Goal: Contribute content: Add original content to the website for others to see

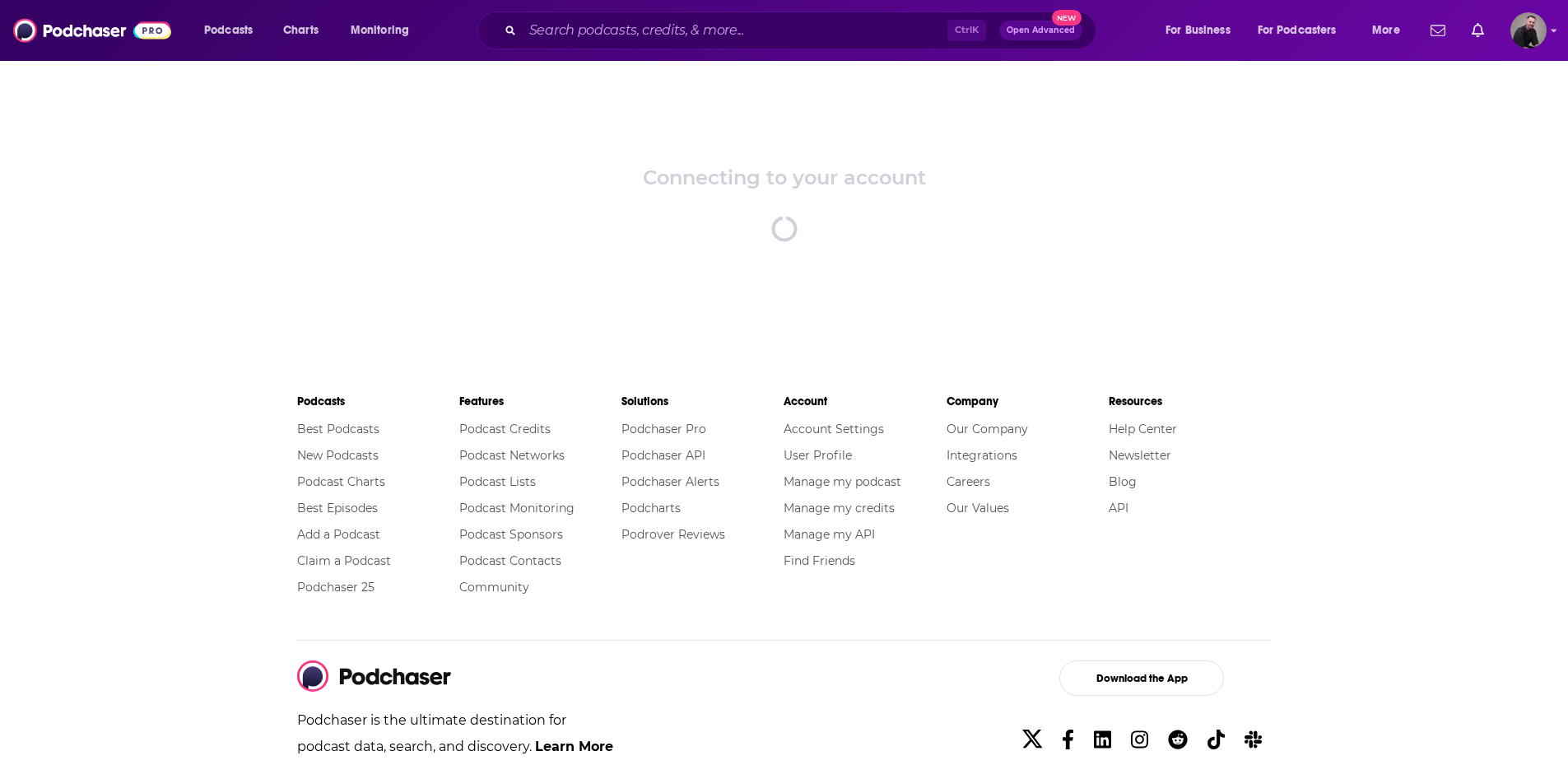
click at [1547, 28] on div "Podcasts Charts Monitoring Ctrl K Open Advanced New For Business For Podcasters…" at bounding box center [784, 30] width 1568 height 61
click at [1527, 33] on img "Logged in as apdrasen" at bounding box center [1529, 30] width 36 height 36
click at [1157, 171] on div "Connecting to your account spinner" at bounding box center [784, 203] width 1568 height 288
click at [1407, 23] on icon "open menu" at bounding box center [1410, 26] width 8 height 11
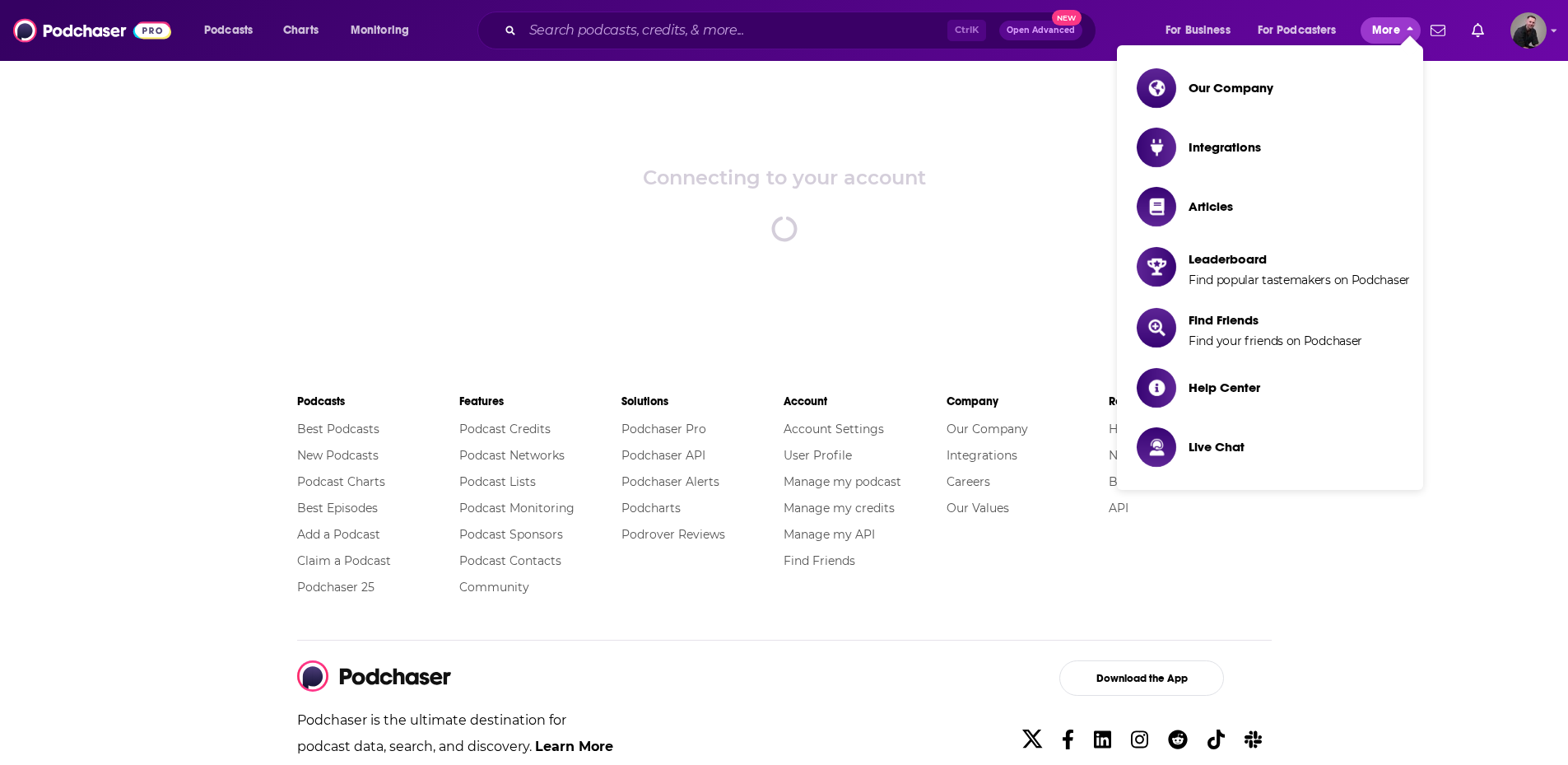
click at [1407, 23] on span "close menu" at bounding box center [1410, 27] width 8 height 18
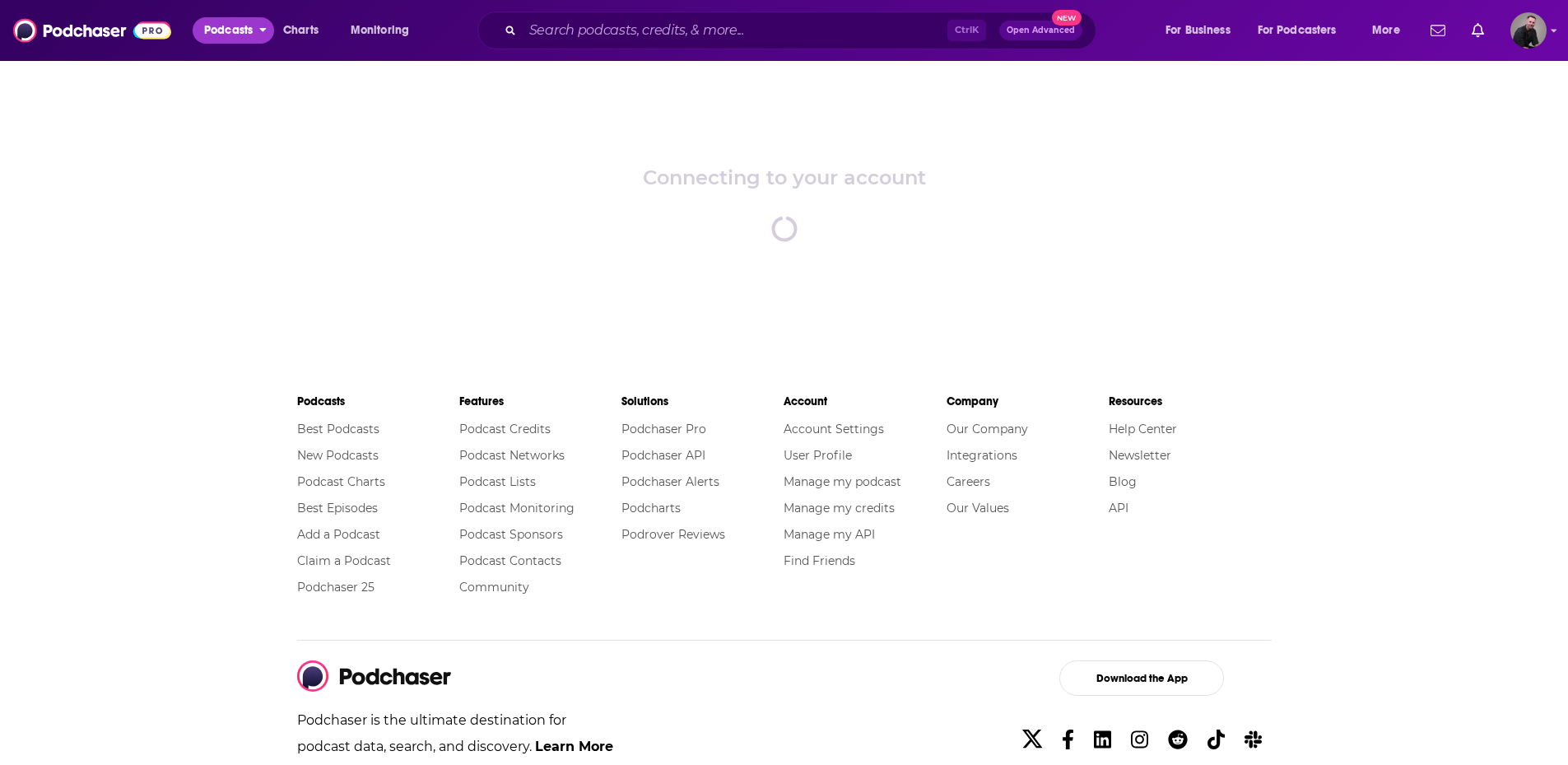
click at [230, 32] on span "Podcasts" at bounding box center [228, 30] width 49 height 23
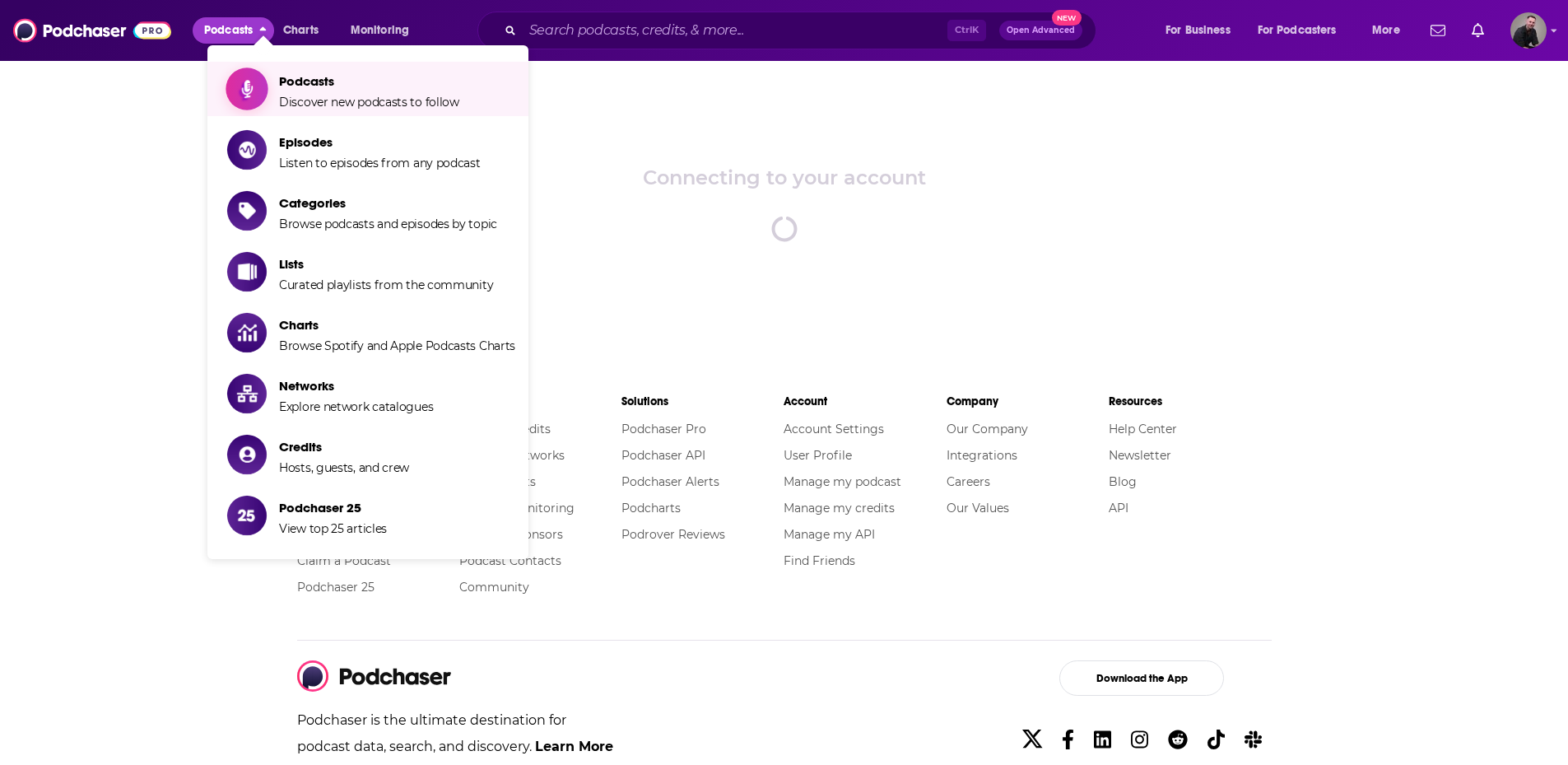
click at [364, 98] on span "Discover new podcasts to follow" at bounding box center [369, 102] width 180 height 15
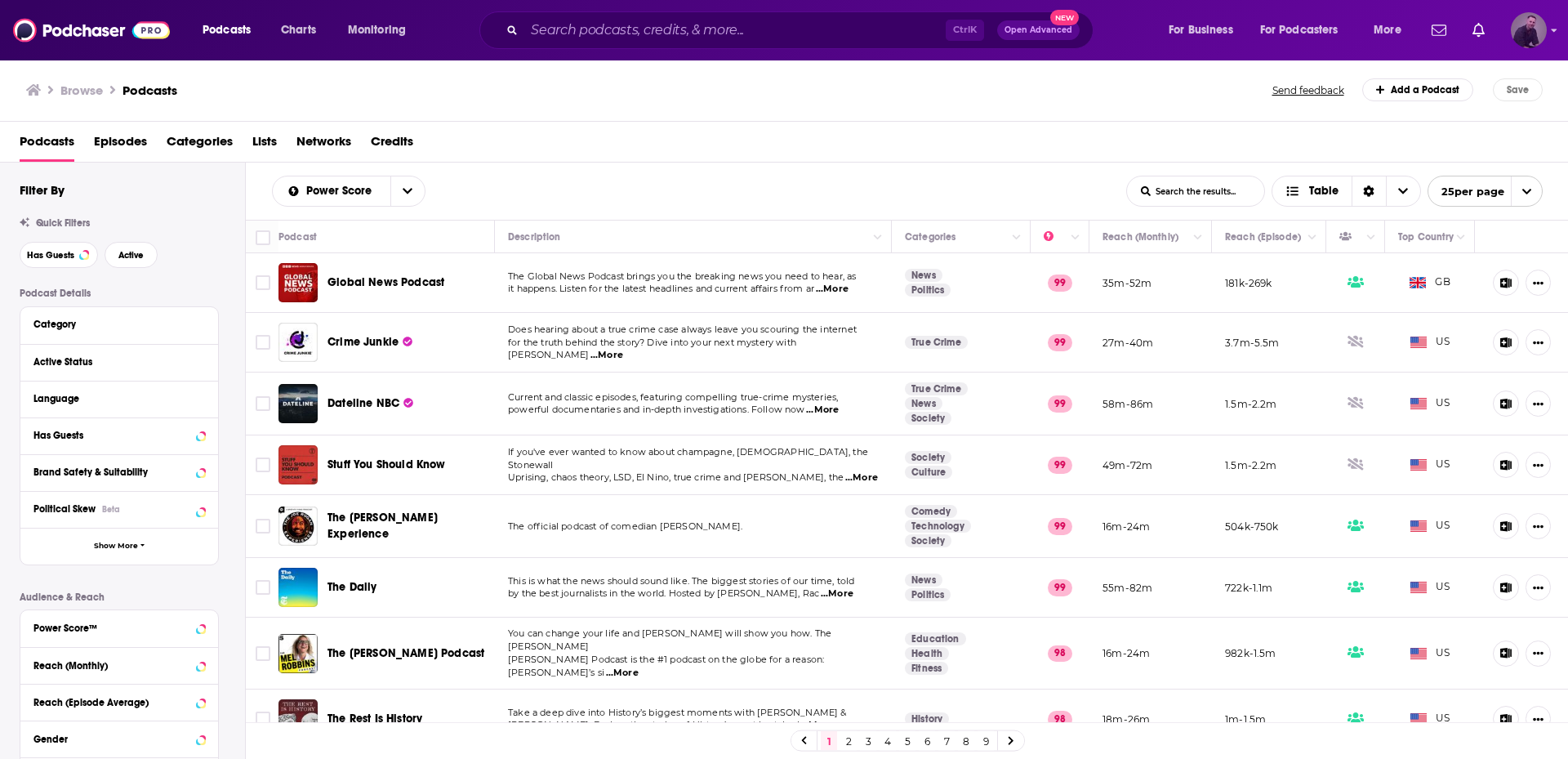
click at [1532, 27] on img "Logged in as apdrasen" at bounding box center [1529, 30] width 36 height 36
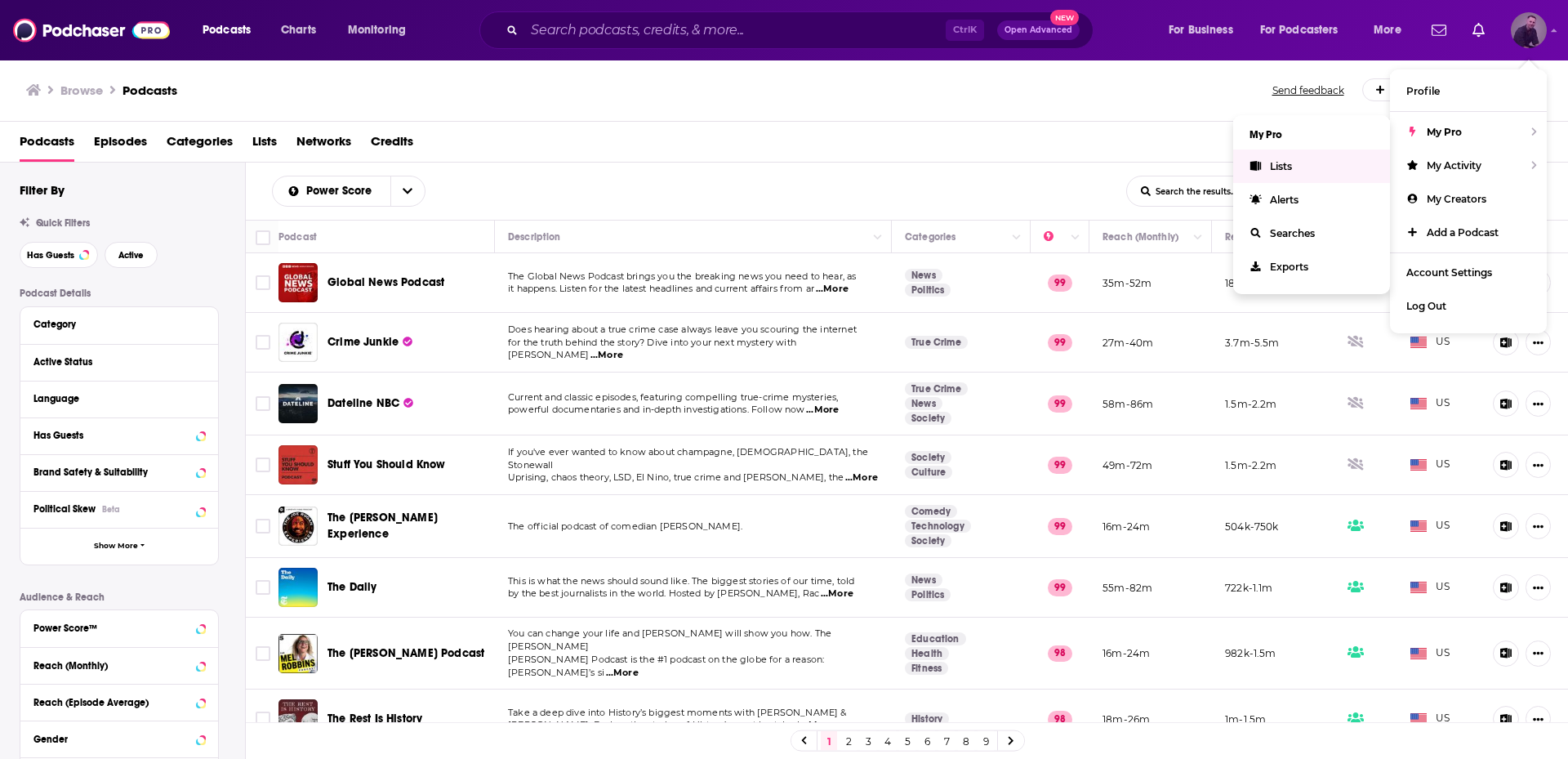
click at [1271, 165] on span "Lists" at bounding box center [1281, 166] width 22 height 12
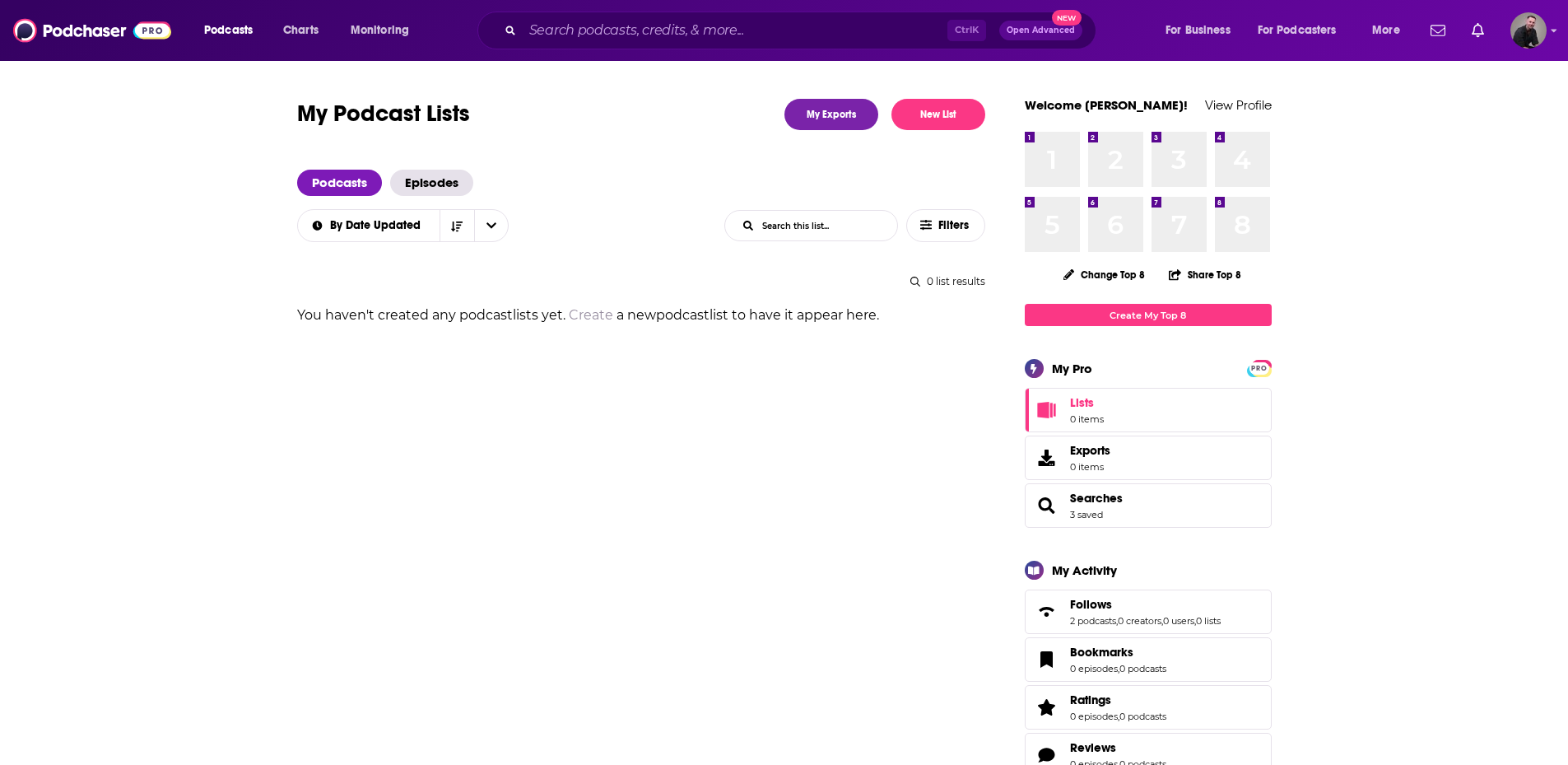
click at [946, 110] on button "New List" at bounding box center [938, 115] width 94 height 32
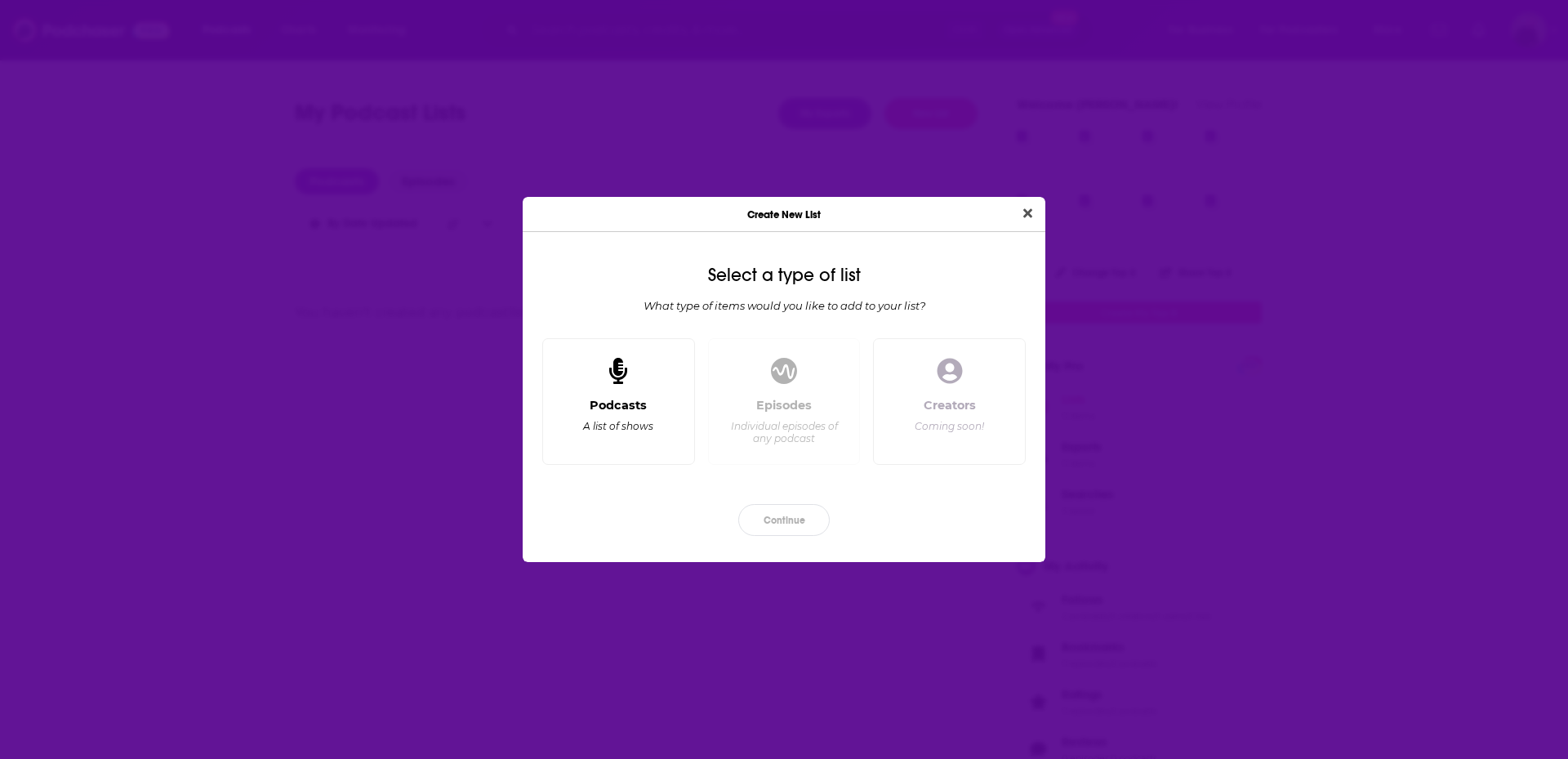
click at [639, 406] on div "Podcasts" at bounding box center [617, 405] width 57 height 14
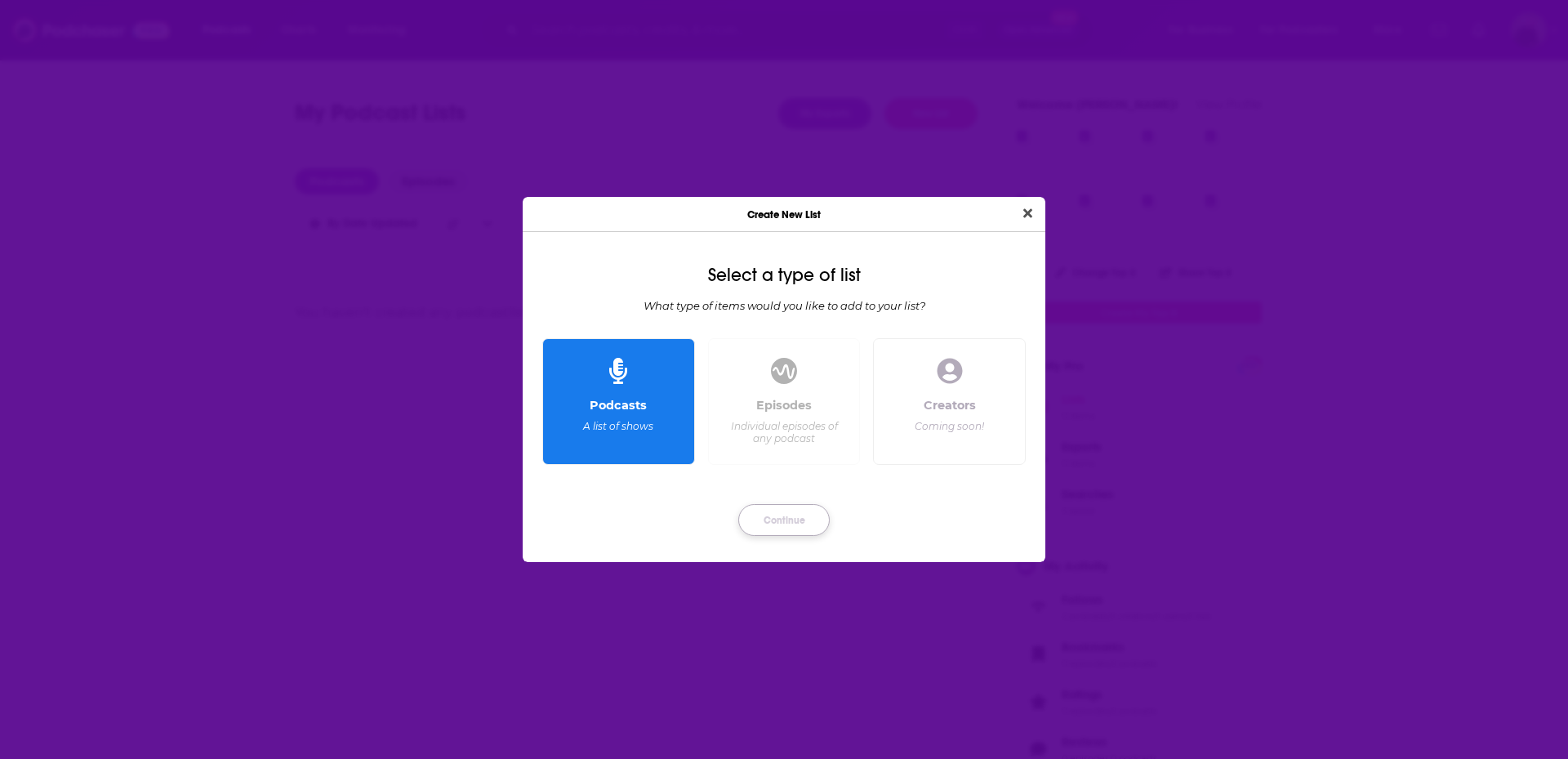
click at [784, 521] on button "Continue" at bounding box center [784, 520] width 92 height 32
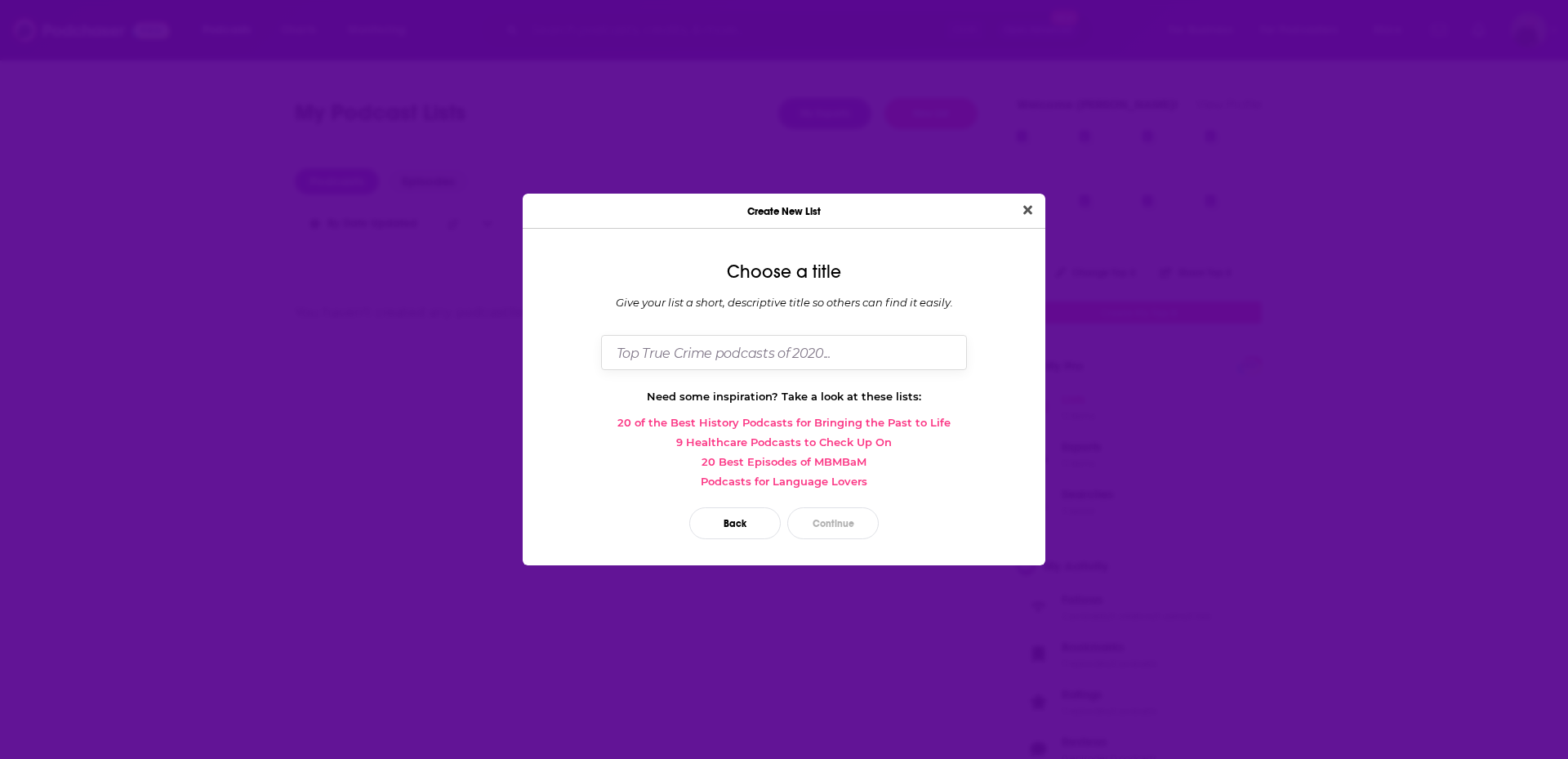
click at [673, 361] on input "Dialog" at bounding box center [784, 352] width 366 height 35
type input "Social Justice"
click at [845, 532] on button "Continue" at bounding box center [834, 523] width 92 height 32
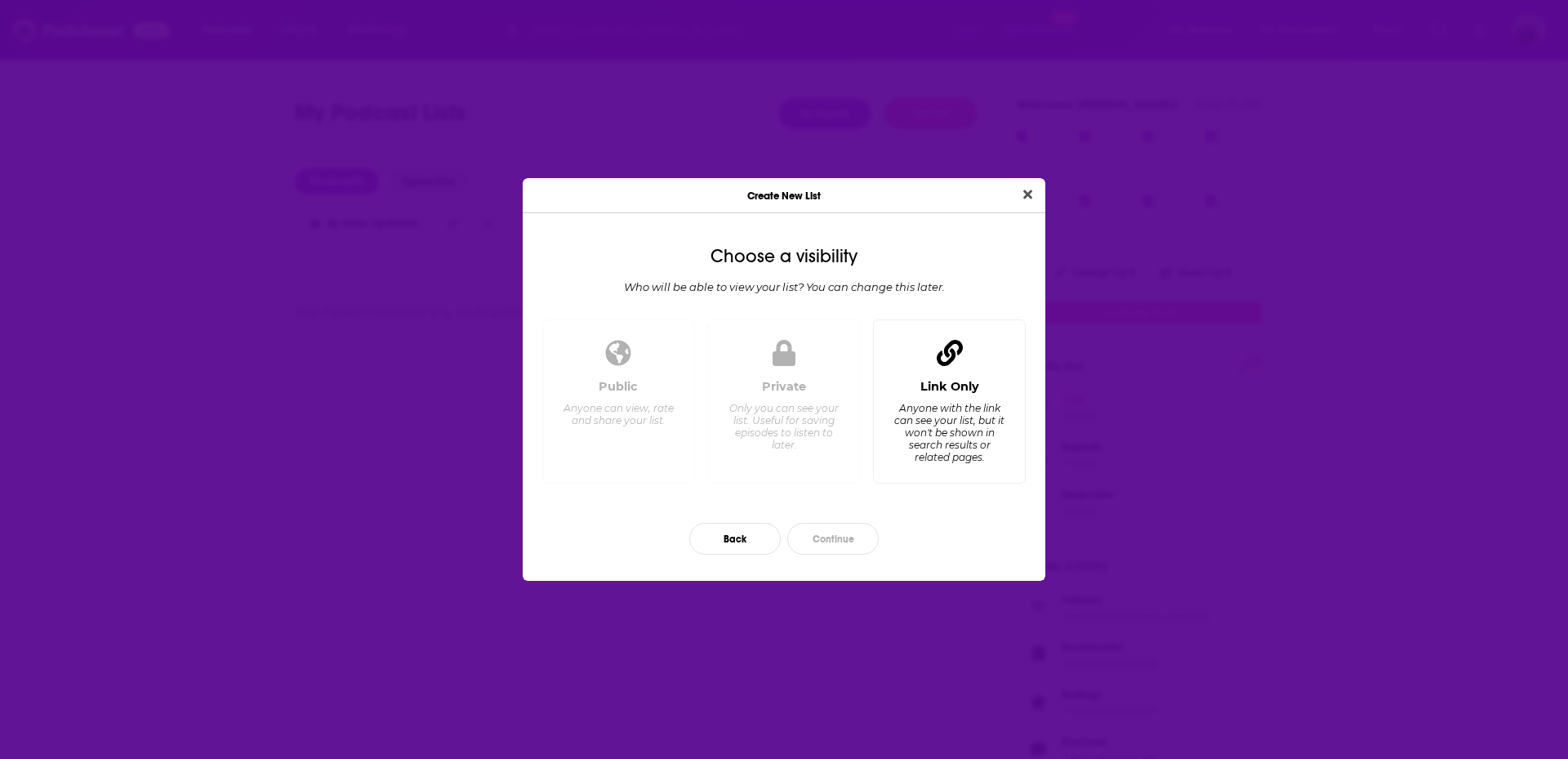
click at [965, 455] on div "Anyone with the link can see your list, but it won't be shown in search results…" at bounding box center [950, 433] width 112 height 61
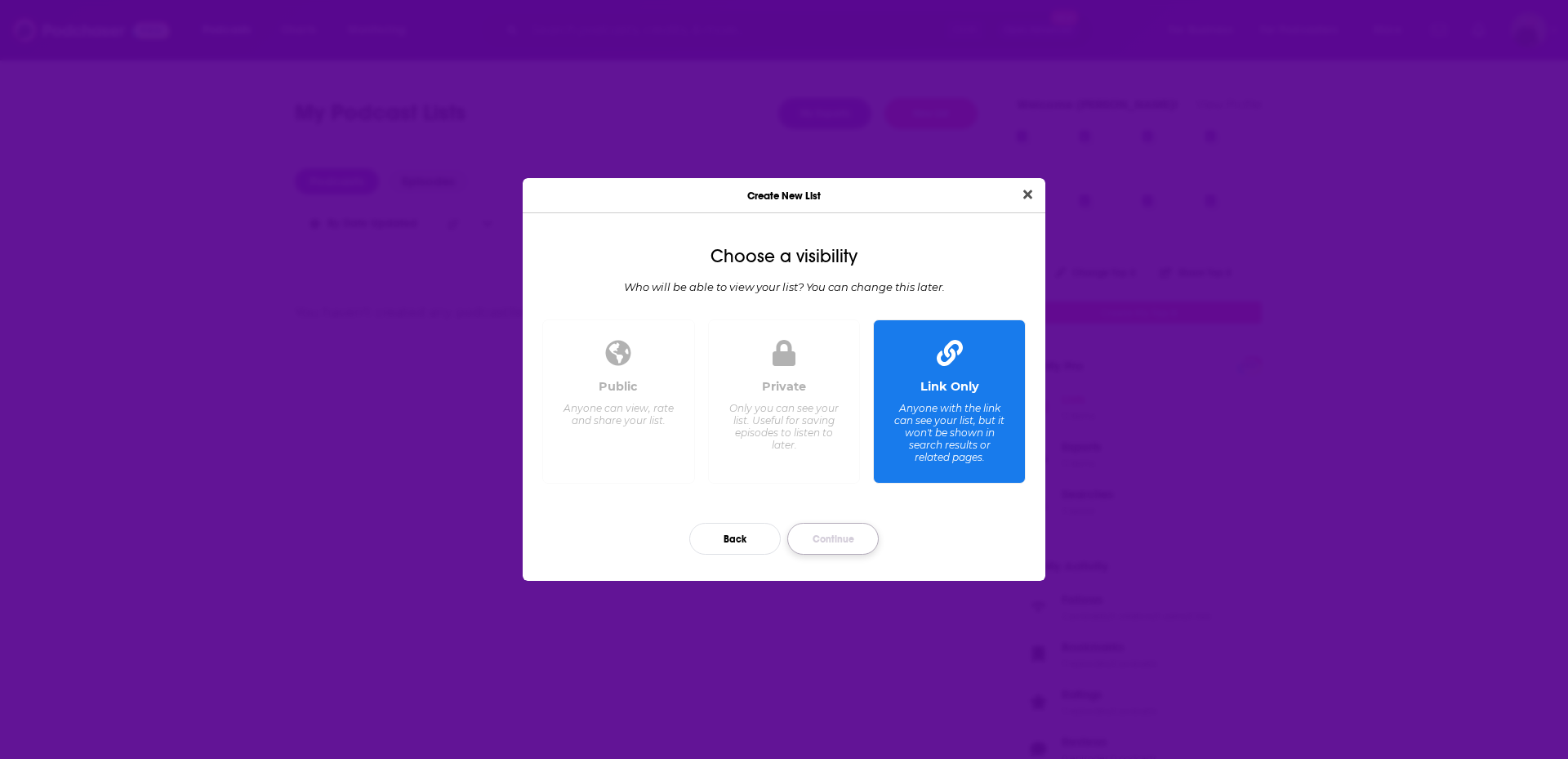
click at [845, 538] on button "Continue" at bounding box center [834, 539] width 92 height 32
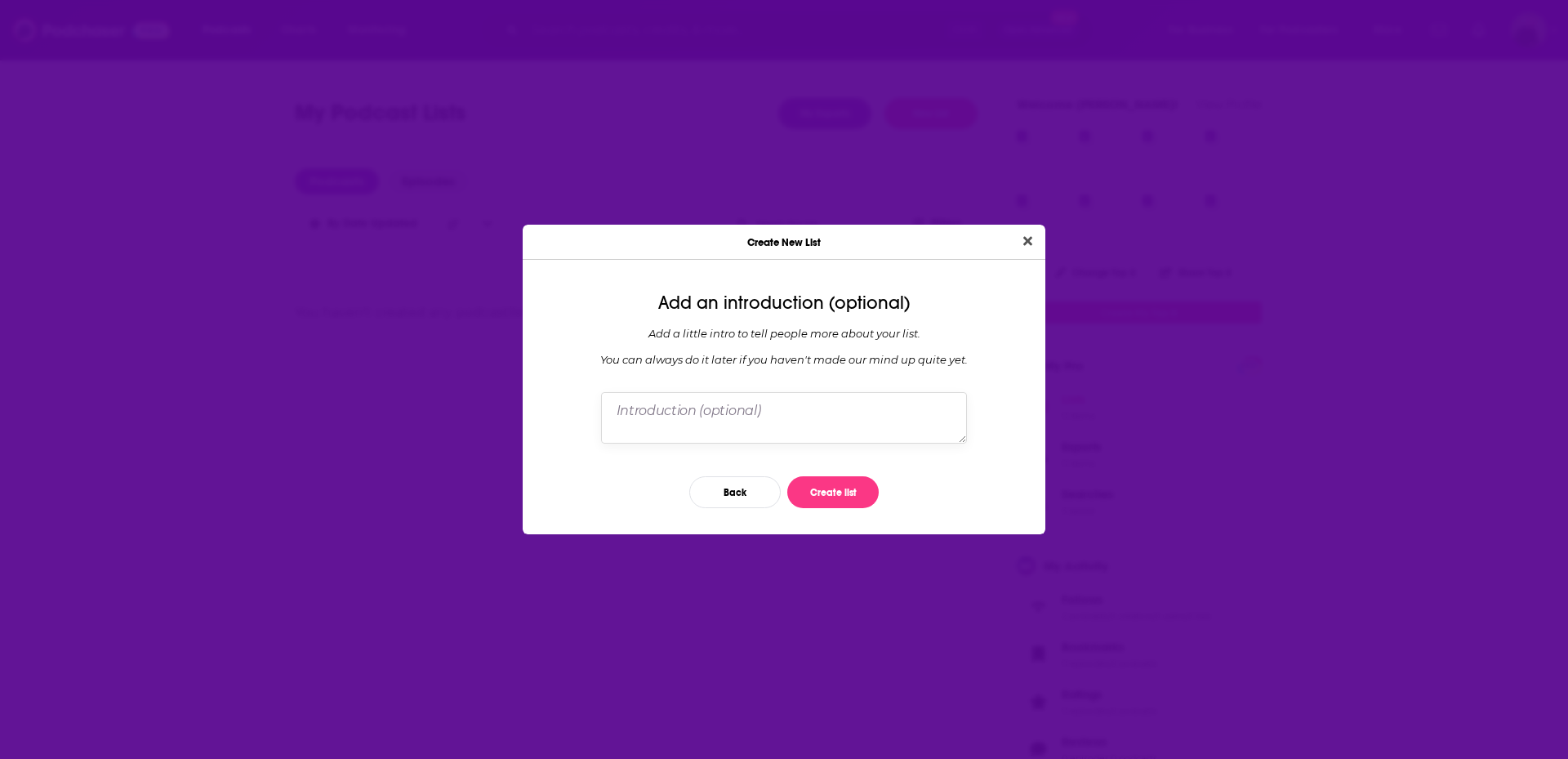
click at [705, 403] on textarea "Dialog" at bounding box center [784, 417] width 366 height 51
drag, startPoint x: 698, startPoint y: 412, endPoint x: 734, endPoint y: 411, distance: 36.0
click at [734, 411] on textarea "List on reform and political issues" at bounding box center [784, 417] width 366 height 51
drag, startPoint x: 723, startPoint y: 411, endPoint x: 890, endPoint y: 412, distance: 167.0
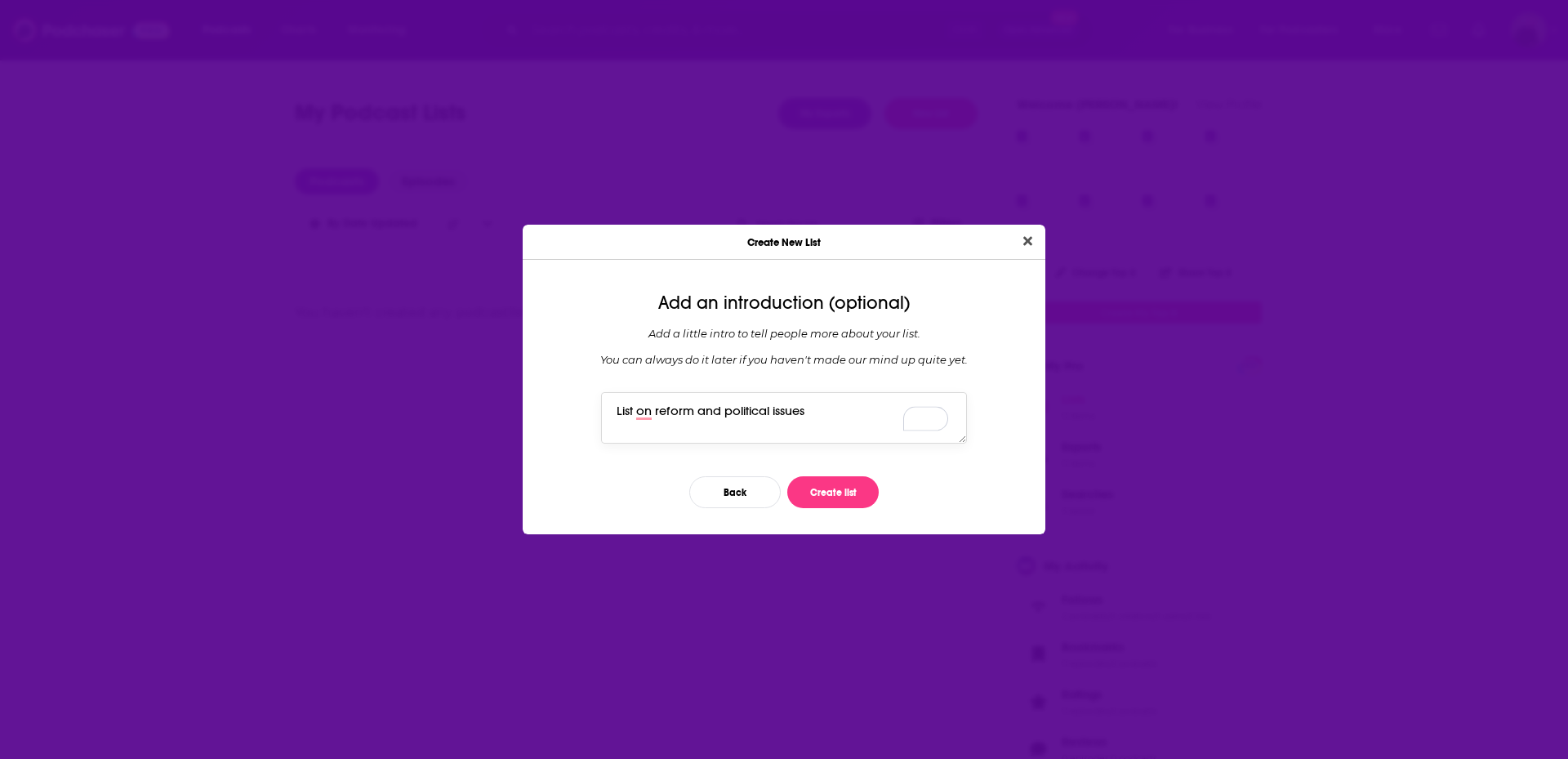
click at [890, 412] on textarea "List on reform and political issues" at bounding box center [784, 417] width 366 height 51
type textarea "List on reform and social justice work"
click at [845, 499] on button "Create list" at bounding box center [834, 493] width 92 height 32
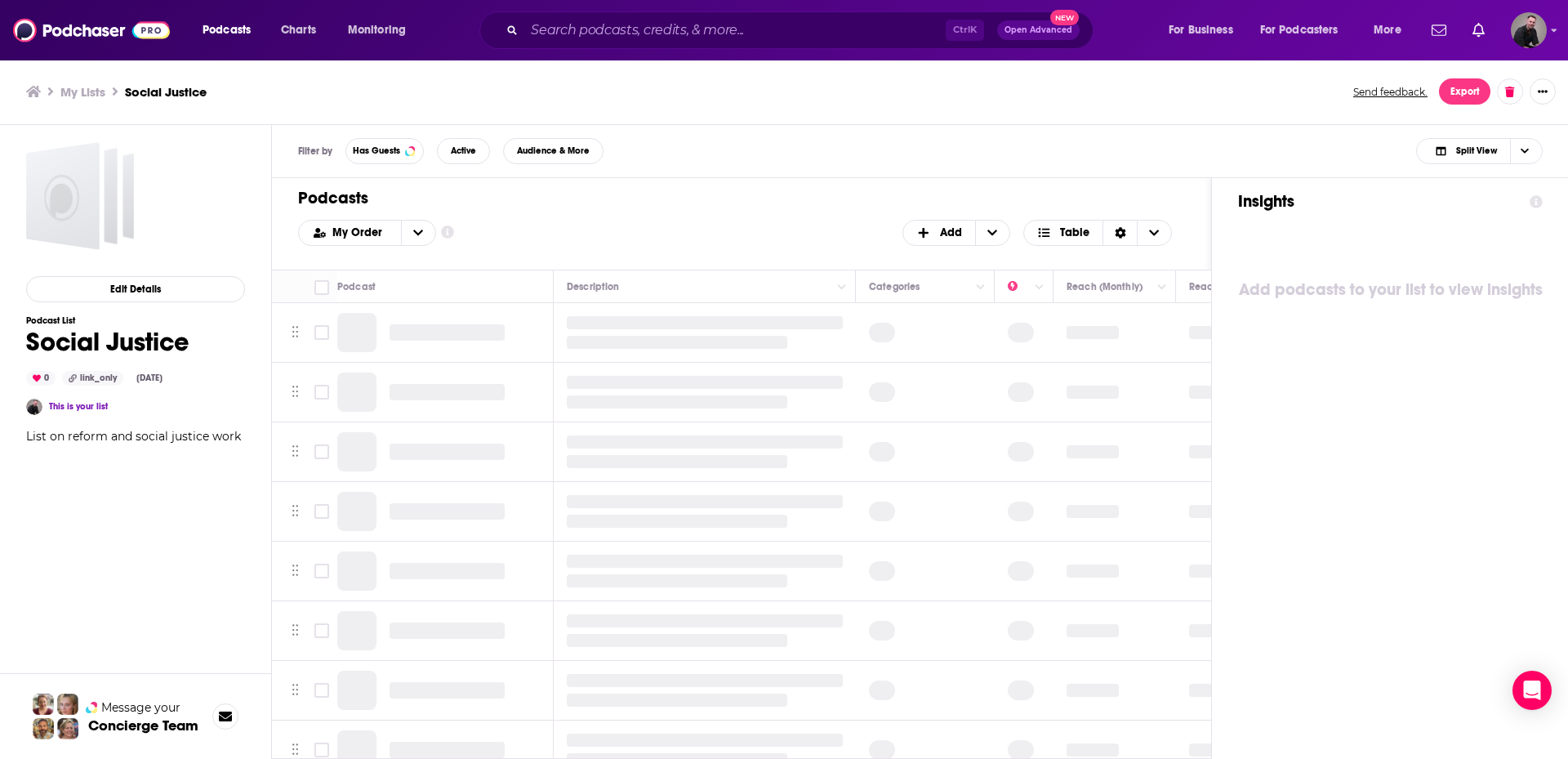
click at [95, 92] on h3 "My Lists" at bounding box center [82, 92] width 45 height 15
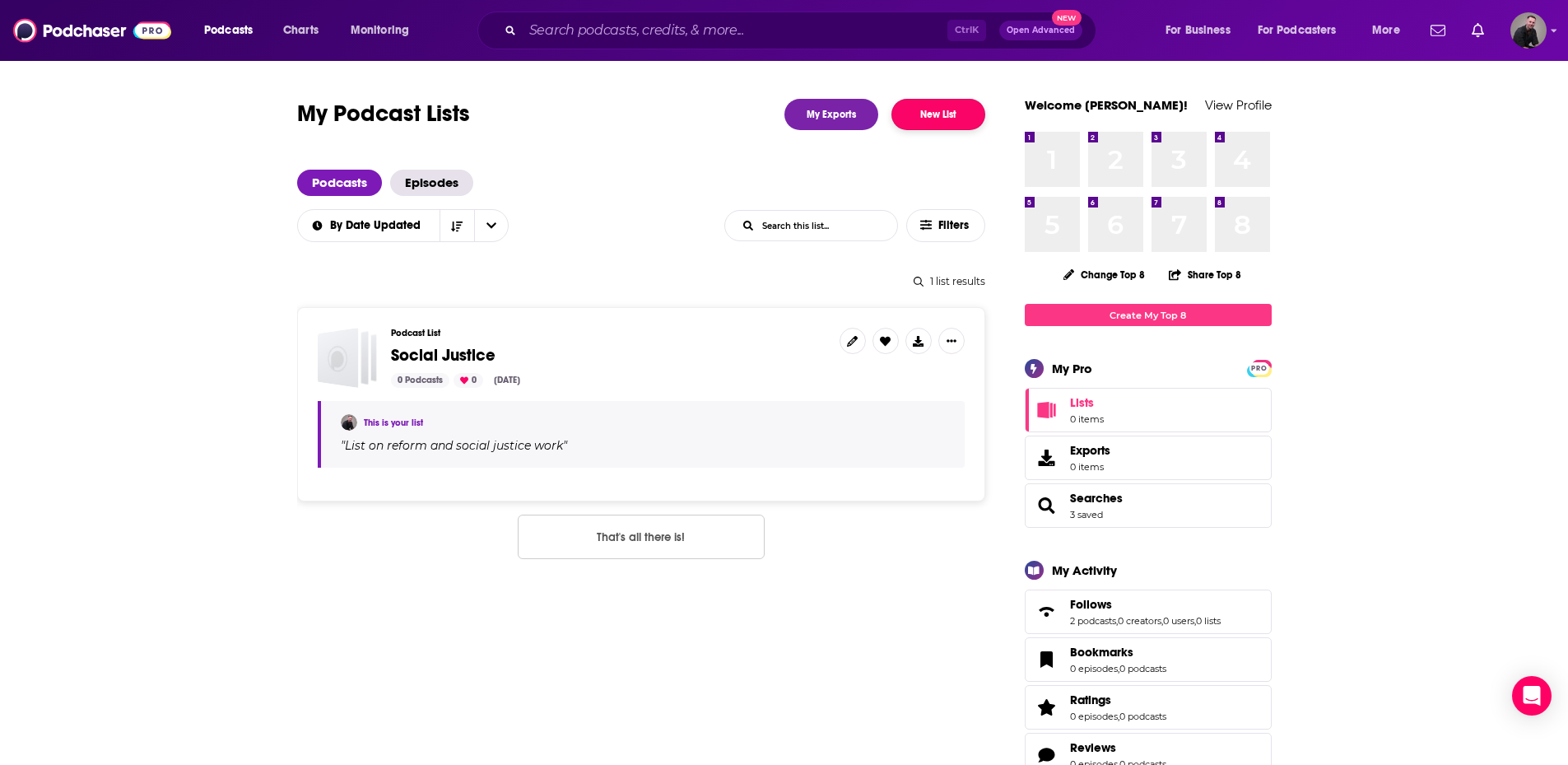
click at [947, 103] on button "New List" at bounding box center [938, 115] width 94 height 32
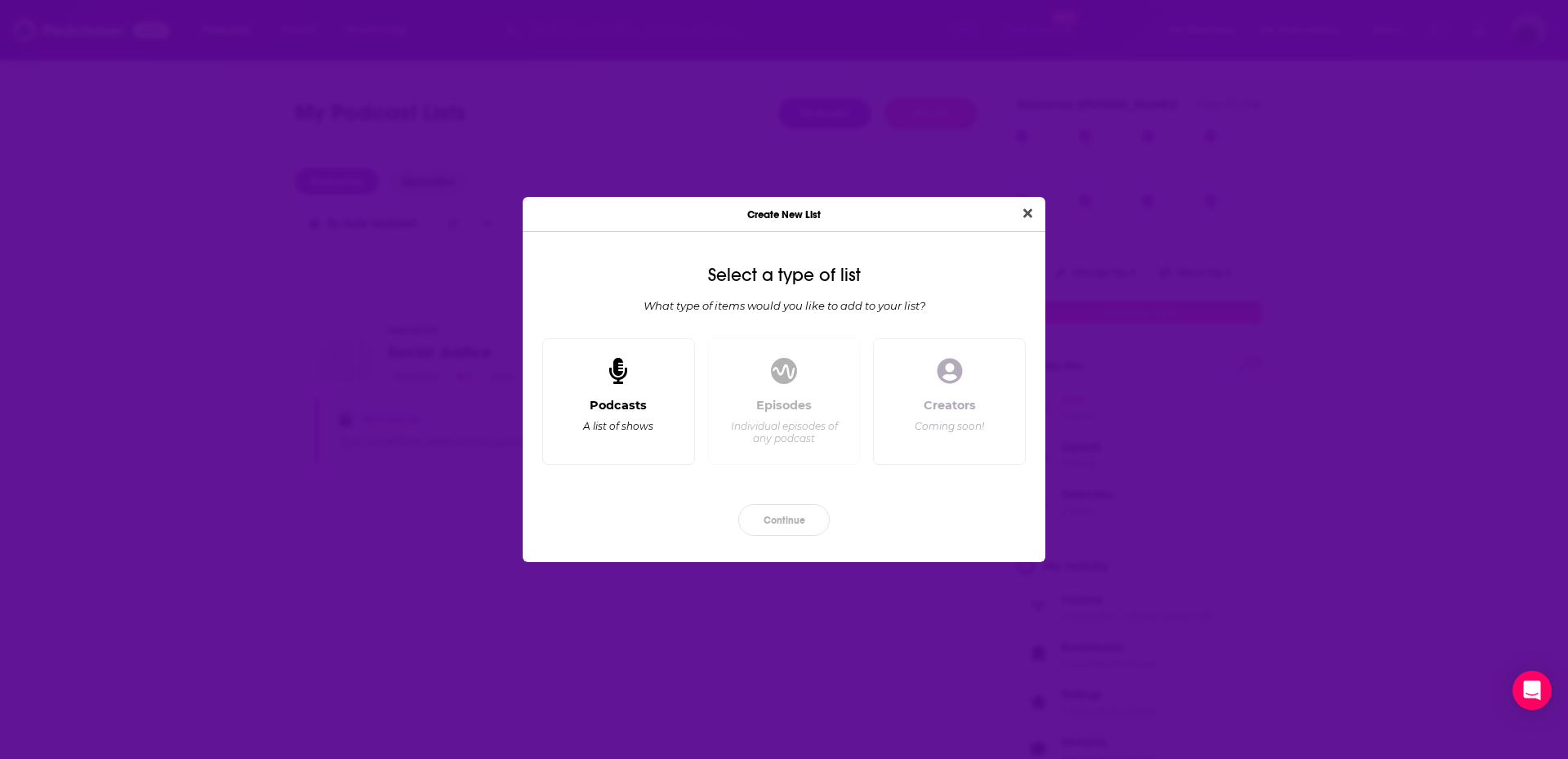
click at [644, 445] on div "Podcasts A list of shows" at bounding box center [618, 425] width 125 height 54
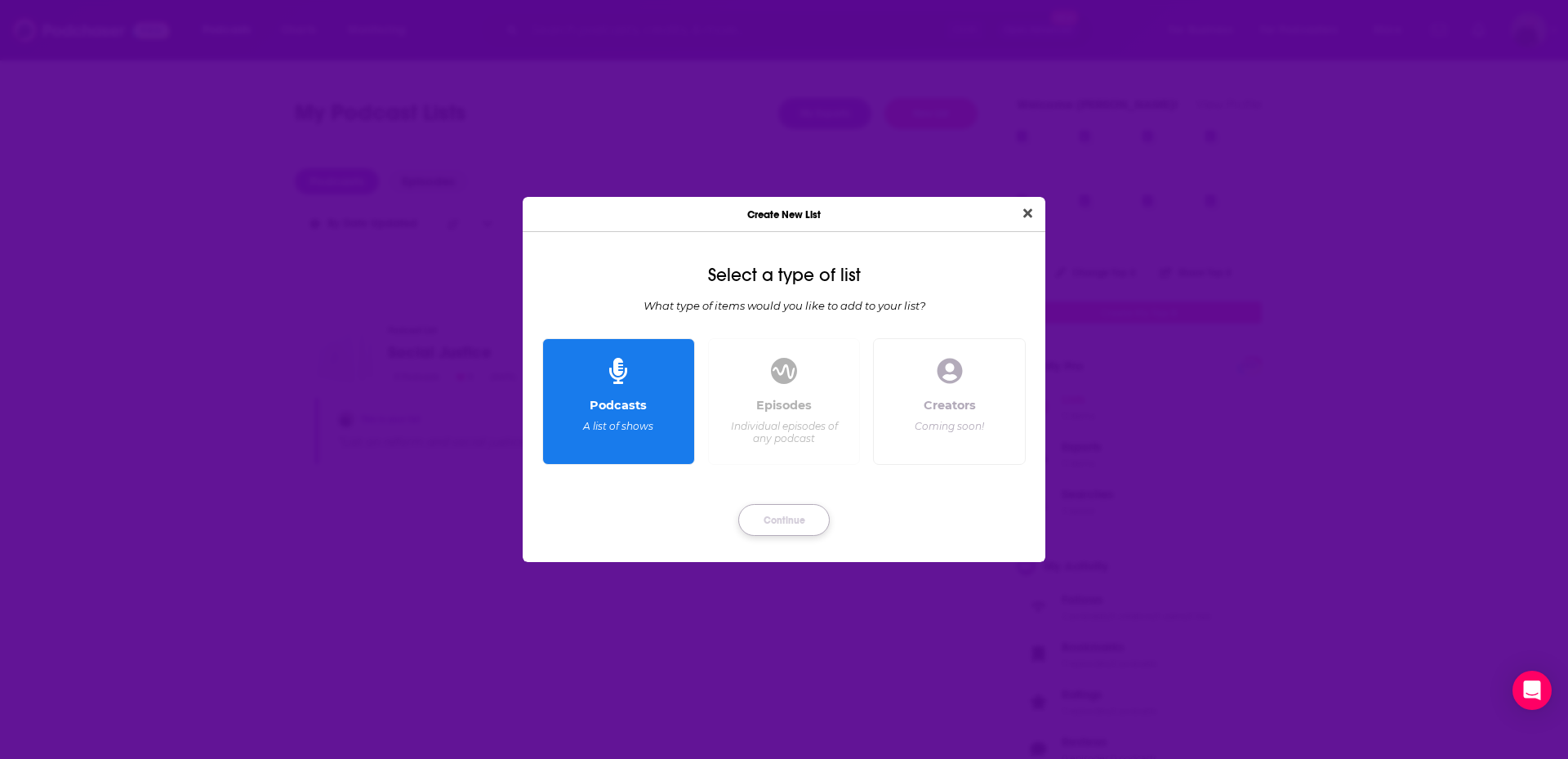
click at [790, 516] on button "Continue" at bounding box center [784, 520] width 92 height 32
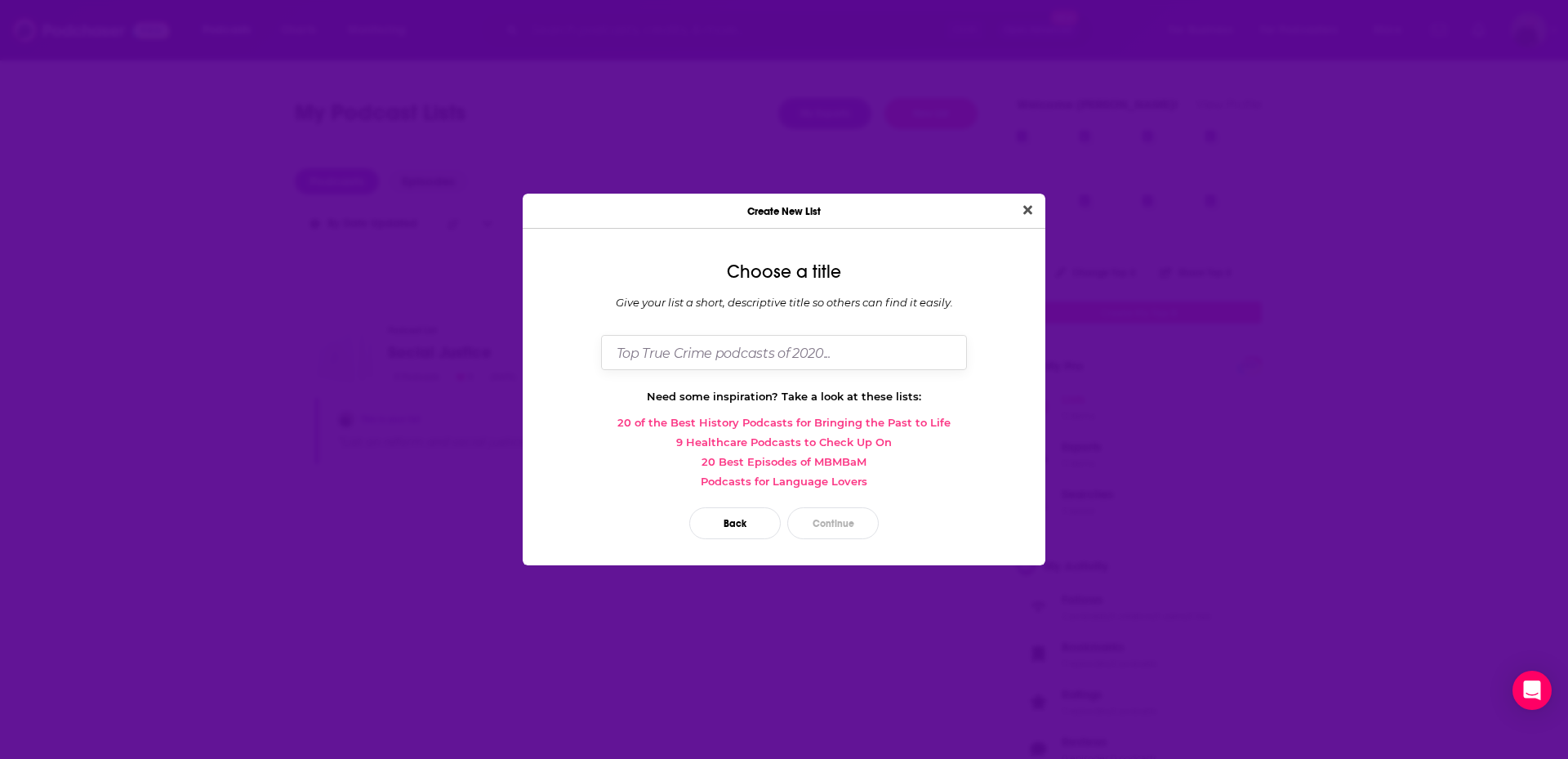
click at [717, 365] on input "Dialog" at bounding box center [784, 352] width 366 height 35
type input "Addiction recovery"
click at [844, 517] on button "Continue" at bounding box center [834, 523] width 92 height 32
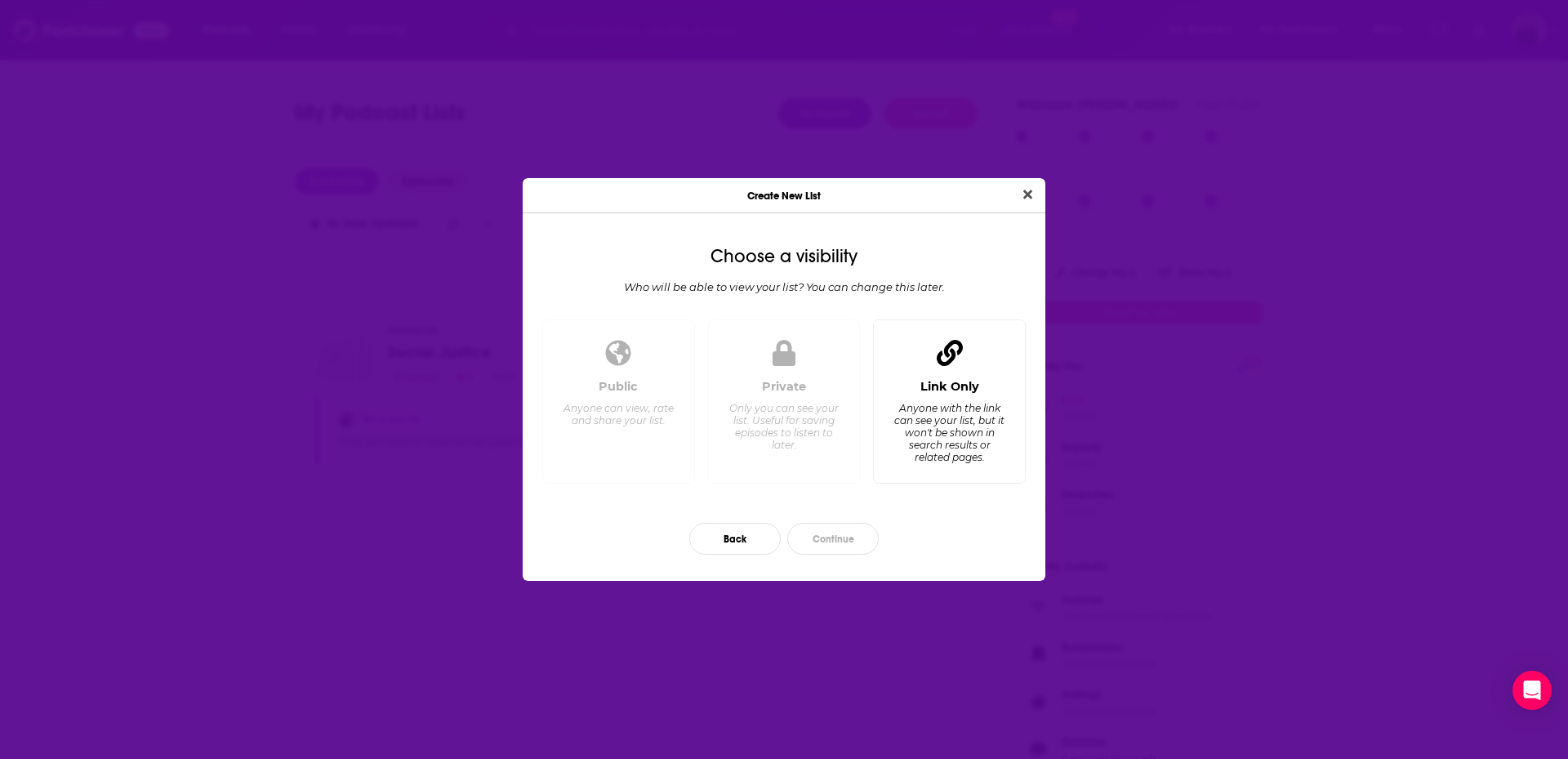
click at [891, 359] on div "Link Only Anyone with the link can see your list, but it won't be shown in sear…" at bounding box center [950, 402] width 153 height 165
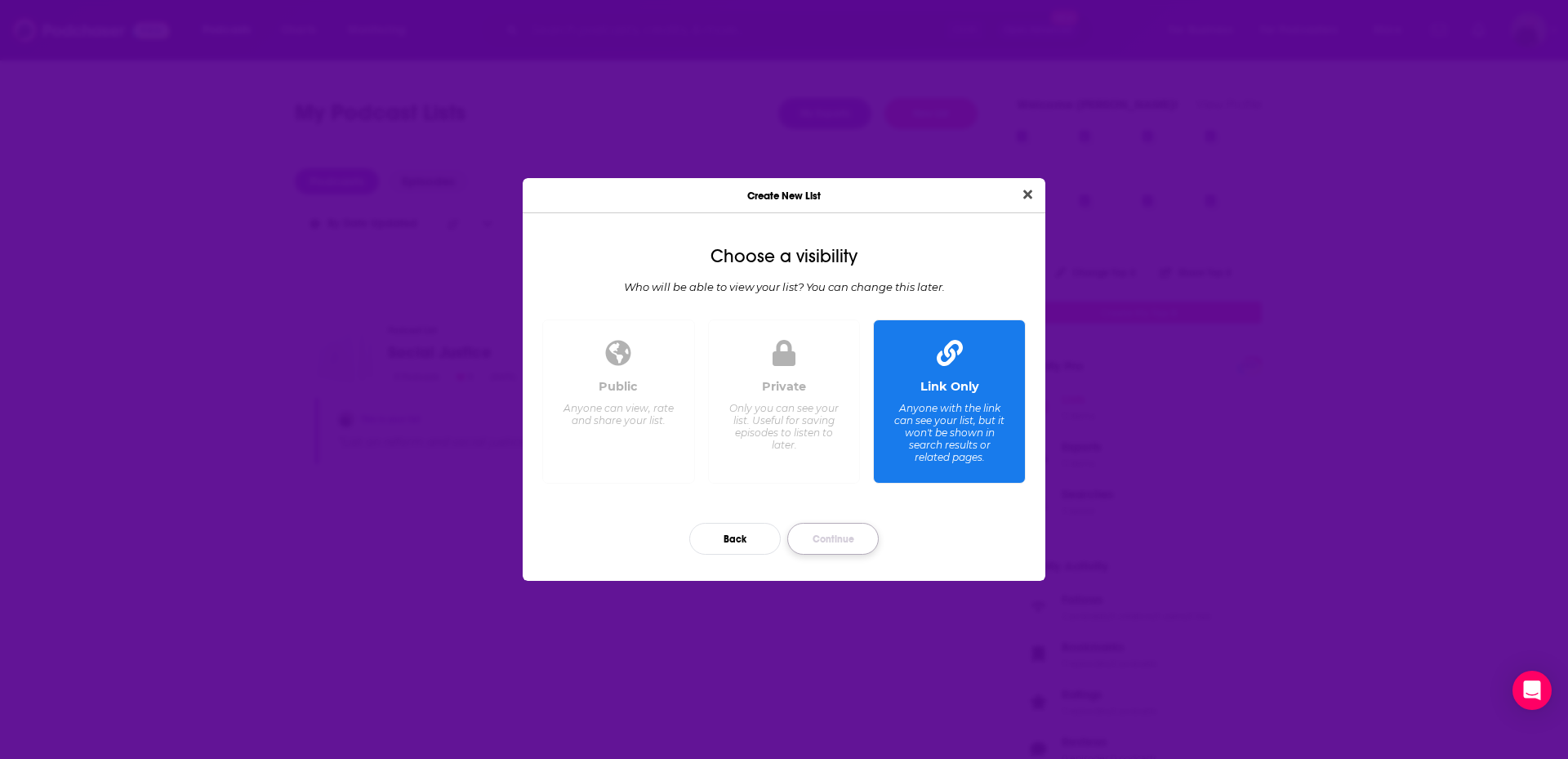
click at [829, 541] on button "Continue" at bounding box center [834, 539] width 92 height 32
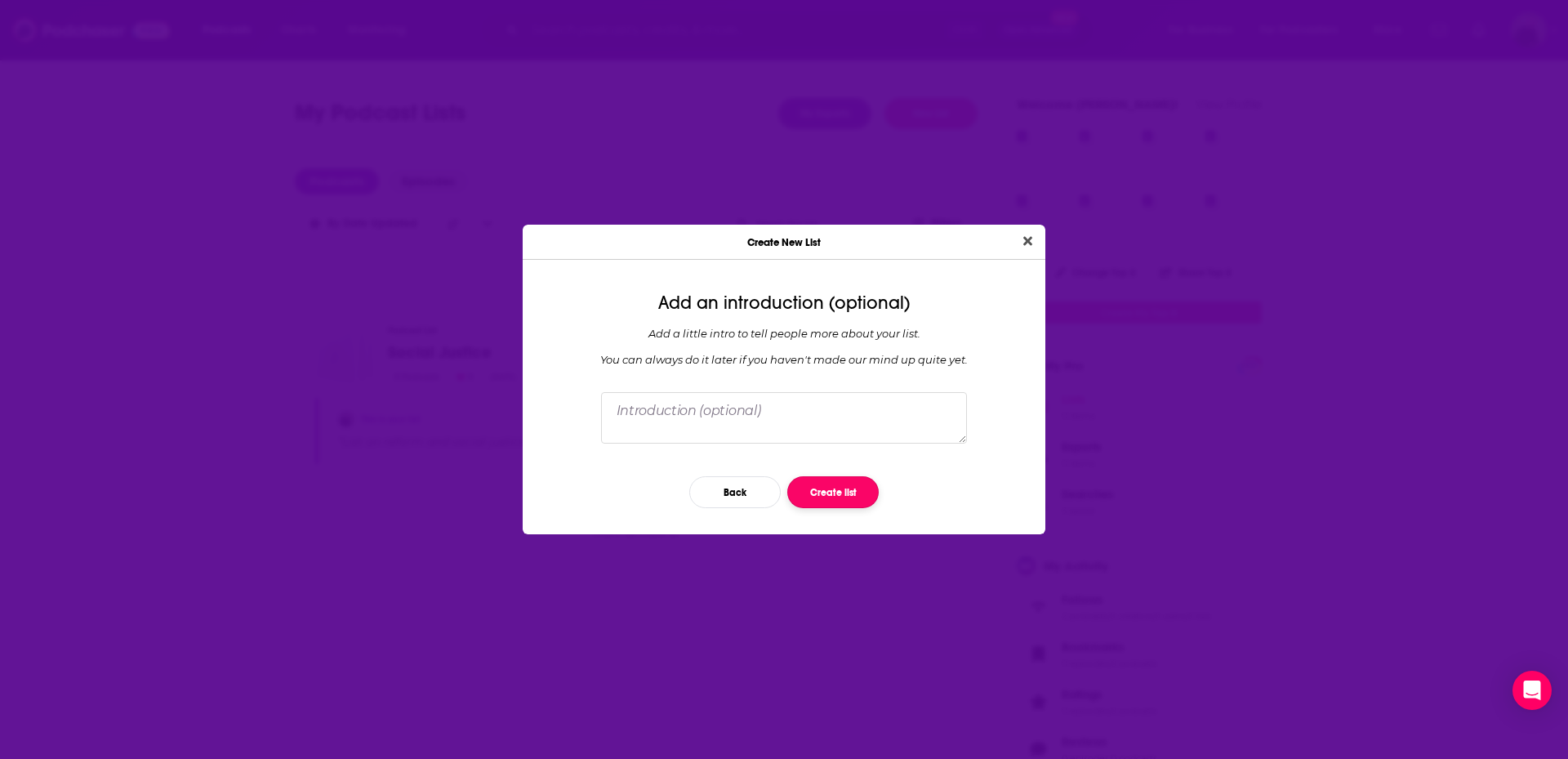
click at [840, 497] on button "Create list" at bounding box center [834, 493] width 92 height 32
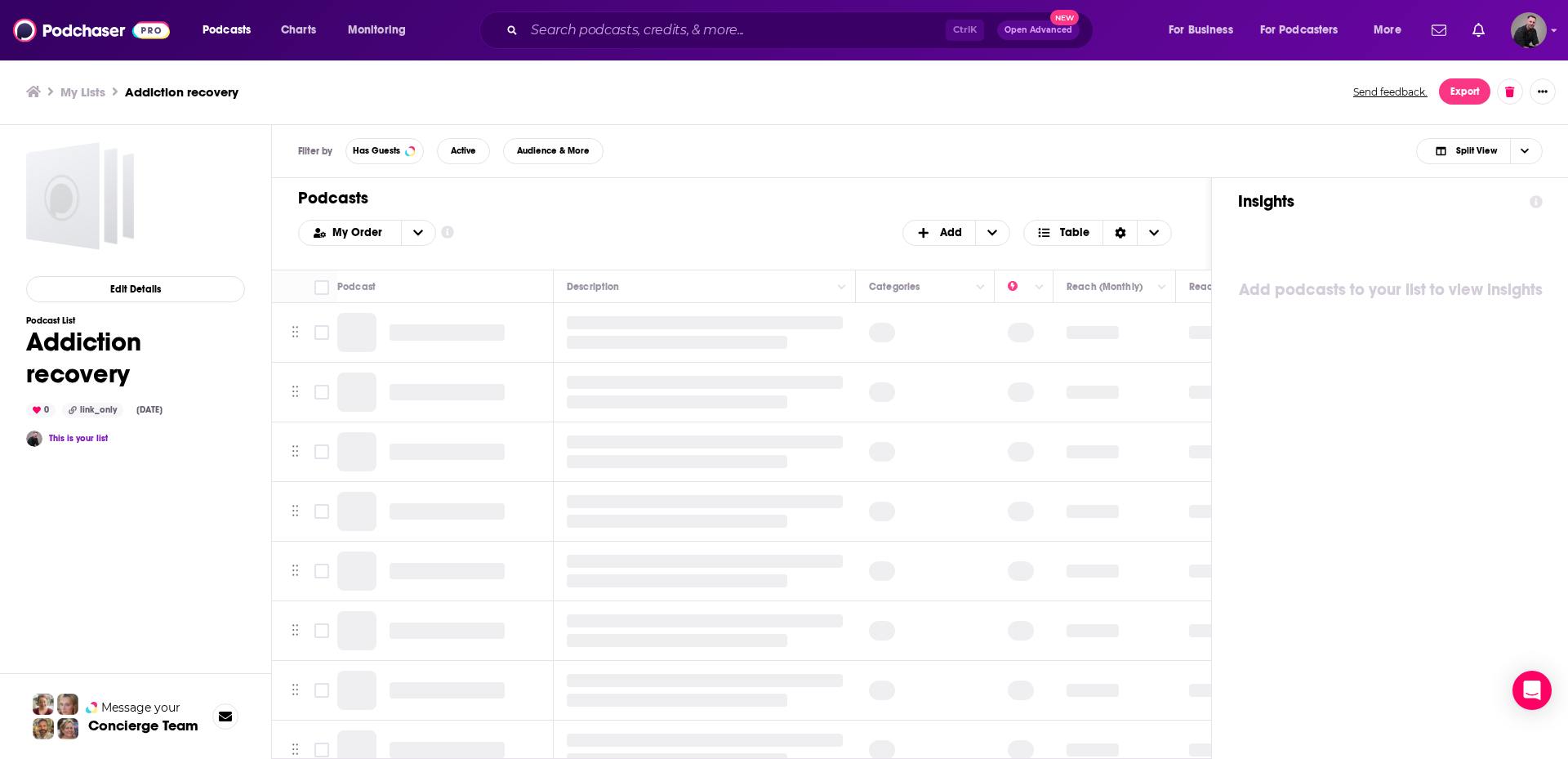
click at [97, 94] on h3 "My Lists" at bounding box center [82, 92] width 45 height 15
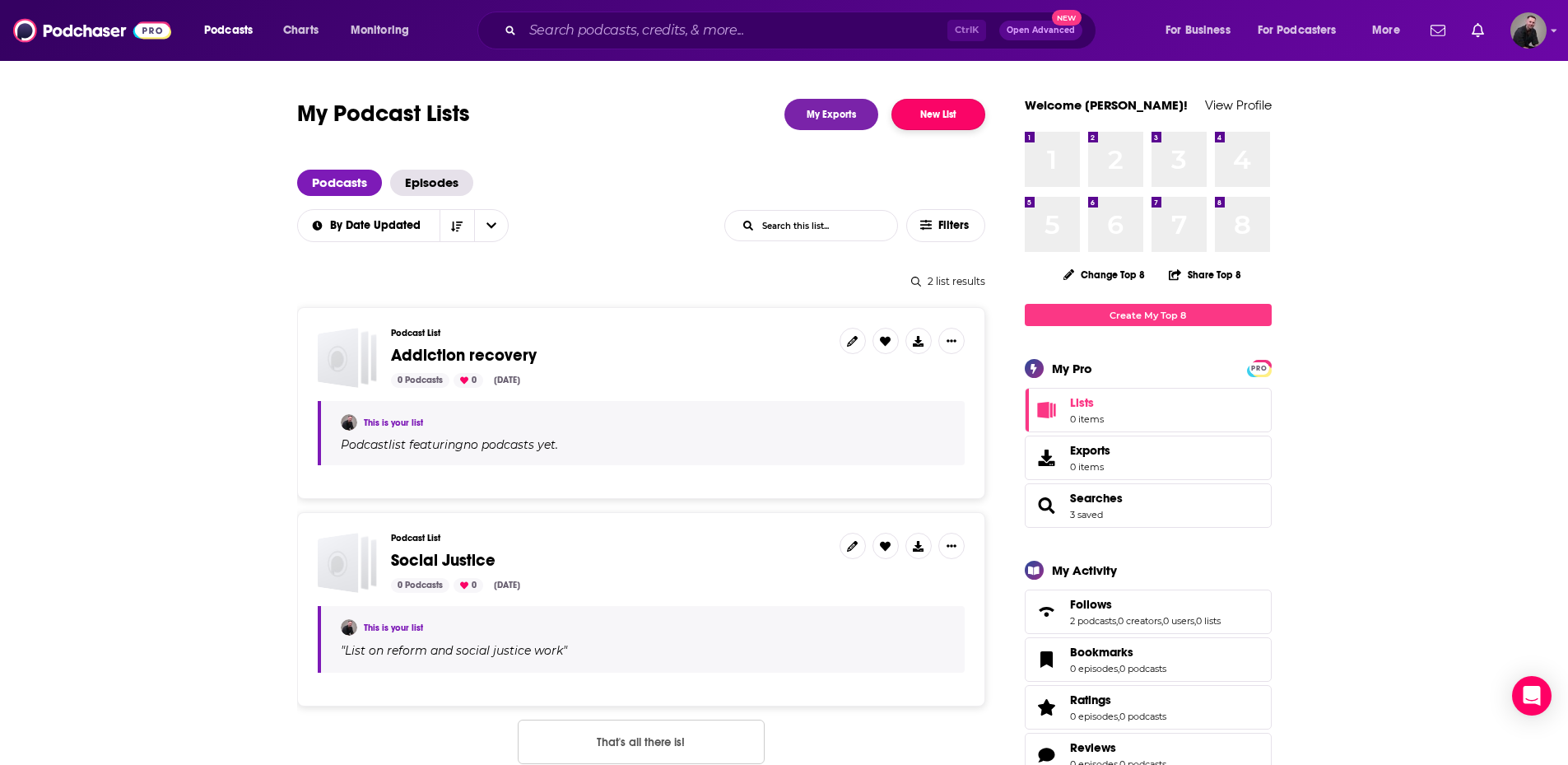
click at [920, 125] on button "New List" at bounding box center [938, 115] width 94 height 32
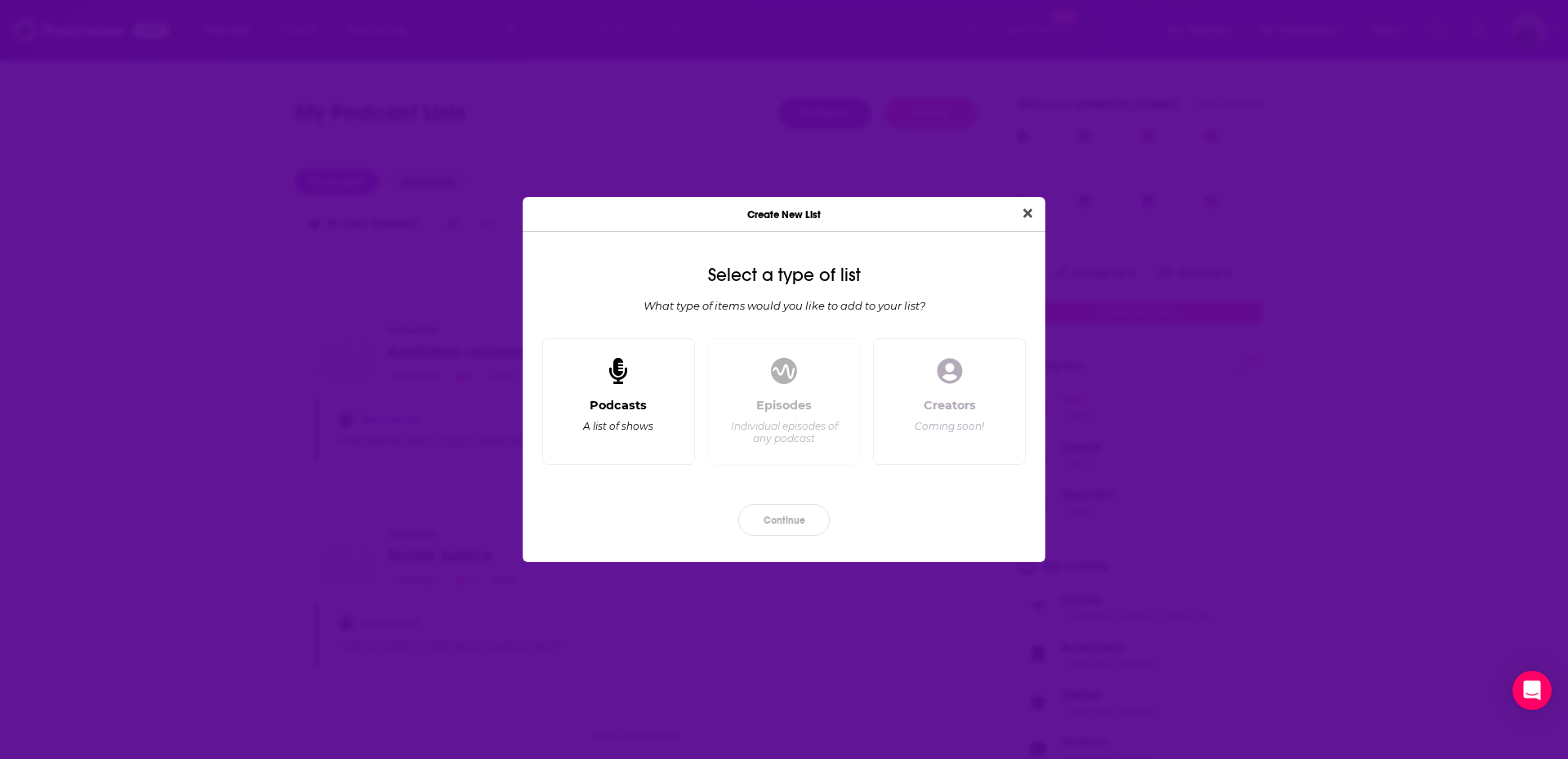
click at [604, 404] on div "Podcasts" at bounding box center [617, 405] width 57 height 14
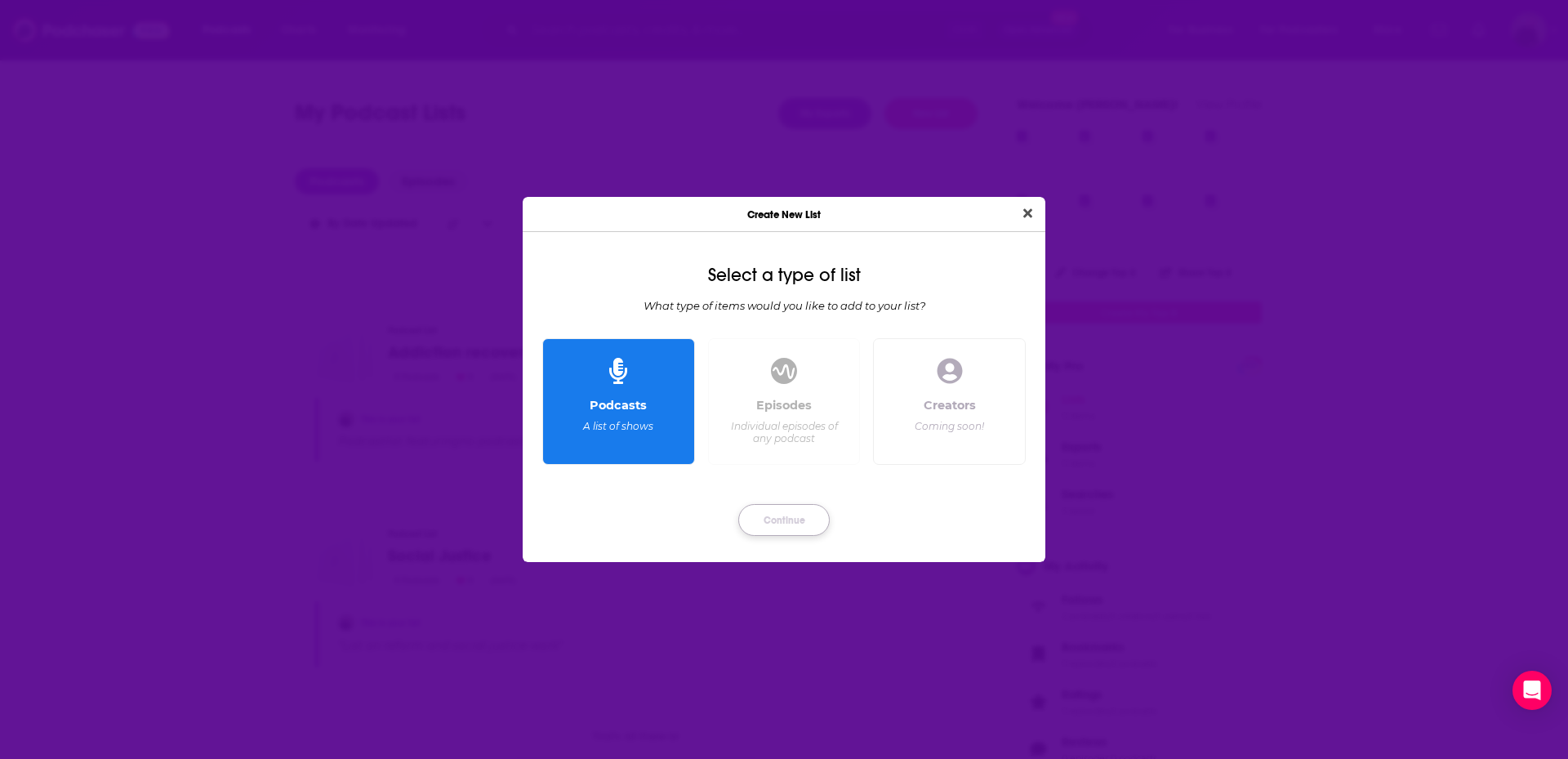
click at [799, 514] on button "Continue" at bounding box center [784, 520] width 92 height 32
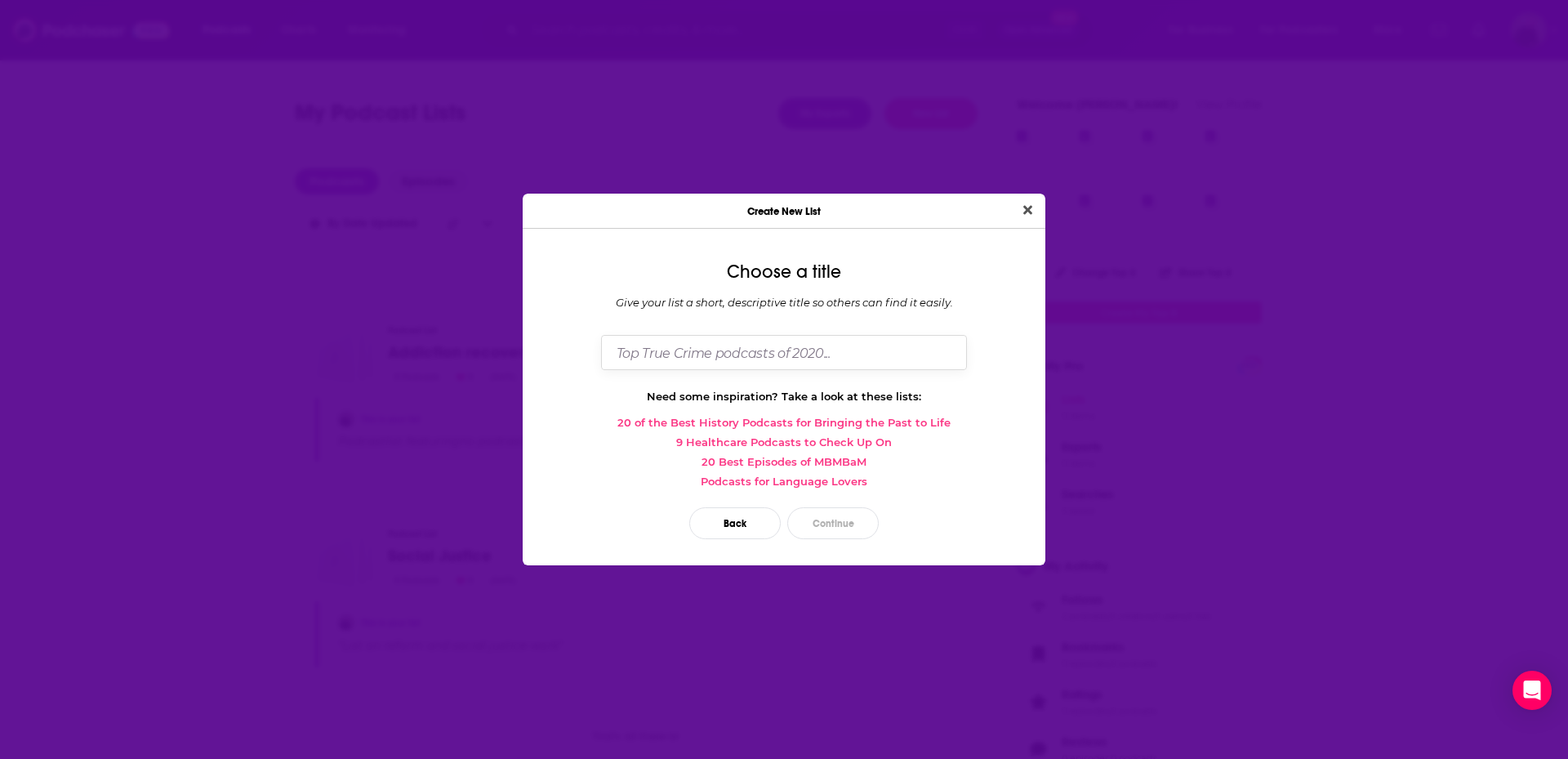
click at [672, 359] on input "Dialog" at bounding box center [784, 352] width 366 height 35
type input "Prison Reentry"
click at [830, 519] on button "Continue" at bounding box center [834, 523] width 92 height 32
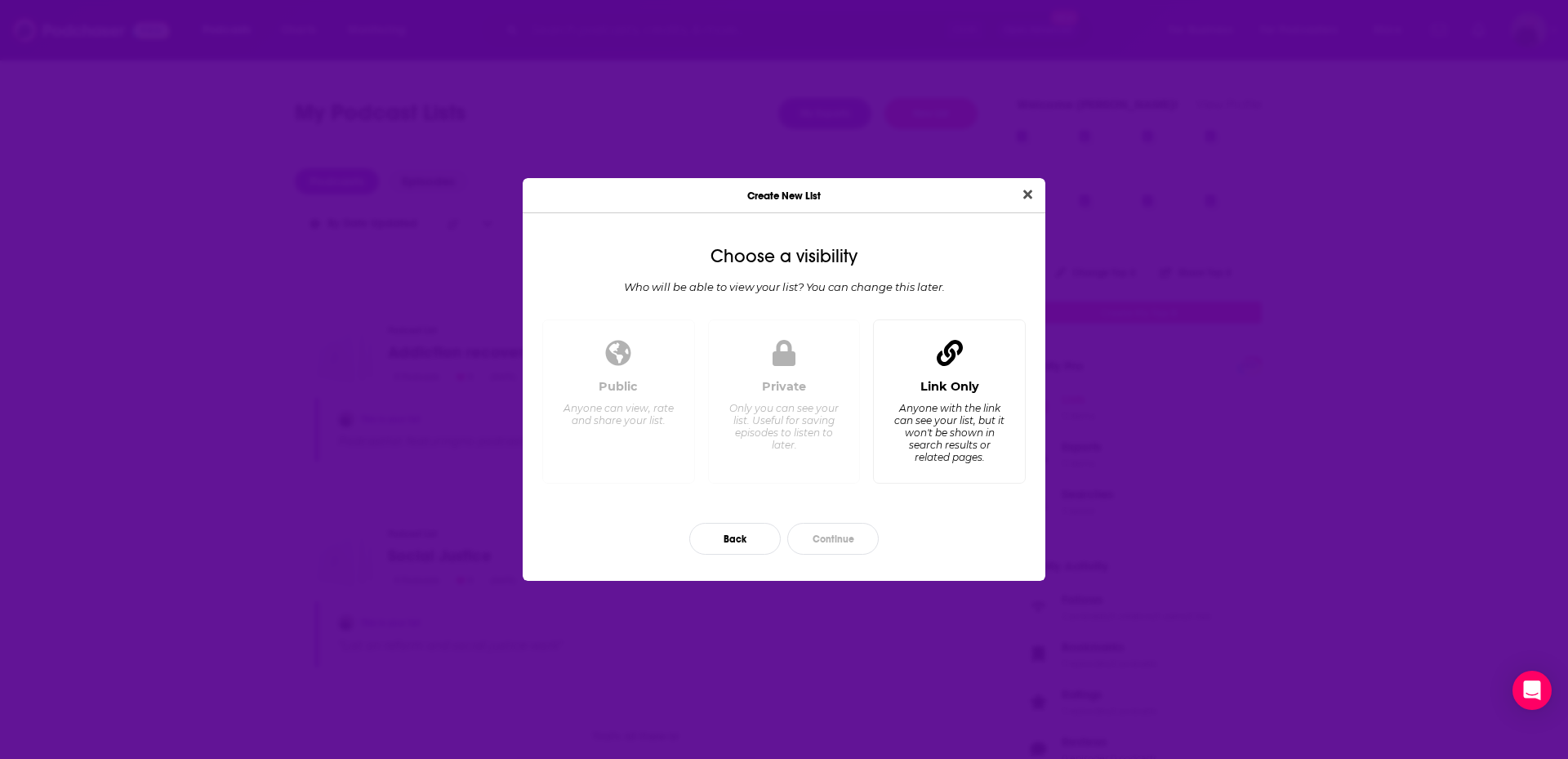
click at [974, 396] on div "Link Only Anyone with the link can see your list, but it won't be shown in sear…" at bounding box center [949, 424] width 125 height 91
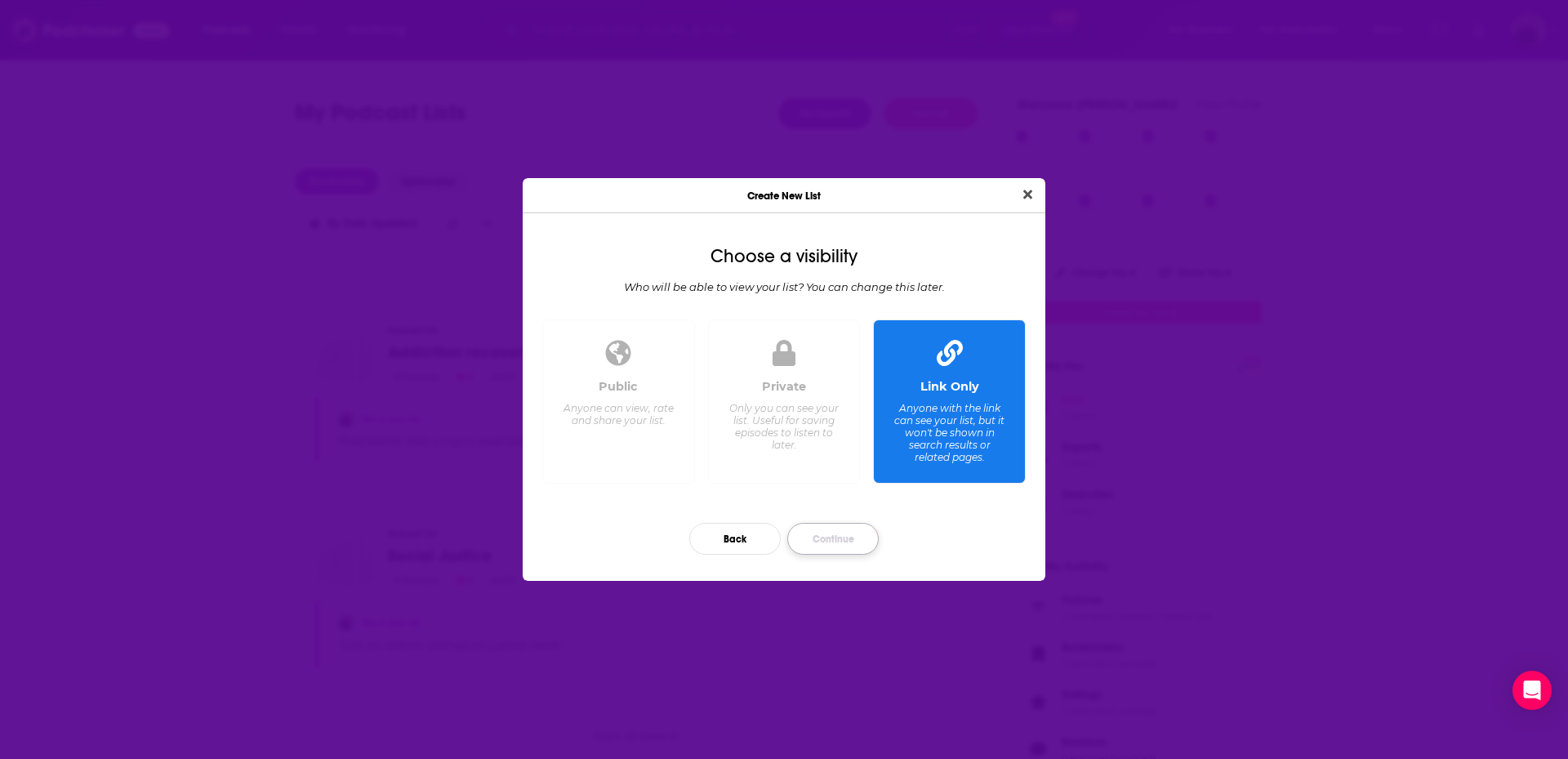
click at [826, 541] on button "Continue" at bounding box center [834, 539] width 92 height 32
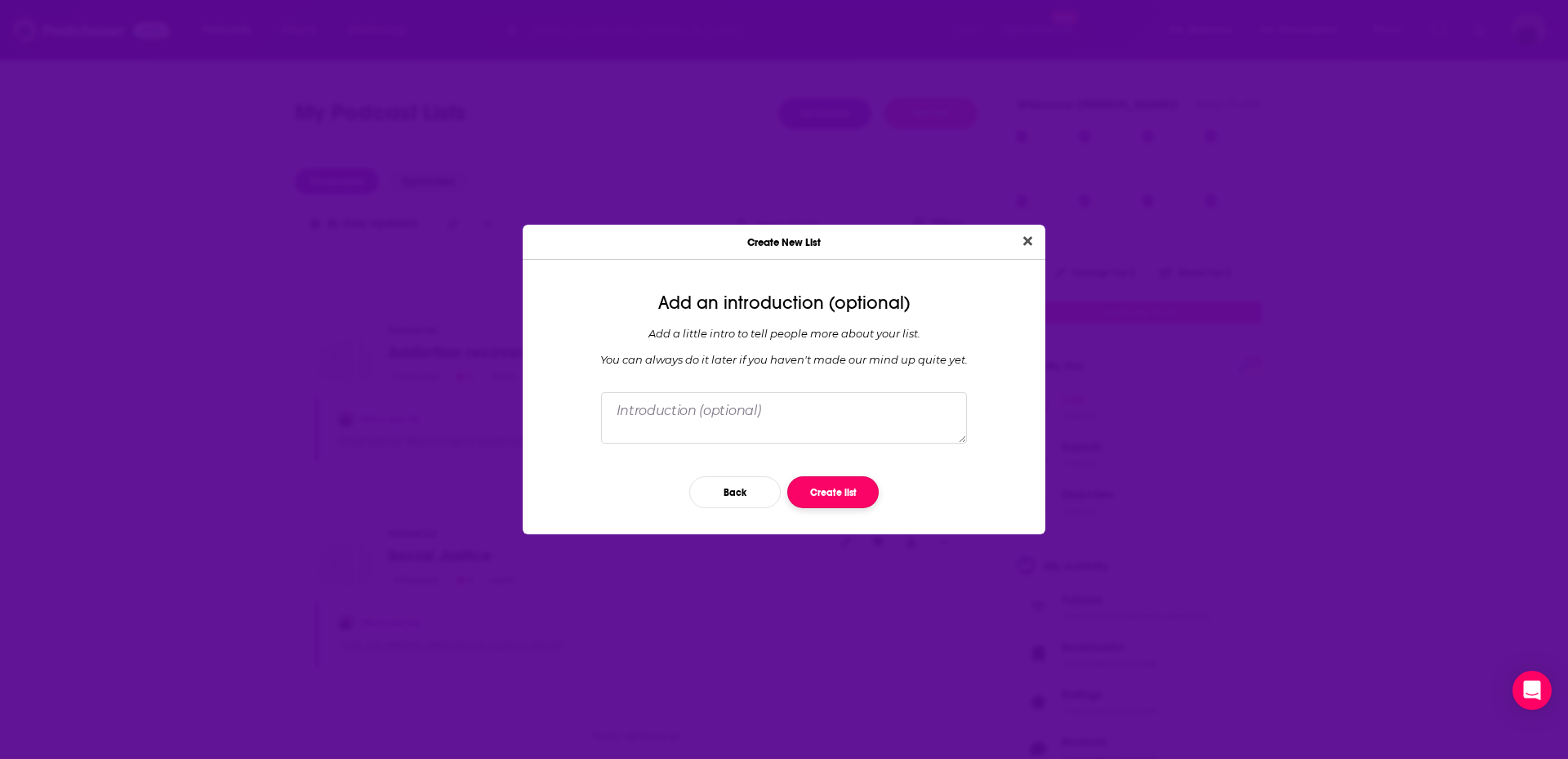
click at [834, 478] on button "Create list" at bounding box center [834, 493] width 92 height 32
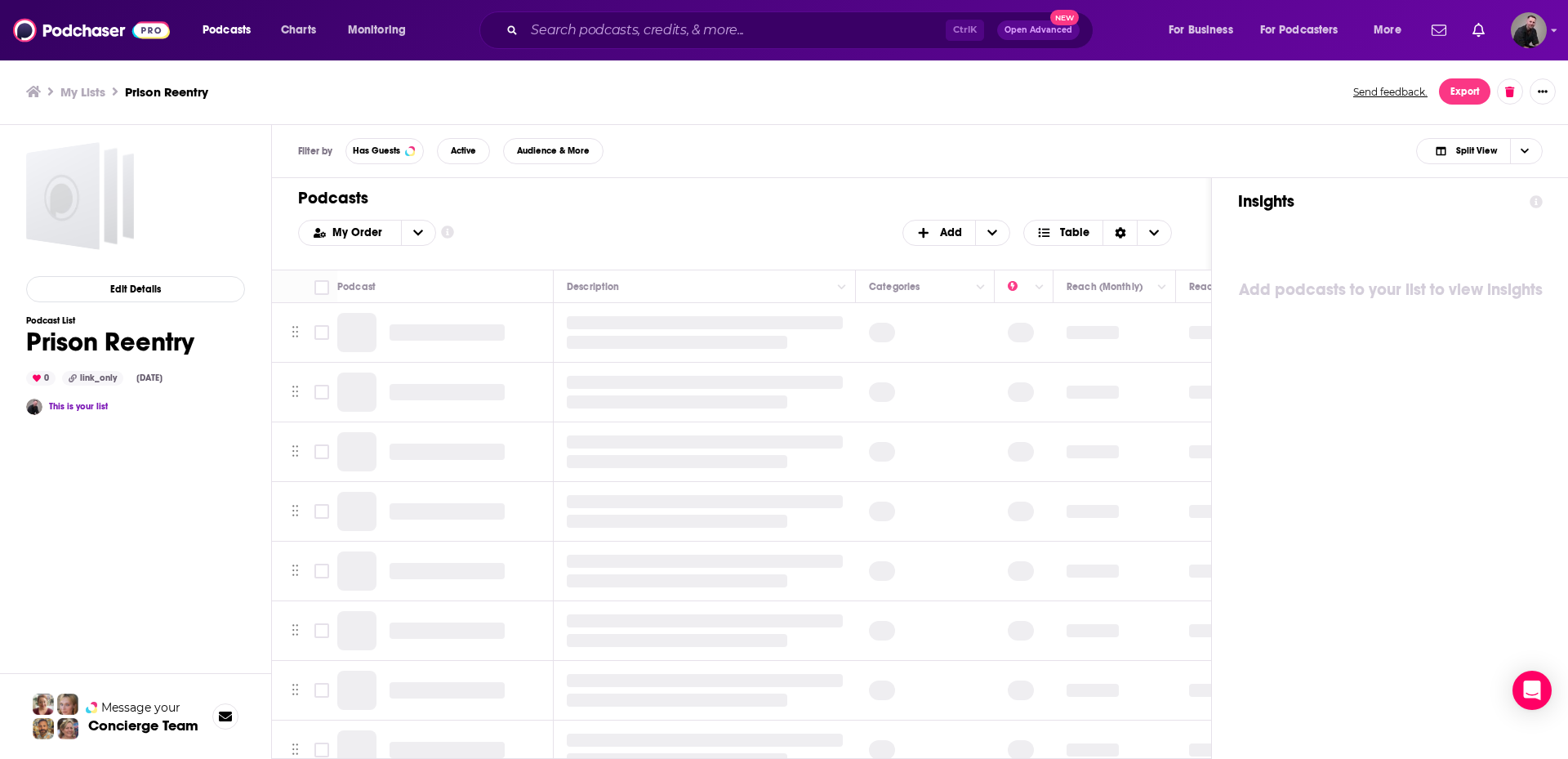
click at [87, 95] on h3 "My Lists" at bounding box center [82, 92] width 45 height 15
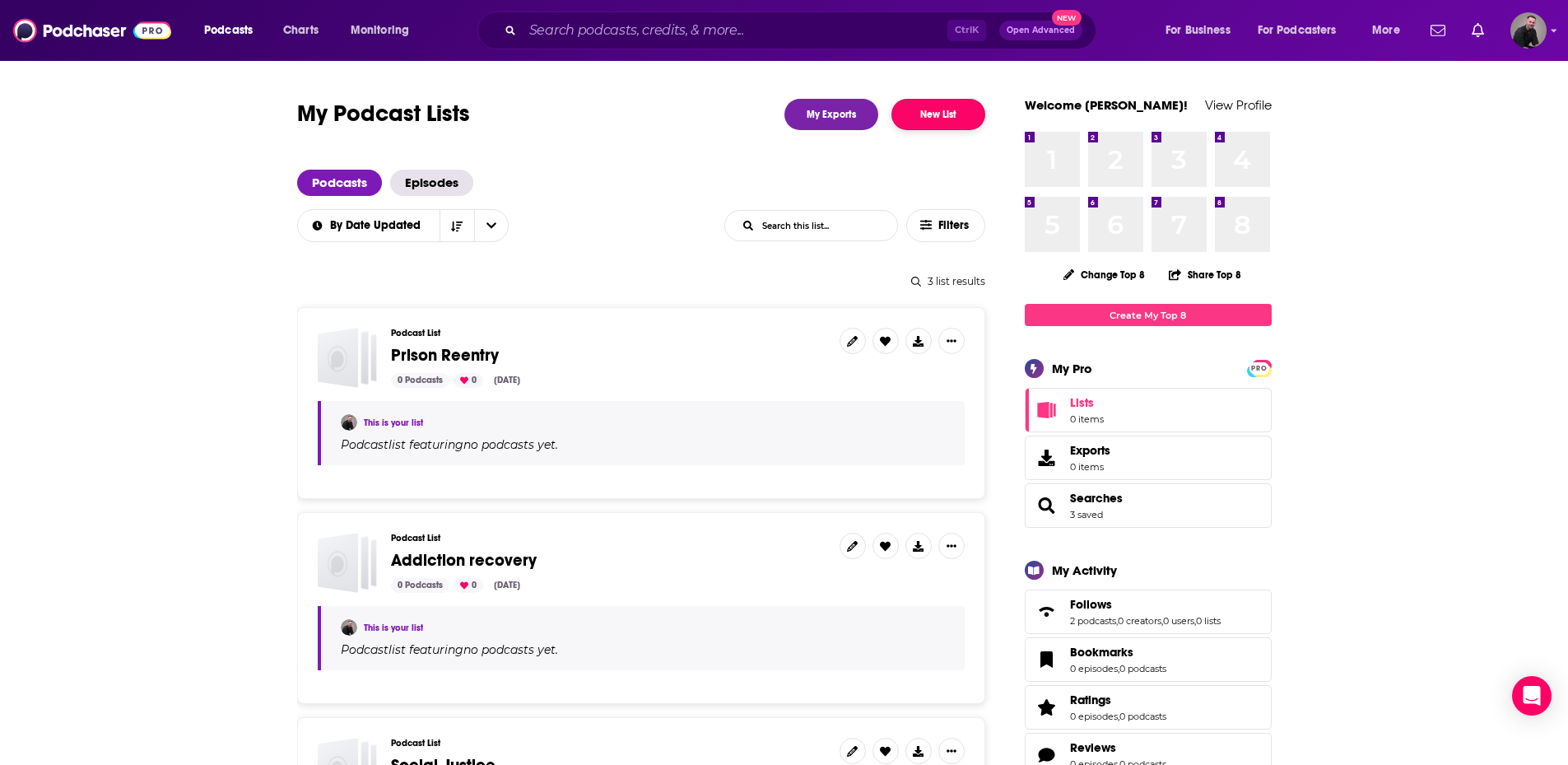
click at [919, 117] on button "New List" at bounding box center [938, 115] width 94 height 32
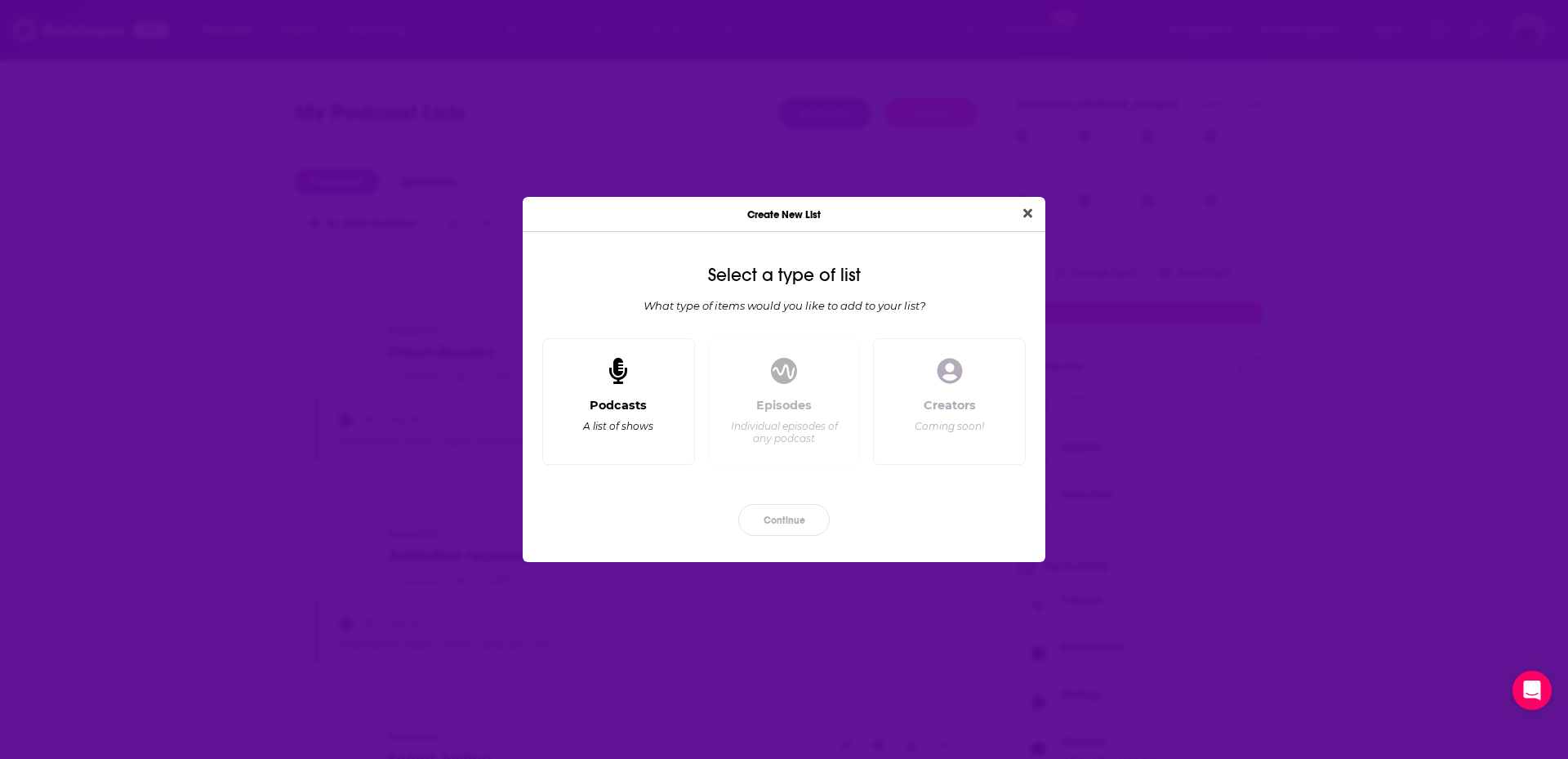
click at [666, 395] on div "Podcasts A list of shows" at bounding box center [619, 402] width 153 height 127
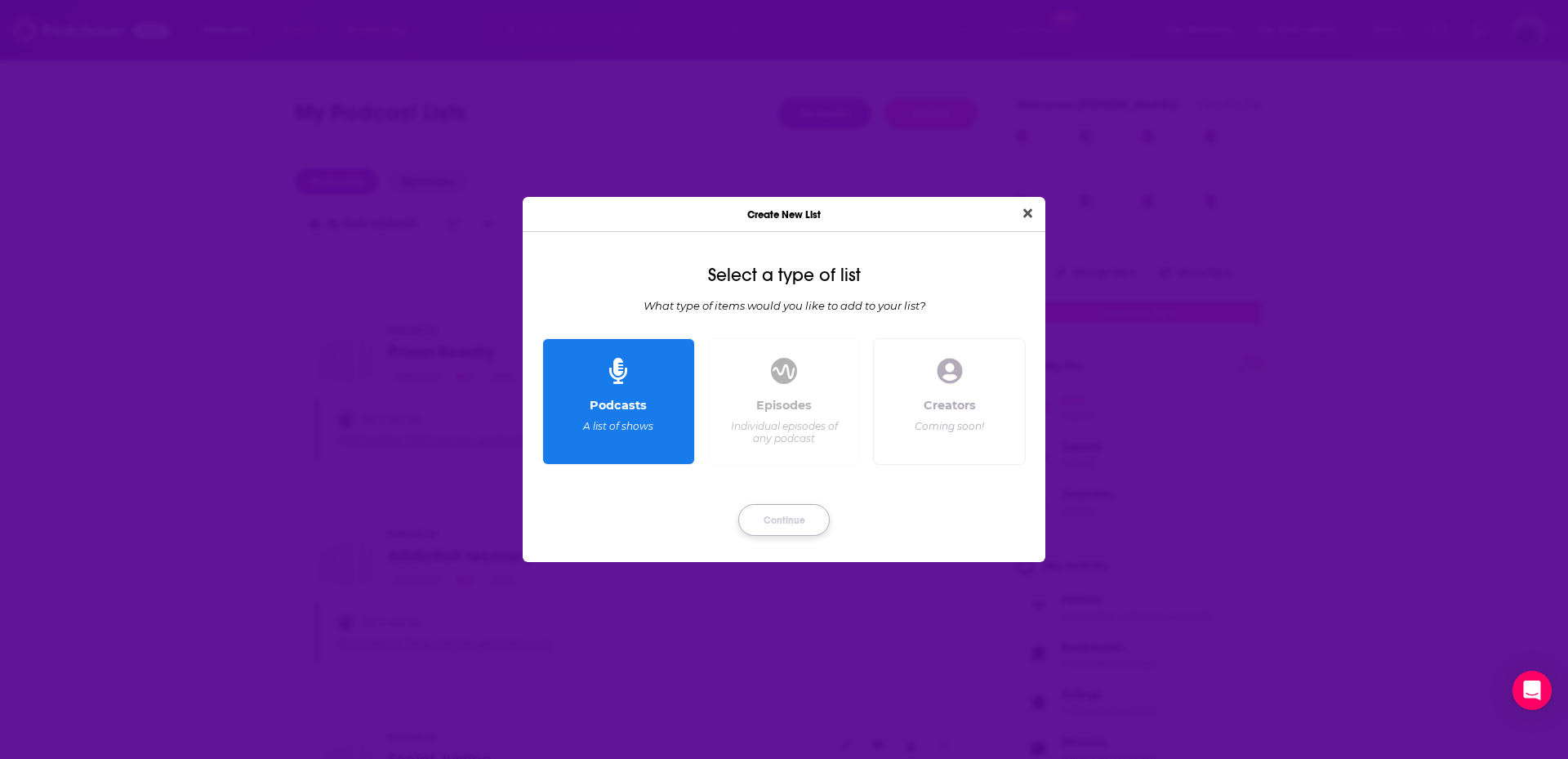
click at [801, 522] on button "Continue" at bounding box center [784, 520] width 92 height 32
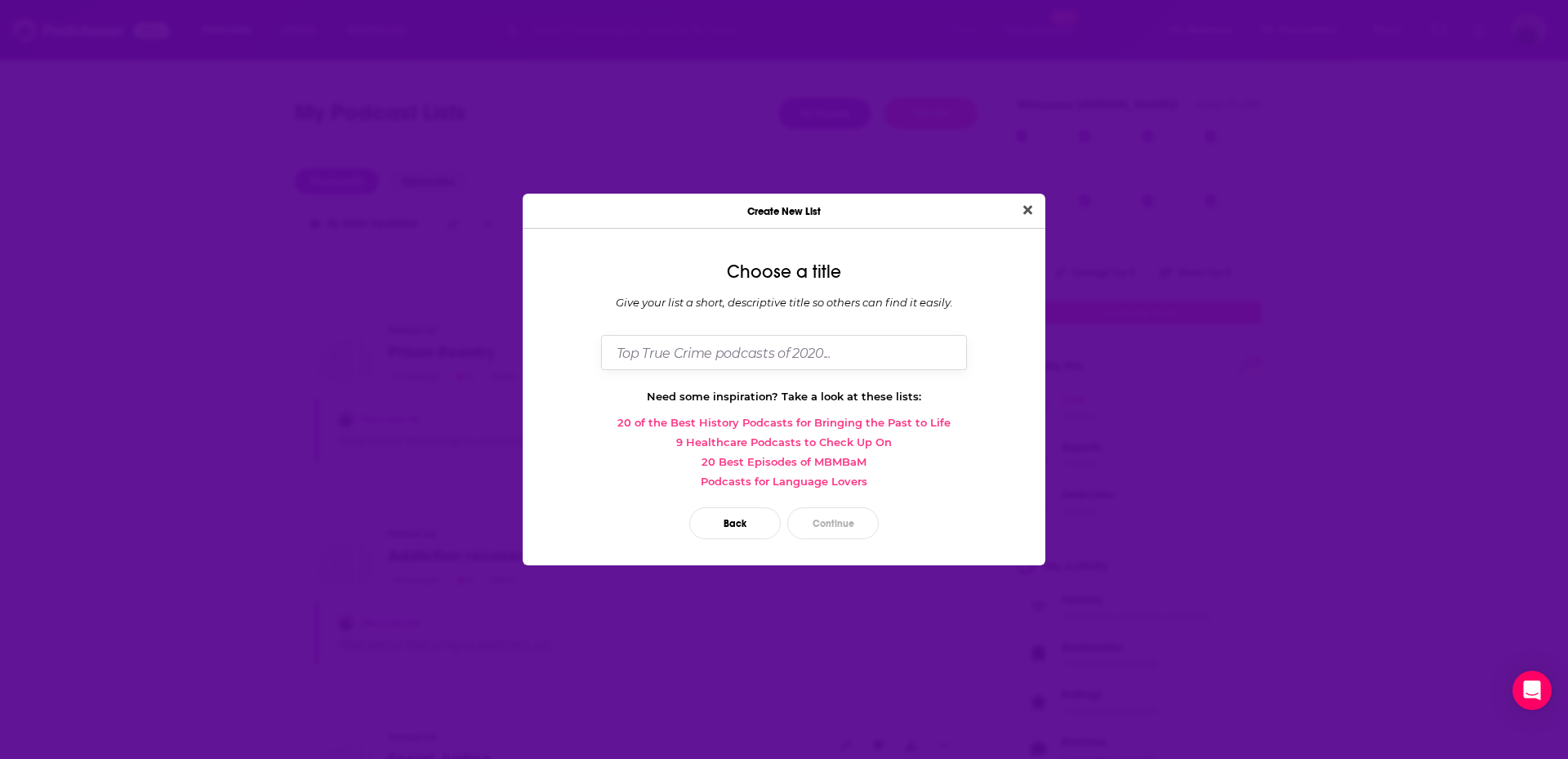
click at [699, 351] on input "Dialog" at bounding box center [784, 352] width 366 height 35
type input "Growth and mindset"
click at [845, 527] on button "Continue" at bounding box center [834, 523] width 92 height 32
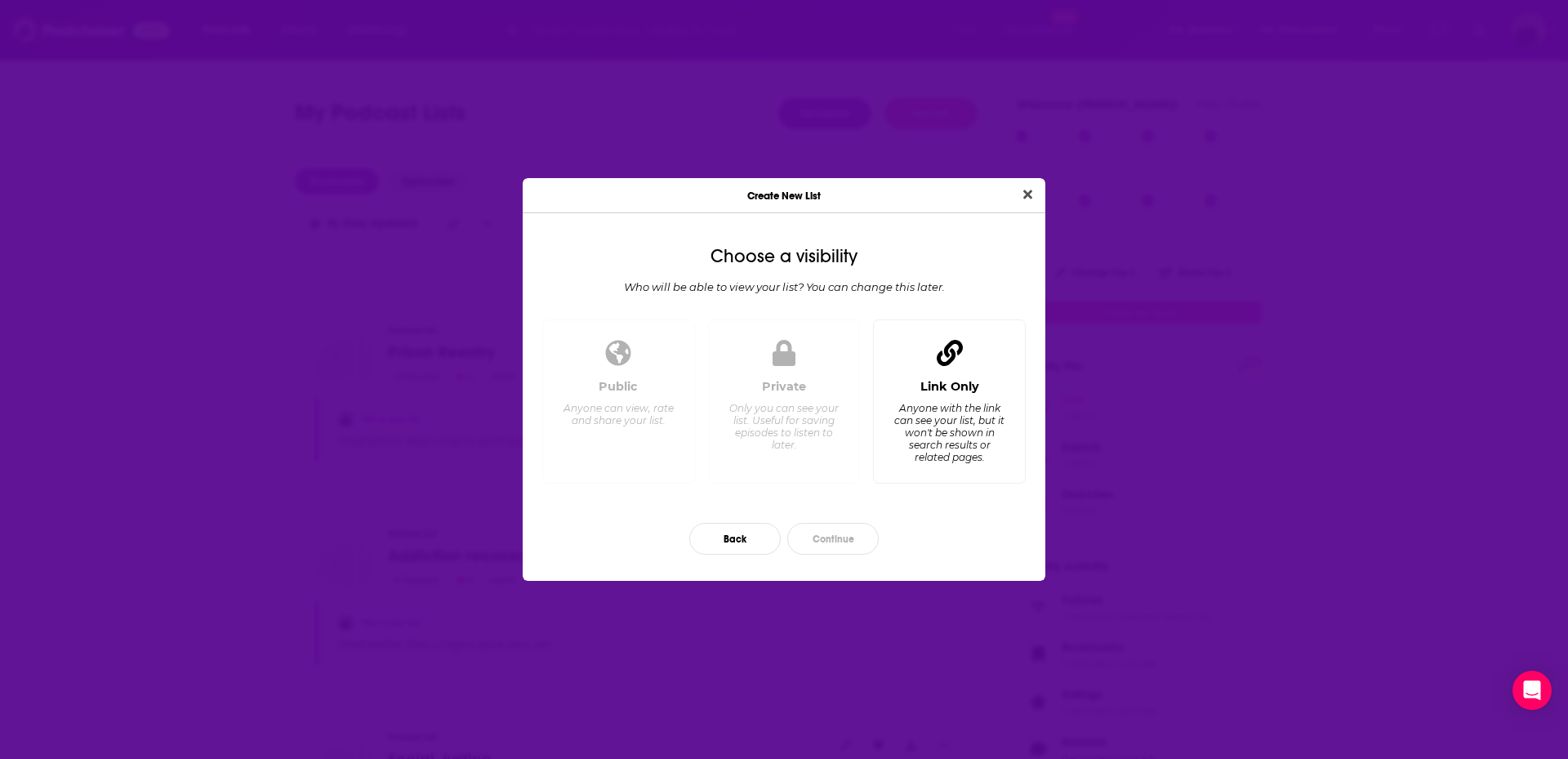
click at [950, 389] on div "Link Only" at bounding box center [950, 386] width 59 height 14
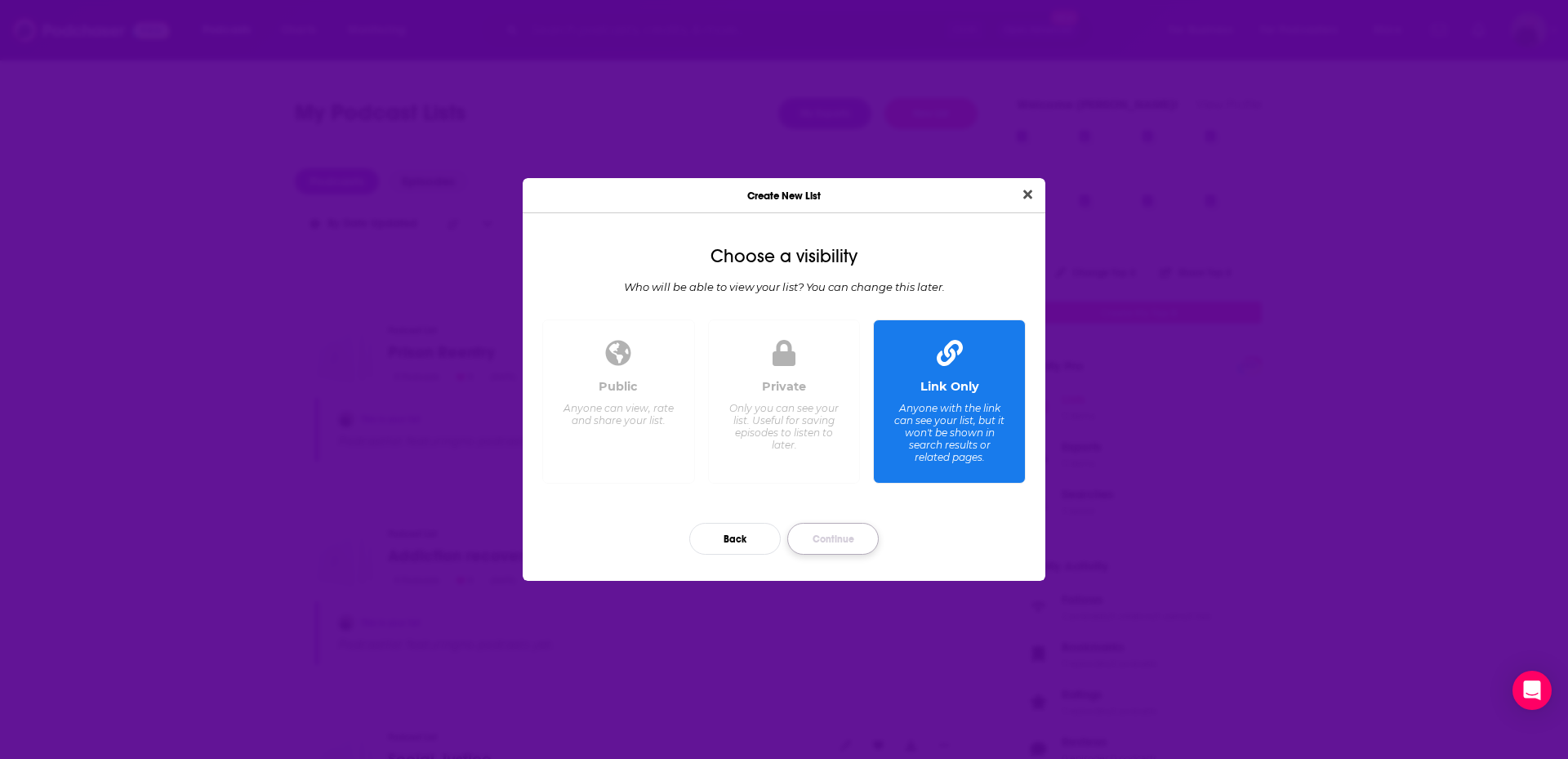
click at [831, 535] on button "Continue" at bounding box center [834, 539] width 92 height 32
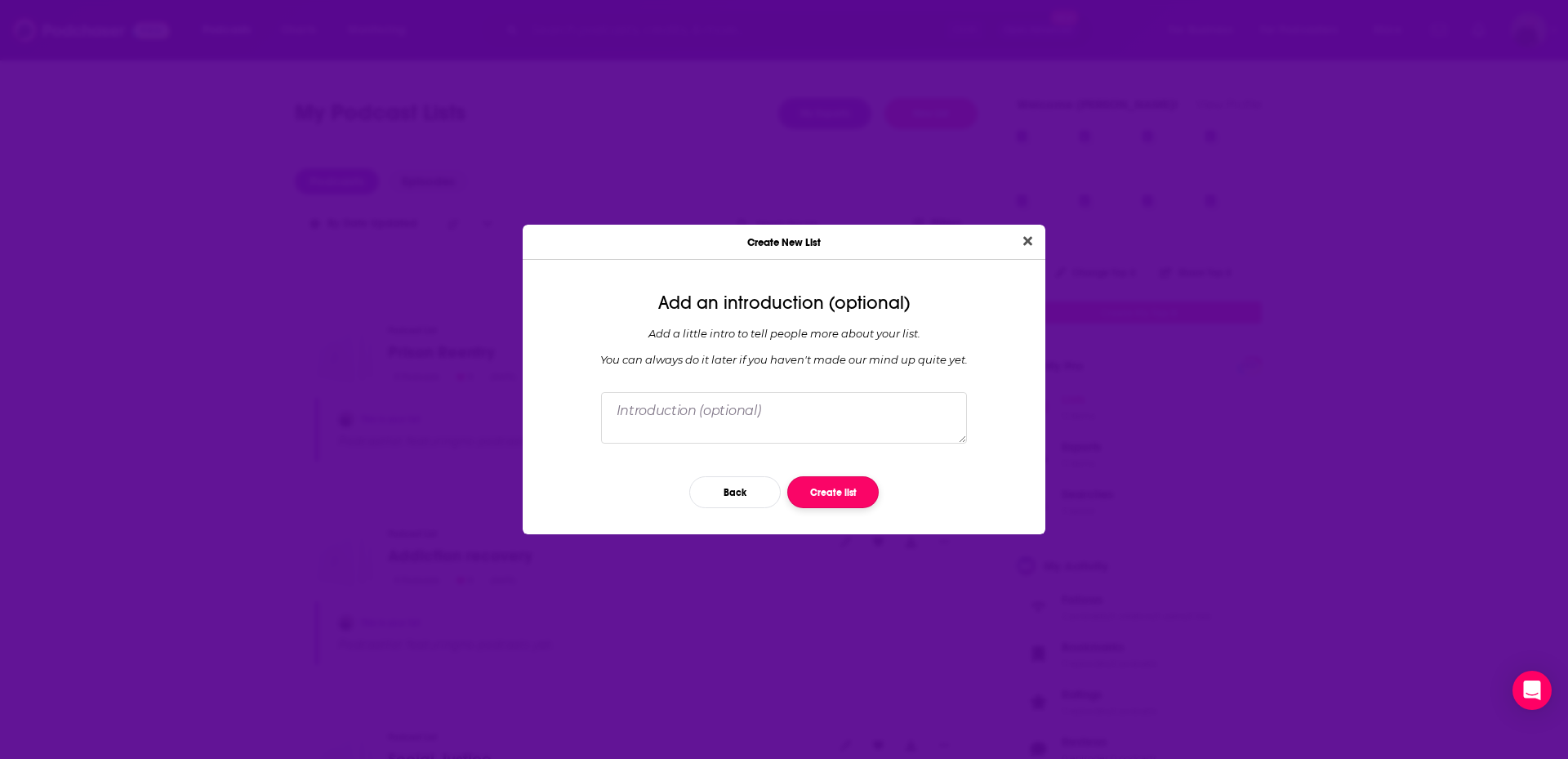
click at [834, 502] on button "Create list" at bounding box center [834, 493] width 92 height 32
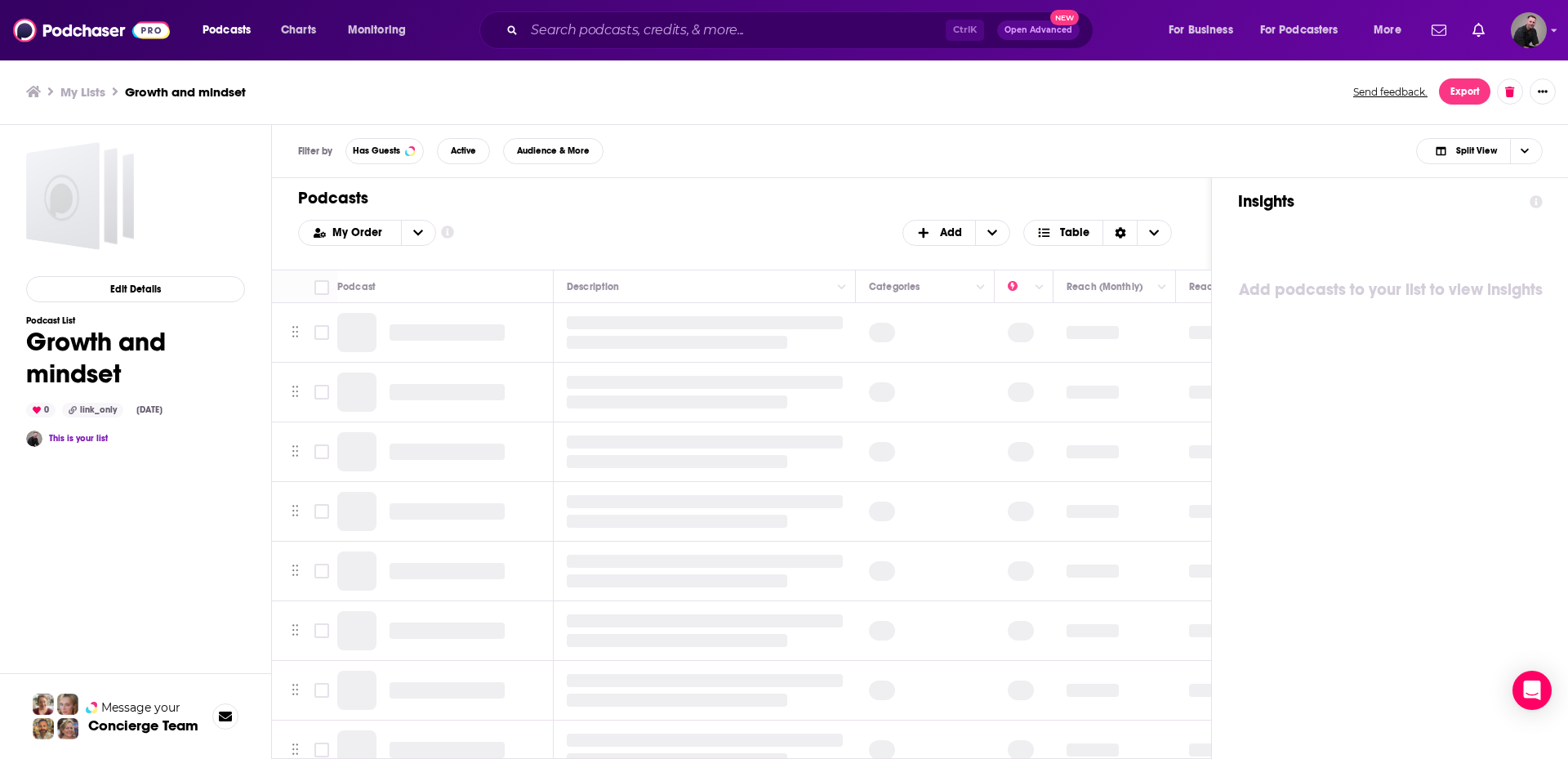
click at [90, 92] on h3 "My Lists" at bounding box center [82, 92] width 45 height 15
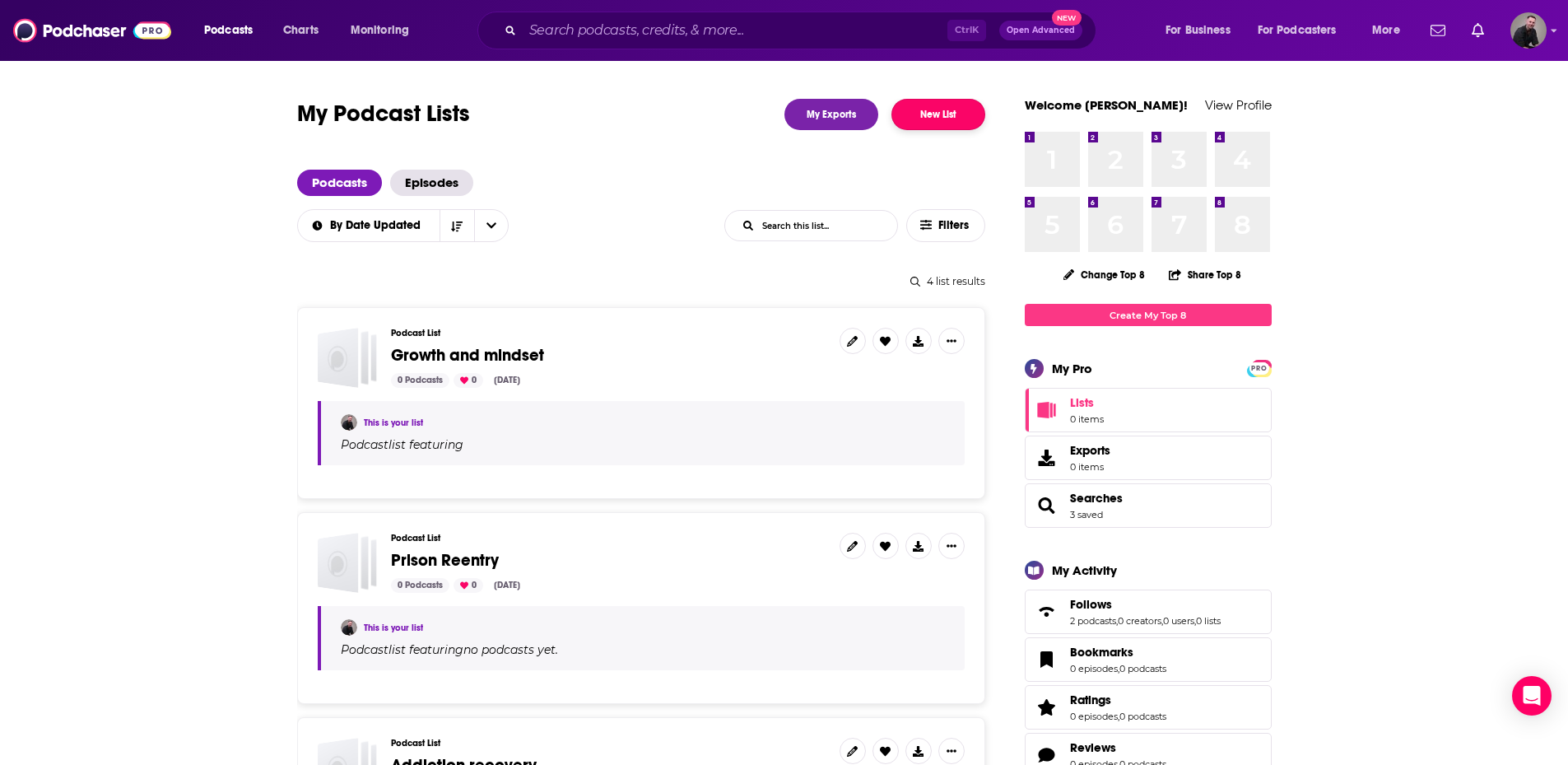
click at [943, 112] on button "New List" at bounding box center [938, 115] width 94 height 32
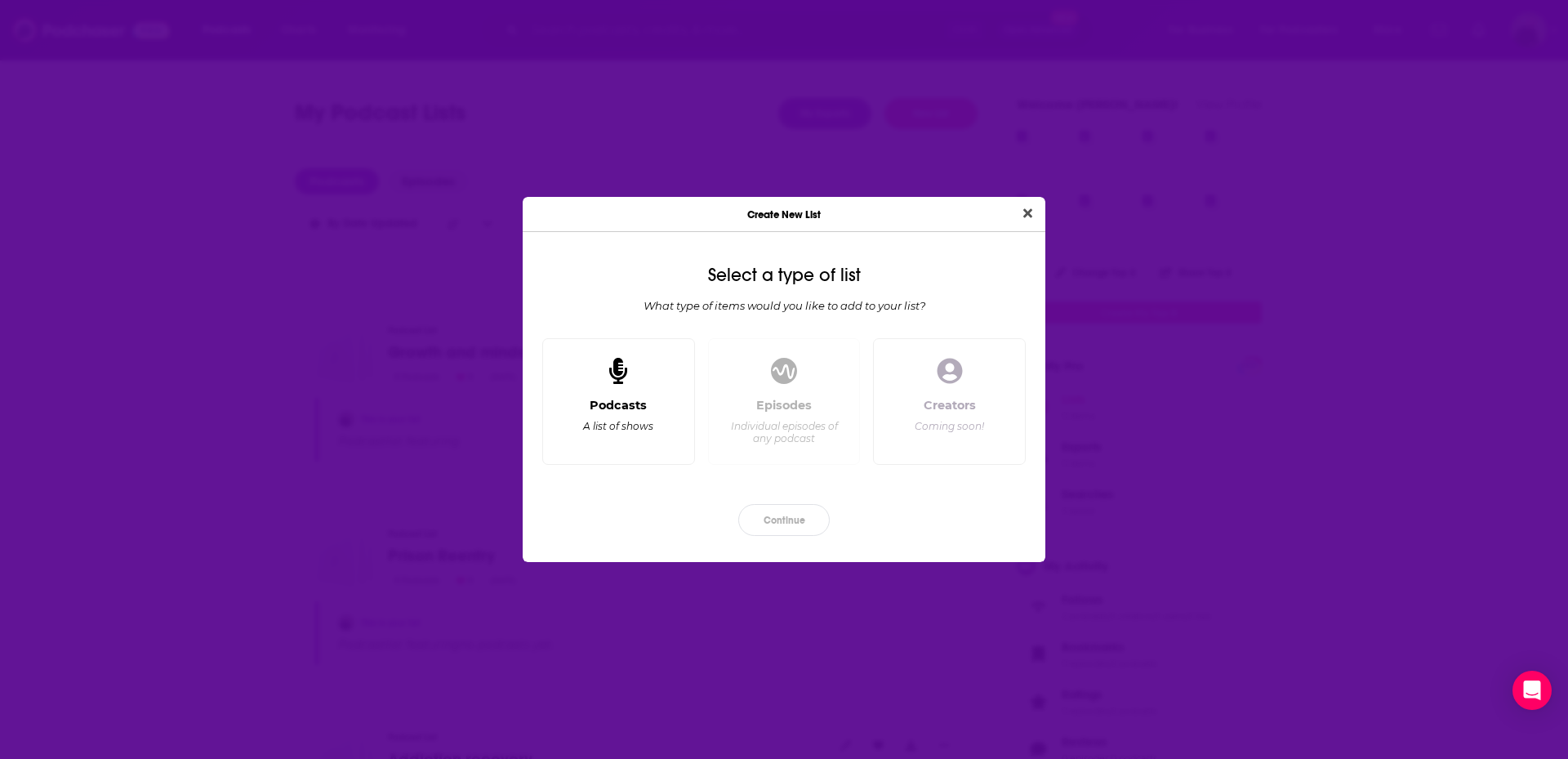
click at [593, 399] on div "Podcasts" at bounding box center [617, 405] width 57 height 14
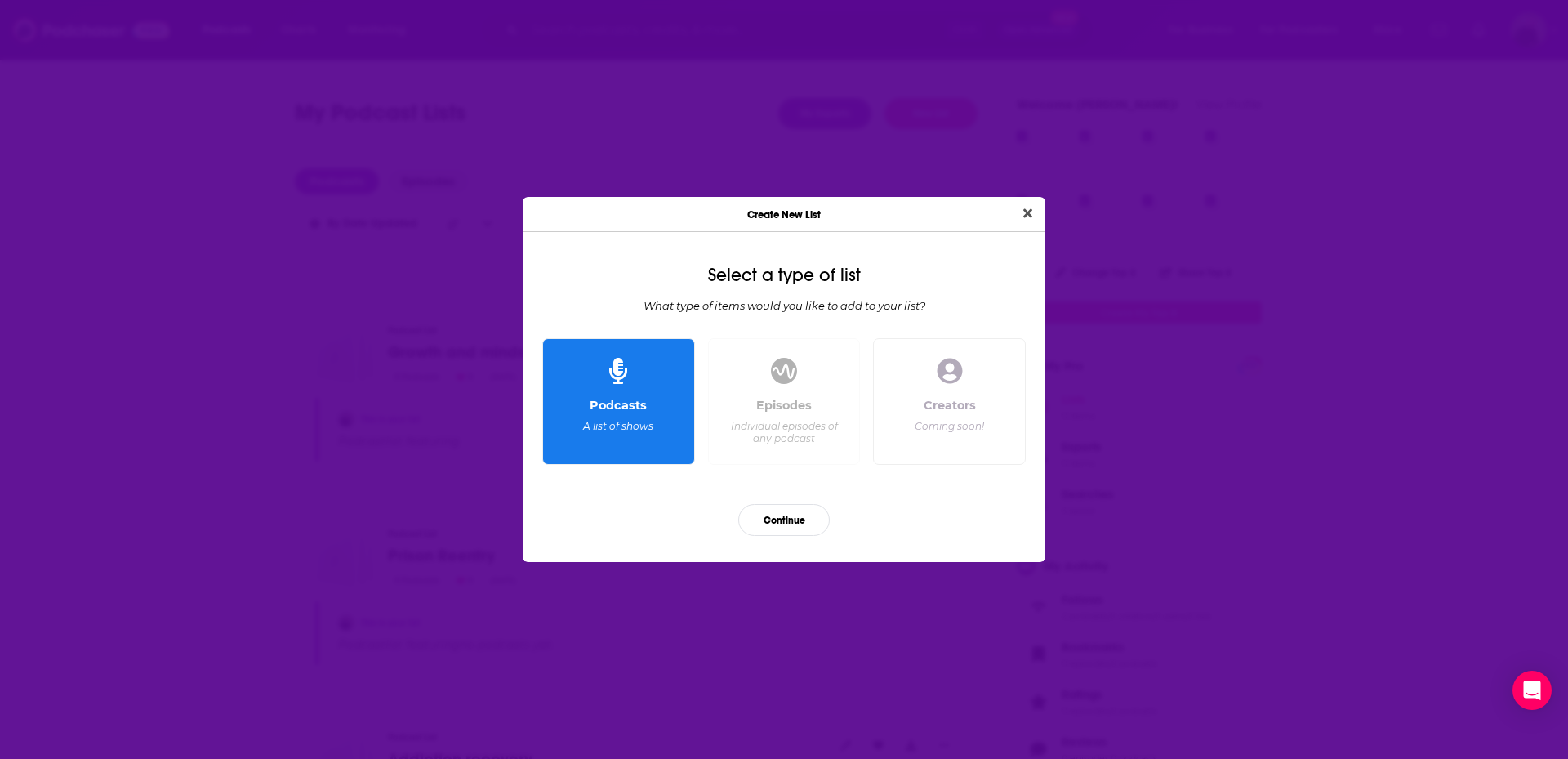
click at [779, 499] on div "Continue" at bounding box center [784, 520] width 497 height 58
click at [779, 510] on button "Continue" at bounding box center [784, 520] width 92 height 32
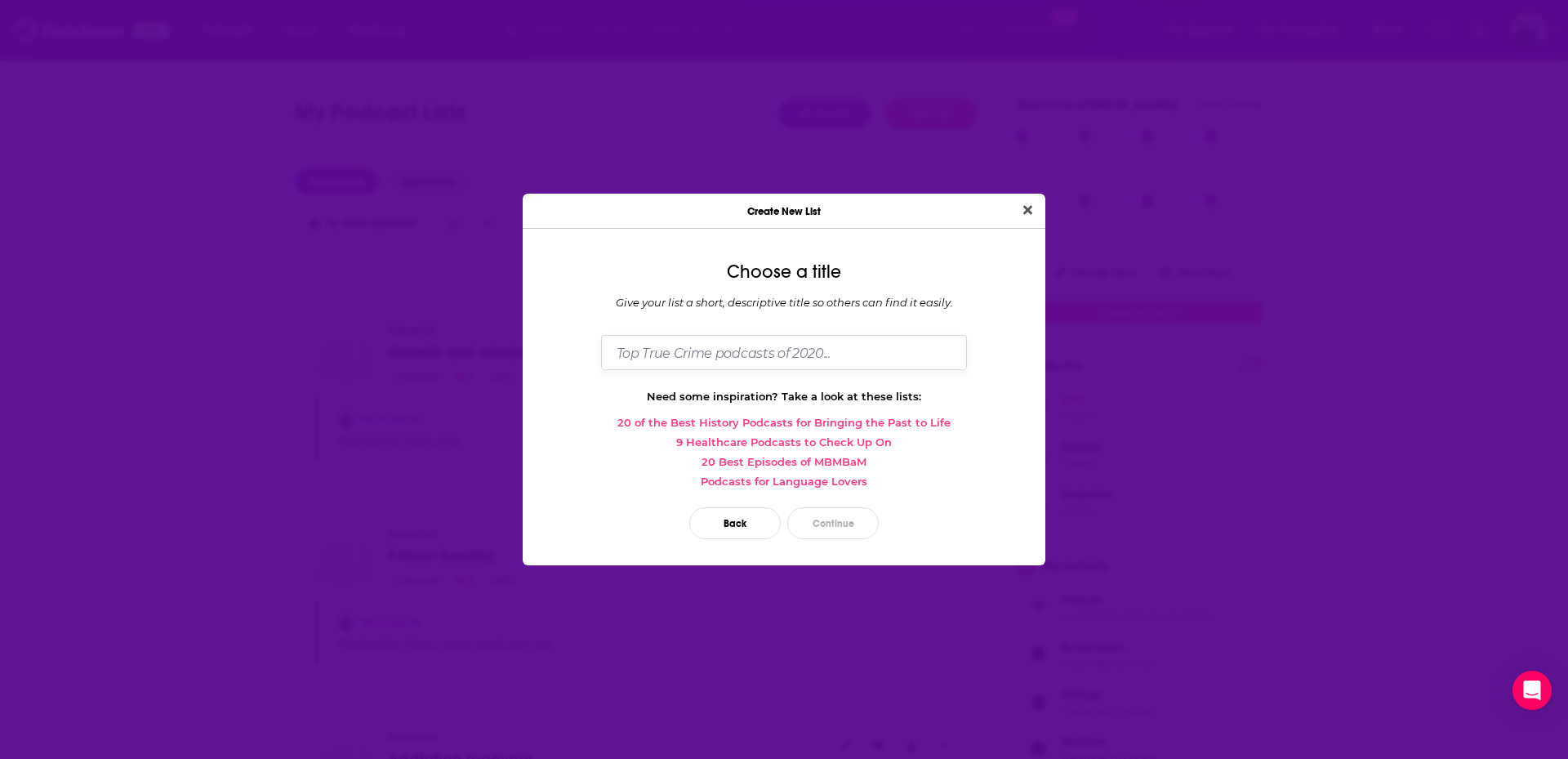
click at [713, 355] on input "Dialog" at bounding box center [784, 352] width 366 height 35
type input "F"
click at [644, 348] on input "Faith and purpose" at bounding box center [784, 352] width 366 height 35
click at [749, 353] on input "Faith/Spirituality and purpose" at bounding box center [784, 352] width 366 height 35
type input "Faith/Spirituality and Purpose"
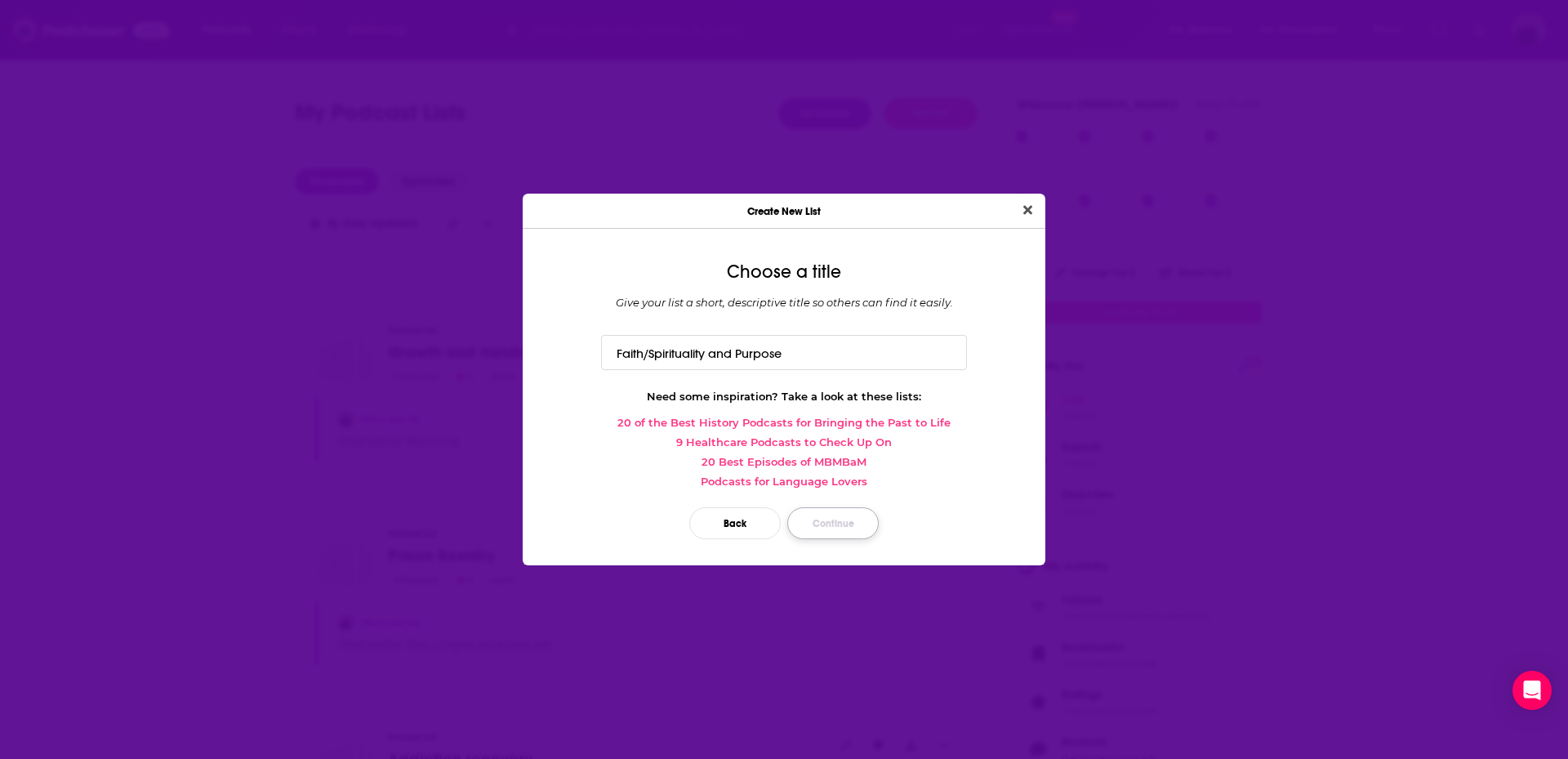
click at [836, 522] on button "Continue" at bounding box center [834, 523] width 92 height 32
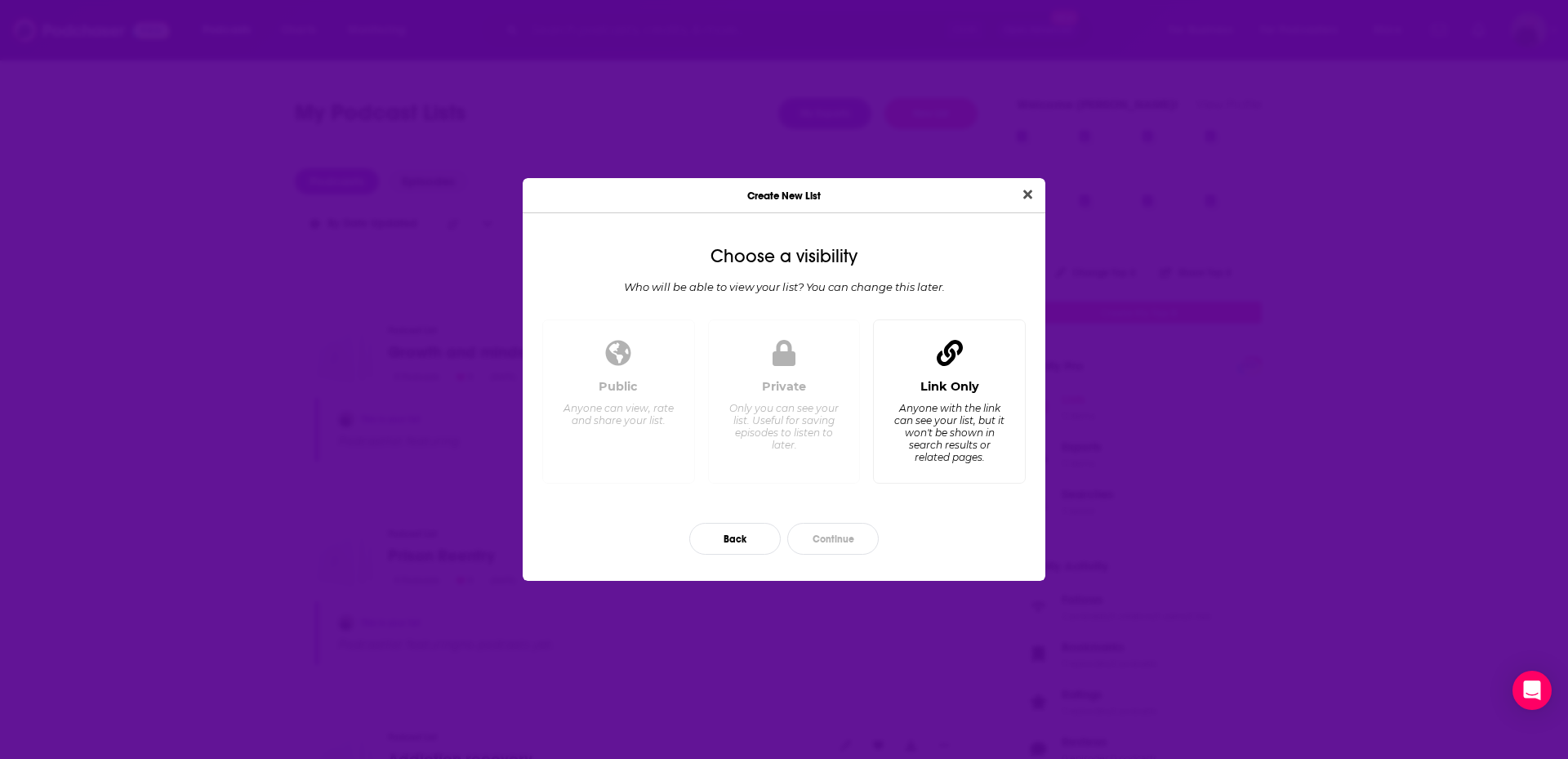
click at [950, 406] on div "Anyone with the link can see your list, but it won't be shown in search results…" at bounding box center [950, 433] width 112 height 61
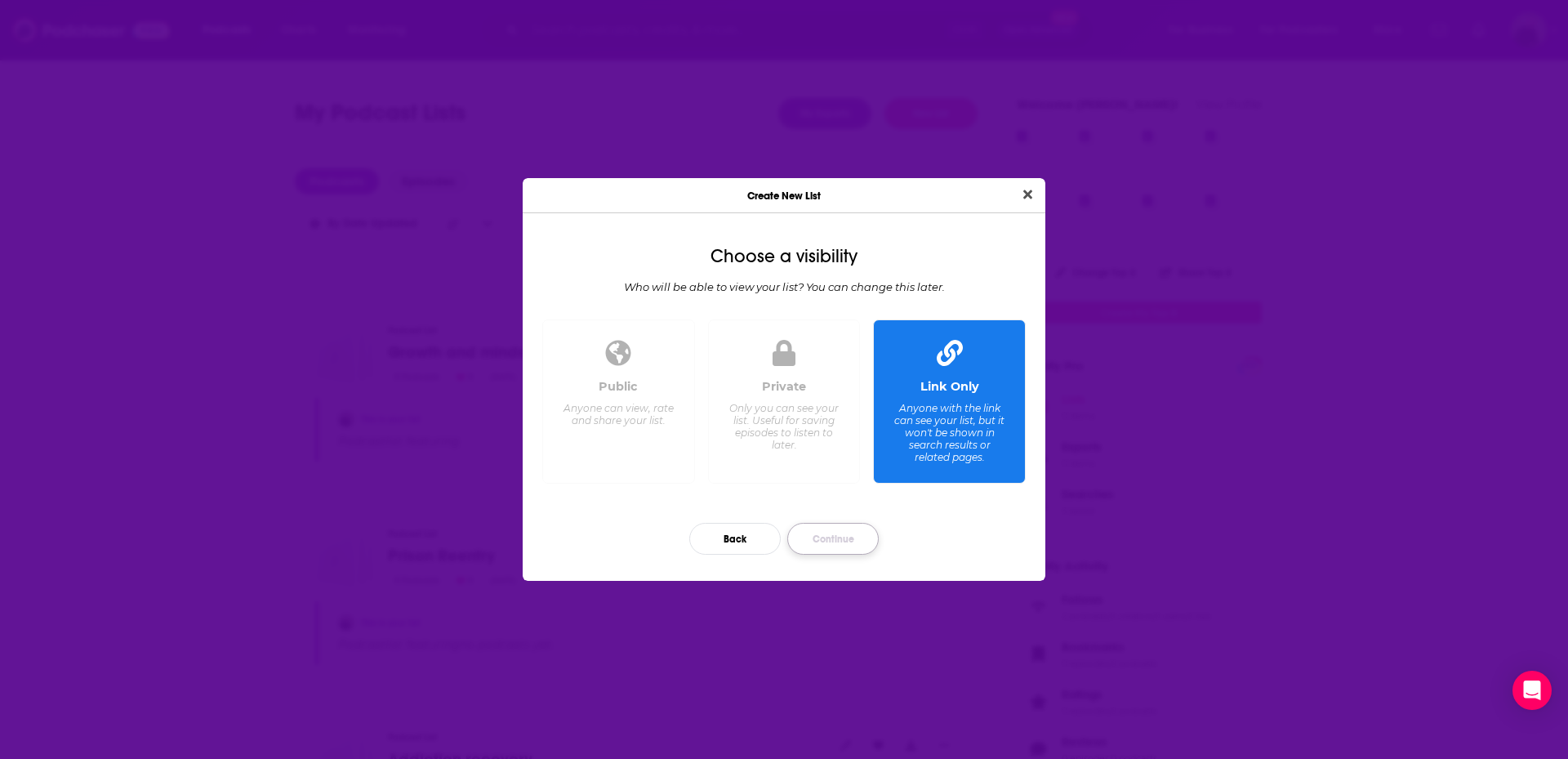
click at [867, 548] on button "Continue" at bounding box center [834, 539] width 92 height 32
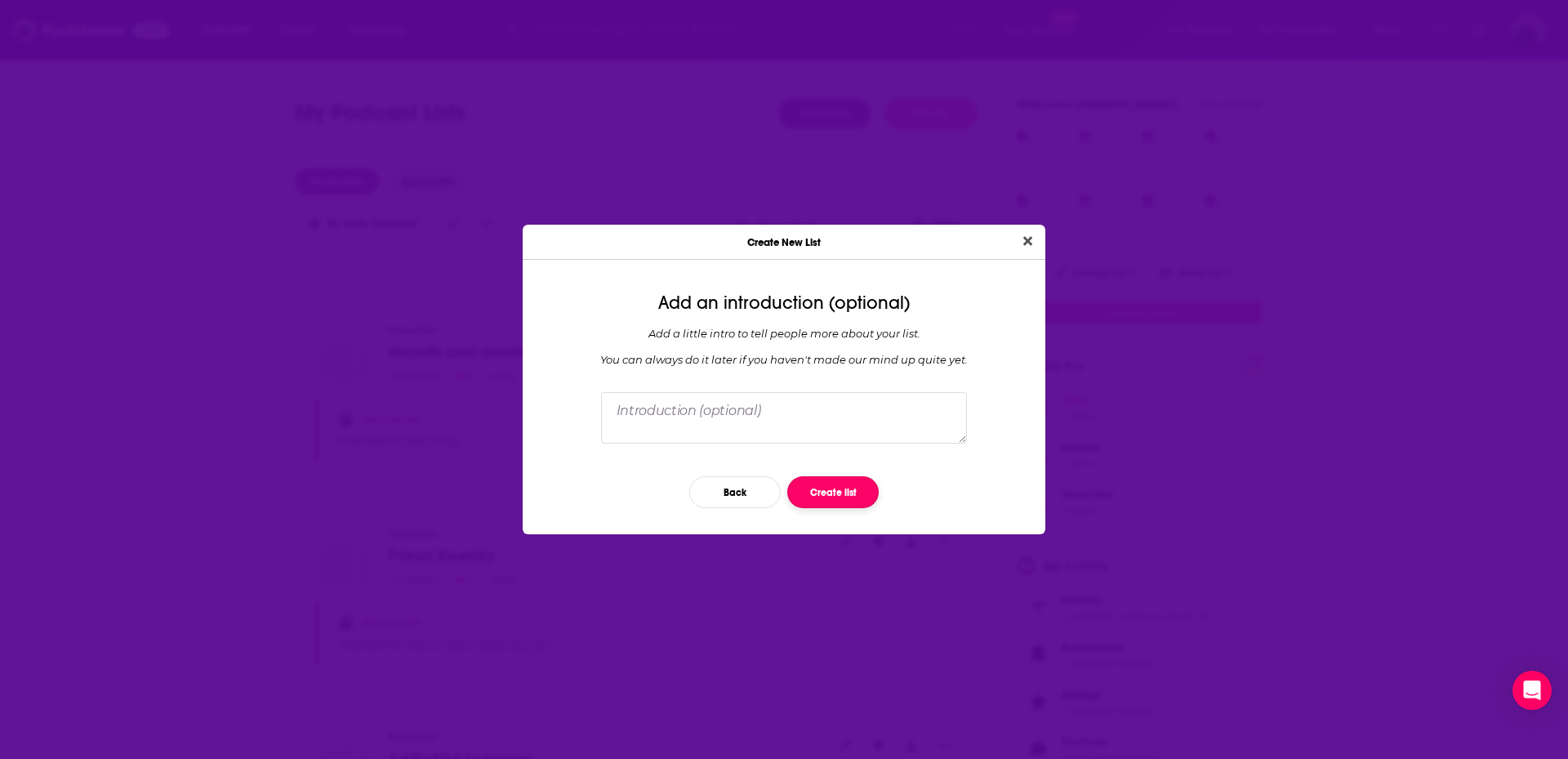
click at [856, 505] on button "Create list" at bounding box center [834, 493] width 92 height 32
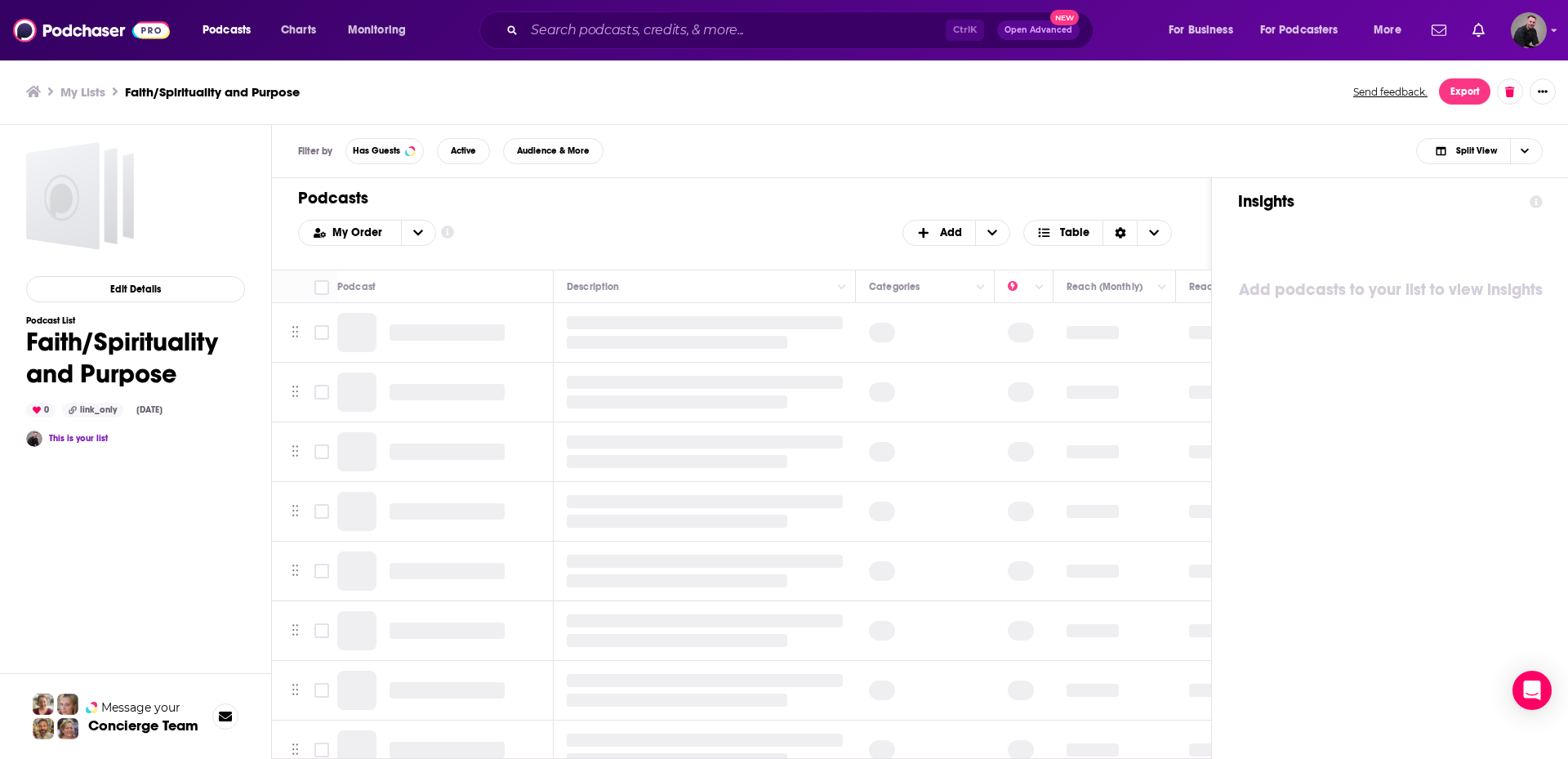
click at [36, 96] on icon at bounding box center [33, 91] width 14 height 11
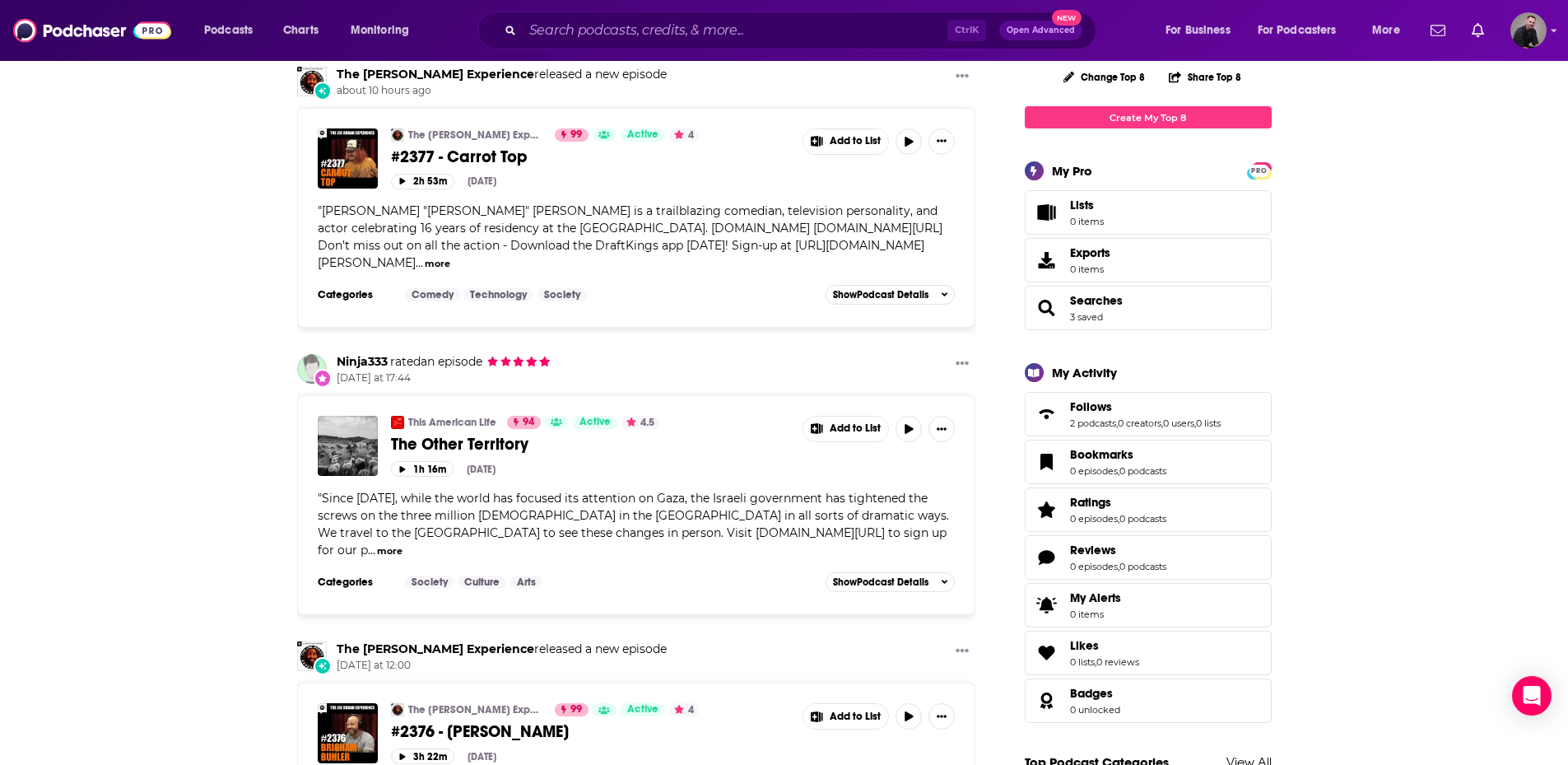
scroll to position [165, 0]
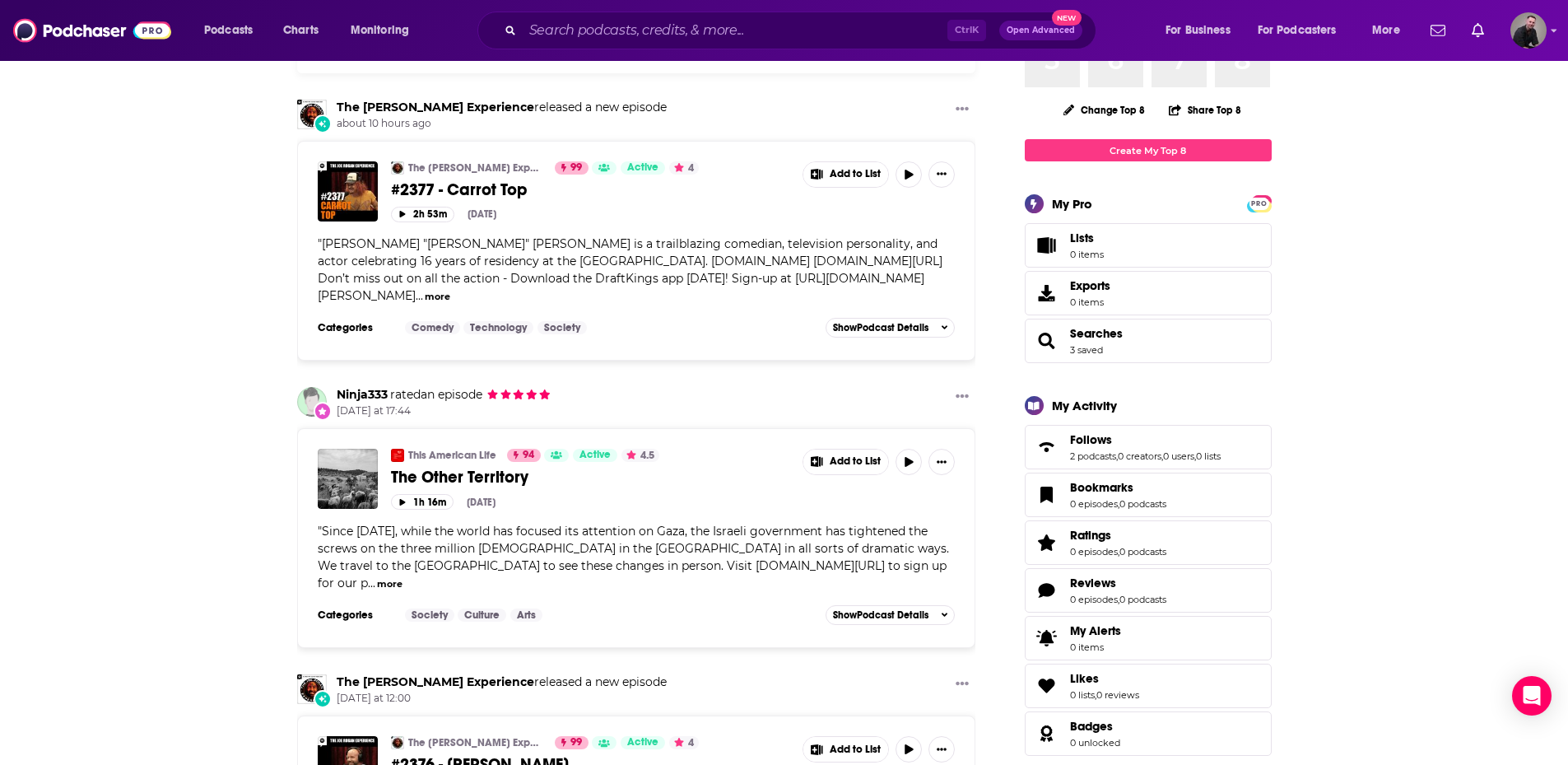
click at [1143, 354] on span "Searches 3 saved" at bounding box center [1148, 341] width 247 height 44
click at [1071, 344] on span "Searches 3 saved" at bounding box center [1096, 340] width 53 height 30
click at [1072, 348] on link "3 saved" at bounding box center [1086, 350] width 33 height 11
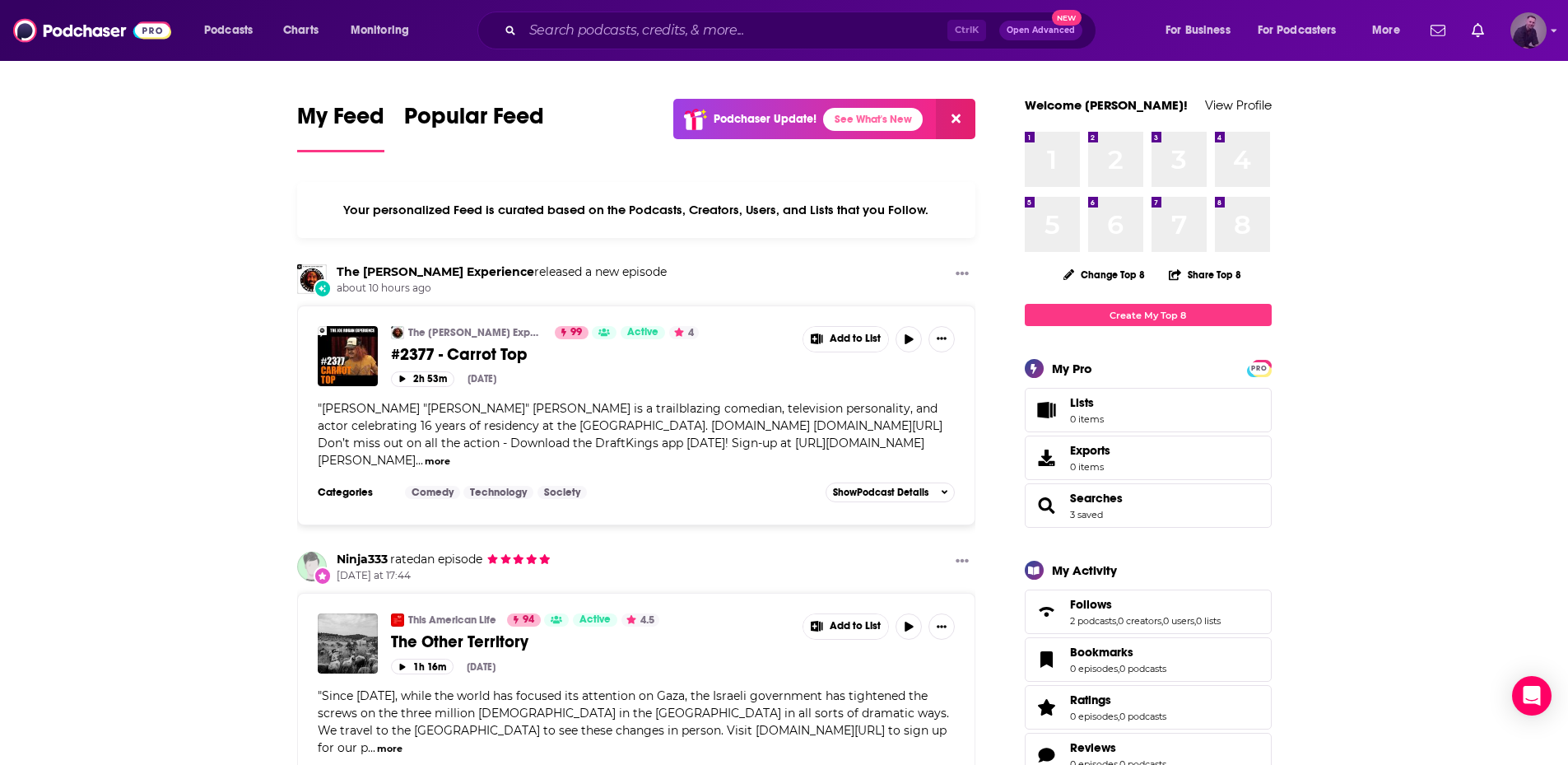
click at [1545, 44] on div "Logged in as apdrasen" at bounding box center [1529, 30] width 36 height 36
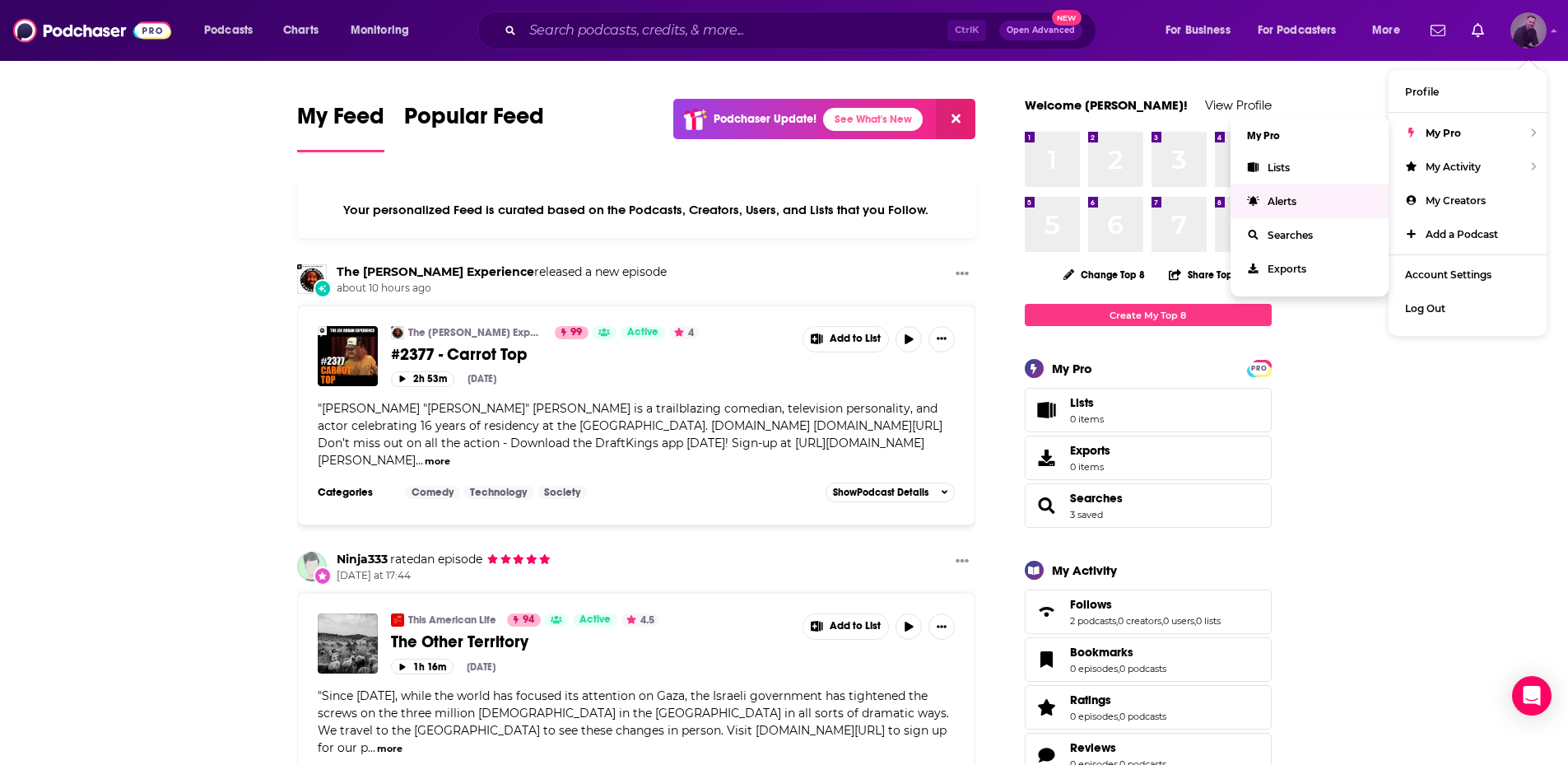
click at [1288, 203] on span "Alerts" at bounding box center [1282, 201] width 29 height 12
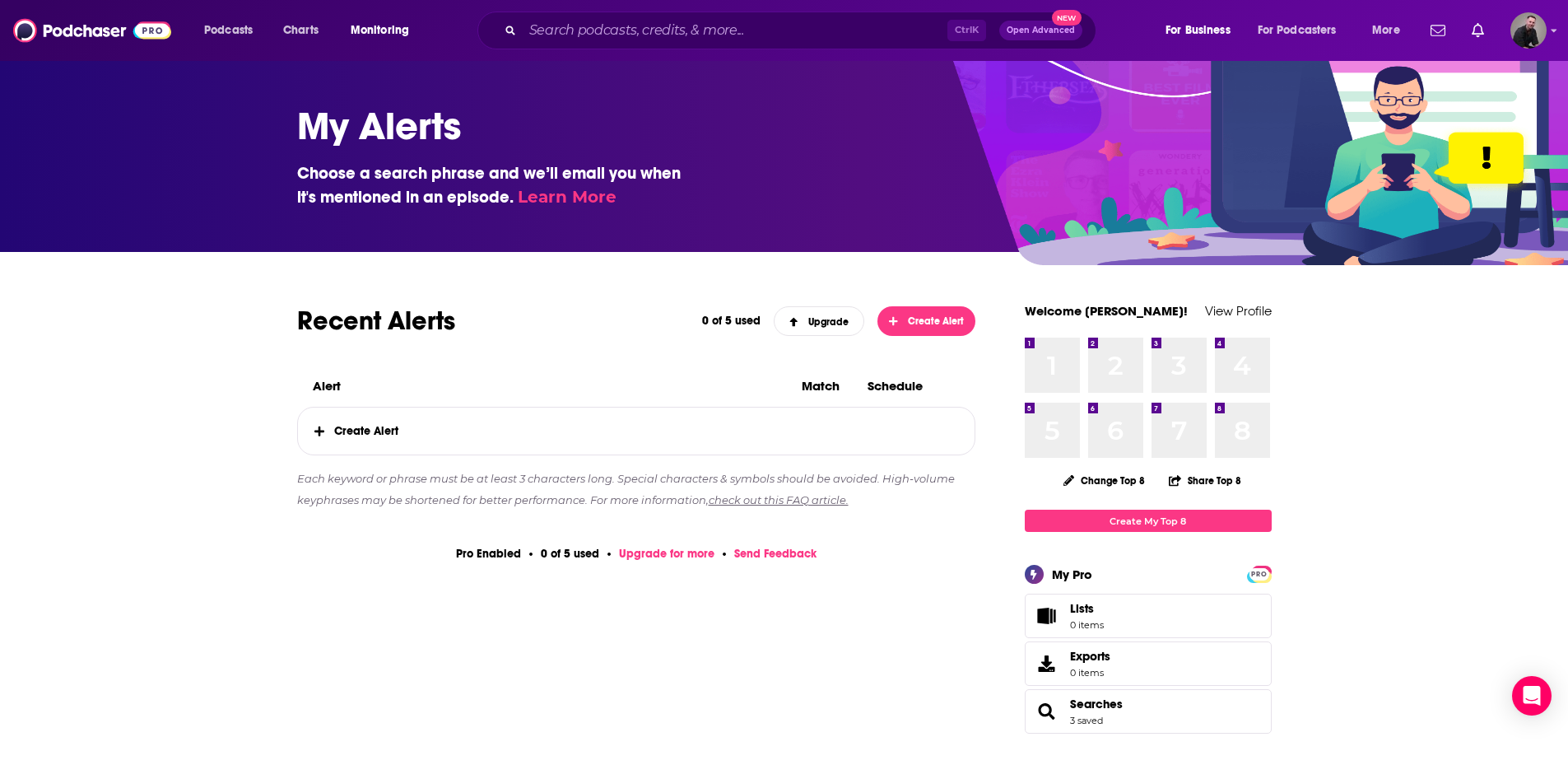
click at [371, 428] on span "Create Alert" at bounding box center [637, 431] width 678 height 47
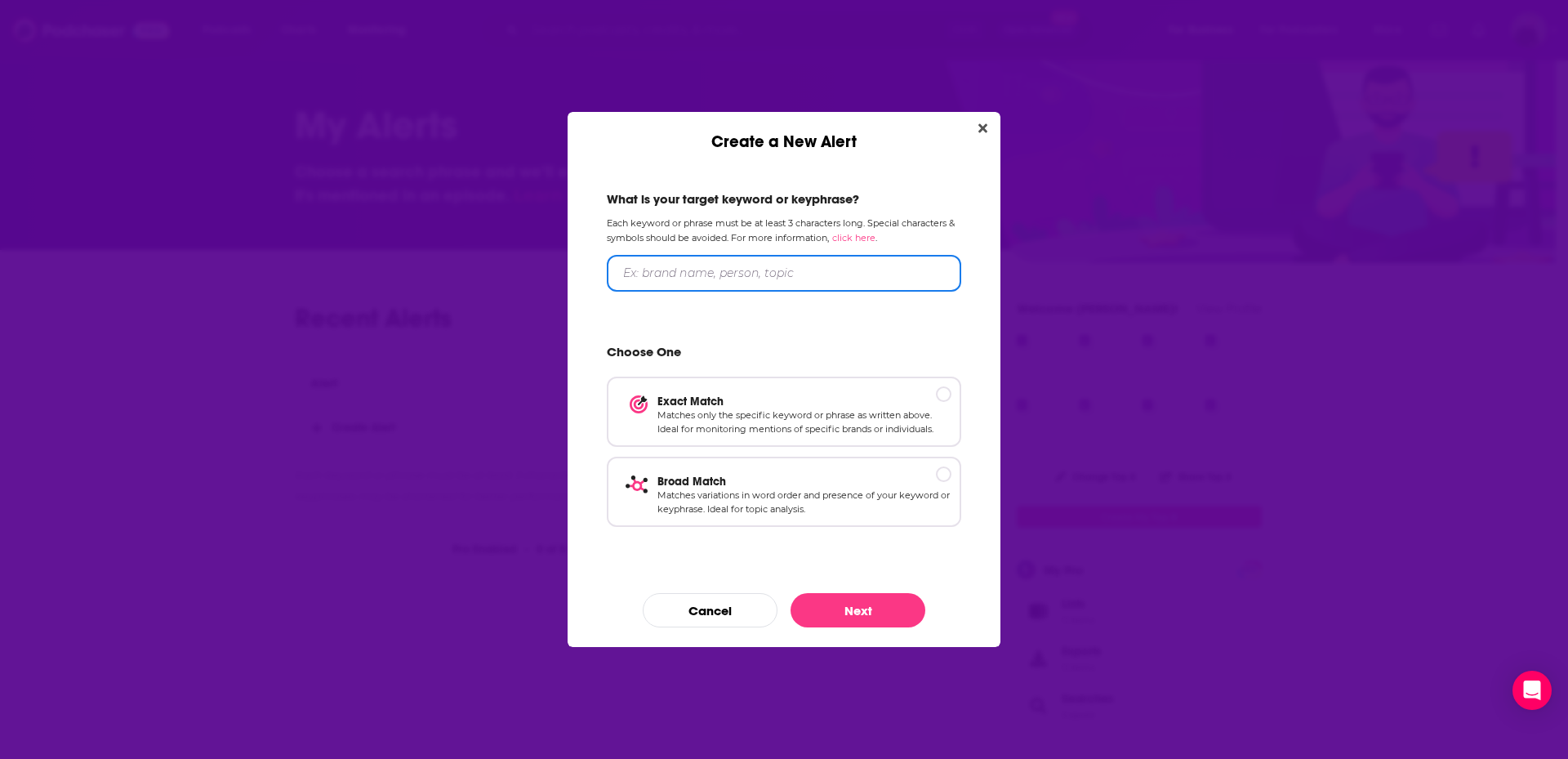
click at [763, 276] on input "Create a New Alert" at bounding box center [784, 273] width 354 height 36
type input "[PERSON_NAME]"
click at [924, 396] on p "Exact Match" at bounding box center [804, 400] width 294 height 14
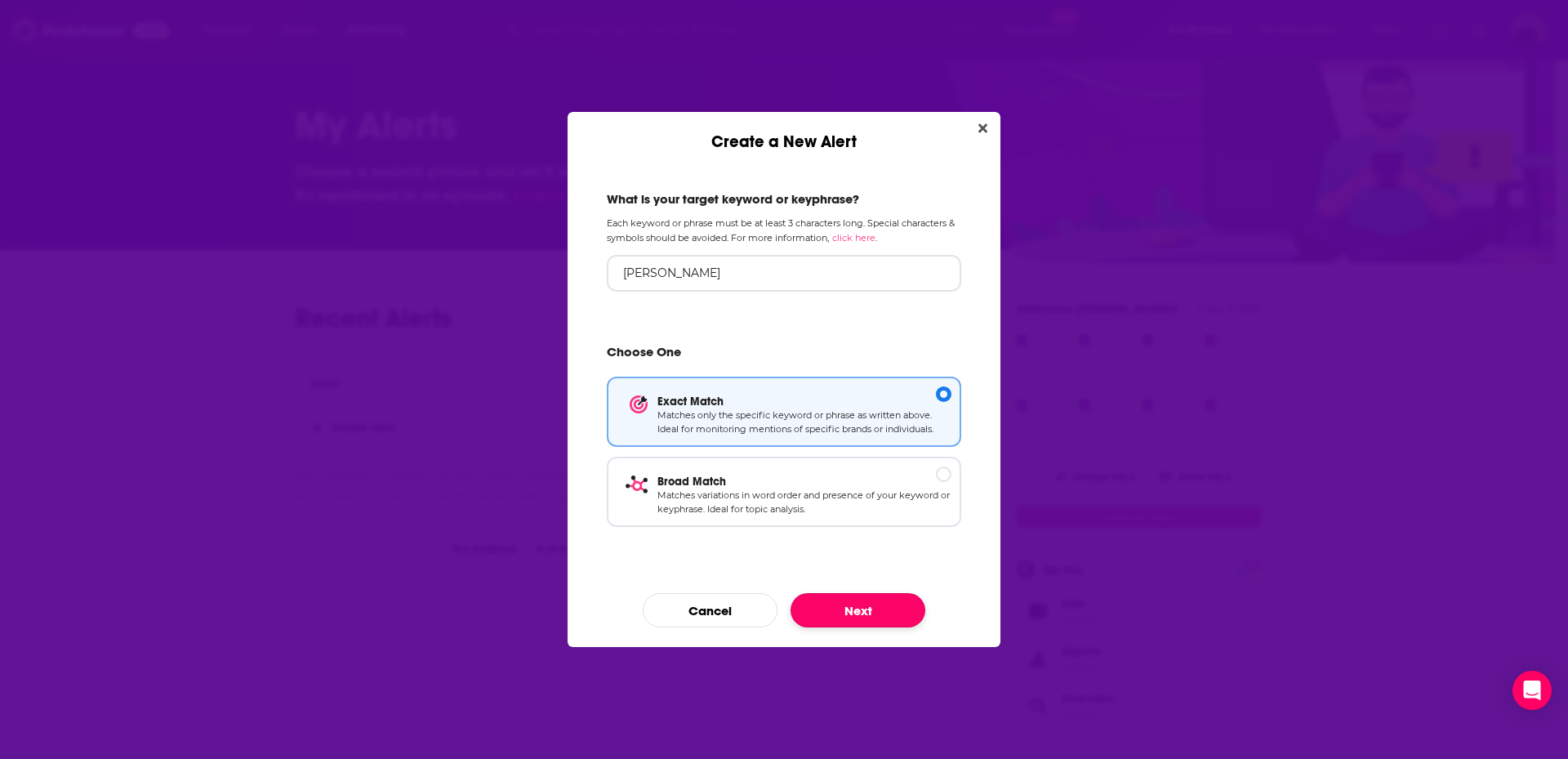
click at [862, 618] on button "Next" at bounding box center [857, 610] width 135 height 34
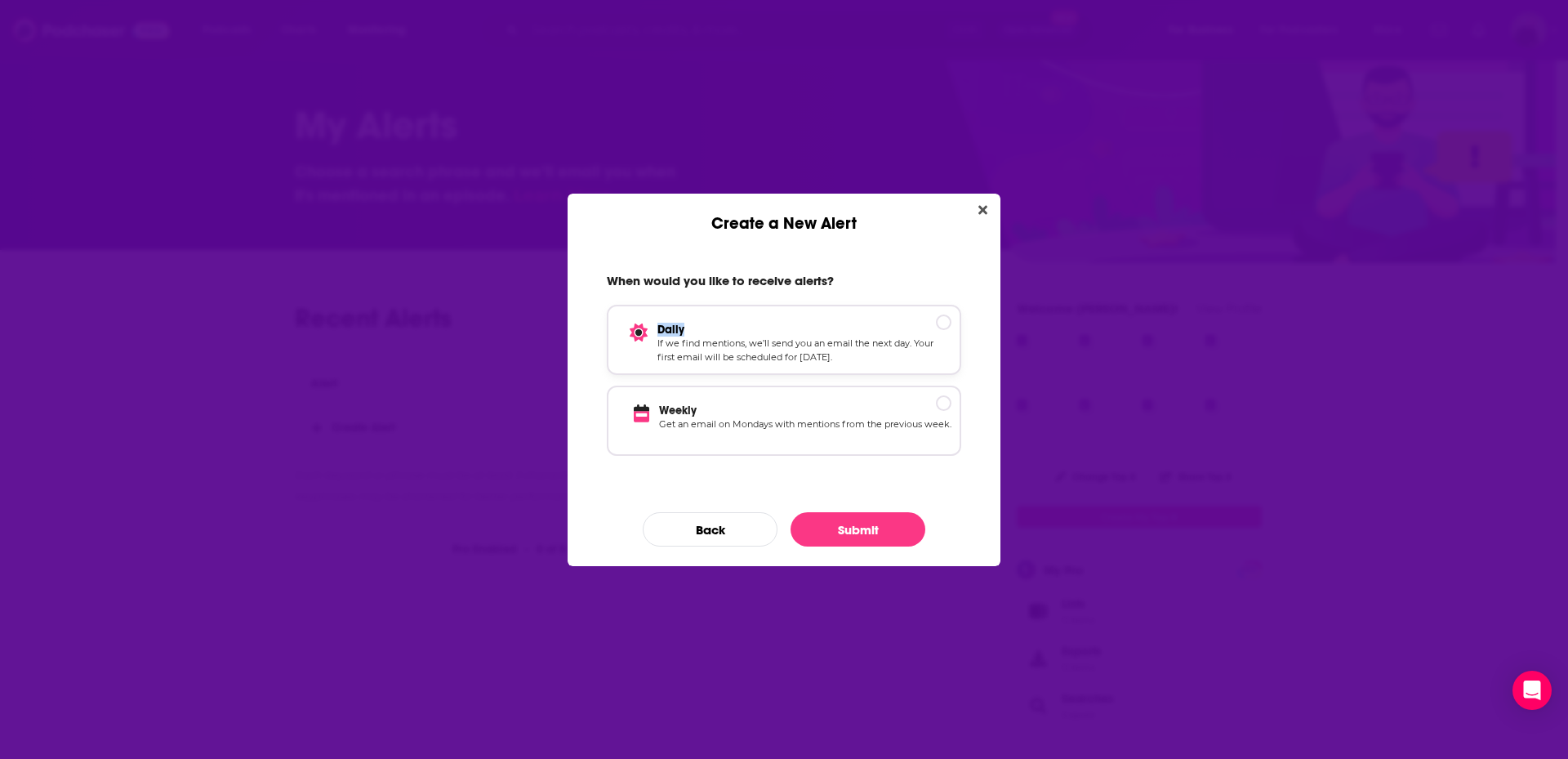
click at [936, 322] on div "Daily If we find mentions, we’ll send you an email the next day. Your first ema…" at bounding box center [784, 339] width 354 height 70
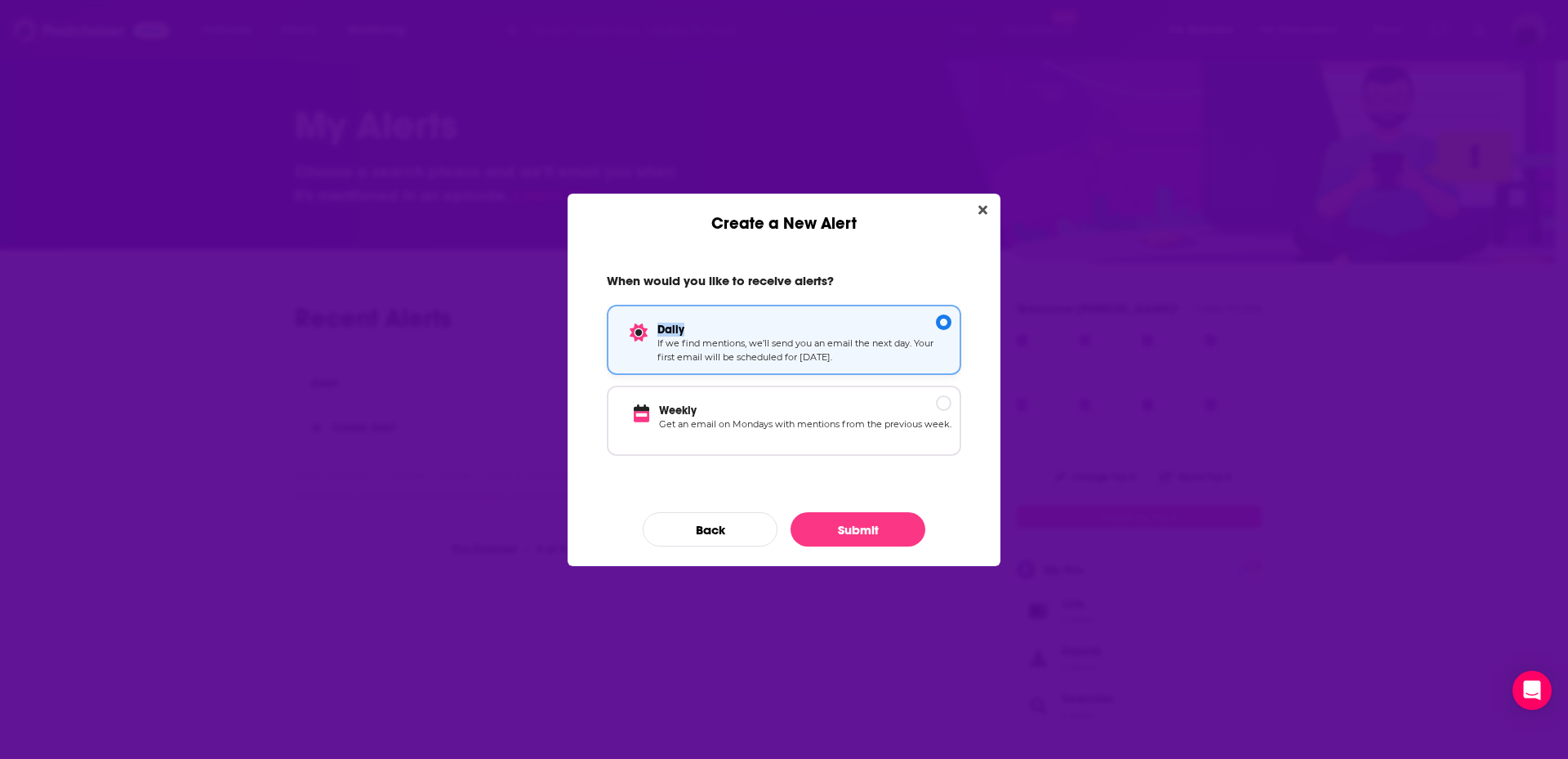
click at [923, 314] on div "Daily If we find mentions, we’ll send you an email the next day. Your first ema…" at bounding box center [784, 339] width 354 height 70
click at [840, 533] on button "Submit" at bounding box center [857, 529] width 135 height 34
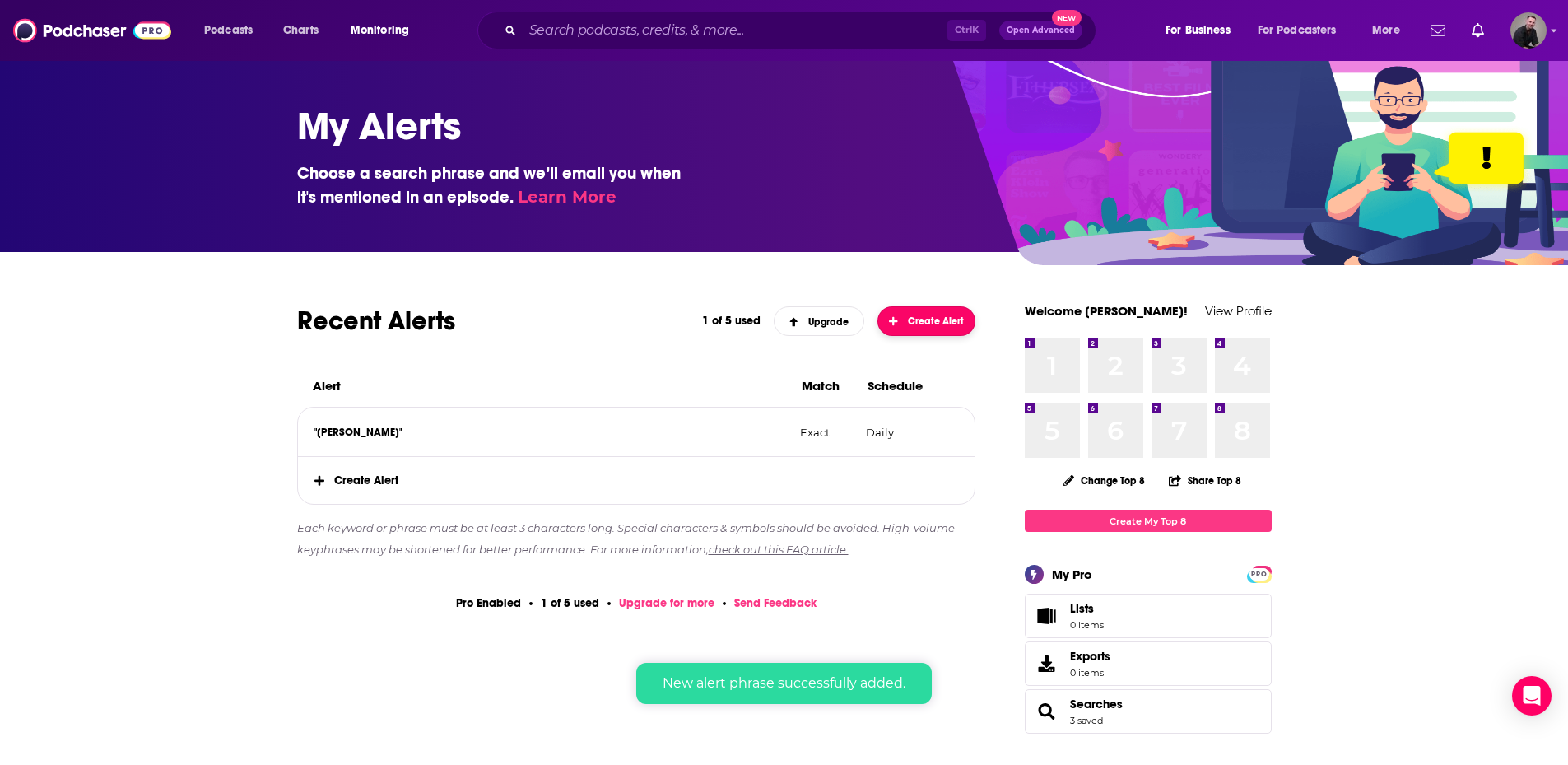
click at [919, 310] on button "Create Alert" at bounding box center [927, 321] width 99 height 30
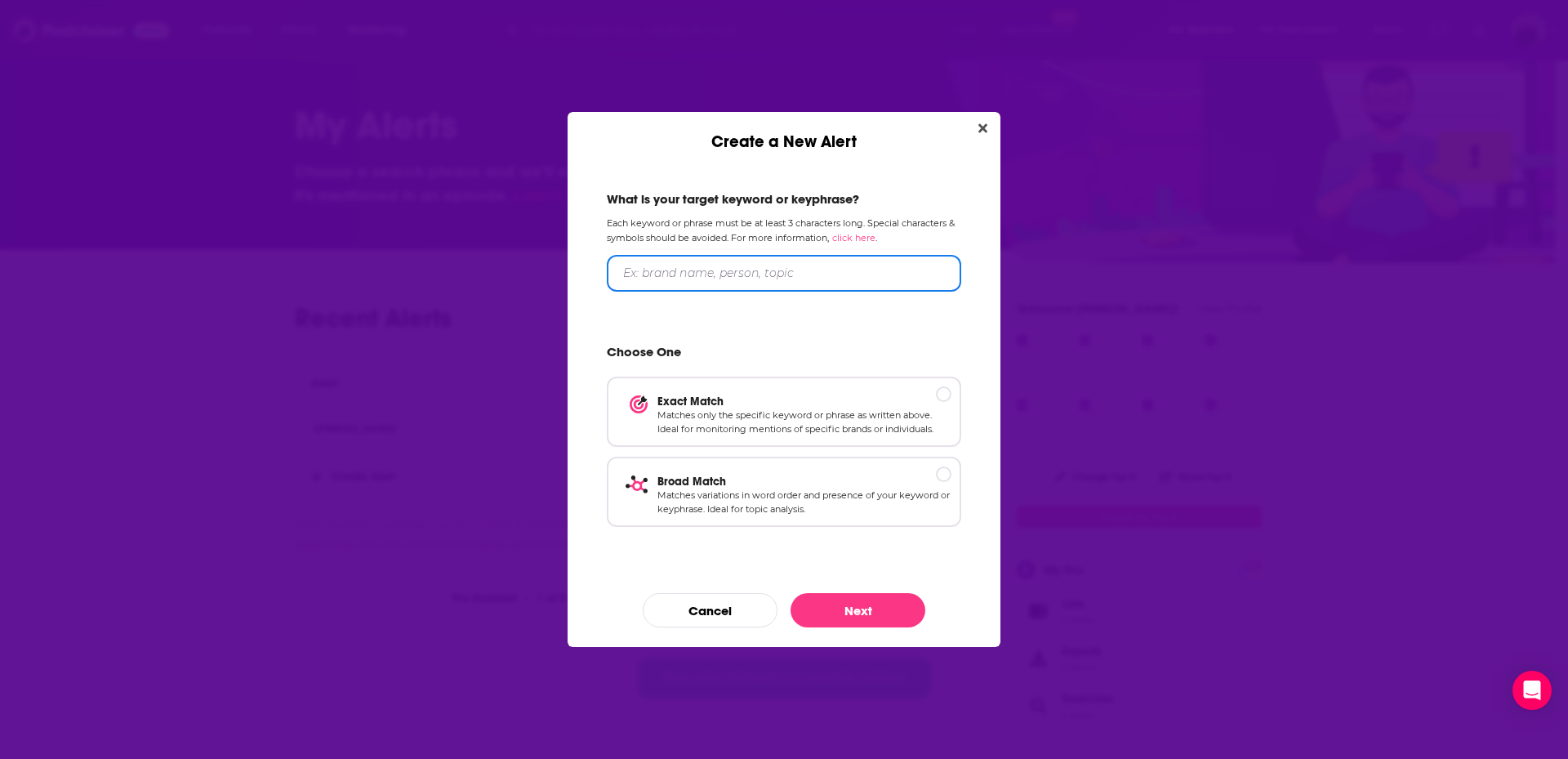
click at [696, 278] on input "Create a New Alert" at bounding box center [784, 273] width 354 height 36
type input "A Vision of Hope"
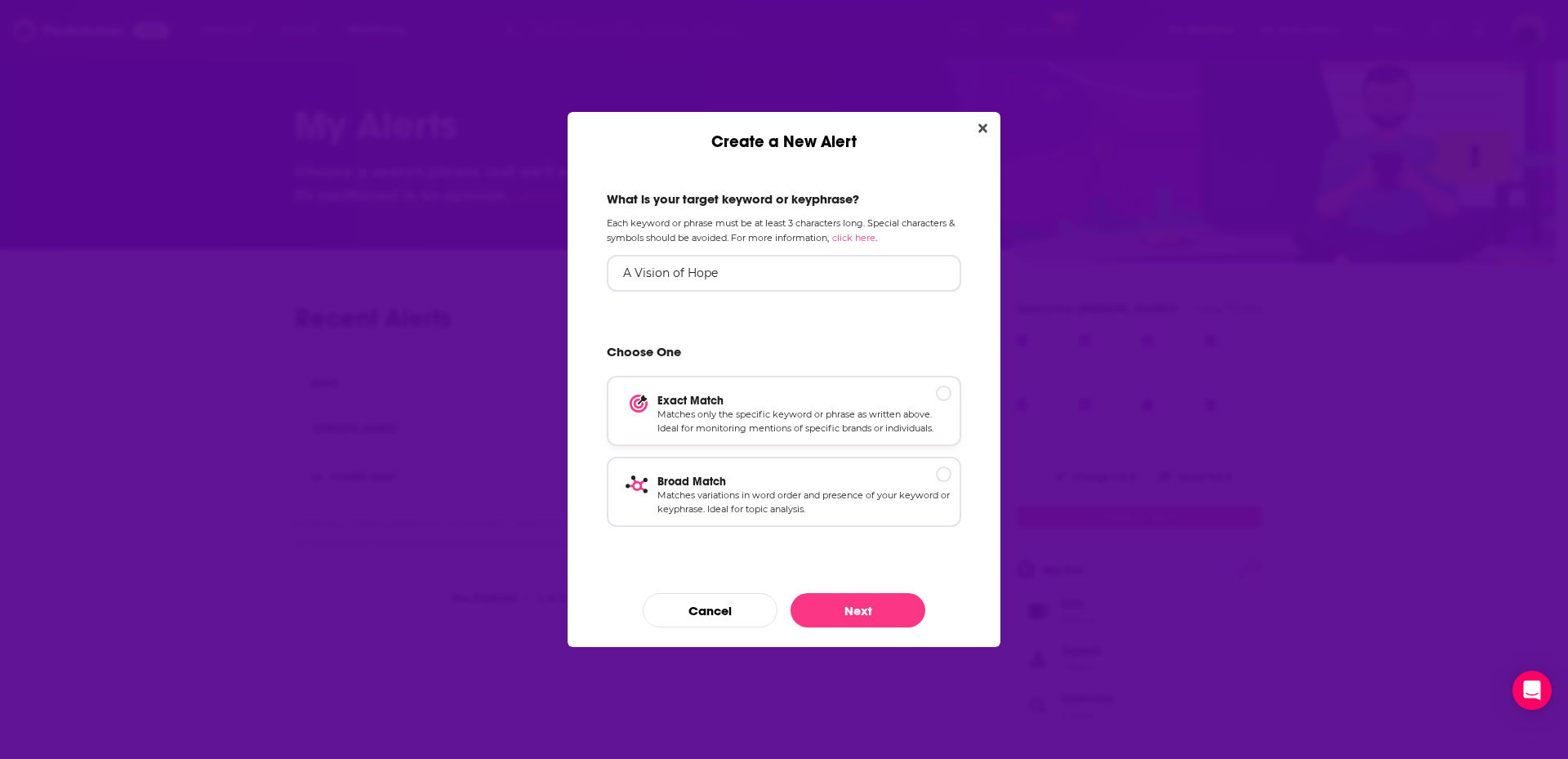
click at [829, 408] on p "Matches only the specific keyword or phrase as written above. Ideal for monitor…" at bounding box center [804, 422] width 294 height 29
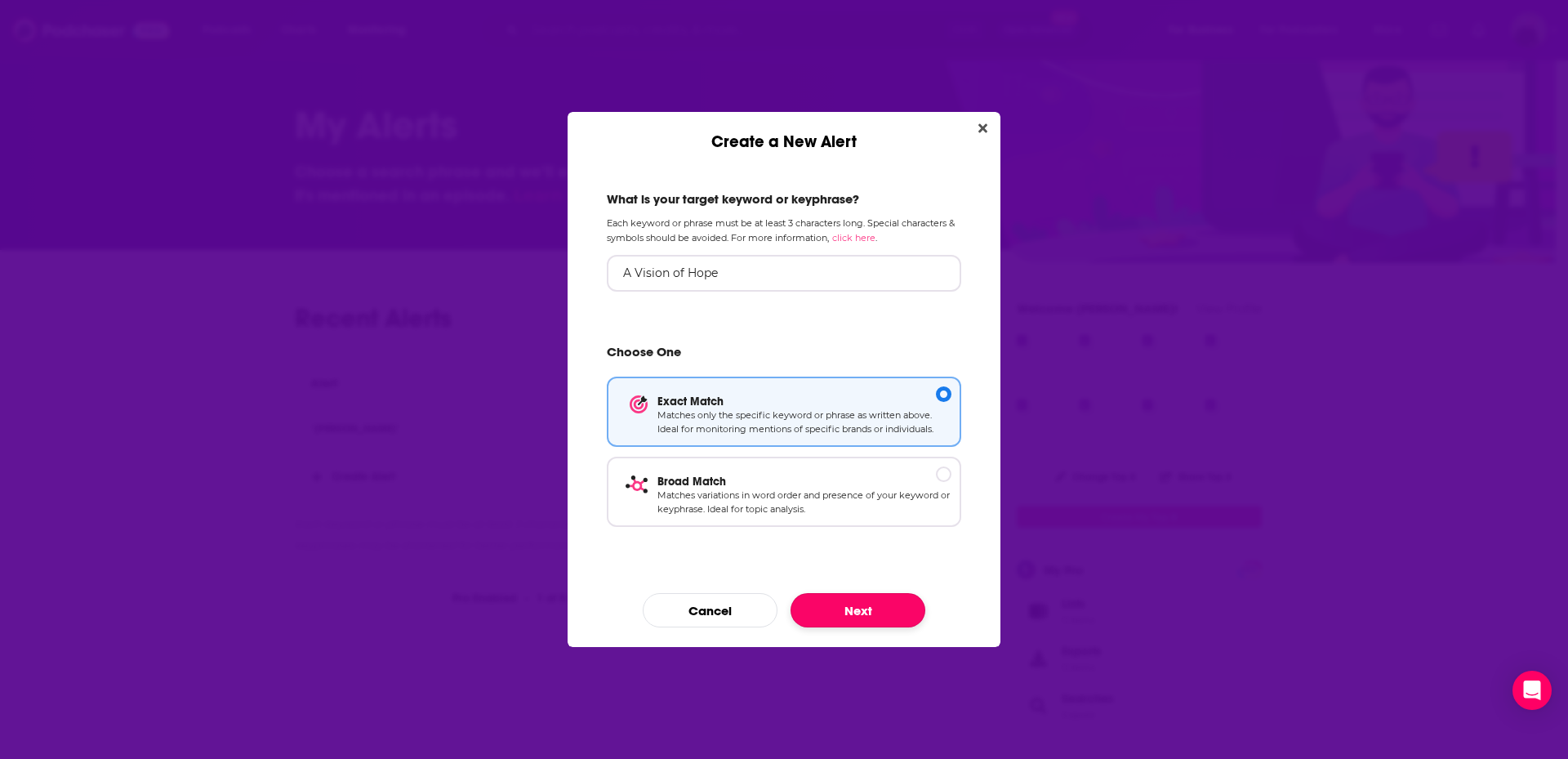
click at [855, 601] on button "Next" at bounding box center [857, 610] width 135 height 34
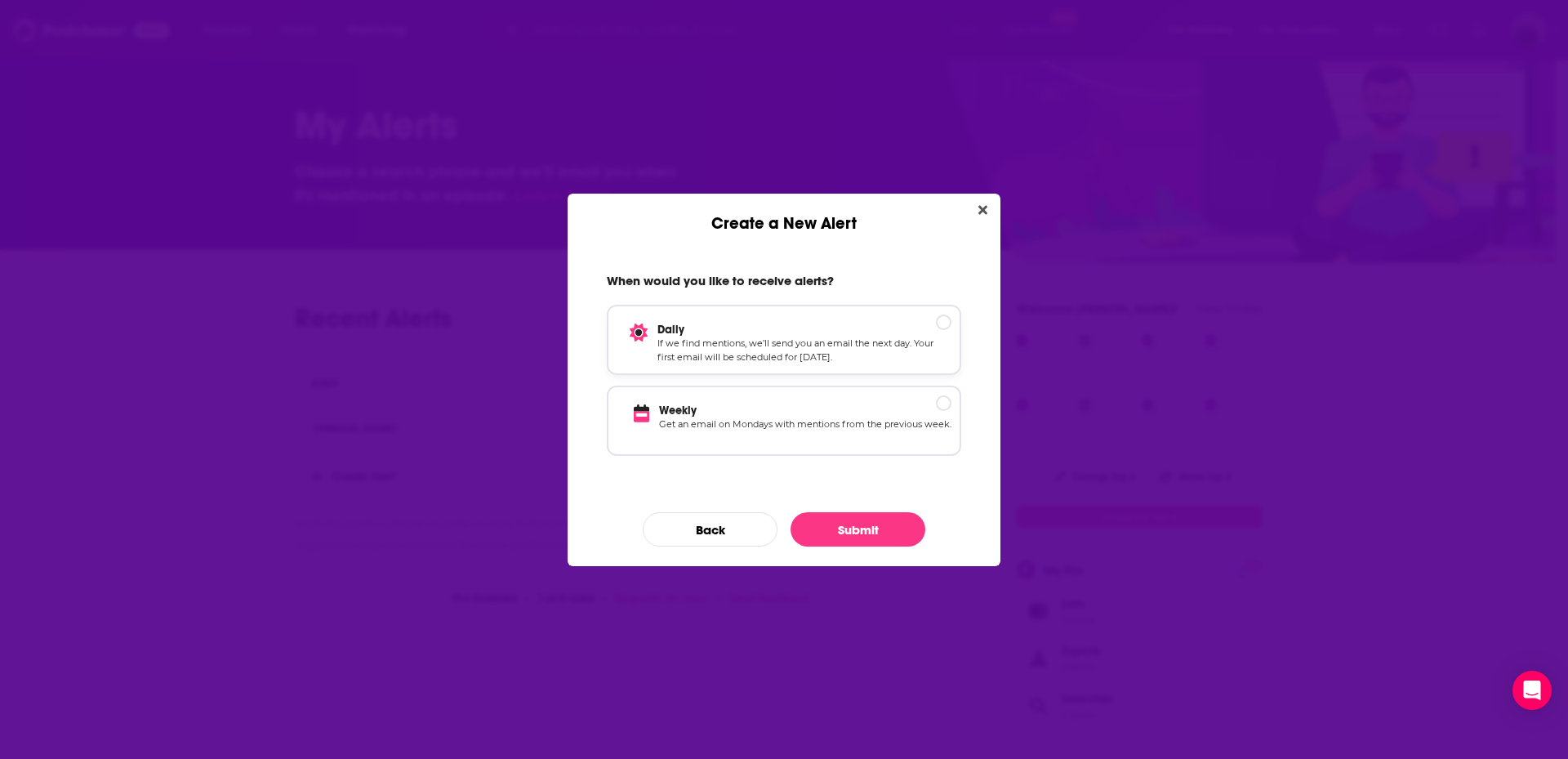
click at [878, 343] on p "If we find mentions, we’ll send you an email the next day. Your first email wil…" at bounding box center [804, 351] width 294 height 29
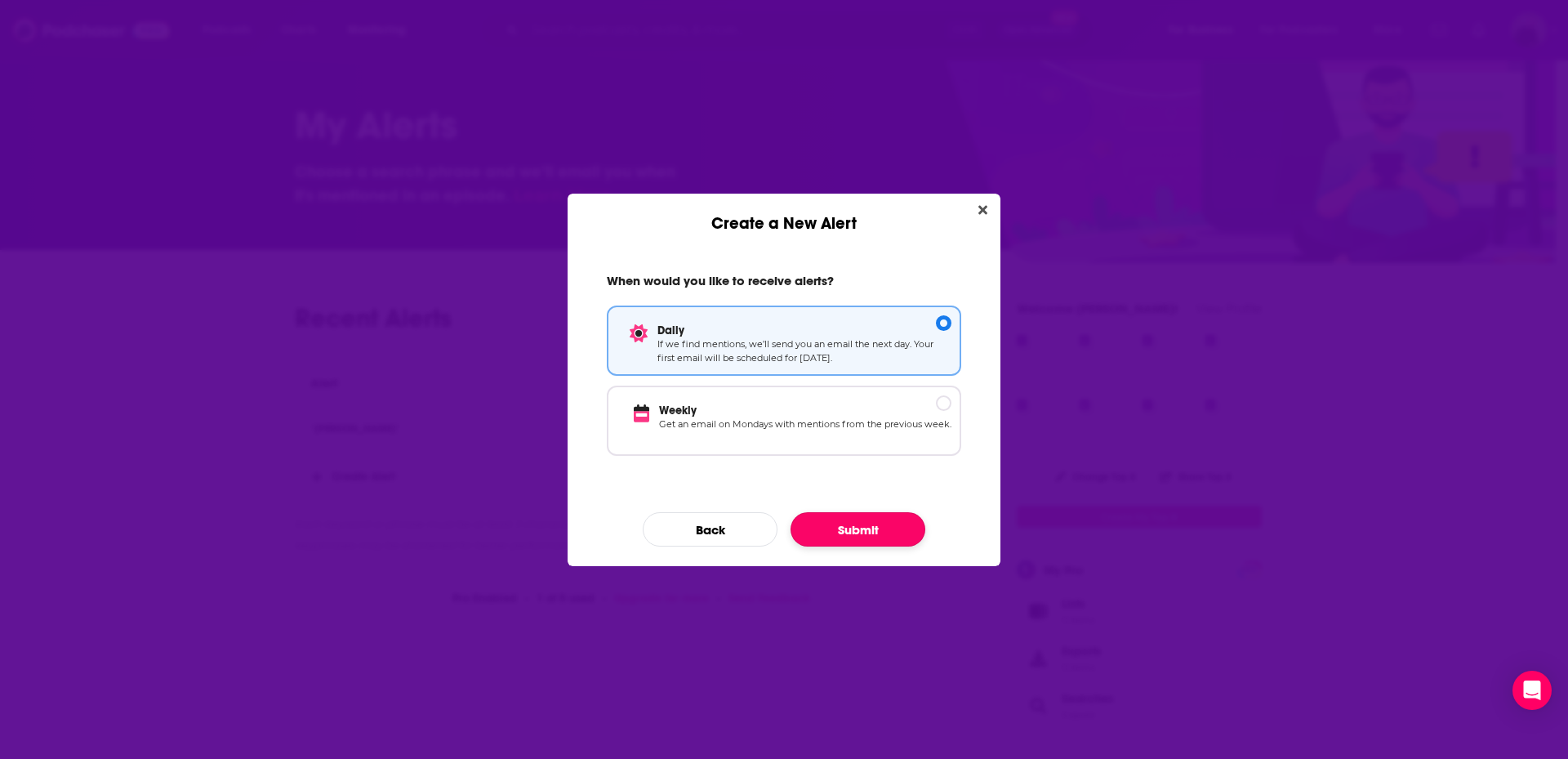
click at [859, 513] on button "Submit" at bounding box center [857, 529] width 135 height 34
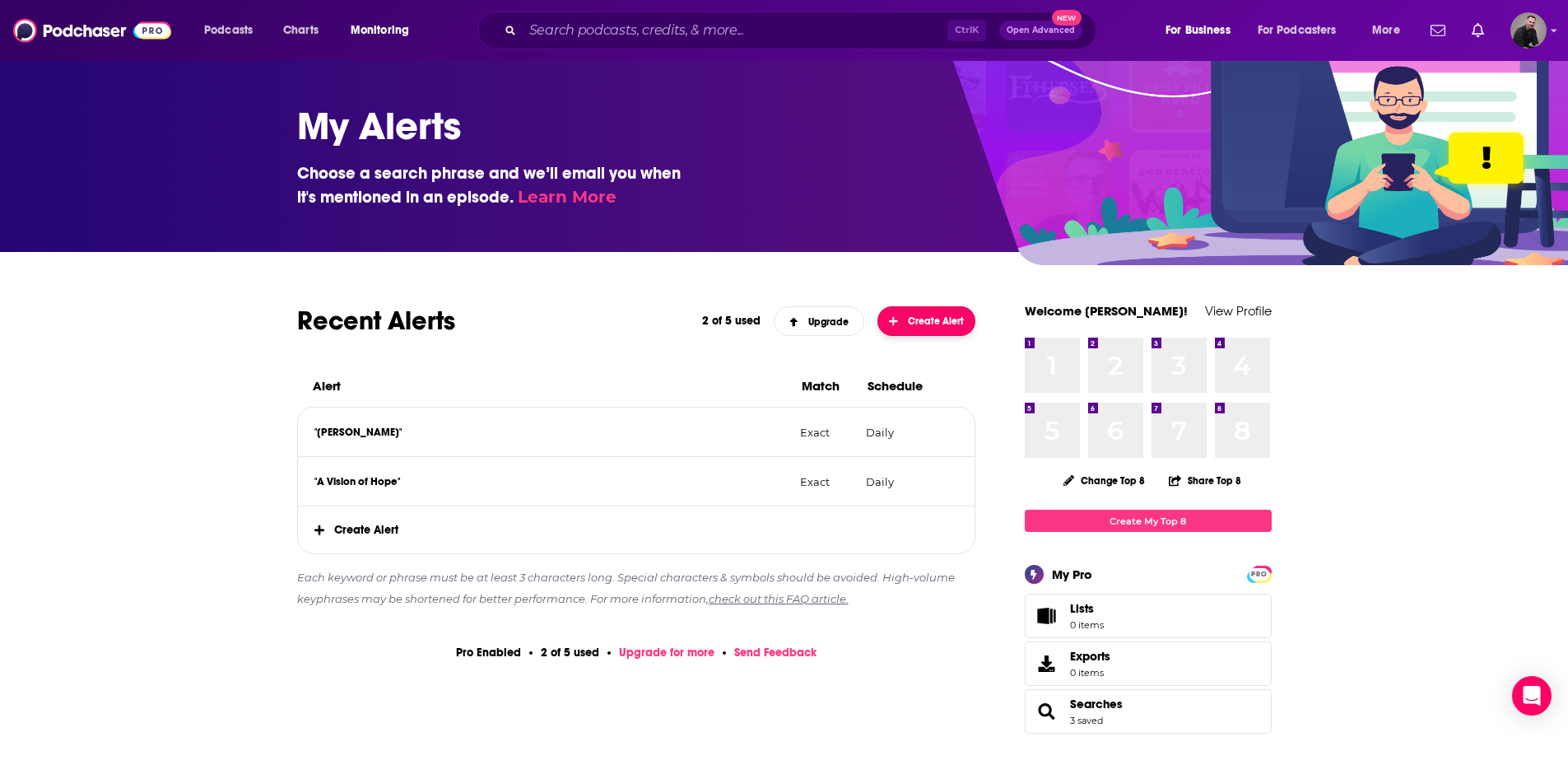
click at [930, 324] on span "Create Alert" at bounding box center [926, 321] width 75 height 11
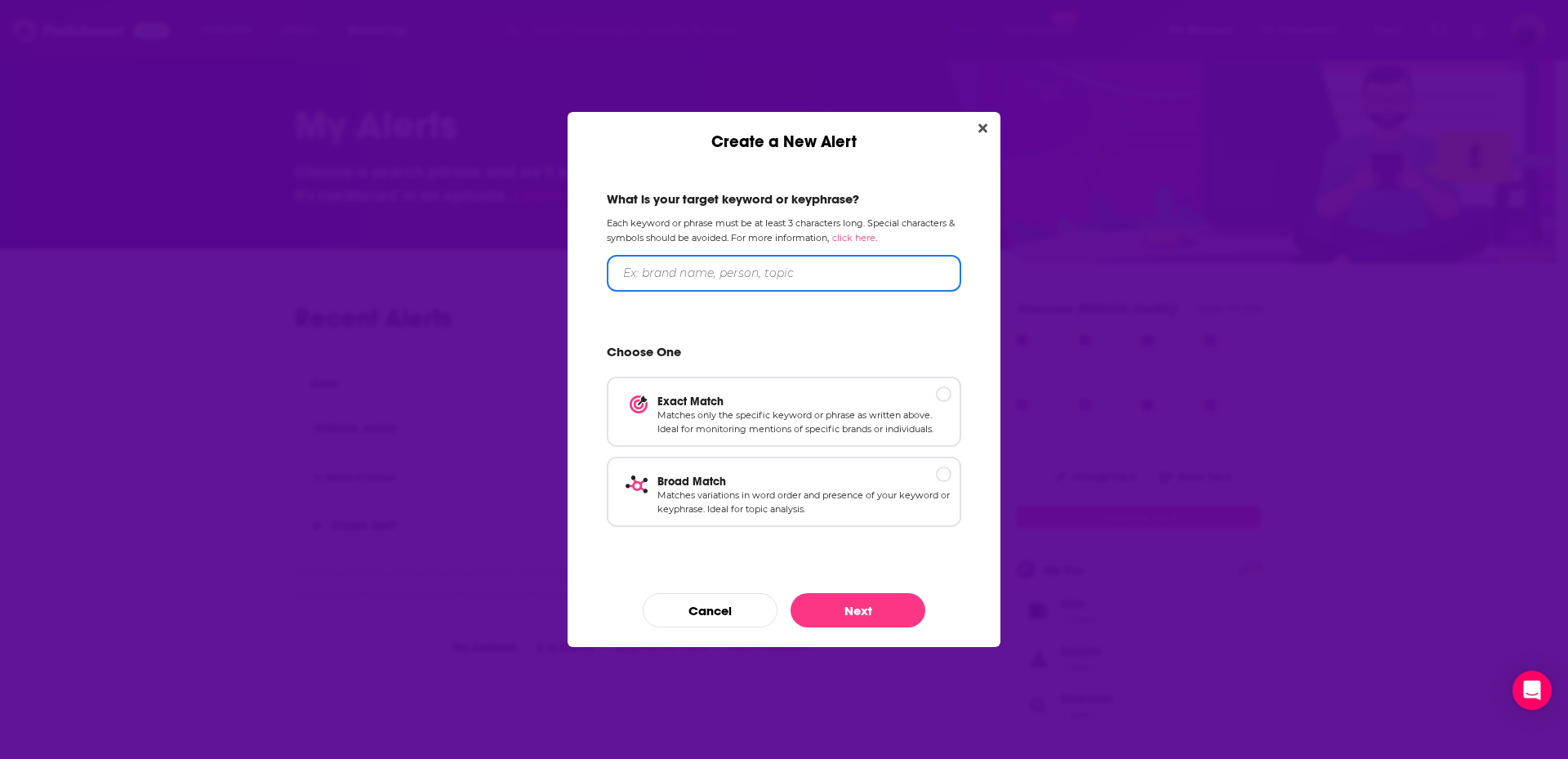
click at [691, 286] on input "Create a New Alert" at bounding box center [784, 273] width 354 height 36
type input "prison reentry"
click at [932, 477] on p "Broad Match" at bounding box center [804, 481] width 294 height 14
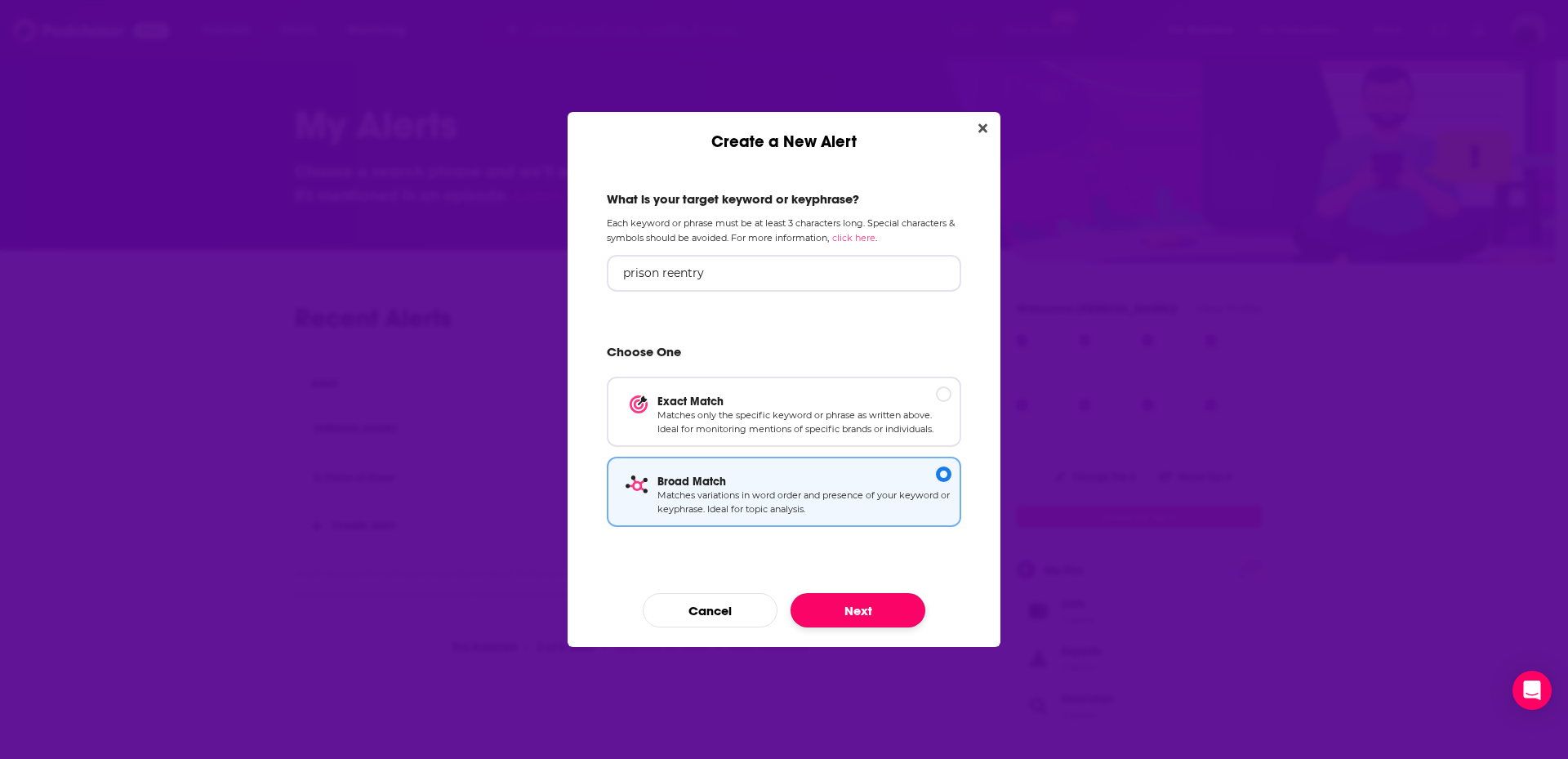
click at [906, 611] on button "Next" at bounding box center [857, 610] width 135 height 34
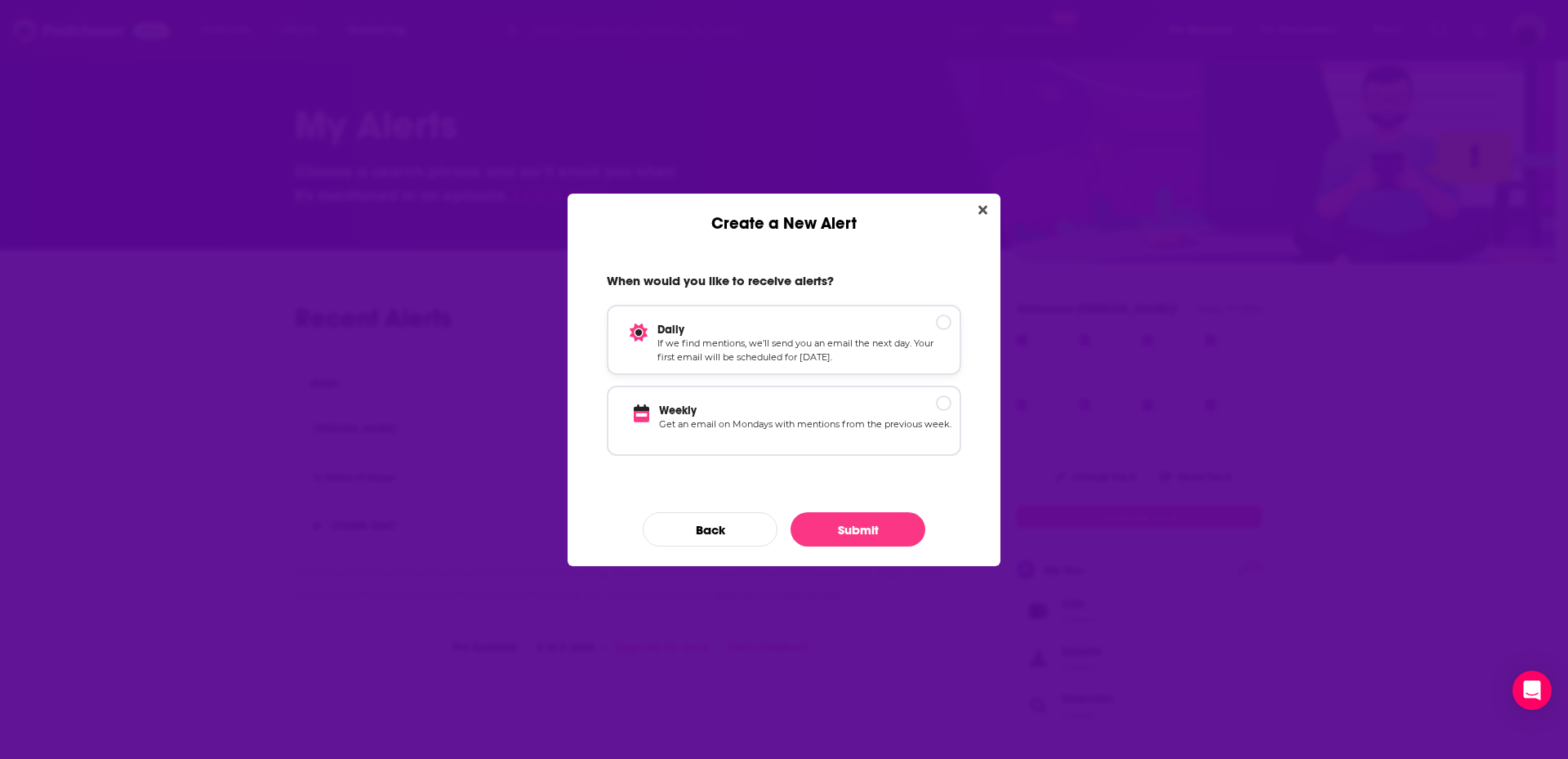
click at [938, 338] on p "If we find mentions, we’ll send you an email the next day. Your first email wil…" at bounding box center [804, 351] width 294 height 29
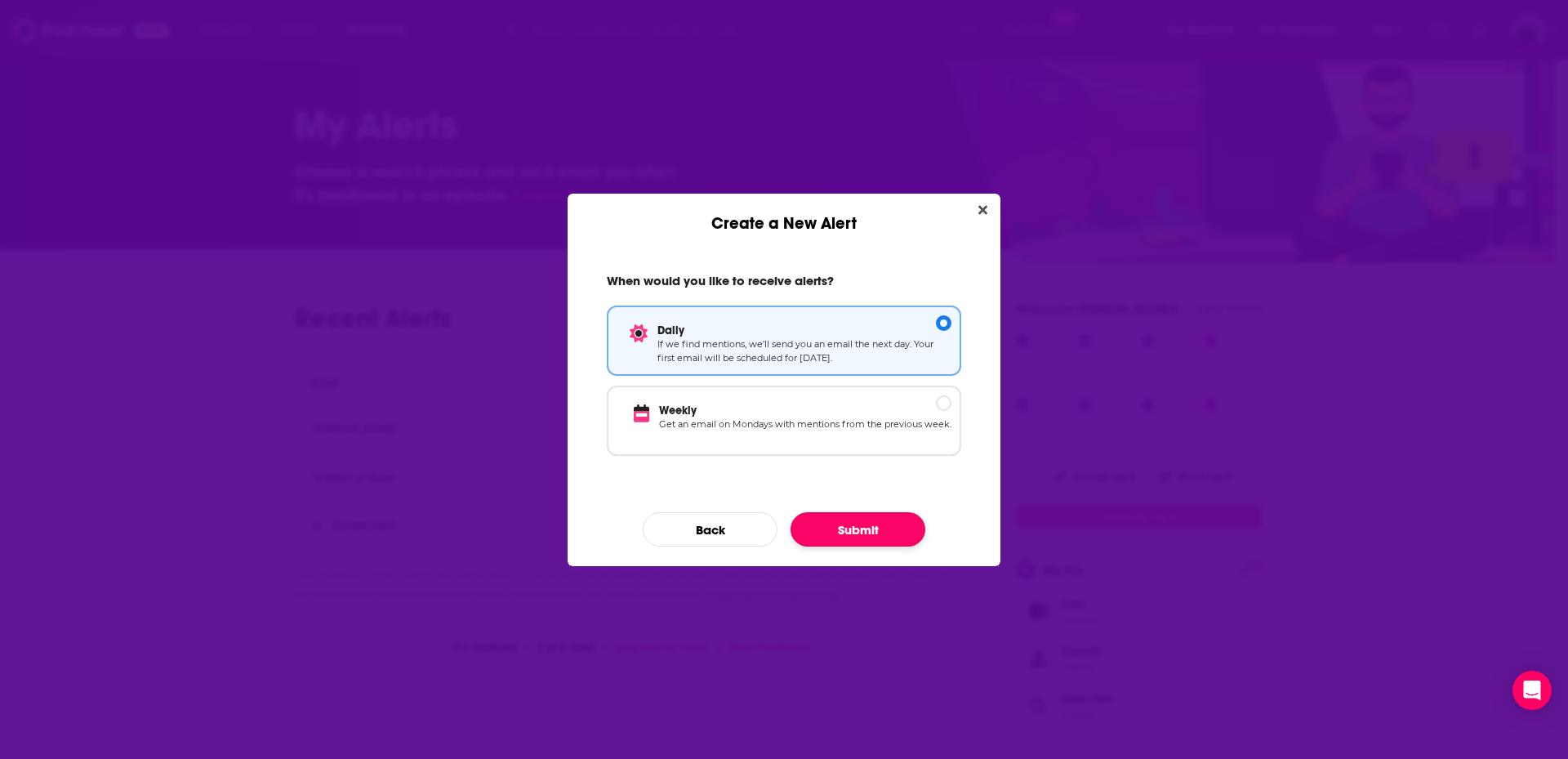
click at [899, 522] on button "Submit" at bounding box center [857, 529] width 135 height 34
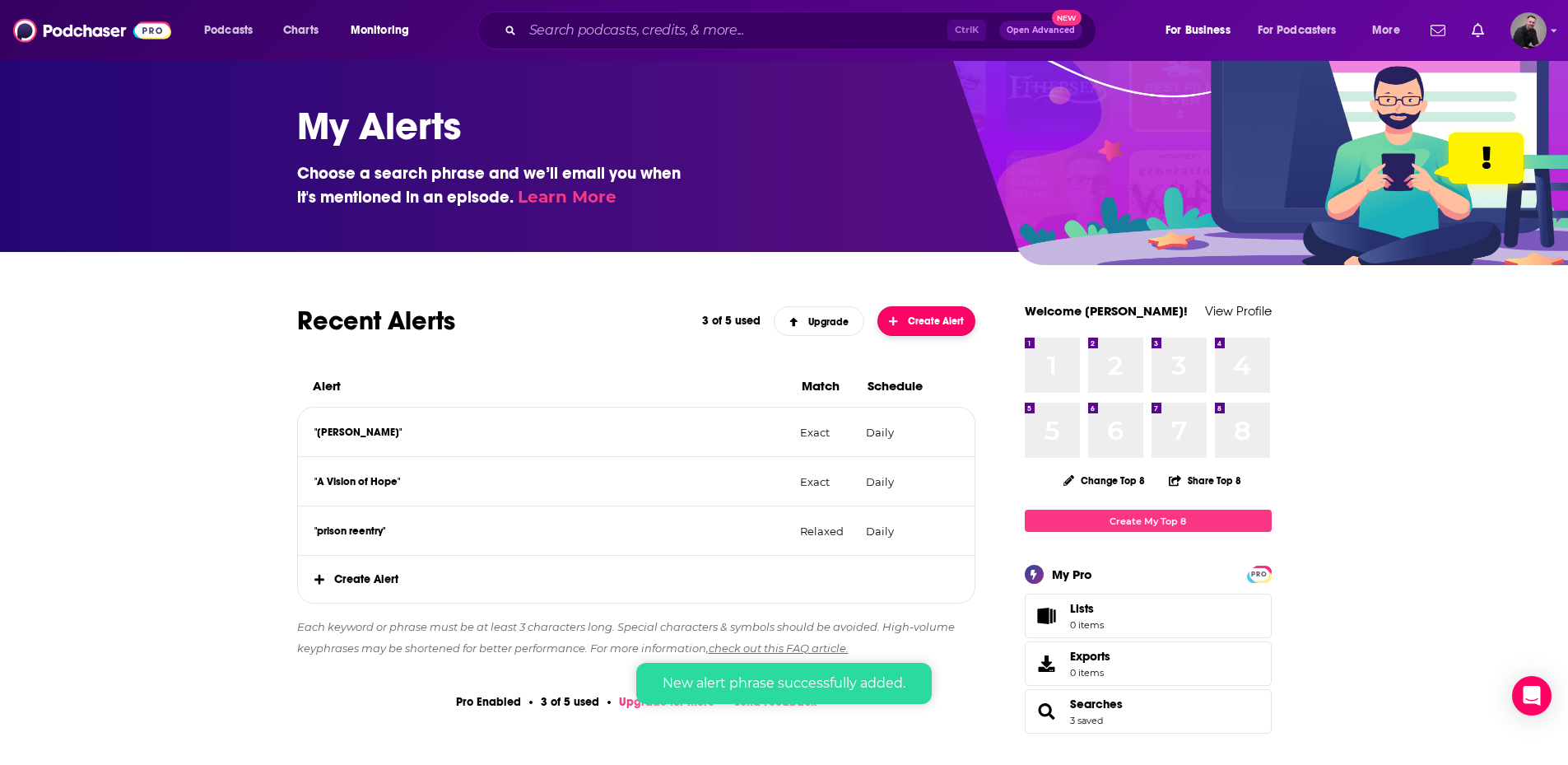
click at [928, 317] on span "Create Alert" at bounding box center [926, 321] width 75 height 11
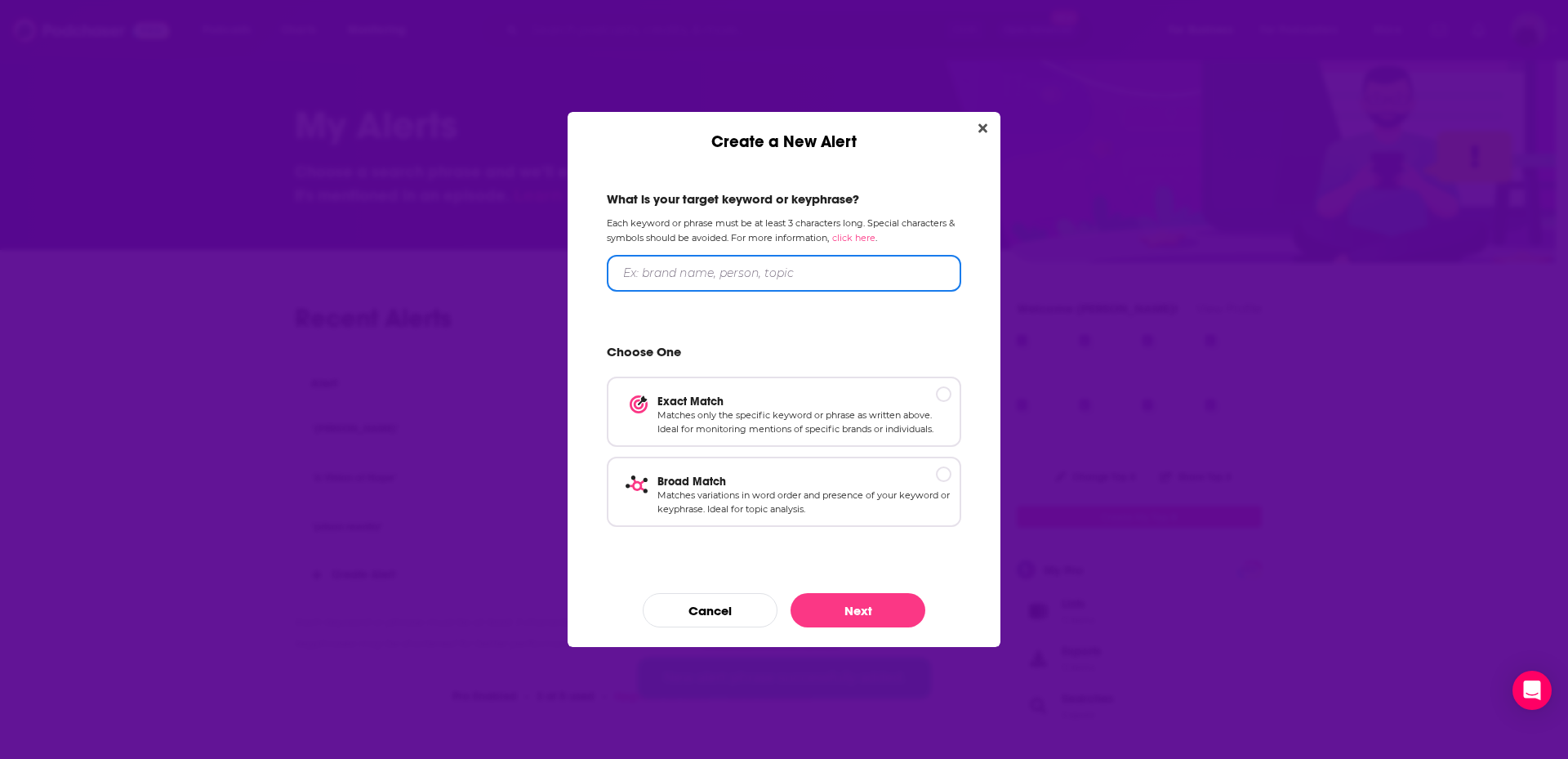
click at [706, 275] on input "Create a New Alert" at bounding box center [784, 273] width 354 height 36
type input "addiction recovery"
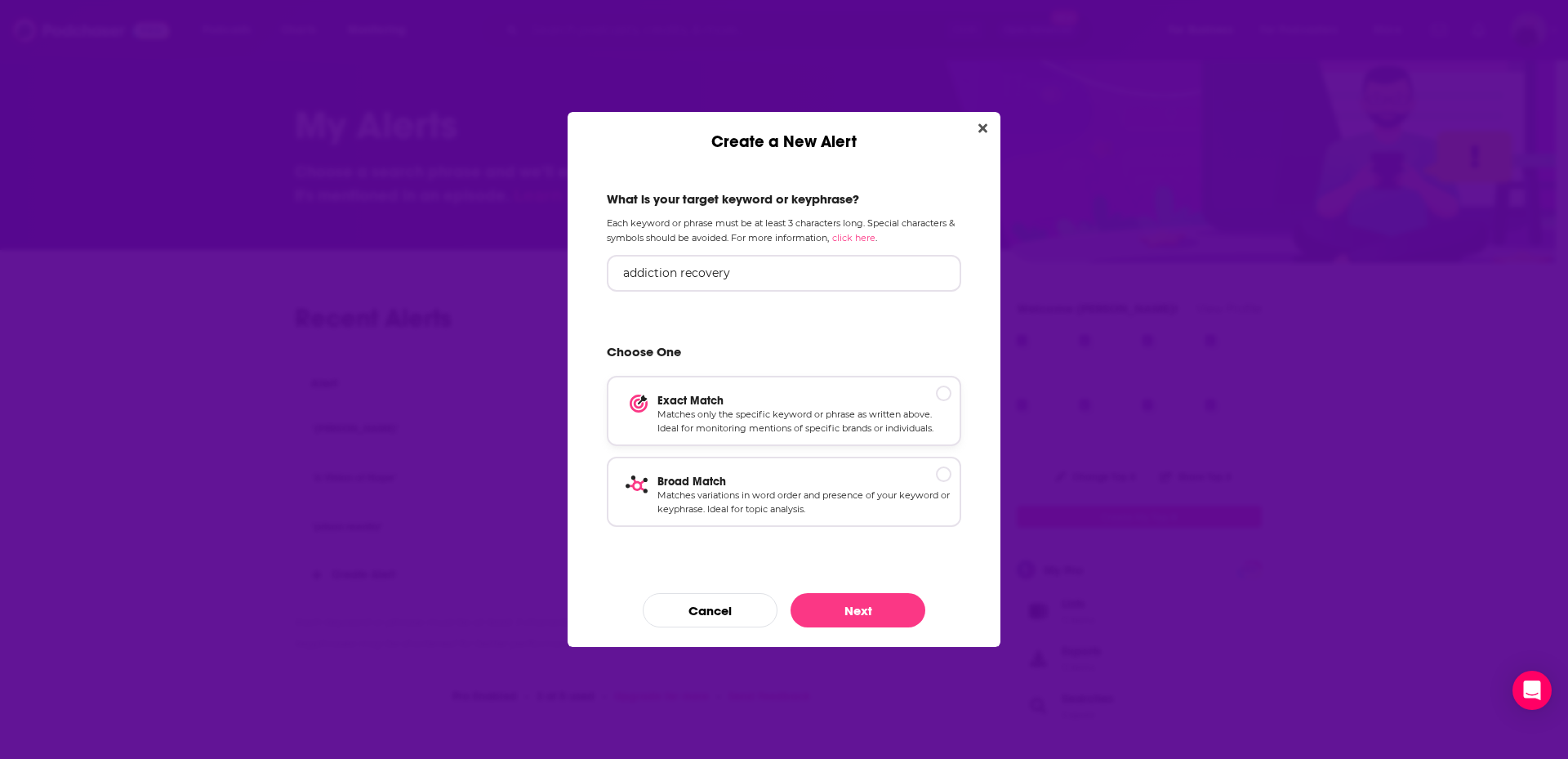
click at [938, 406] on p "Exact Match" at bounding box center [804, 400] width 294 height 14
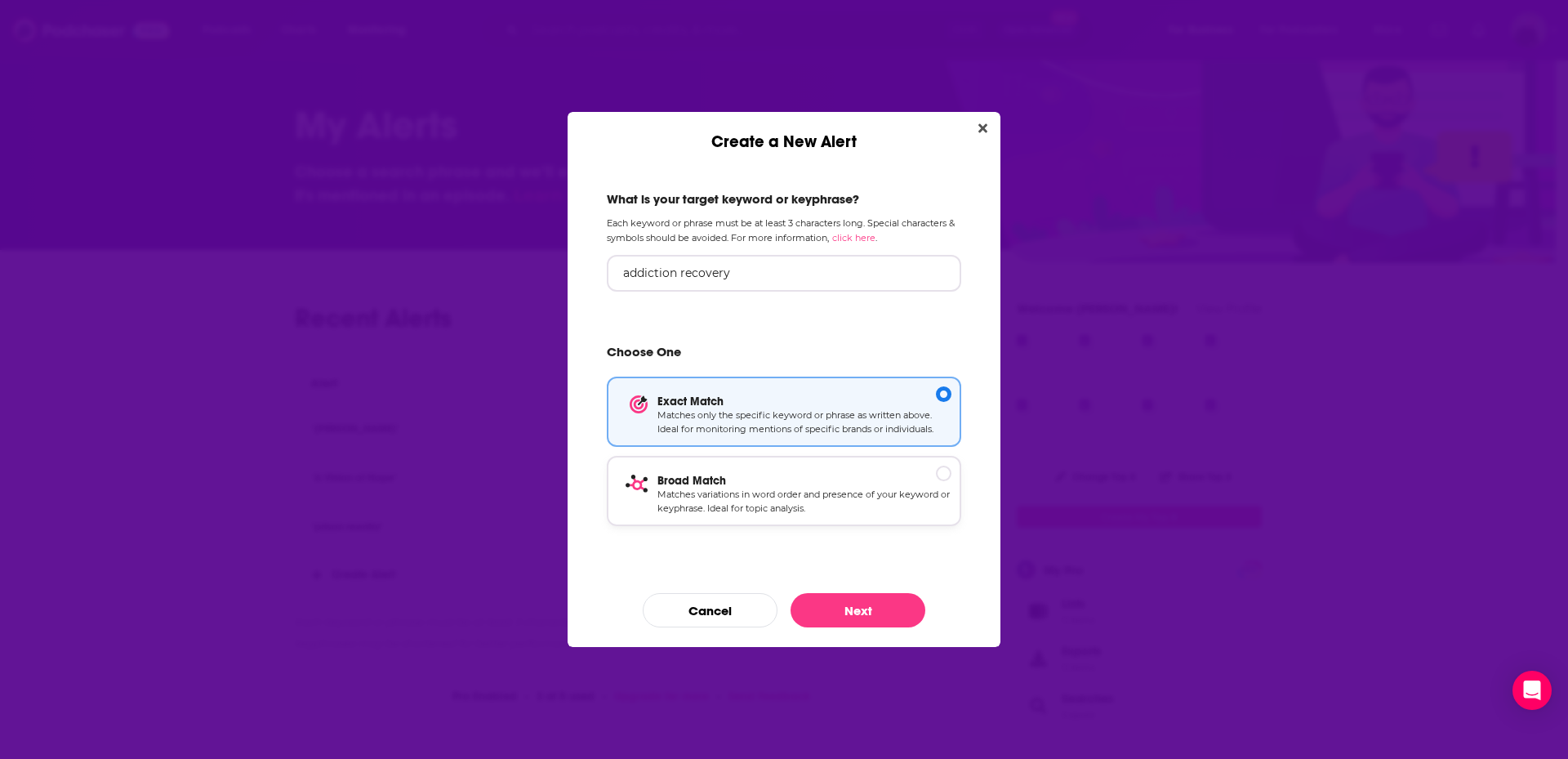
click at [922, 465] on div "Broad Match Matches variations in word order and presence of your keyword or ke…" at bounding box center [784, 490] width 354 height 70
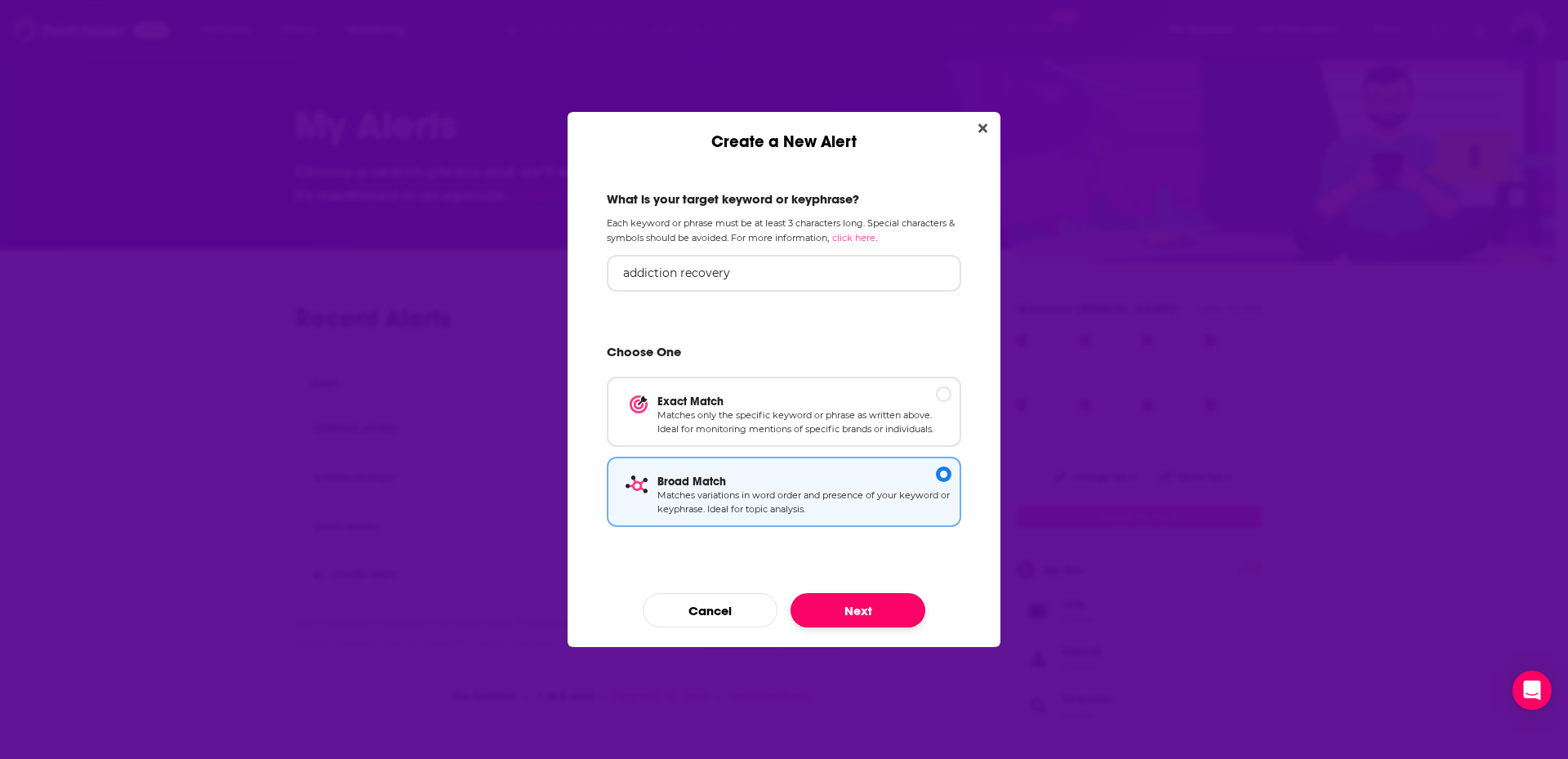
click at [845, 615] on button "Next" at bounding box center [857, 610] width 135 height 34
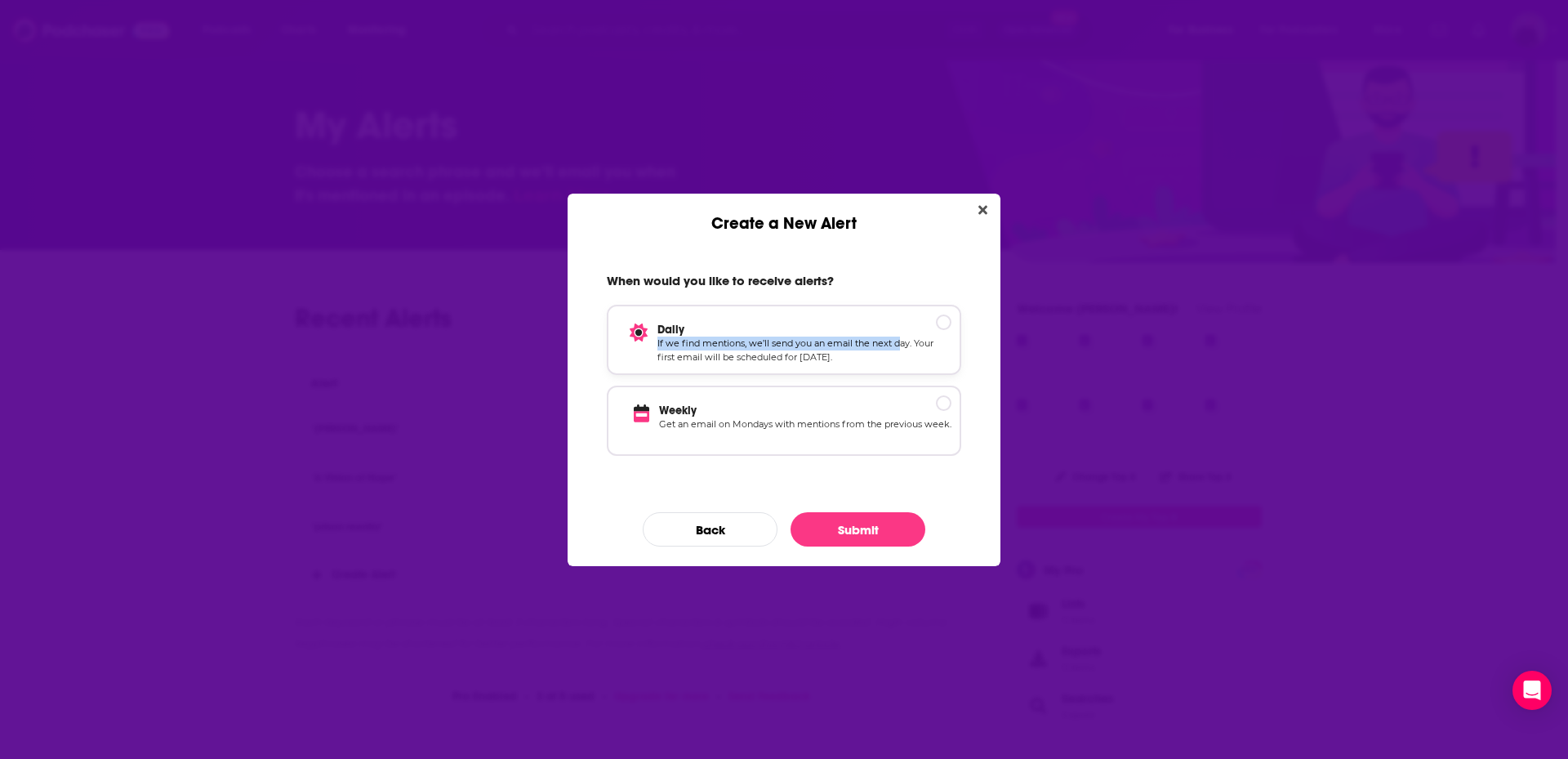
click at [902, 334] on div "Daily If we find mentions, we’ll send you an email the next day. Your first ema…" at bounding box center [804, 343] width 294 height 42
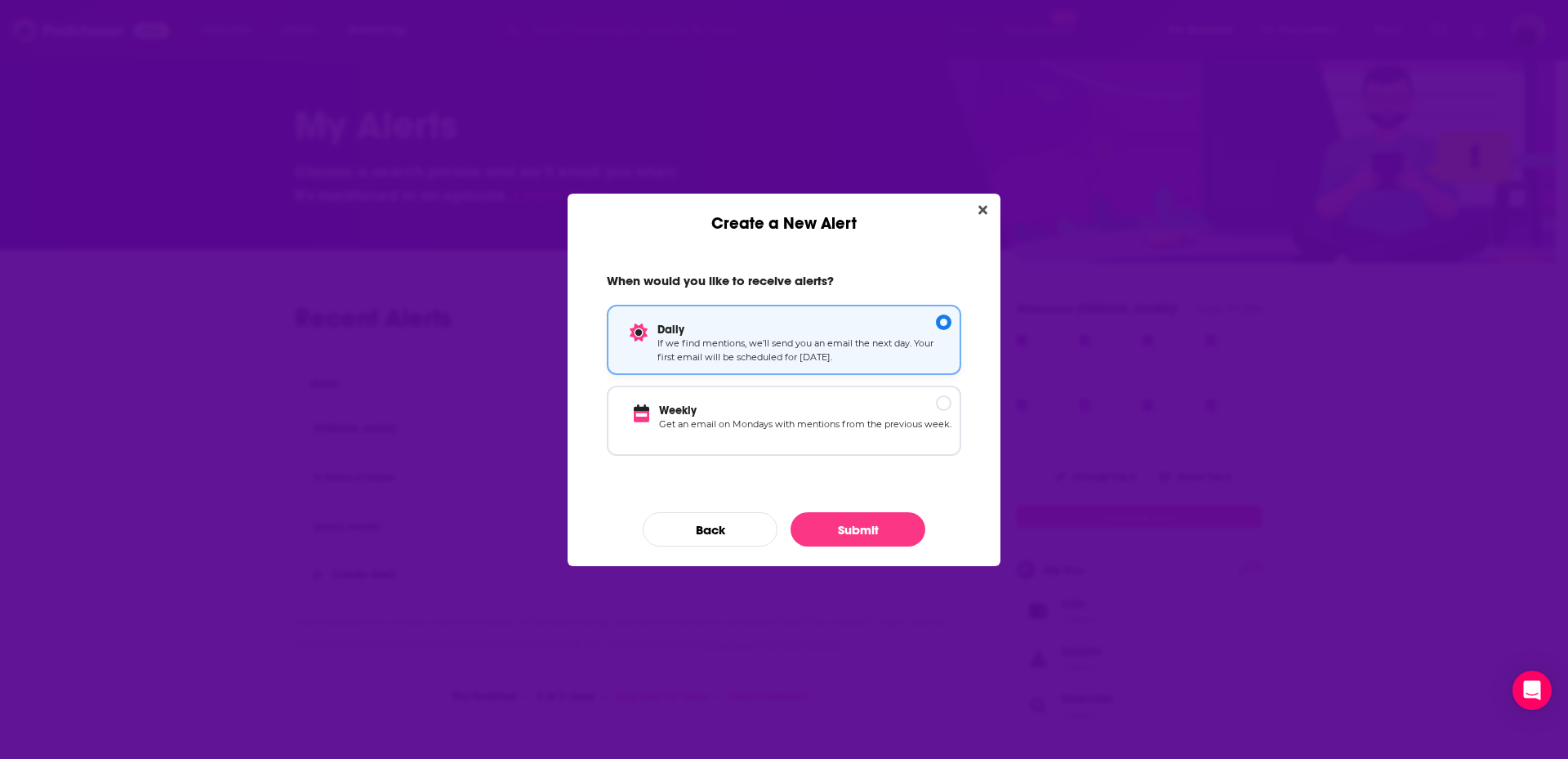
click at [928, 354] on p "If we find mentions, we’ll send you an email the next day. Your first email wil…" at bounding box center [804, 351] width 294 height 29
click at [866, 522] on button "Submit" at bounding box center [857, 529] width 135 height 34
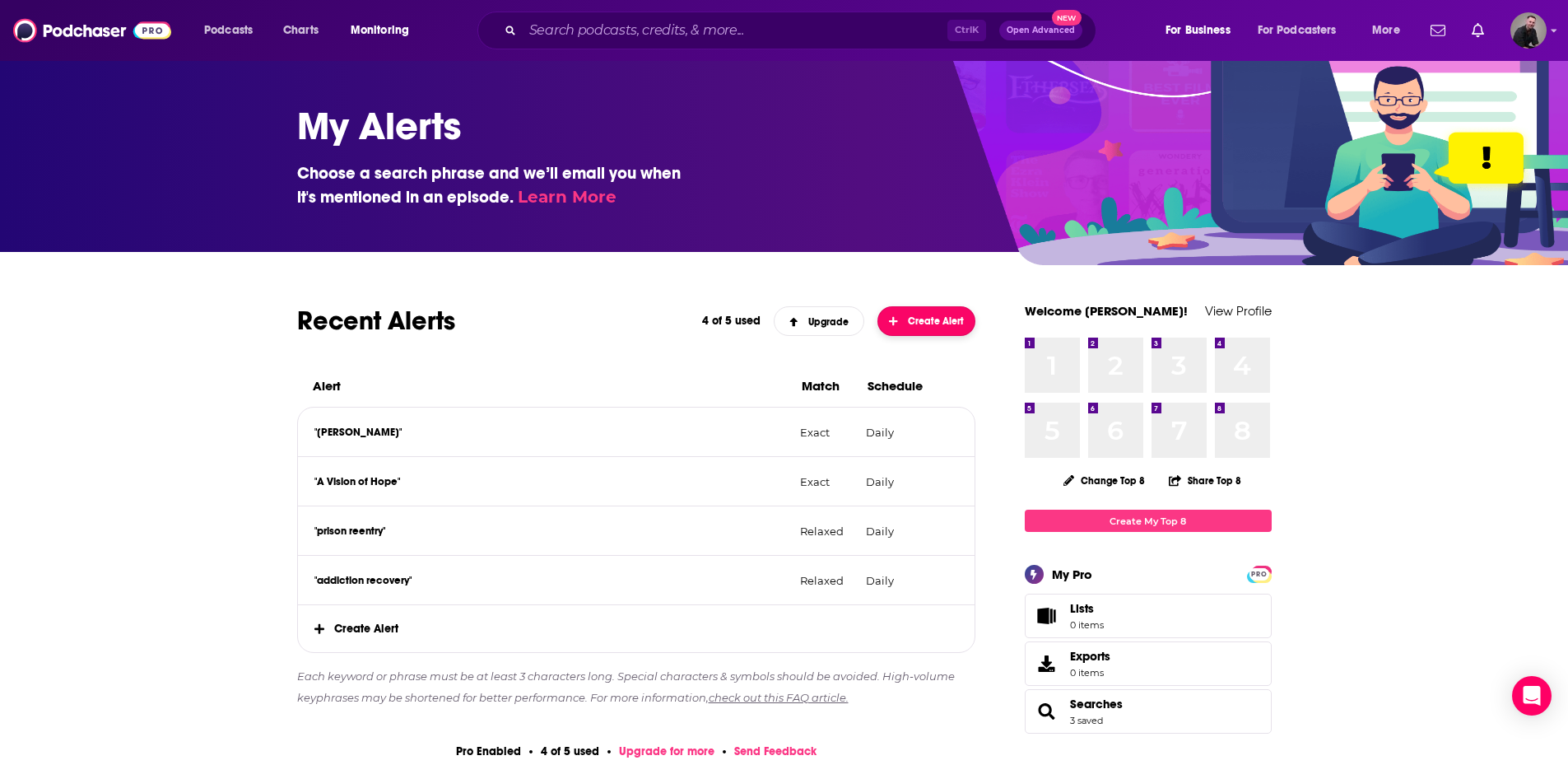
click at [921, 309] on button "Create Alert" at bounding box center [927, 321] width 99 height 30
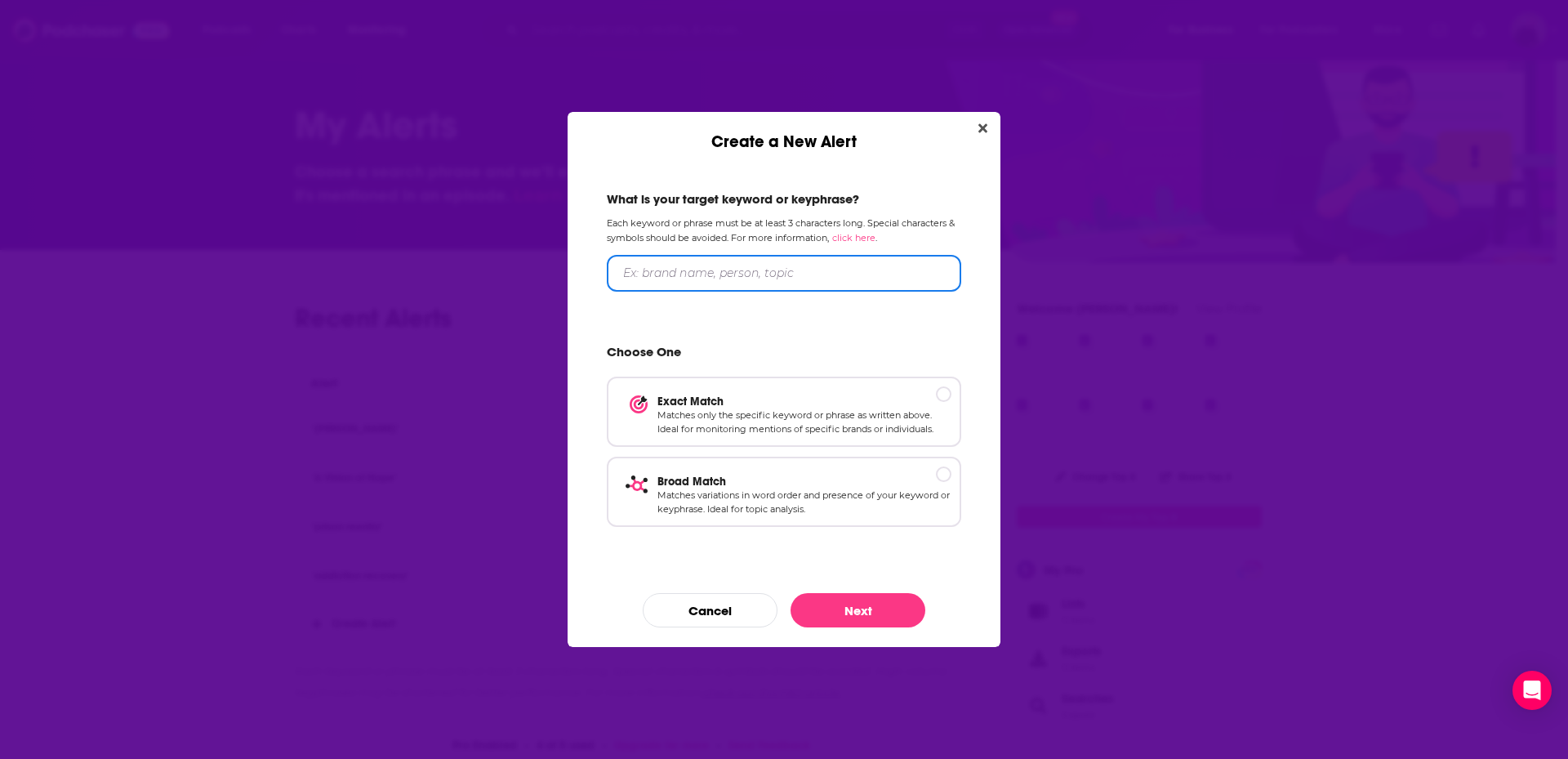
click at [665, 270] on input "Create a New Alert" at bounding box center [784, 273] width 354 height 36
type input "faith and redemption"
click at [932, 485] on p "Broad Match" at bounding box center [804, 481] width 294 height 14
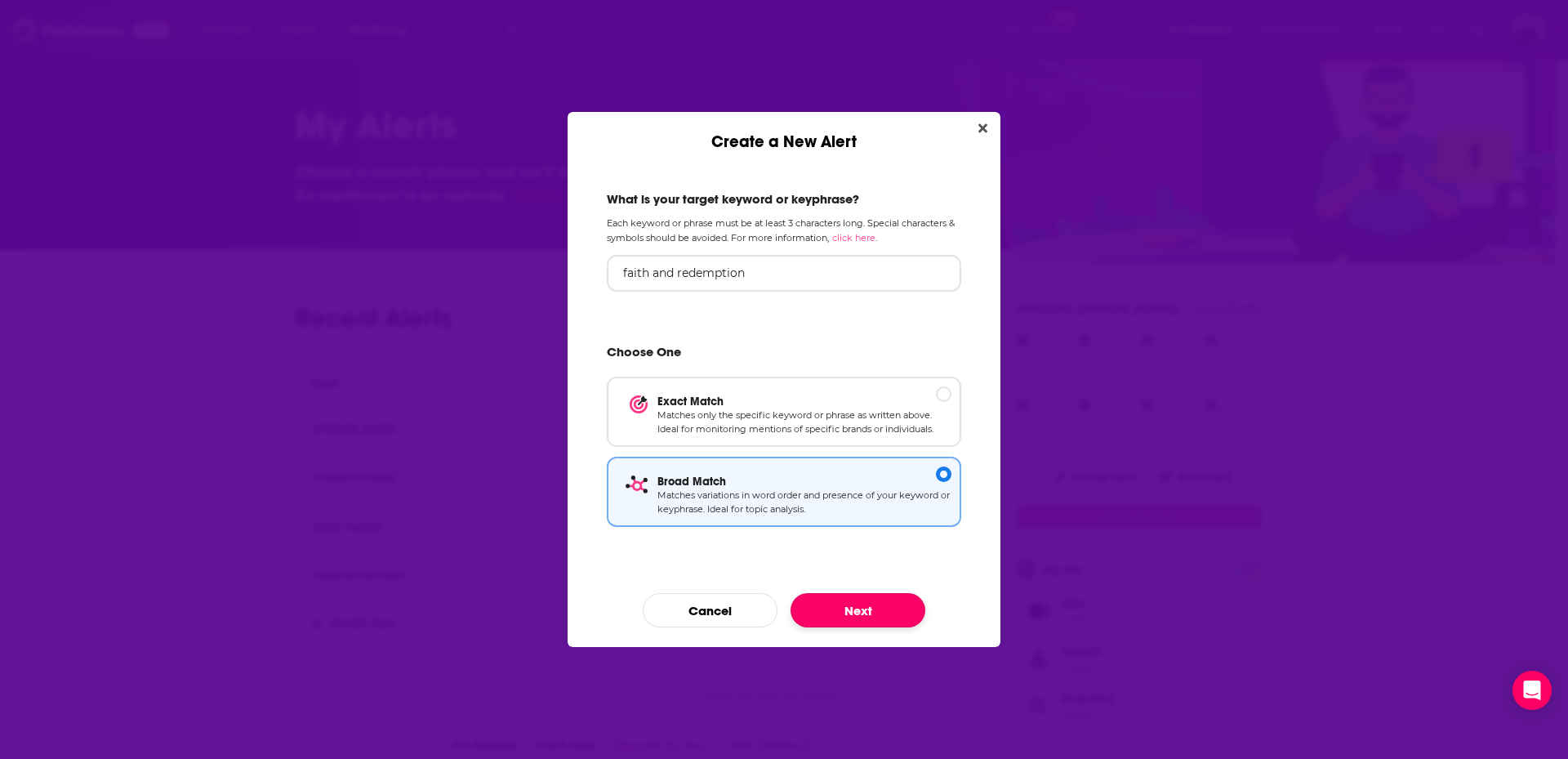
click at [868, 614] on button "Next" at bounding box center [857, 610] width 135 height 34
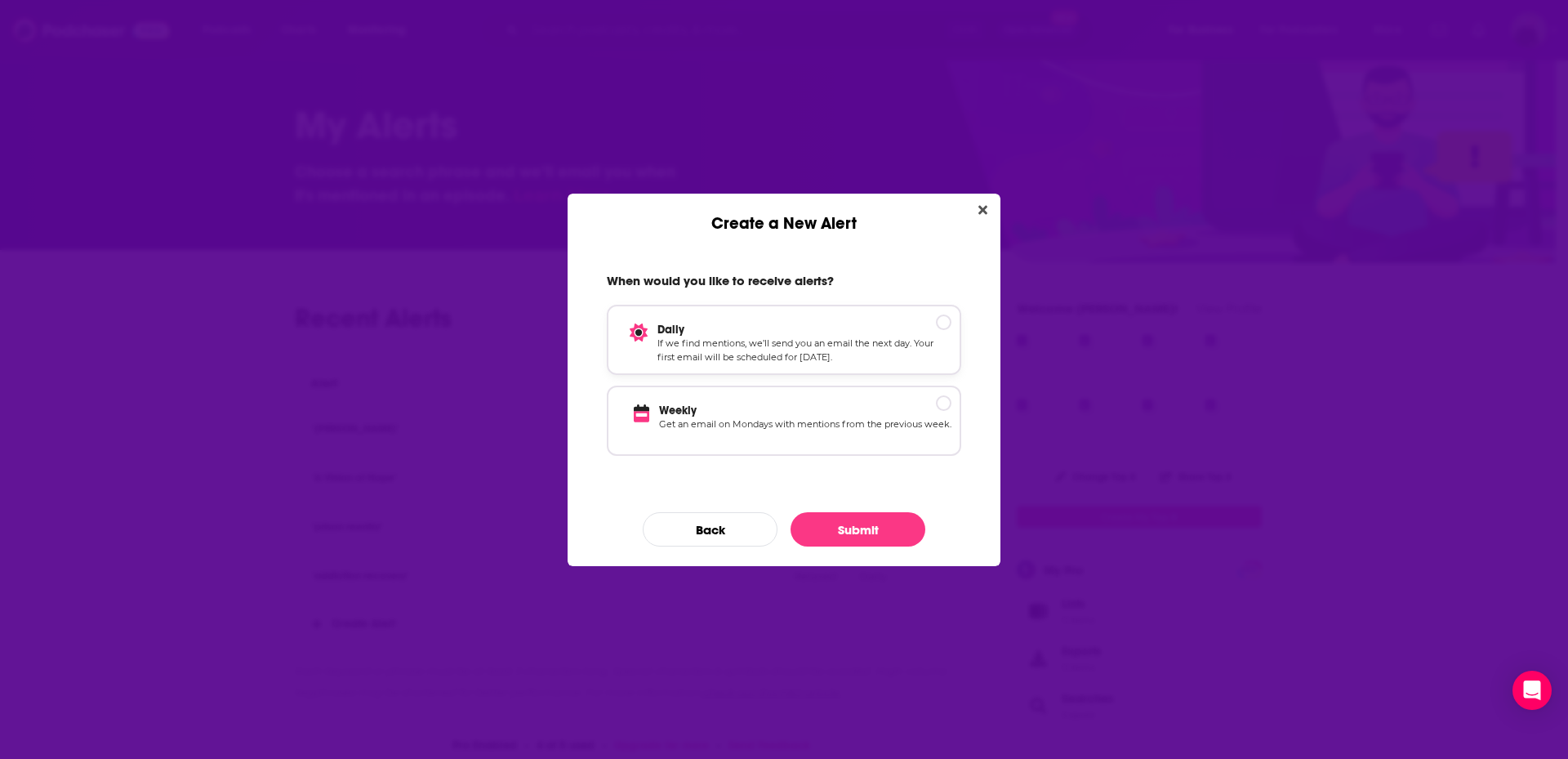
click at [947, 343] on p "If we find mentions, we’ll send you an email the next day. Your first email wil…" at bounding box center [804, 351] width 294 height 29
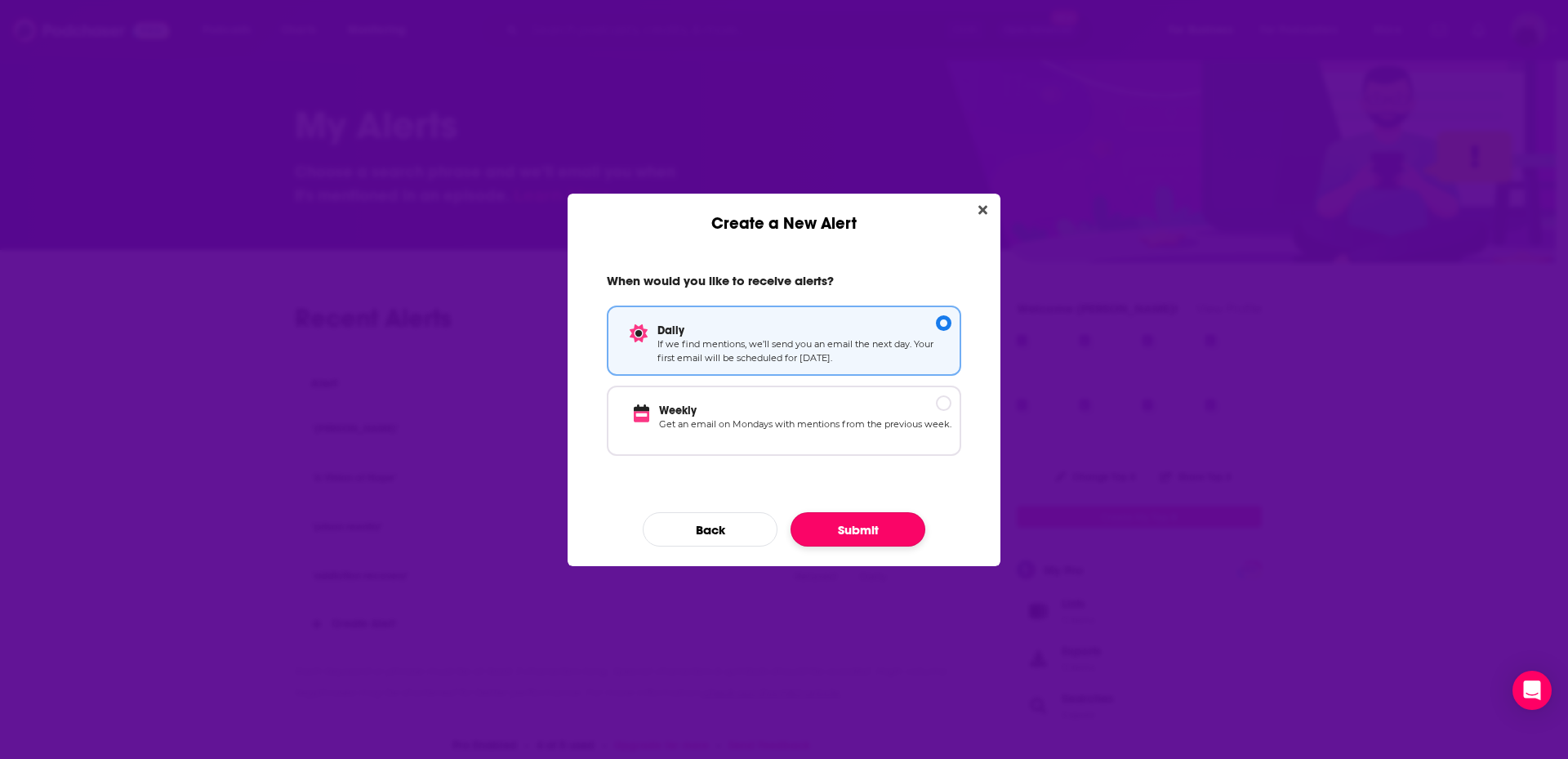
click at [873, 530] on button "Submit" at bounding box center [857, 529] width 135 height 34
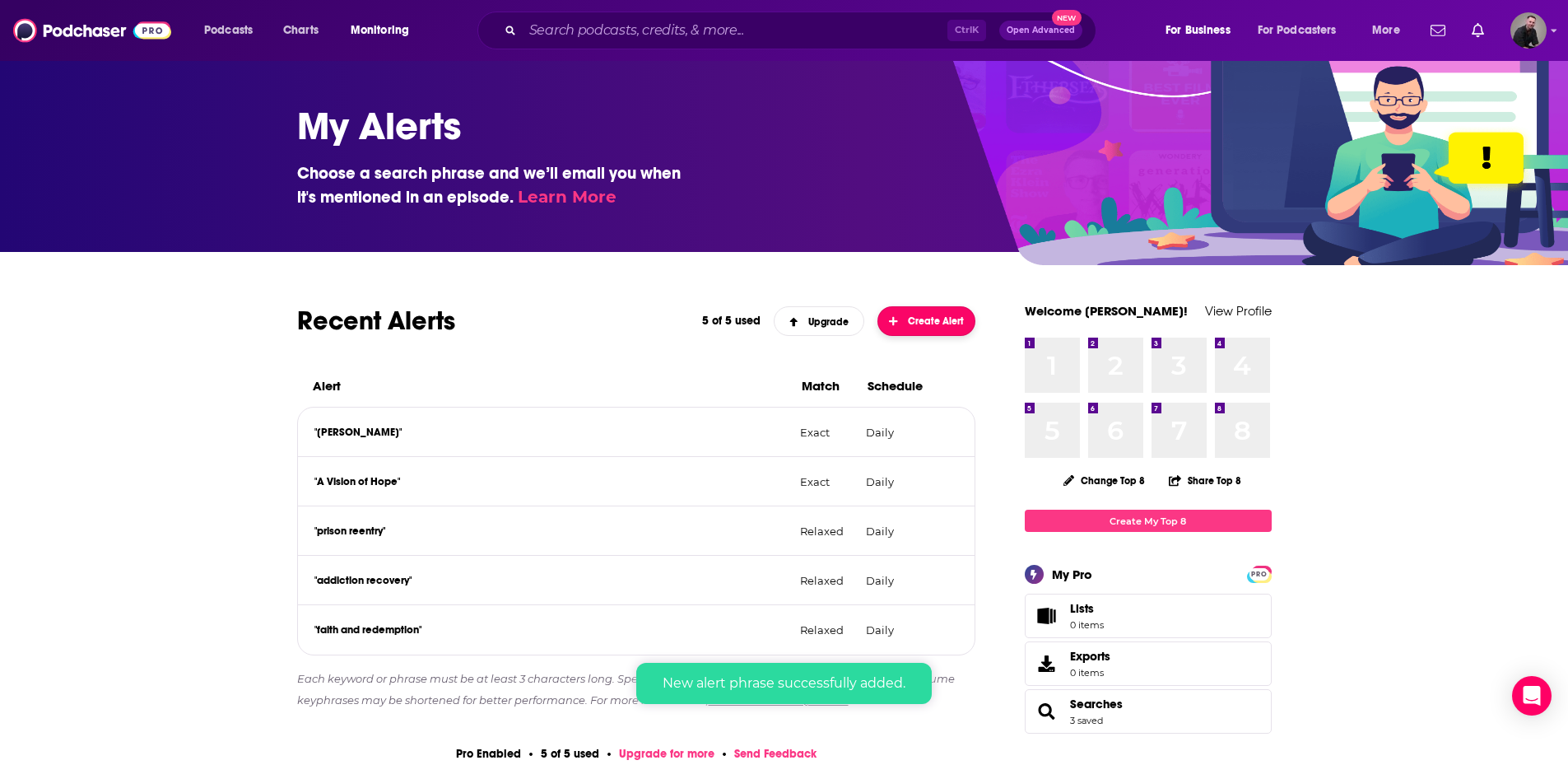
click at [928, 318] on span "Create Alert" at bounding box center [926, 321] width 75 height 11
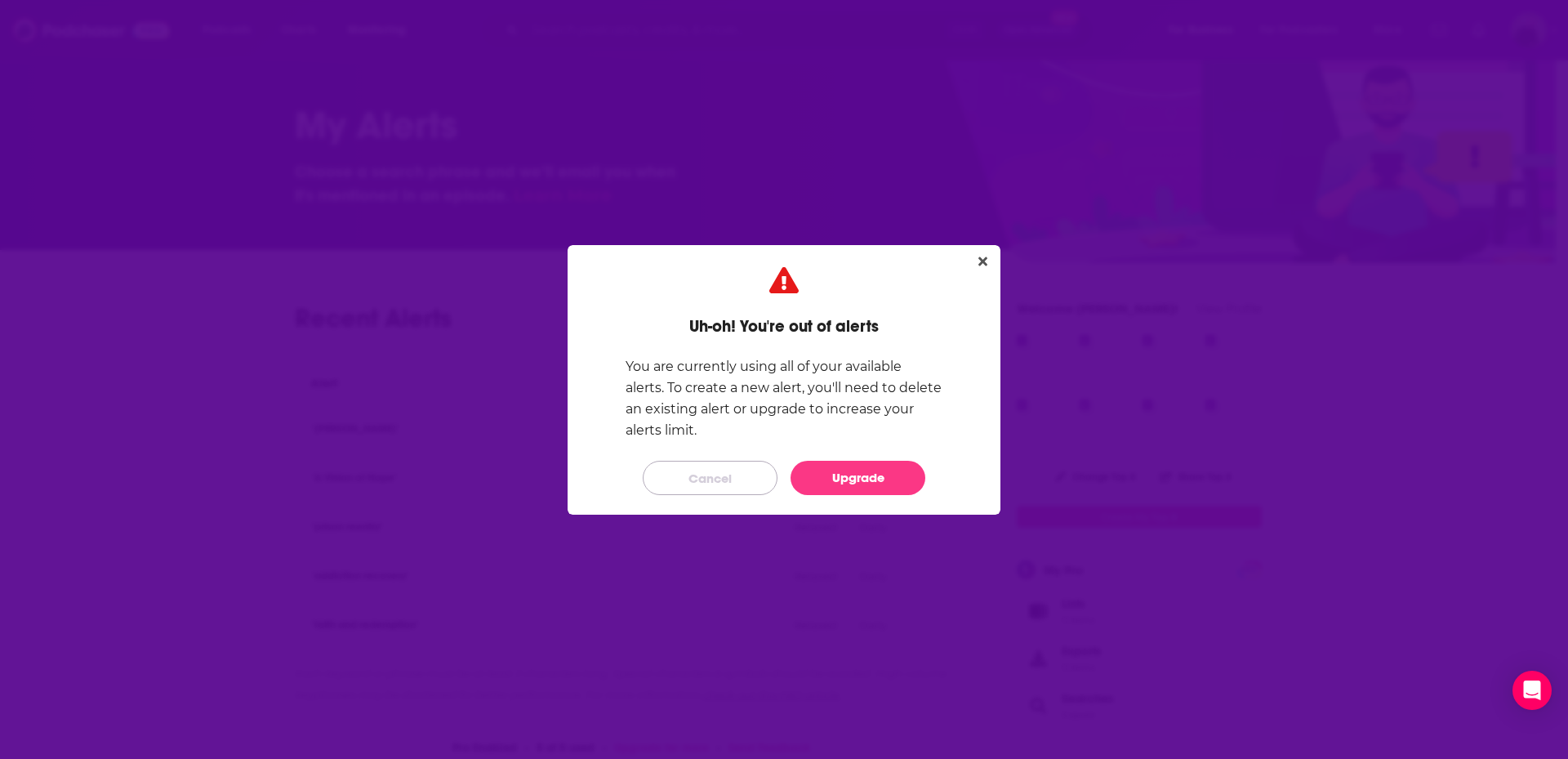
click at [739, 483] on button "Cancel" at bounding box center [710, 477] width 135 height 34
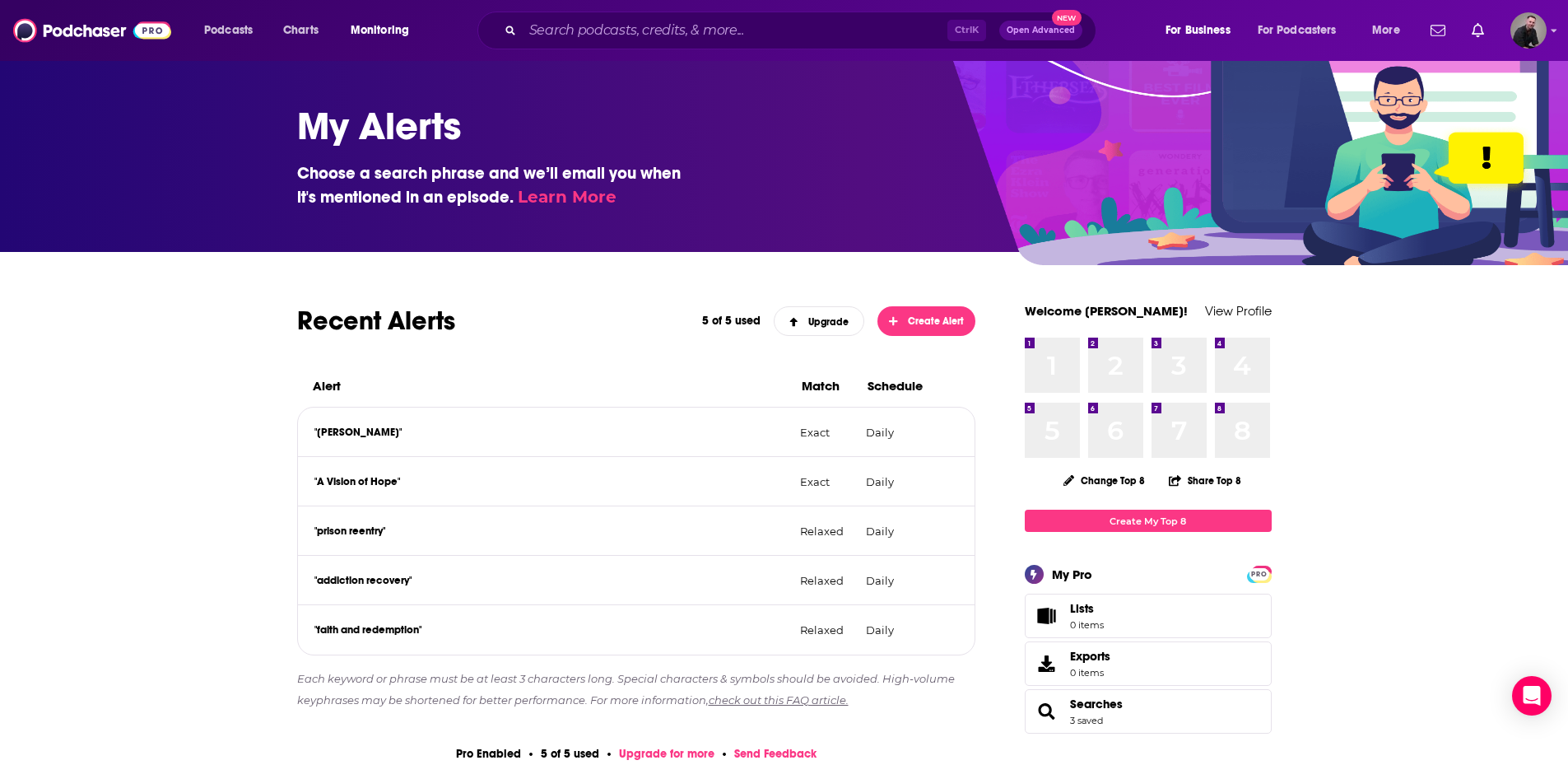
click at [1031, 32] on span "Open Advanced" at bounding box center [1041, 31] width 68 height 9
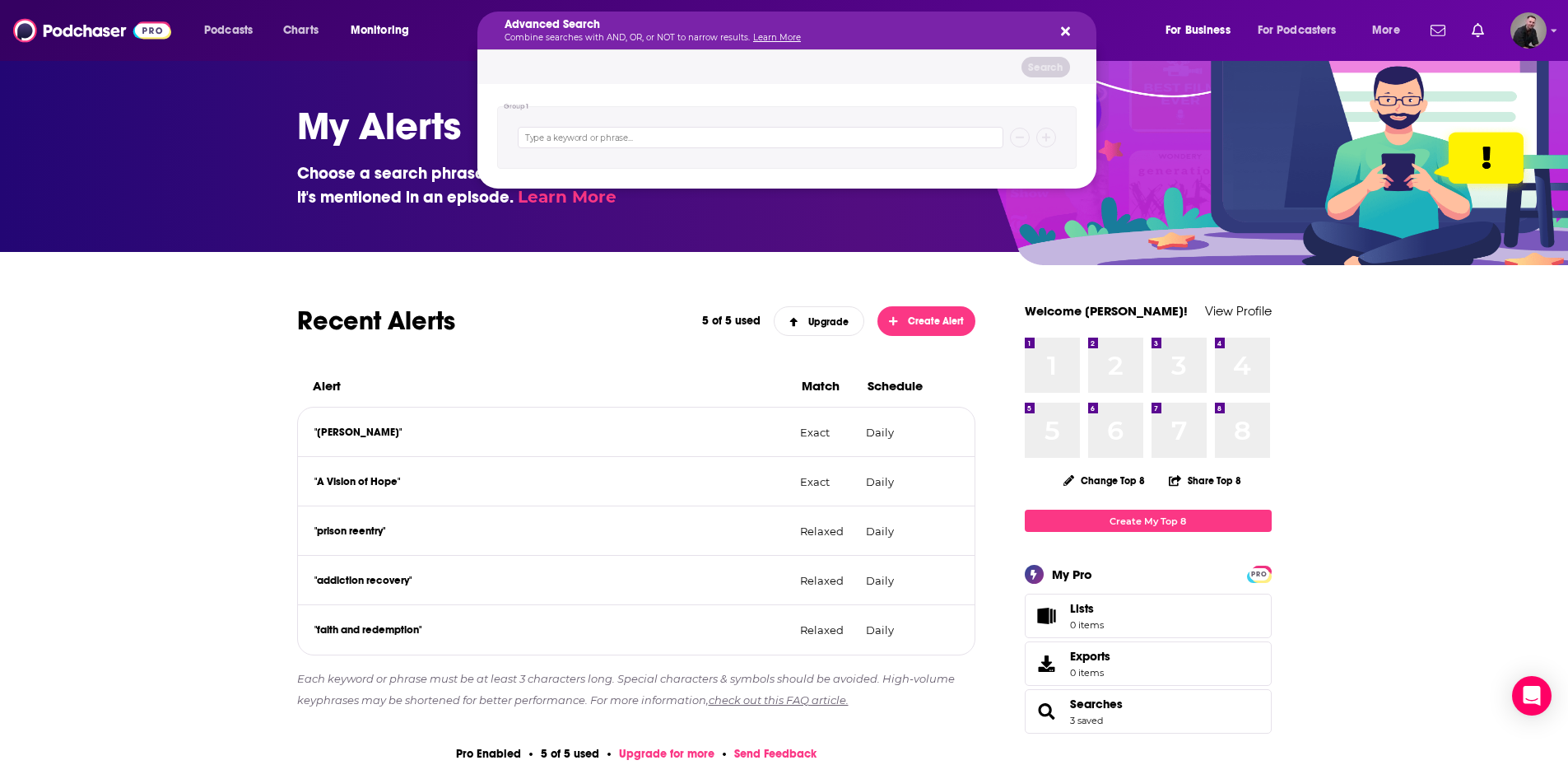
click at [1060, 31] on button "Search podcasts, credits, & more..." at bounding box center [1062, 30] width 13 height 13
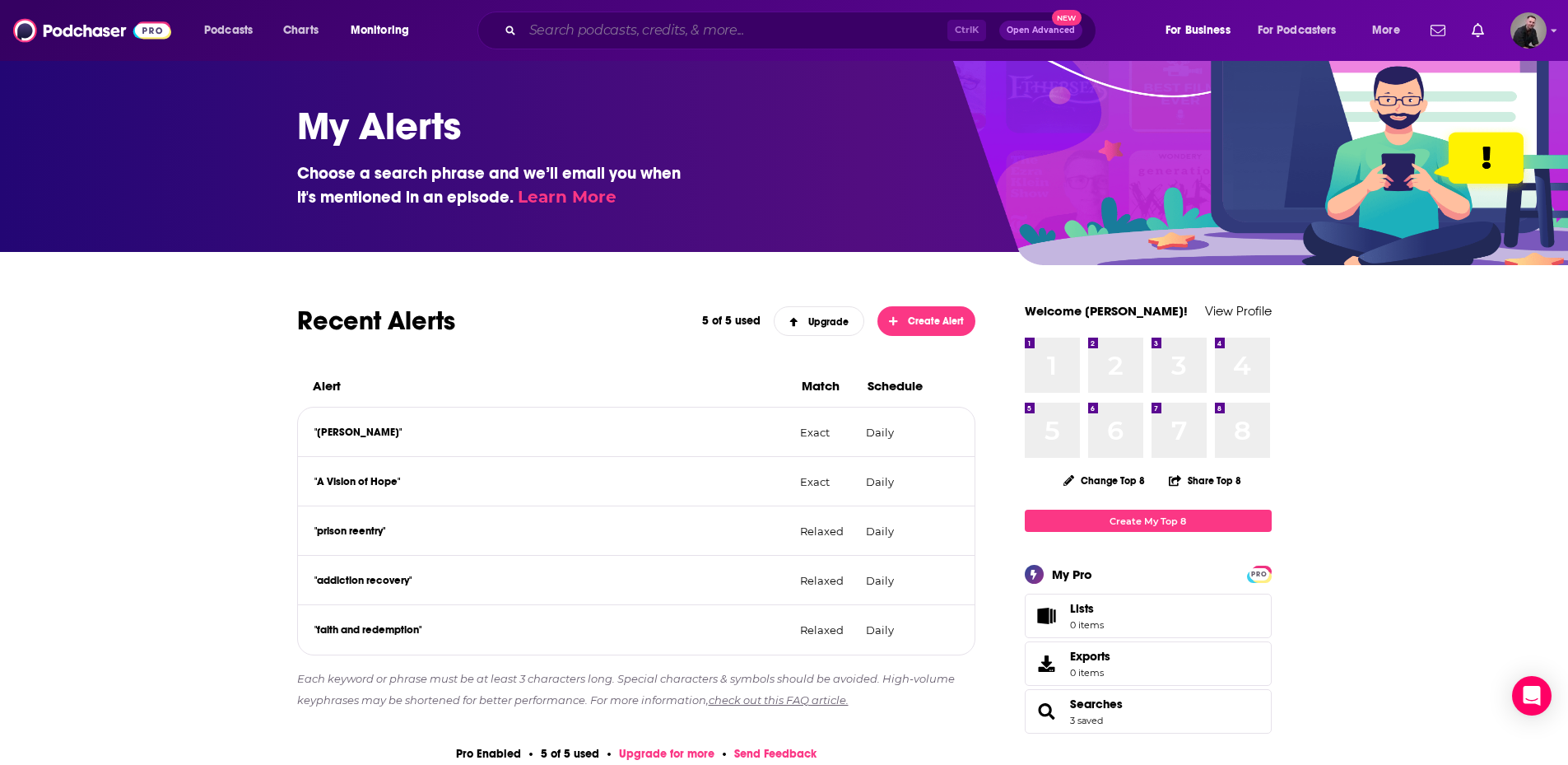
click at [750, 36] on input "Search podcasts, credits, & more..." at bounding box center [735, 30] width 425 height 26
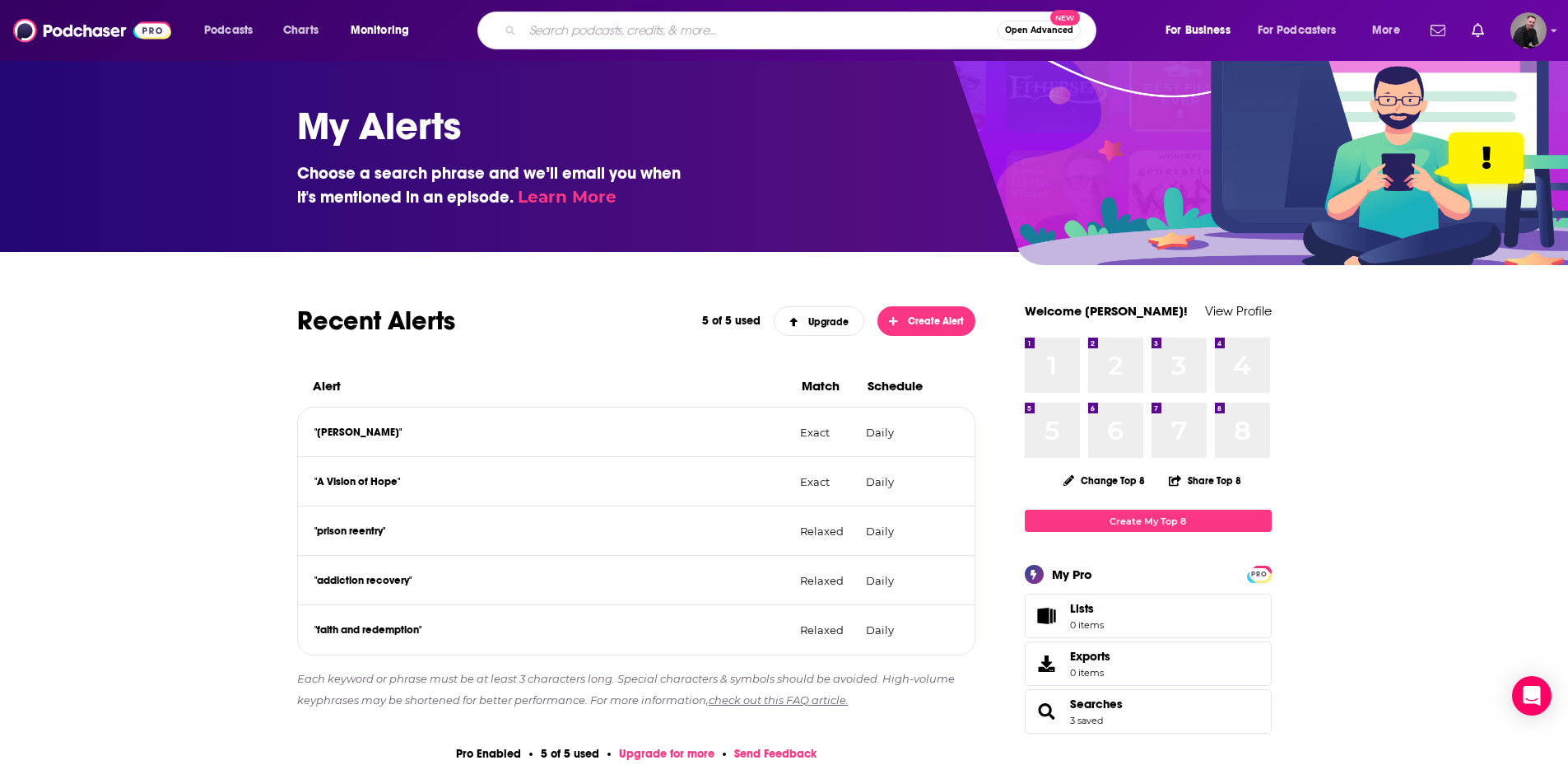
click at [1009, 32] on span "Open Advanced" at bounding box center [1039, 31] width 68 height 9
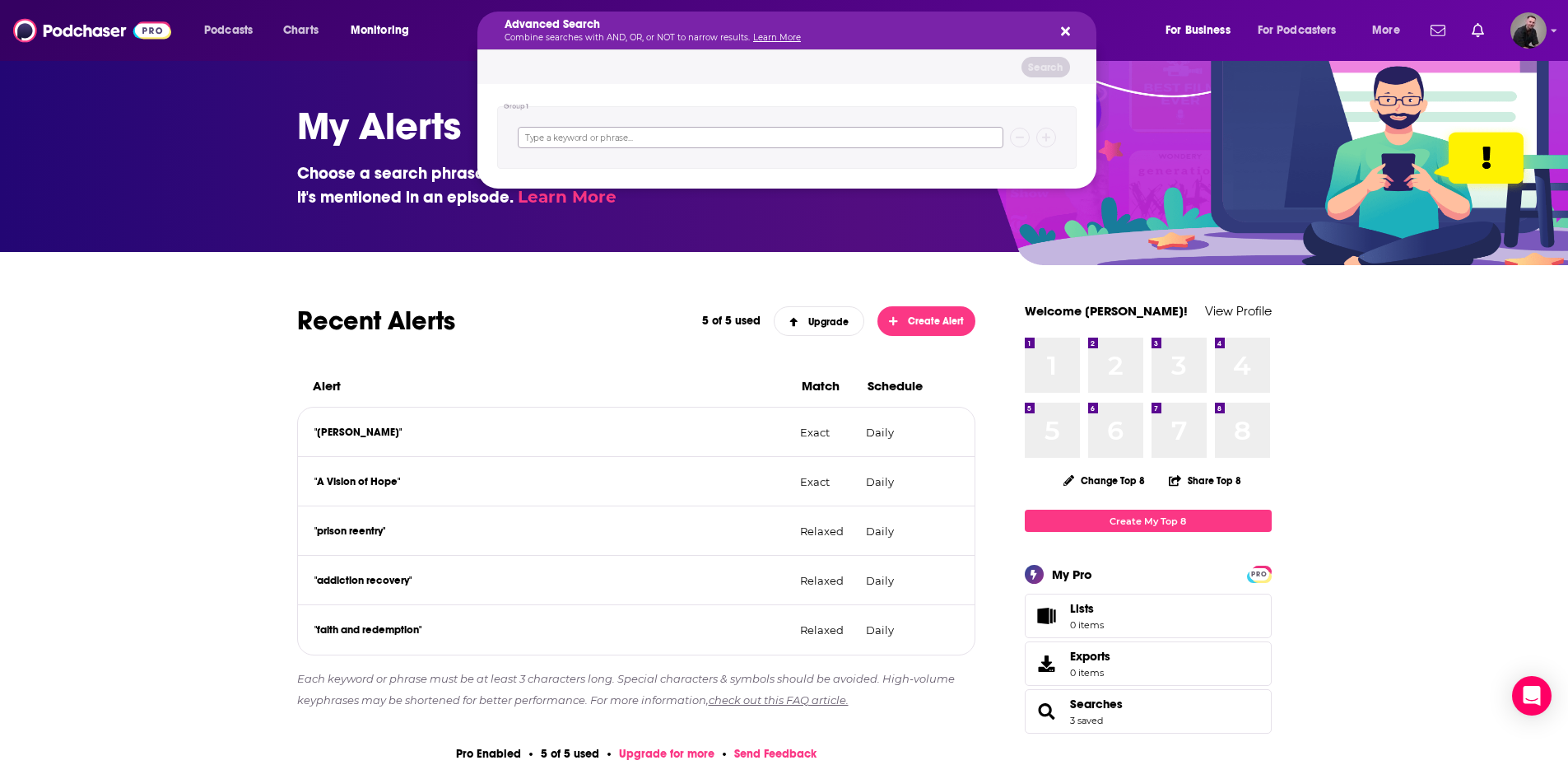
click at [604, 134] on input "Search podcasts, credits, & more..." at bounding box center [761, 137] width 485 height 21
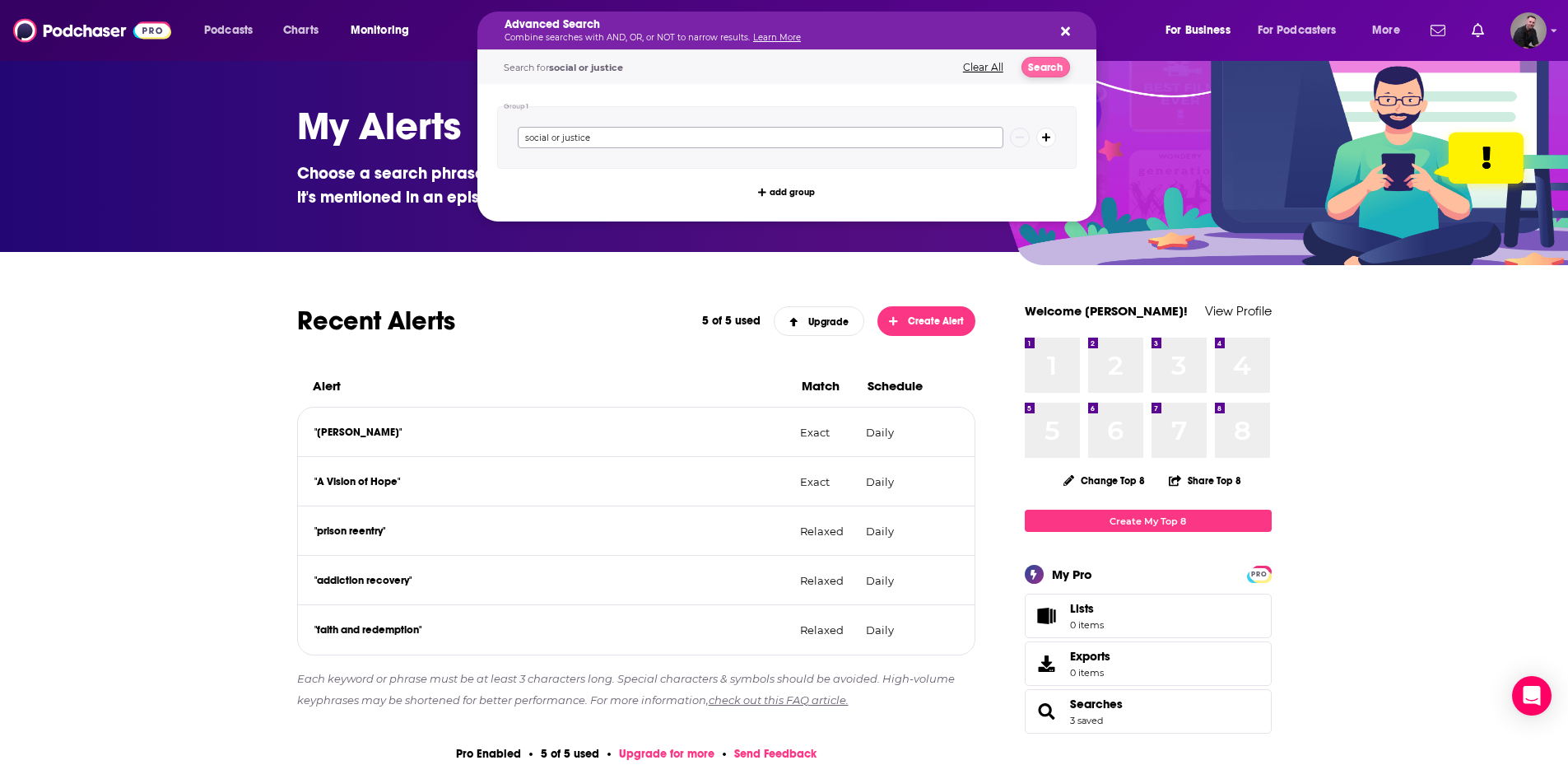
type input "social or justice"
click at [1057, 62] on button "Search" at bounding box center [1045, 67] width 49 height 21
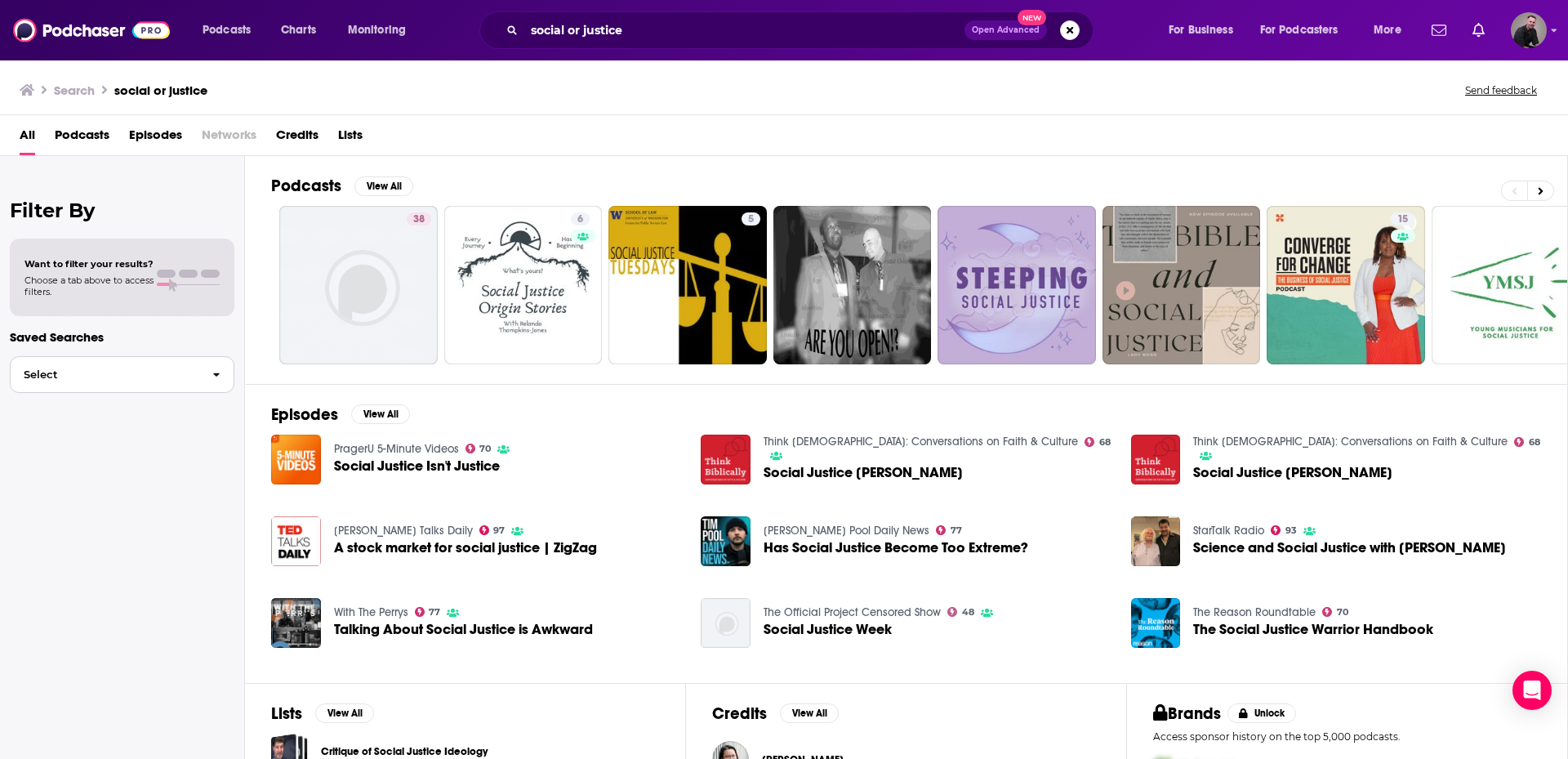
click at [217, 382] on span "button" at bounding box center [216, 374] width 34 height 35
click at [216, 381] on span "button" at bounding box center [216, 374] width 34 height 35
click at [78, 134] on span "Podcasts" at bounding box center [82, 138] width 55 height 33
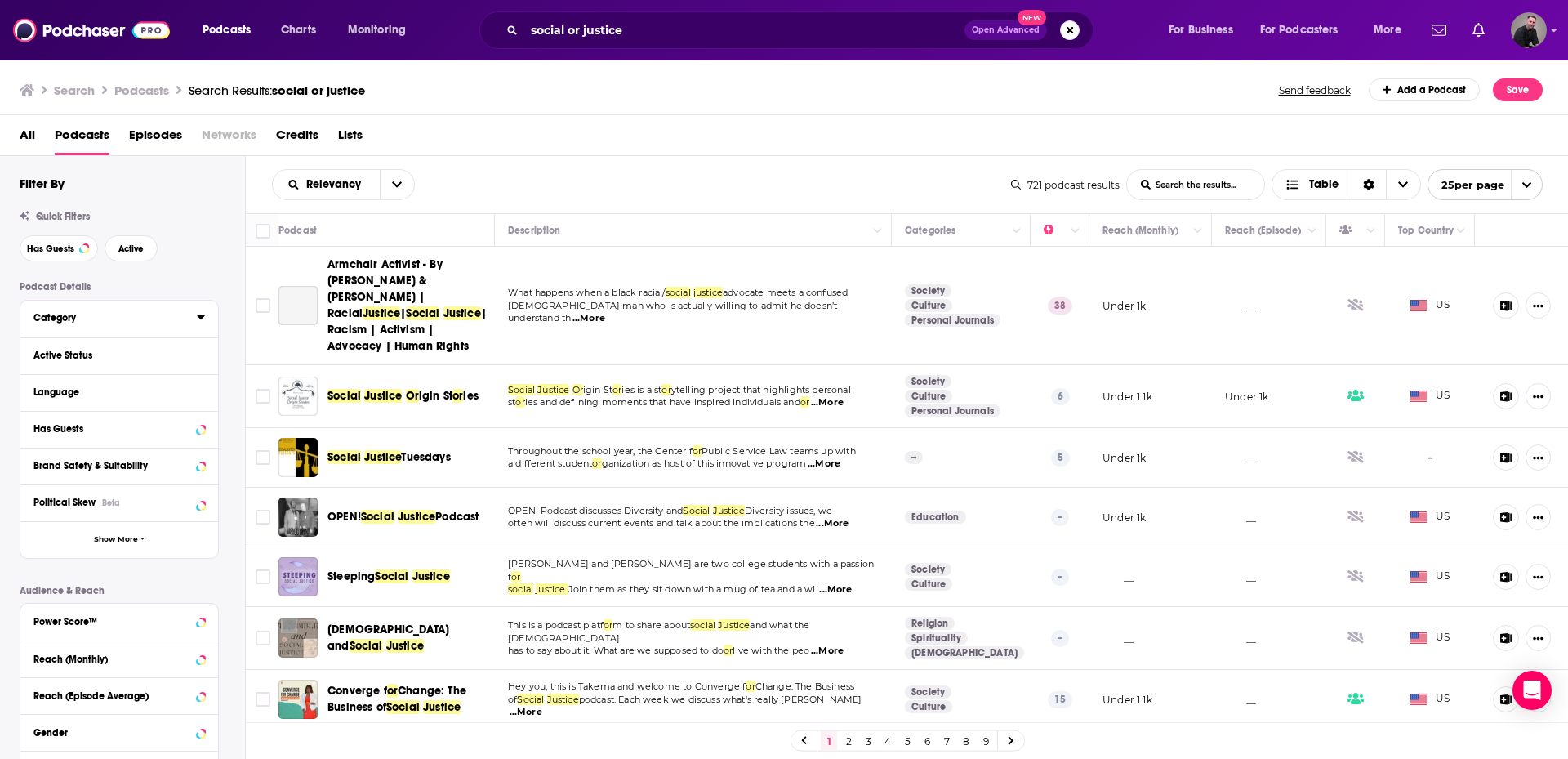
click at [189, 311] on button "Category" at bounding box center [114, 317] width 164 height 20
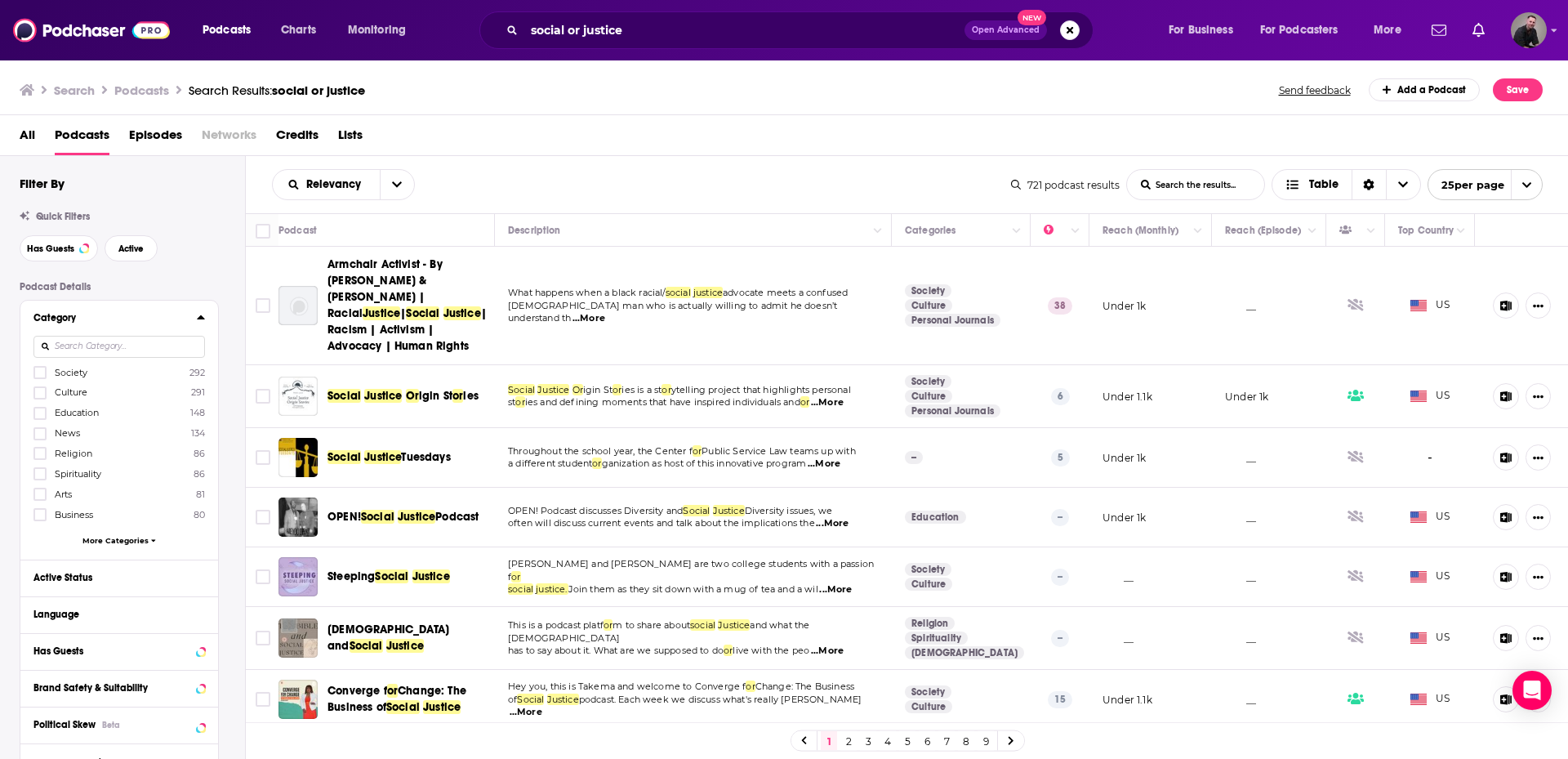
click at [198, 321] on icon at bounding box center [201, 316] width 8 height 13
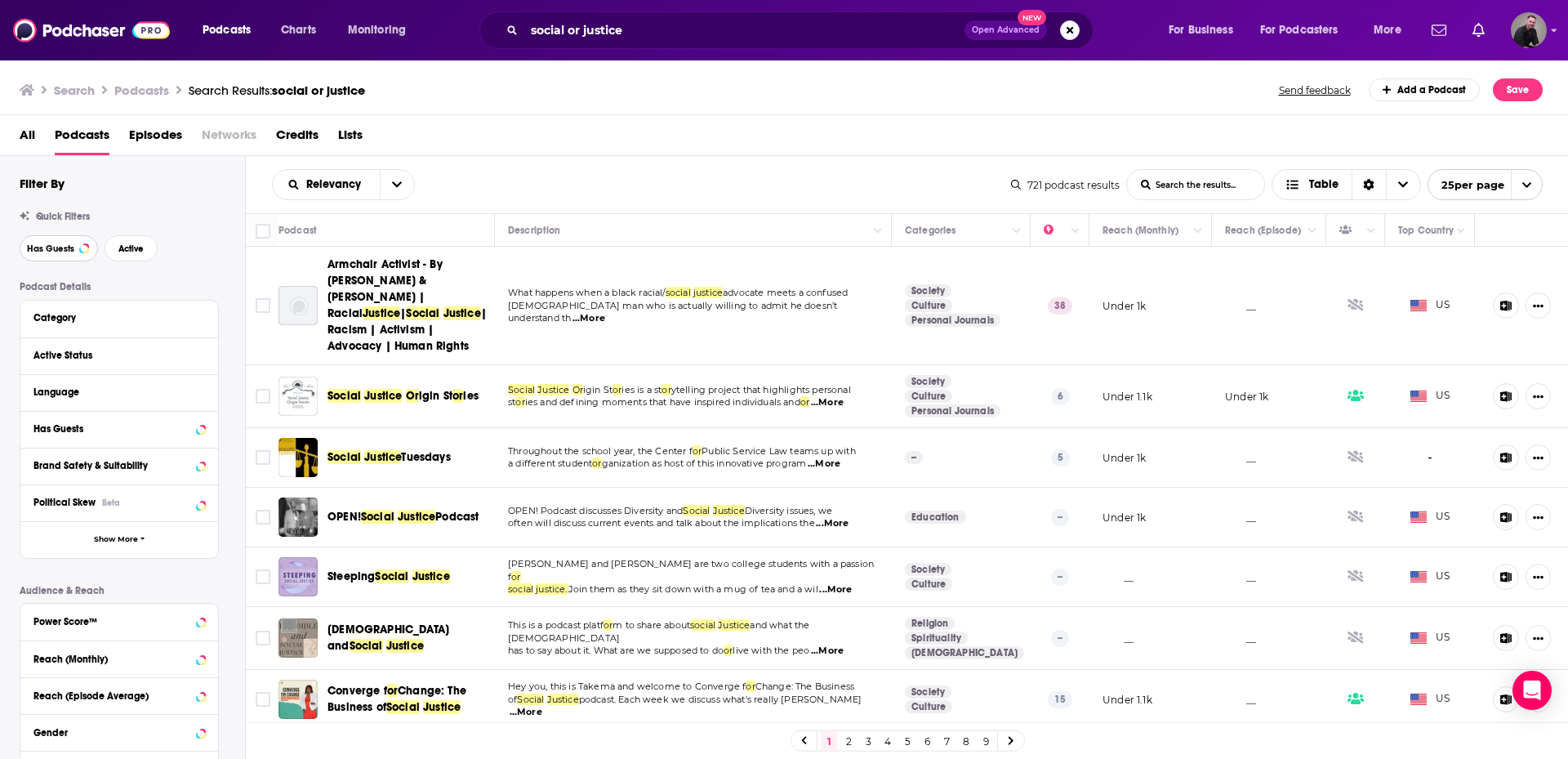
click at [74, 256] on button "Has Guests" at bounding box center [59, 248] width 78 height 26
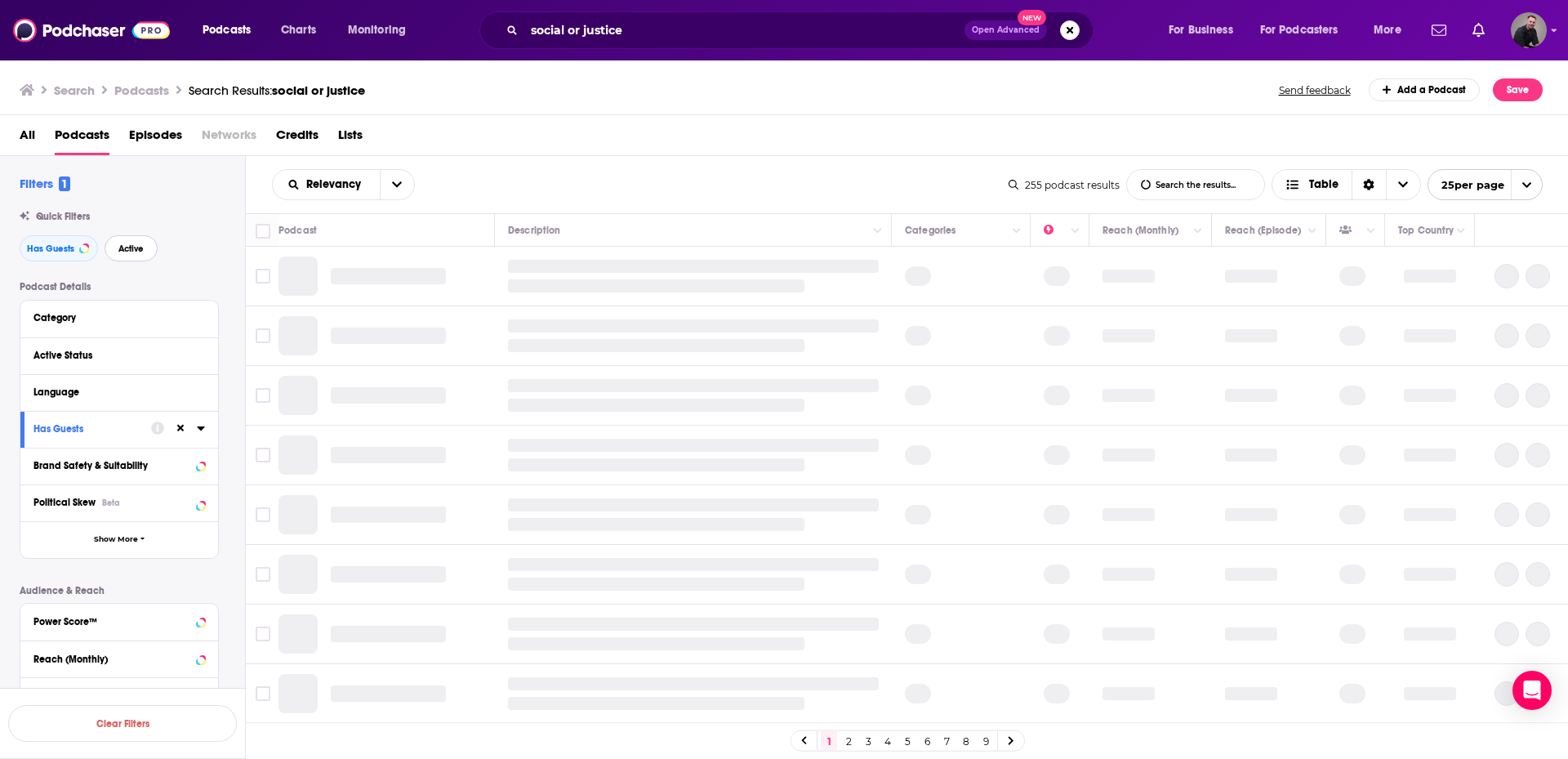
click at [138, 247] on span "Active" at bounding box center [131, 248] width 25 height 9
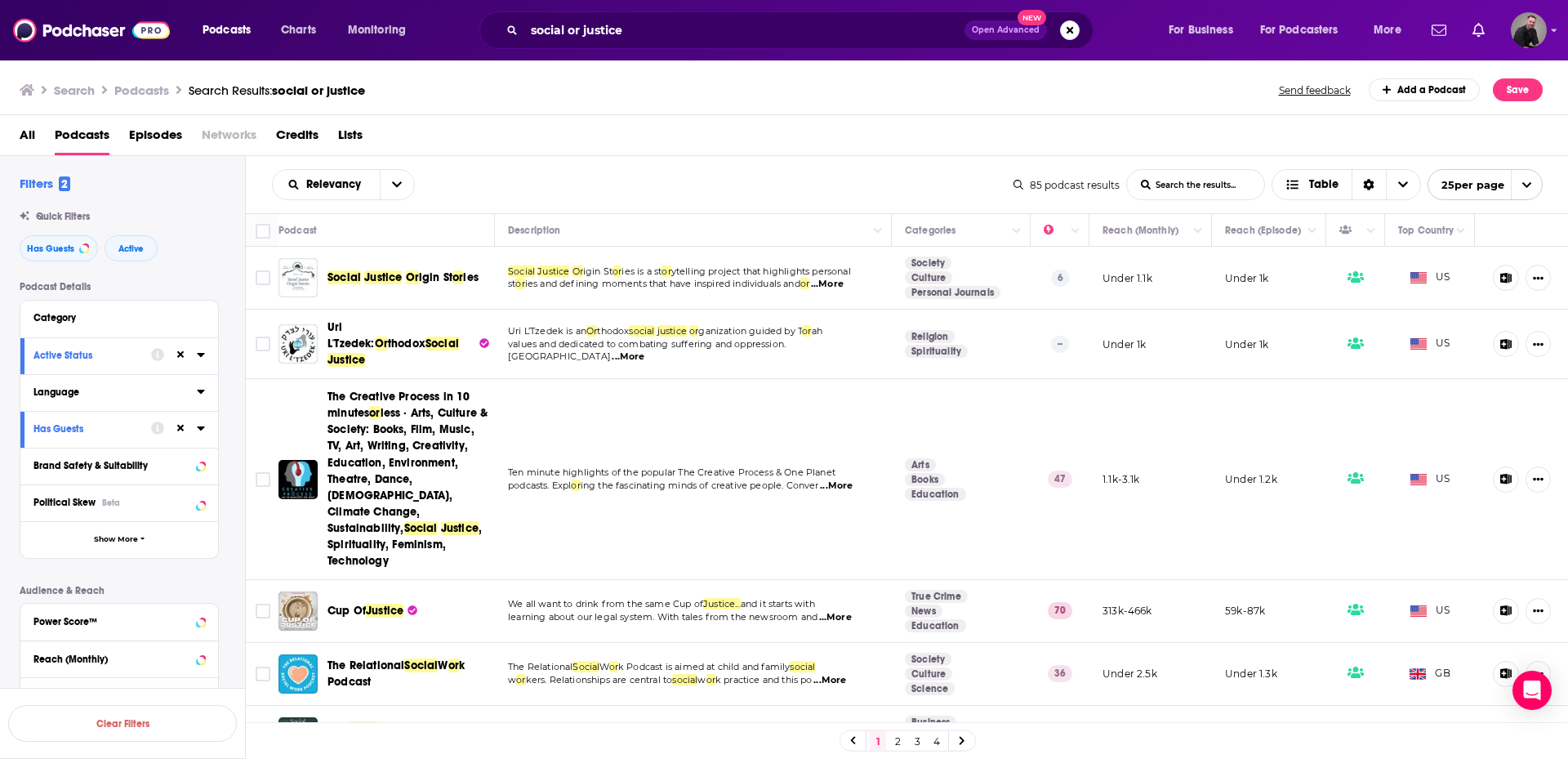
click at [200, 390] on icon at bounding box center [201, 391] width 8 height 13
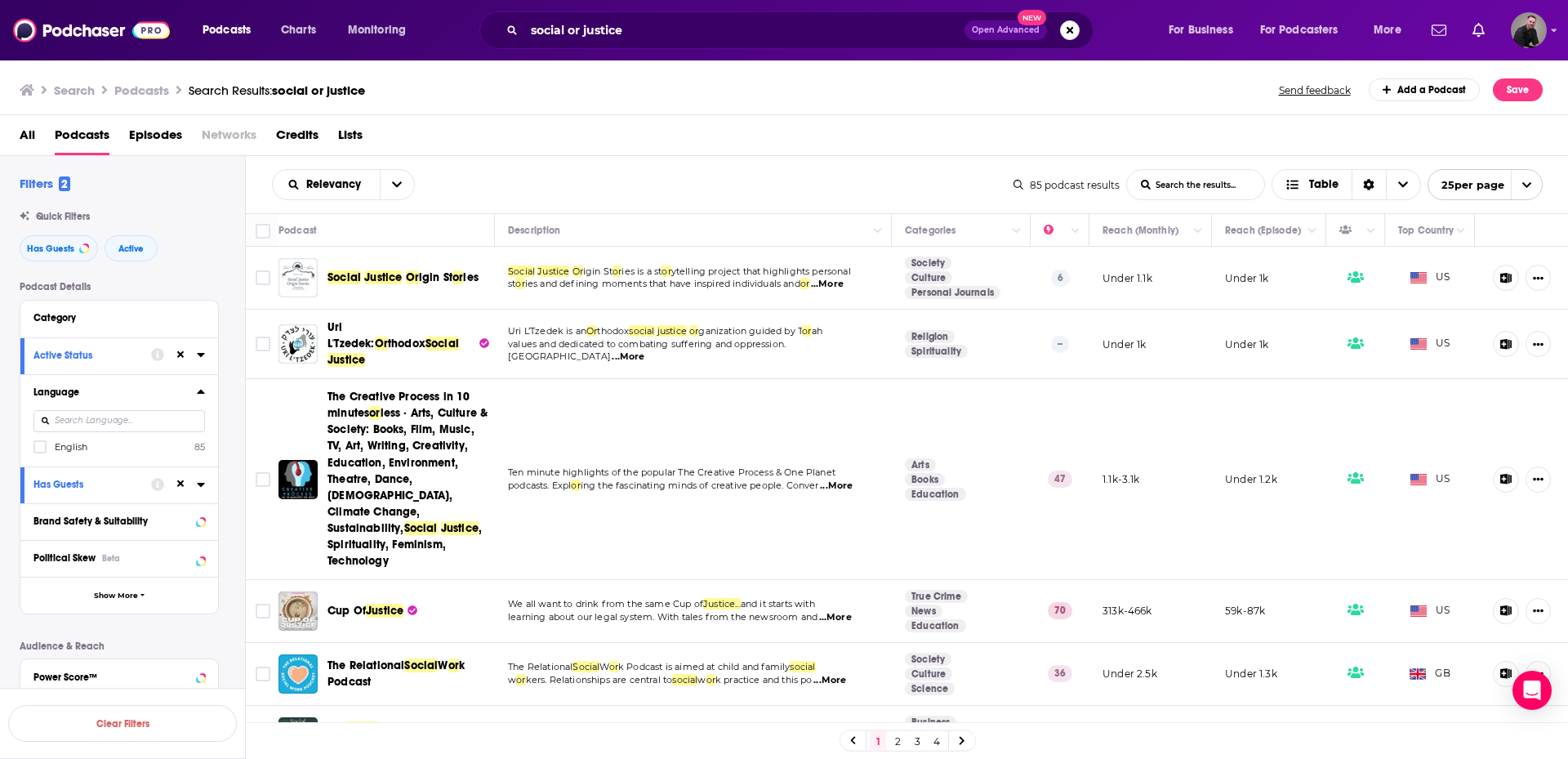
click at [50, 446] on label "English 85" at bounding box center [119, 446] width 171 height 14
click at [40, 452] on input "multiSelectOption-en-0" at bounding box center [40, 452] width 0 height 0
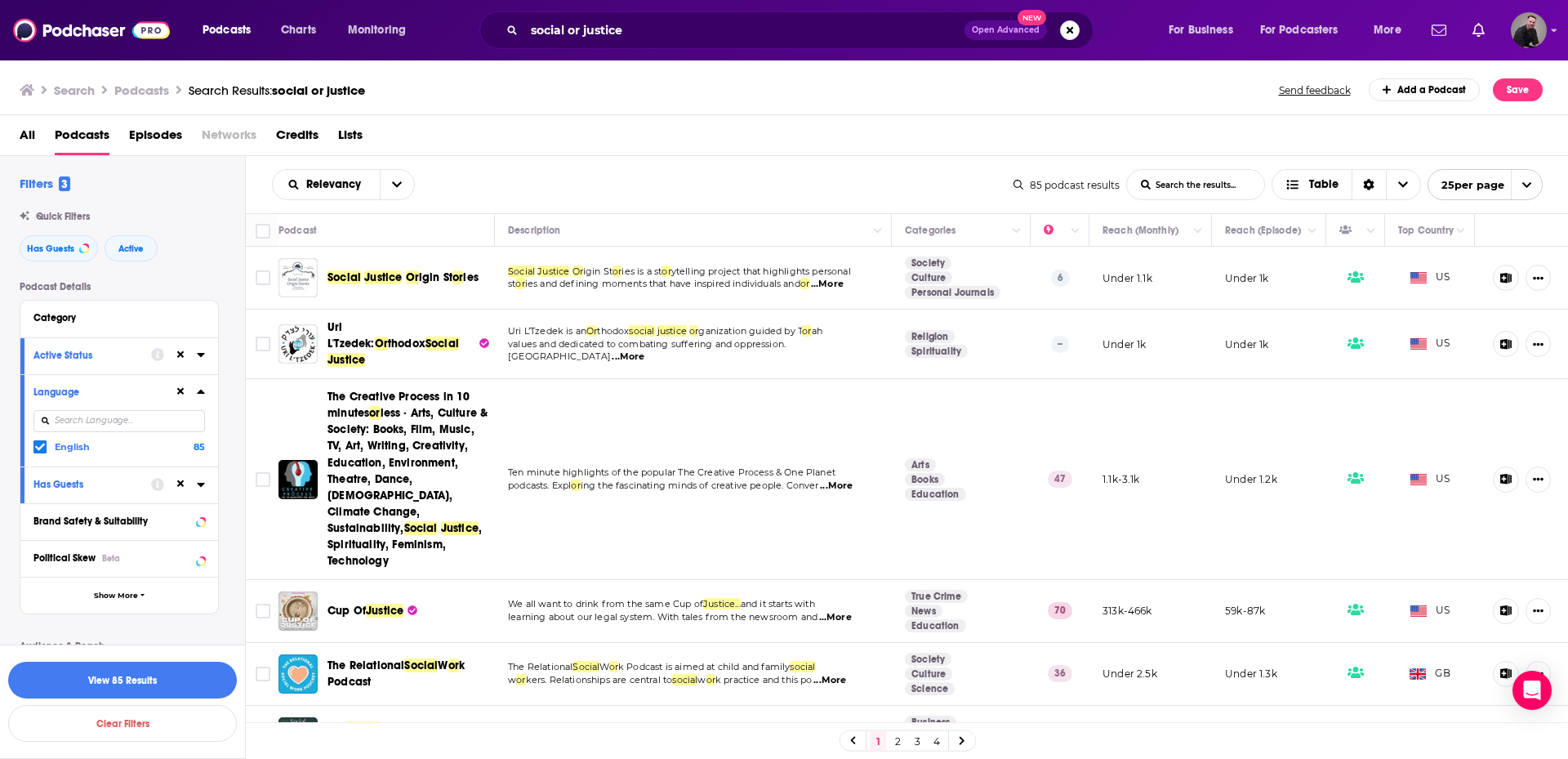
click at [209, 391] on div "Language English 85" at bounding box center [119, 420] width 198 height 92
click at [198, 392] on icon at bounding box center [200, 391] width 8 height 4
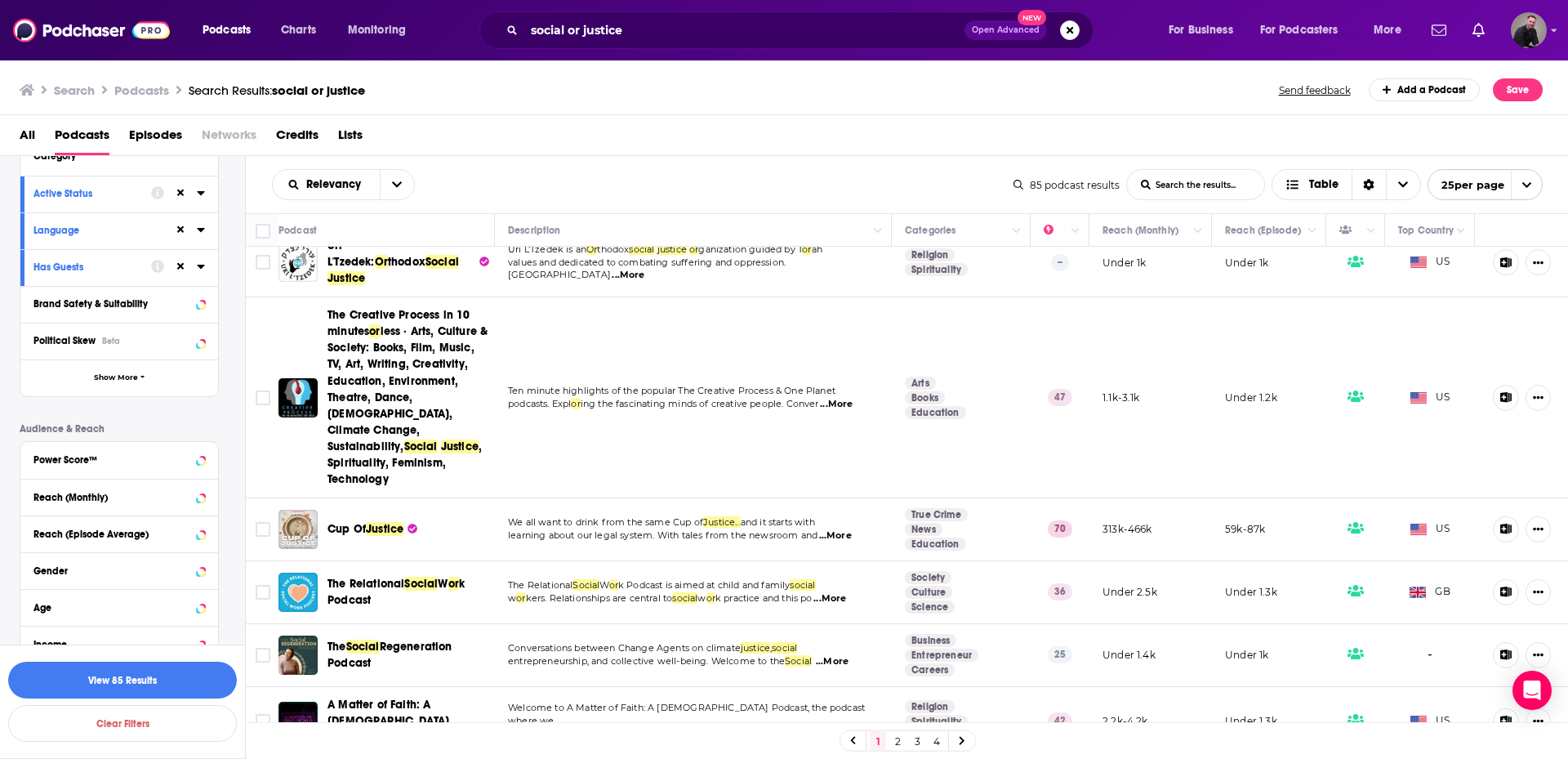
scroll to position [164, 0]
click at [133, 458] on div "Power Score™" at bounding box center [98, 458] width 130 height 11
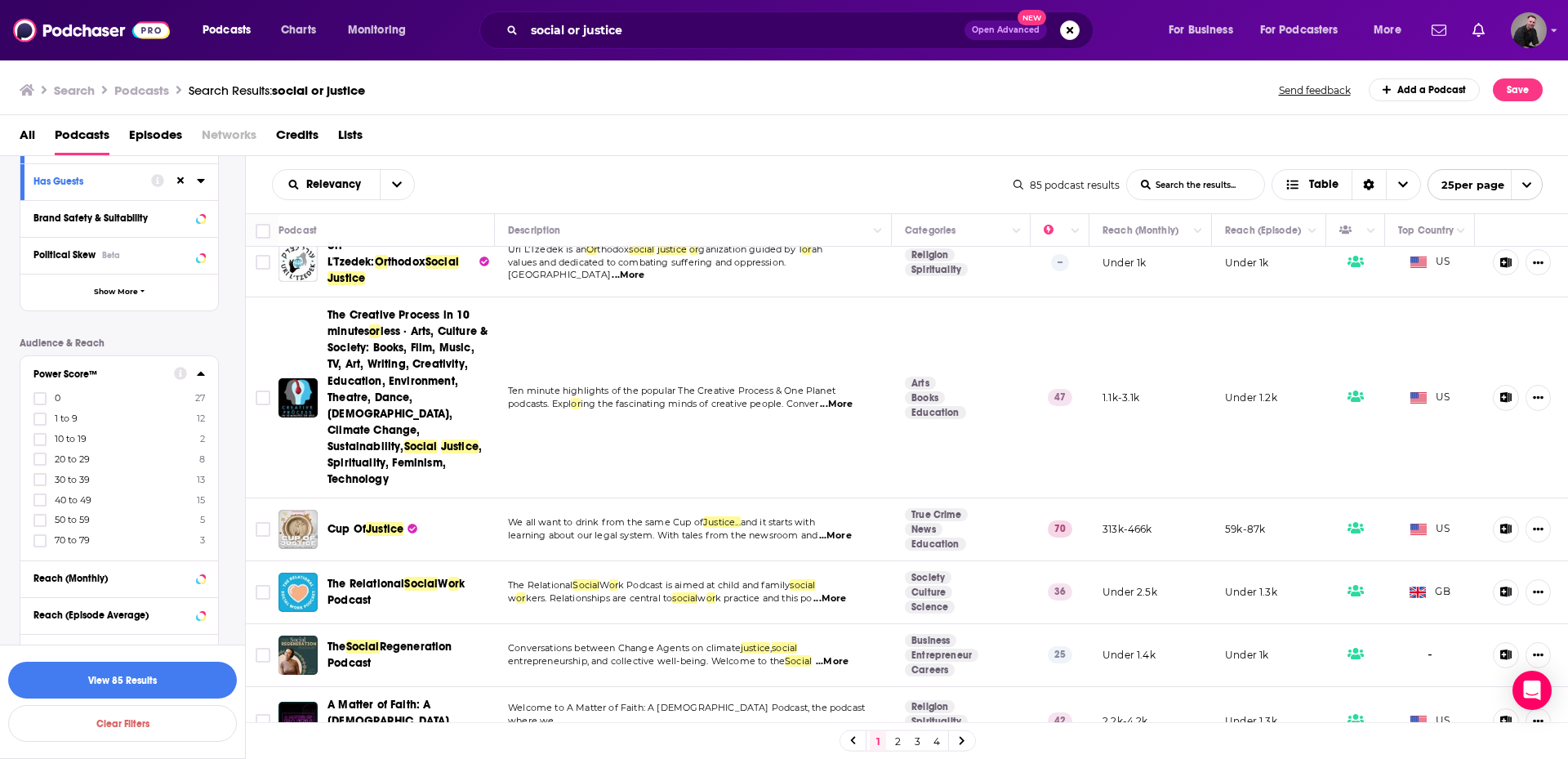
scroll to position [245, 0]
click at [143, 379] on div "Power Score™" at bounding box center [98, 376] width 130 height 11
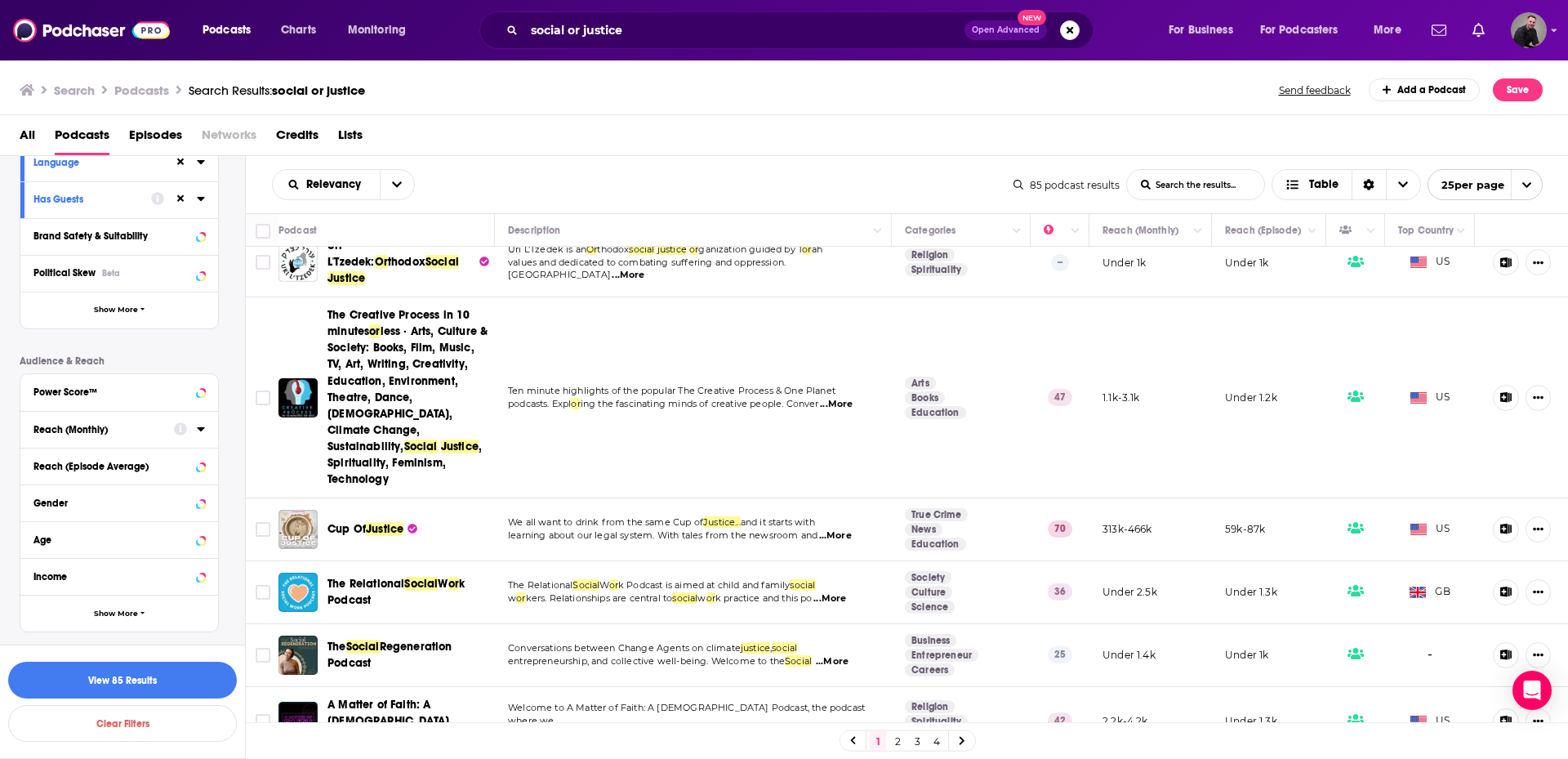
click at [139, 433] on div "Reach (Monthly)" at bounding box center [98, 429] width 130 height 11
click at [133, 620] on button "Show More" at bounding box center [119, 612] width 198 height 36
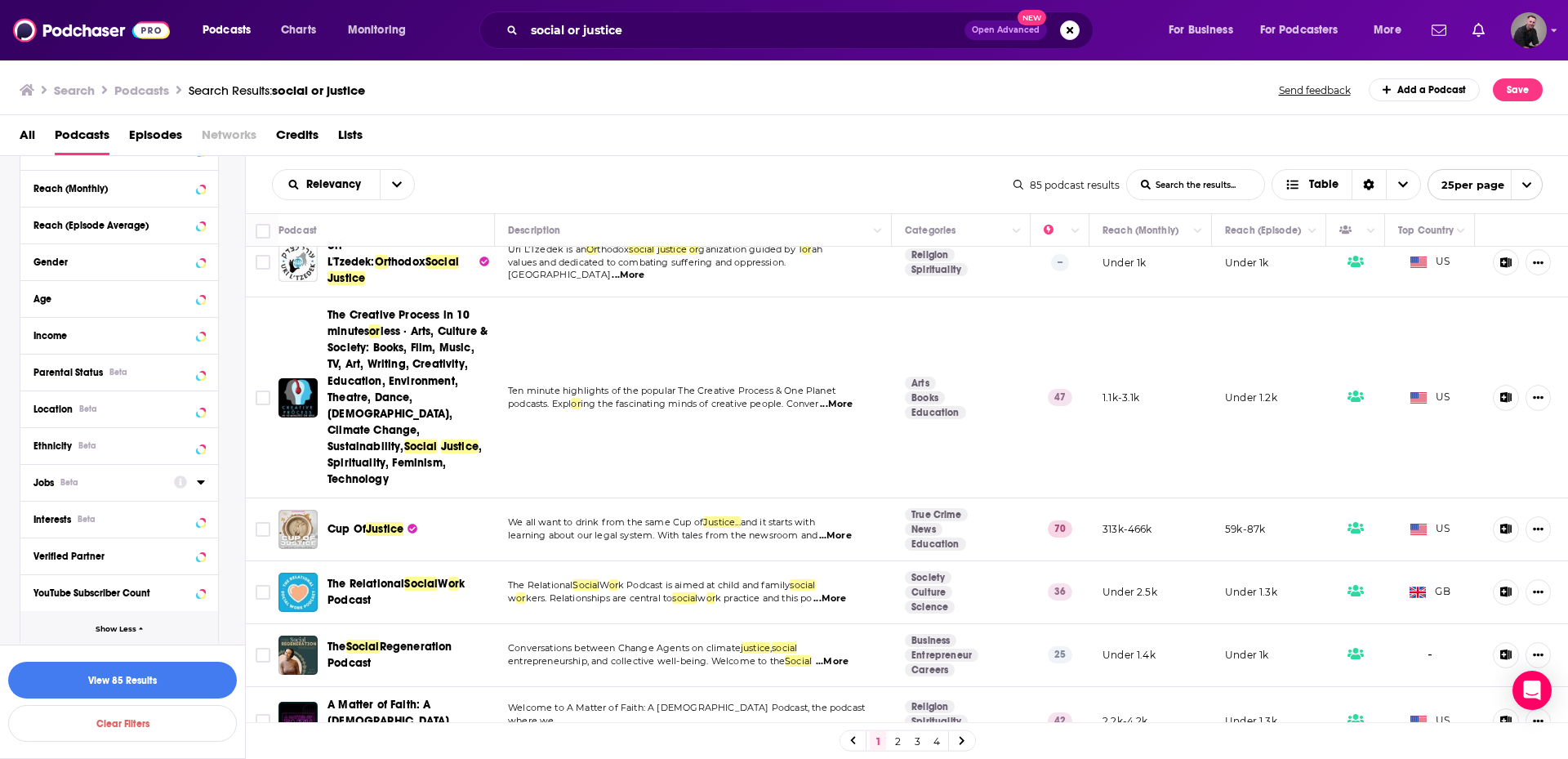
scroll to position [475, 0]
click at [159, 594] on div "YouTube Subscriber Count" at bounding box center [109, 589] width 153 height 11
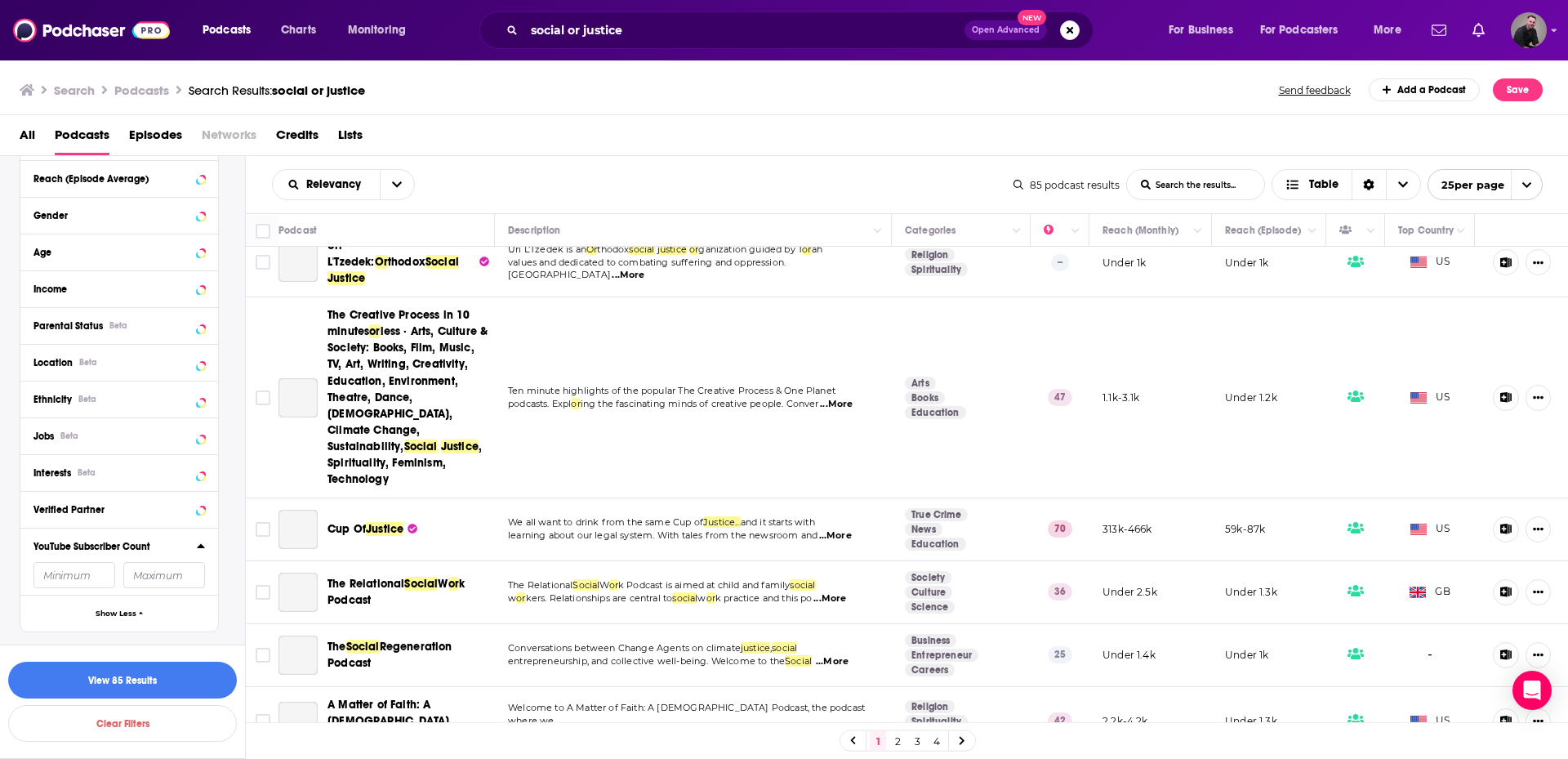
click at [163, 546] on div "YouTube Subscriber Count" at bounding box center [109, 546] width 153 height 11
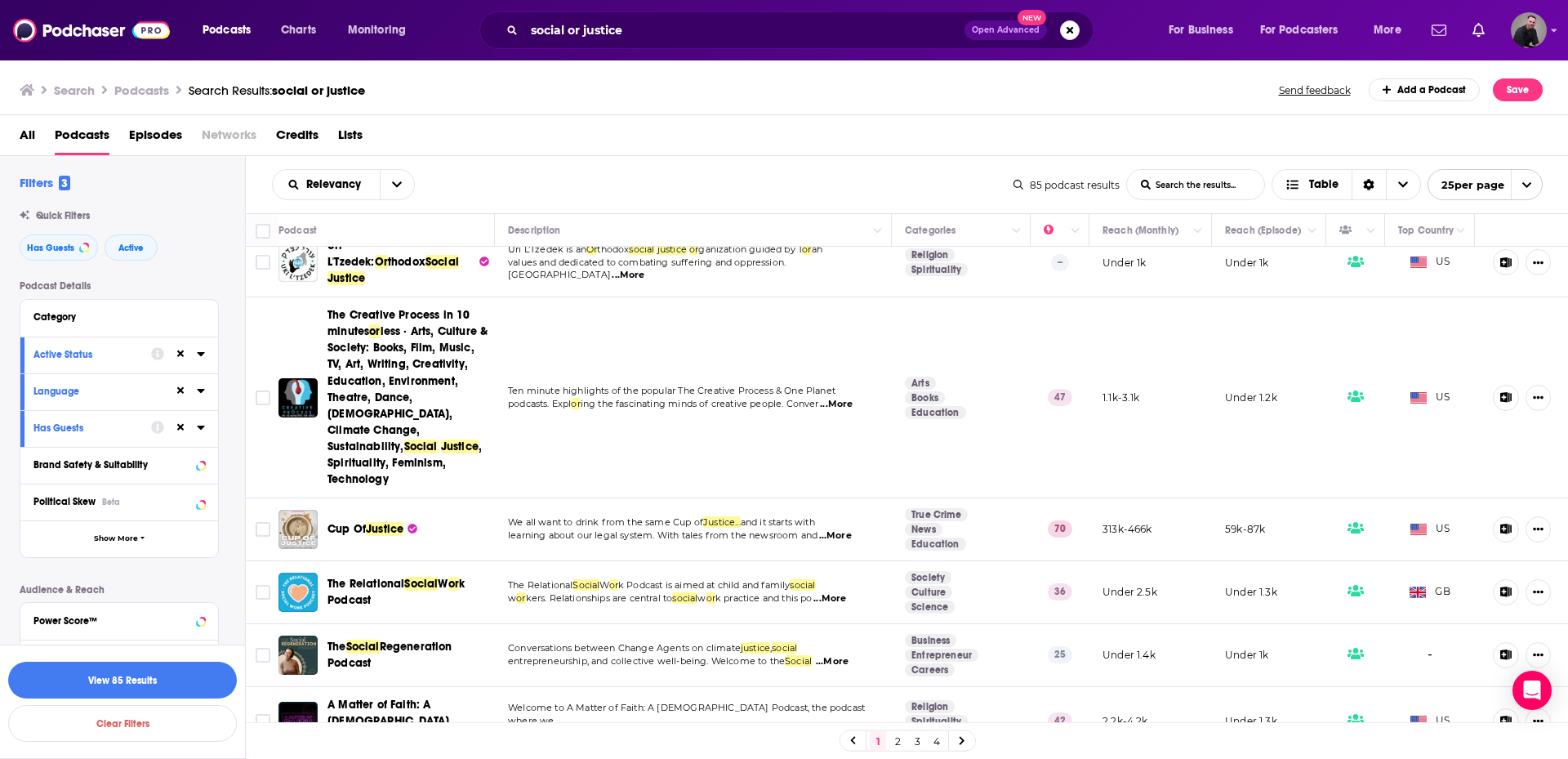
scroll to position [0, 0]
click at [126, 544] on button "Show More" at bounding box center [119, 539] width 198 height 36
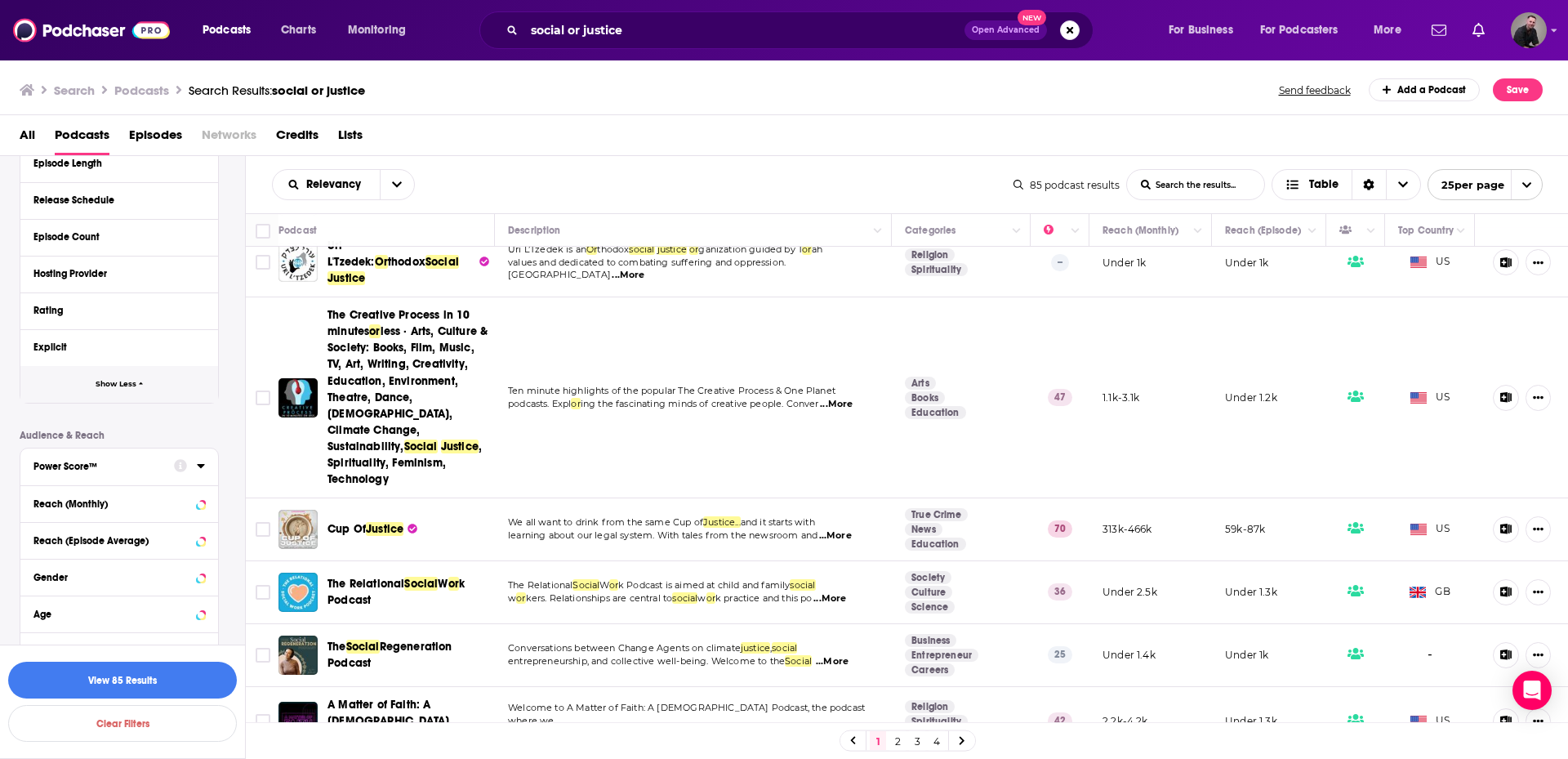
scroll to position [490, 0]
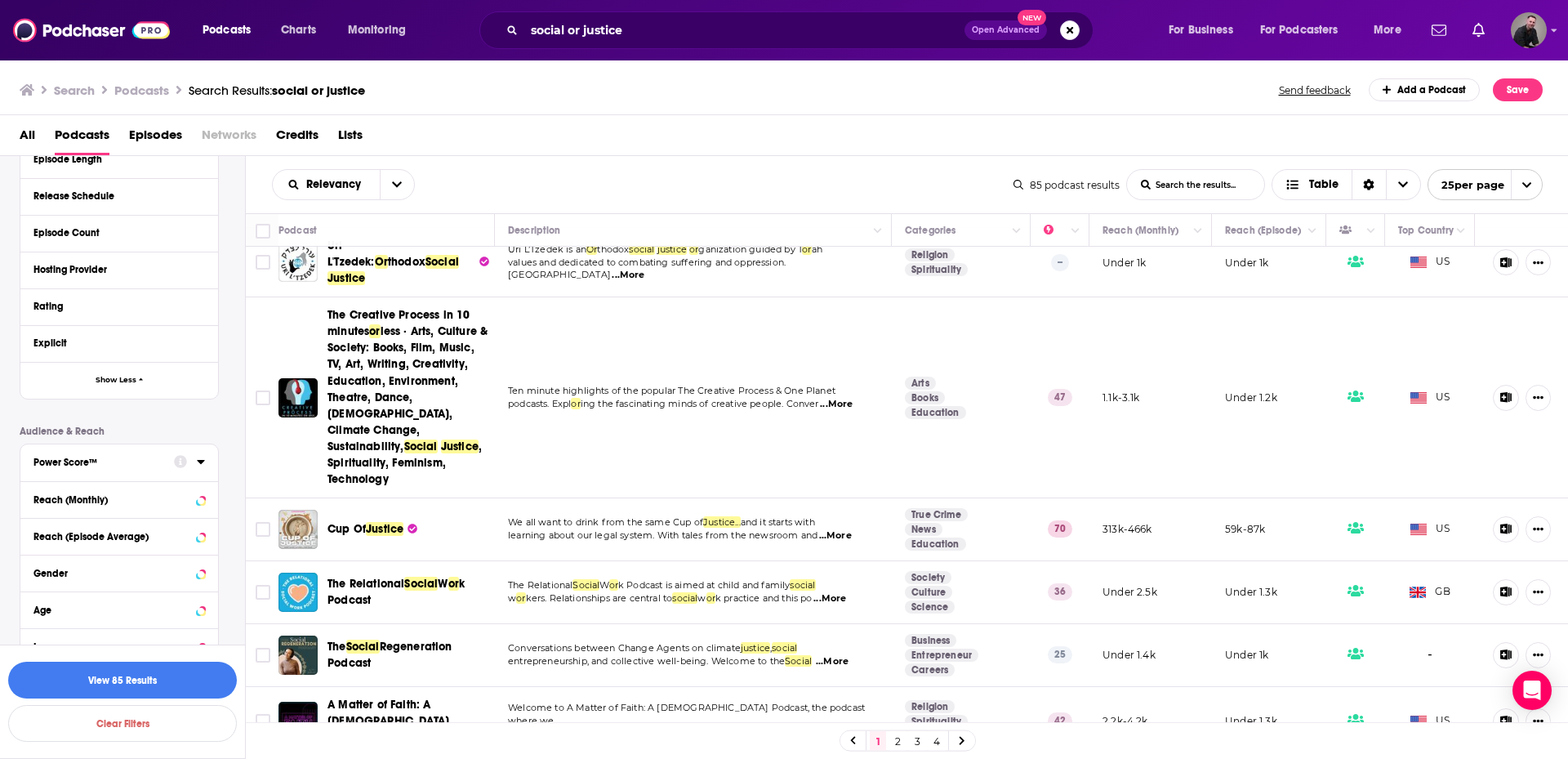
click at [124, 472] on button "Power Score™" at bounding box center [103, 461] width 141 height 20
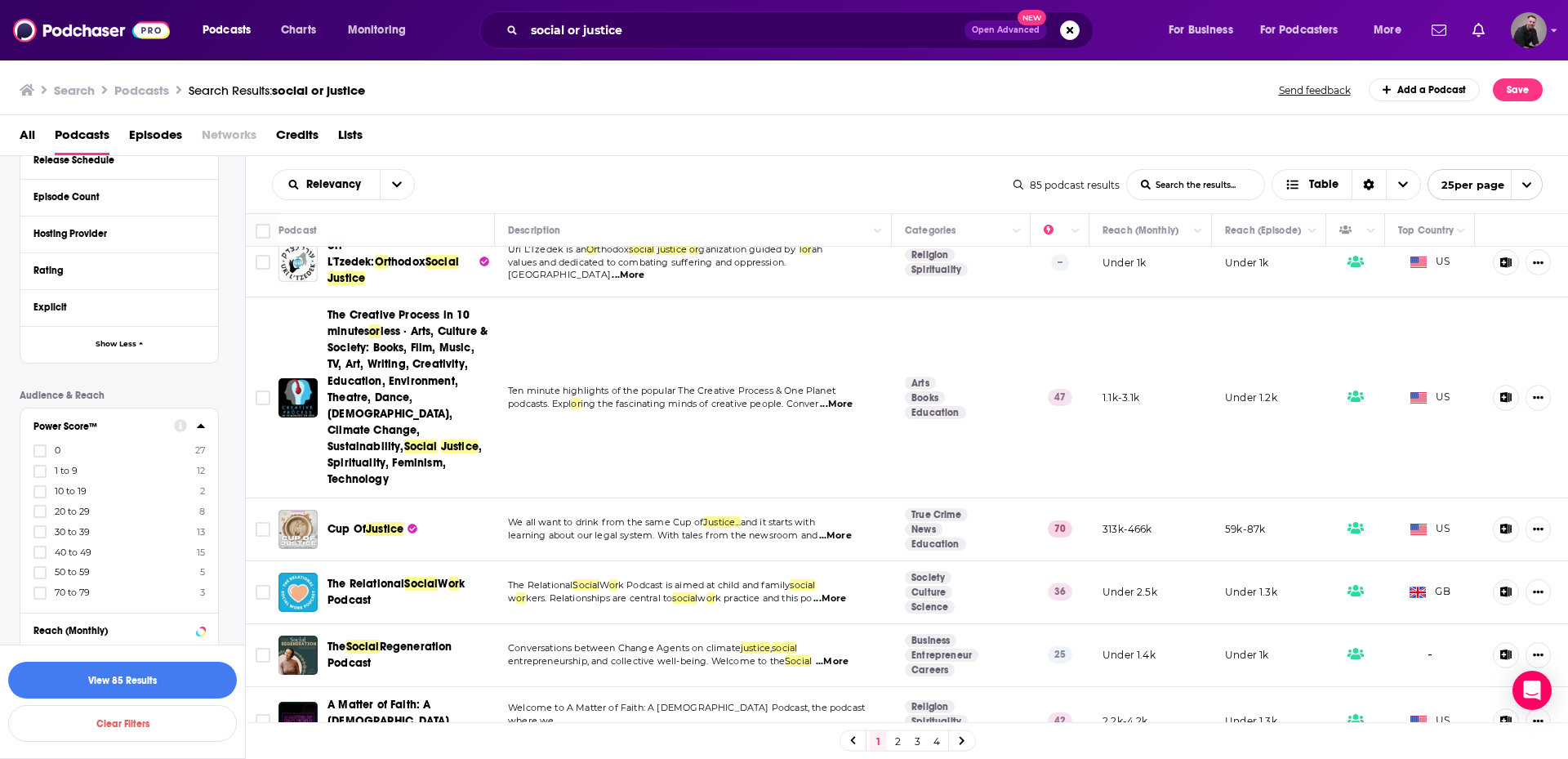
scroll to position [572, 0]
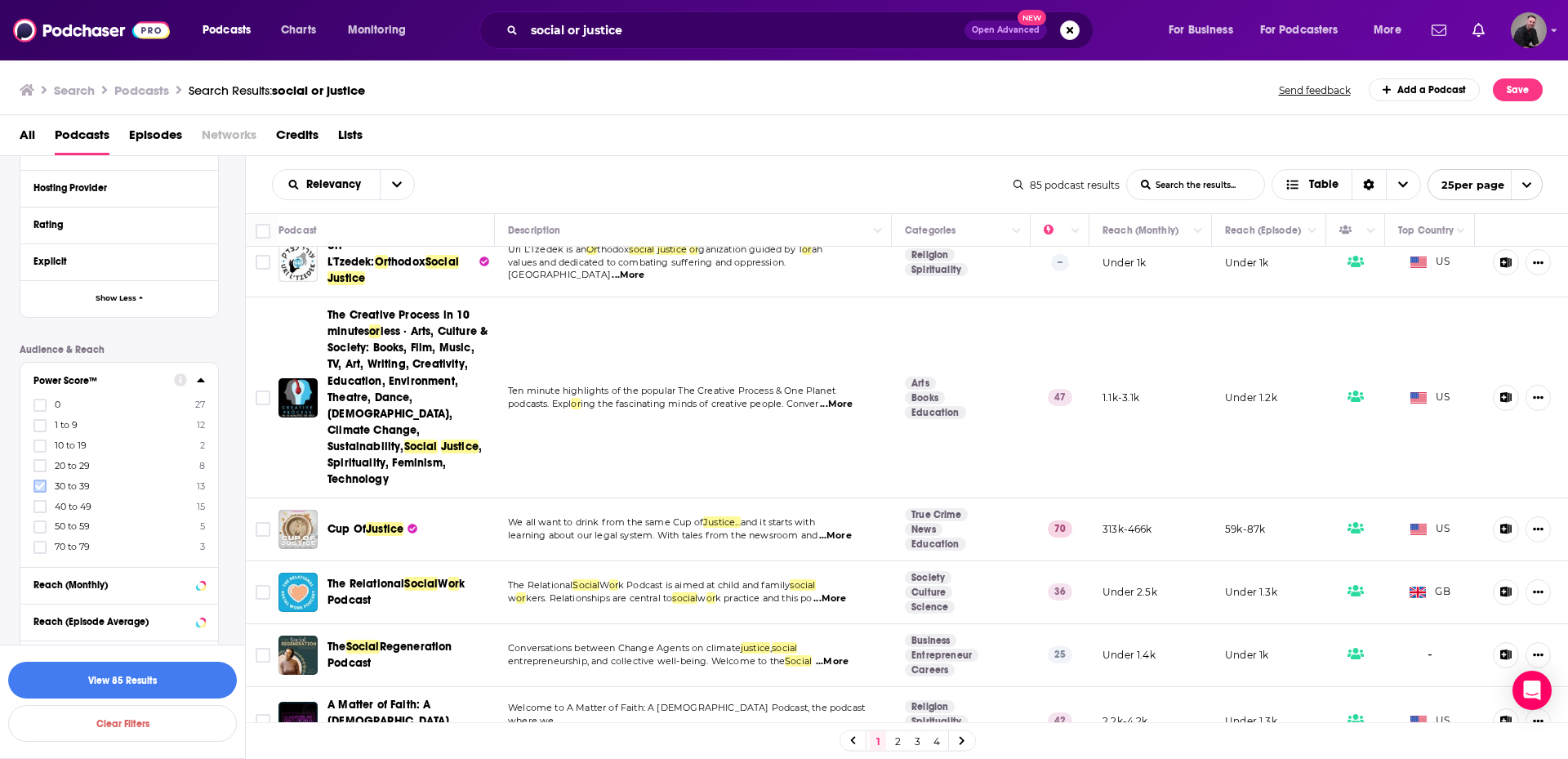
click at [42, 487] on icon at bounding box center [40, 486] width 10 height 10
click at [42, 509] on icon at bounding box center [40, 506] width 10 height 10
click at [38, 527] on icon at bounding box center [40, 527] width 10 height 10
click at [42, 549] on icon at bounding box center [40, 548] width 10 height 10
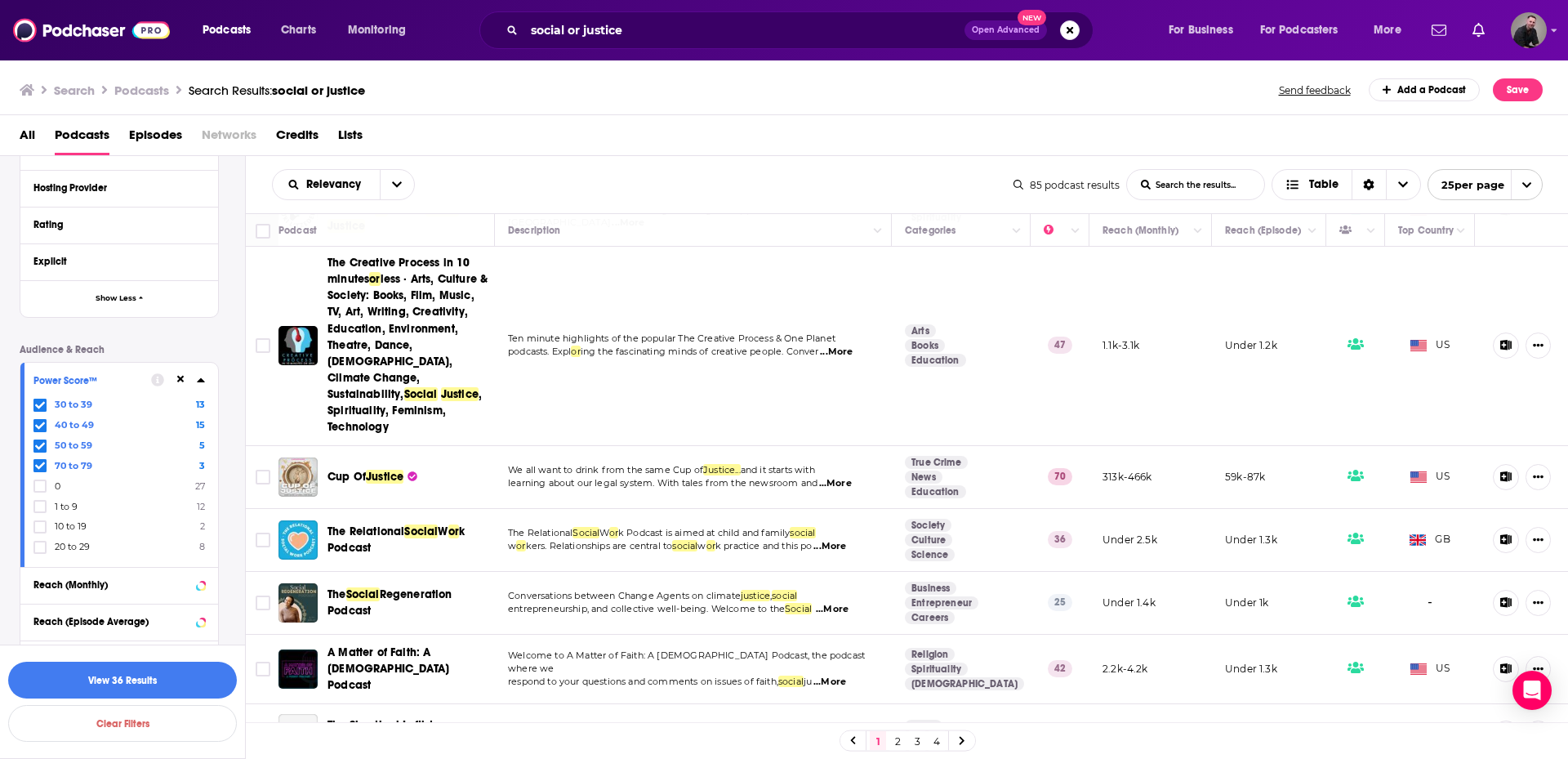
scroll to position [245, 0]
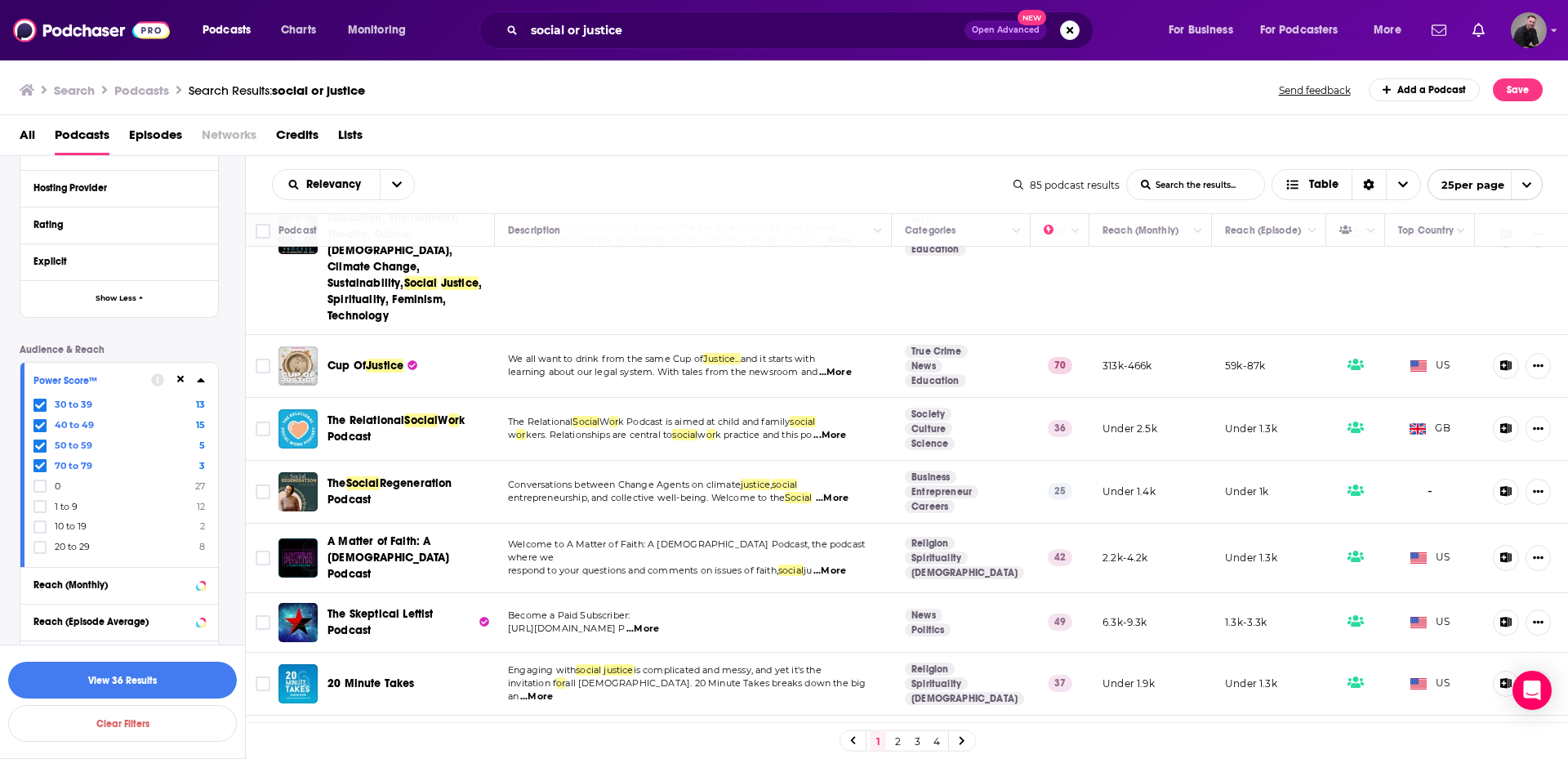
click at [132, 594] on div "Reach (Monthly)" at bounding box center [119, 584] width 198 height 36
click at [128, 584] on div "Reach (Monthly)" at bounding box center [98, 584] width 130 height 11
click at [50, 618] on input "number" at bounding box center [74, 614] width 81 height 26
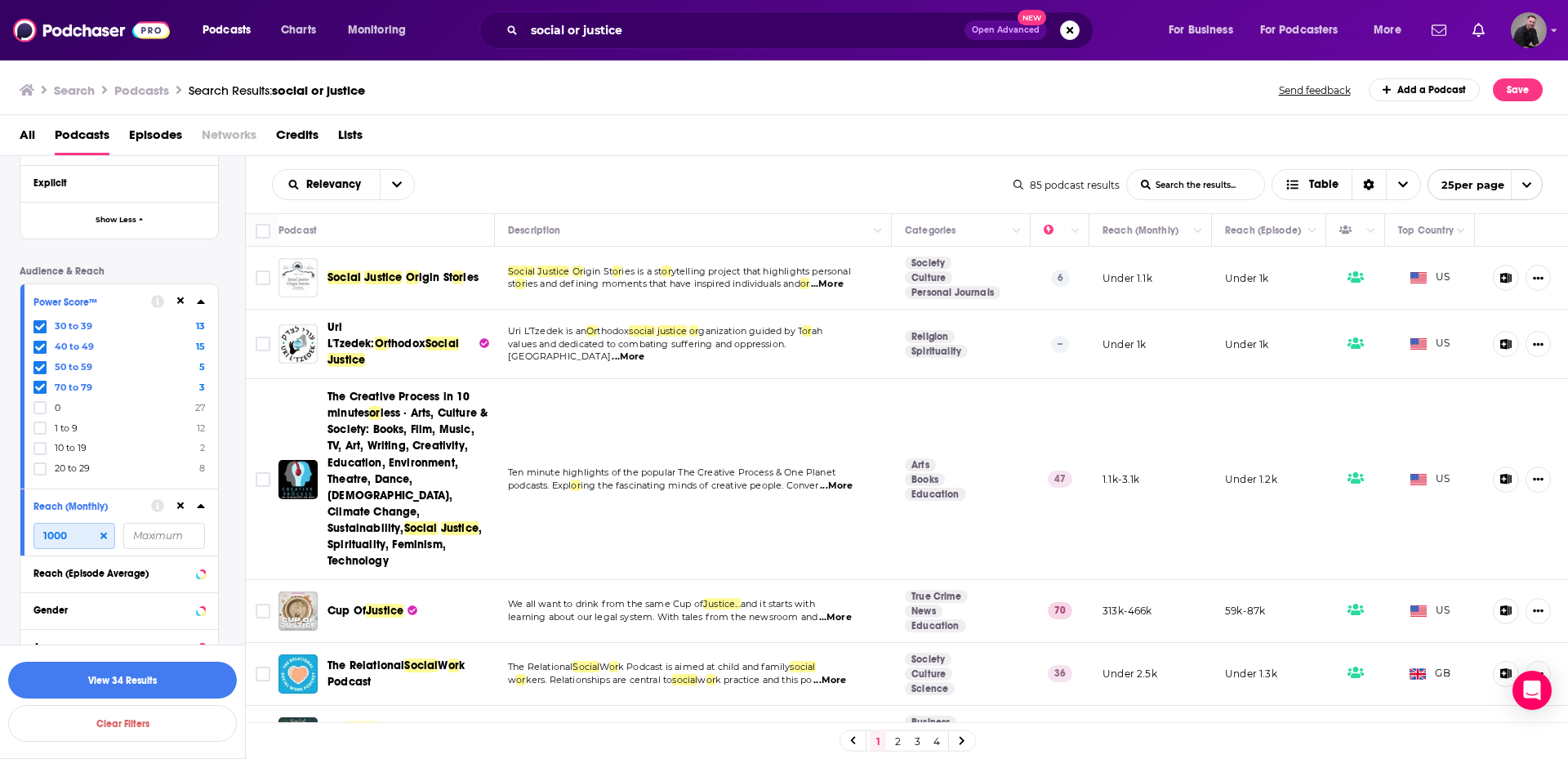
scroll to position [654, 0]
type input "1000"
click at [97, 573] on div "Reach (Episode Average)" at bounding box center [98, 570] width 130 height 11
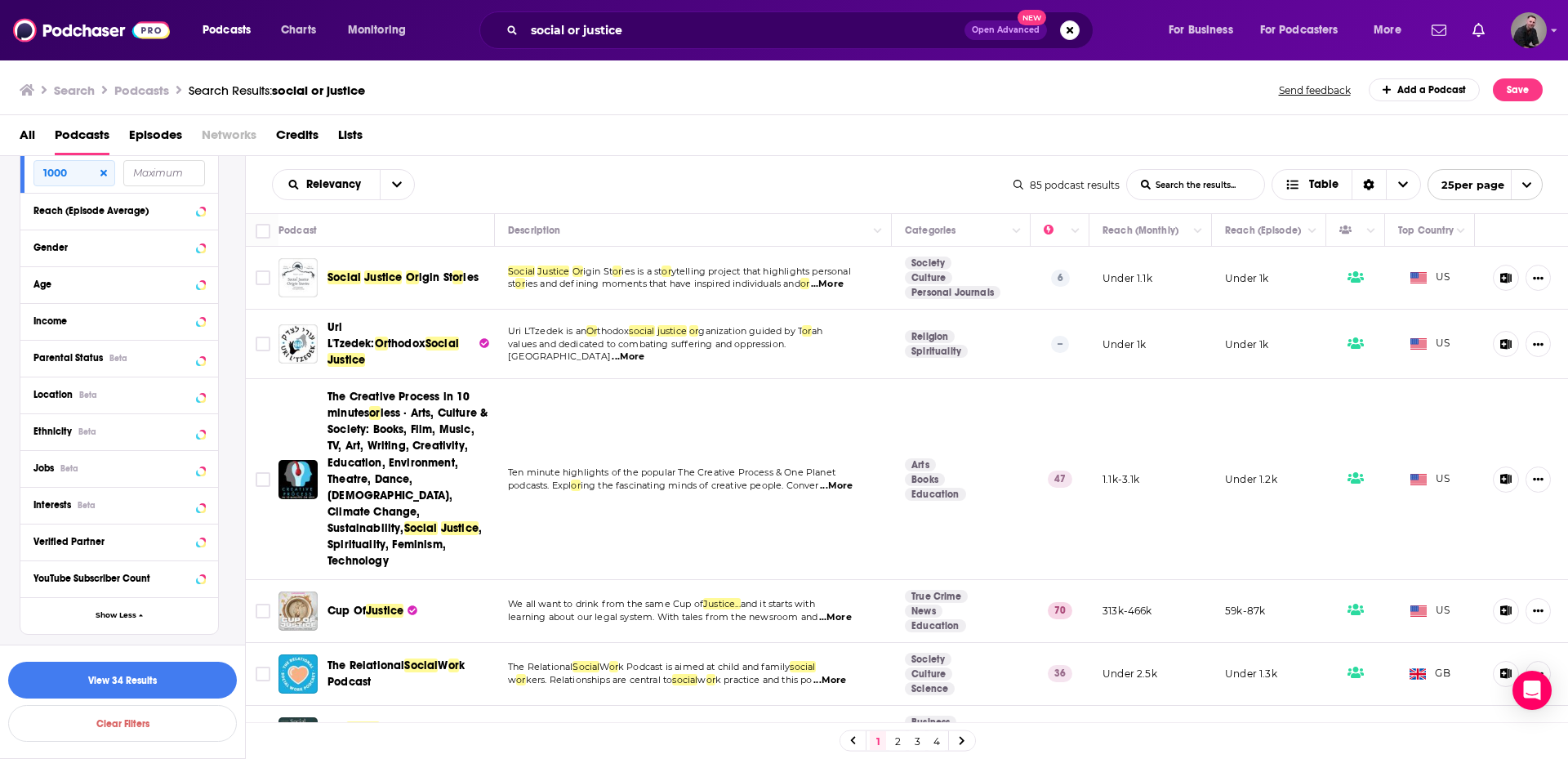
scroll to position [1015, 0]
click at [140, 399] on button "Location Beta" at bounding box center [103, 392] width 141 height 20
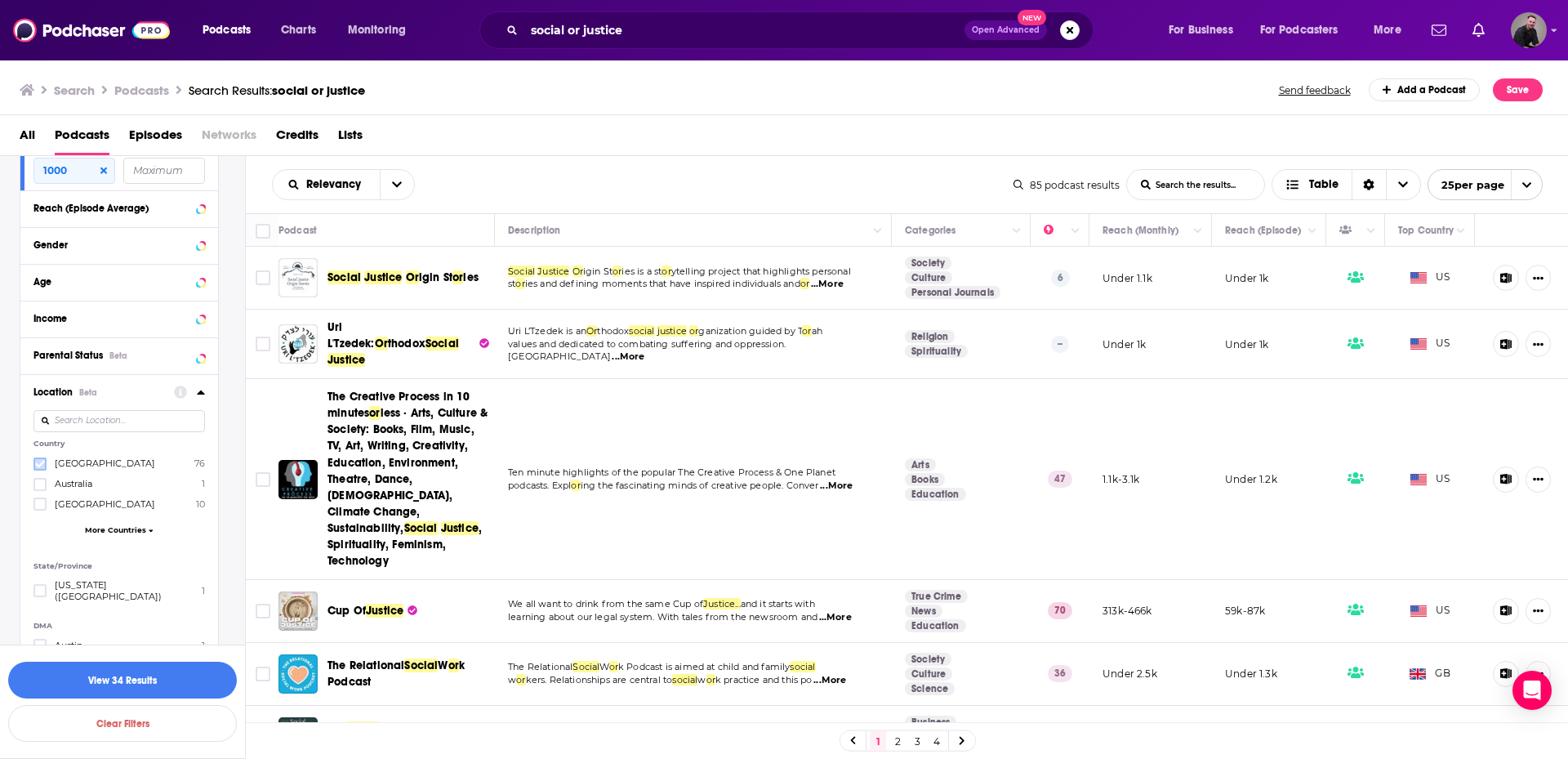
click at [42, 459] on icon at bounding box center [40, 464] width 10 height 10
click at [40, 484] on icon at bounding box center [40, 483] width 10 height 8
click at [40, 508] on icon at bounding box center [40, 505] width 10 height 10
click at [114, 534] on span "More Countries" at bounding box center [115, 529] width 61 height 9
click at [43, 522] on icon at bounding box center [40, 525] width 10 height 8
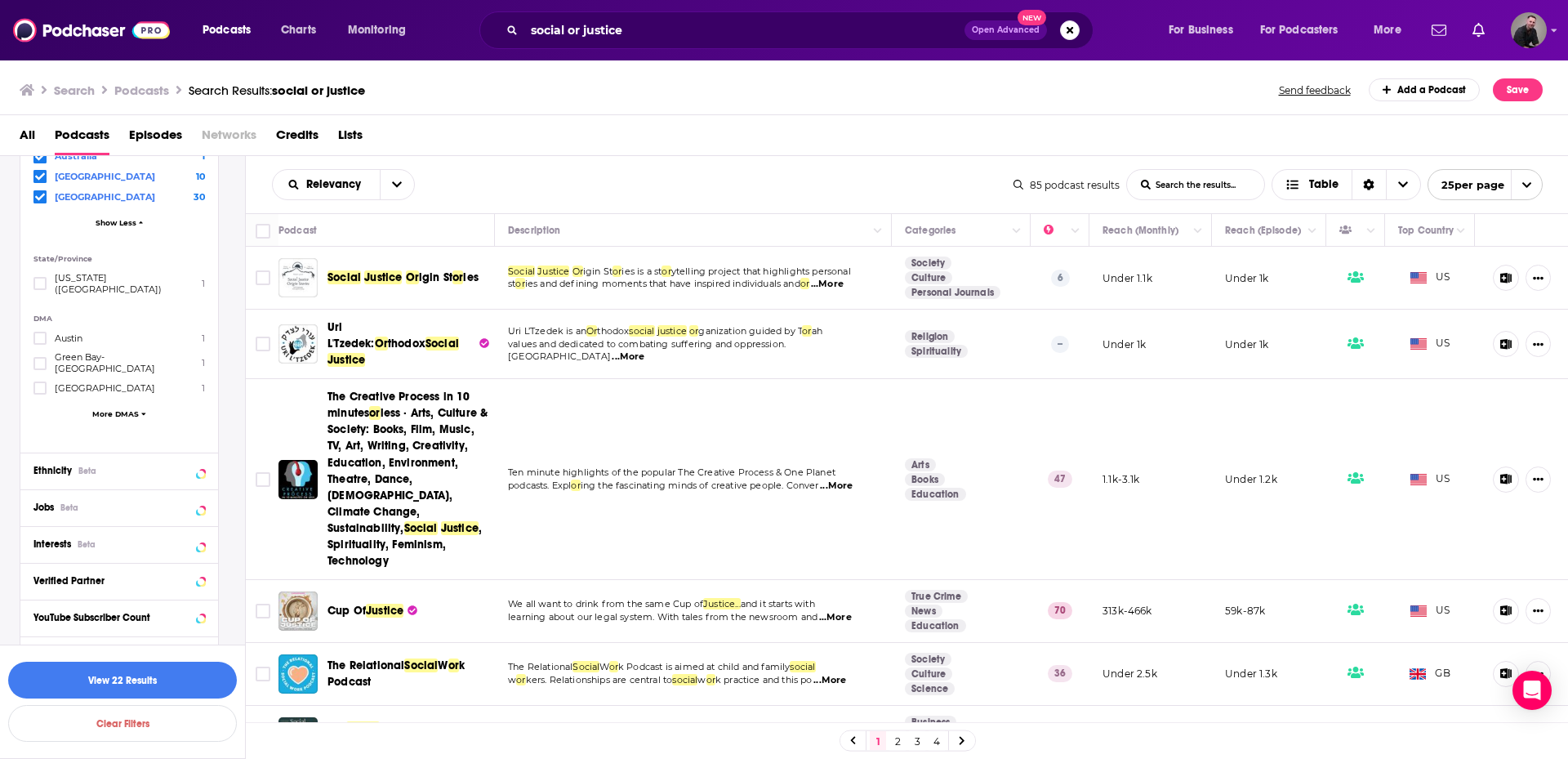
scroll to position [1366, 0]
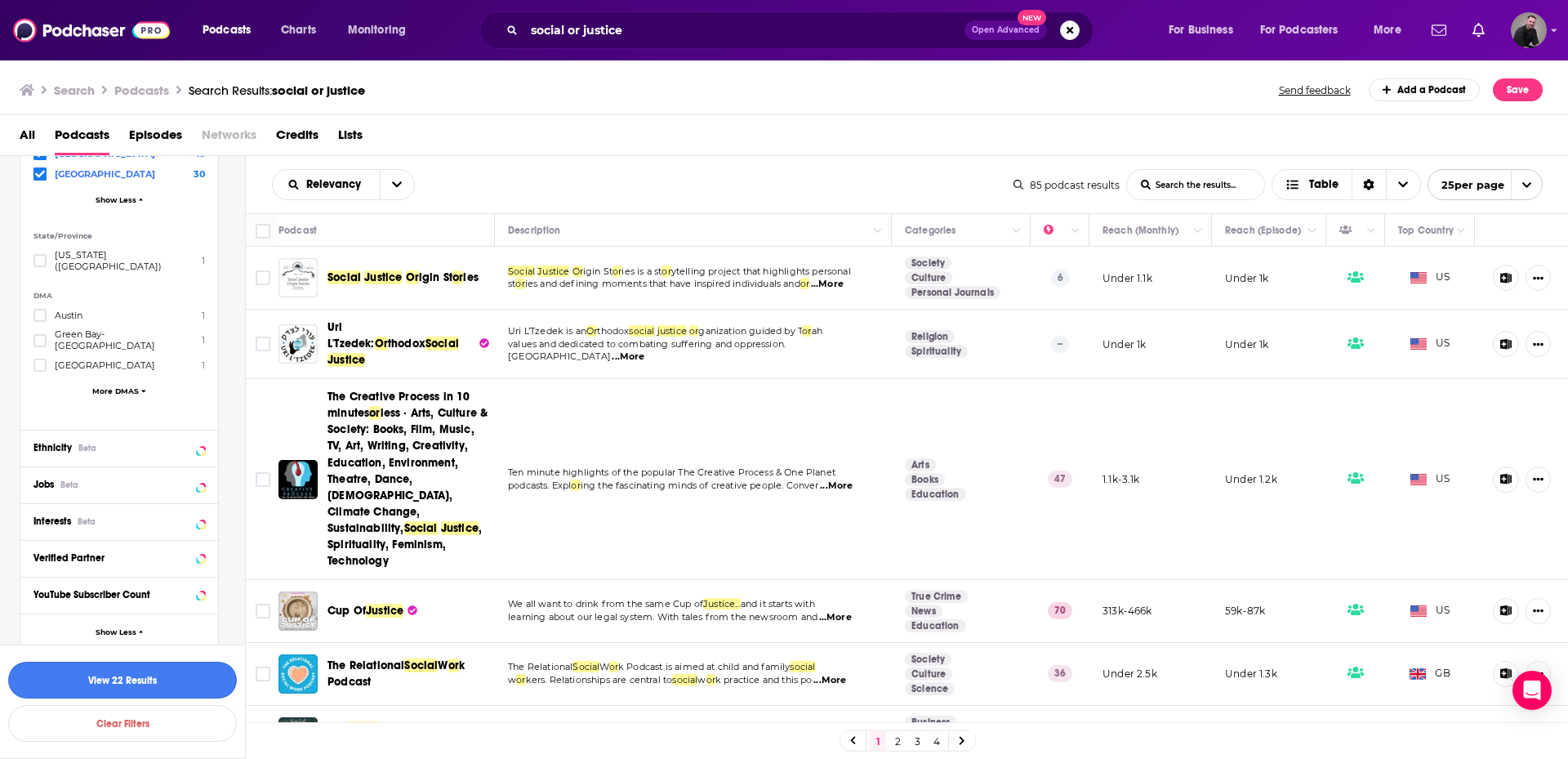
click at [207, 677] on button "View 22 Results" at bounding box center [123, 679] width 229 height 36
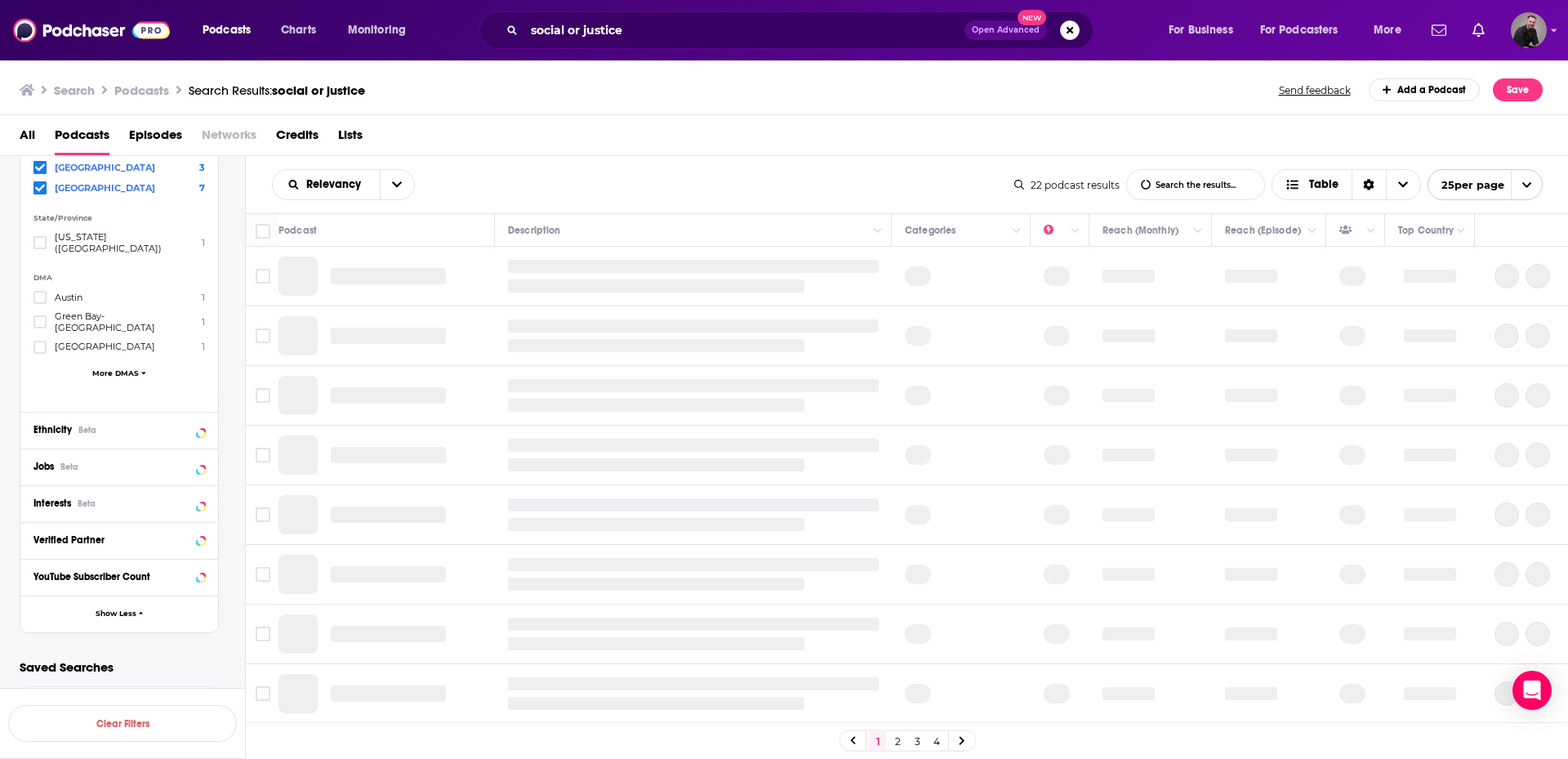
scroll to position [1233, 0]
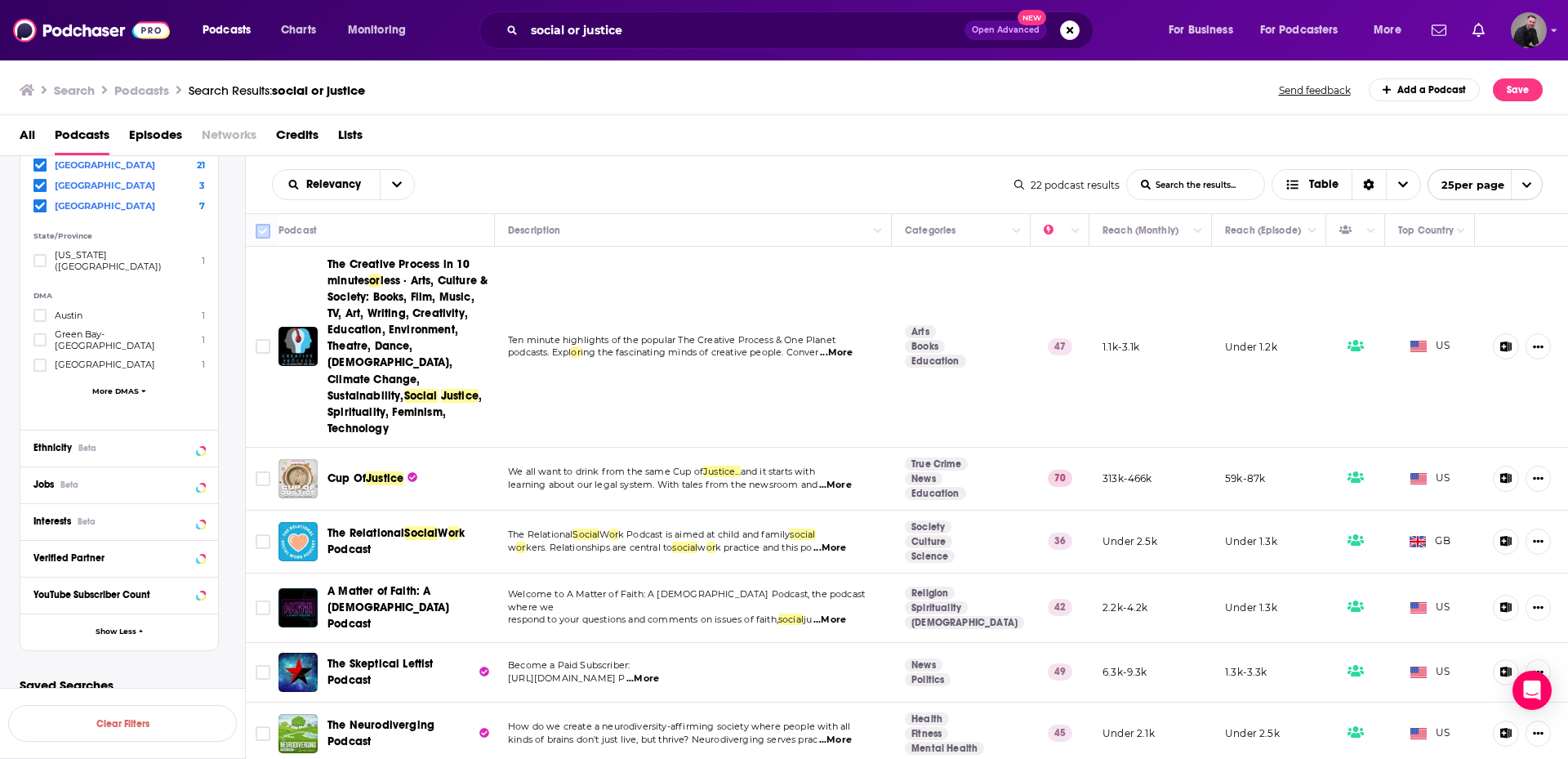
click at [264, 232] on input "Toggle select all" at bounding box center [262, 231] width 14 height 14
checkbox input "true"
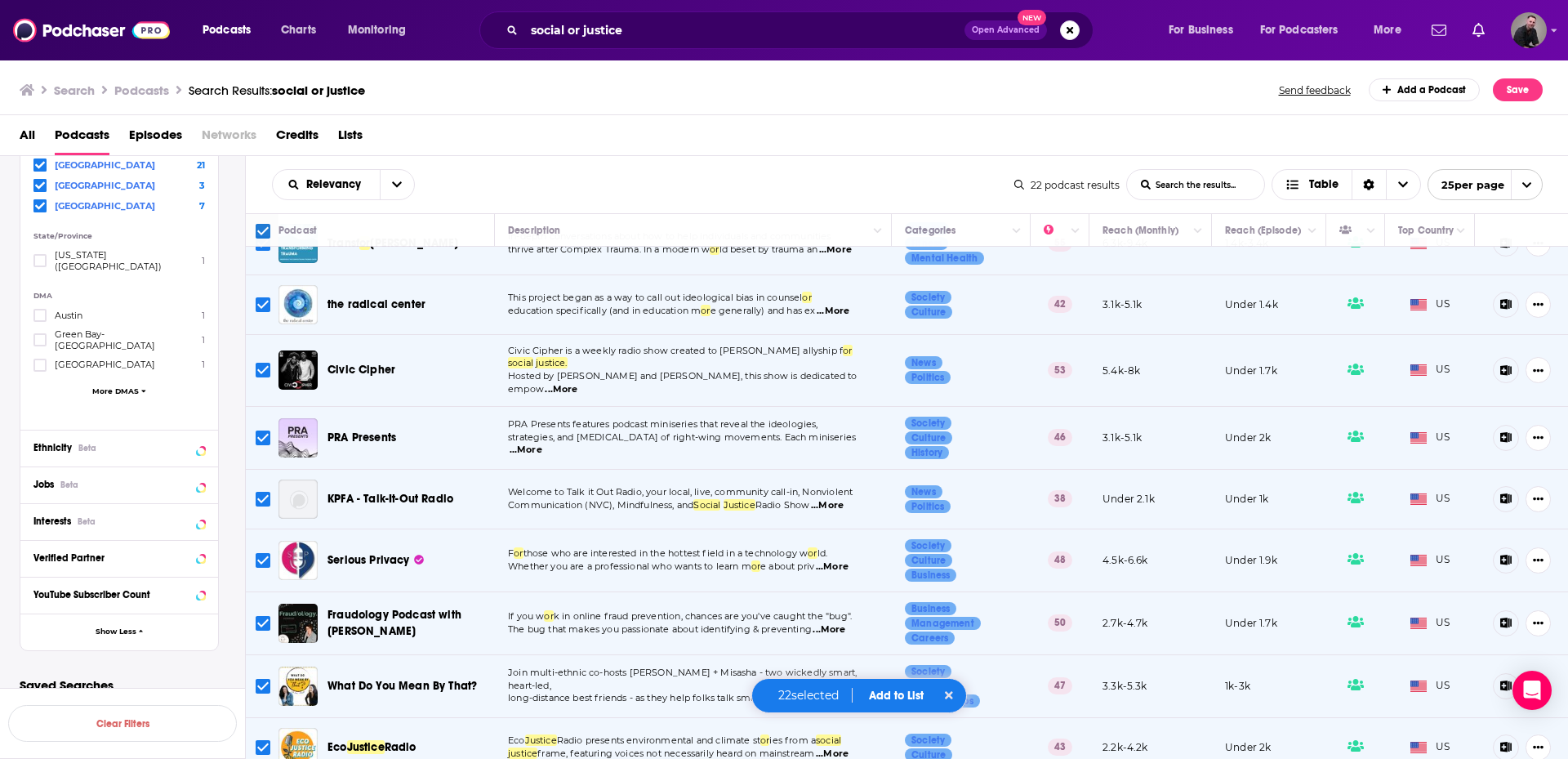
scroll to position [750, 0]
click at [1525, 89] on button "Save" at bounding box center [1518, 89] width 50 height 23
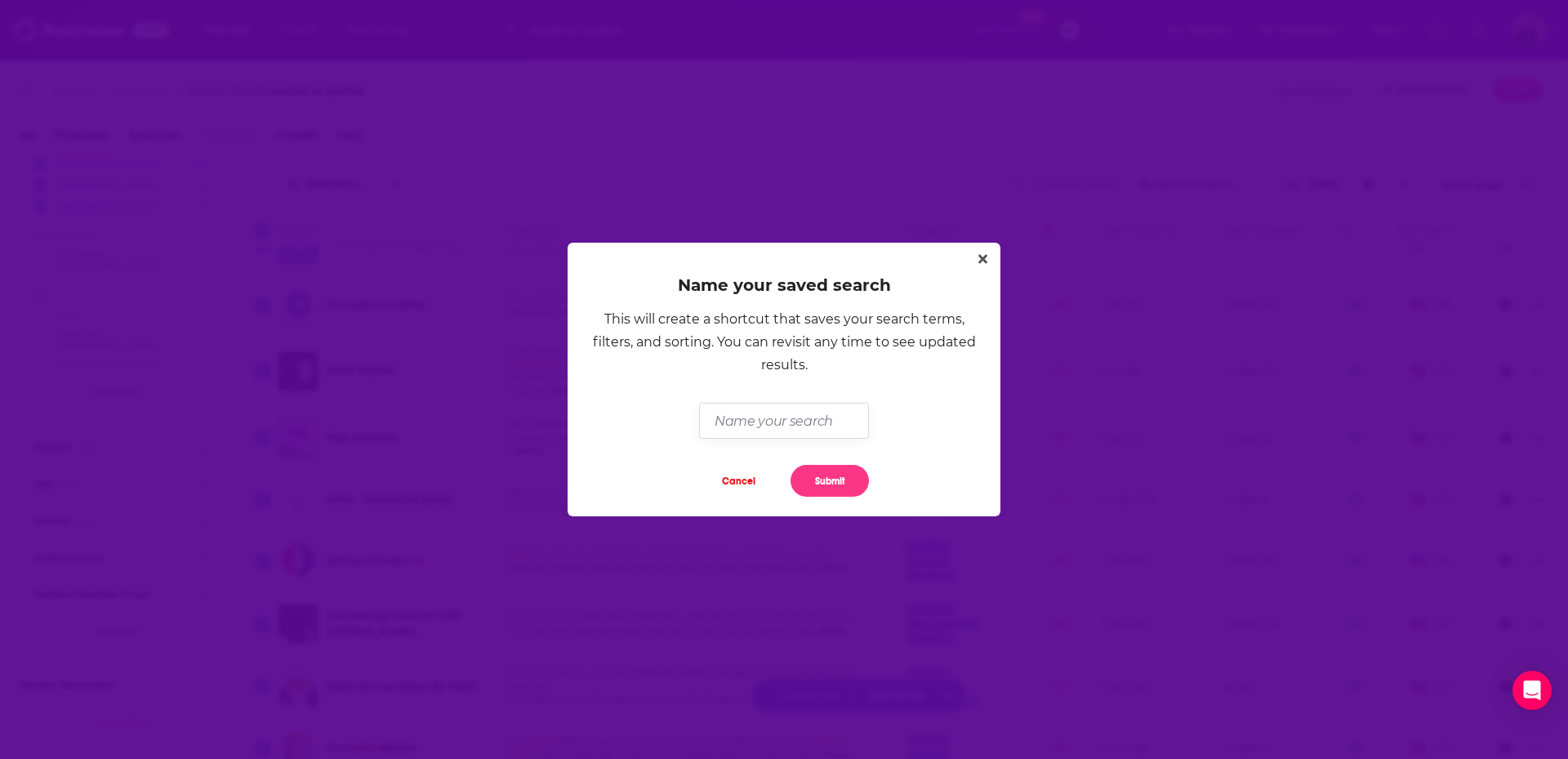
click at [756, 417] on input "Dialog" at bounding box center [784, 420] width 169 height 35
click at [745, 407] on input "Dialog" at bounding box center [784, 420] width 169 height 35
click at [748, 419] on input "Dialog" at bounding box center [784, 420] width 169 height 35
type input "Social or Justice"
click at [846, 470] on button "Submit" at bounding box center [829, 481] width 78 height 32
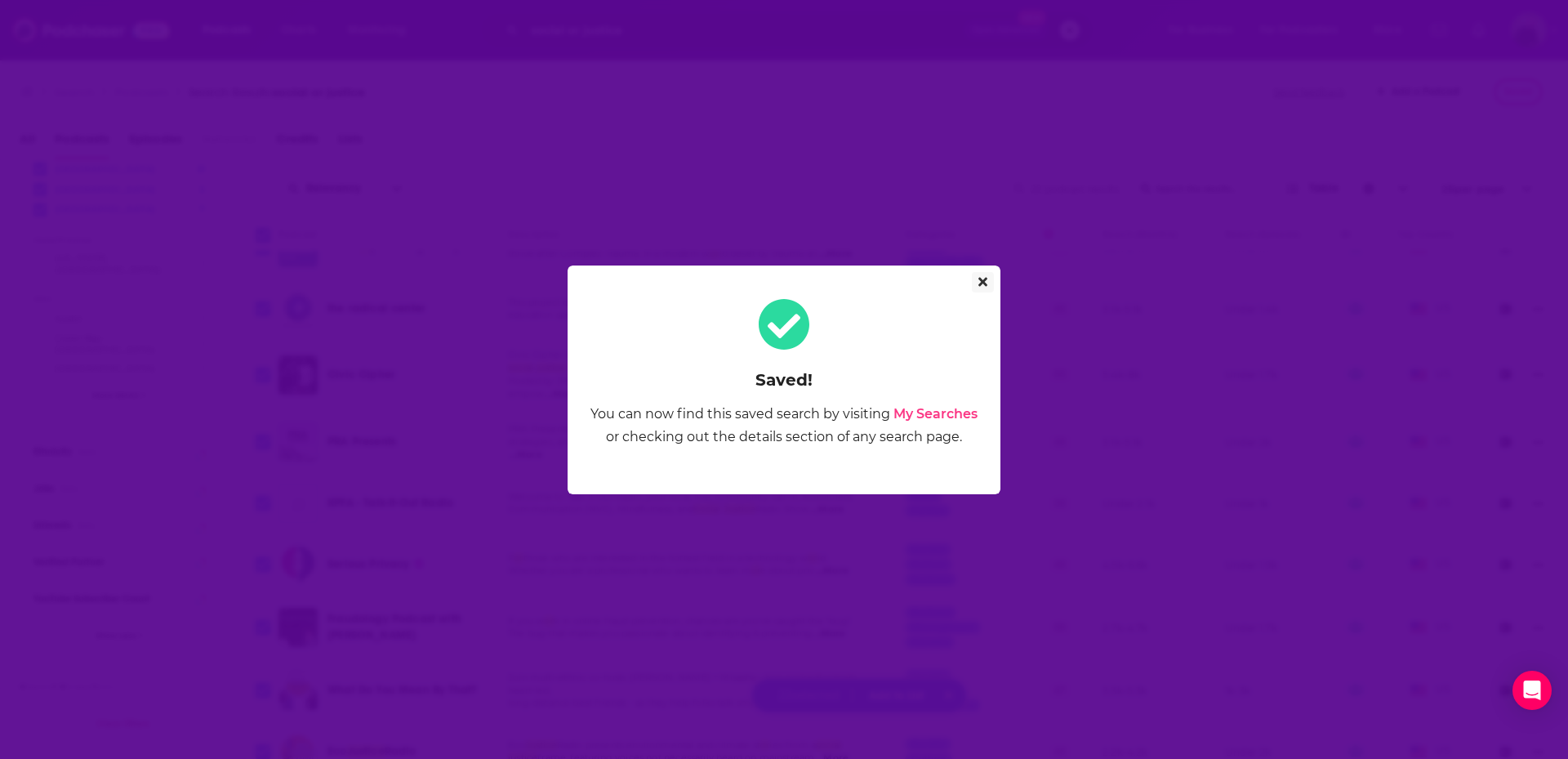
click at [989, 284] on button "Close" at bounding box center [983, 282] width 22 height 20
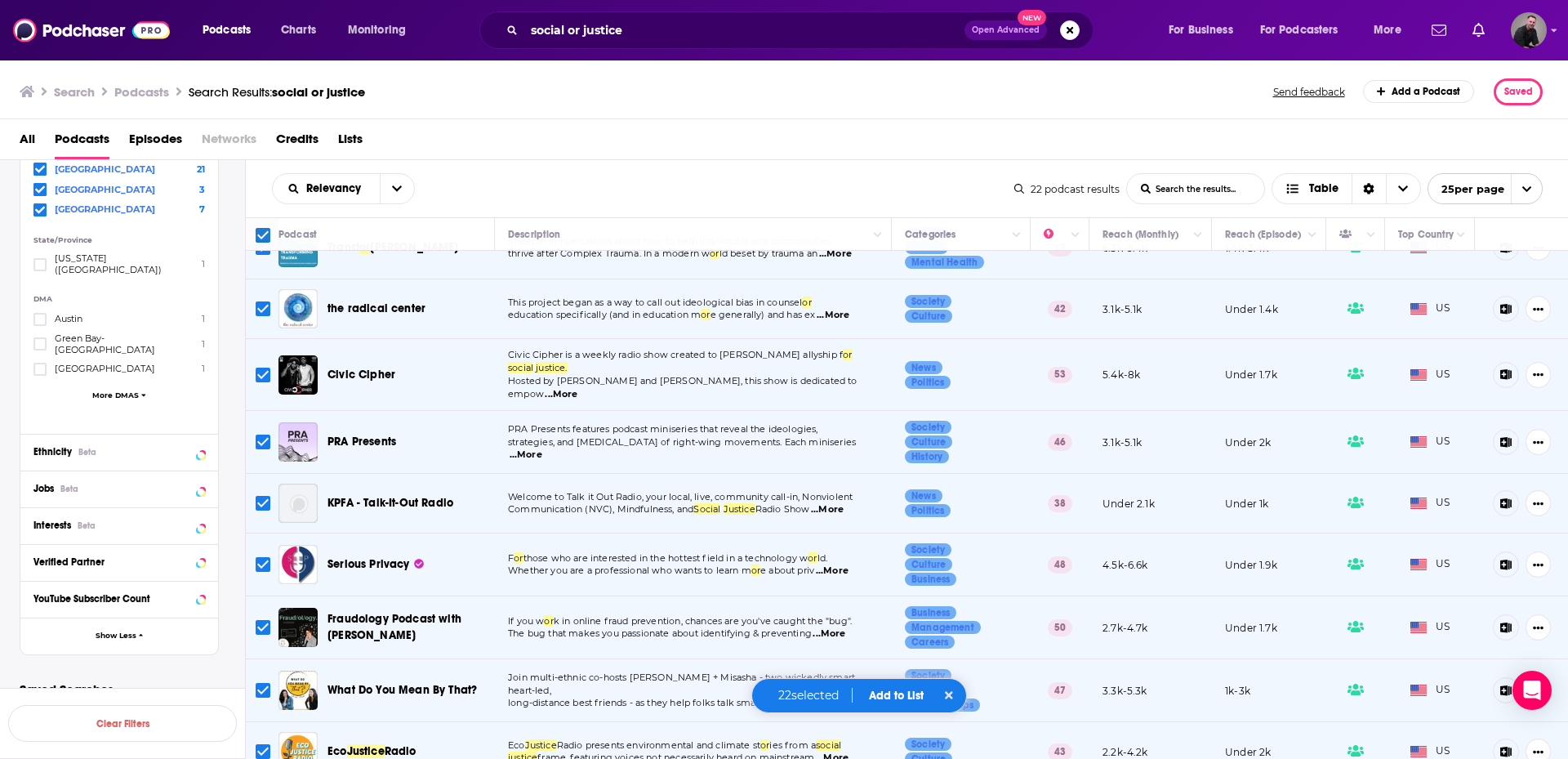
click at [898, 694] on button "Add to List" at bounding box center [896, 695] width 81 height 14
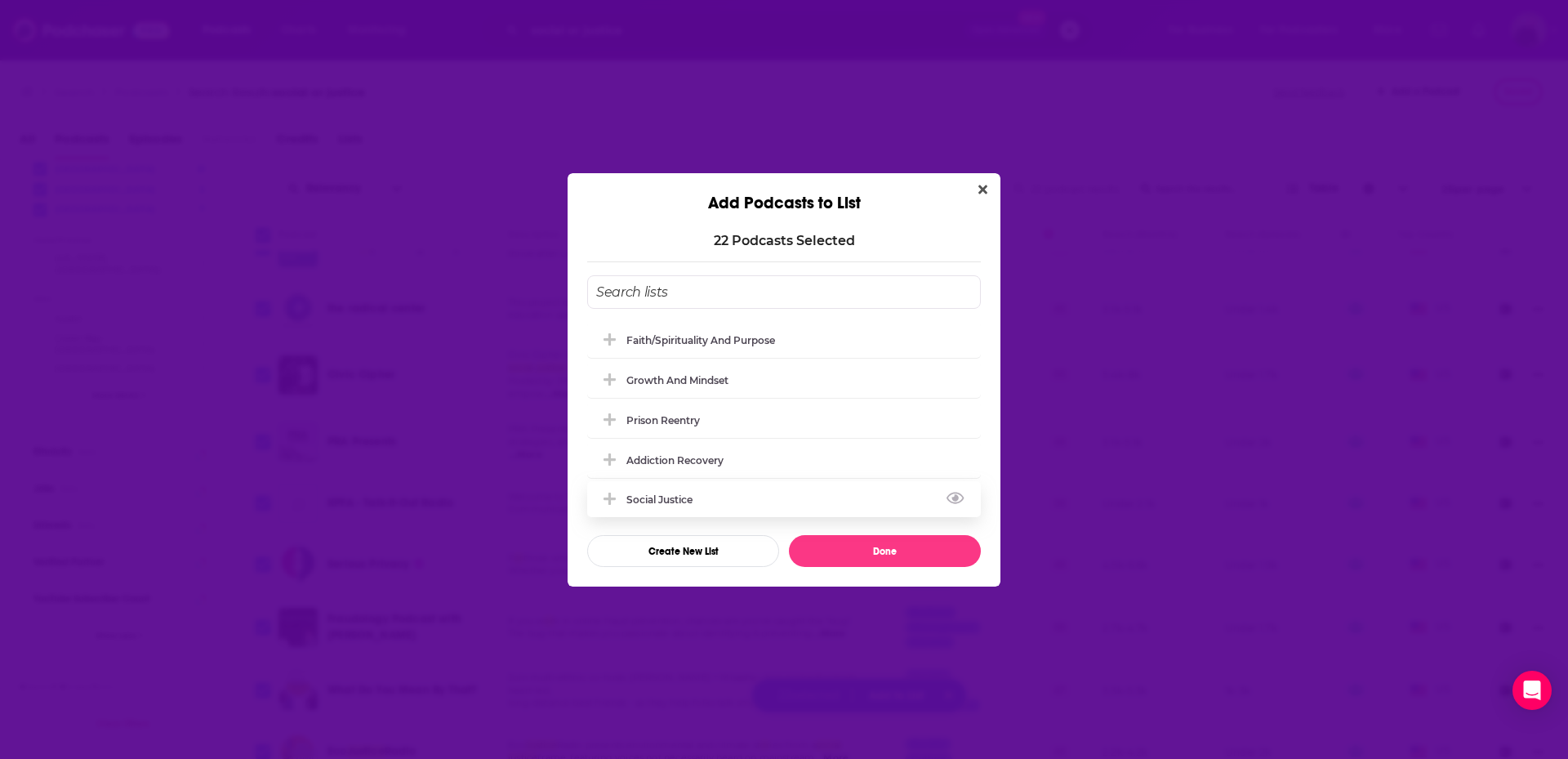
click at [672, 500] on div "Social Justice" at bounding box center [665, 499] width 76 height 12
click at [901, 541] on button "Done" at bounding box center [884, 551] width 192 height 32
checkbox input "false"
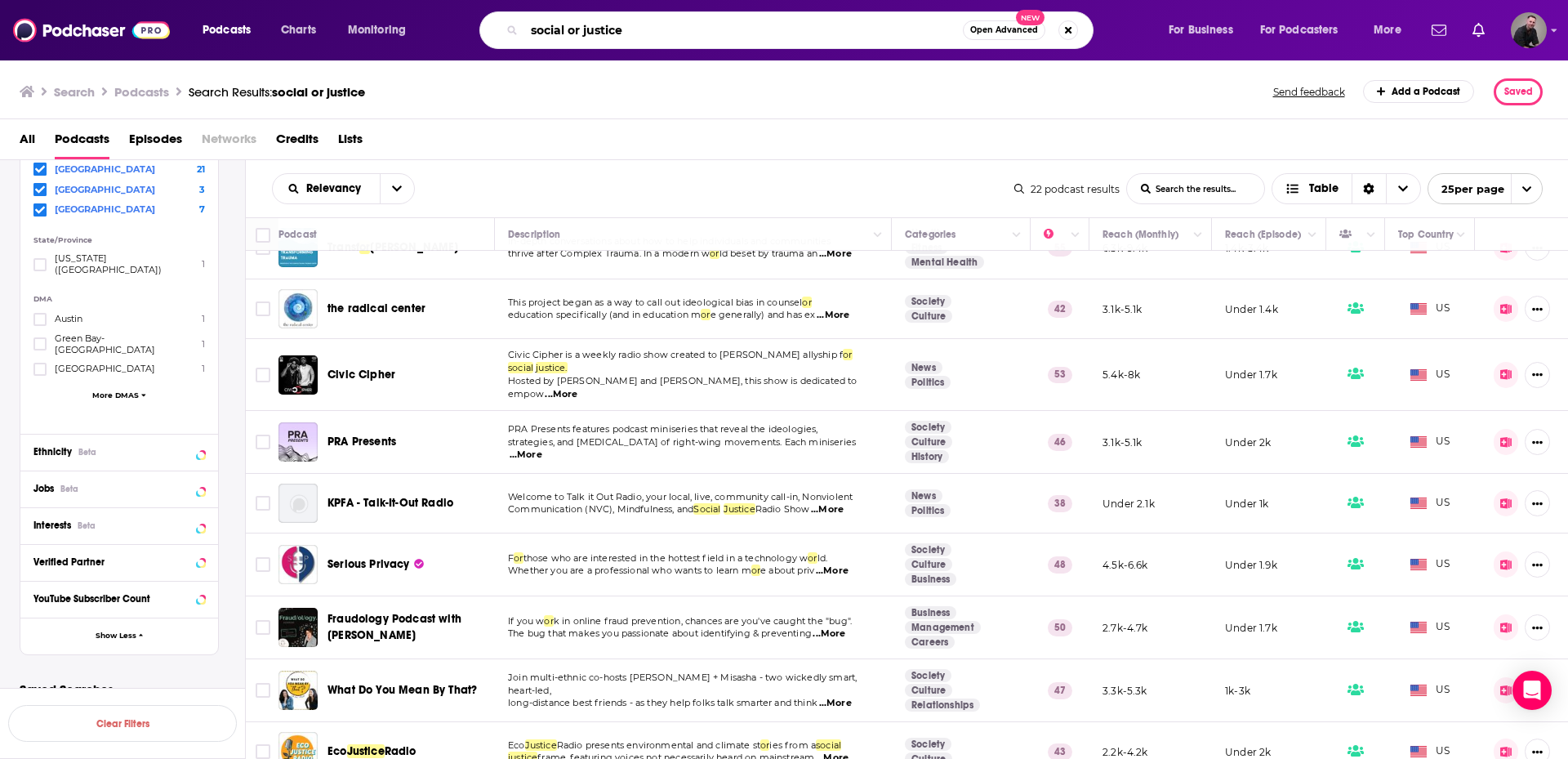
drag, startPoint x: 644, startPoint y: 35, endPoint x: 464, endPoint y: 11, distance: 181.6
click at [465, 12] on div "social or justice Open Advanced New" at bounding box center [803, 30] width 699 height 37
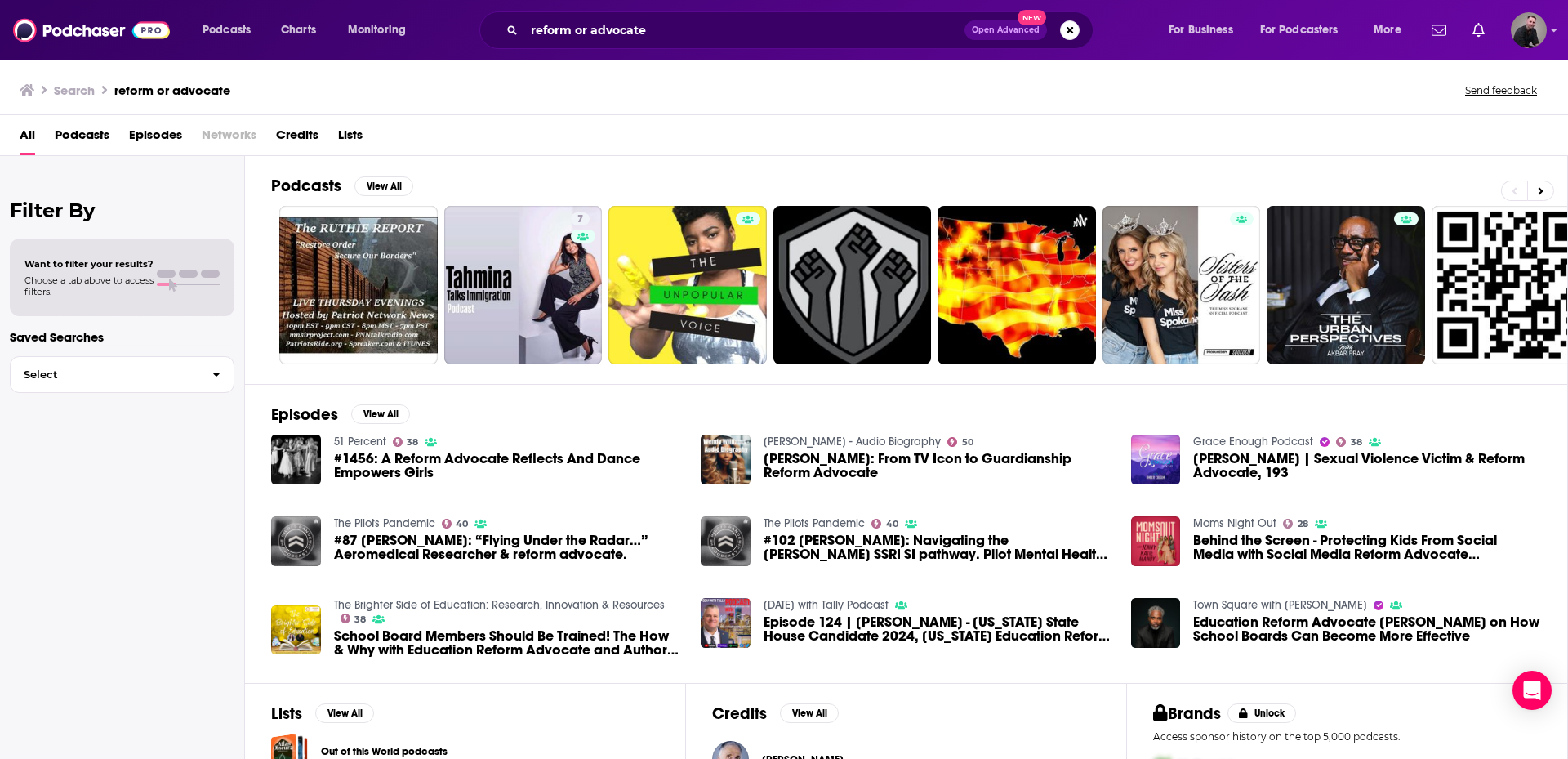
click at [80, 135] on span "Podcasts" at bounding box center [82, 138] width 55 height 33
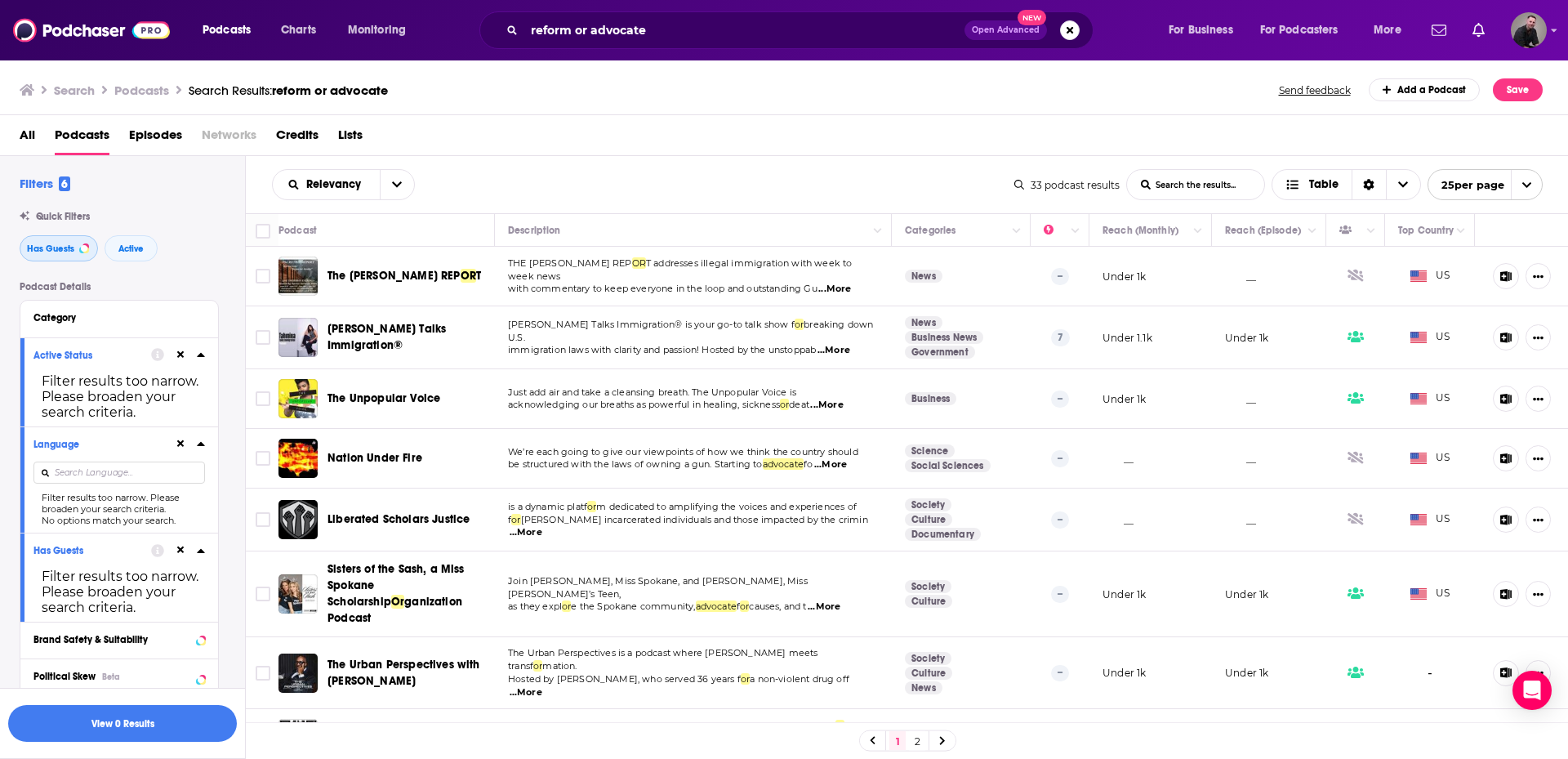
click at [47, 251] on span "Has Guests" at bounding box center [51, 248] width 47 height 9
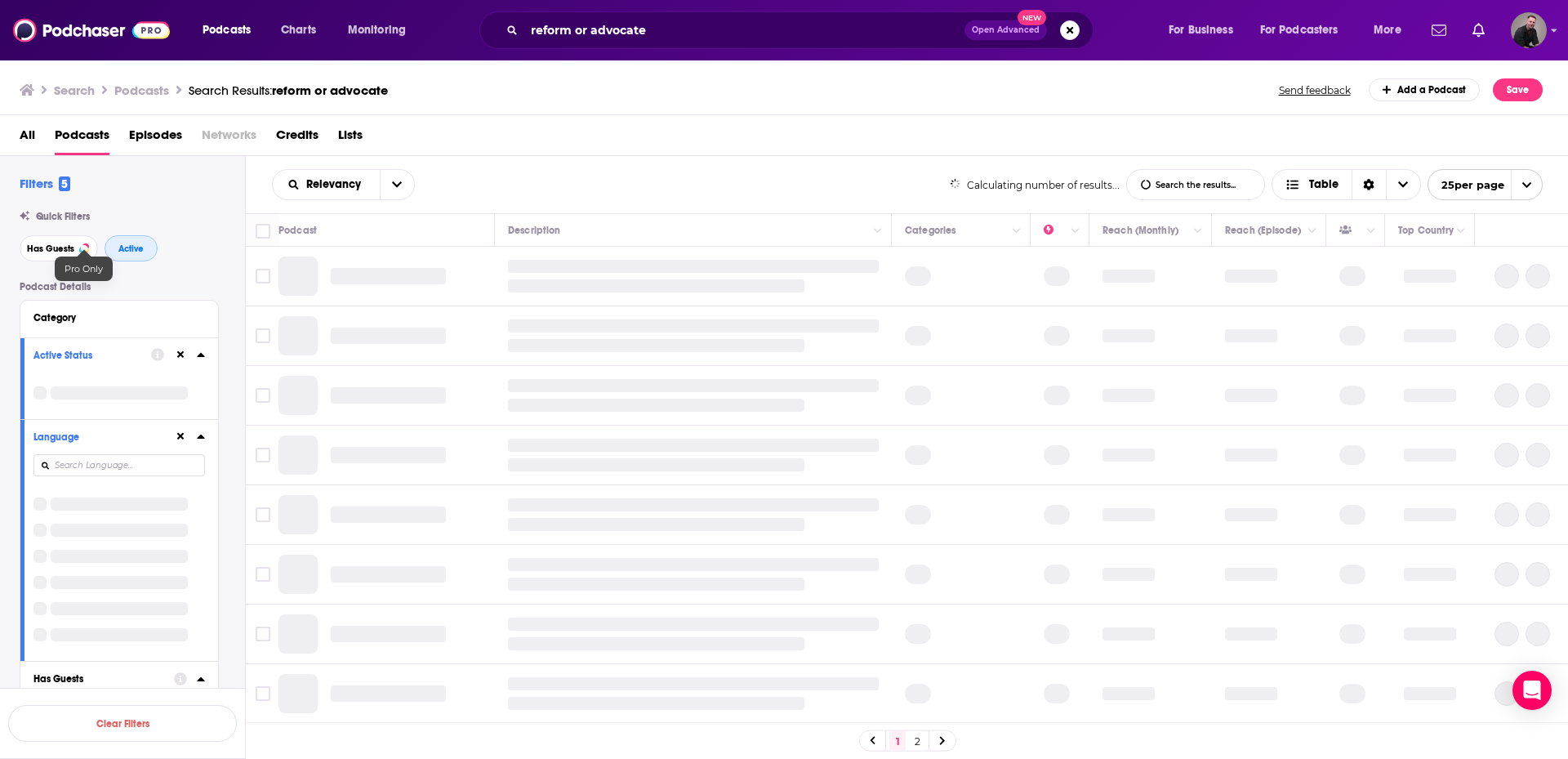
click at [122, 250] on span "Active" at bounding box center [131, 248] width 25 height 9
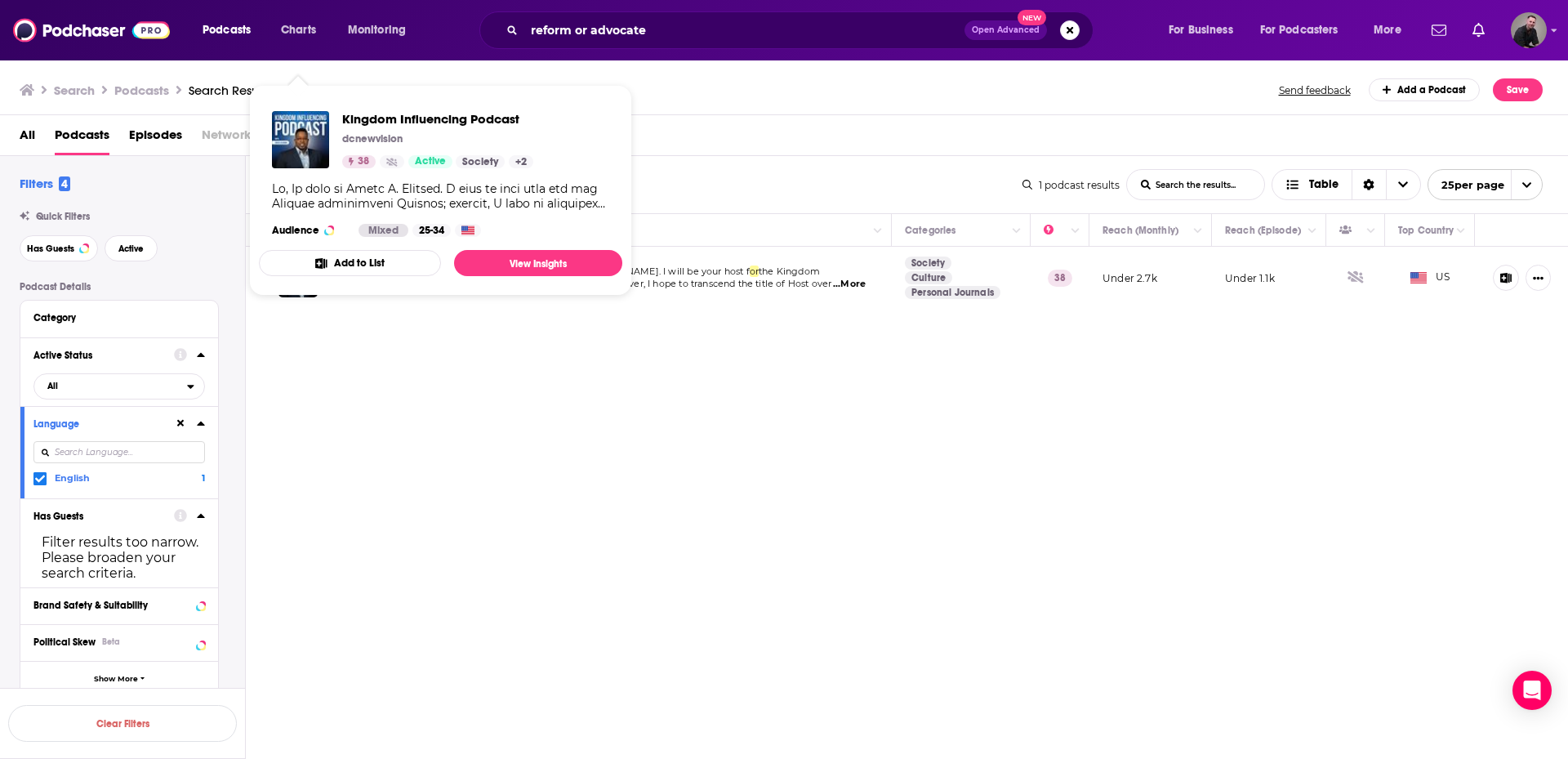
click at [309, 260] on button "Add to List" at bounding box center [349, 263] width 182 height 26
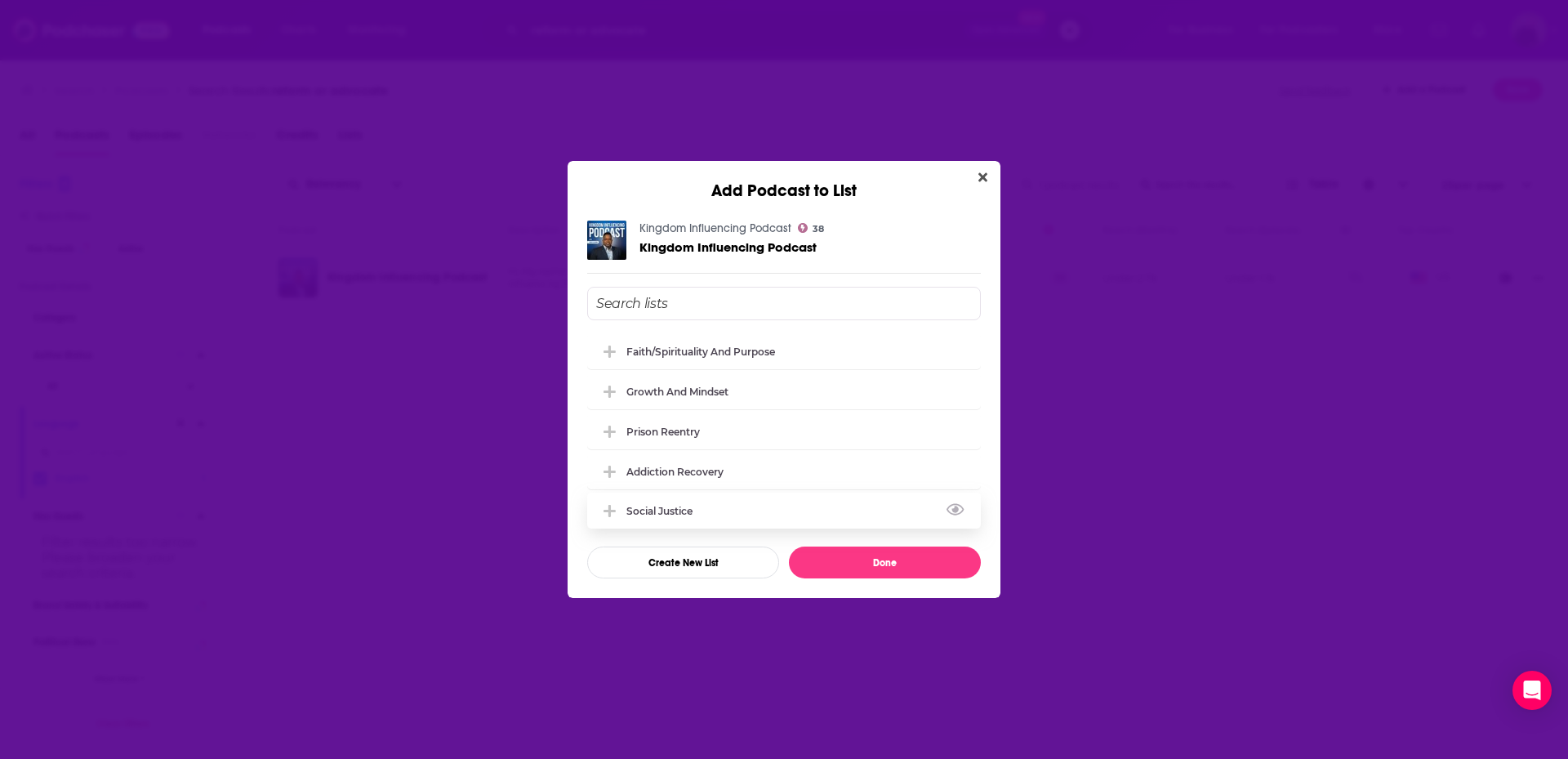
click at [684, 503] on div "Social Justice" at bounding box center [784, 511] width 393 height 36
click at [915, 568] on button "Done" at bounding box center [884, 562] width 192 height 32
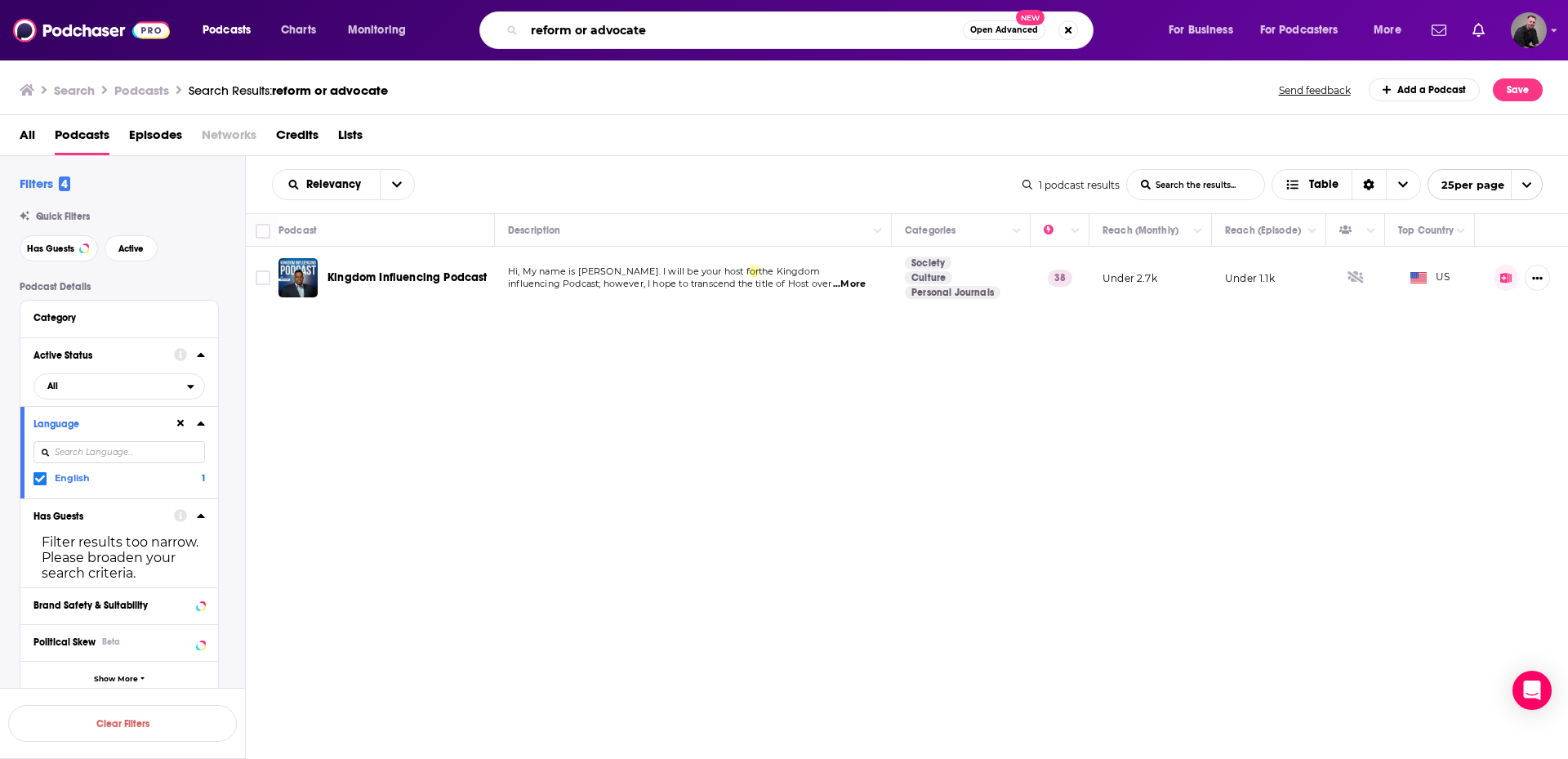
drag, startPoint x: 662, startPoint y: 31, endPoint x: 204, endPoint y: -55, distance: 466.0
click at [204, 0] on html "Podcasts Charts Monitoring reform or advocate Open Advanced New For Business Fo…" at bounding box center [784, 379] width 1568 height 759
type input "advocacy"
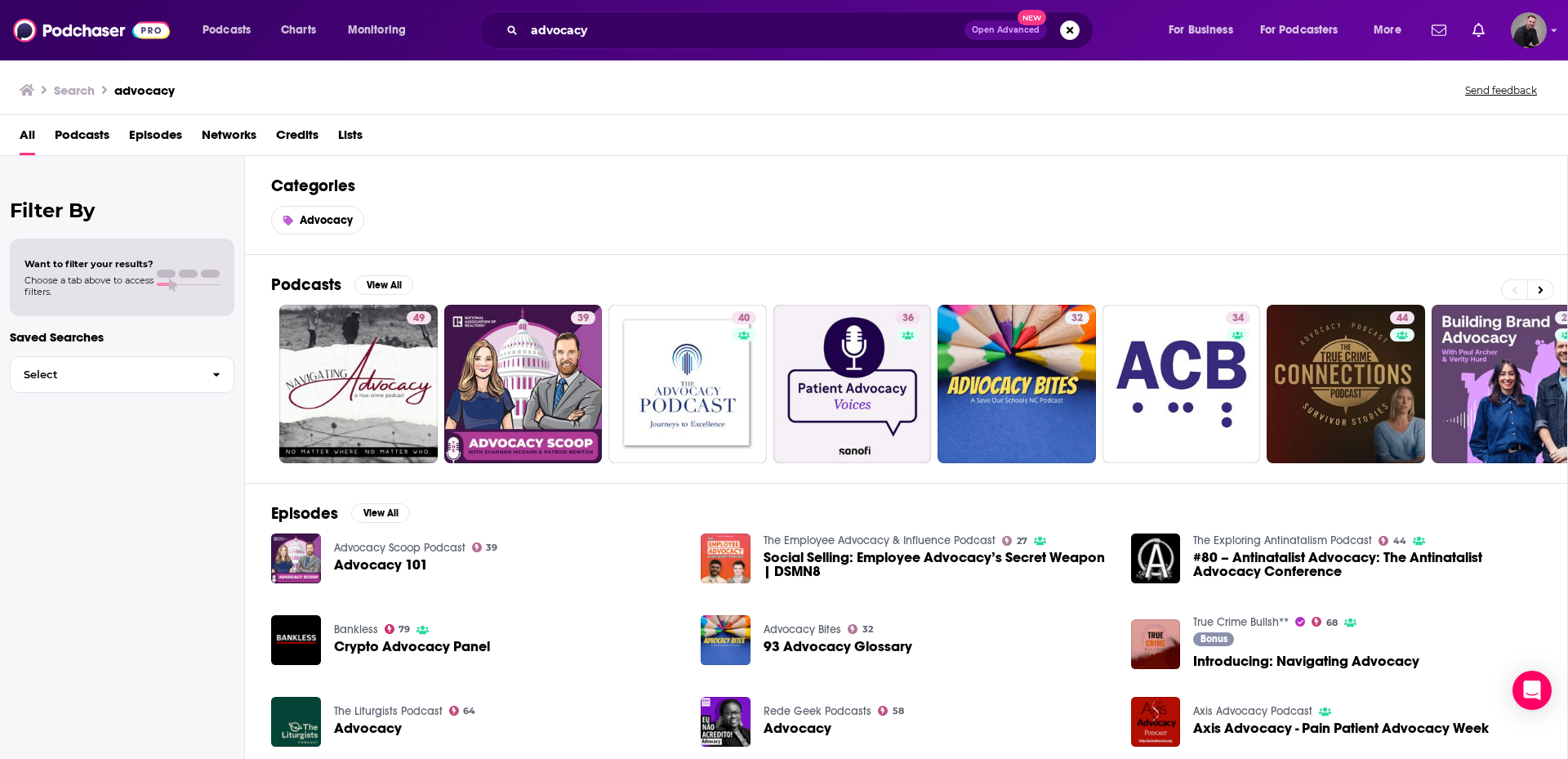
click at [123, 146] on div "All Podcasts Episodes Networks Credits Lists" at bounding box center [787, 138] width 1536 height 33
click at [104, 147] on span "Podcasts" at bounding box center [82, 138] width 55 height 33
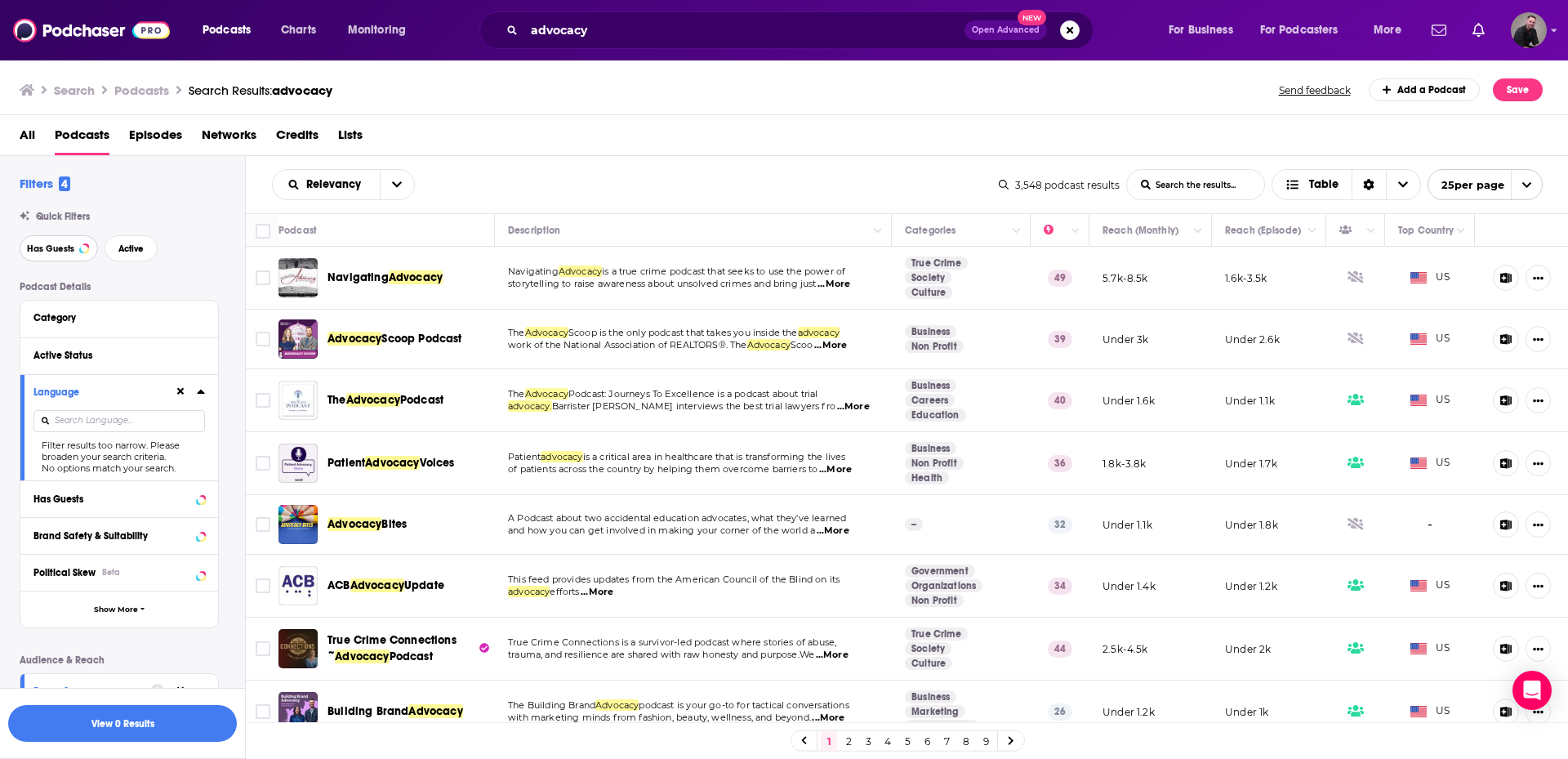
click at [49, 249] on span "Has Guests" at bounding box center [51, 248] width 47 height 9
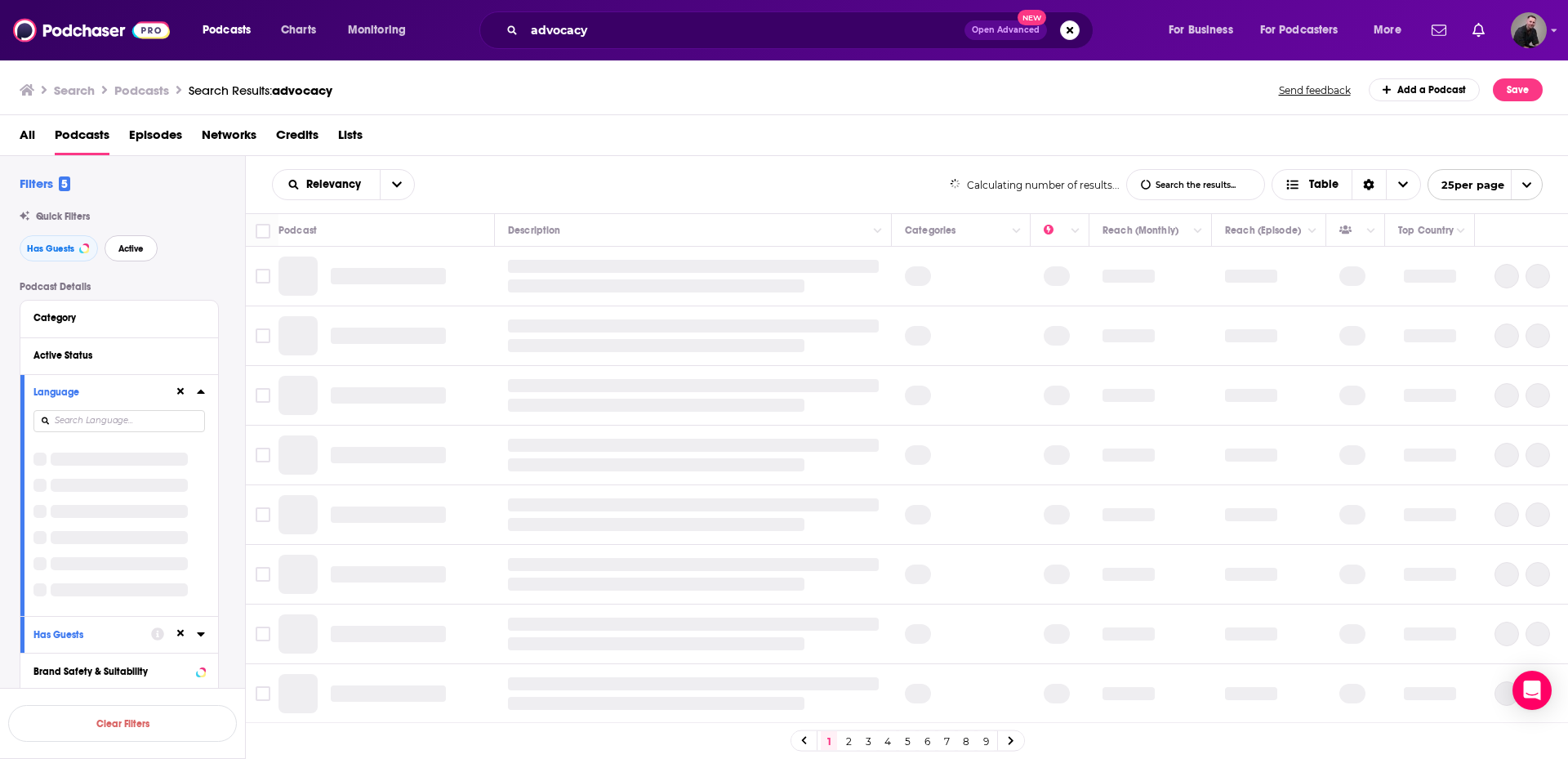
click at [126, 244] on span "Active" at bounding box center [131, 248] width 25 height 9
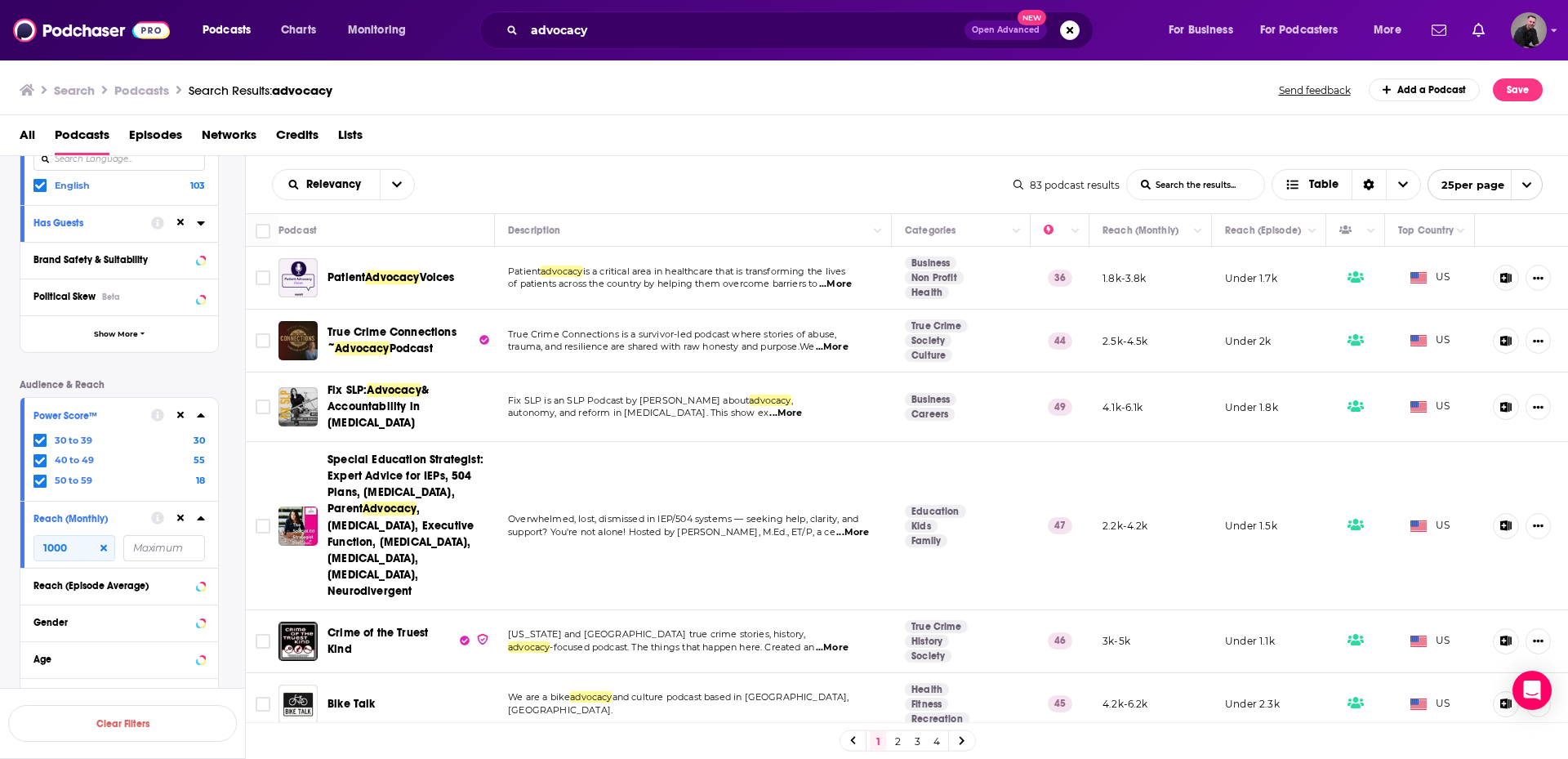
scroll to position [326, 0]
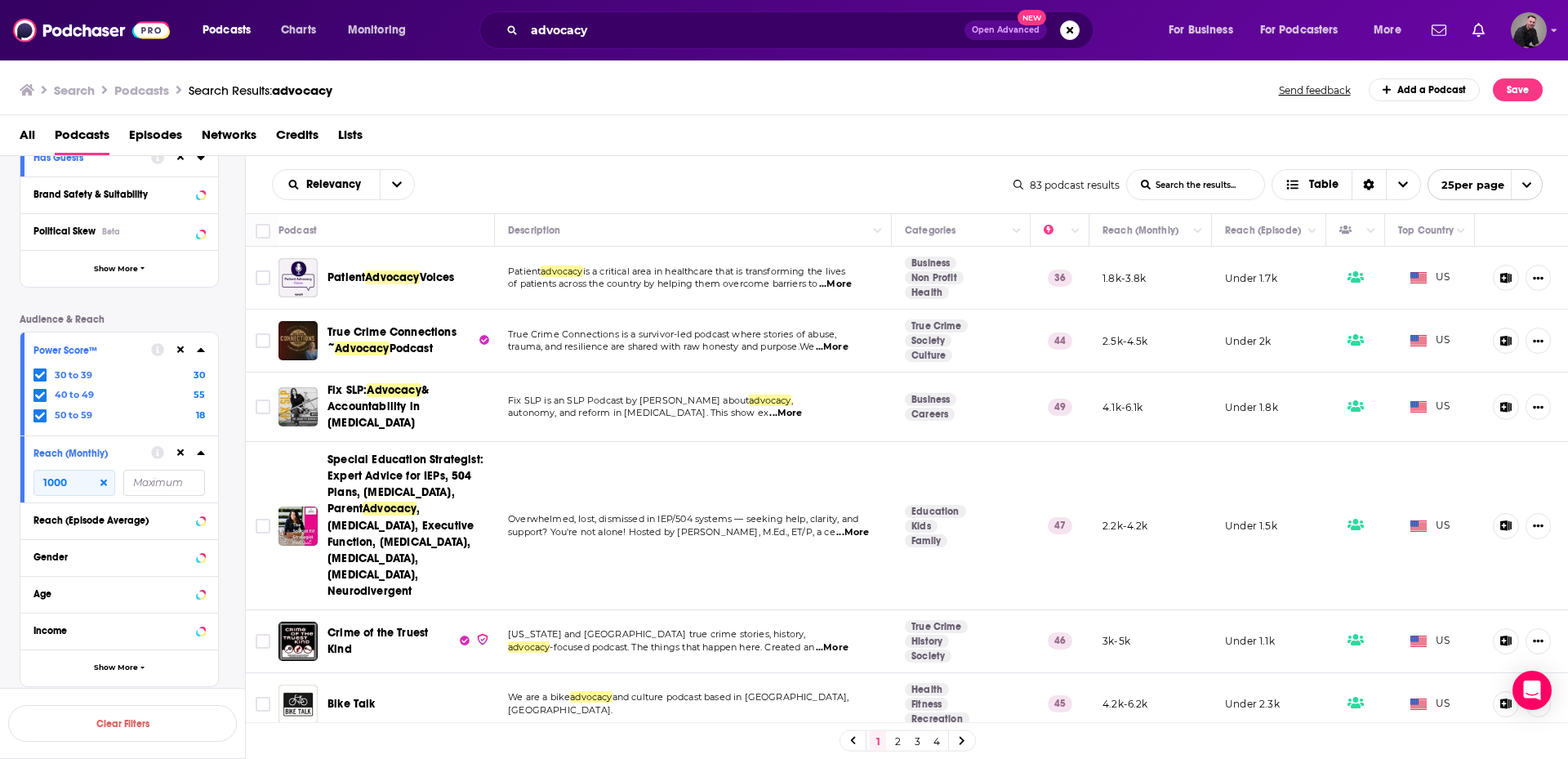
click at [210, 346] on div "Power Score™ 30 to 39 30 40 to 49 55 50 to 59 18" at bounding box center [119, 383] width 198 height 102
click at [202, 349] on icon at bounding box center [200, 349] width 8 height 4
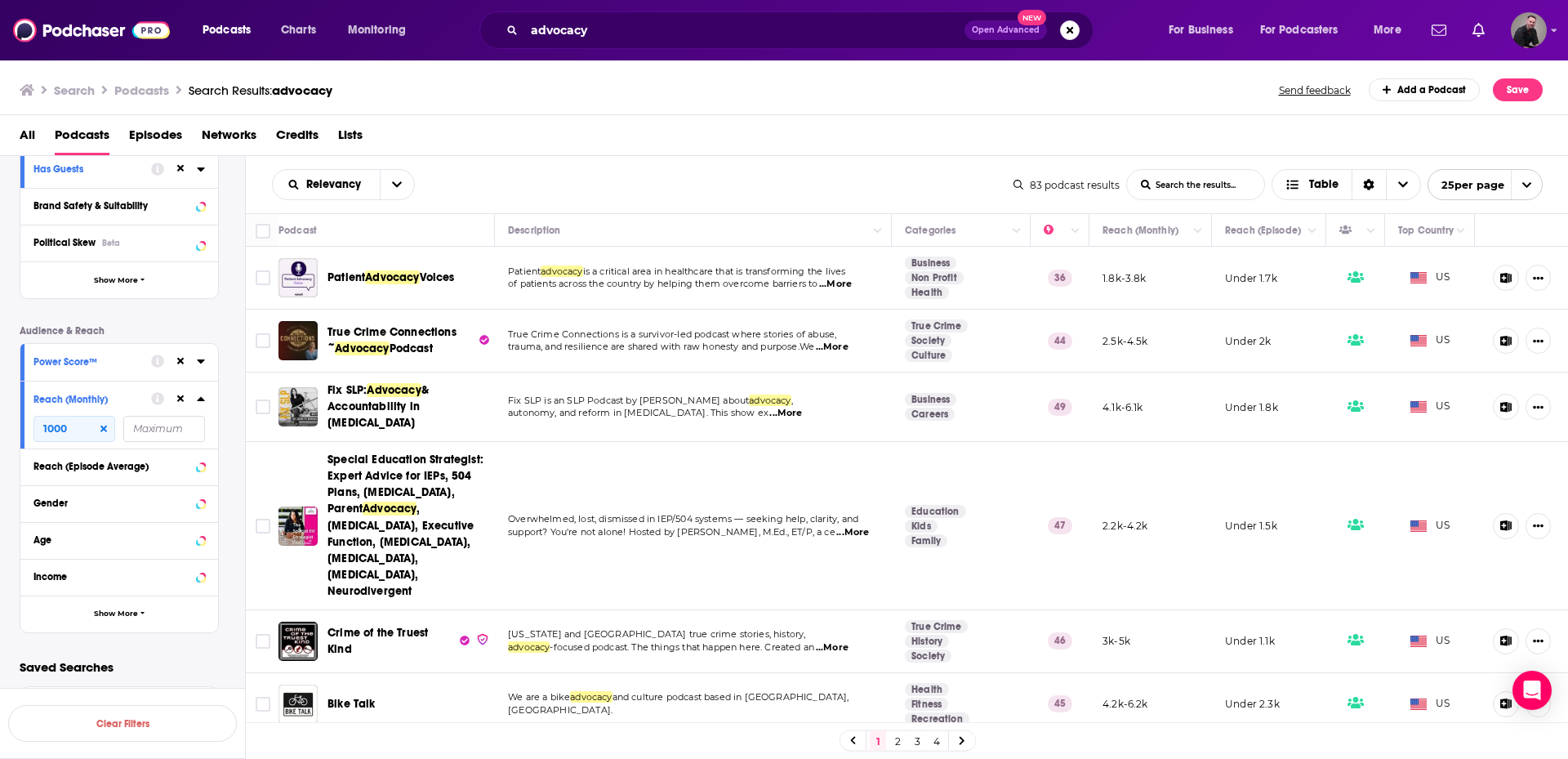
click at [196, 364] on div at bounding box center [178, 360] width 54 height 20
click at [204, 359] on icon at bounding box center [201, 360] width 8 height 13
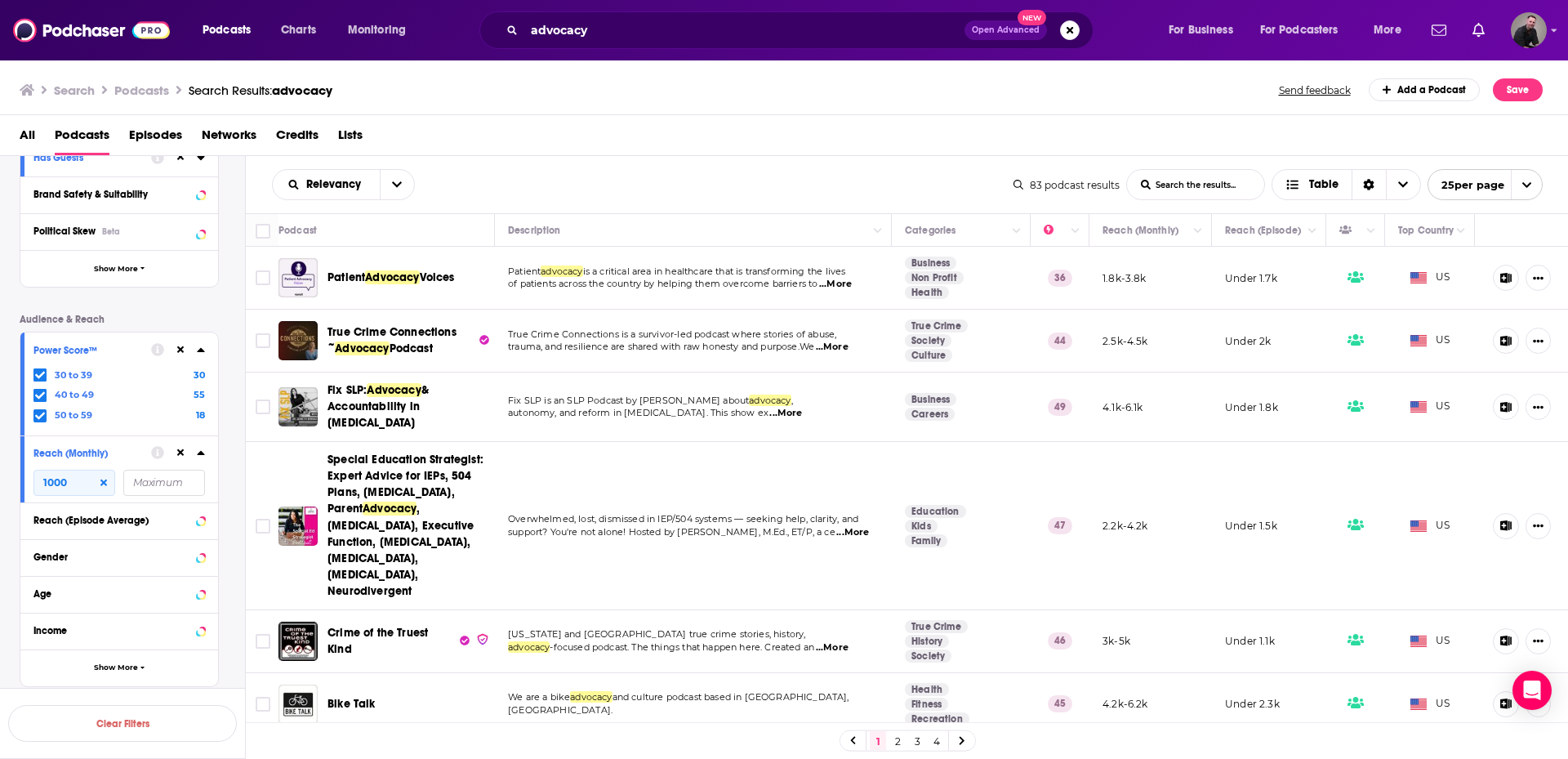
click at [45, 414] on span at bounding box center [39, 416] width 13 height 13
click at [44, 391] on icon at bounding box center [40, 395] width 10 height 10
click at [42, 377] on icon at bounding box center [40, 375] width 10 height 10
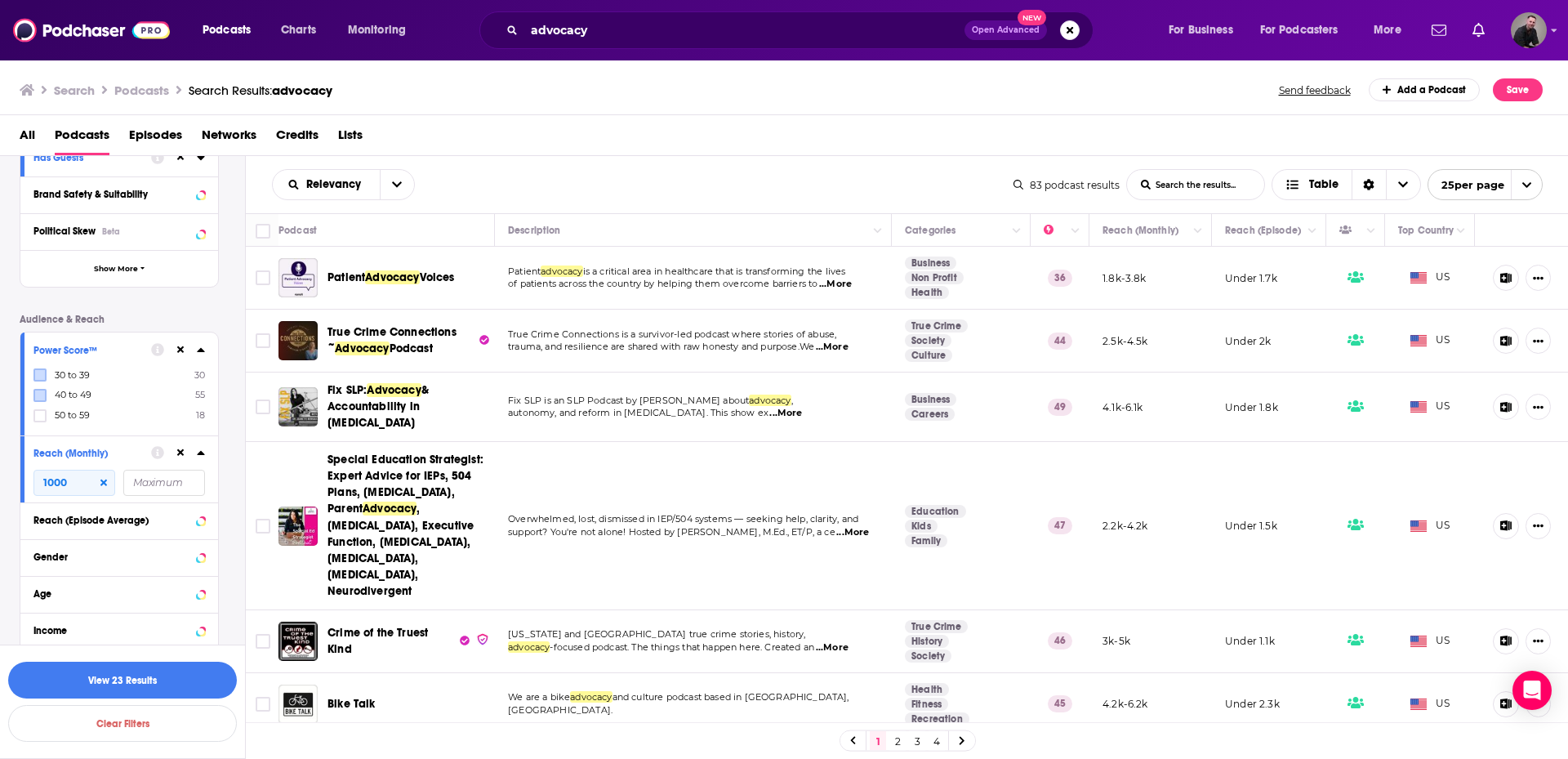
click at [237, 286] on div "Podcast Details Category Active Status Language English 103 Has Guests Brand Sa…" at bounding box center [132, 321] width 226 height 733
click at [205, 354] on div "Power Score™ 30 to 39 30 40 to 49 55 50 to 59 18" at bounding box center [119, 383] width 198 height 102
click at [199, 346] on icon at bounding box center [201, 349] width 8 height 13
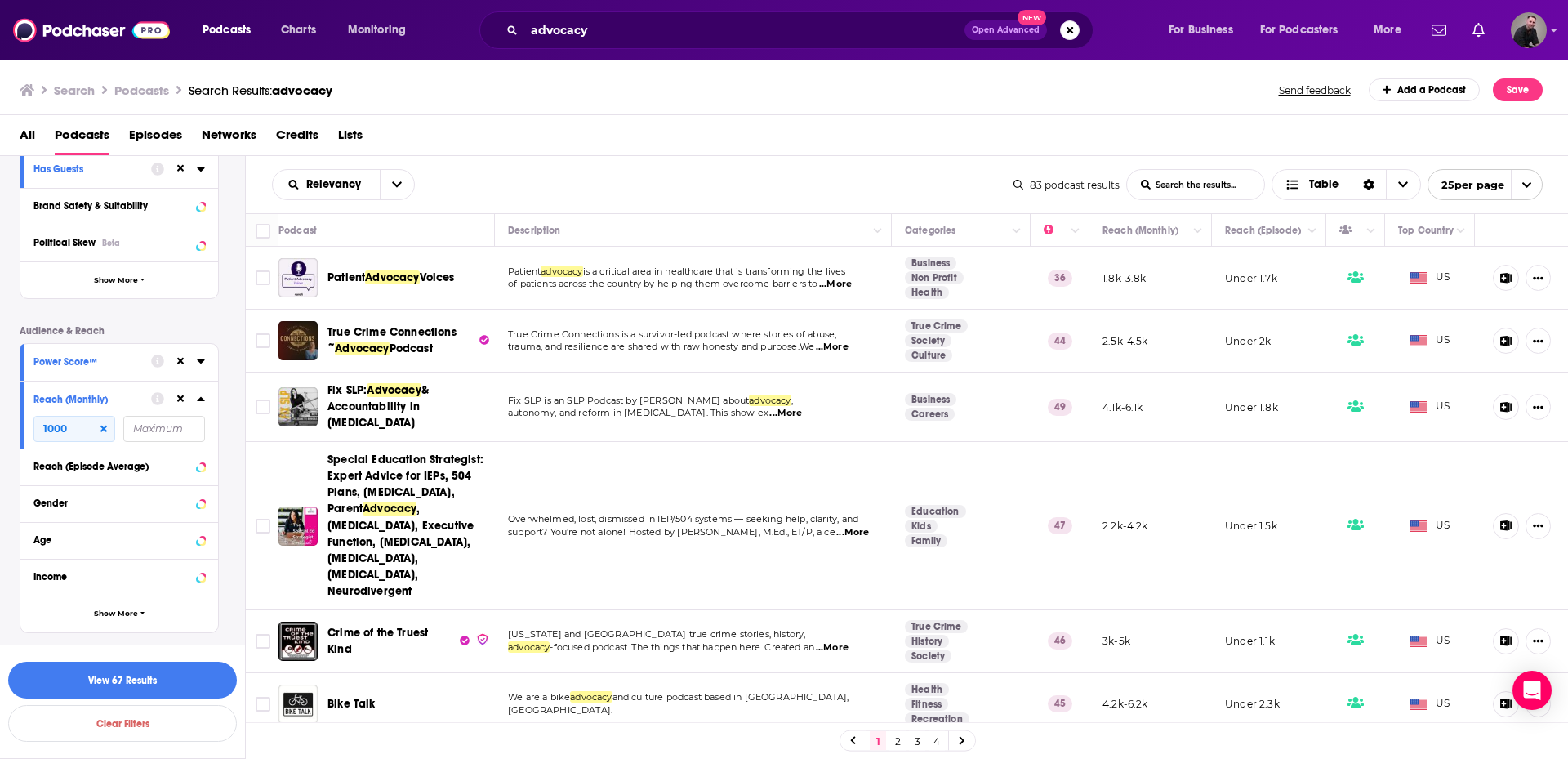
click at [206, 360] on div "Power Score™" at bounding box center [119, 362] width 198 height 36
click at [197, 368] on div at bounding box center [178, 360] width 54 height 20
click at [203, 360] on icon at bounding box center [201, 360] width 8 height 13
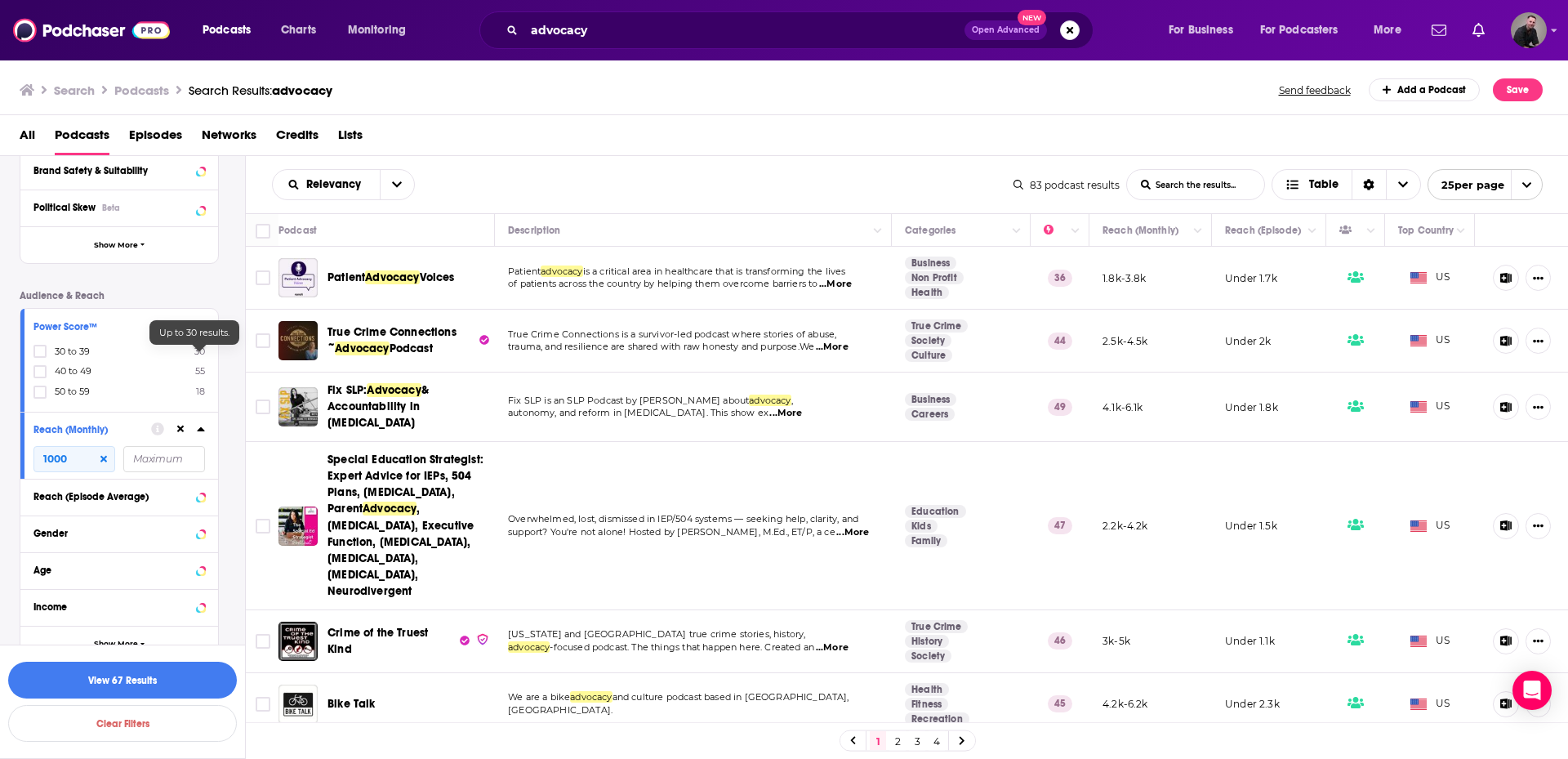
scroll to position [382, 0]
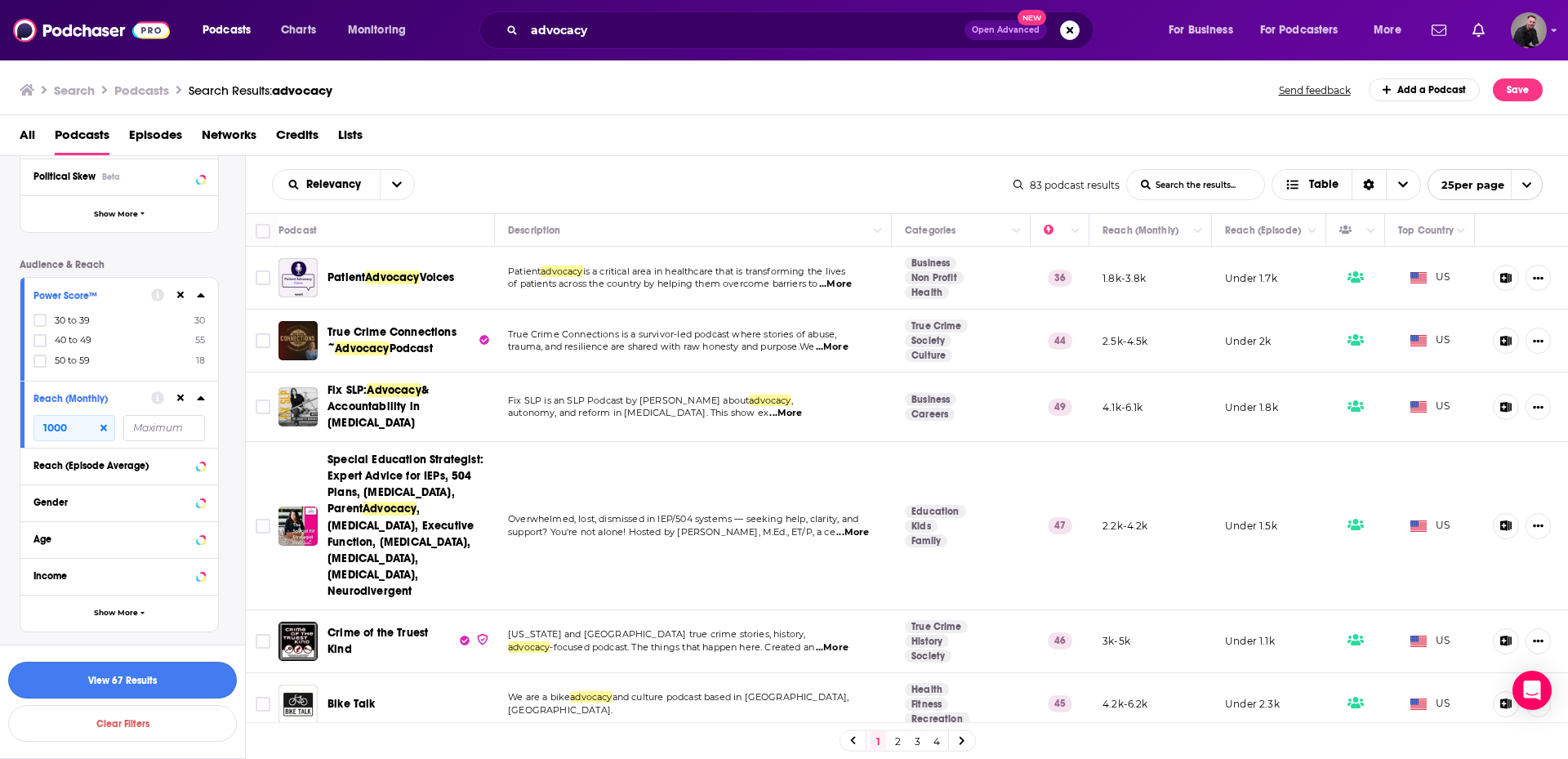
click at [193, 687] on button "View 67 Results" at bounding box center [123, 679] width 229 height 36
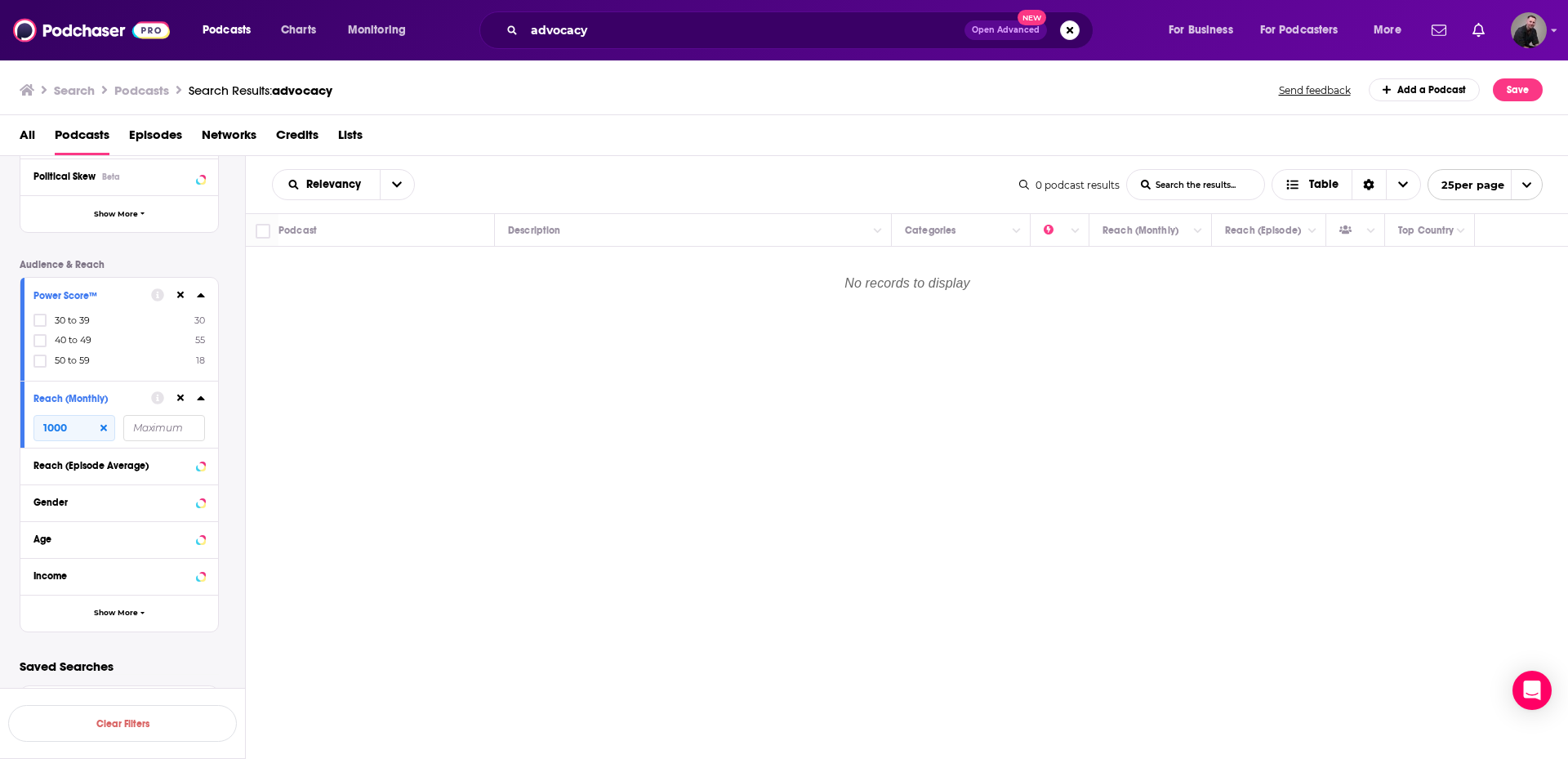
scroll to position [368, 0]
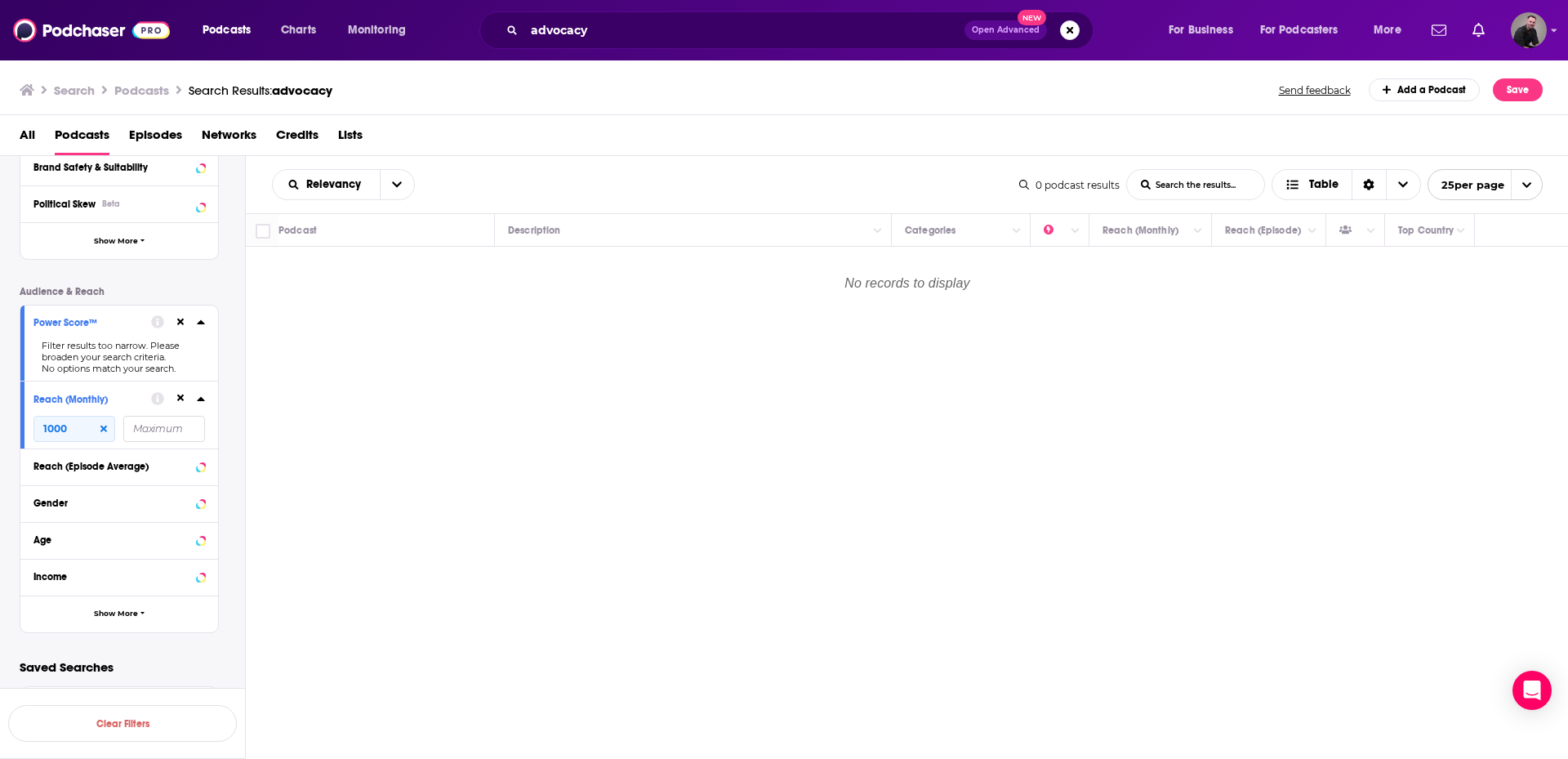
click at [204, 322] on icon at bounding box center [201, 321] width 8 height 13
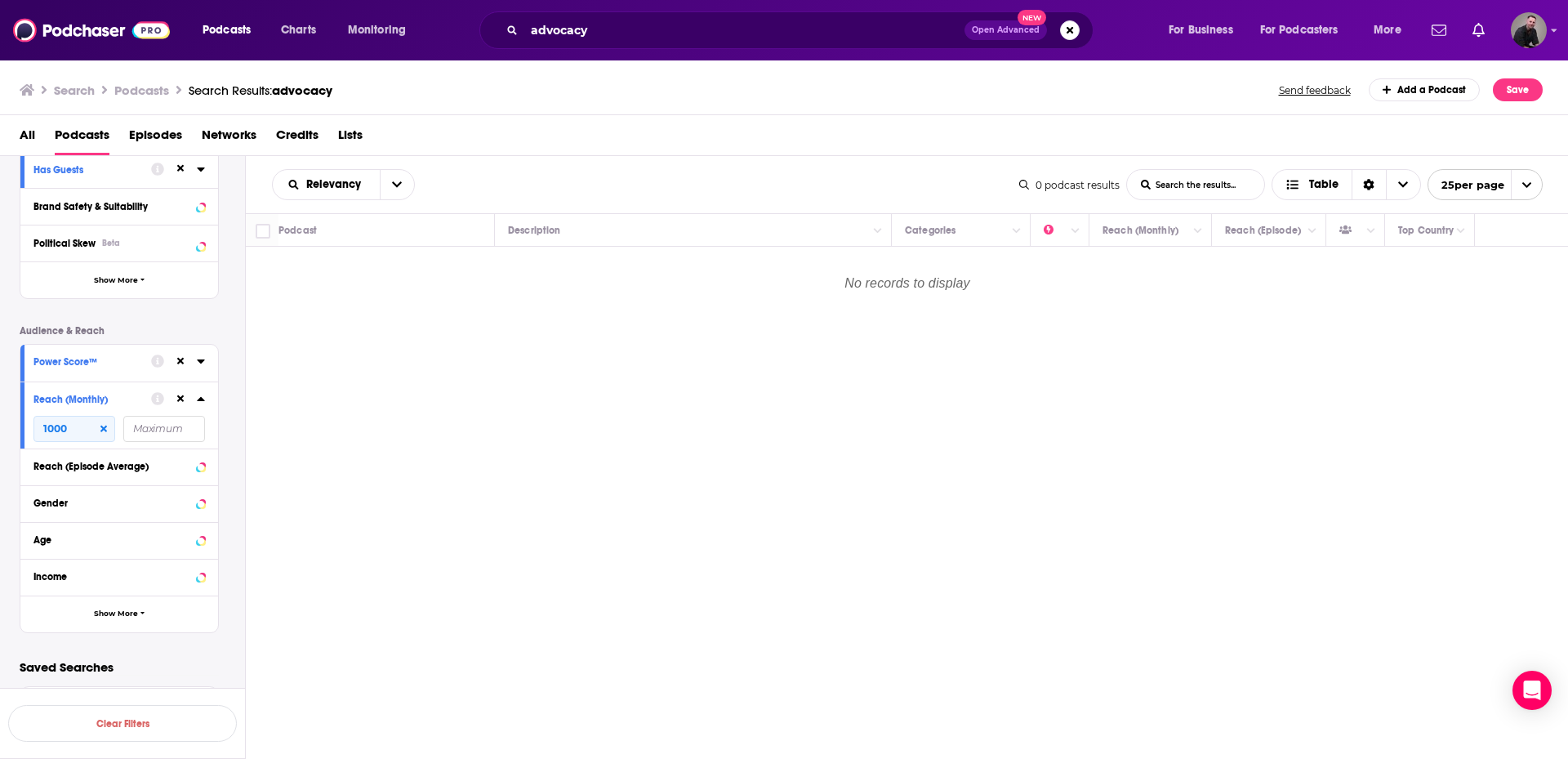
click at [201, 356] on icon at bounding box center [201, 360] width 8 height 13
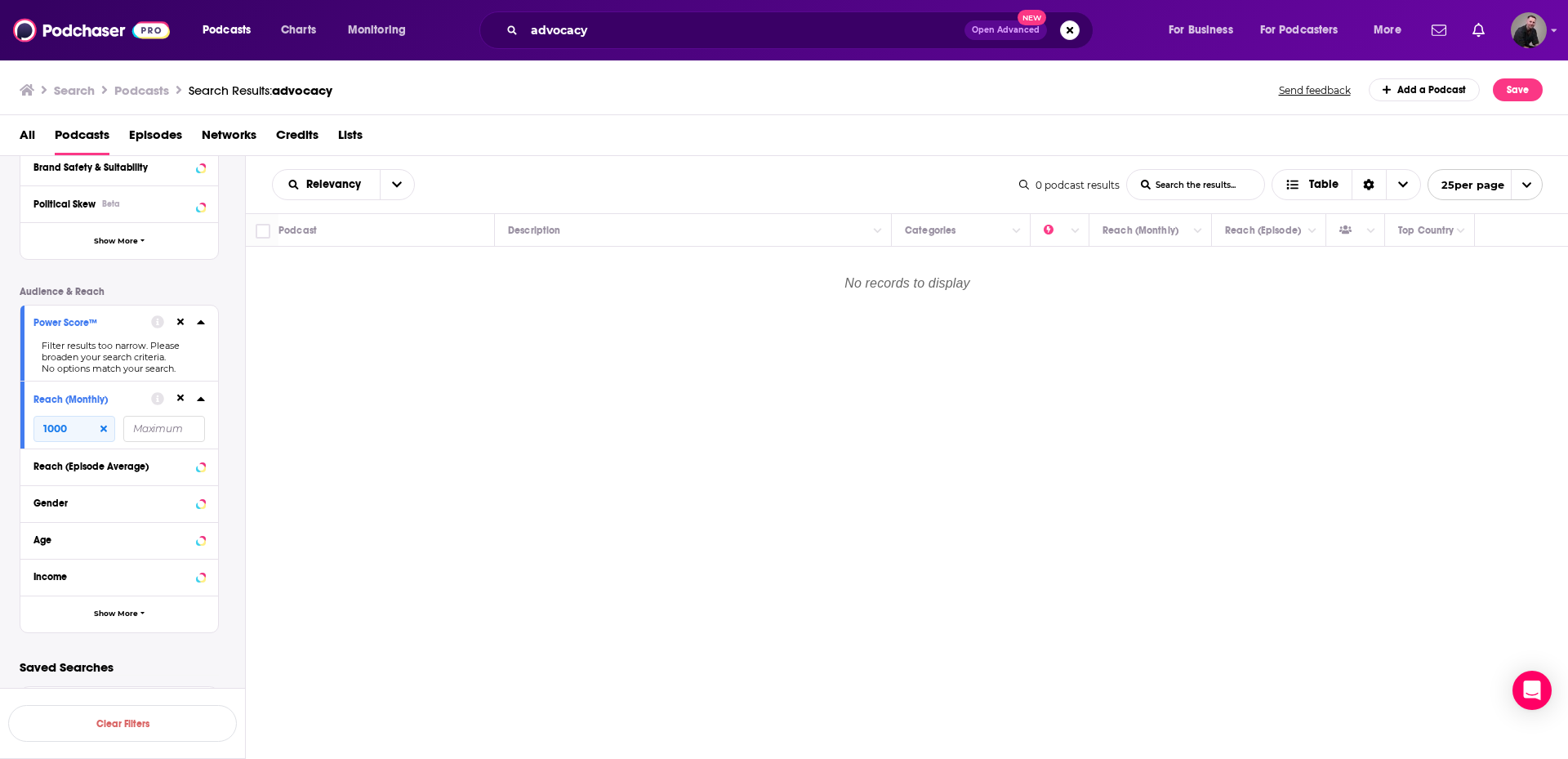
click at [204, 318] on icon at bounding box center [201, 321] width 8 height 13
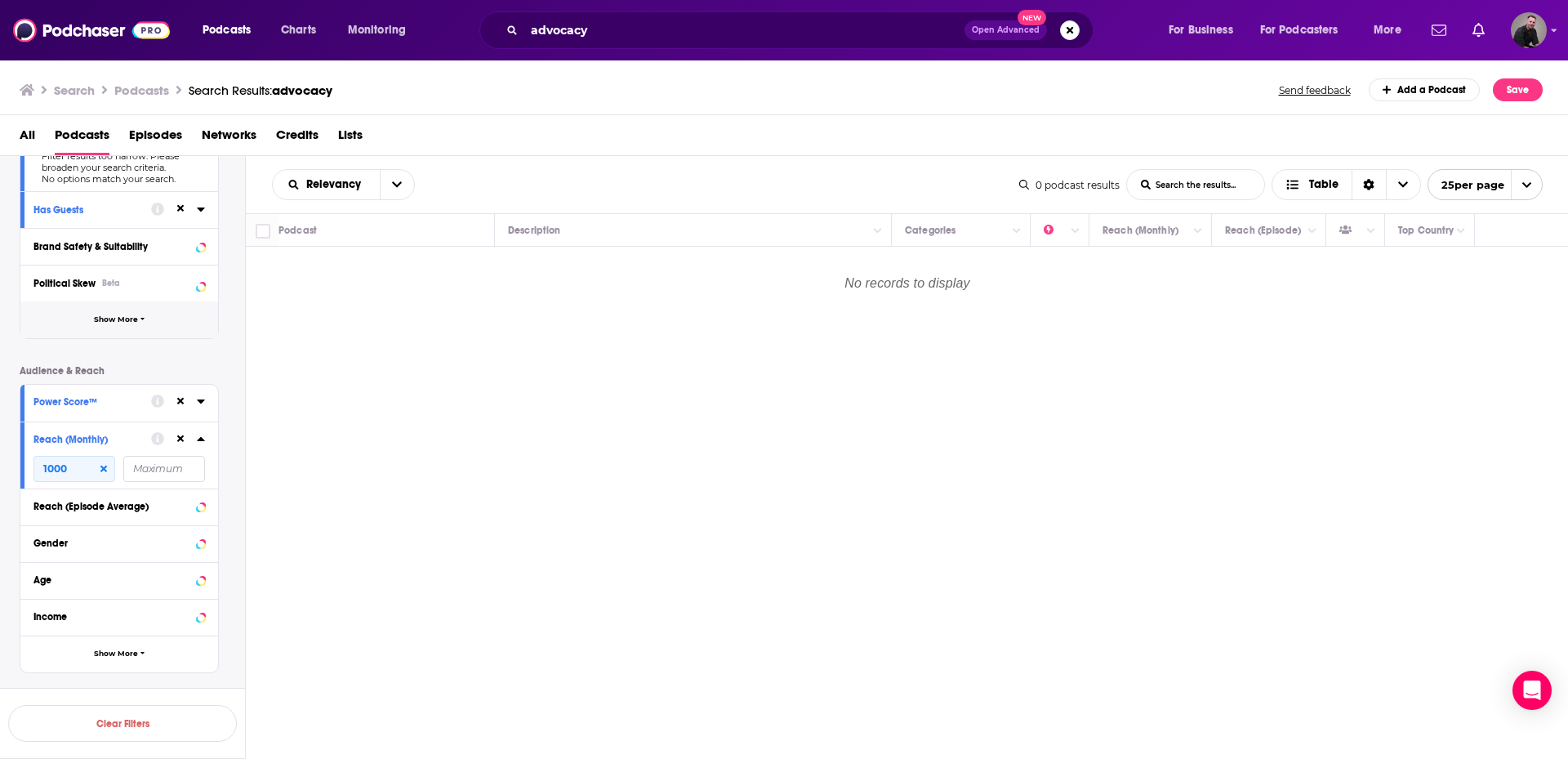
scroll to position [329, 0]
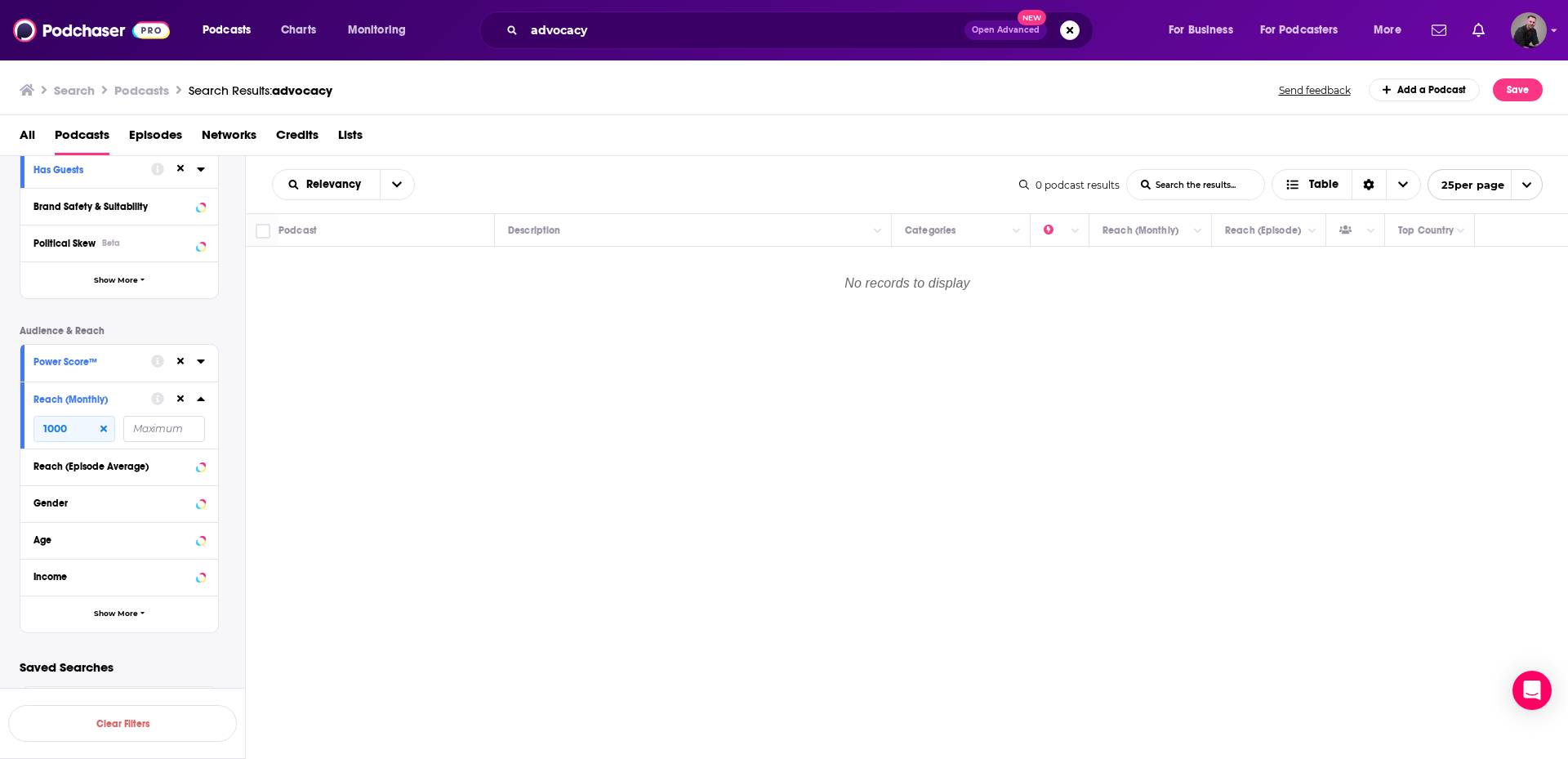
click at [101, 427] on icon at bounding box center [103, 429] width 7 height 7
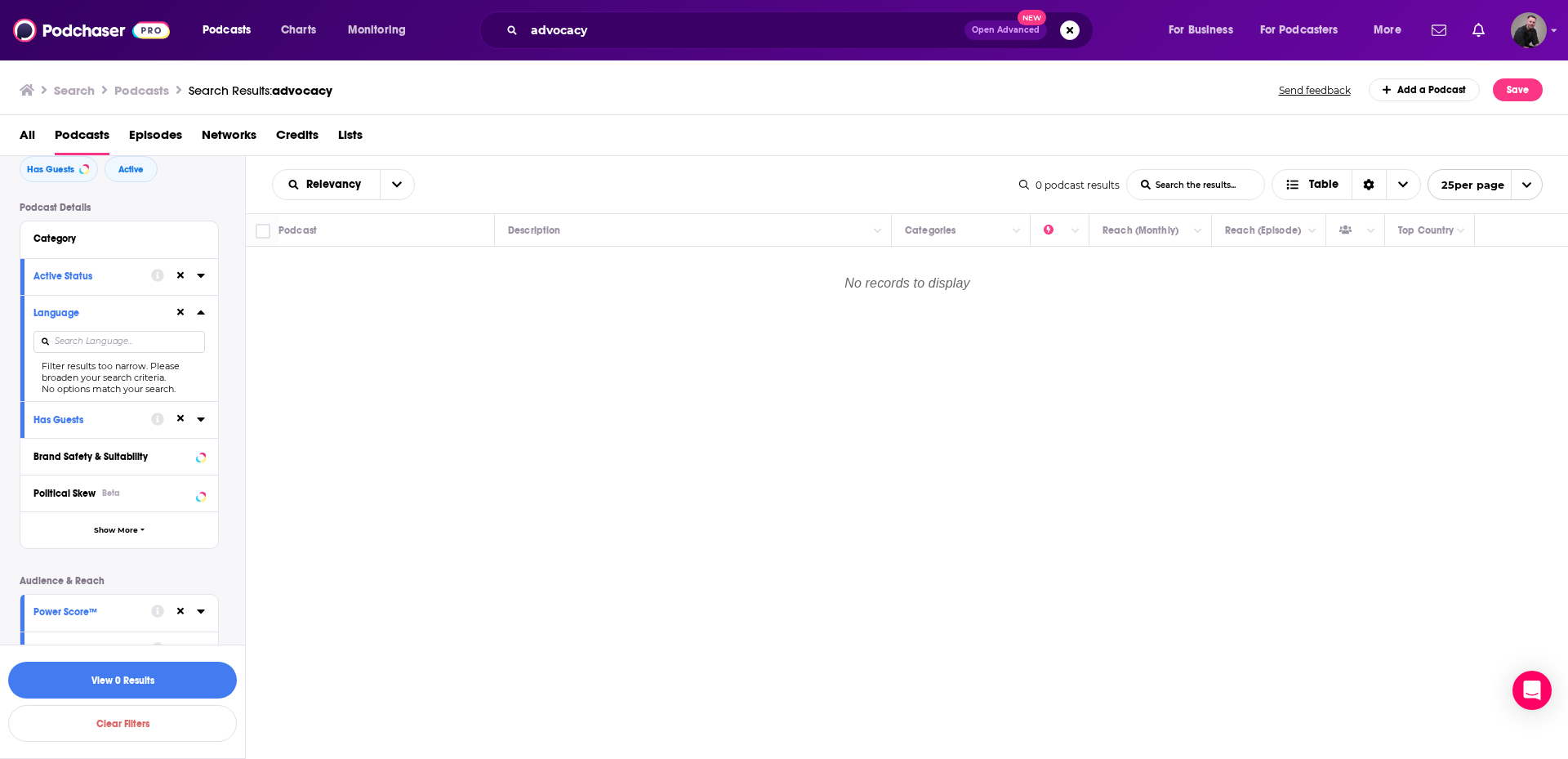
scroll to position [81, 0]
click at [176, 307] on button at bounding box center [180, 309] width 13 height 13
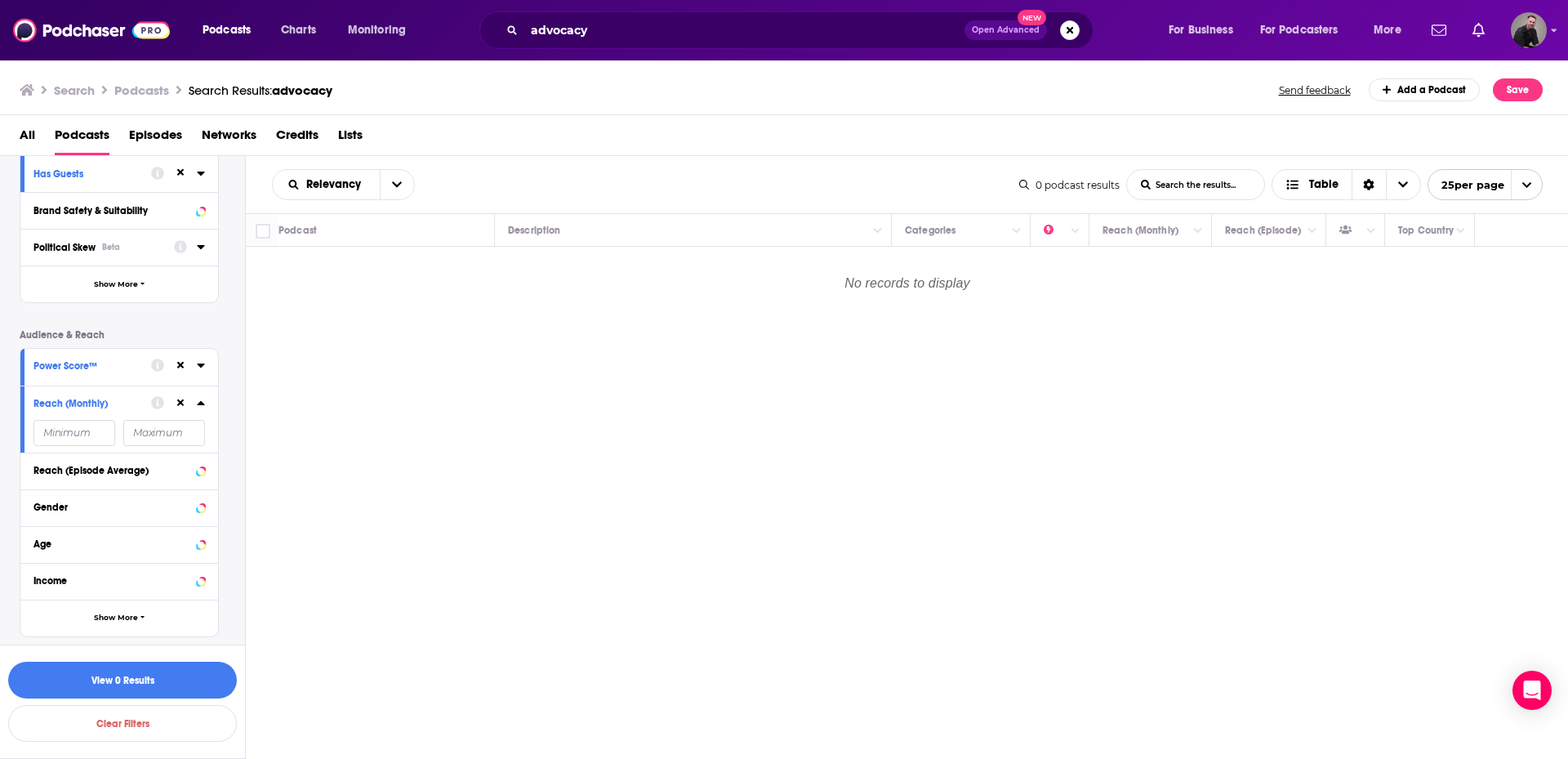
scroll to position [326, 0]
click at [179, 398] on icon at bounding box center [181, 401] width 8 height 11
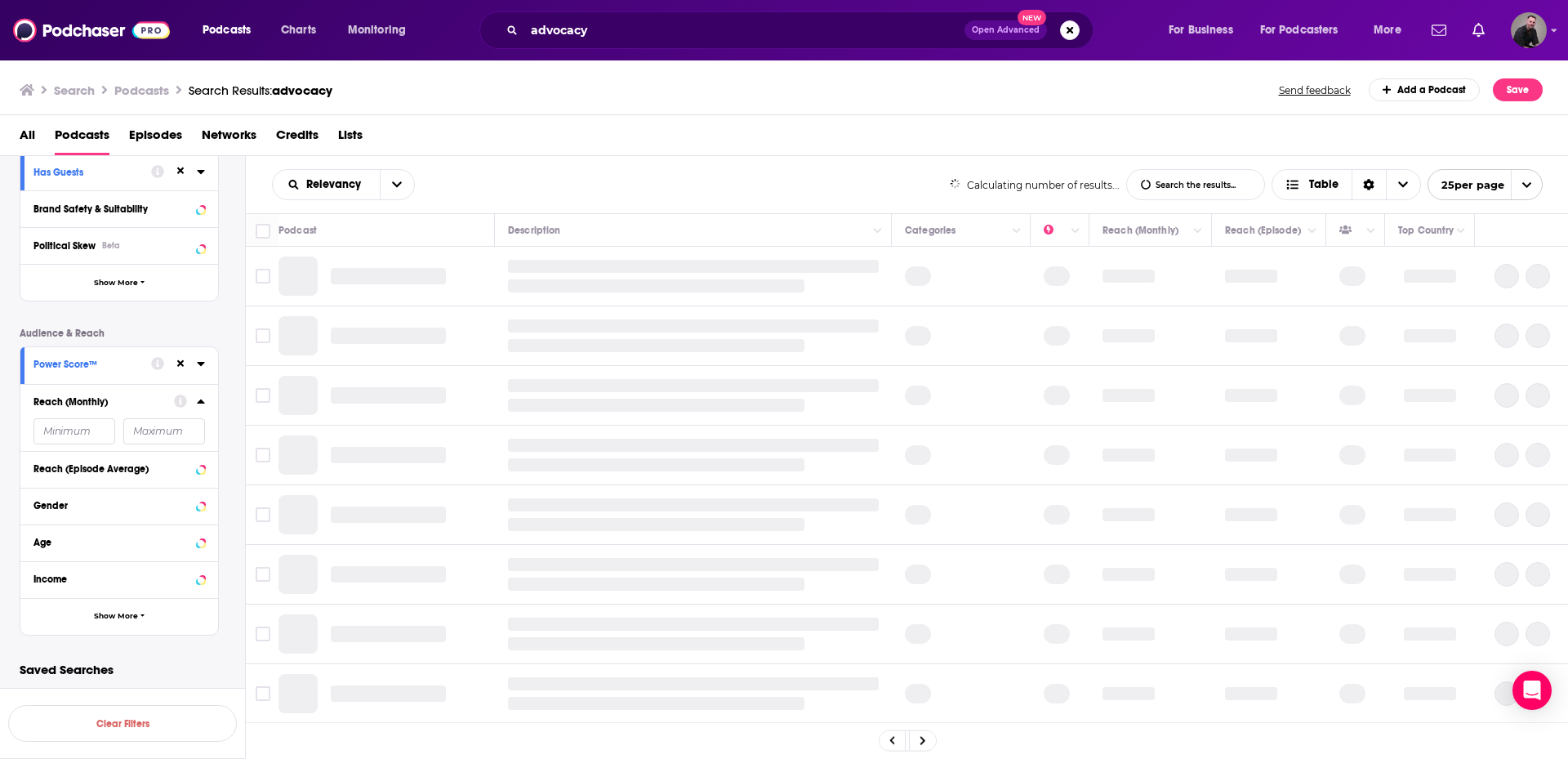
scroll to position [326, 0]
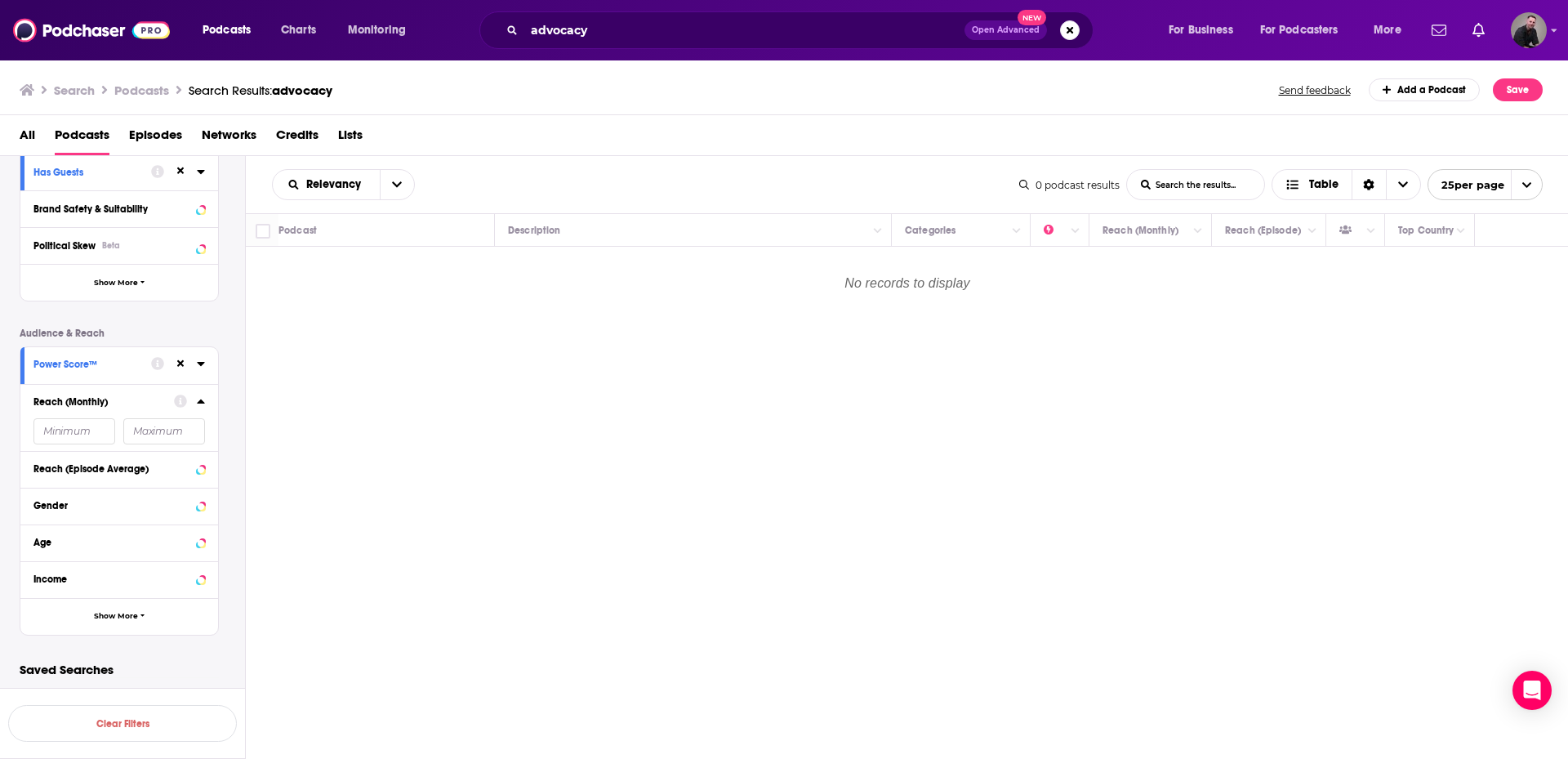
click at [183, 366] on icon at bounding box center [181, 364] width 8 height 8
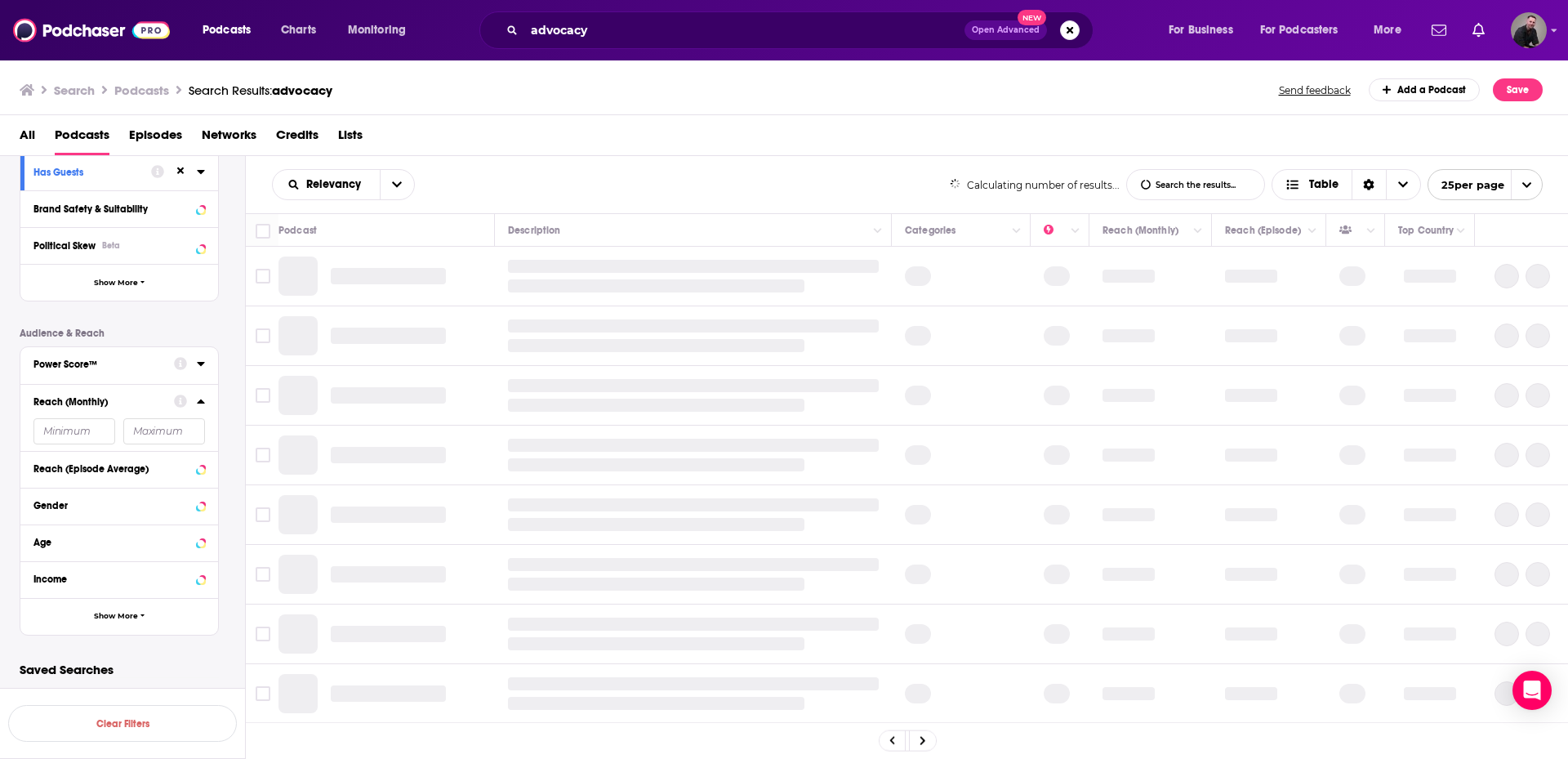
scroll to position [326, 0]
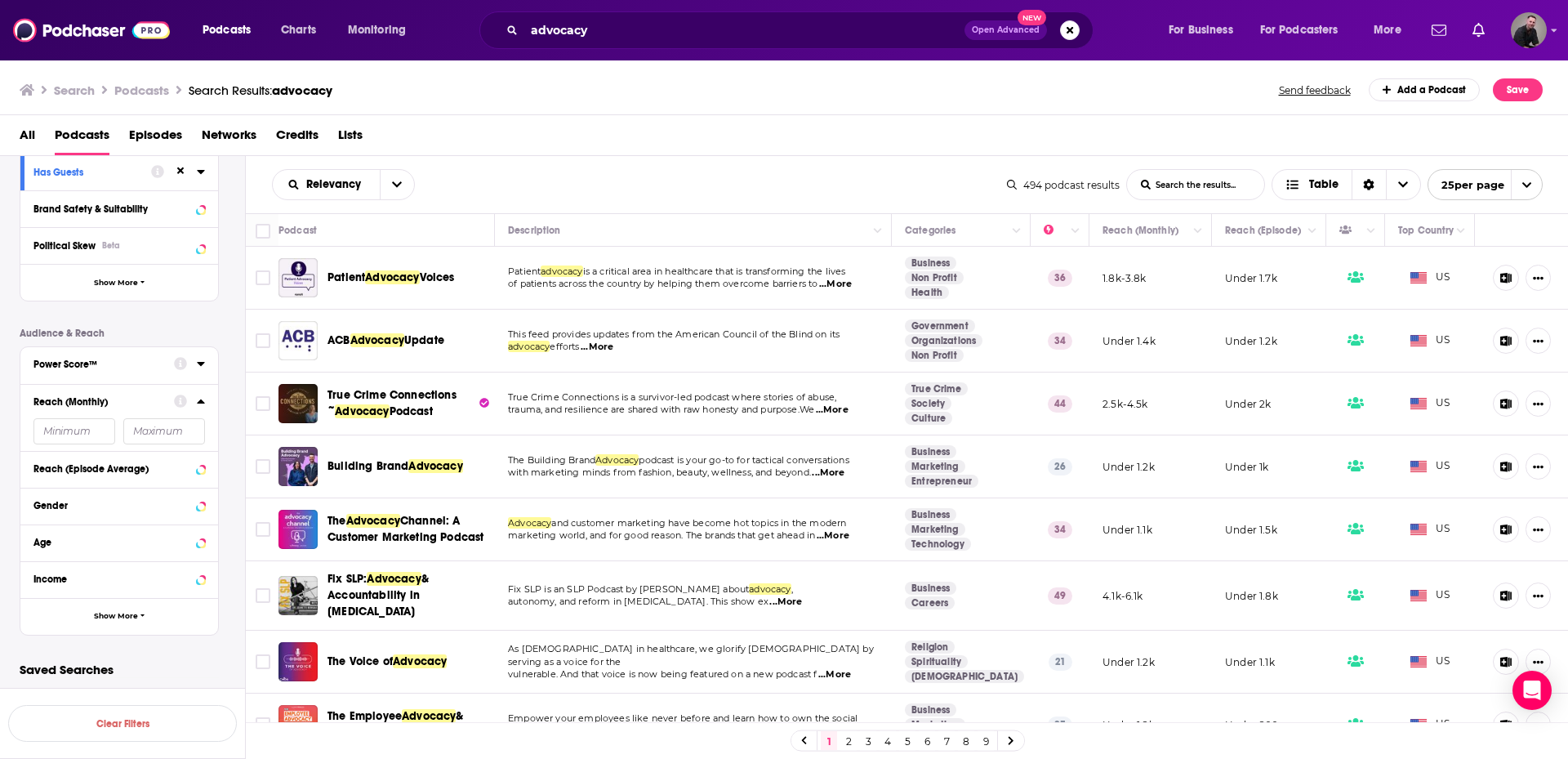
click at [198, 363] on icon at bounding box center [200, 364] width 8 height 4
click at [42, 527] on icon at bounding box center [40, 531] width 10 height 10
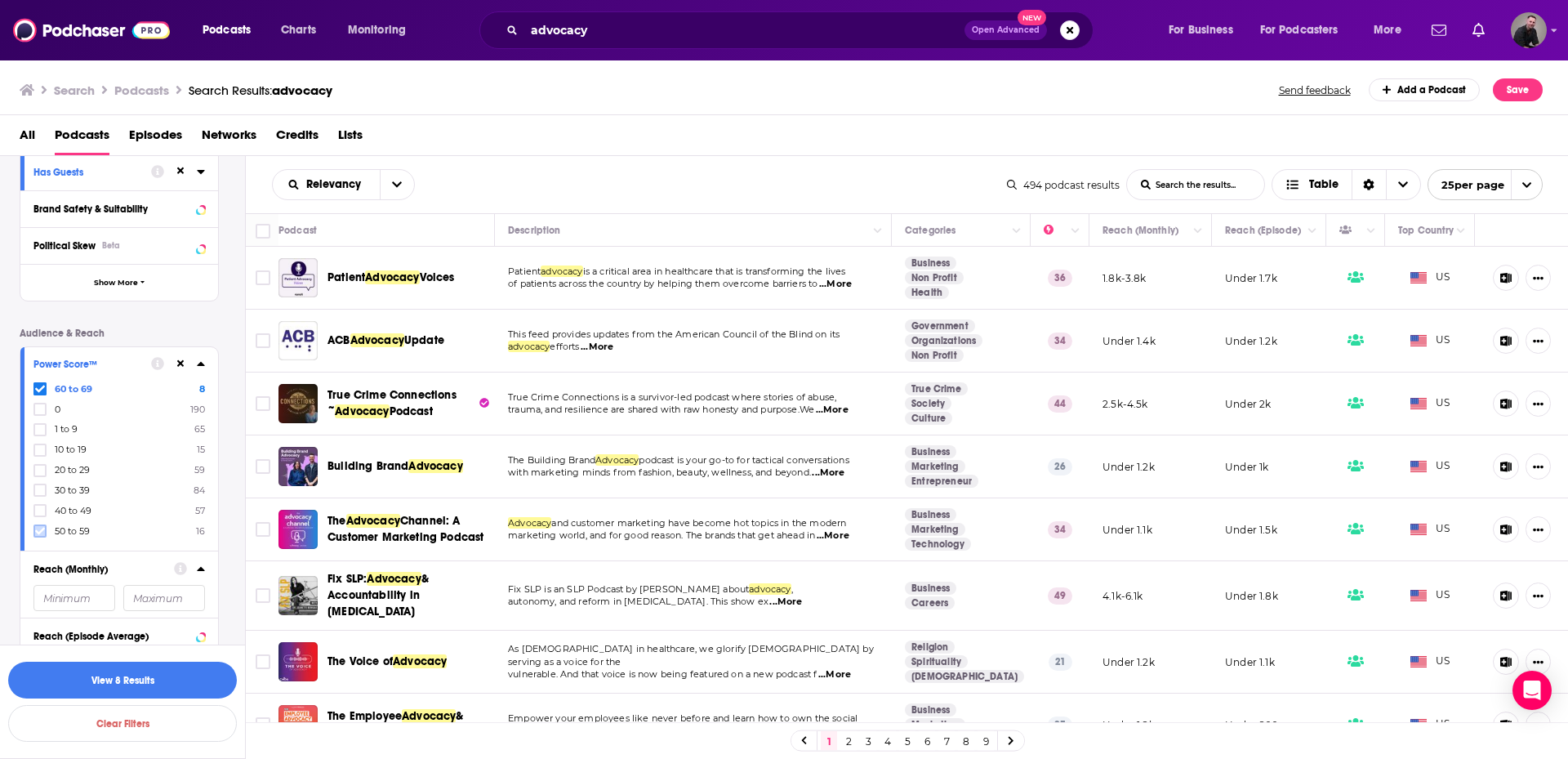
click at [43, 532] on icon at bounding box center [40, 531] width 10 height 10
click at [45, 533] on label at bounding box center [39, 530] width 13 height 13
click at [40, 535] on icon at bounding box center [40, 531] width 10 height 10
click at [198, 363] on icon at bounding box center [201, 363] width 8 height 13
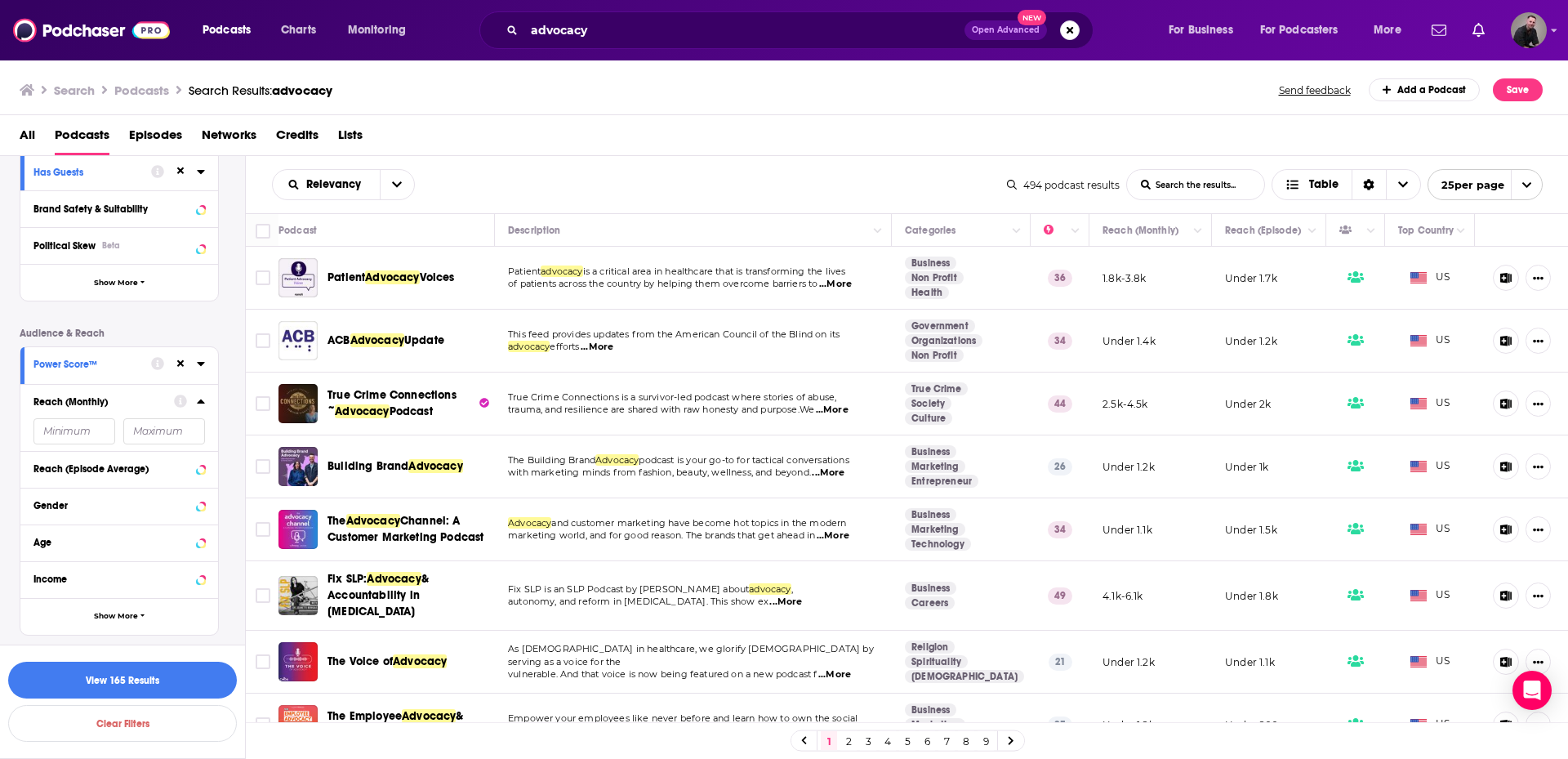
click at [64, 420] on input "number" at bounding box center [74, 431] width 81 height 26
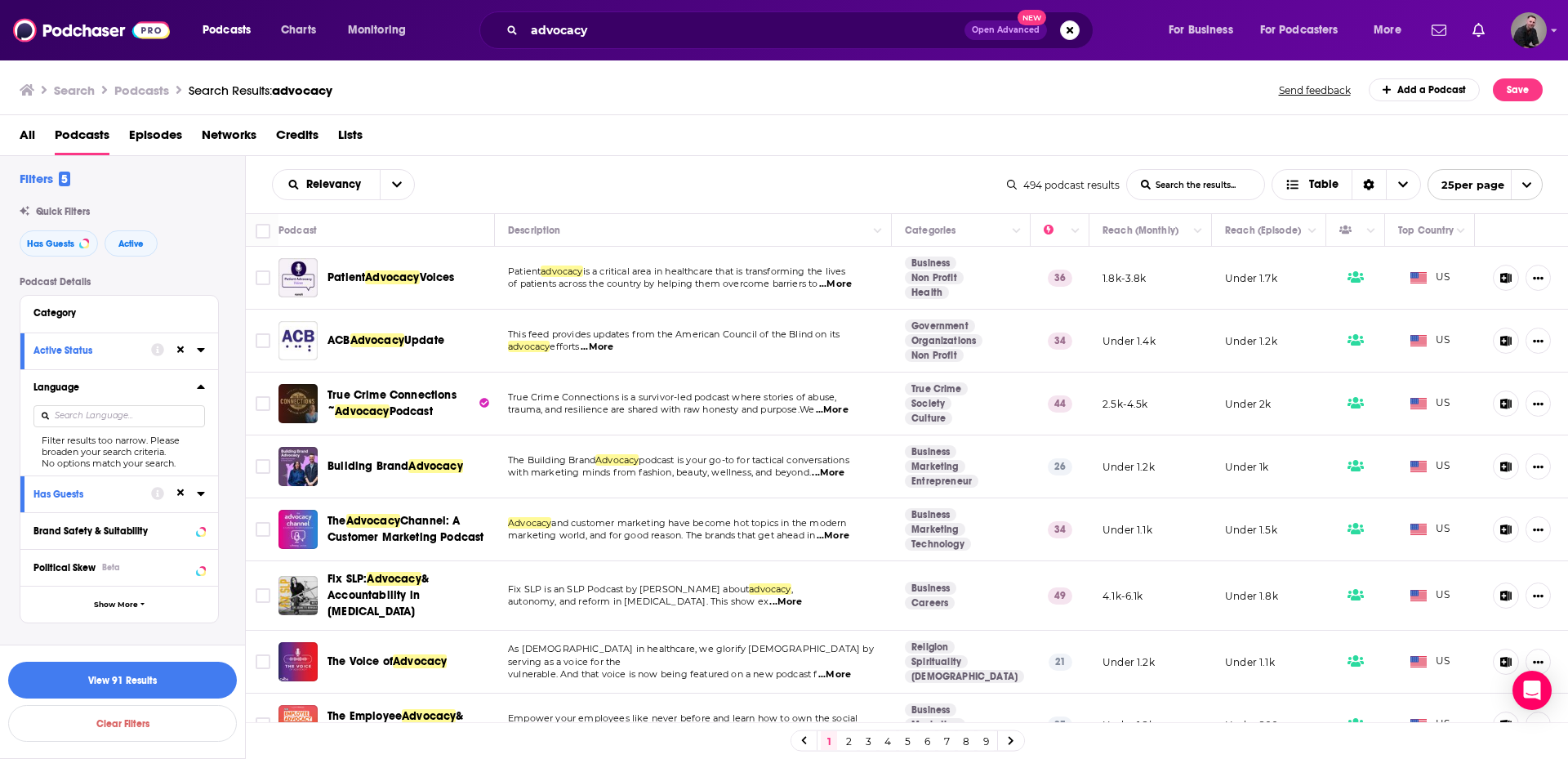
scroll to position [0, 0]
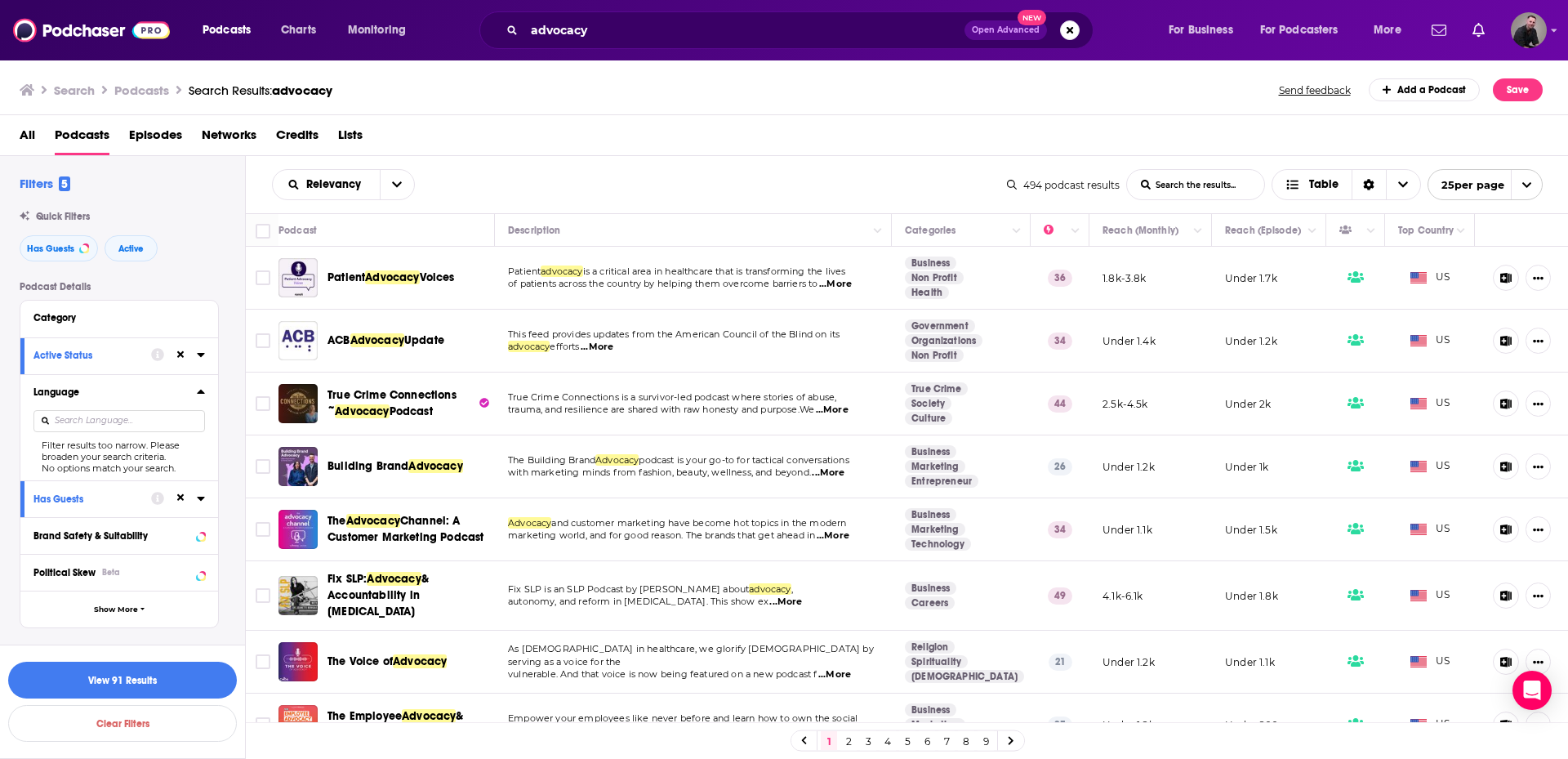
type input "1000"
click at [70, 416] on input at bounding box center [119, 421] width 171 height 22
type input "engli"
click at [43, 422] on input "engli" at bounding box center [119, 421] width 171 height 22
click at [86, 420] on input "engli" at bounding box center [119, 421] width 171 height 22
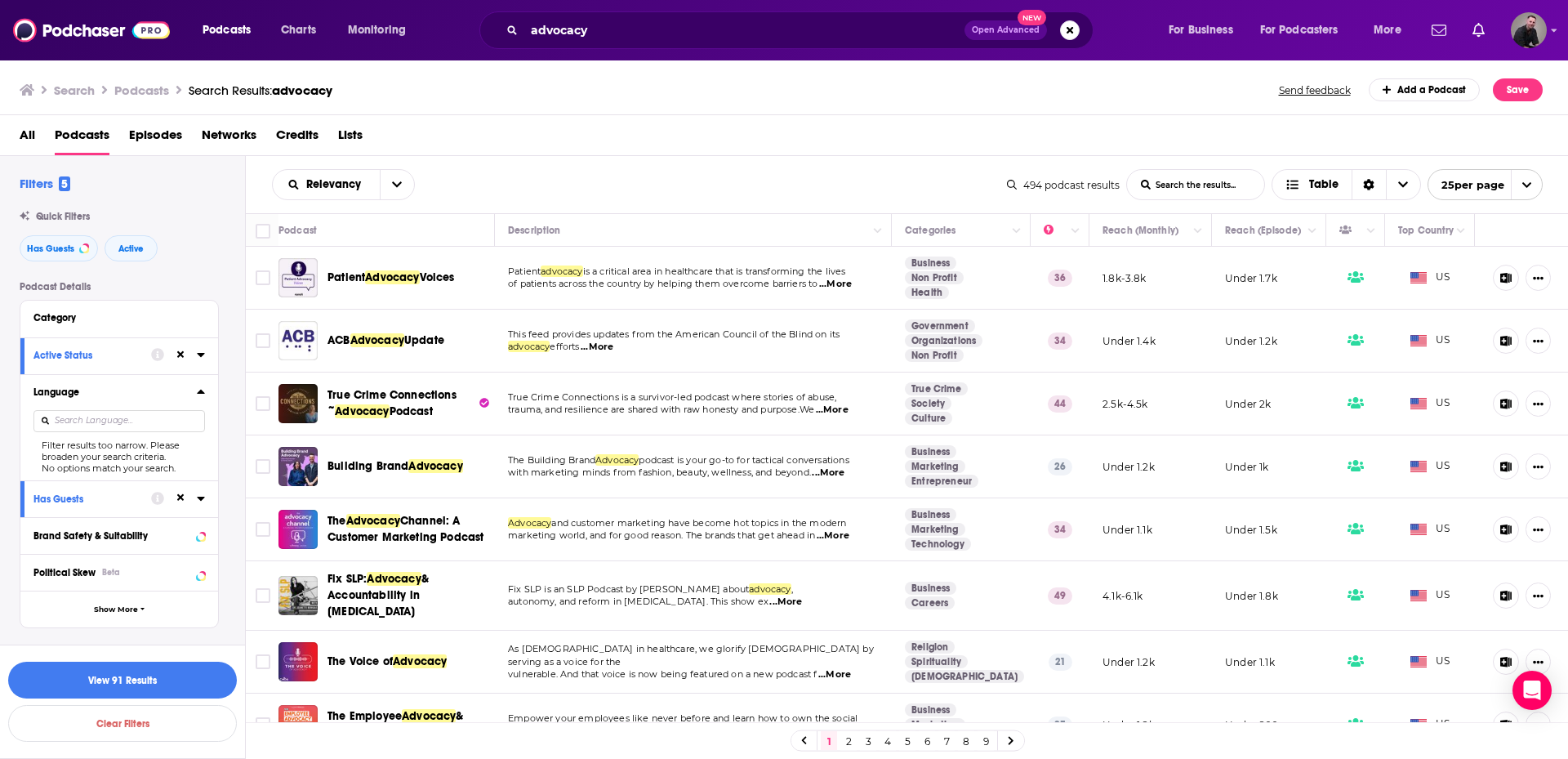
click at [97, 466] on div "No options match your search." at bounding box center [119, 467] width 171 height 11
click at [202, 382] on div at bounding box center [201, 392] width 8 height 20
click at [199, 387] on icon at bounding box center [201, 391] width 8 height 13
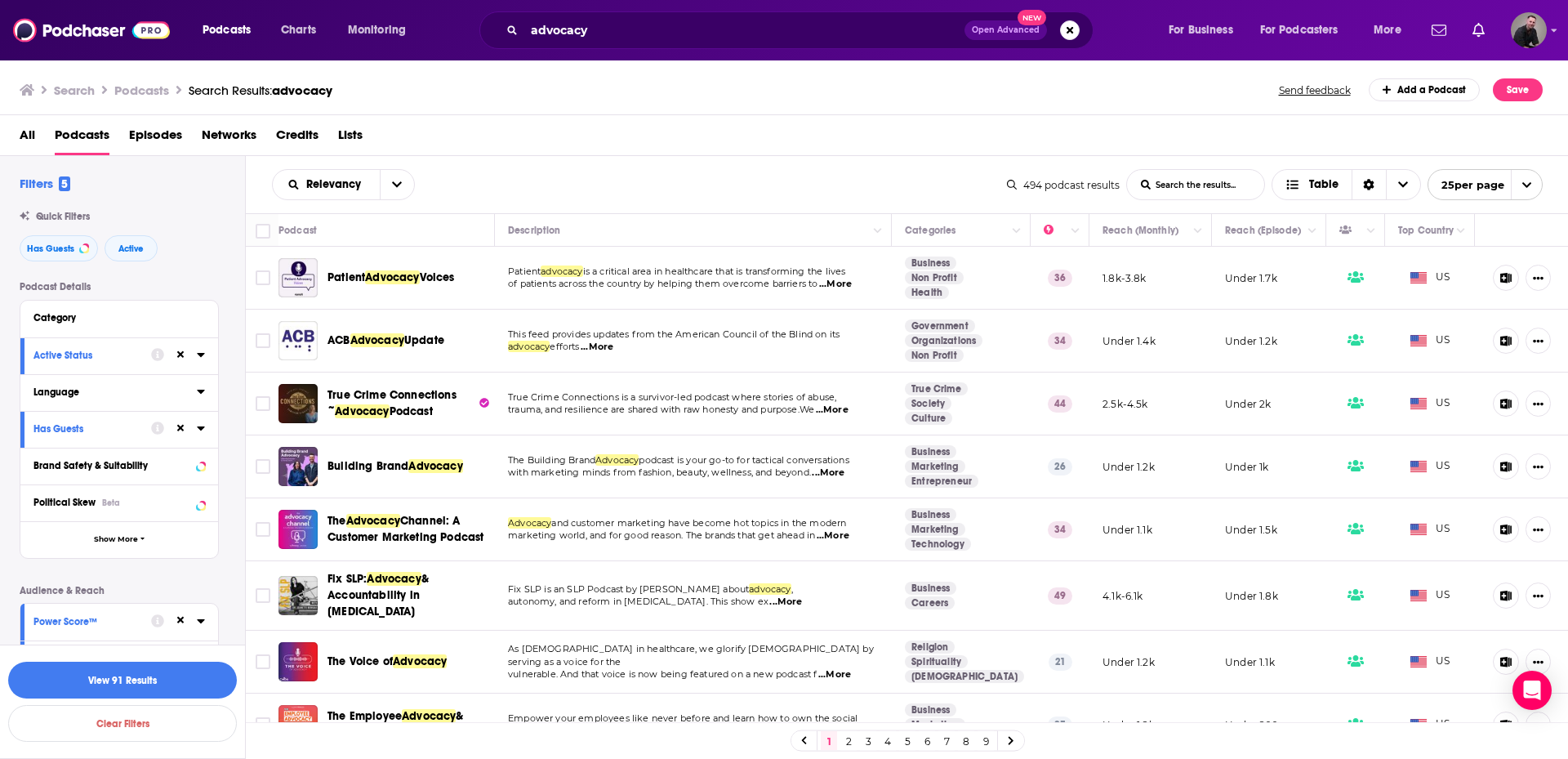
click at [198, 391] on icon at bounding box center [200, 391] width 8 height 4
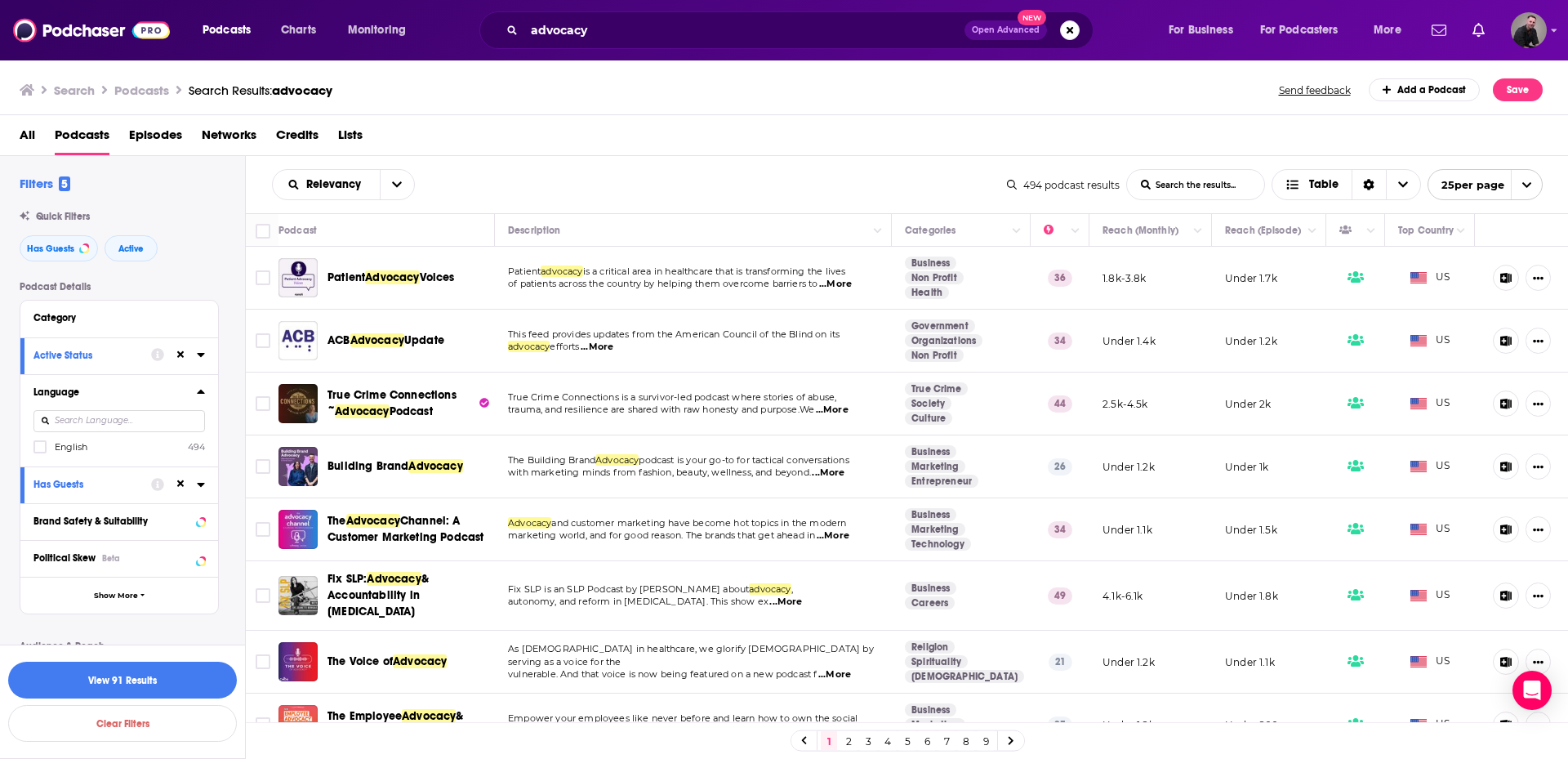
click at [52, 444] on label "English 494" at bounding box center [119, 446] width 171 height 14
click at [40, 452] on input "multiSelectOption-en-0" at bounding box center [40, 452] width 0 height 0
click at [207, 393] on div "Language English 494" at bounding box center [119, 420] width 198 height 92
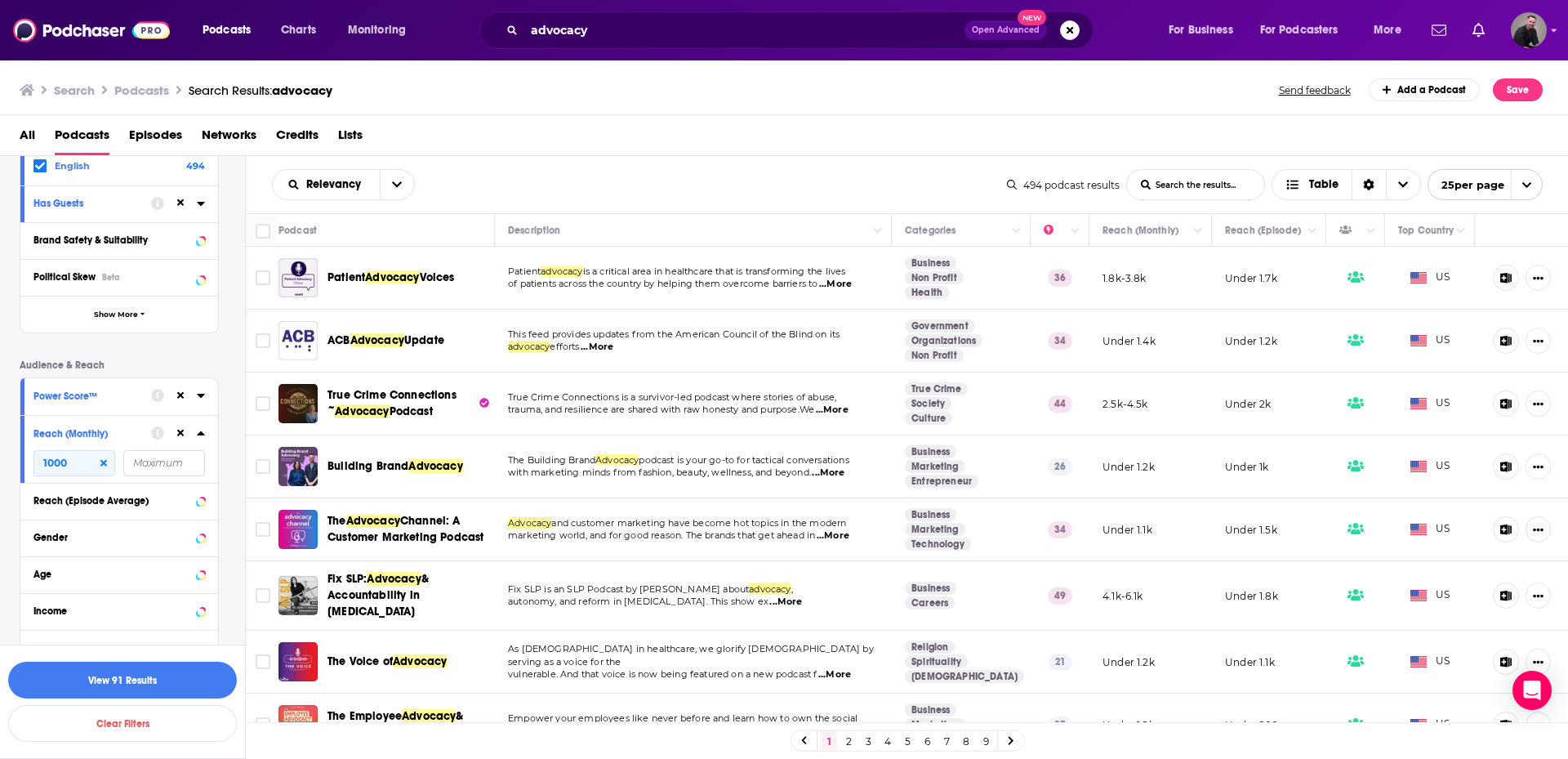
scroll to position [315, 0]
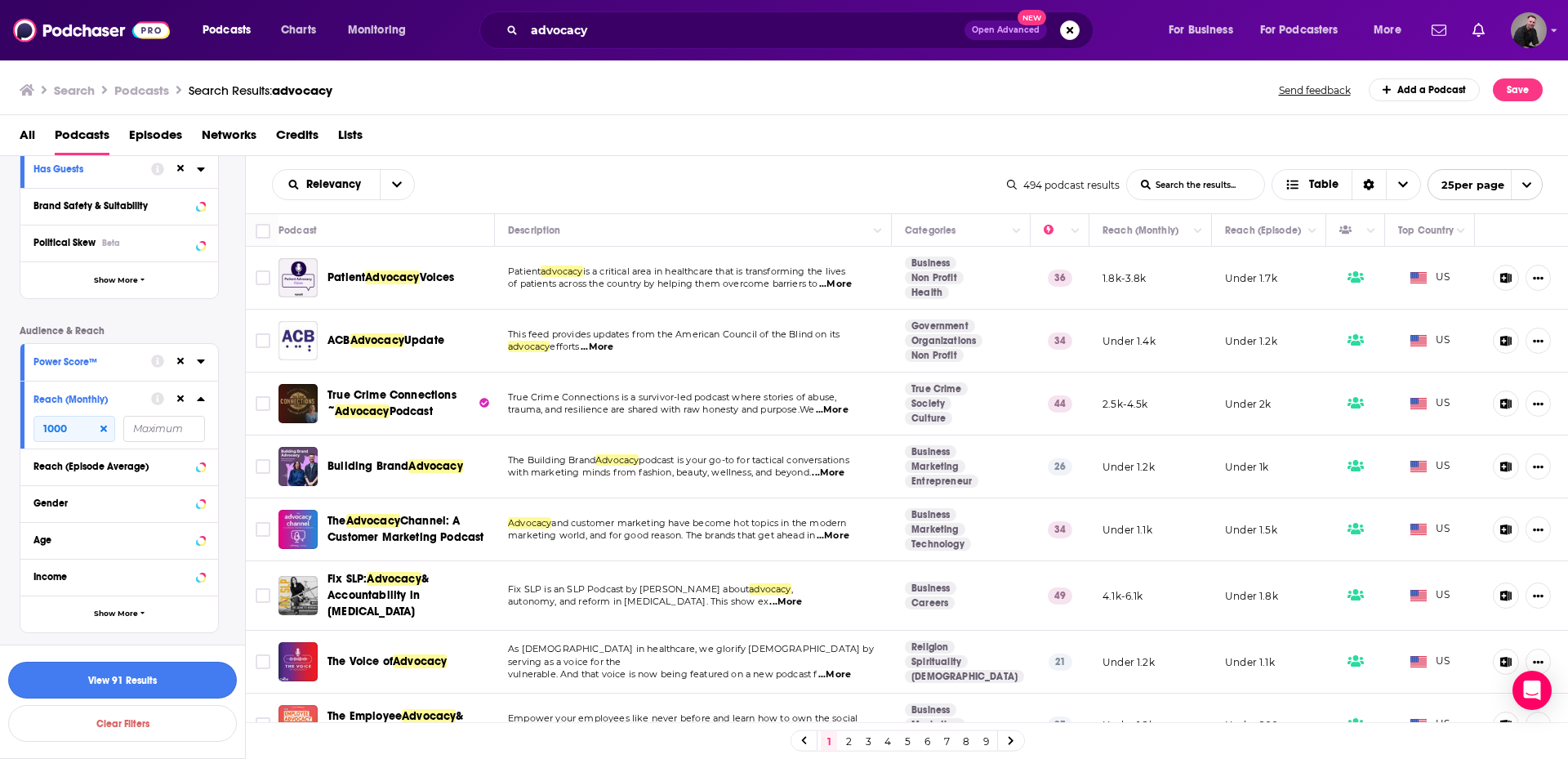
click at [126, 678] on button "View 91 Results" at bounding box center [123, 679] width 229 height 36
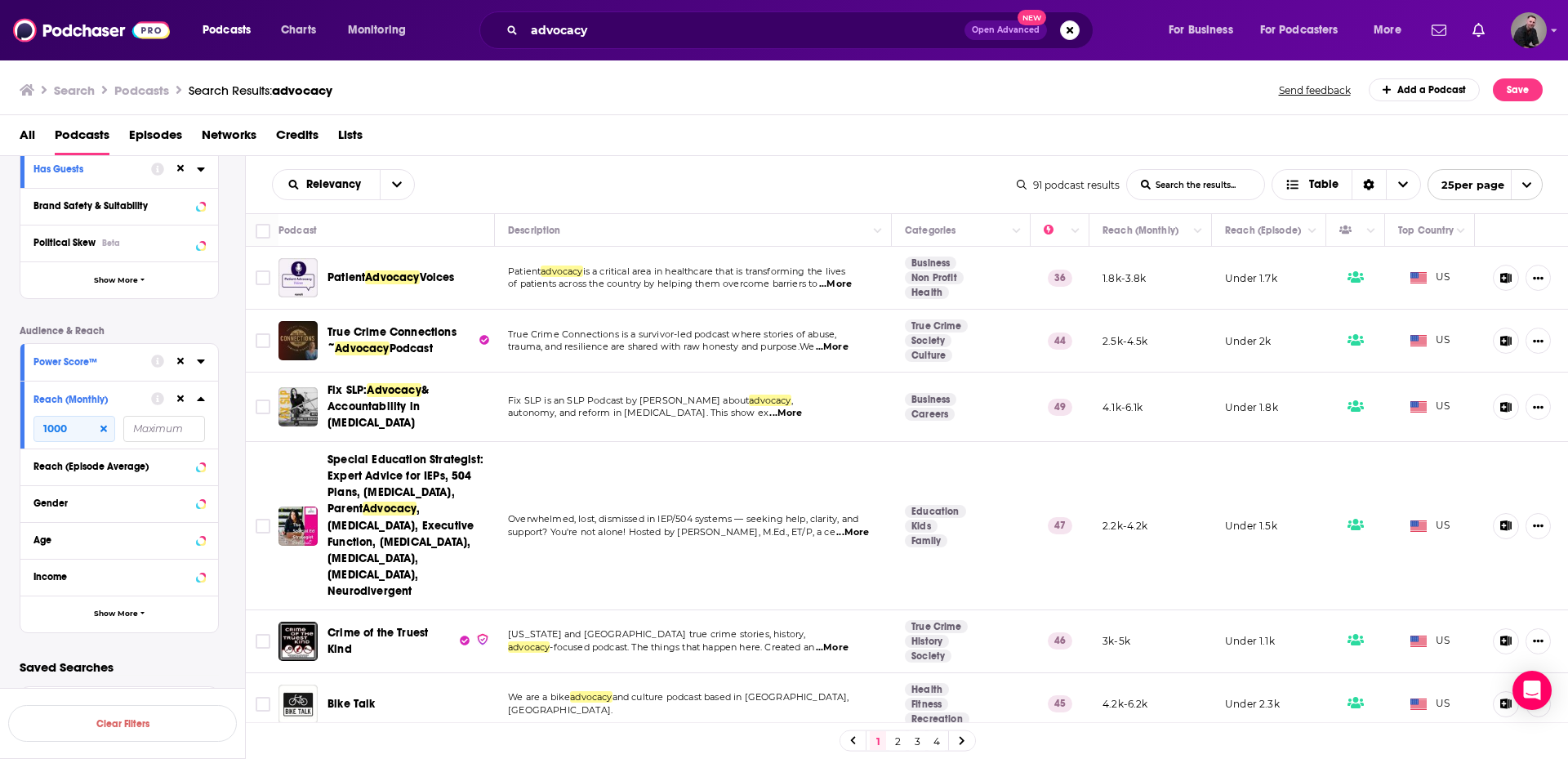
click at [1482, 187] on span "25 per page" at bounding box center [1467, 185] width 76 height 25
click at [1472, 271] on button "100 per page" at bounding box center [1486, 268] width 114 height 25
click at [265, 228] on input "Toggle select all" at bounding box center [262, 231] width 14 height 14
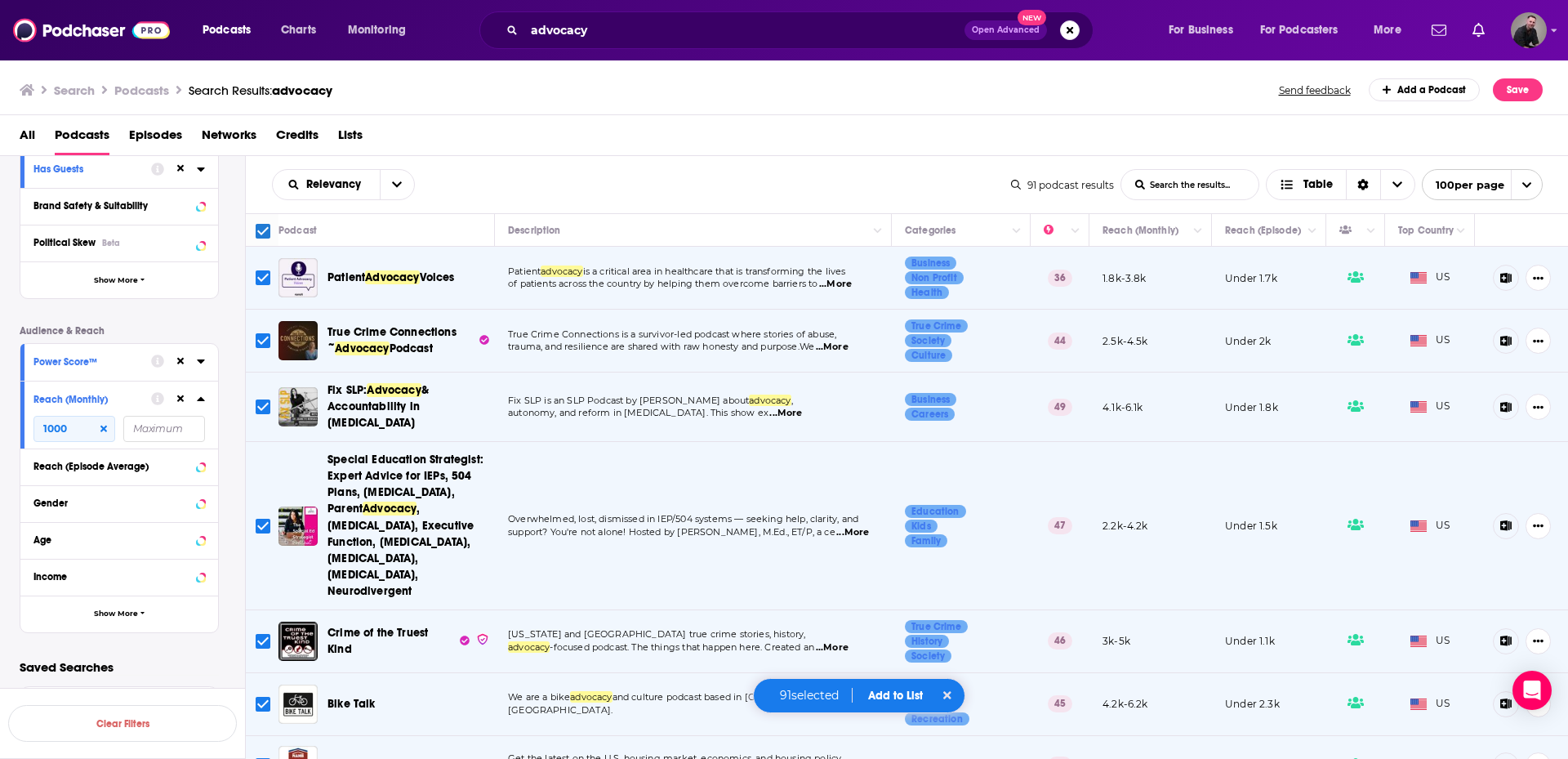
click at [888, 692] on button "Add to List" at bounding box center [896, 695] width 81 height 14
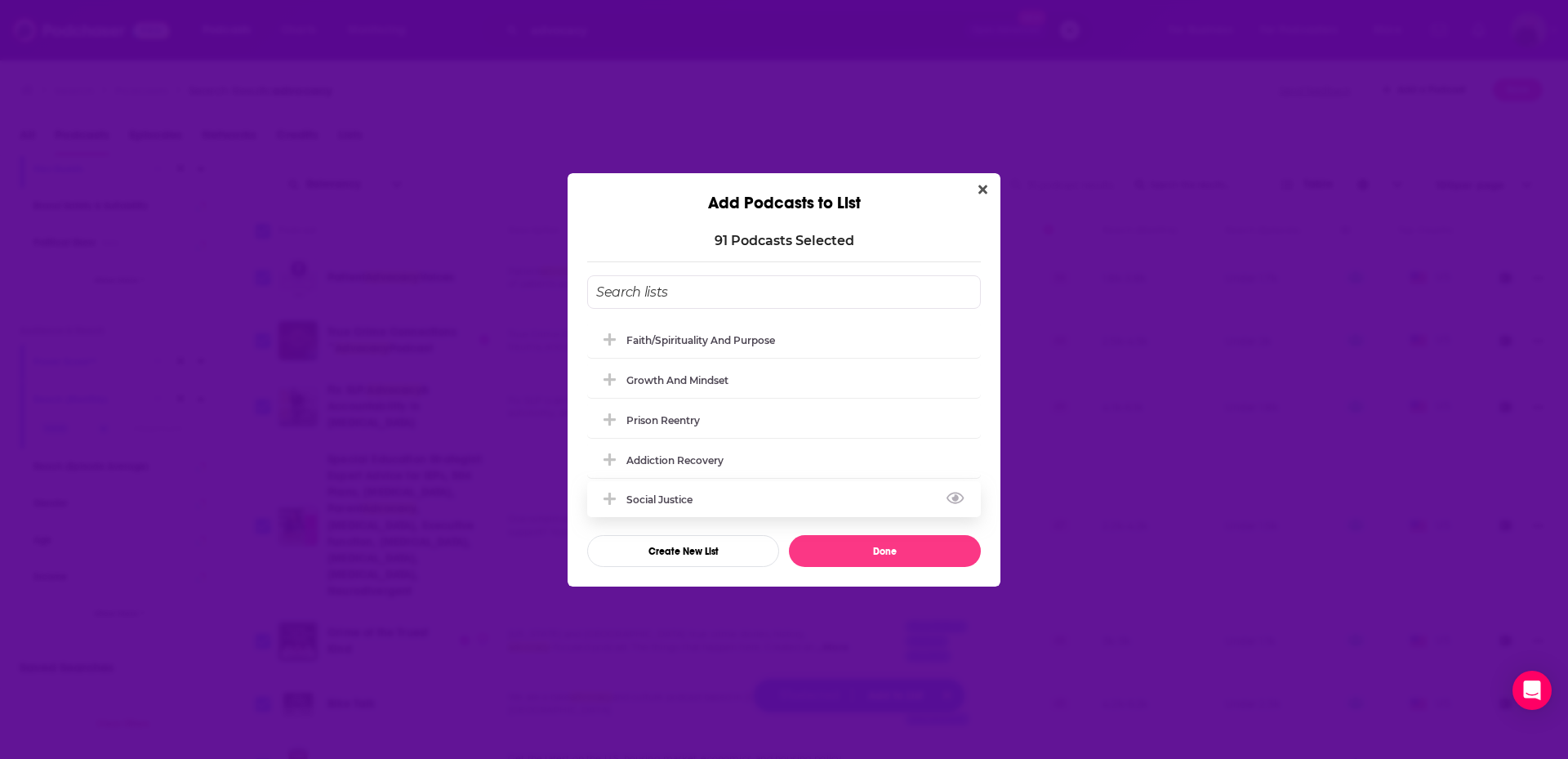
click at [677, 504] on div "Social Justice" at bounding box center [665, 499] width 76 height 12
click at [854, 572] on div "91 Podcast s Selected Faith/Spirituality and Purpose Growth and mindset Prison …" at bounding box center [784, 399] width 433 height 373
click at [859, 553] on button "Done" at bounding box center [884, 551] width 192 height 32
checkbox input "false"
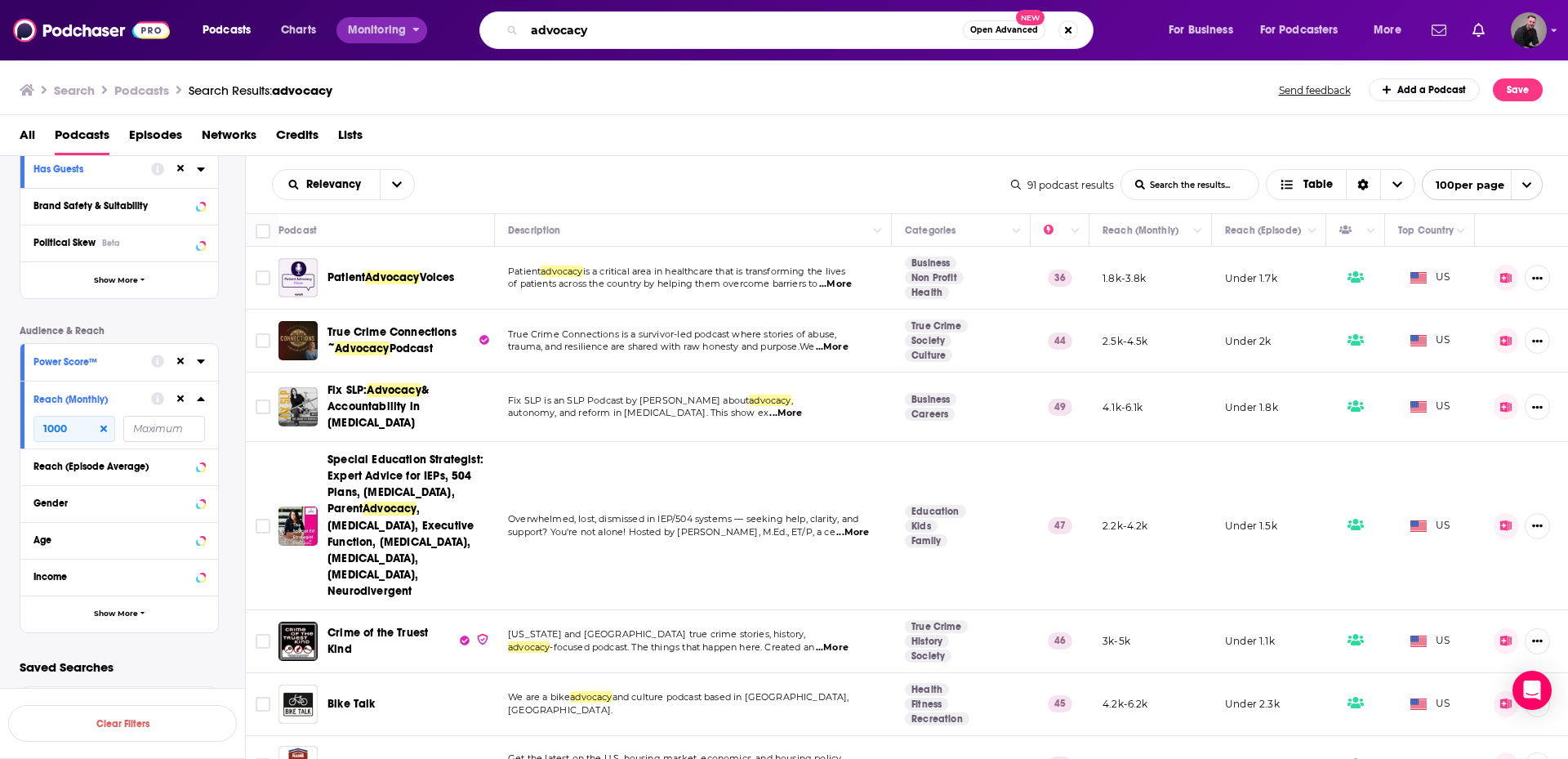
drag, startPoint x: 613, startPoint y: 38, endPoint x: 359, endPoint y: 23, distance: 254.4
click at [359, 23] on div "Podcasts Charts Monitoring advocacy Open Advanced New For Business For Podcaste…" at bounding box center [804, 30] width 1226 height 37
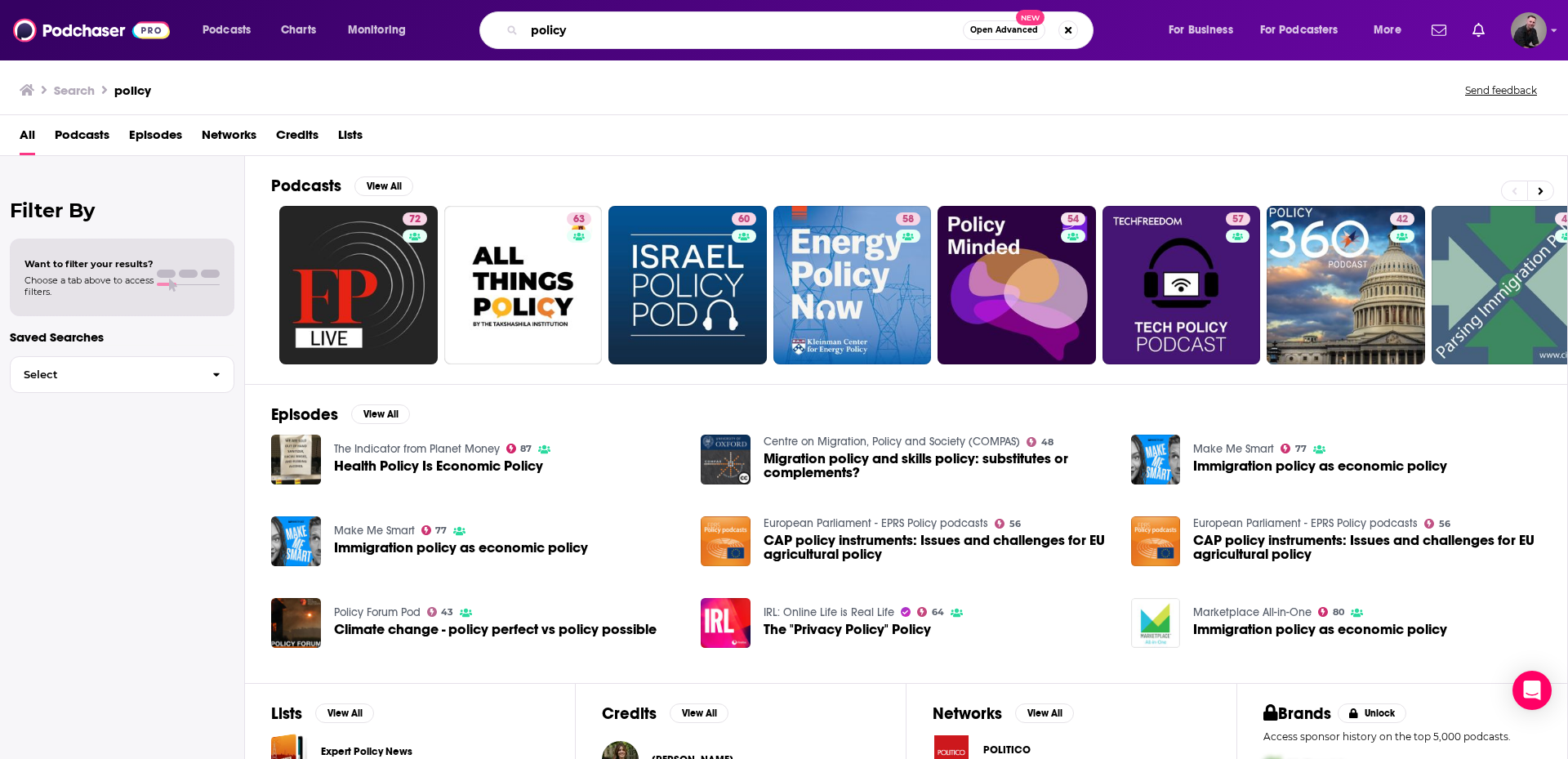
click at [618, 36] on input "policy" at bounding box center [743, 30] width 438 height 26
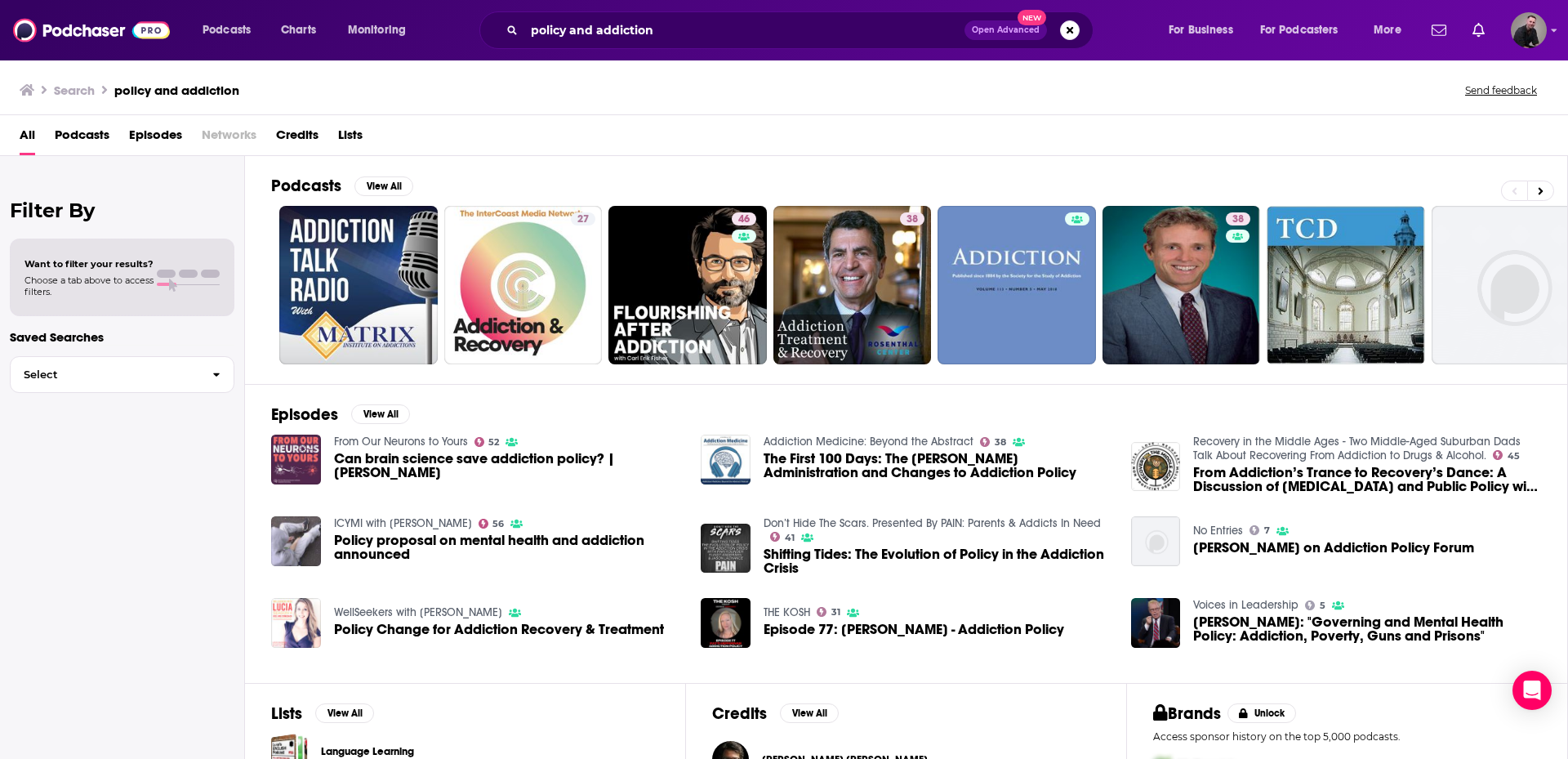
drag, startPoint x: 110, startPoint y: 139, endPoint x: 80, endPoint y: 139, distance: 30.0
click at [110, 139] on div "All Podcasts Episodes Networks Credits Lists" at bounding box center [787, 138] width 1536 height 33
click at [80, 139] on span "Podcasts" at bounding box center [82, 138] width 55 height 33
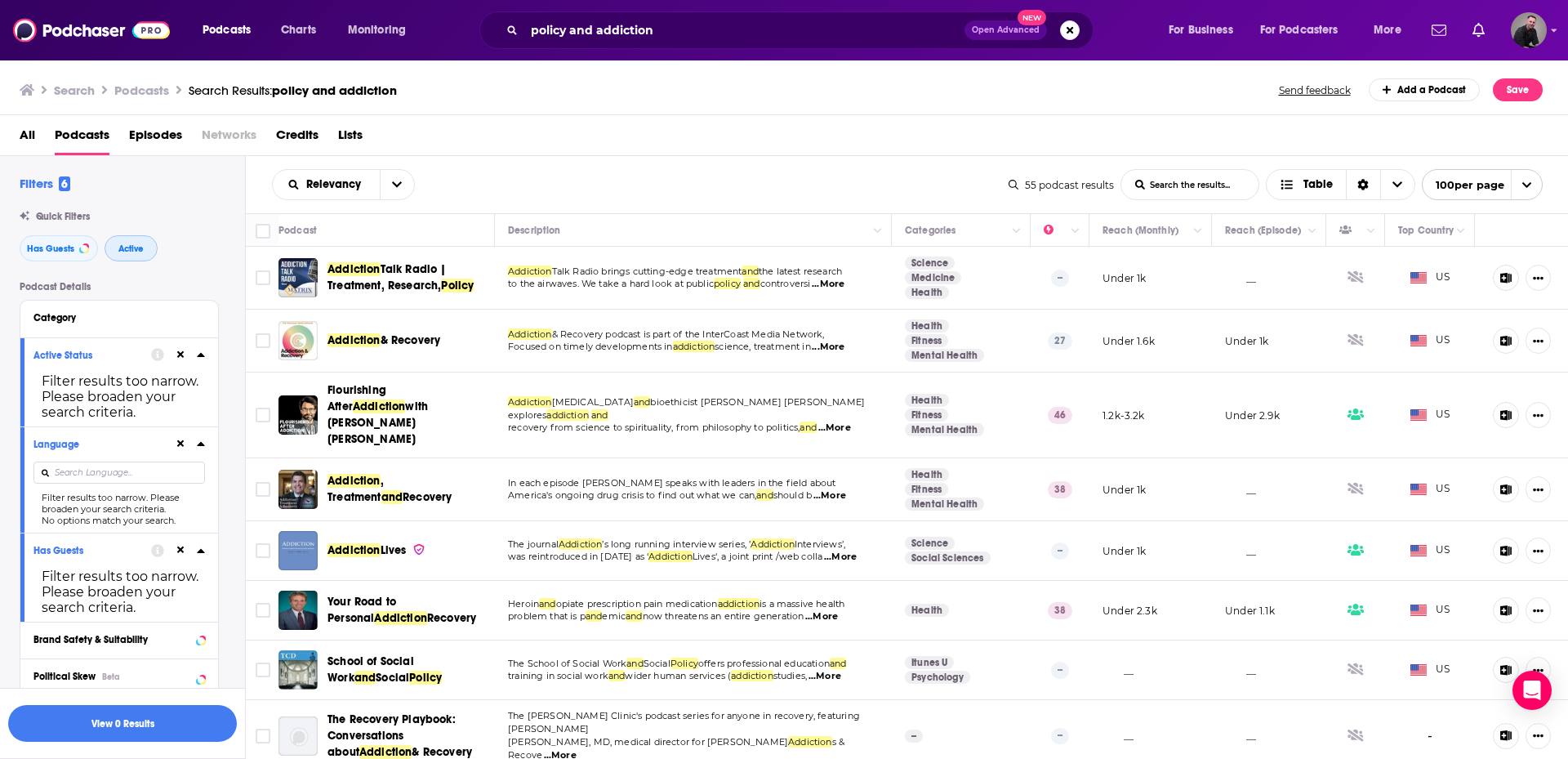
click at [132, 244] on span "Active" at bounding box center [131, 248] width 25 height 9
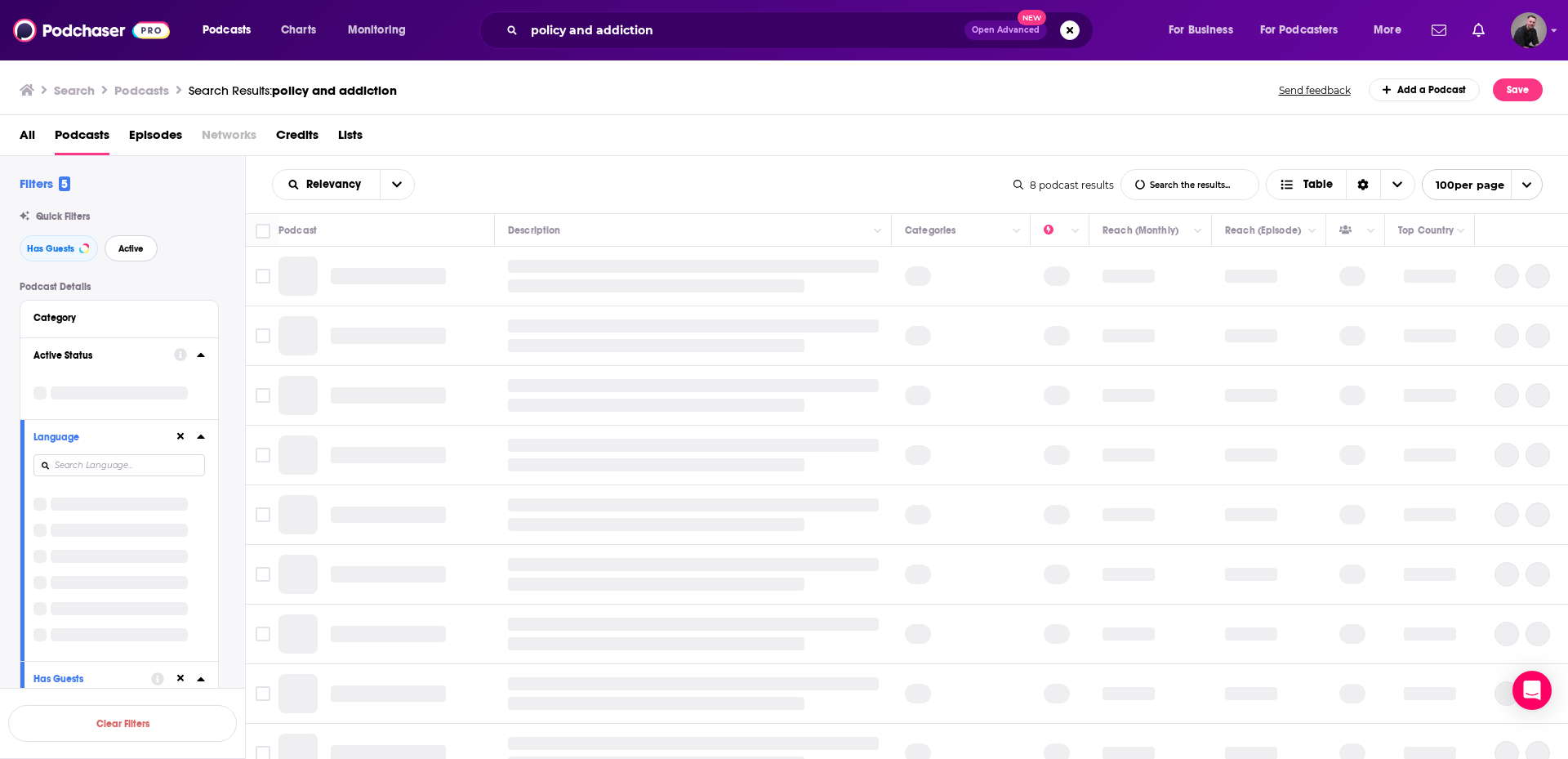
click at [144, 249] on button "Active" at bounding box center [131, 248] width 53 height 26
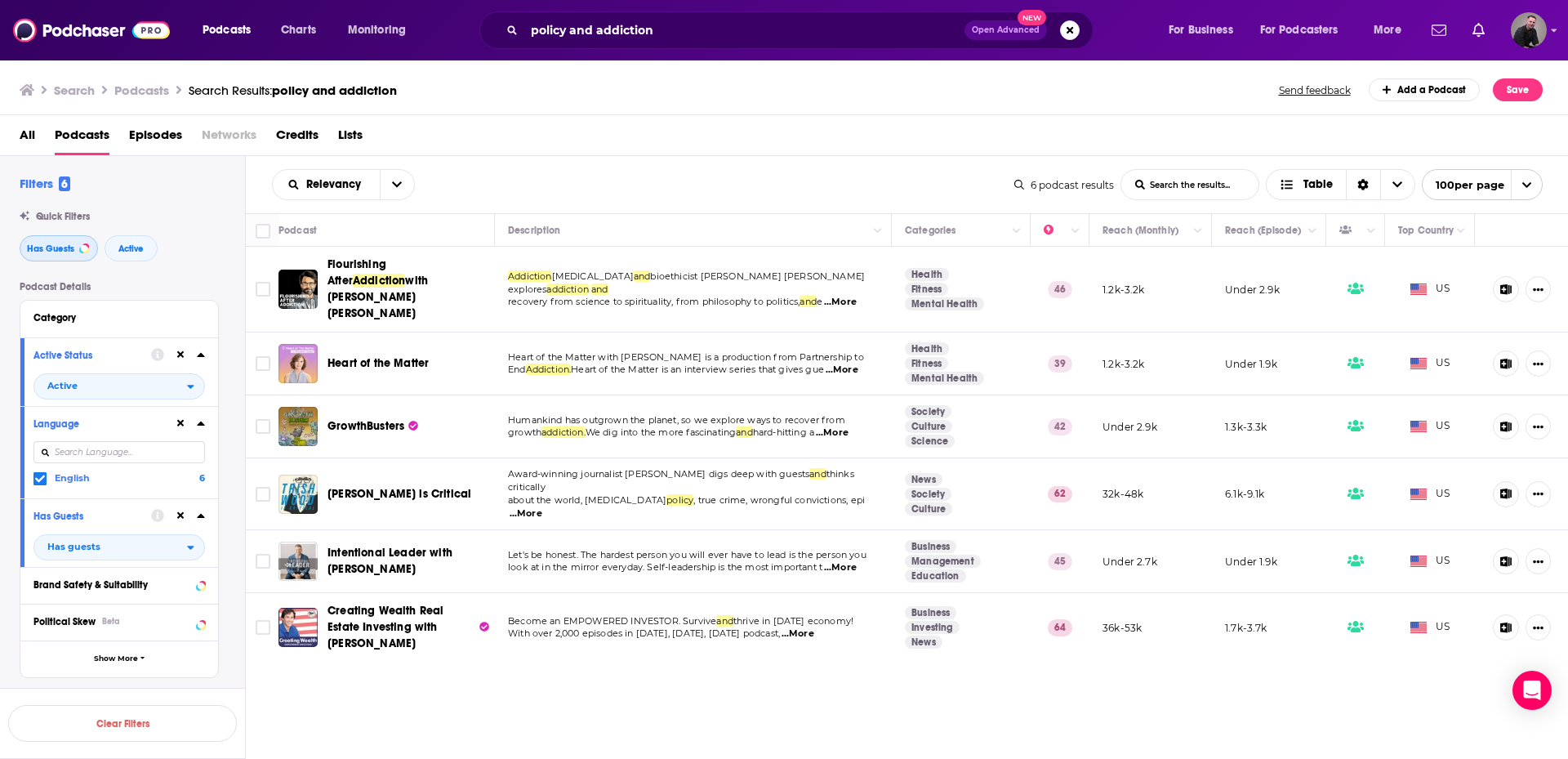
click at [50, 244] on span "Has Guests" at bounding box center [51, 248] width 47 height 9
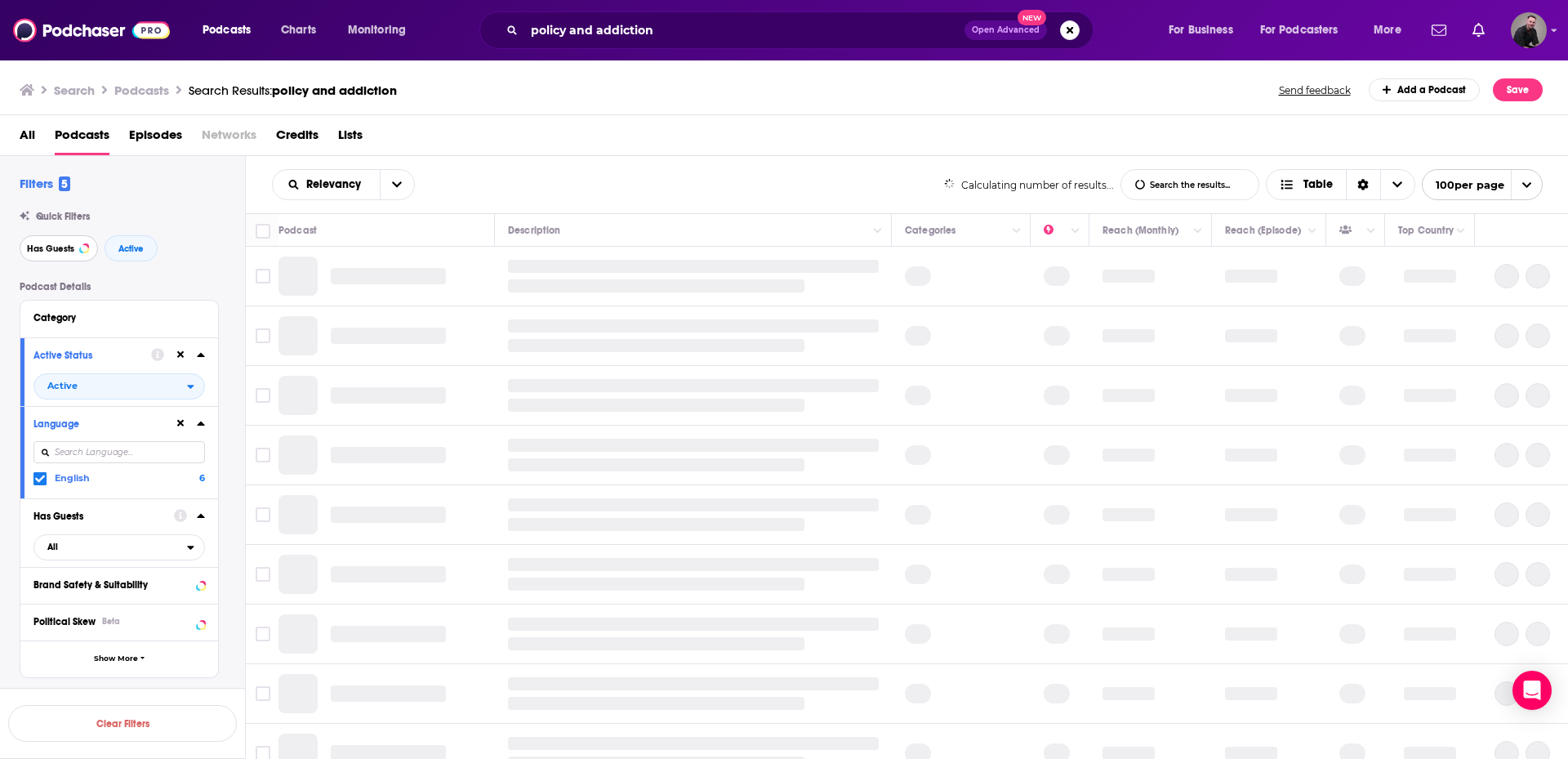
click at [50, 244] on span "Has Guests" at bounding box center [51, 248] width 47 height 9
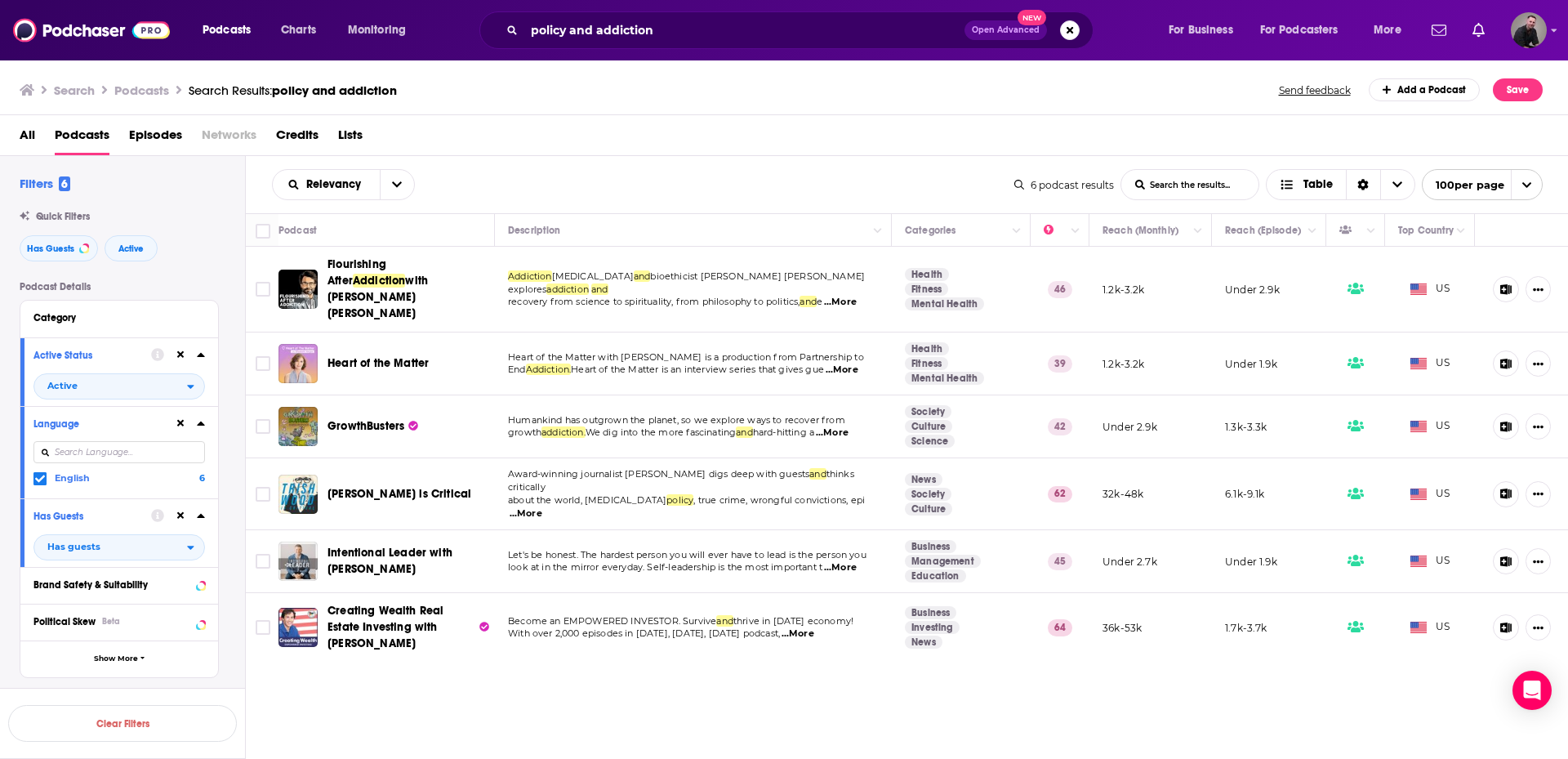
click at [855, 561] on span "...More" at bounding box center [840, 567] width 33 height 13
click at [814, 628] on span "...More" at bounding box center [798, 633] width 33 height 13
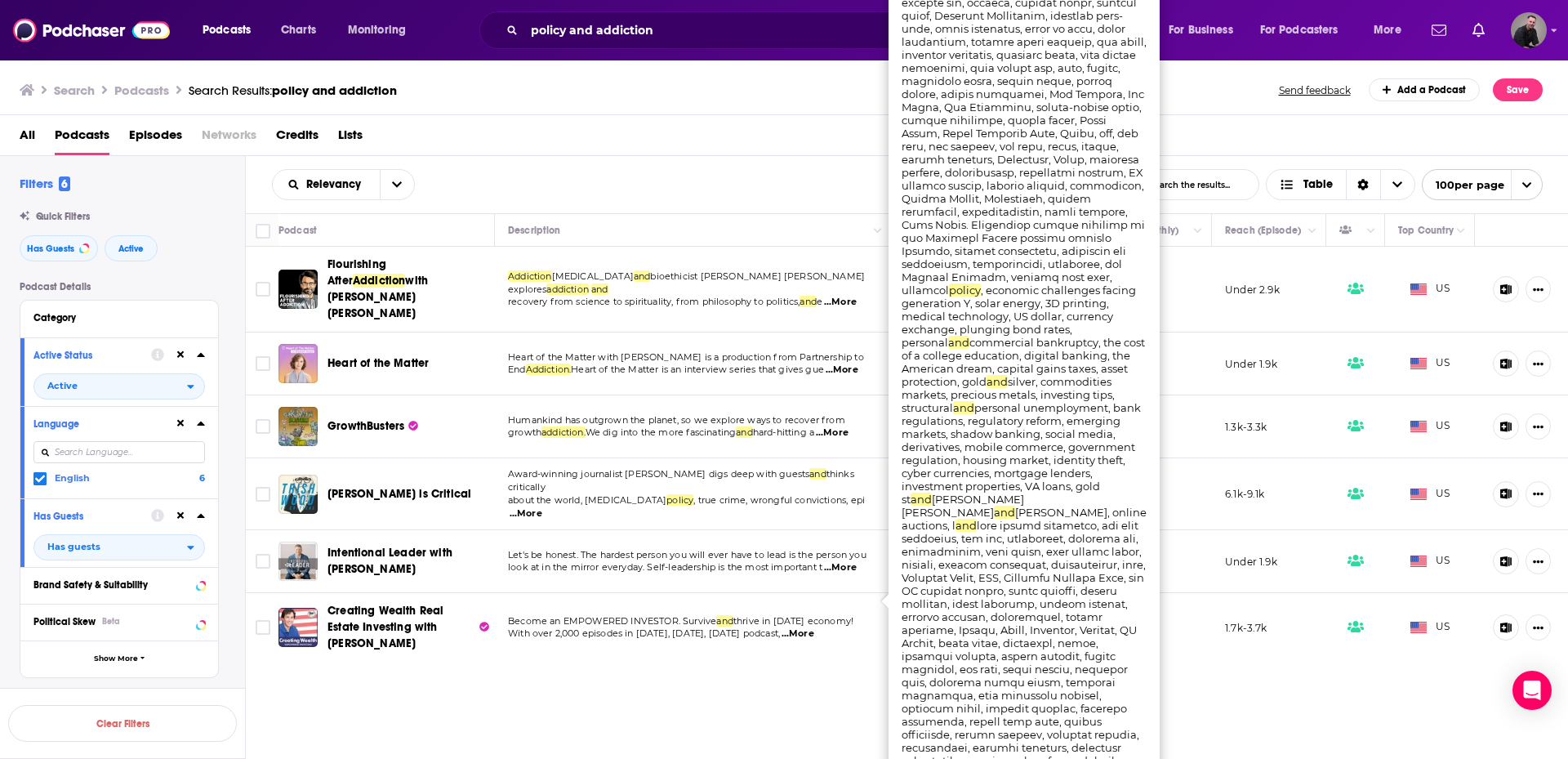
click at [842, 427] on span "...More" at bounding box center [832, 433] width 33 height 13
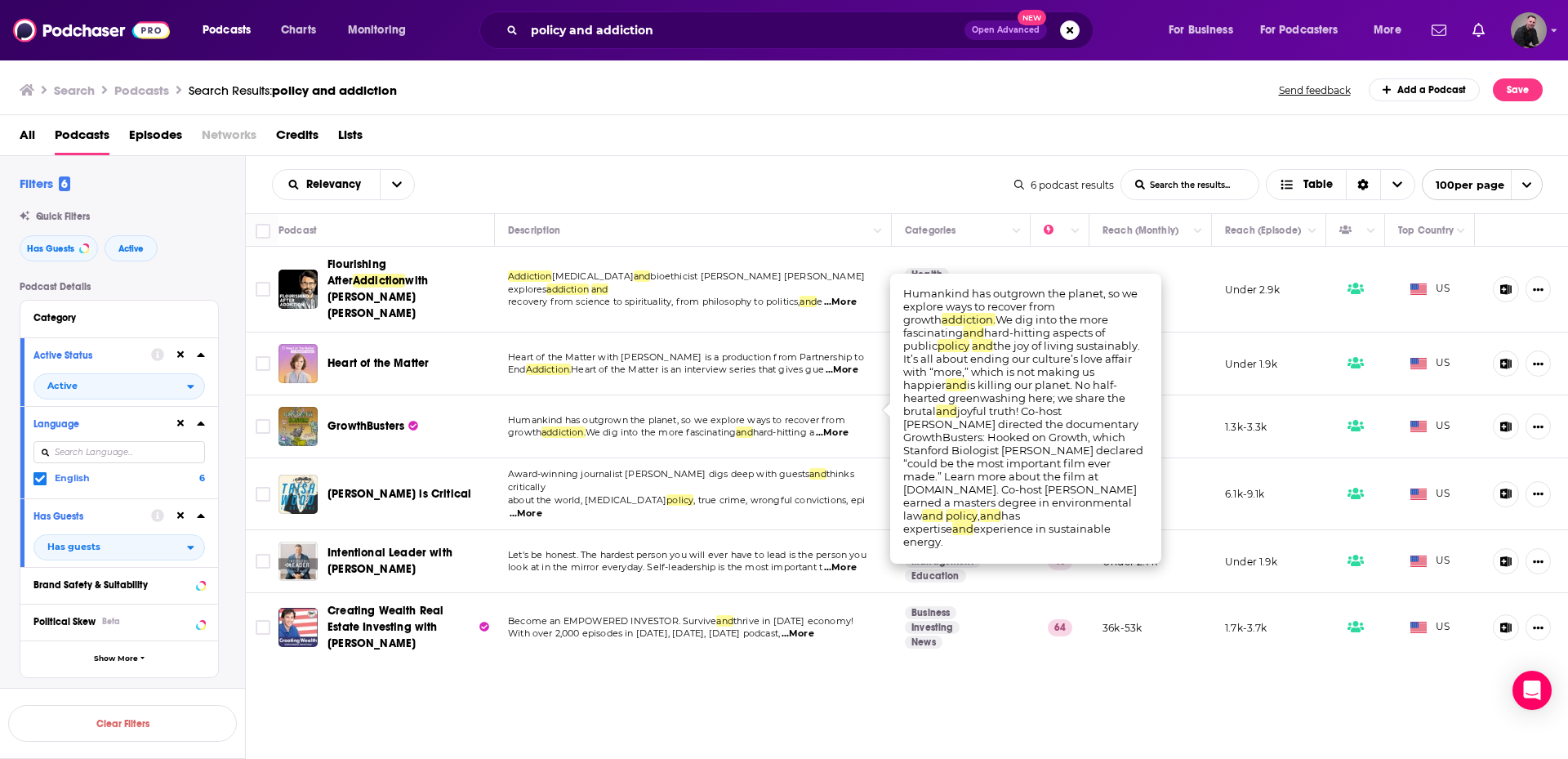
click at [842, 427] on span "...More" at bounding box center [832, 433] width 33 height 13
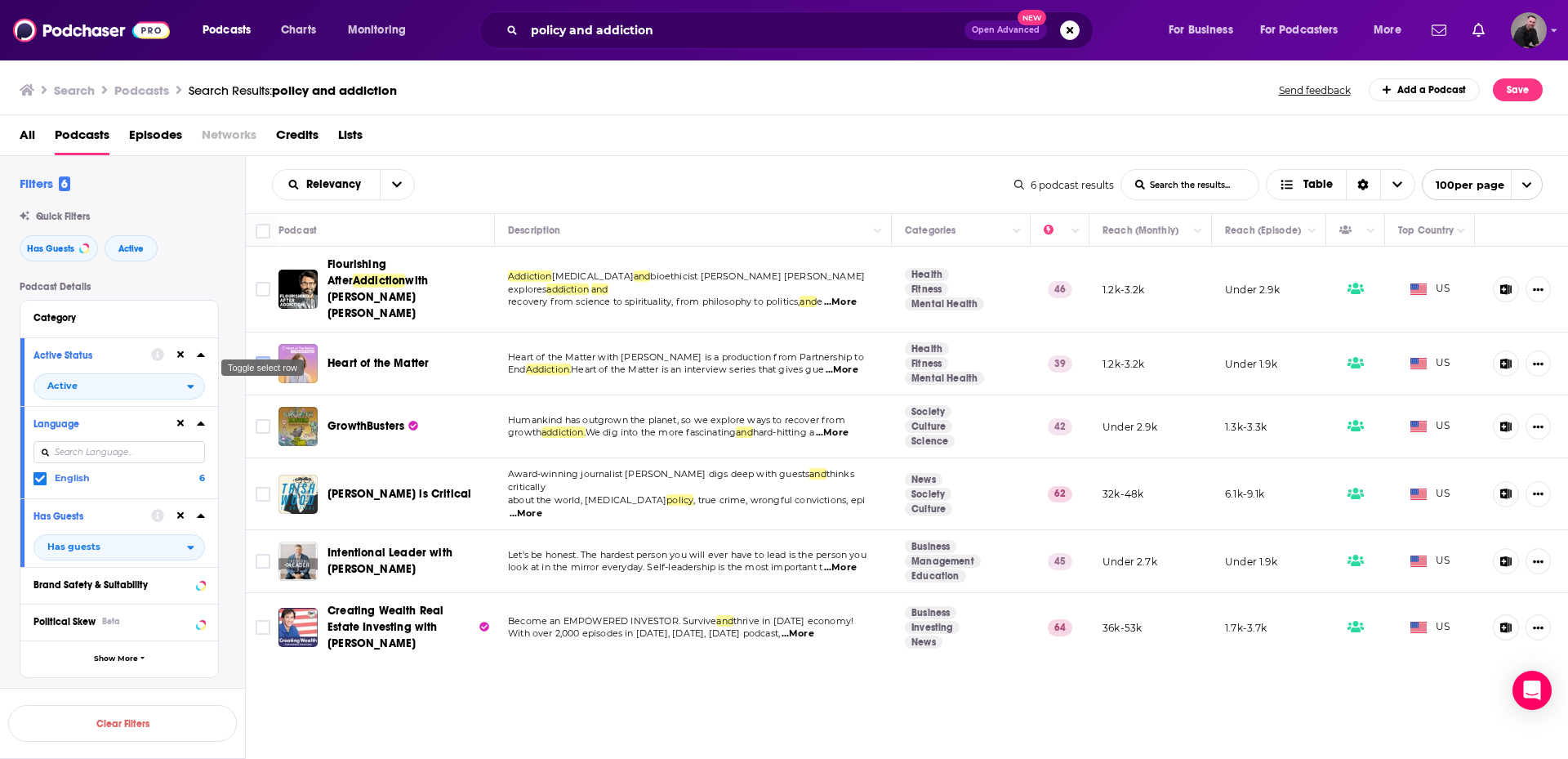
click at [254, 354] on icon "Toggle select row" at bounding box center [263, 363] width 20 height 20
click at [269, 356] on input "Toggle select row" at bounding box center [262, 363] width 14 height 14
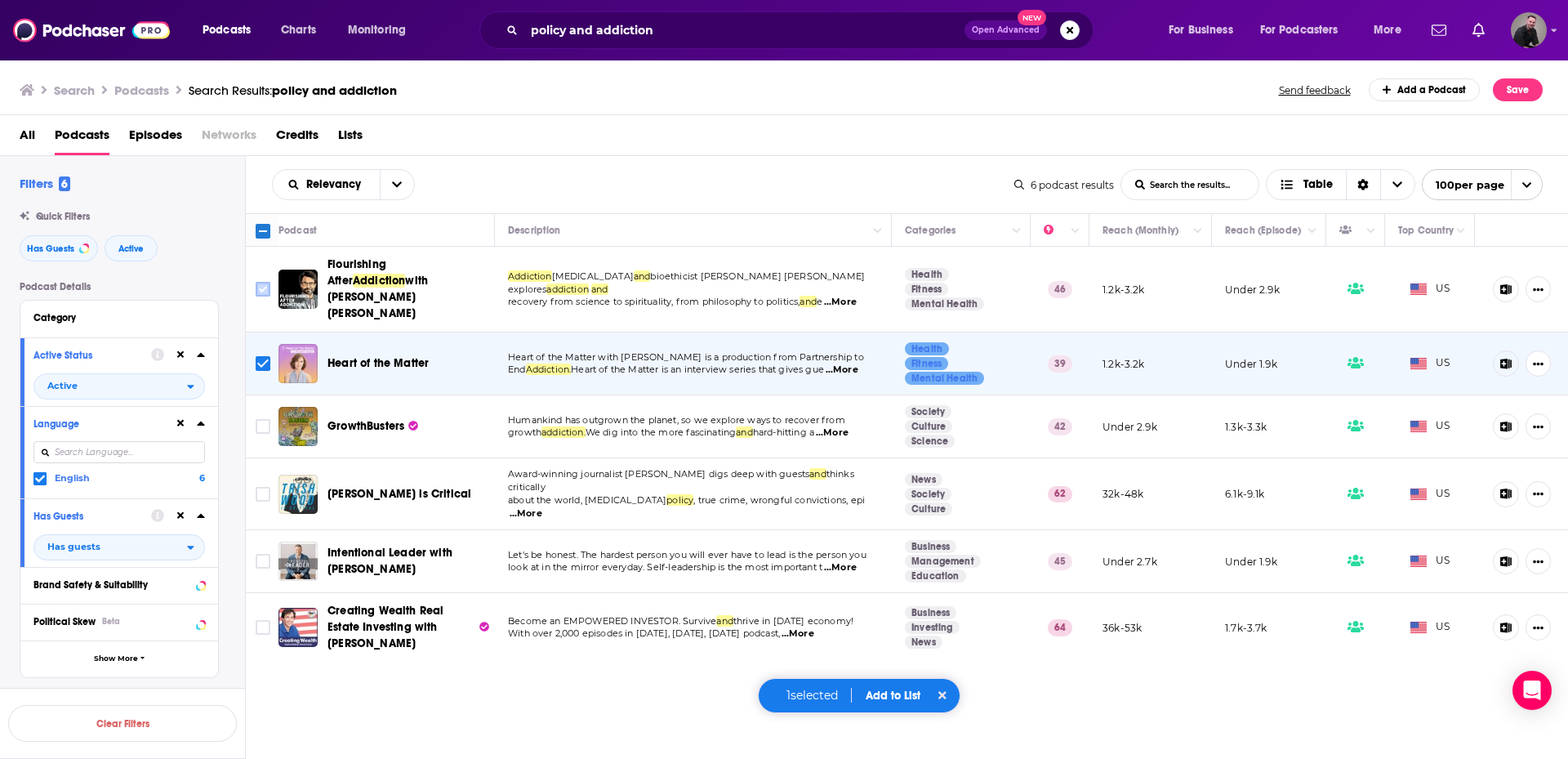
click at [263, 282] on input "Toggle select row" at bounding box center [262, 288] width 14 height 14
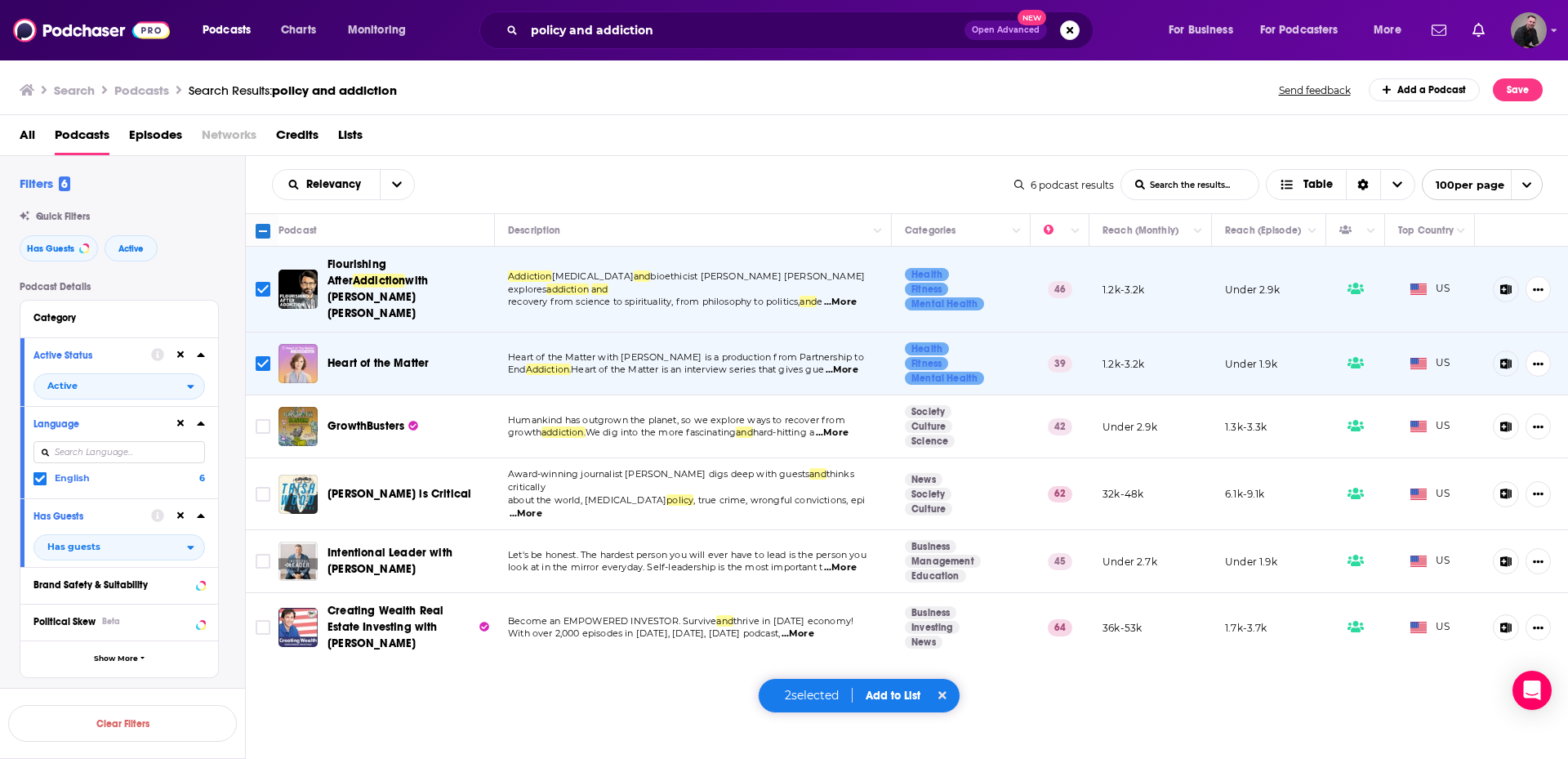
click at [888, 693] on button "Add to List" at bounding box center [893, 695] width 81 height 14
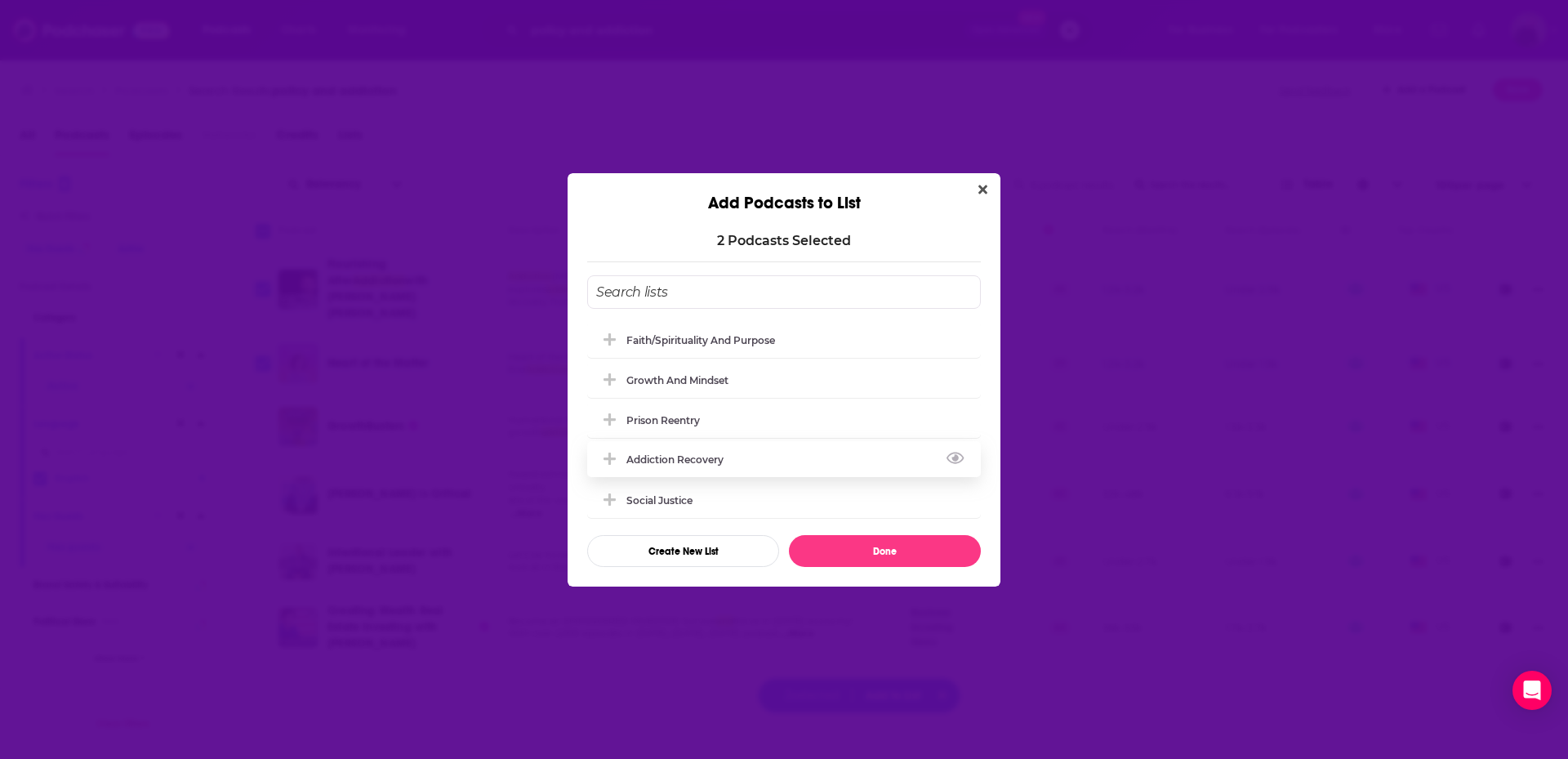
click at [672, 454] on div "Addiction recovery" at bounding box center [680, 460] width 107 height 12
click at [896, 554] on button "Done" at bounding box center [884, 551] width 192 height 32
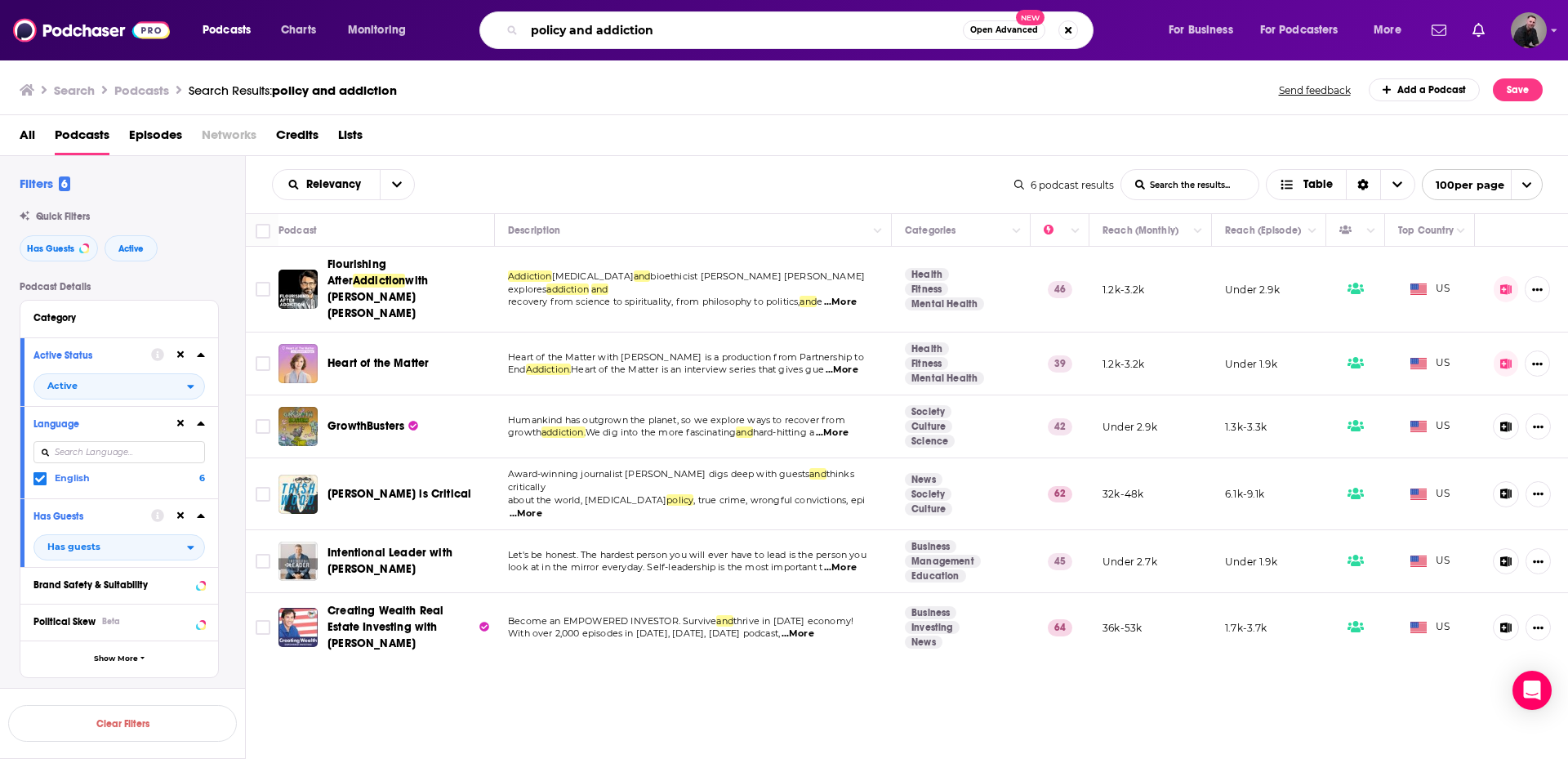
drag, startPoint x: 572, startPoint y: 28, endPoint x: 737, endPoint y: 32, distance: 165.0
click at [737, 32] on input "policy and addiction" at bounding box center [743, 30] width 438 height 26
type input "policy"
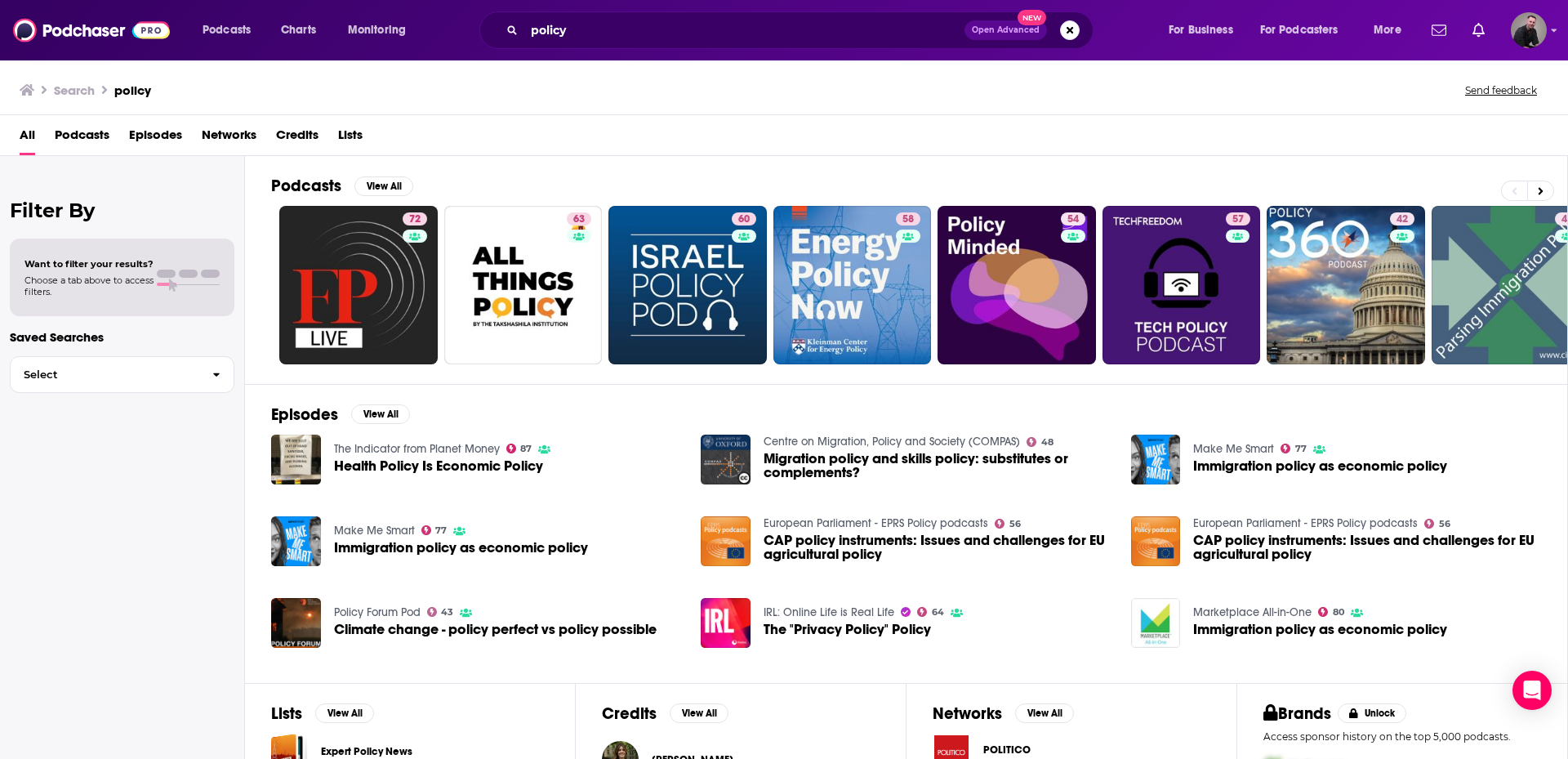
click at [91, 143] on span "Podcasts" at bounding box center [82, 138] width 55 height 33
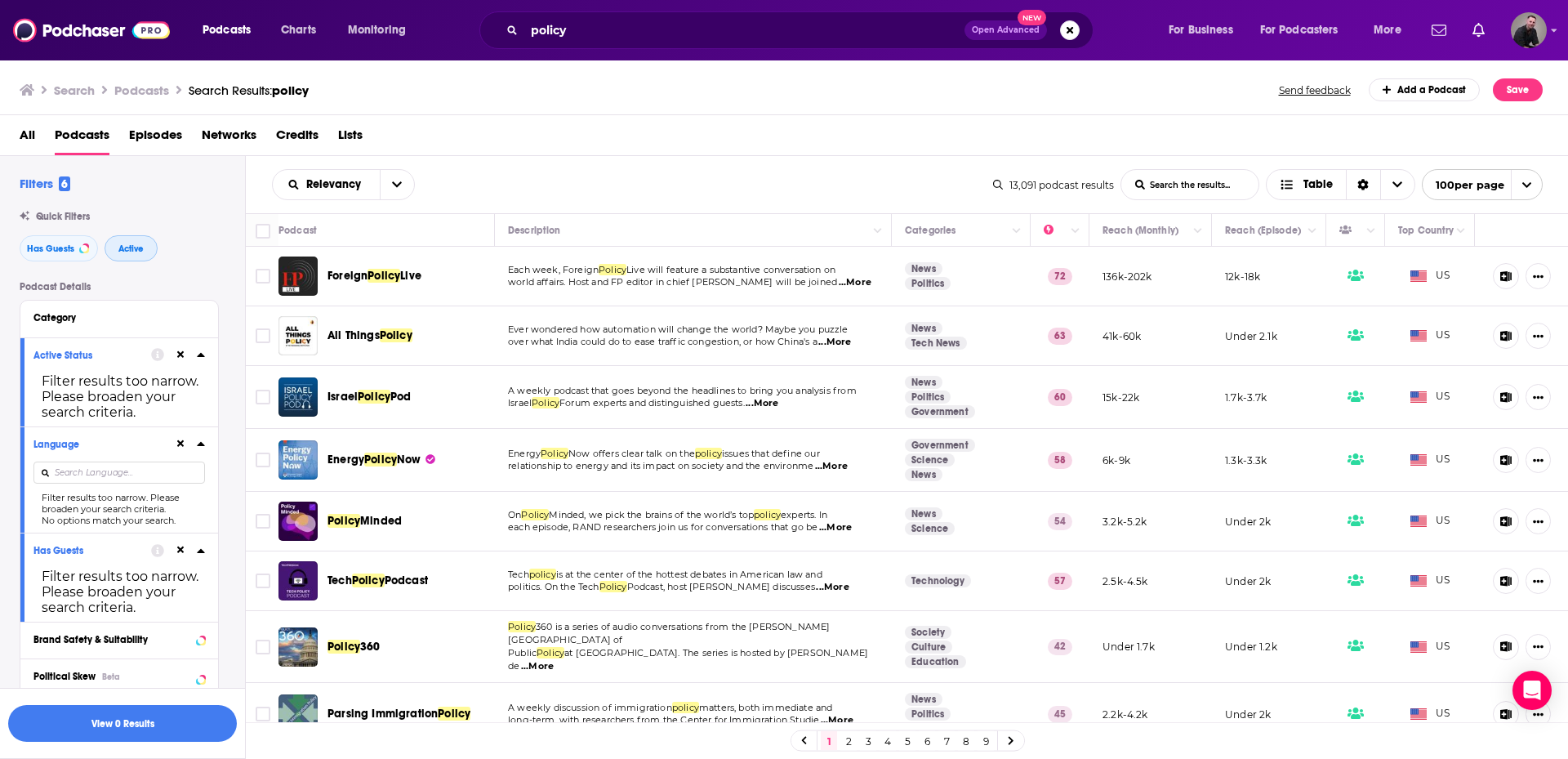
click at [137, 241] on button "Active" at bounding box center [131, 248] width 53 height 26
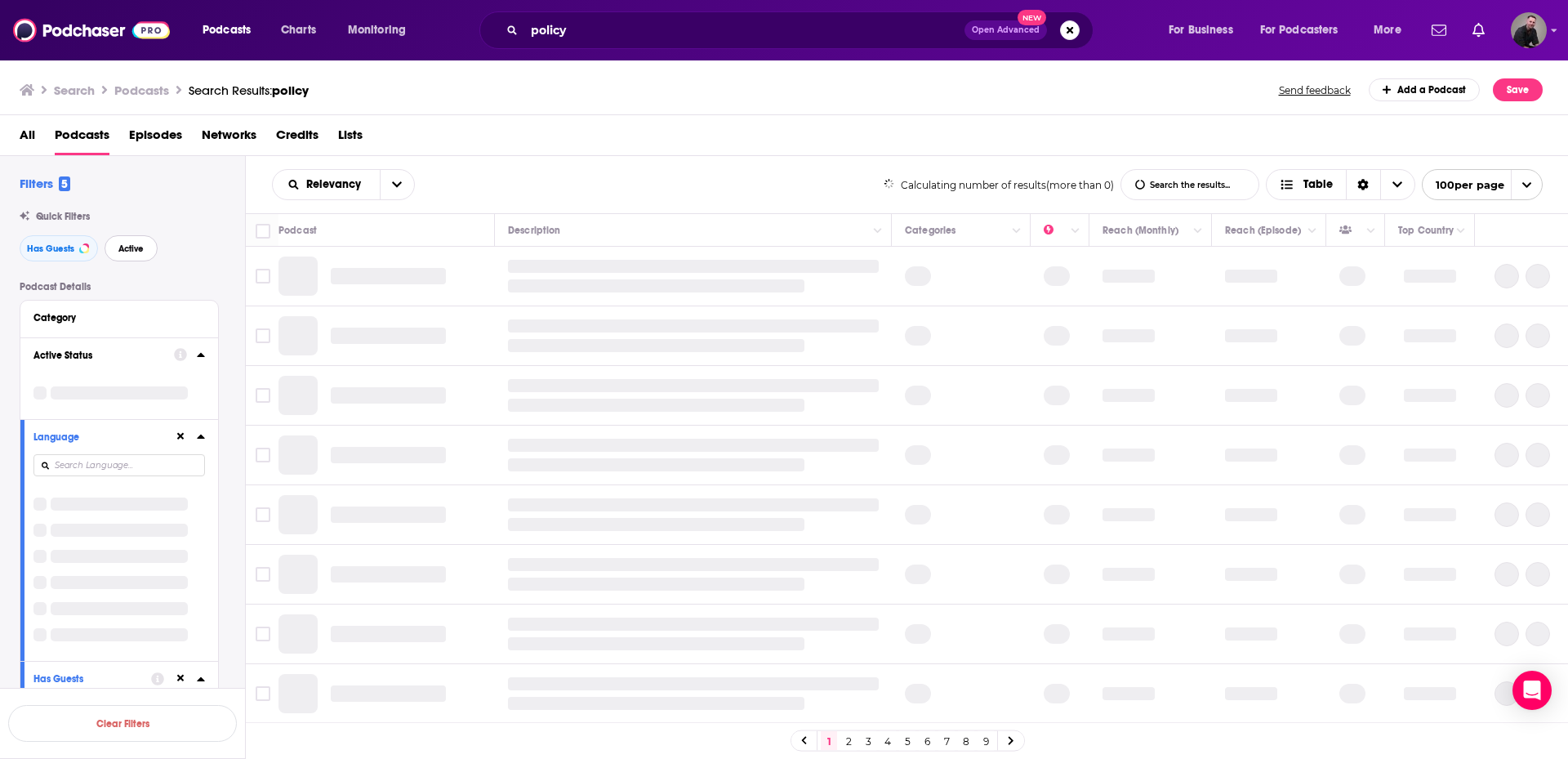
click at [138, 244] on span "Active" at bounding box center [131, 248] width 25 height 9
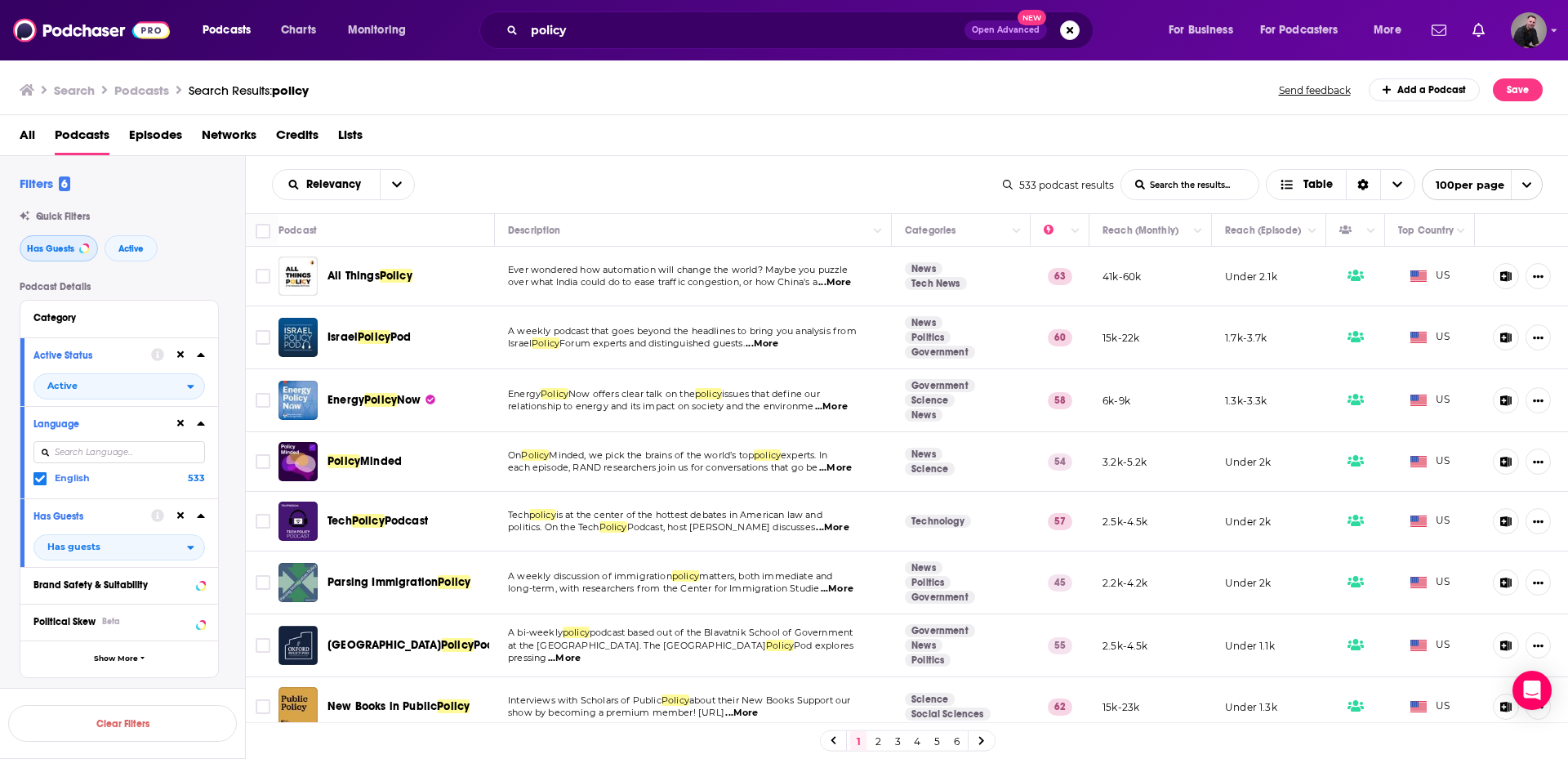
click at [58, 247] on span "Has Guests" at bounding box center [51, 248] width 47 height 9
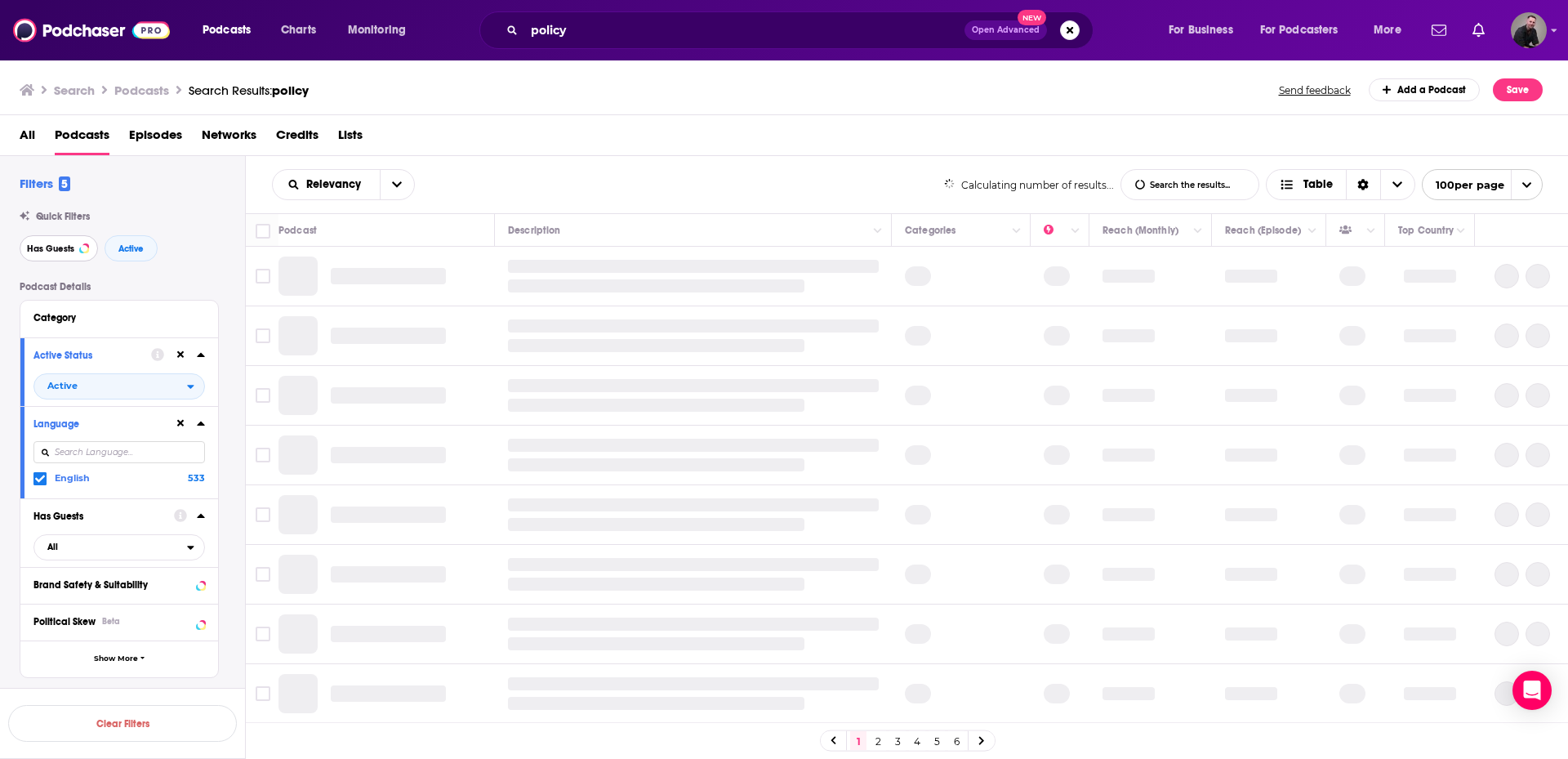
click at [59, 247] on span "Has Guests" at bounding box center [51, 248] width 47 height 9
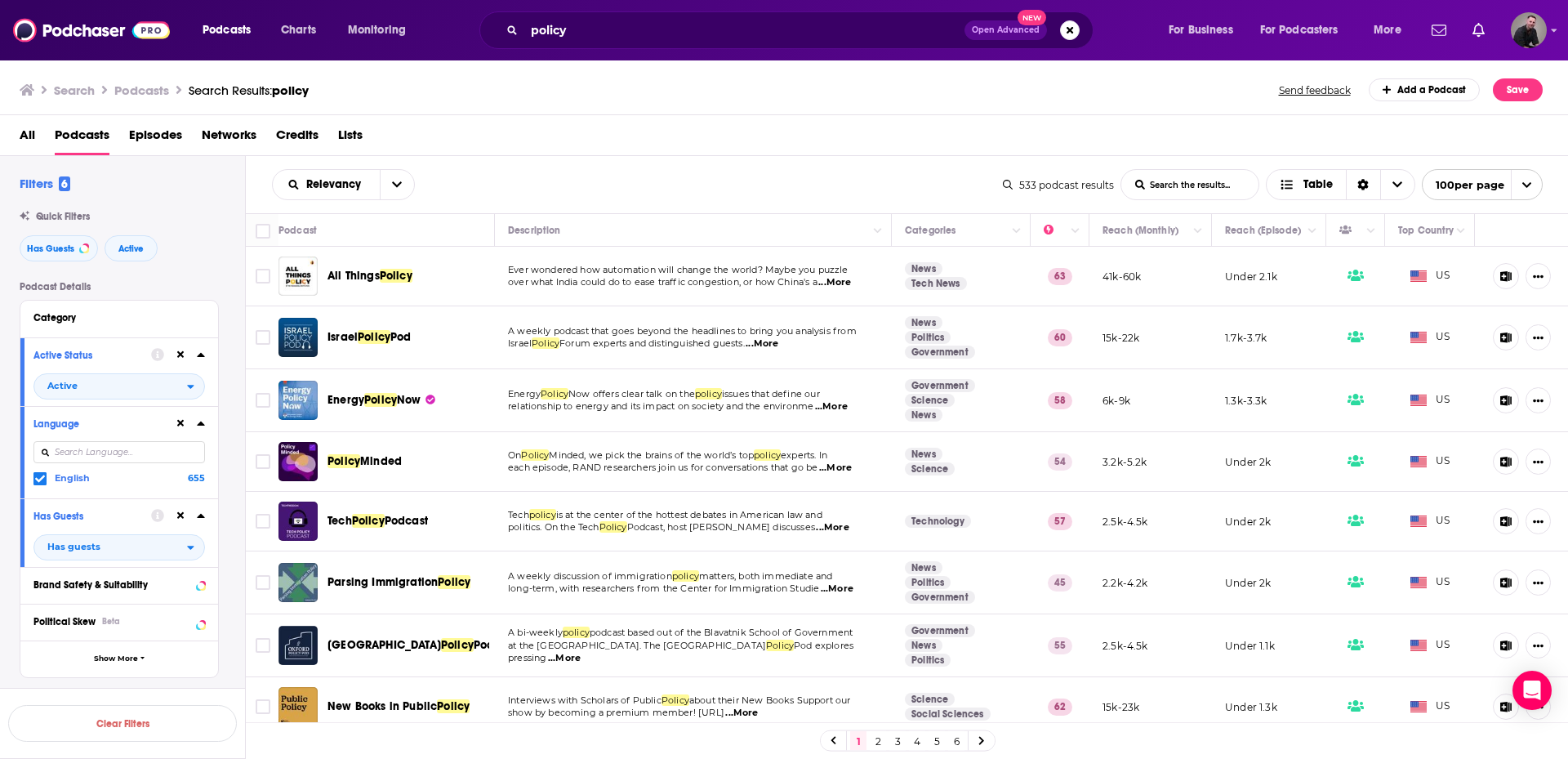
click at [596, 43] on div "policy Open Advanced New" at bounding box center [786, 30] width 614 height 37
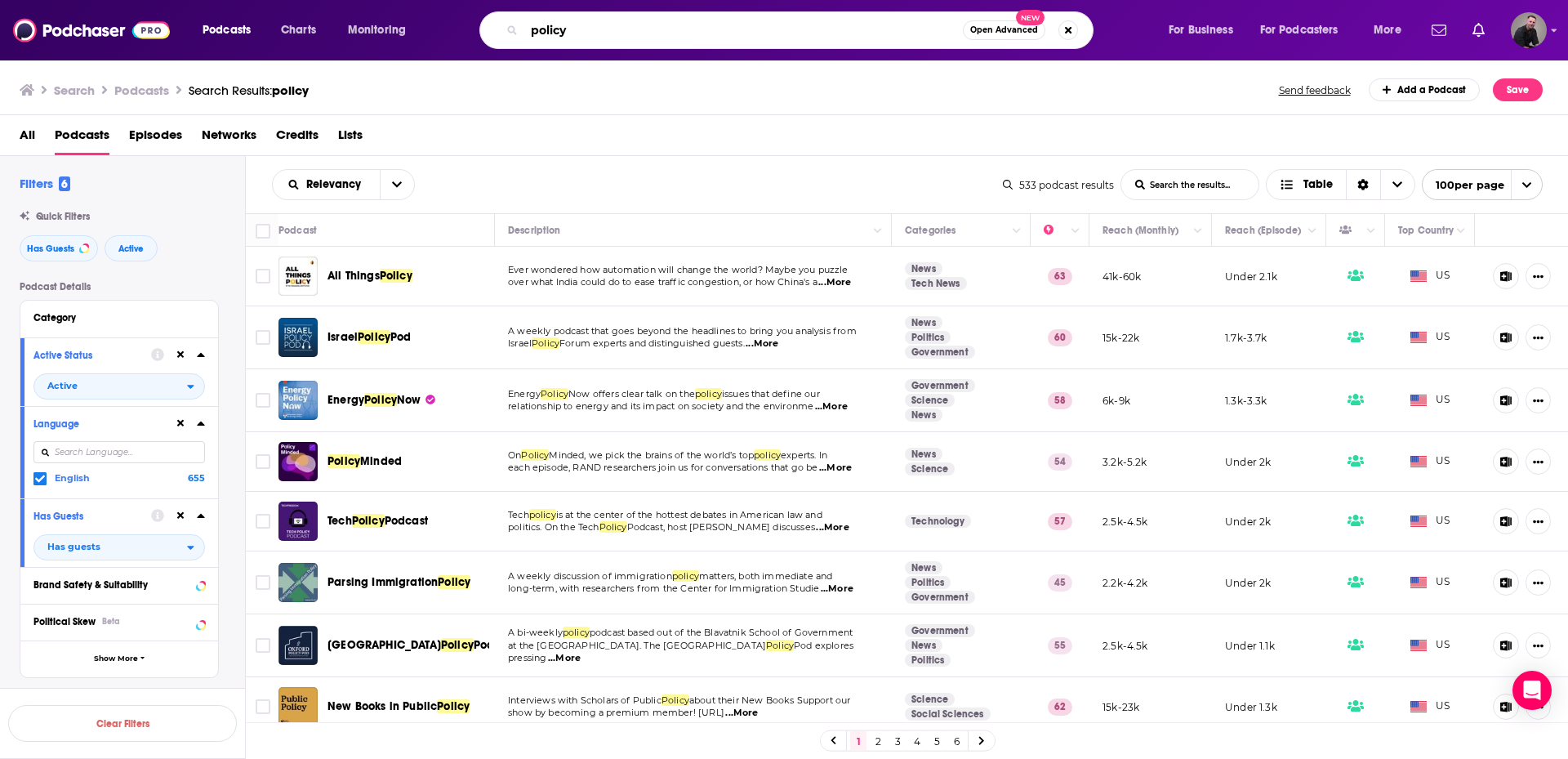
click at [596, 27] on input "policy" at bounding box center [743, 30] width 438 height 26
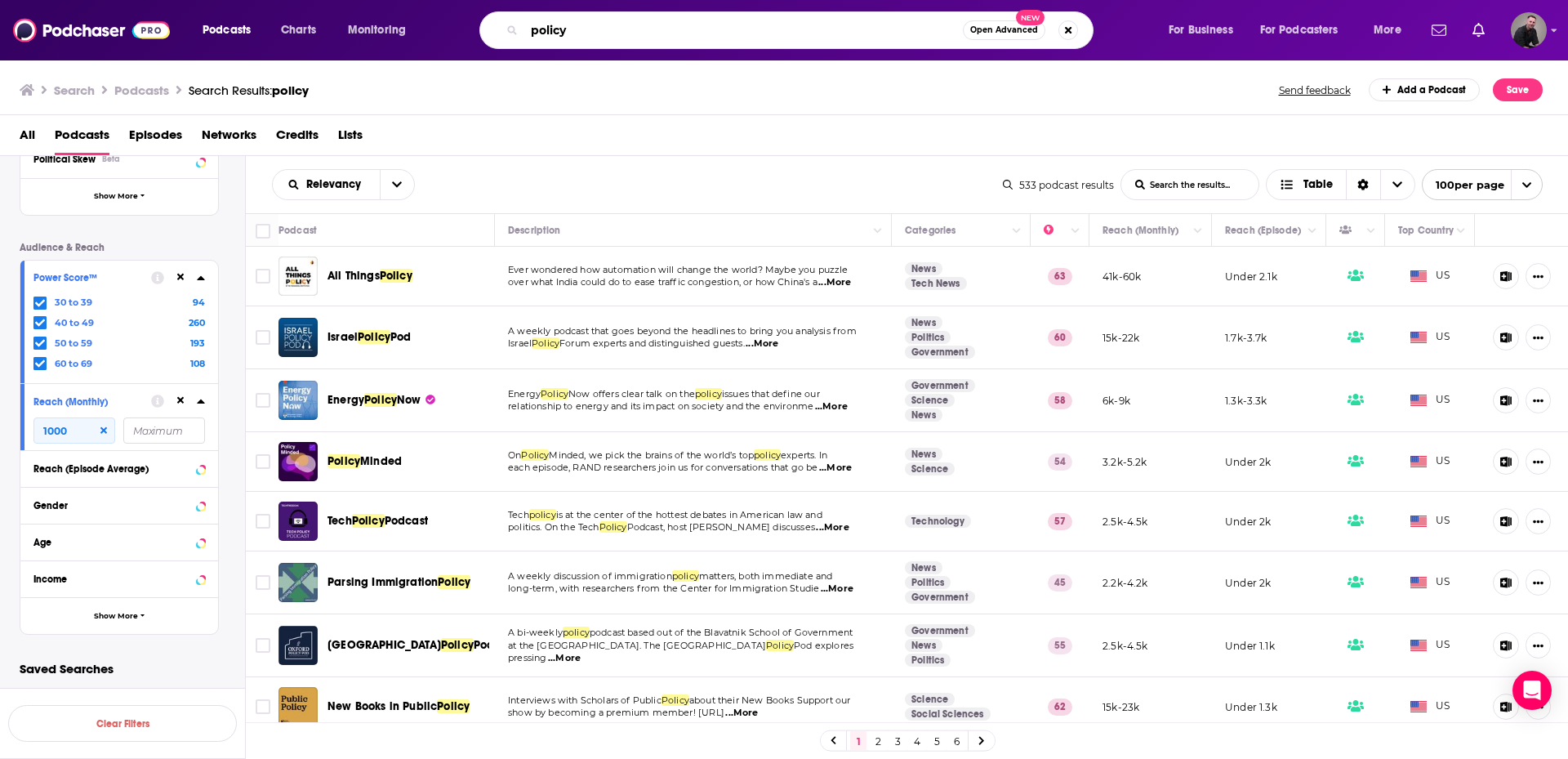
scroll to position [465, 0]
drag, startPoint x: 38, startPoint y: 300, endPoint x: 36, endPoint y: 312, distance: 12.2
click at [38, 300] on icon at bounding box center [40, 301] width 10 height 10
click at [36, 312] on div "30 to 39 94 40 to 49 260 50 to 59 193 60 to 69 108" at bounding box center [119, 331] width 171 height 75
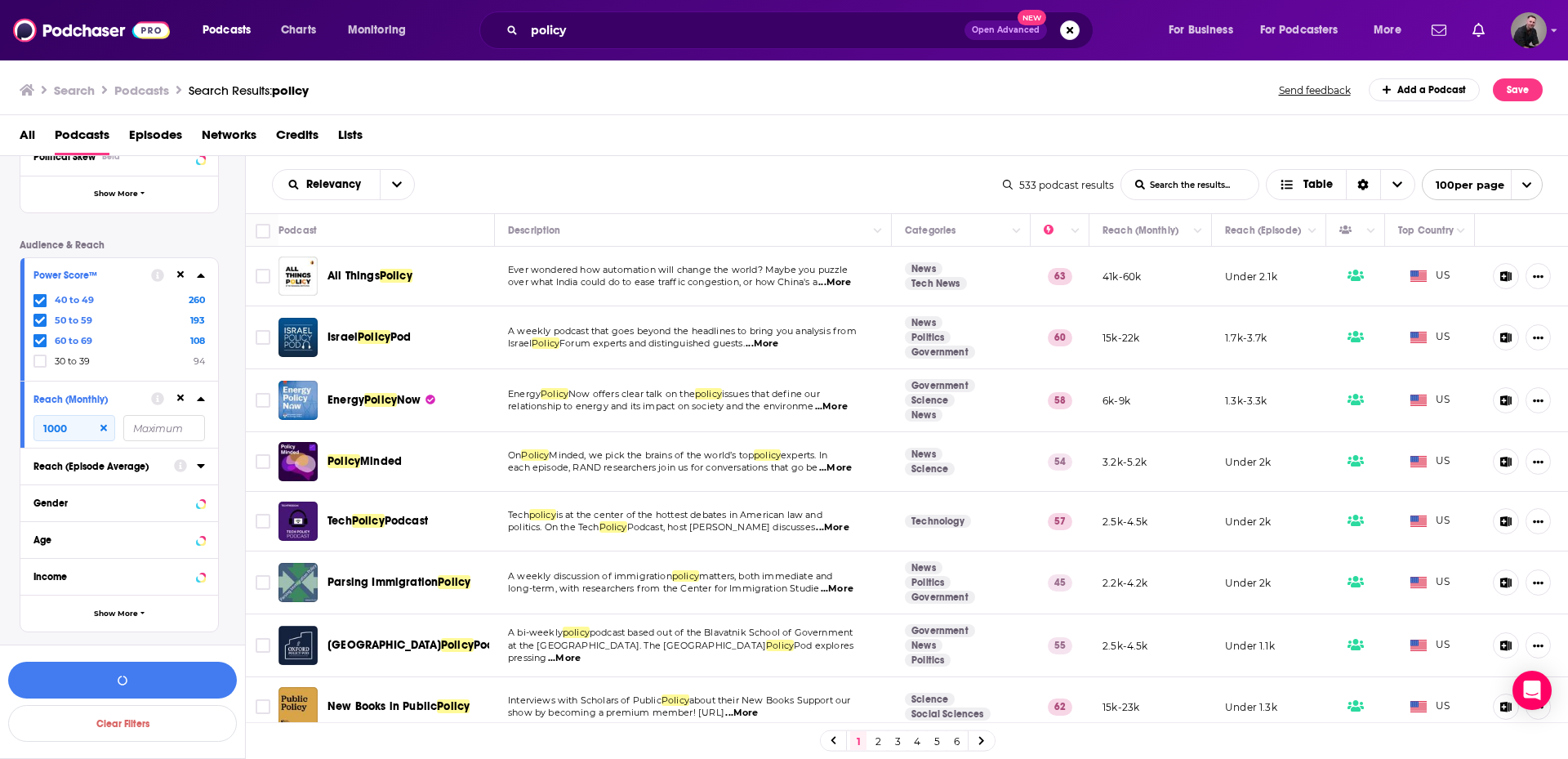
click at [36, 320] on icon at bounding box center [40, 321] width 10 height 10
click at [39, 305] on span at bounding box center [39, 300] width 13 height 13
click at [39, 293] on div at bounding box center [41, 300] width 16 height 14
click at [40, 304] on input "multiSelectOption-60-0" at bounding box center [40, 304] width 0 height 0
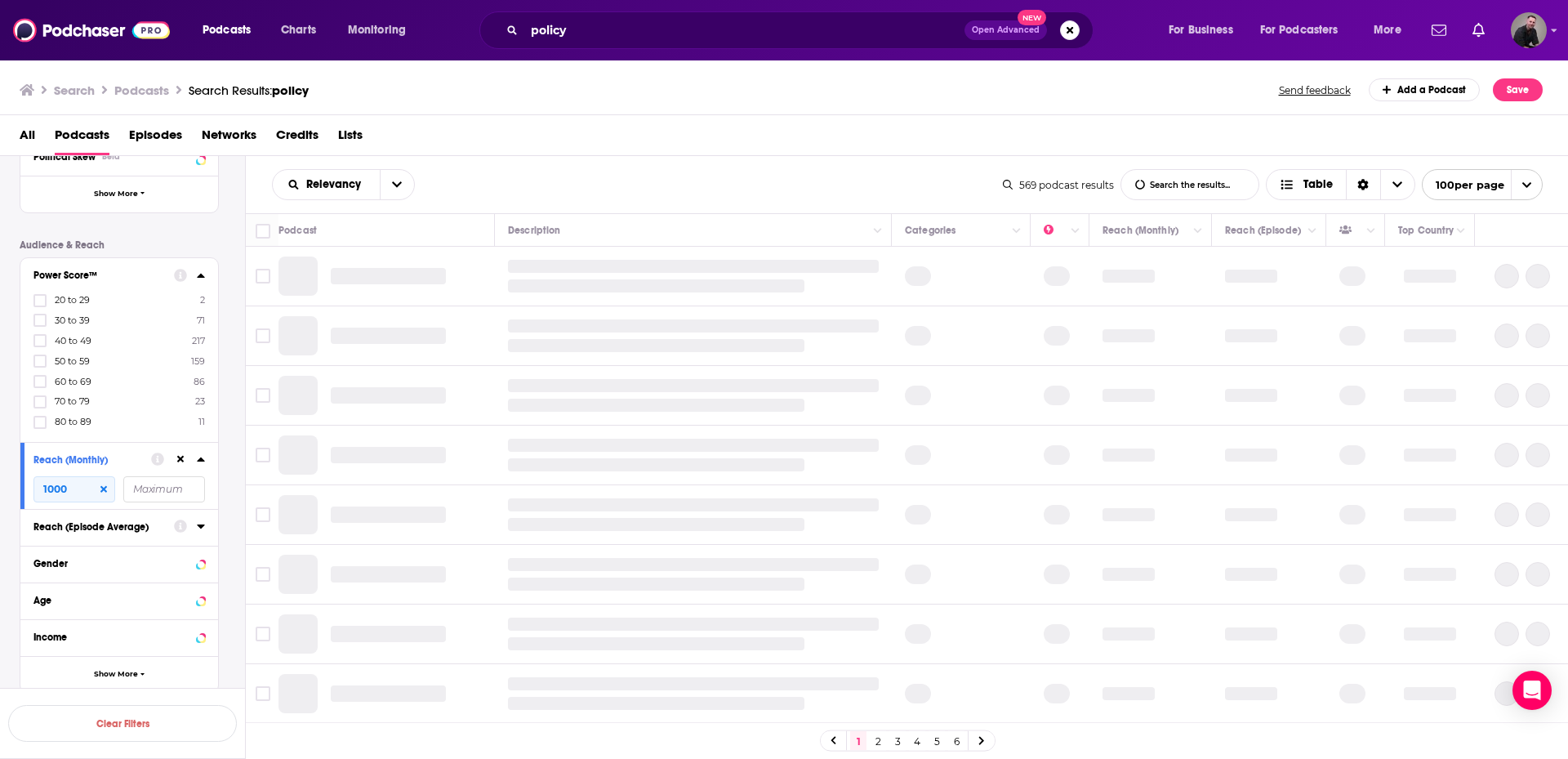
click at [191, 275] on div at bounding box center [189, 275] width 31 height 20
click at [194, 275] on div at bounding box center [189, 275] width 31 height 20
click at [200, 272] on icon at bounding box center [201, 275] width 8 height 13
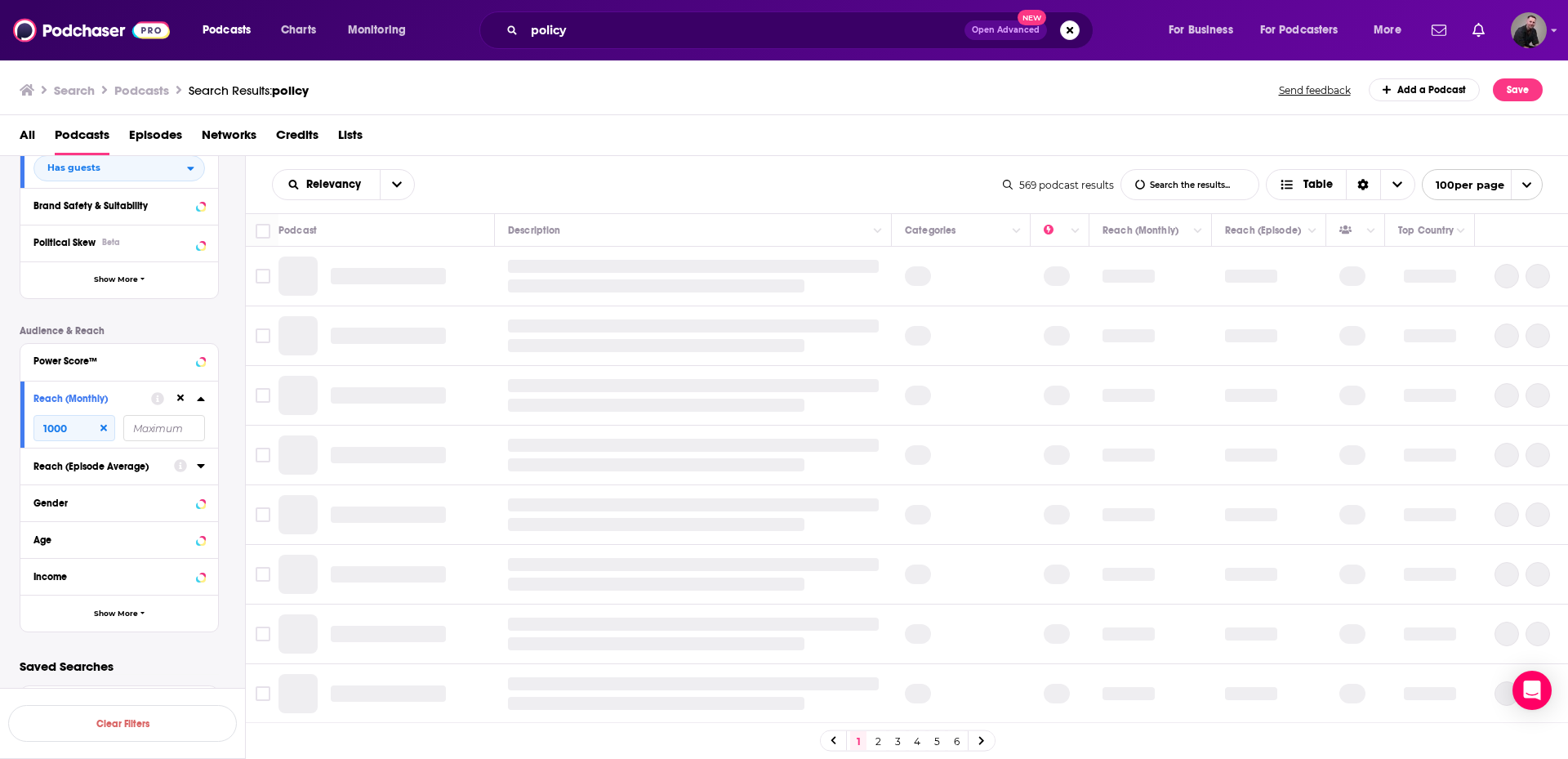
click at [206, 371] on div "Power Score™" at bounding box center [119, 362] width 198 height 36
click at [195, 357] on div at bounding box center [189, 360] width 31 height 20
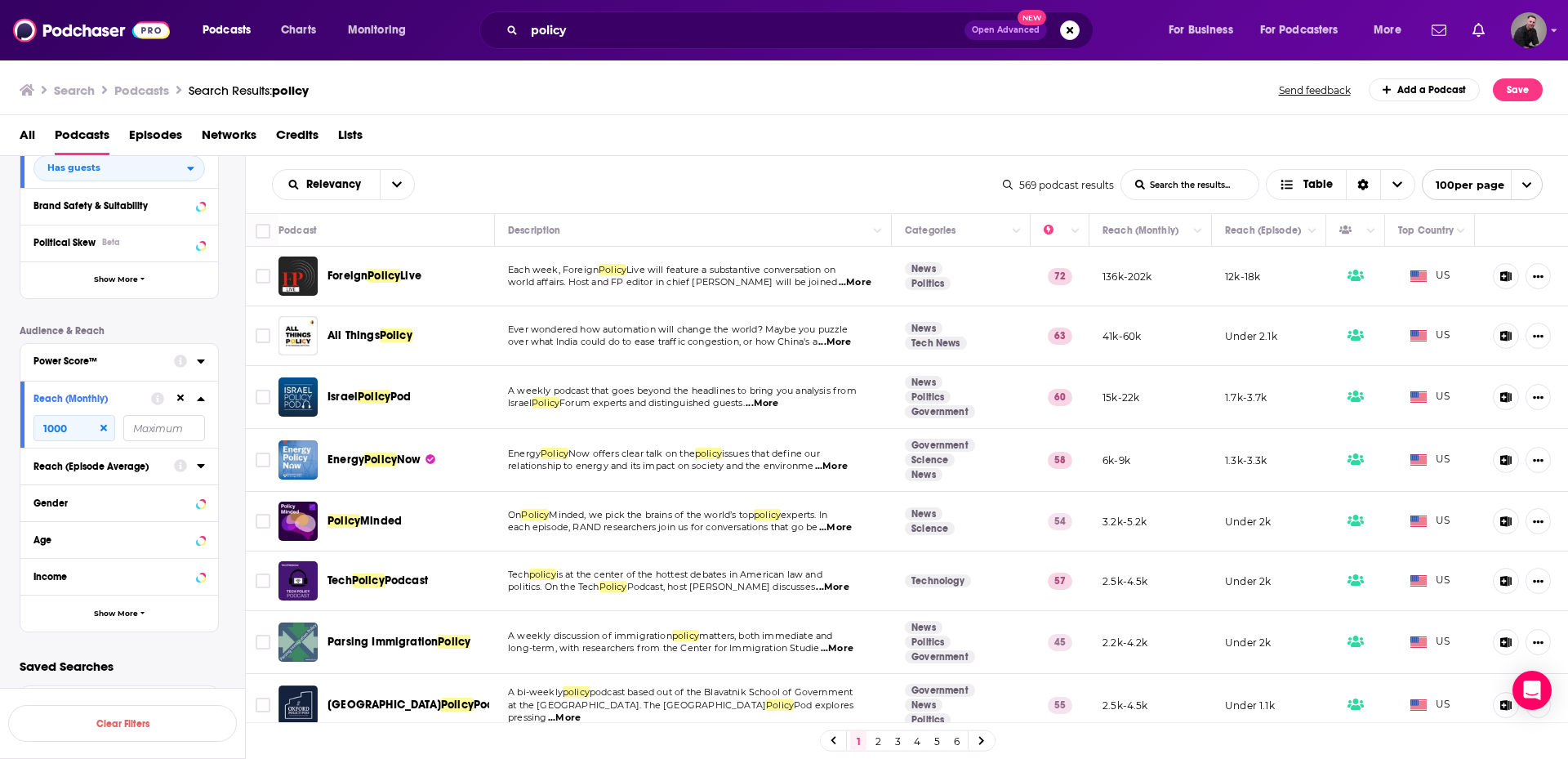
click at [200, 361] on icon at bounding box center [200, 361] width 8 height 4
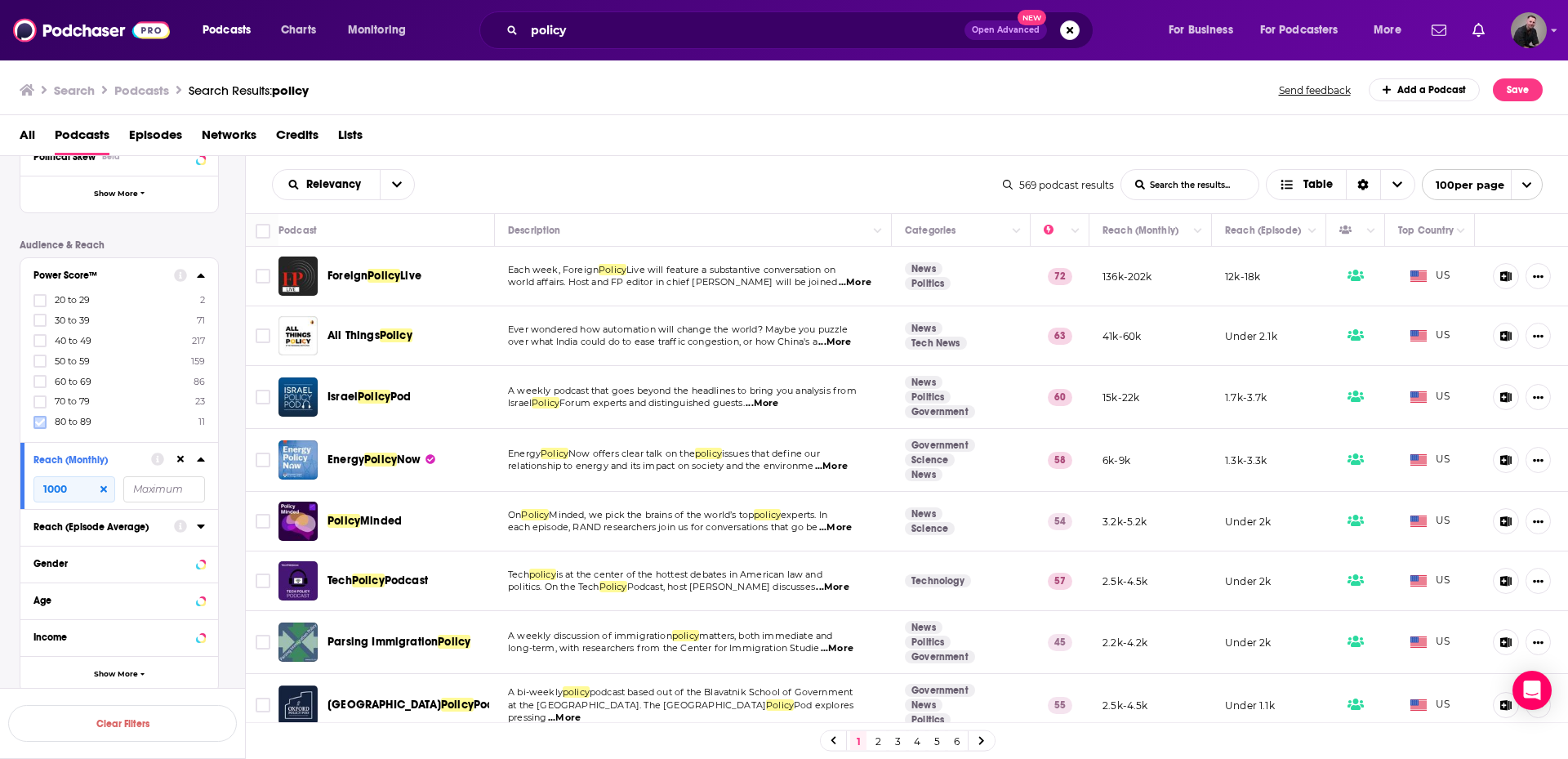
click at [42, 416] on label at bounding box center [39, 421] width 13 height 13
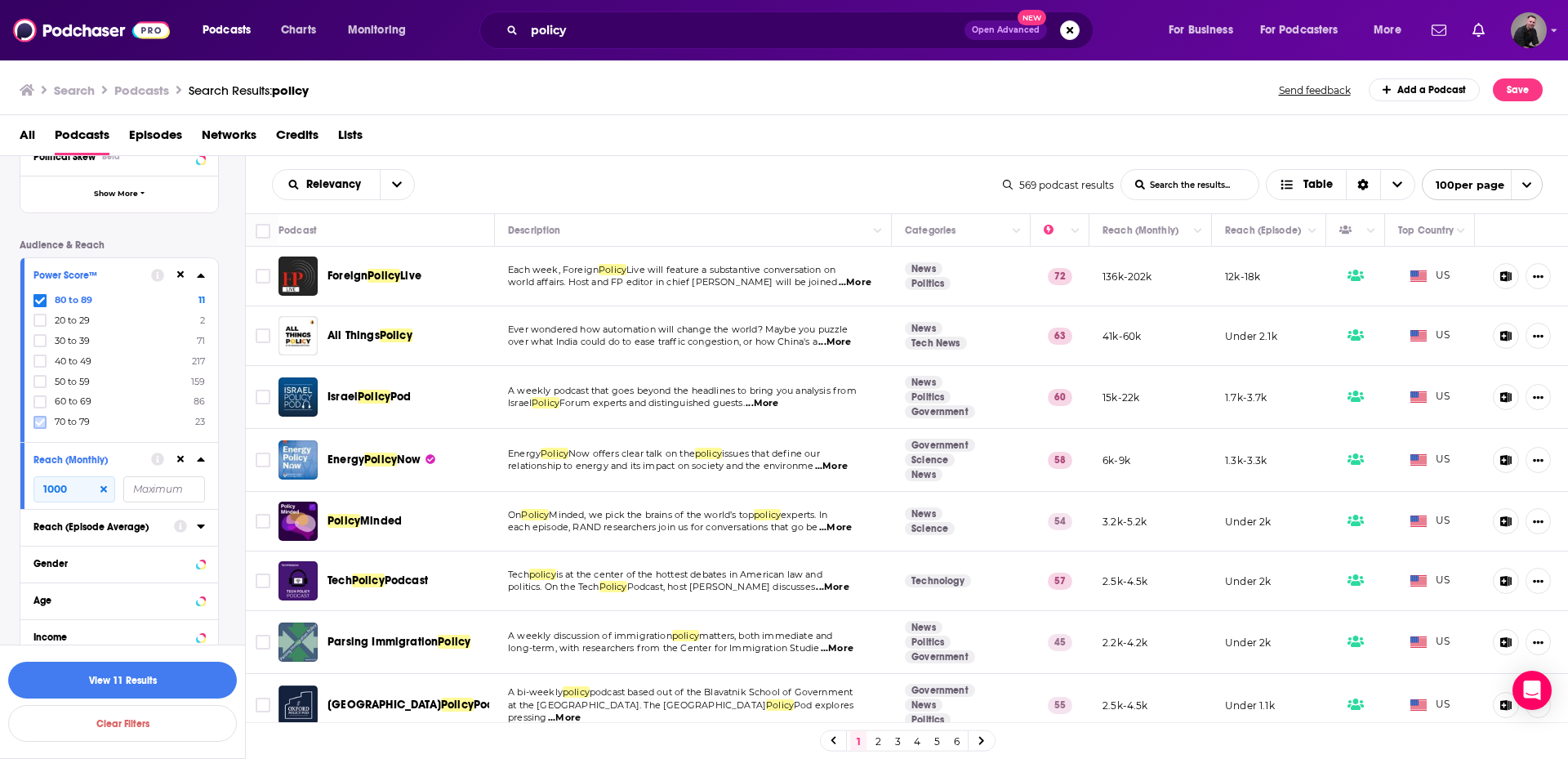
click at [41, 423] on icon at bounding box center [40, 421] width 10 height 8
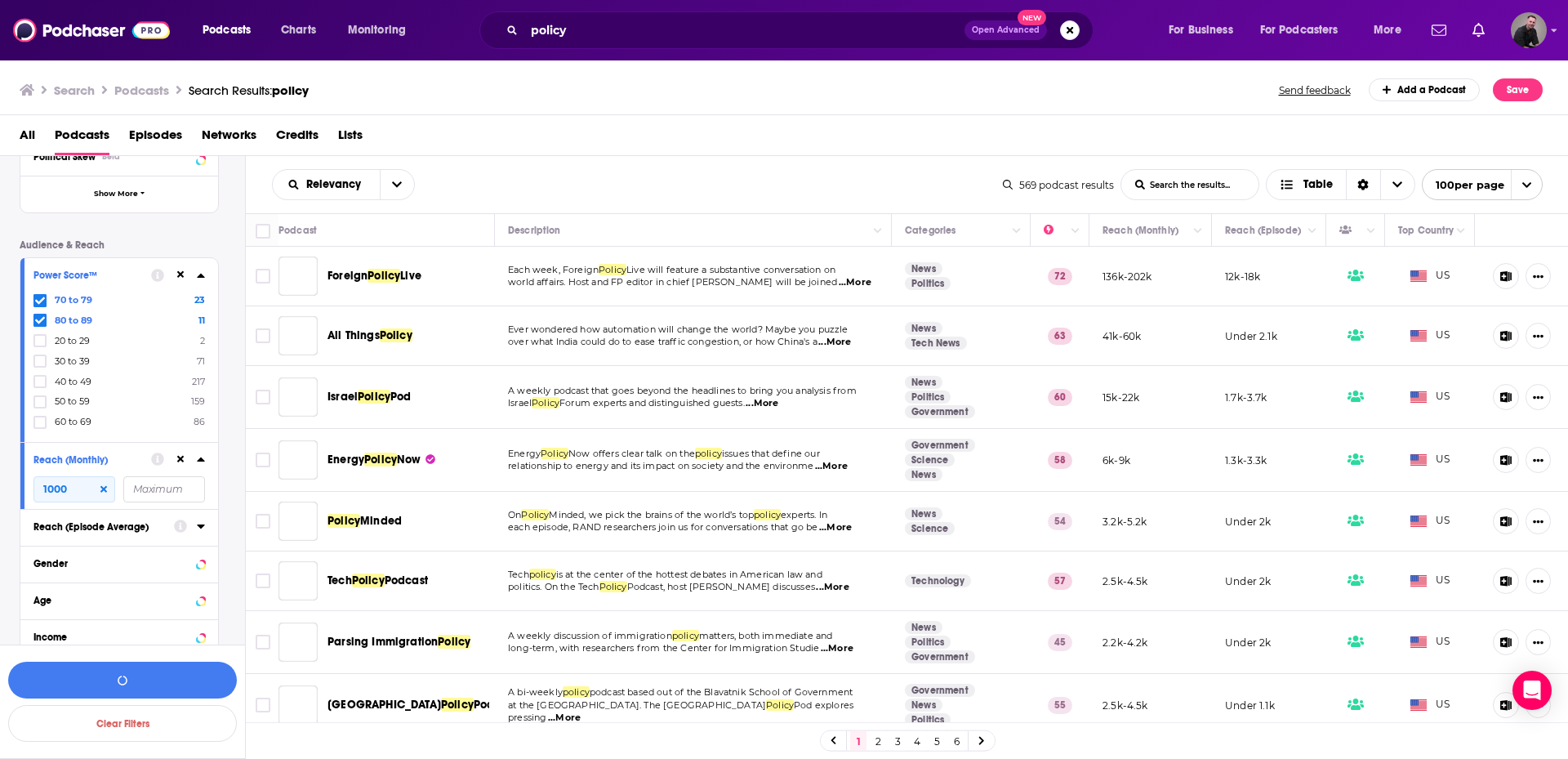
click at [40, 424] on icon at bounding box center [40, 421] width 10 height 8
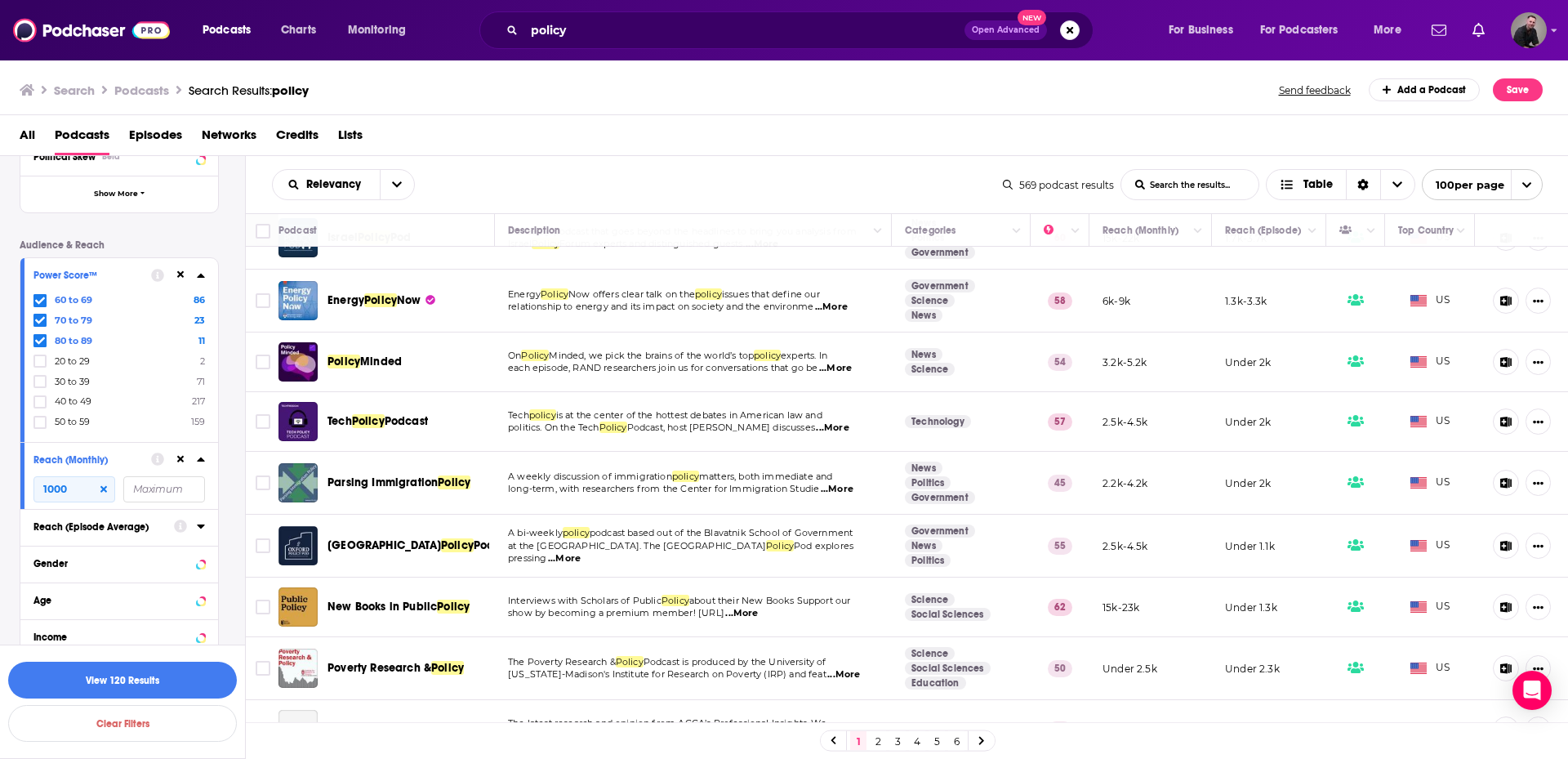
scroll to position [164, 0]
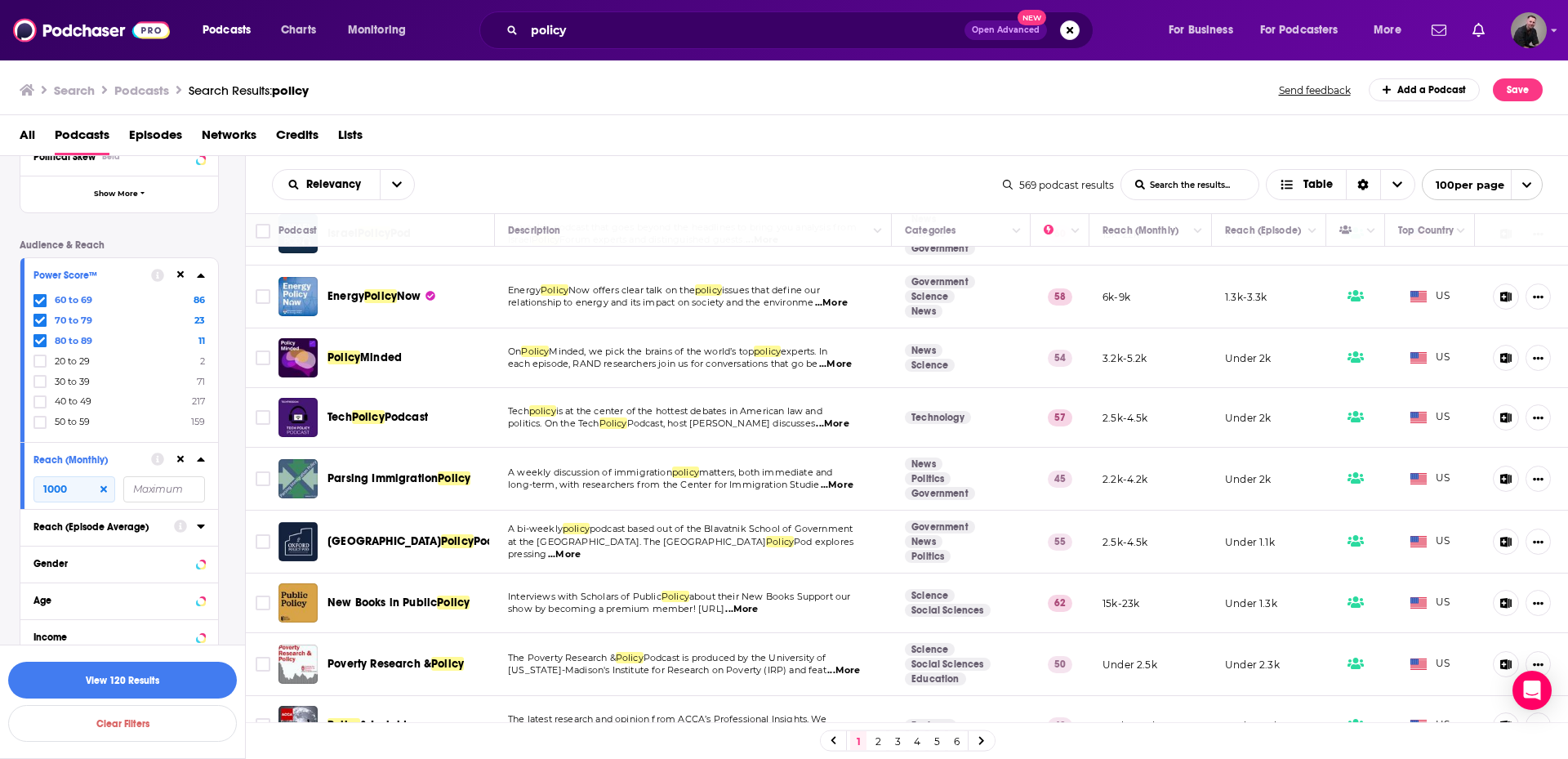
click at [832, 364] on span "...More" at bounding box center [835, 364] width 33 height 13
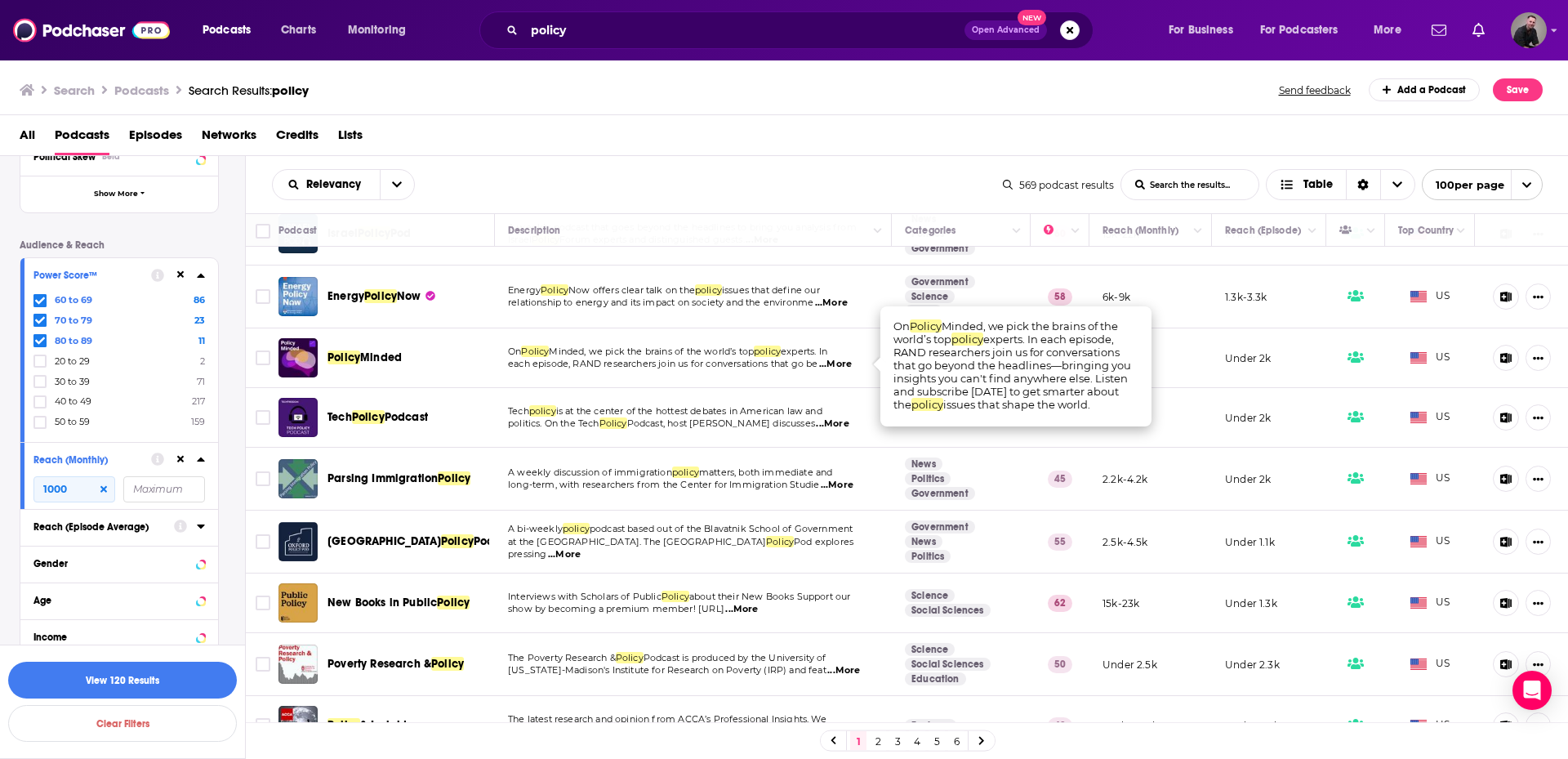
click at [832, 364] on span "...More" at bounding box center [835, 364] width 33 height 13
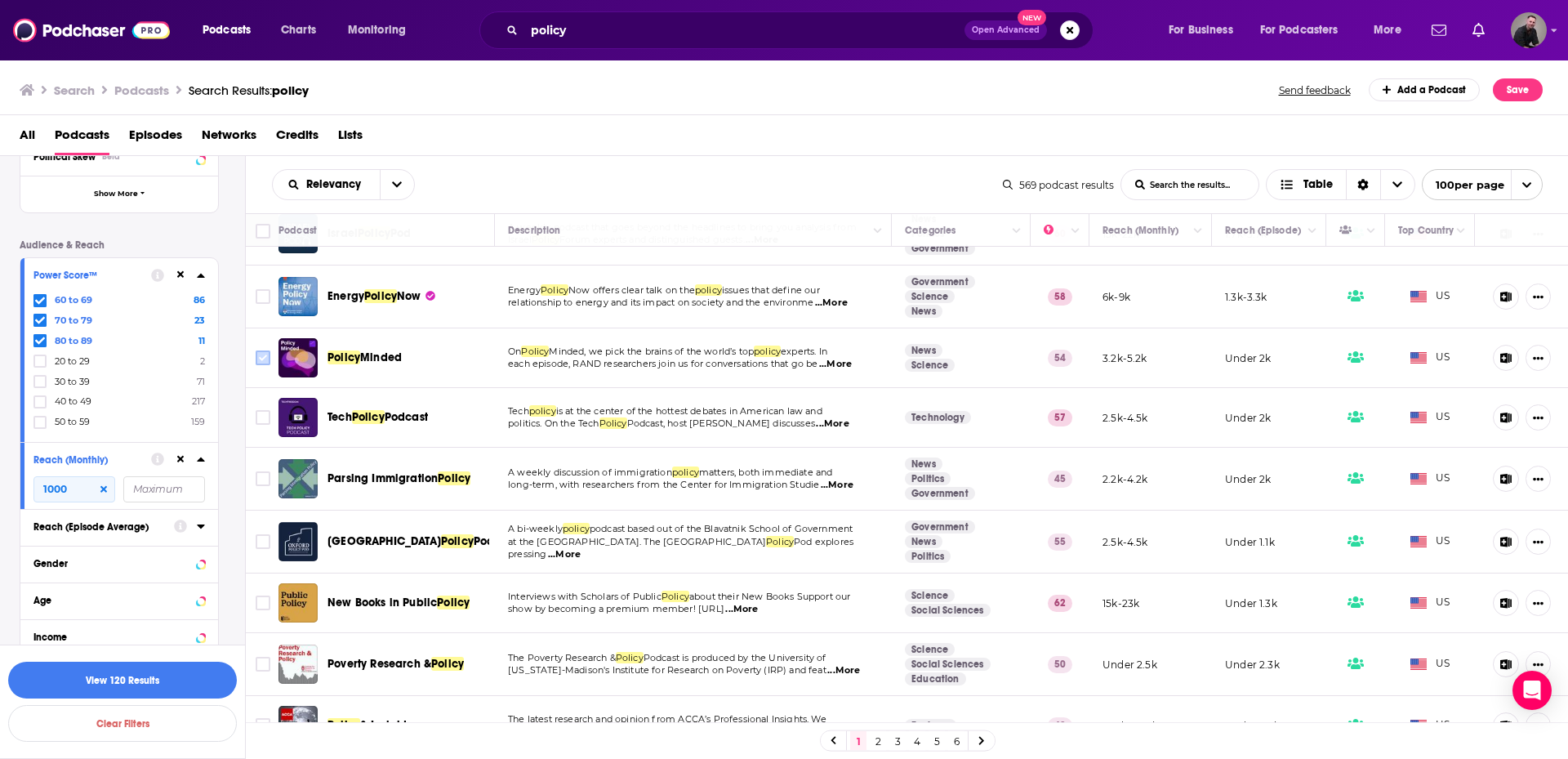
click at [261, 359] on input "Toggle select row" at bounding box center [262, 357] width 14 height 14
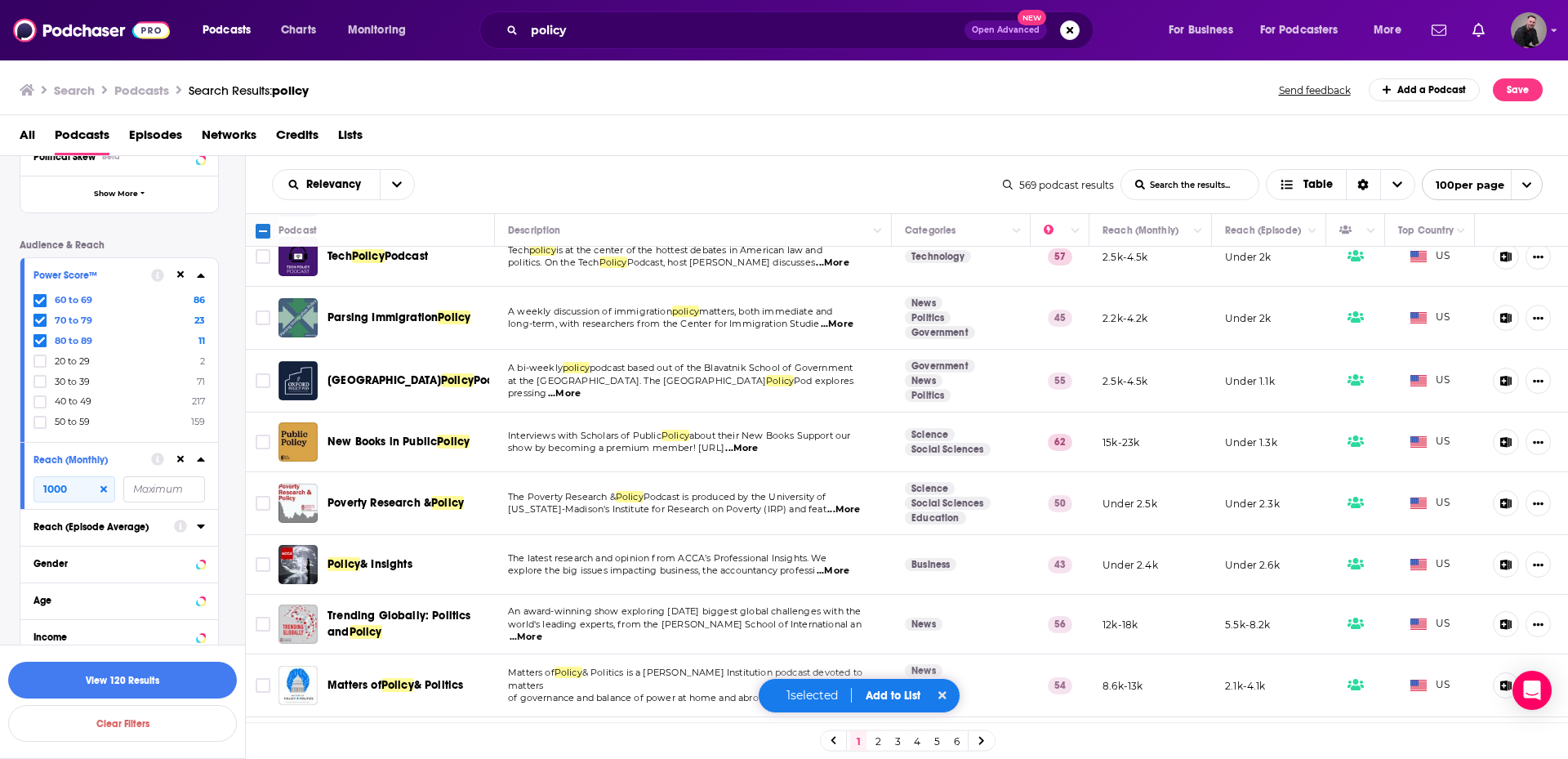
scroll to position [326, 0]
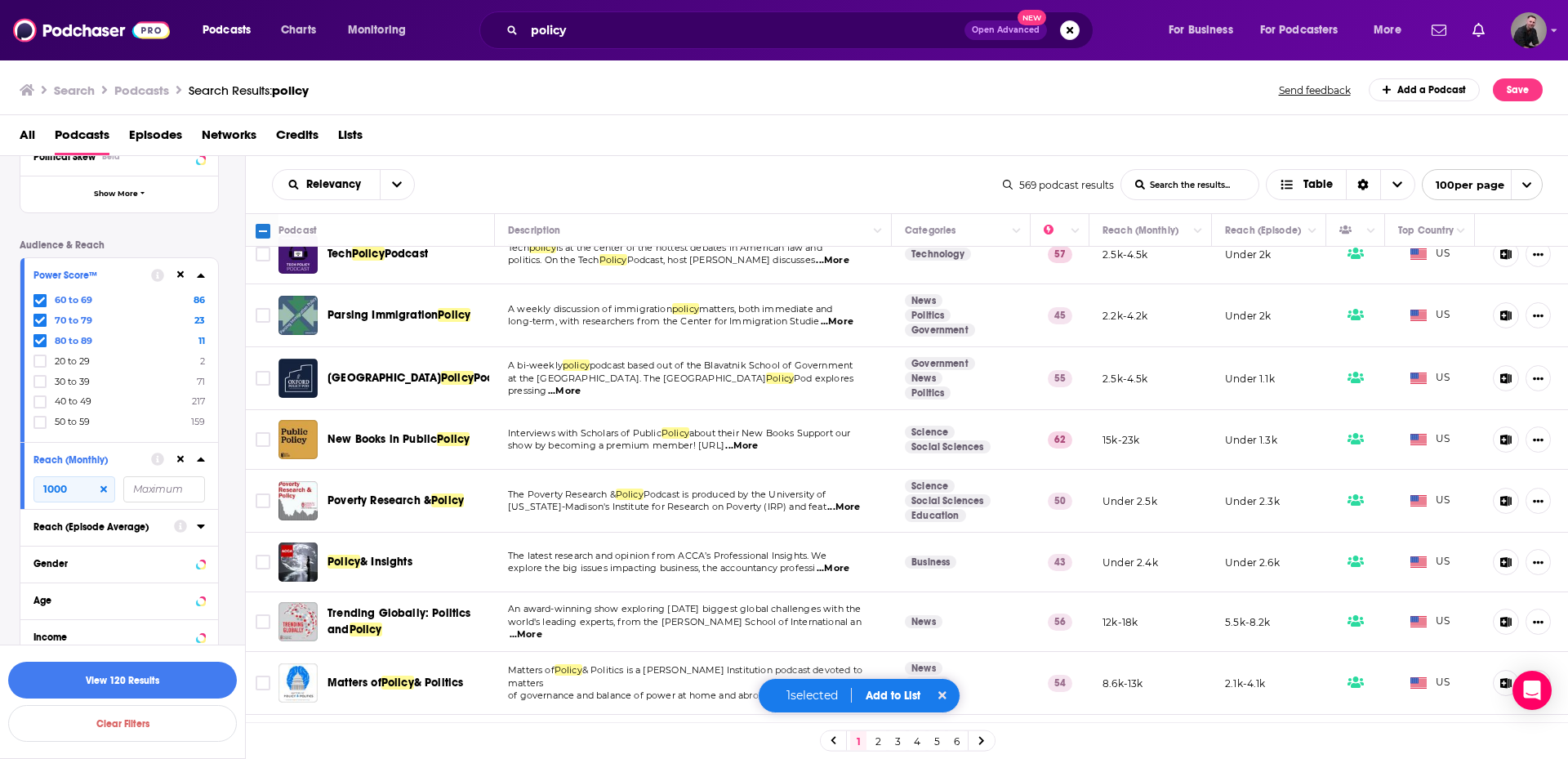
click at [581, 388] on span "...More" at bounding box center [564, 391] width 33 height 13
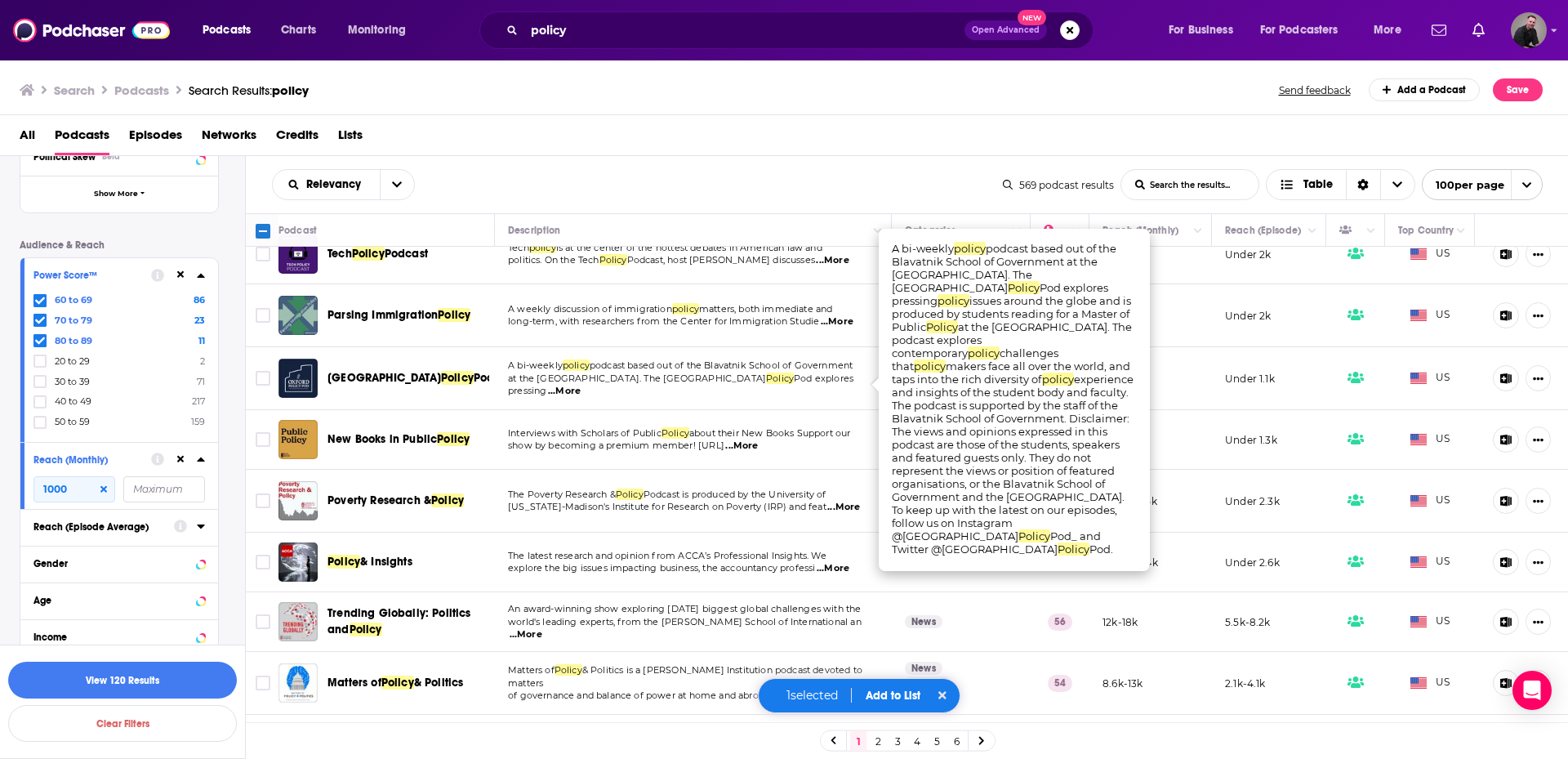
click at [581, 388] on span "...More" at bounding box center [564, 391] width 33 height 13
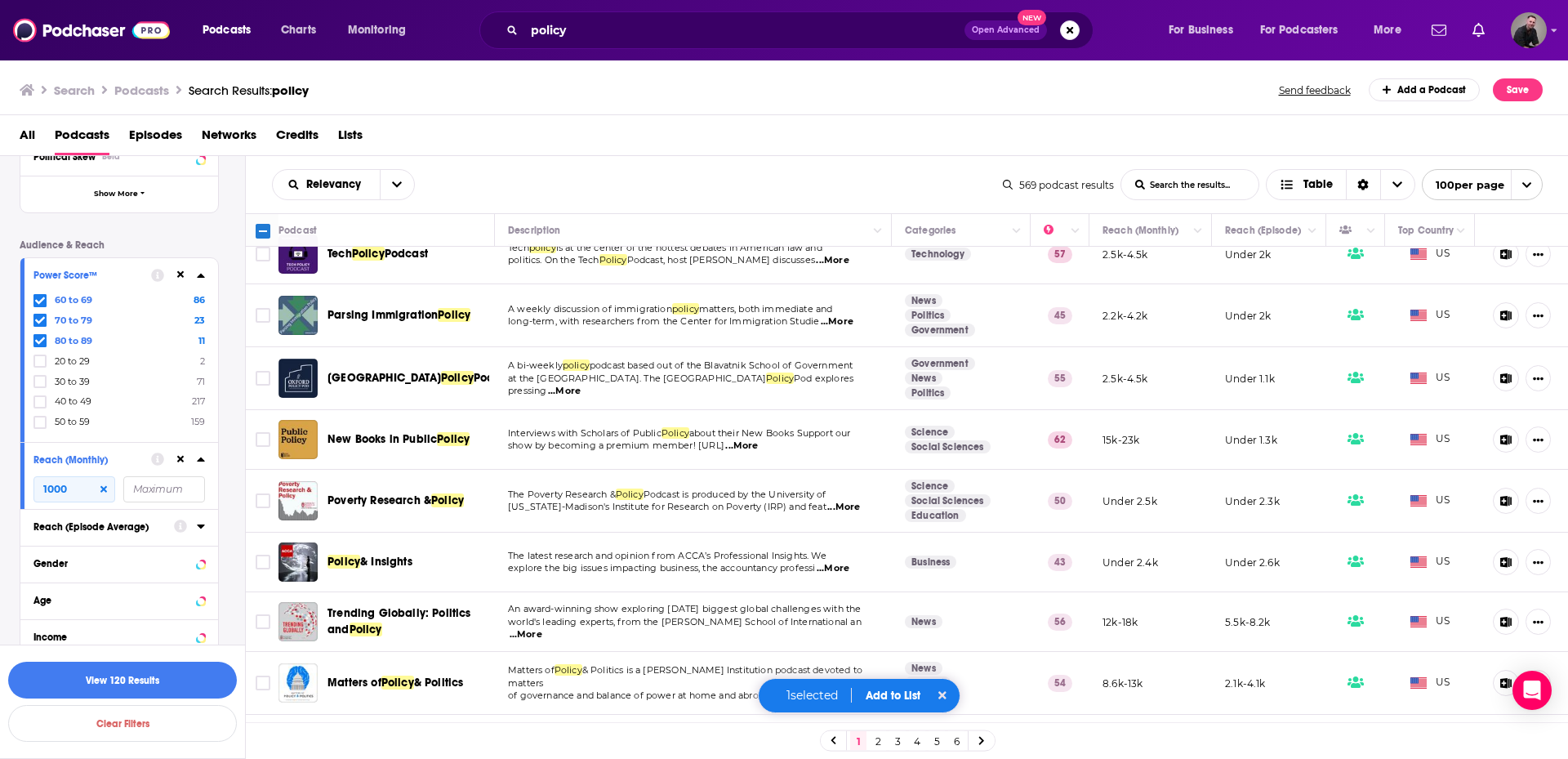
click at [758, 449] on span "...More" at bounding box center [741, 445] width 33 height 13
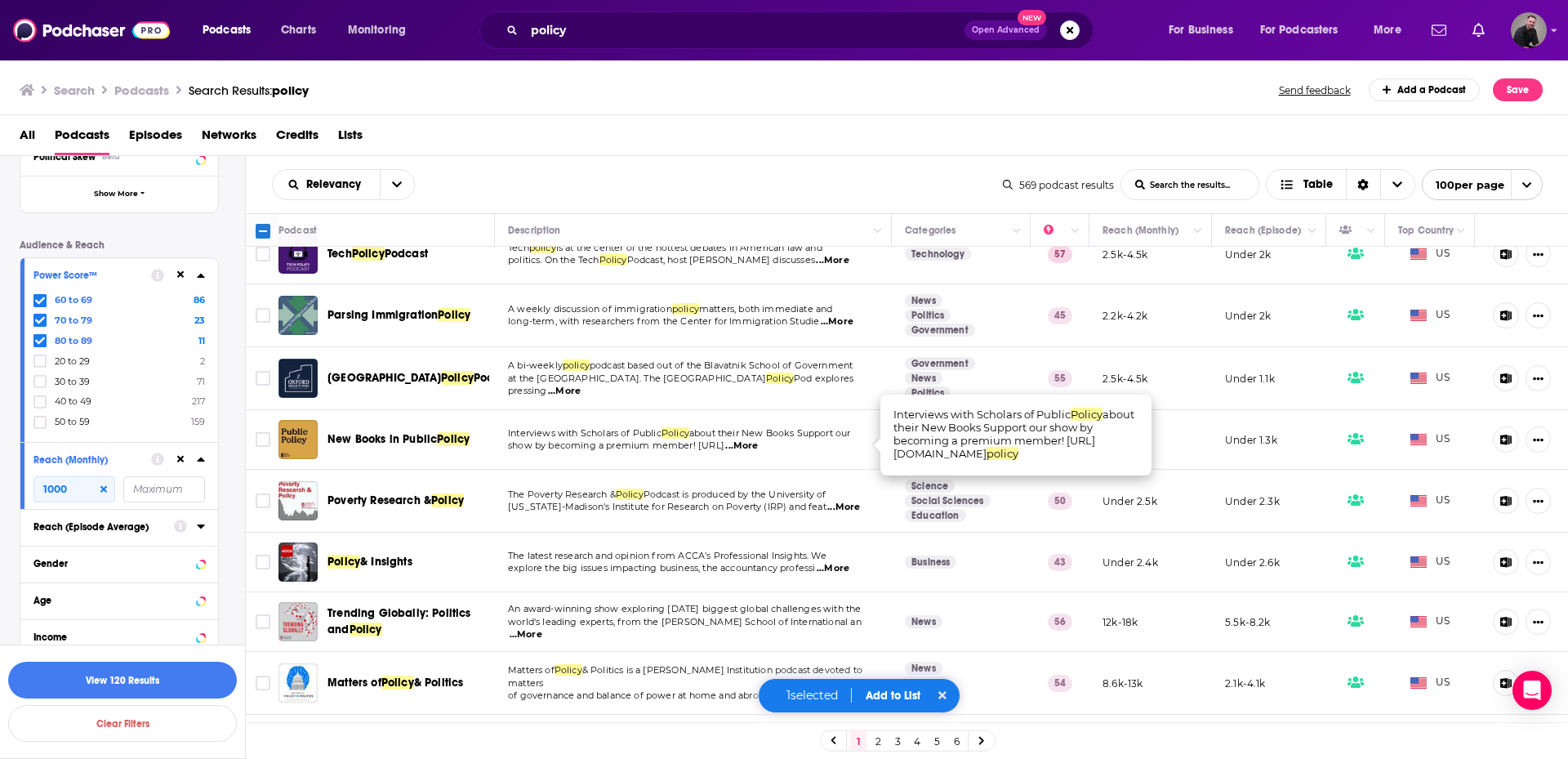
click at [758, 449] on span "...More" at bounding box center [741, 445] width 33 height 13
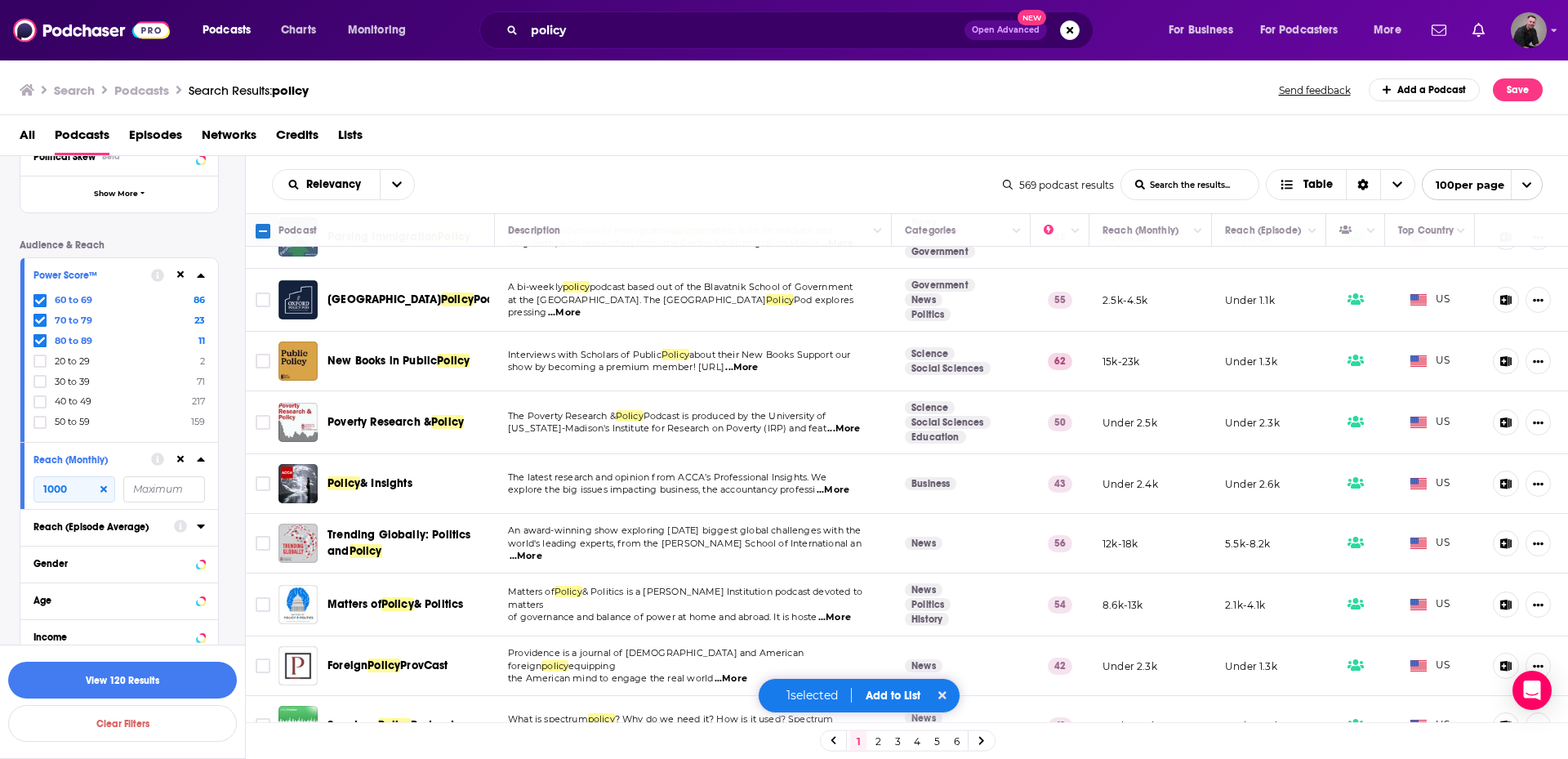
scroll to position [409, 0]
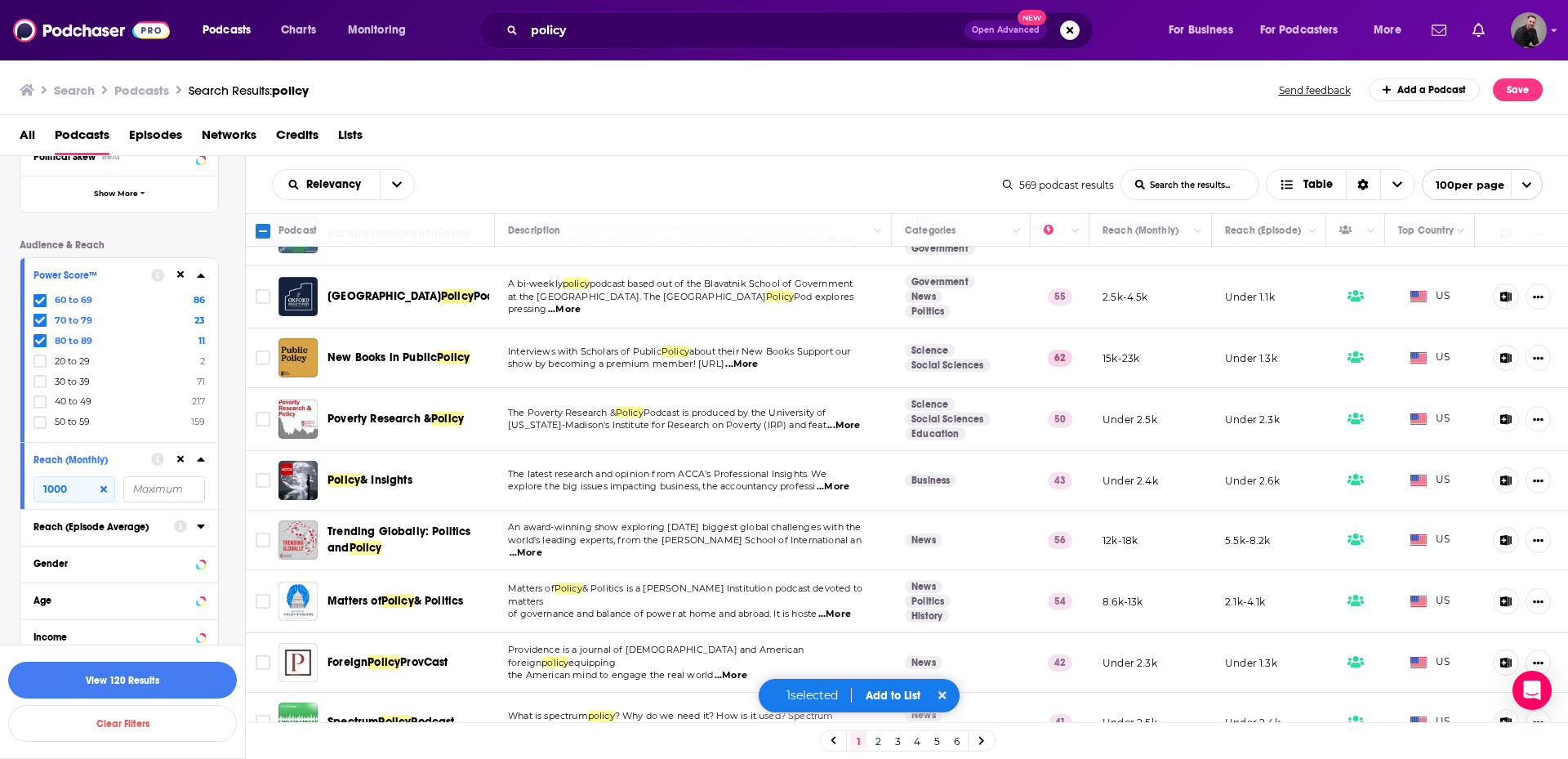
click at [840, 423] on span "...More" at bounding box center [844, 425] width 33 height 13
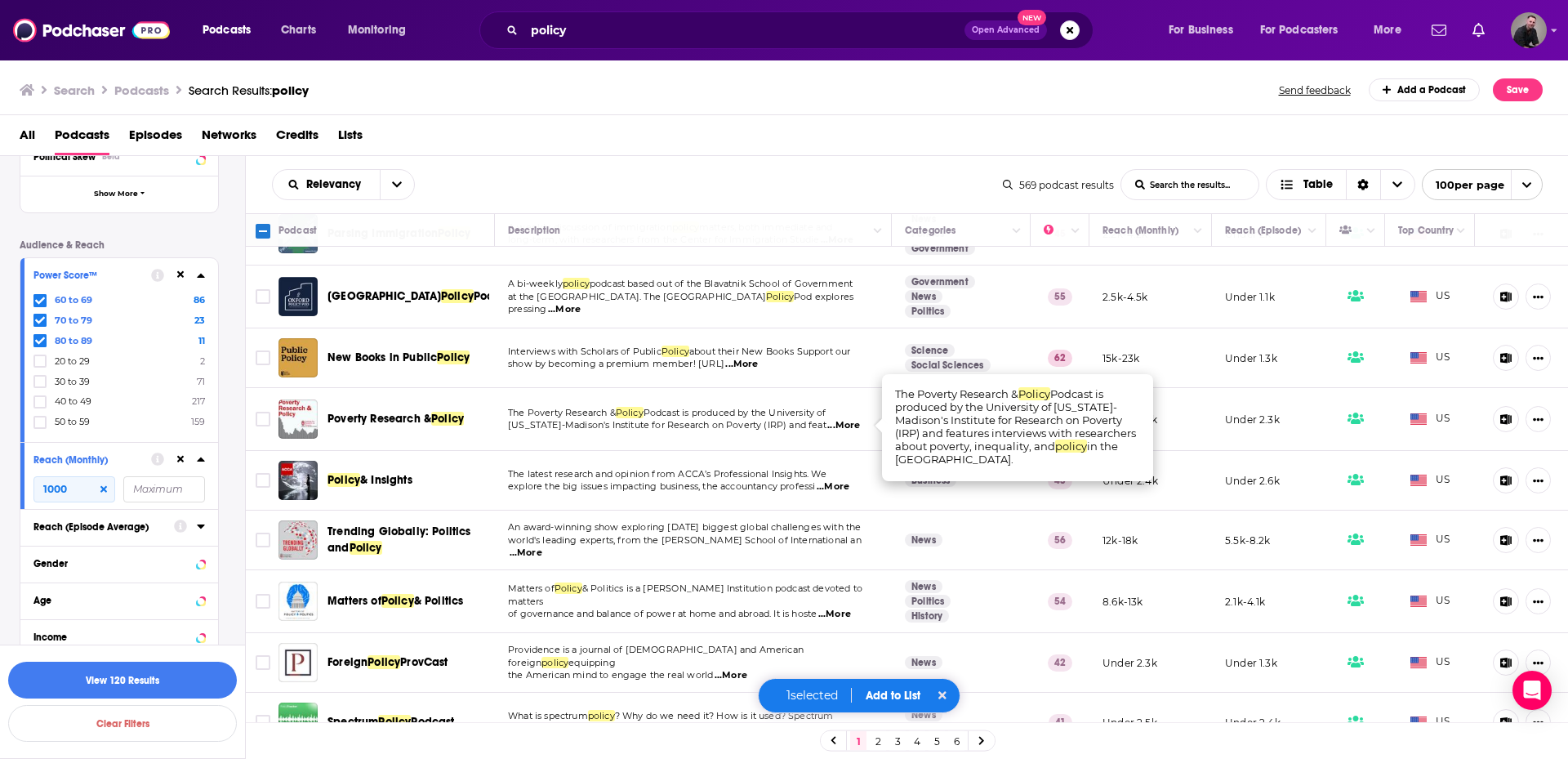
click at [840, 423] on span "...More" at bounding box center [844, 425] width 33 height 13
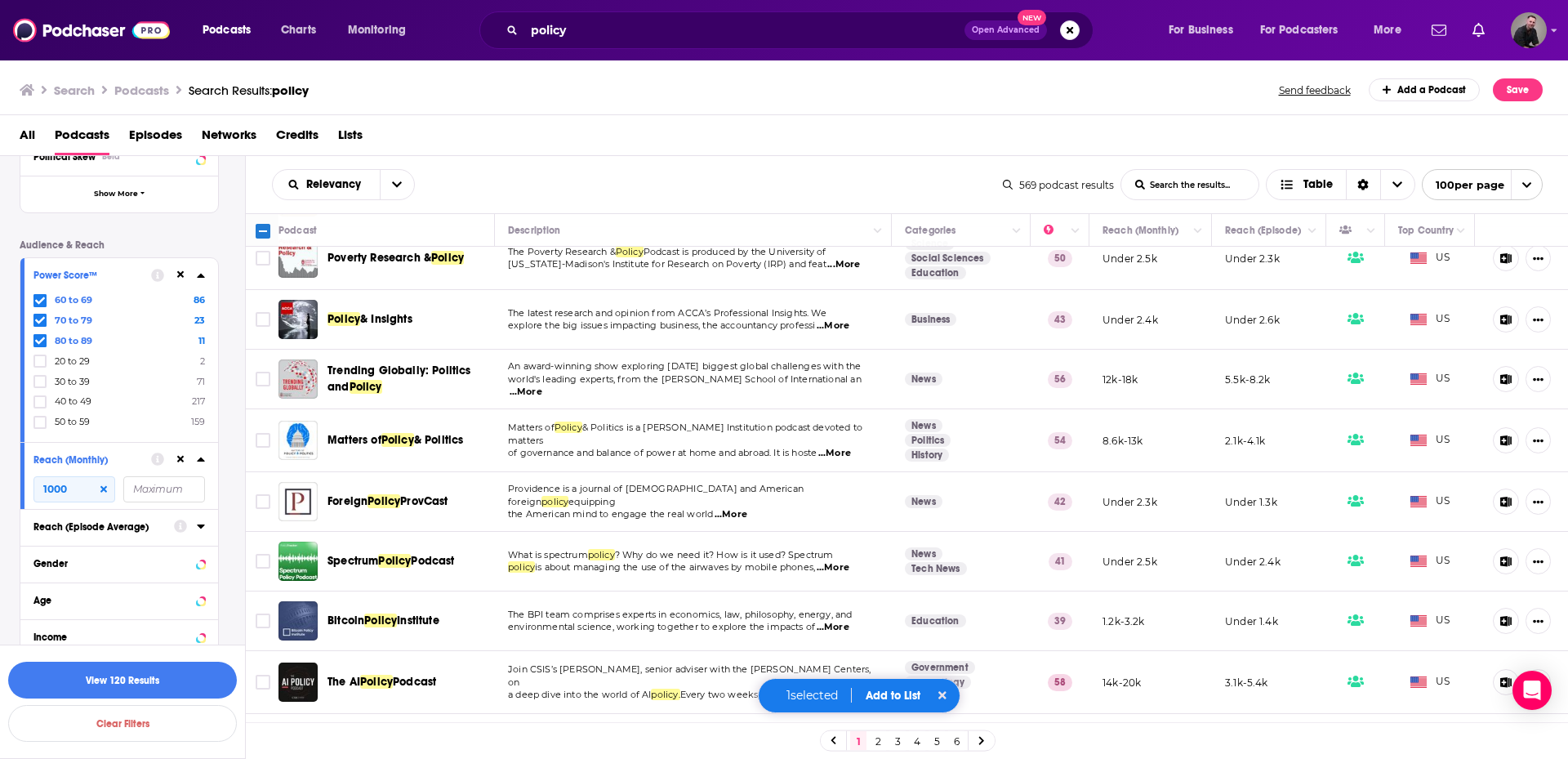
scroll to position [572, 0]
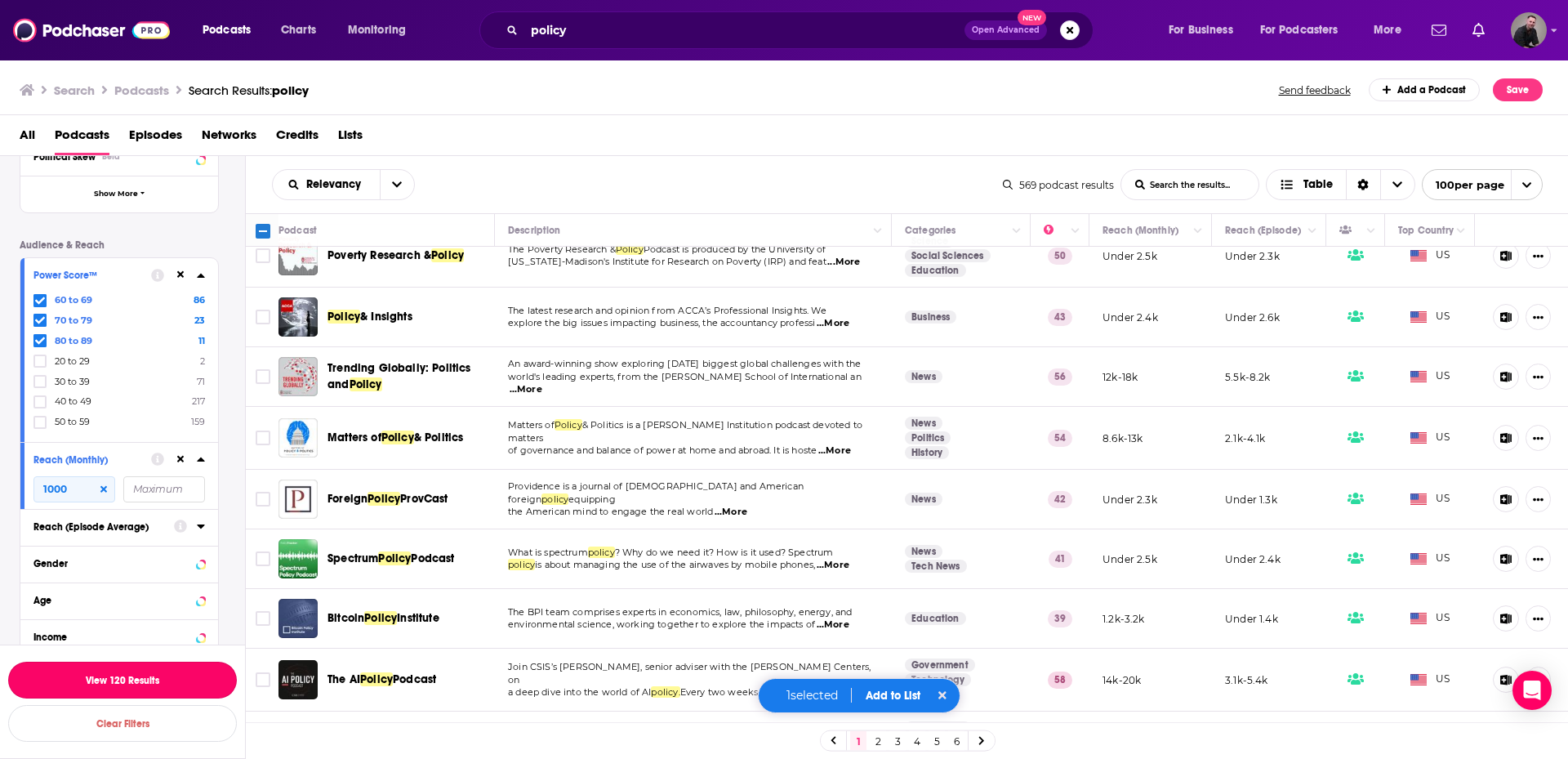
click at [89, 678] on button "View 120 Results" at bounding box center [123, 679] width 229 height 36
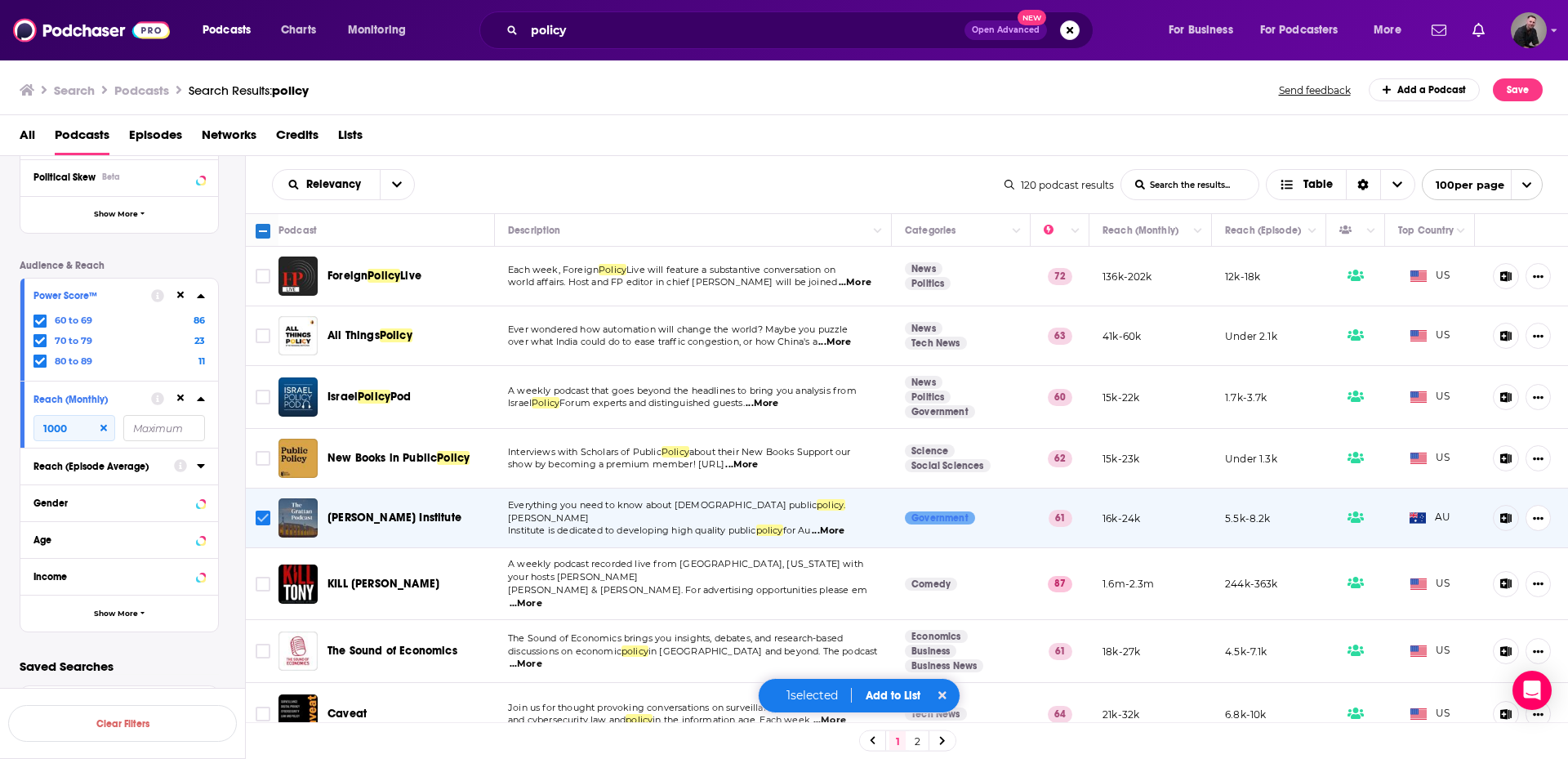
click at [257, 513] on input "Toggle select row" at bounding box center [262, 517] width 14 height 14
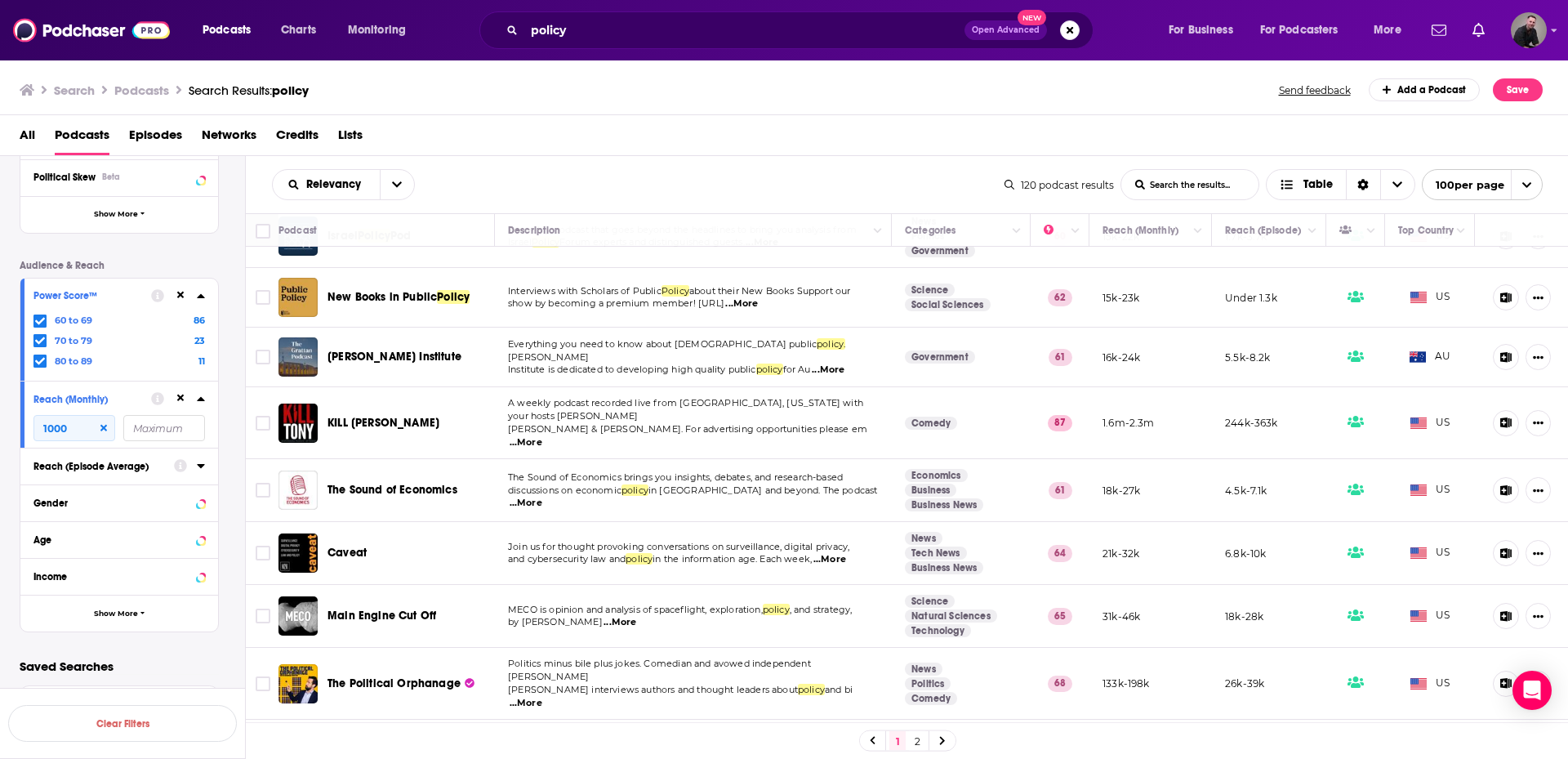
scroll to position [164, 0]
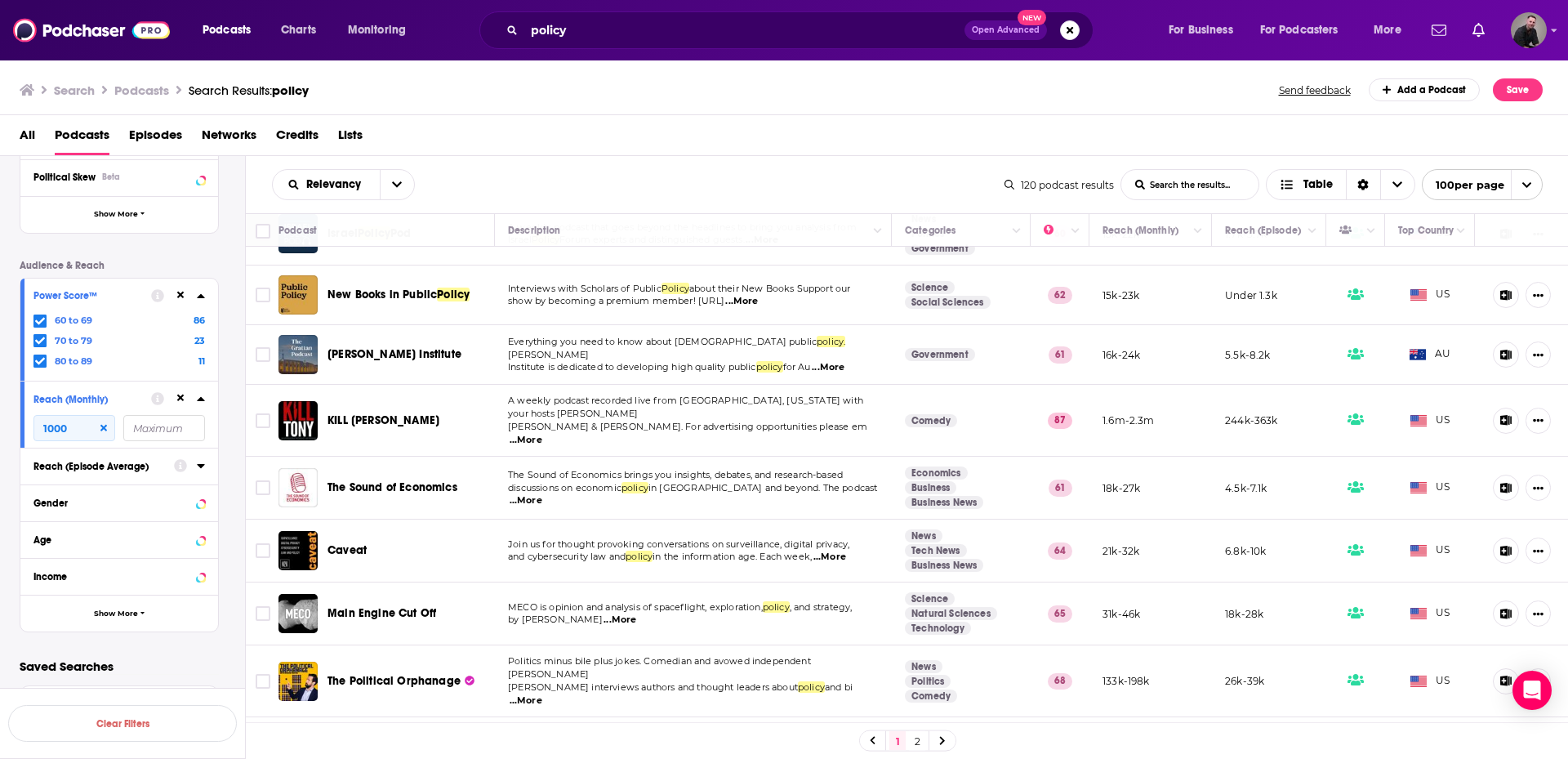
click at [543, 433] on span "...More" at bounding box center [526, 439] width 33 height 13
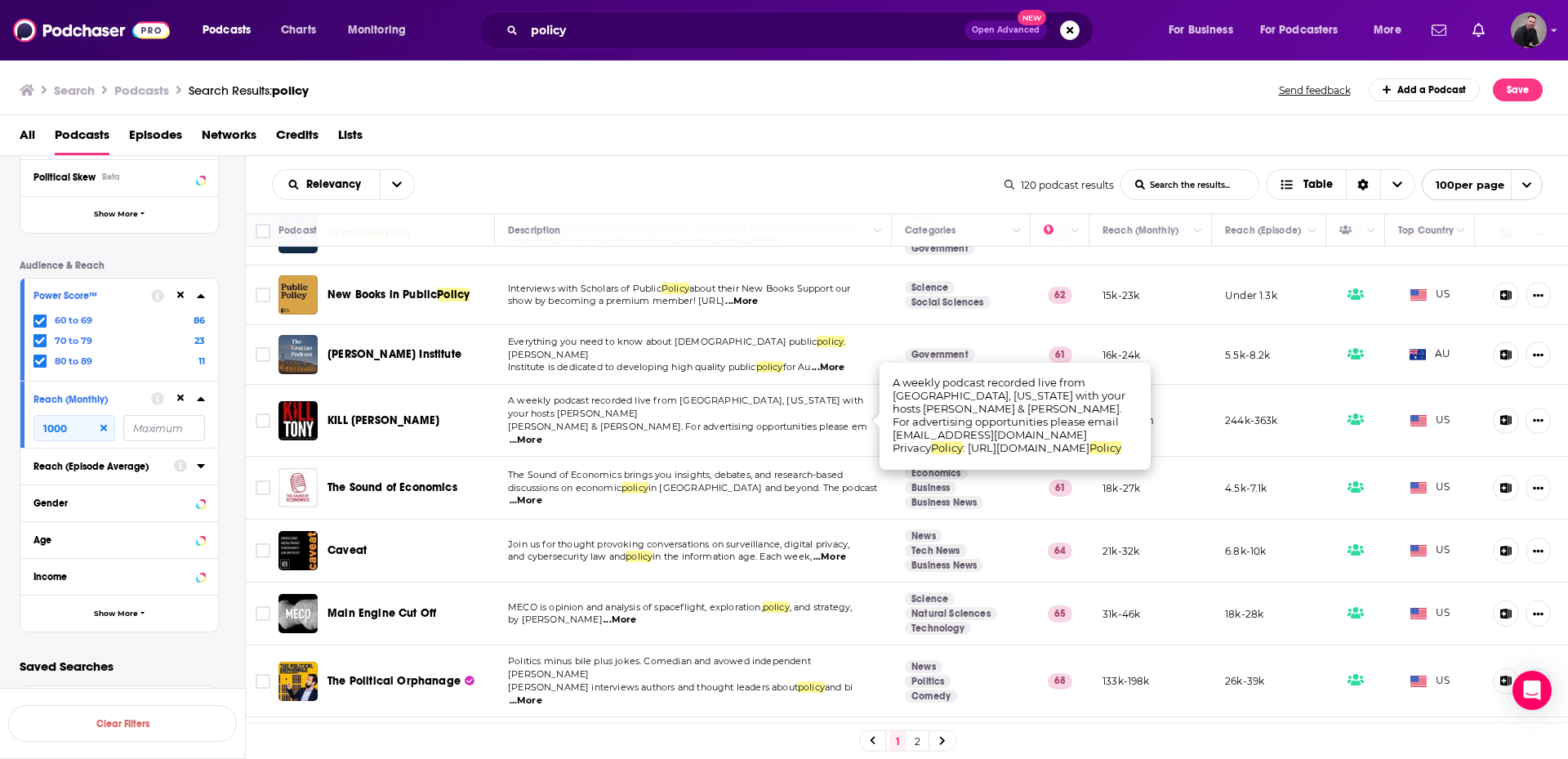
click at [543, 433] on span "...More" at bounding box center [526, 439] width 33 height 13
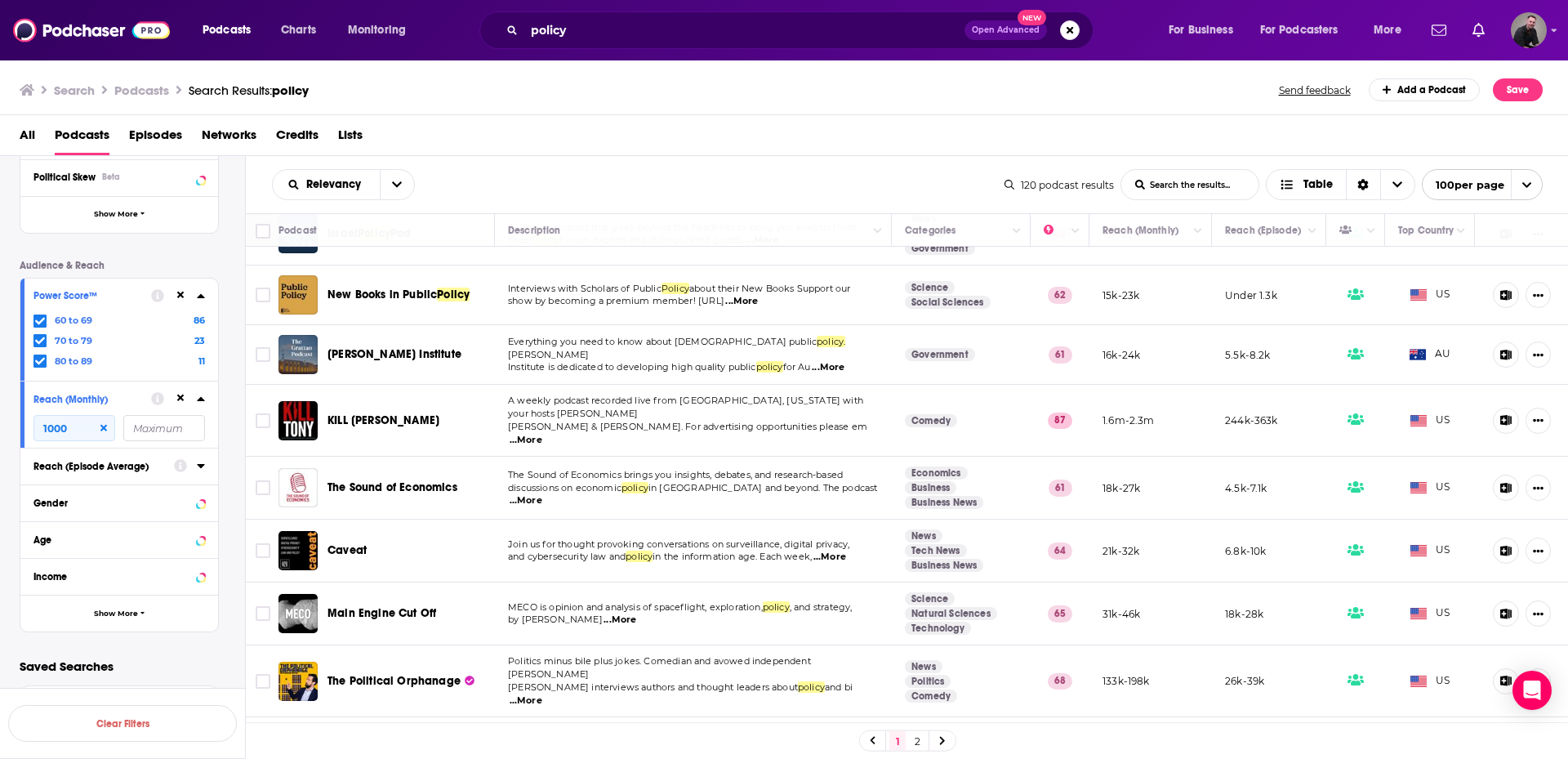
click at [543, 433] on span "...More" at bounding box center [526, 439] width 33 height 13
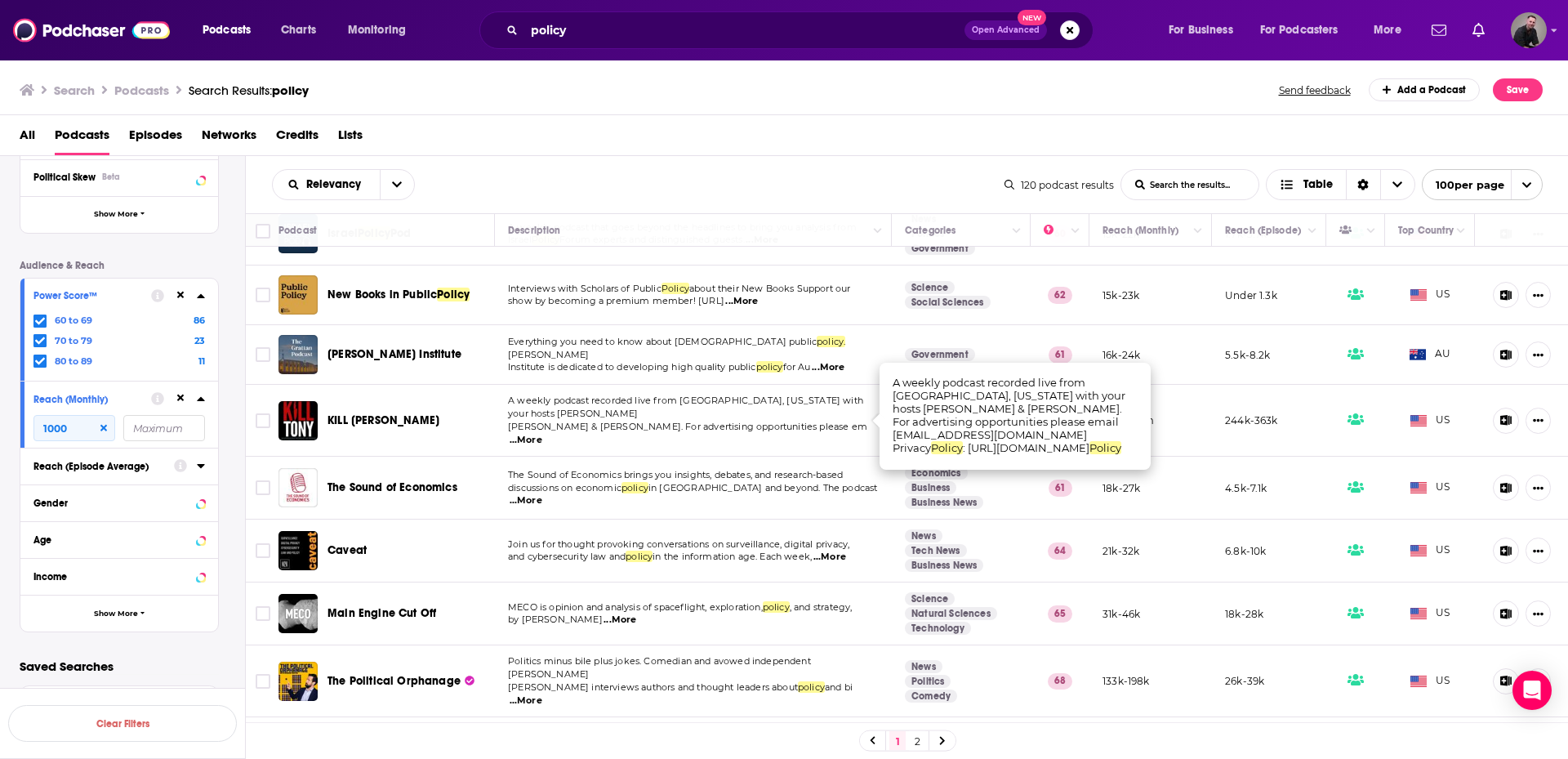
click at [543, 433] on span "...More" at bounding box center [526, 439] width 33 height 13
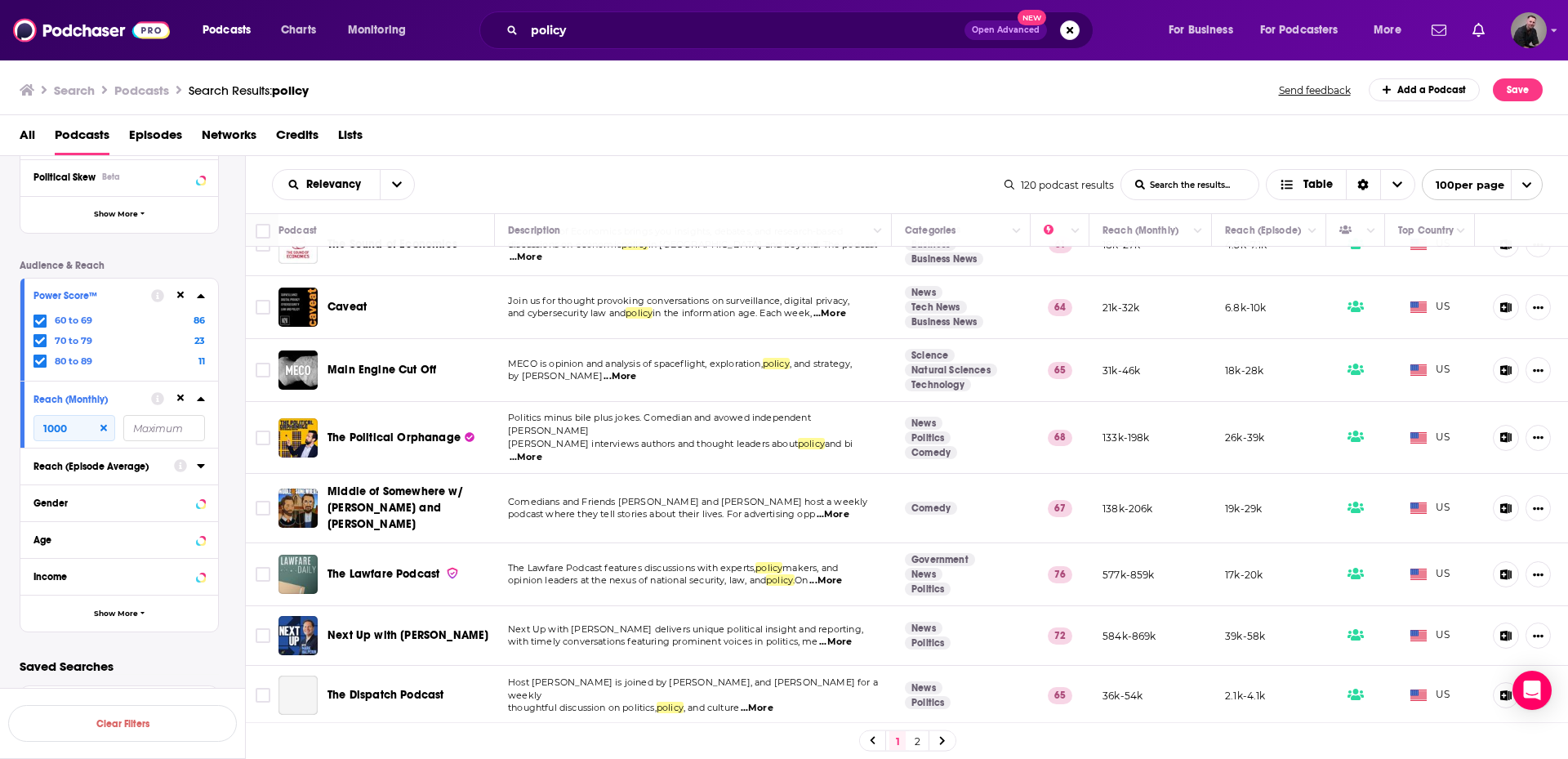
scroll to position [409, 0]
click at [629, 368] on span "...More" at bounding box center [620, 374] width 33 height 13
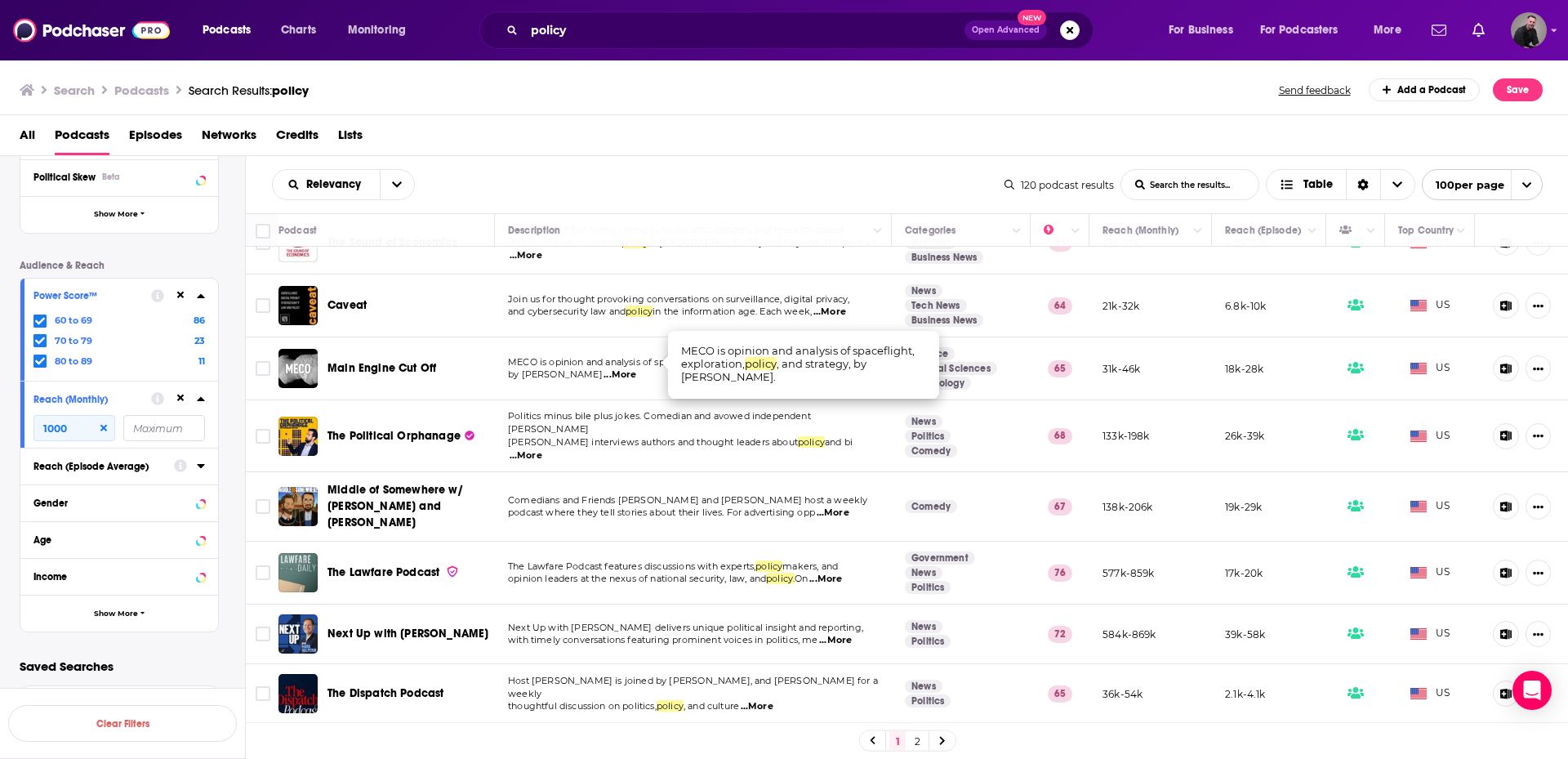
click at [623, 375] on td "MECO is opinion and analysis of spaceflight, exploration, policy , and strategy…" at bounding box center [694, 369] width 397 height 63
click at [543, 449] on span "...More" at bounding box center [526, 455] width 33 height 13
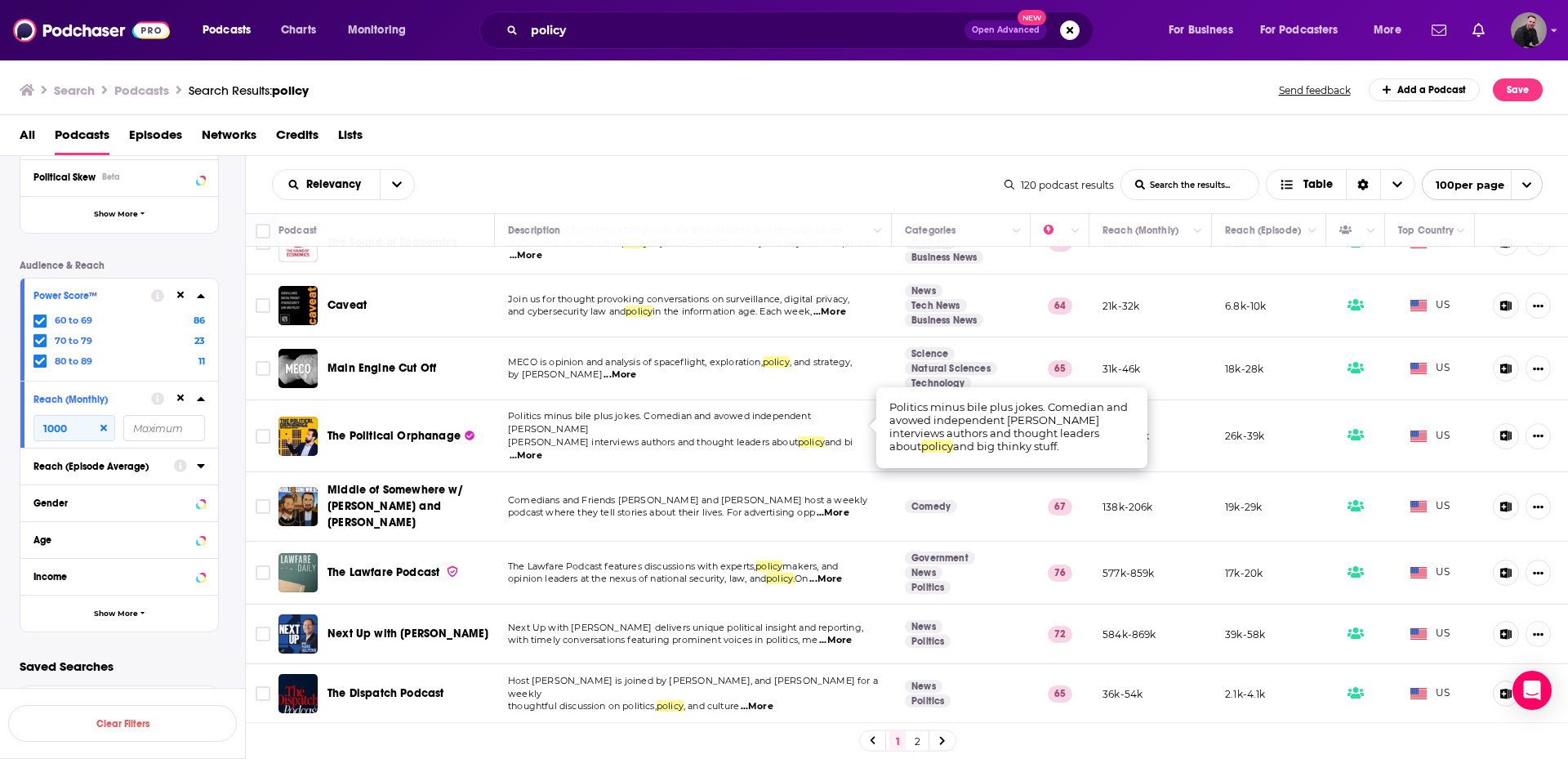
click at [681, 436] on span "[PERSON_NAME] interviews authors and thought leaders about" at bounding box center [653, 441] width 290 height 11
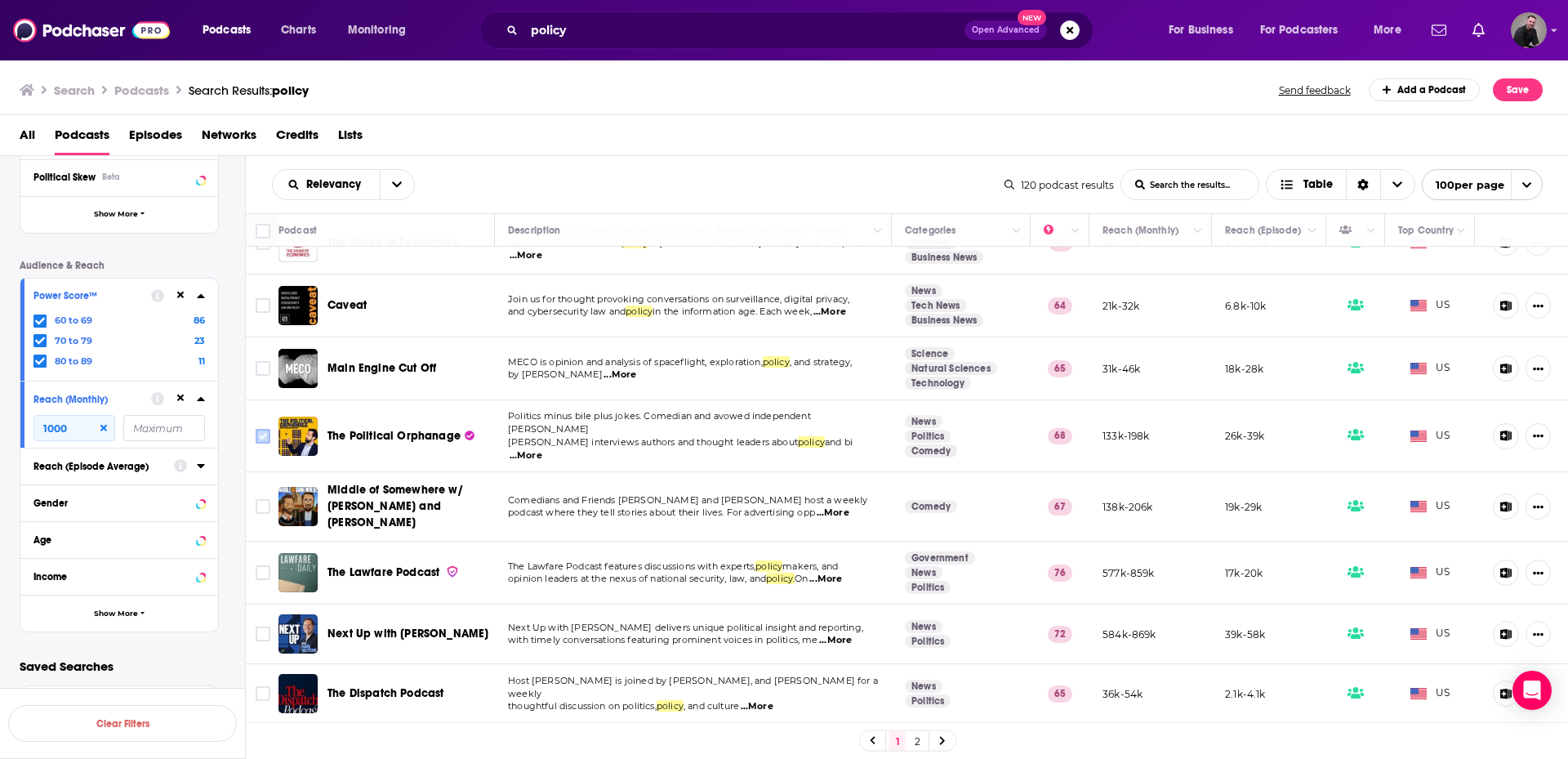
click at [258, 429] on input "Toggle select row" at bounding box center [262, 436] width 14 height 14
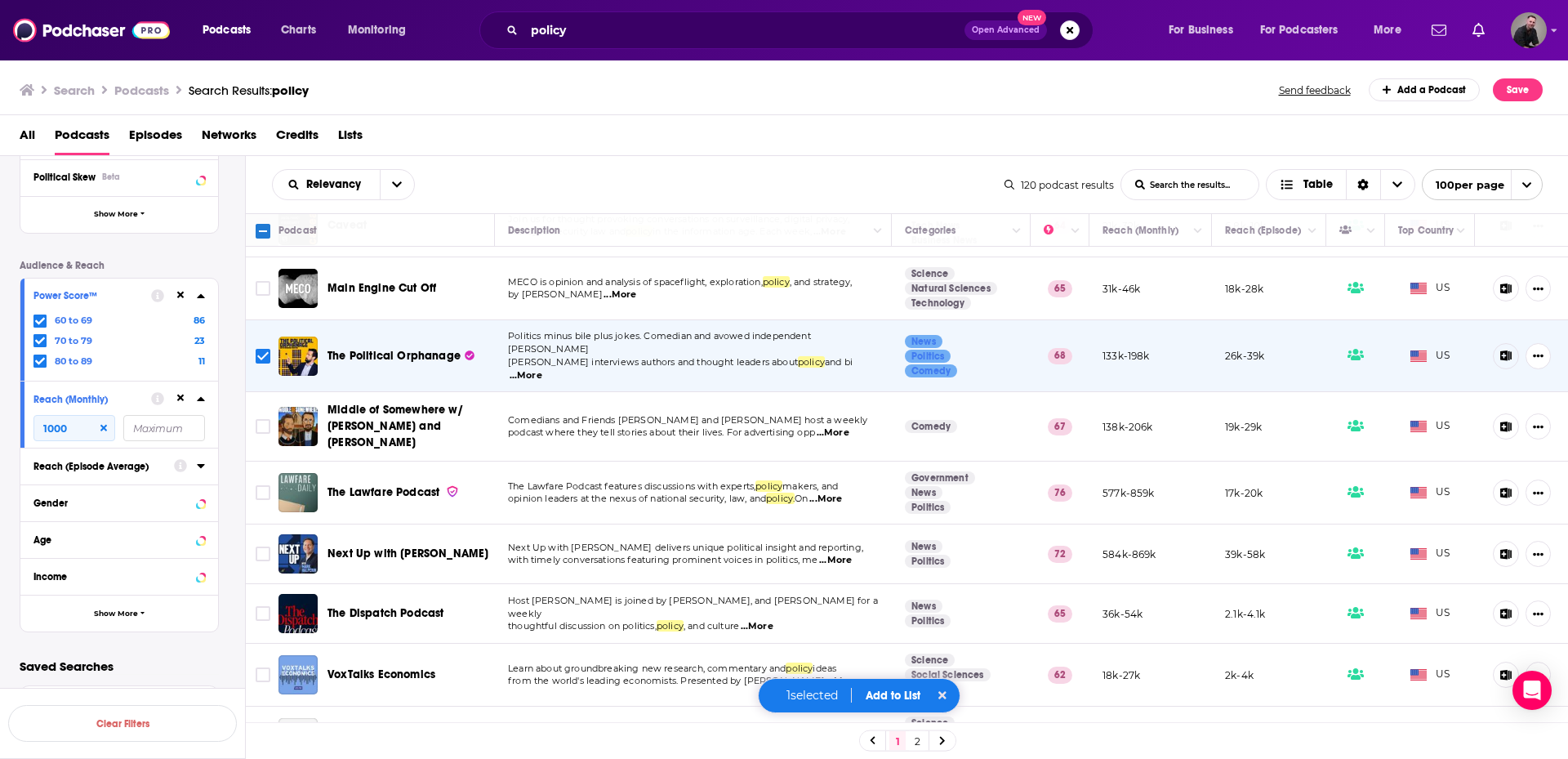
scroll to position [490, 0]
click at [843, 425] on span "...More" at bounding box center [833, 431] width 33 height 13
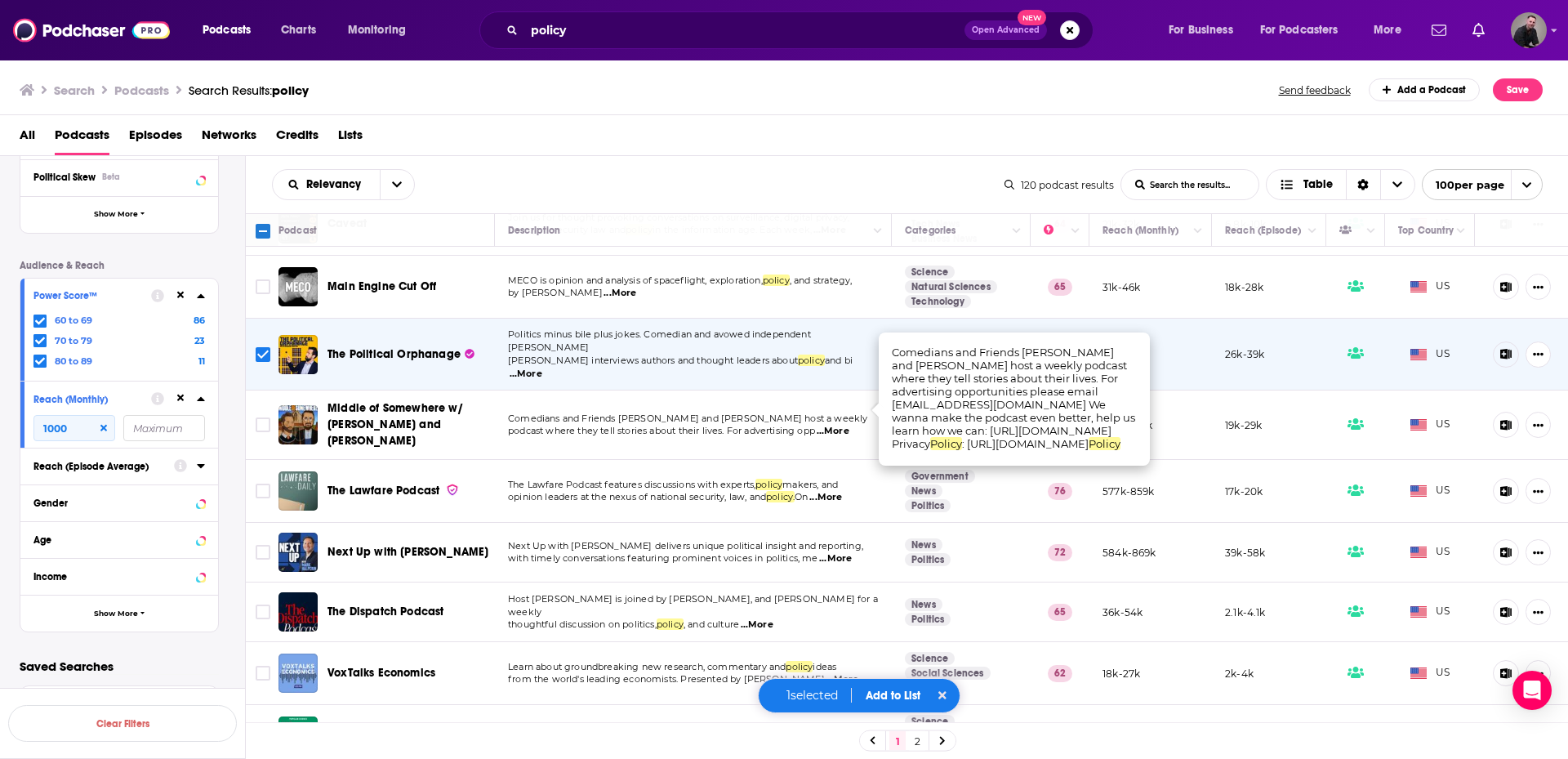
click at [843, 425] on span "...More" at bounding box center [833, 431] width 33 height 13
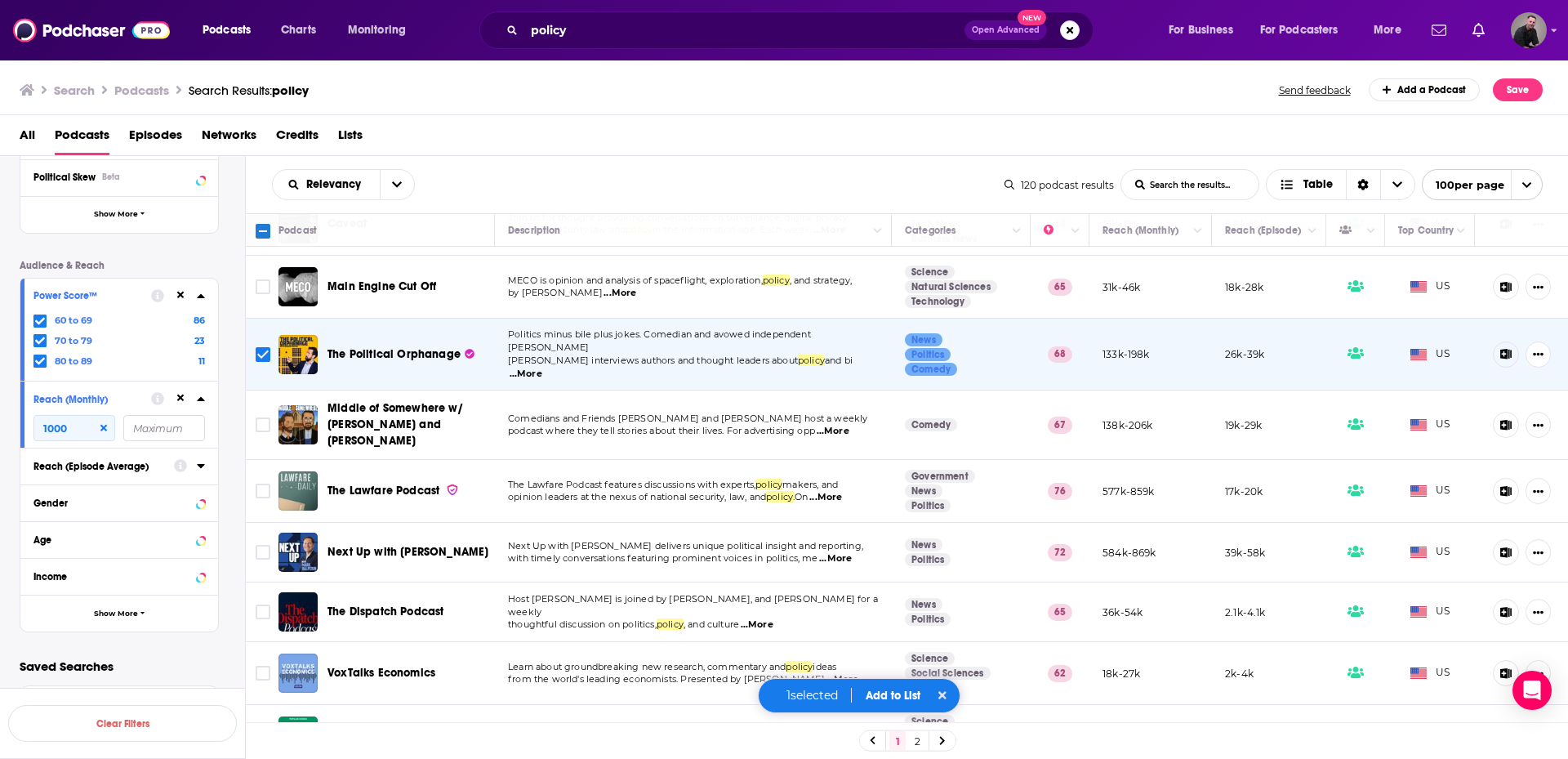
scroll to position [0, 0]
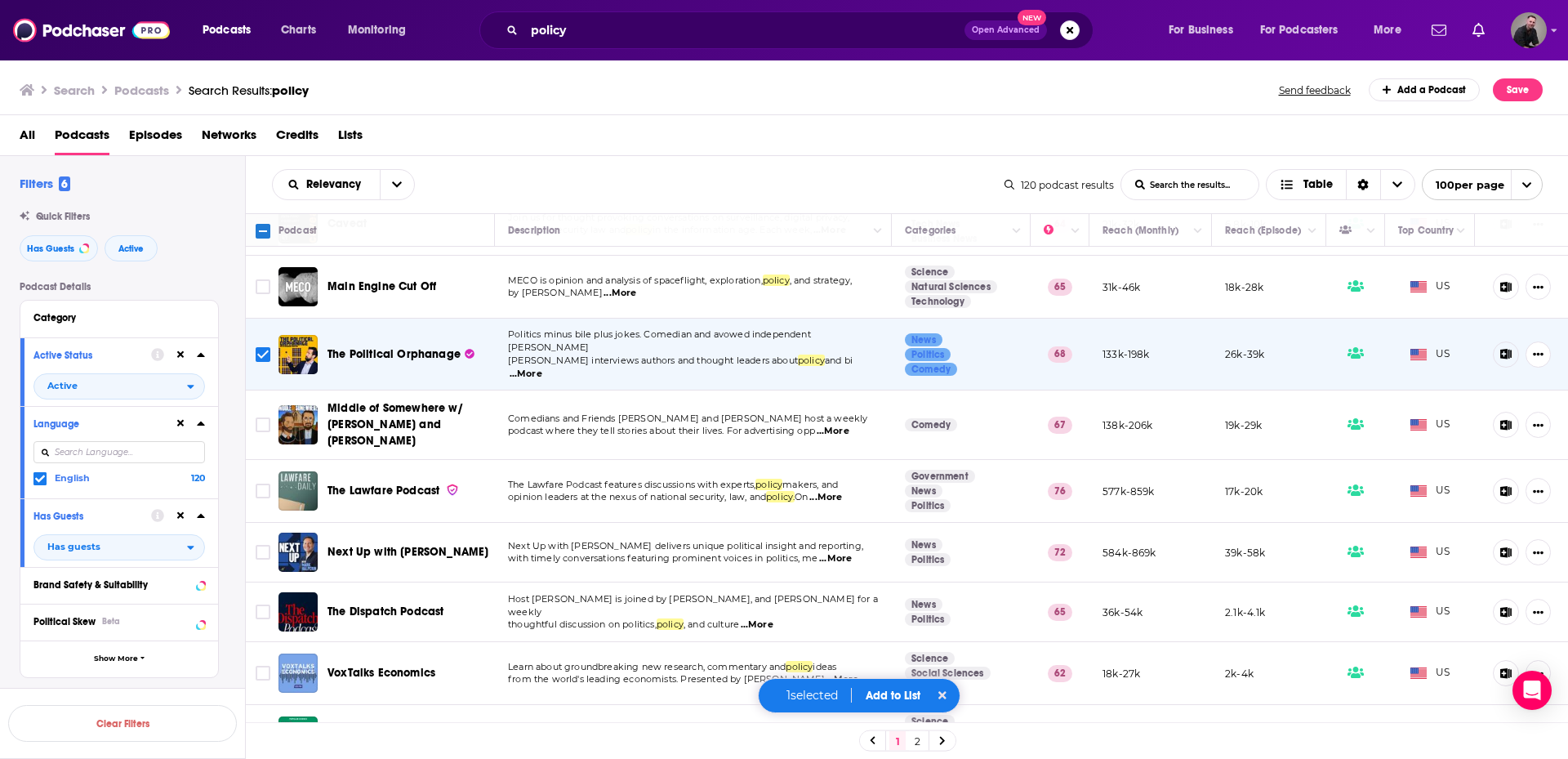
click at [842, 491] on span "...More" at bounding box center [826, 497] width 33 height 13
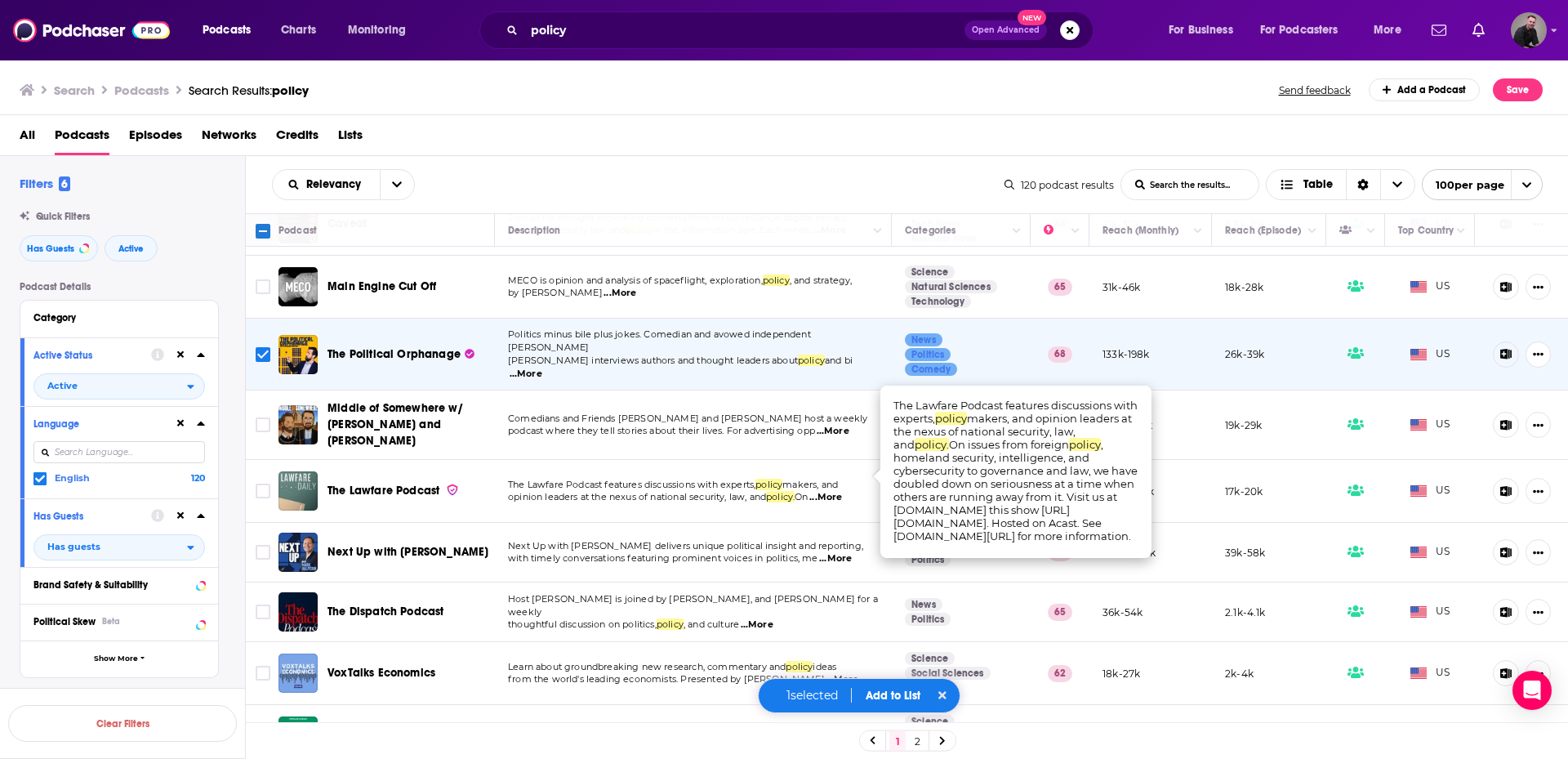
click at [842, 491] on span "...More" at bounding box center [826, 497] width 33 height 13
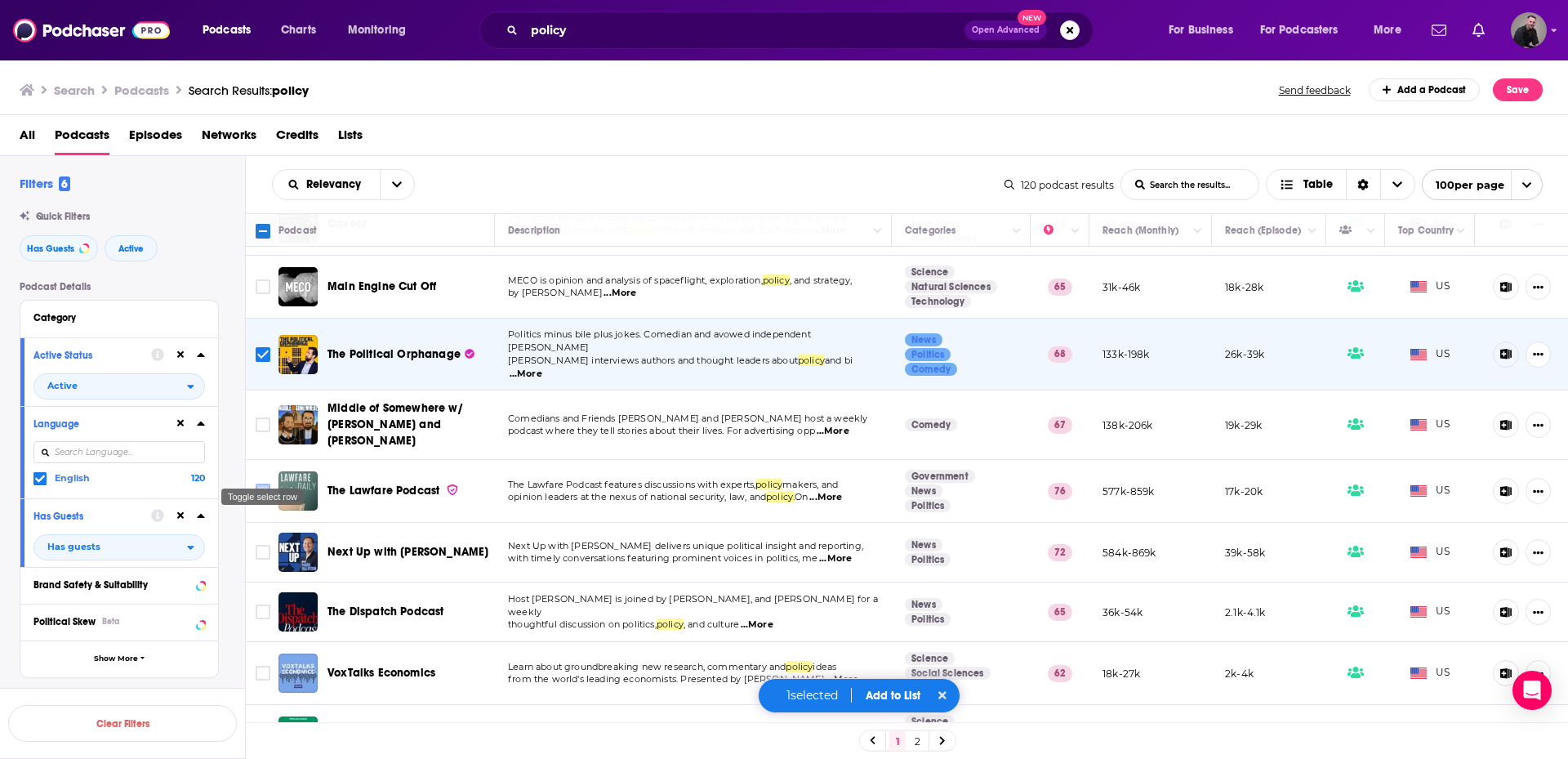
click at [256, 483] on input "Toggle select row" at bounding box center [262, 490] width 14 height 14
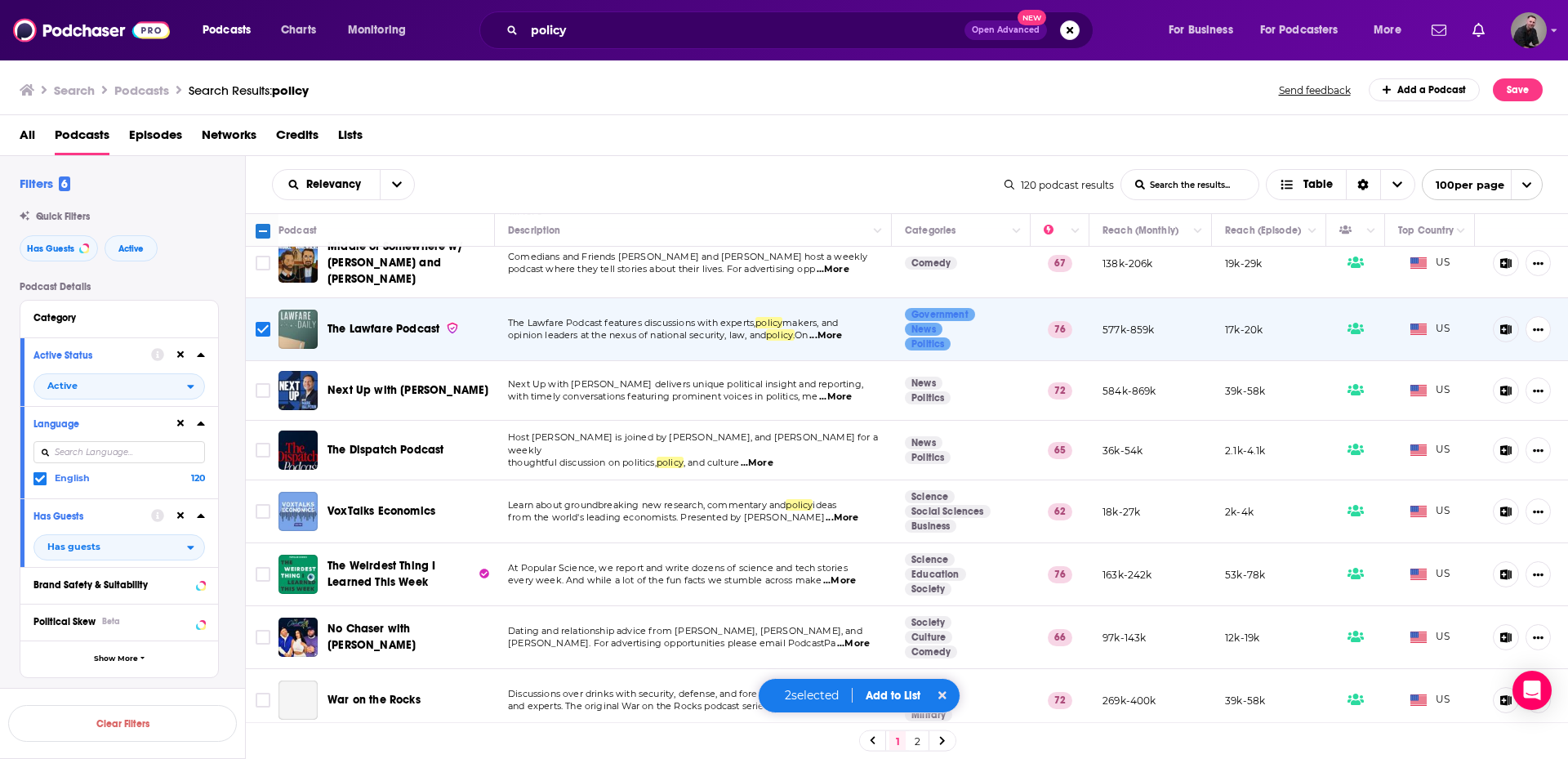
scroll to position [654, 0]
click at [766, 455] on span "...More" at bounding box center [757, 461] width 33 height 13
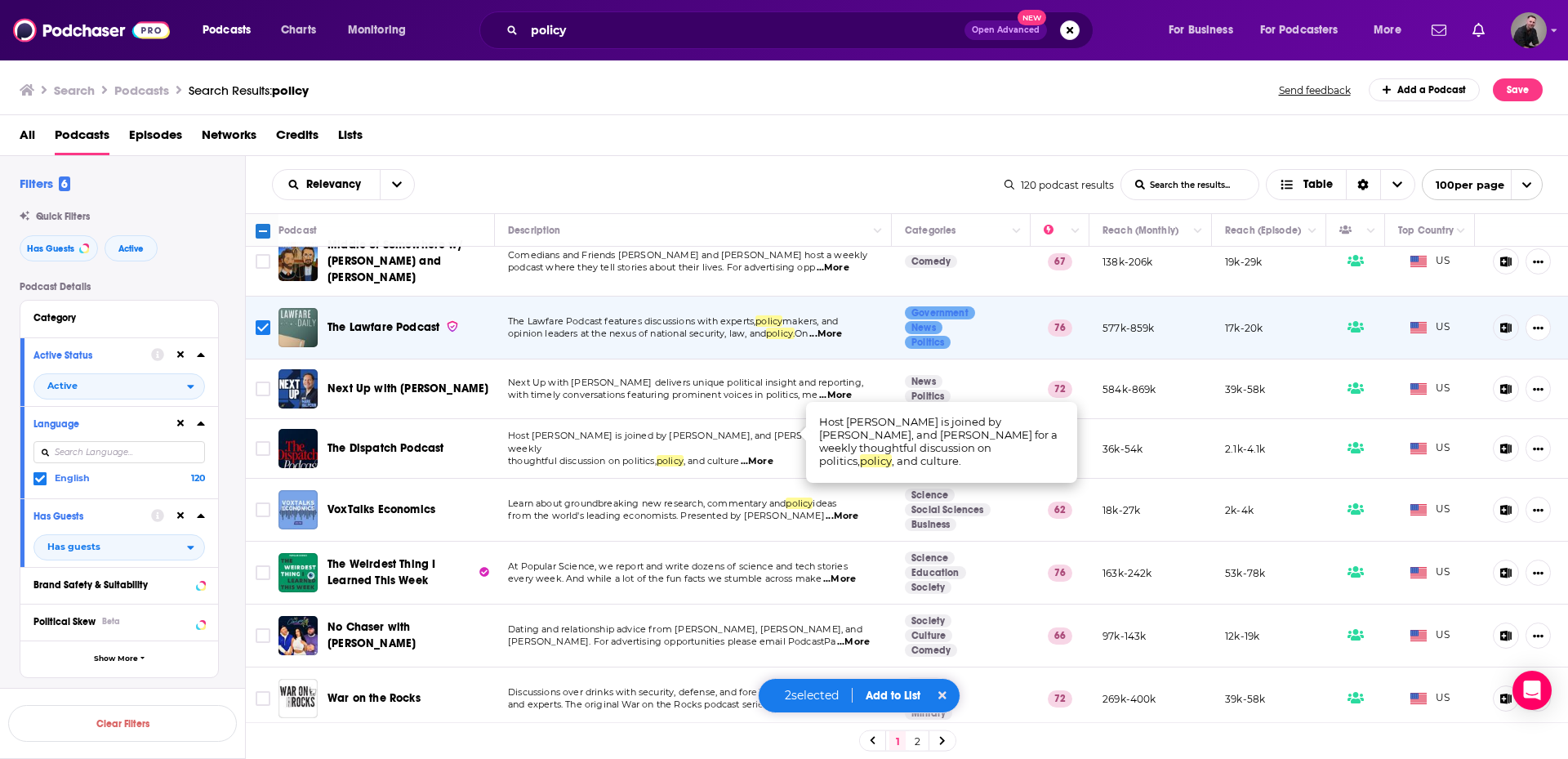
click at [766, 455] on span "...More" at bounding box center [757, 461] width 33 height 13
click at [265, 441] on input "Toggle select row" at bounding box center [262, 448] width 14 height 14
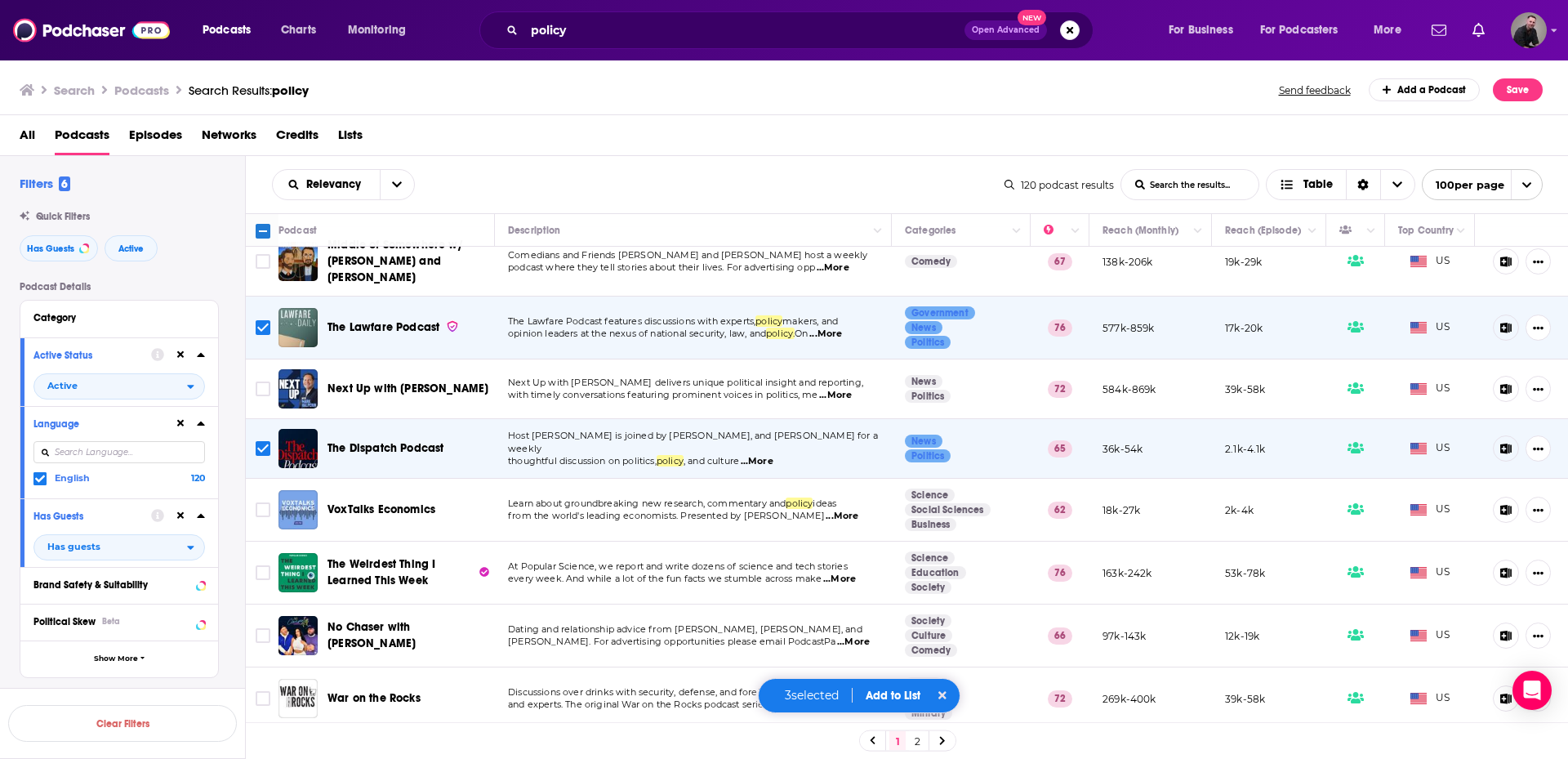
click at [846, 389] on span "...More" at bounding box center [835, 395] width 33 height 13
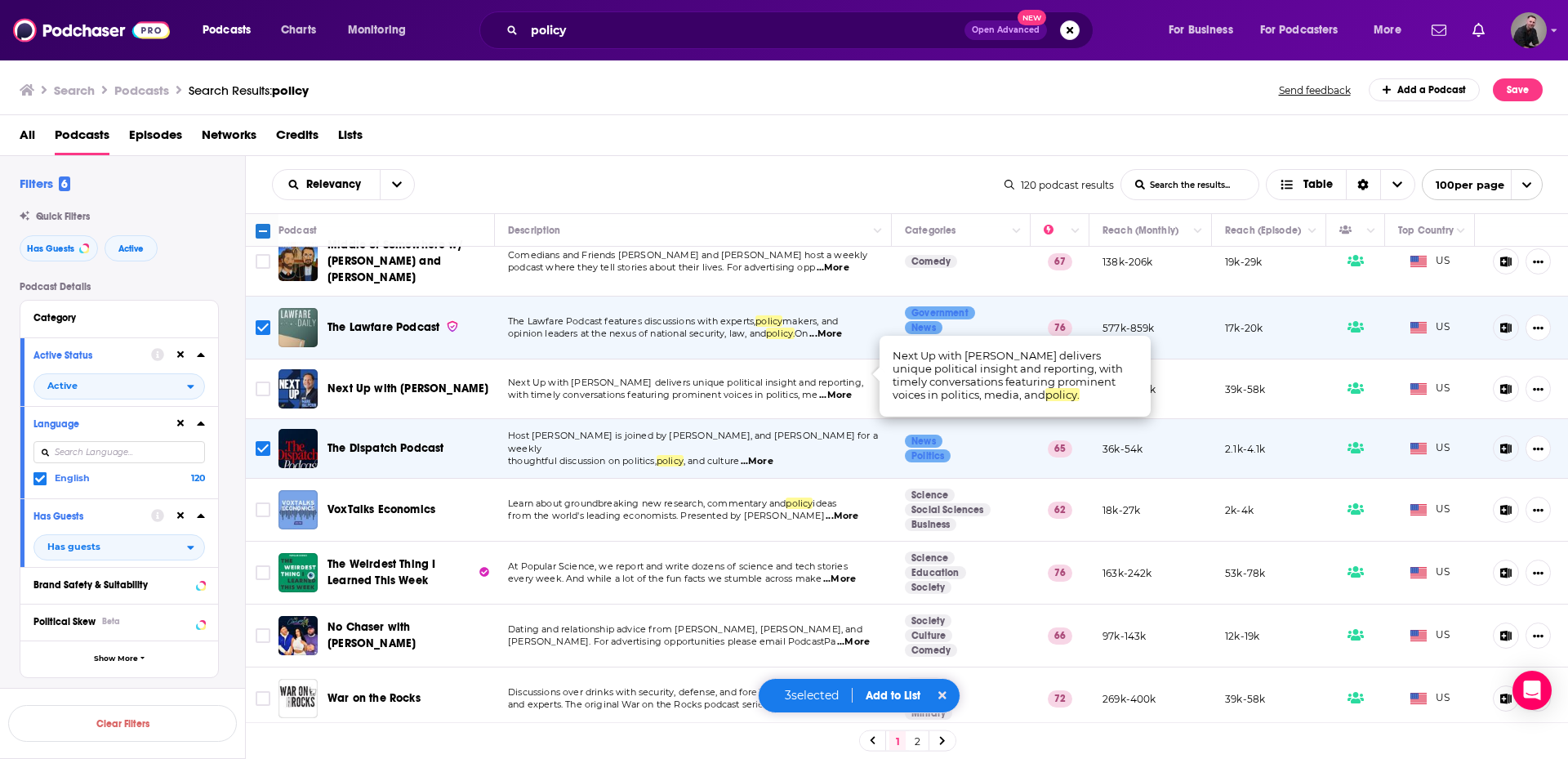
click at [846, 389] on span "...More" at bounding box center [835, 395] width 33 height 13
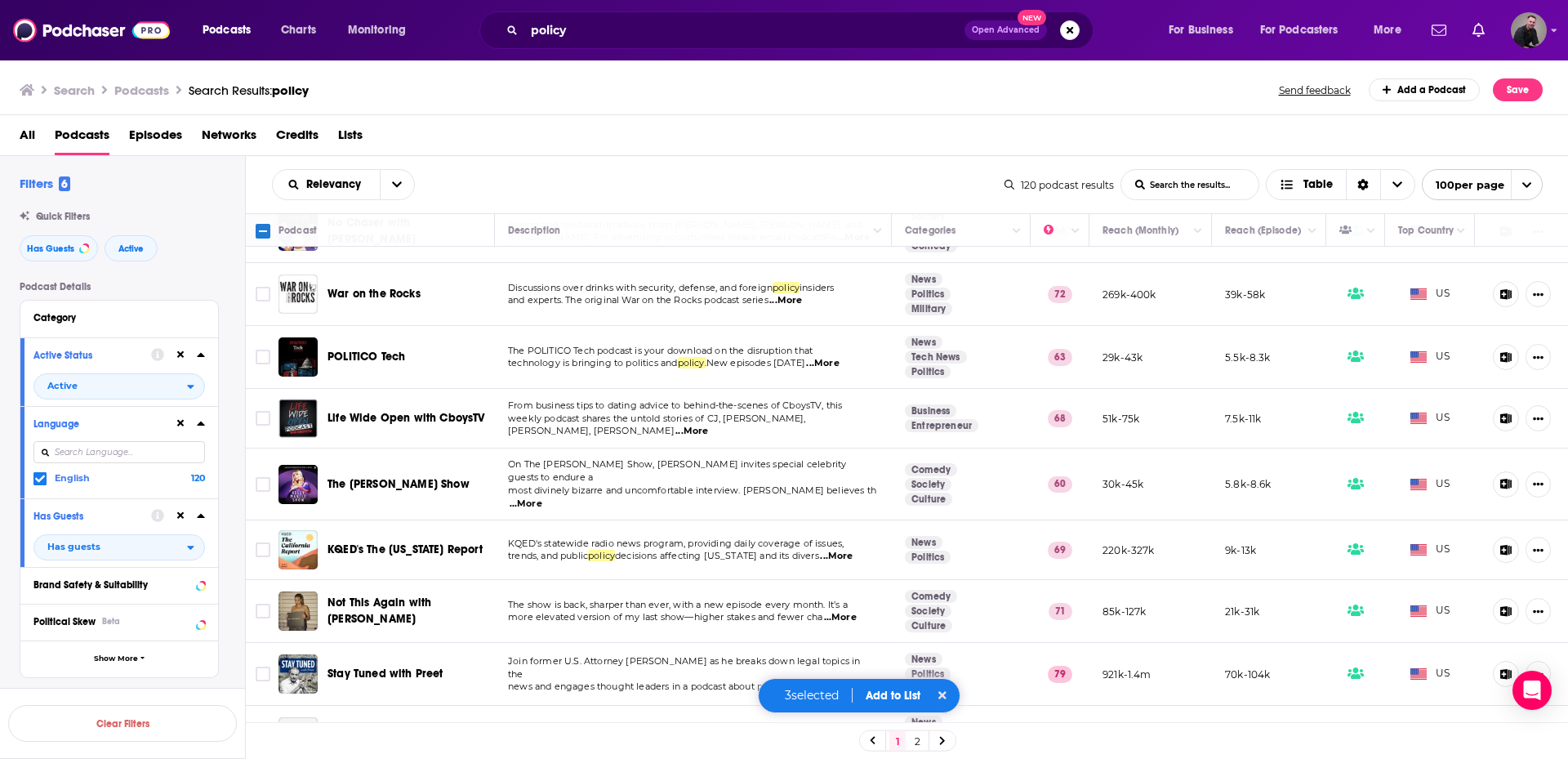
scroll to position [1062, 0]
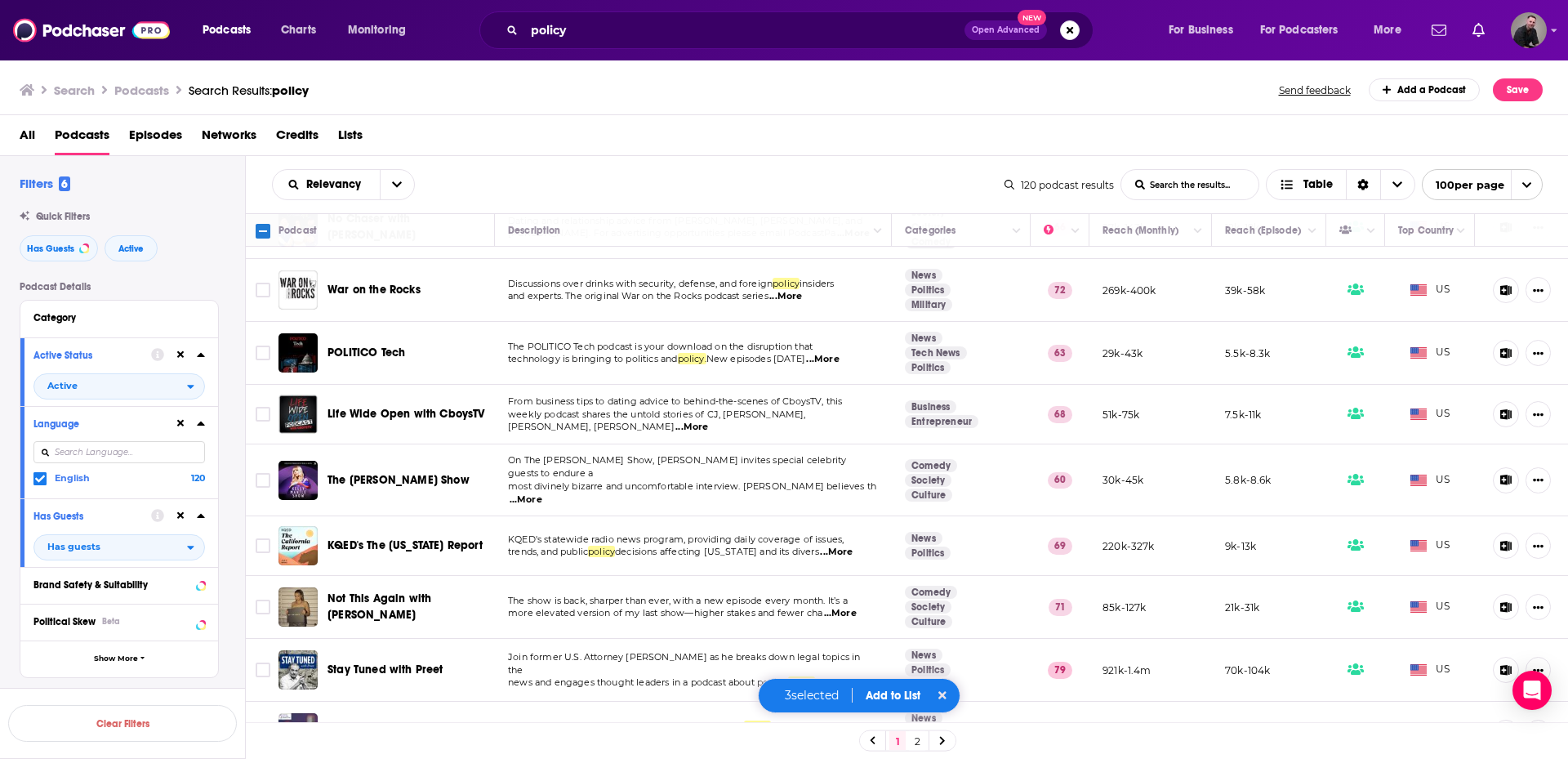
click at [543, 494] on span "...More" at bounding box center [526, 499] width 33 height 13
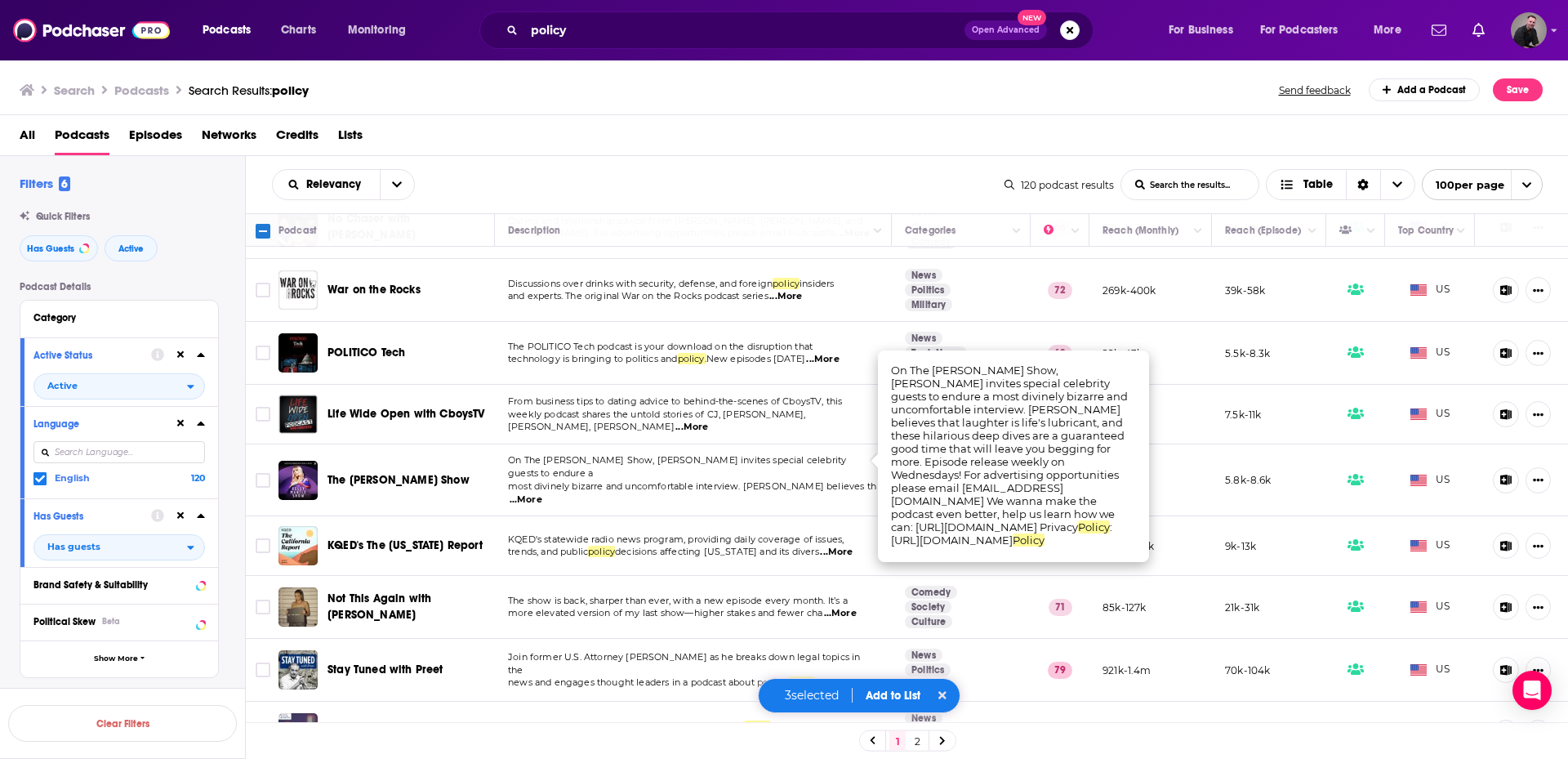
click at [817, 480] on span "most divinely bizarre and uncomfortable interview. [PERSON_NAME] believes th" at bounding box center [692, 485] width 368 height 11
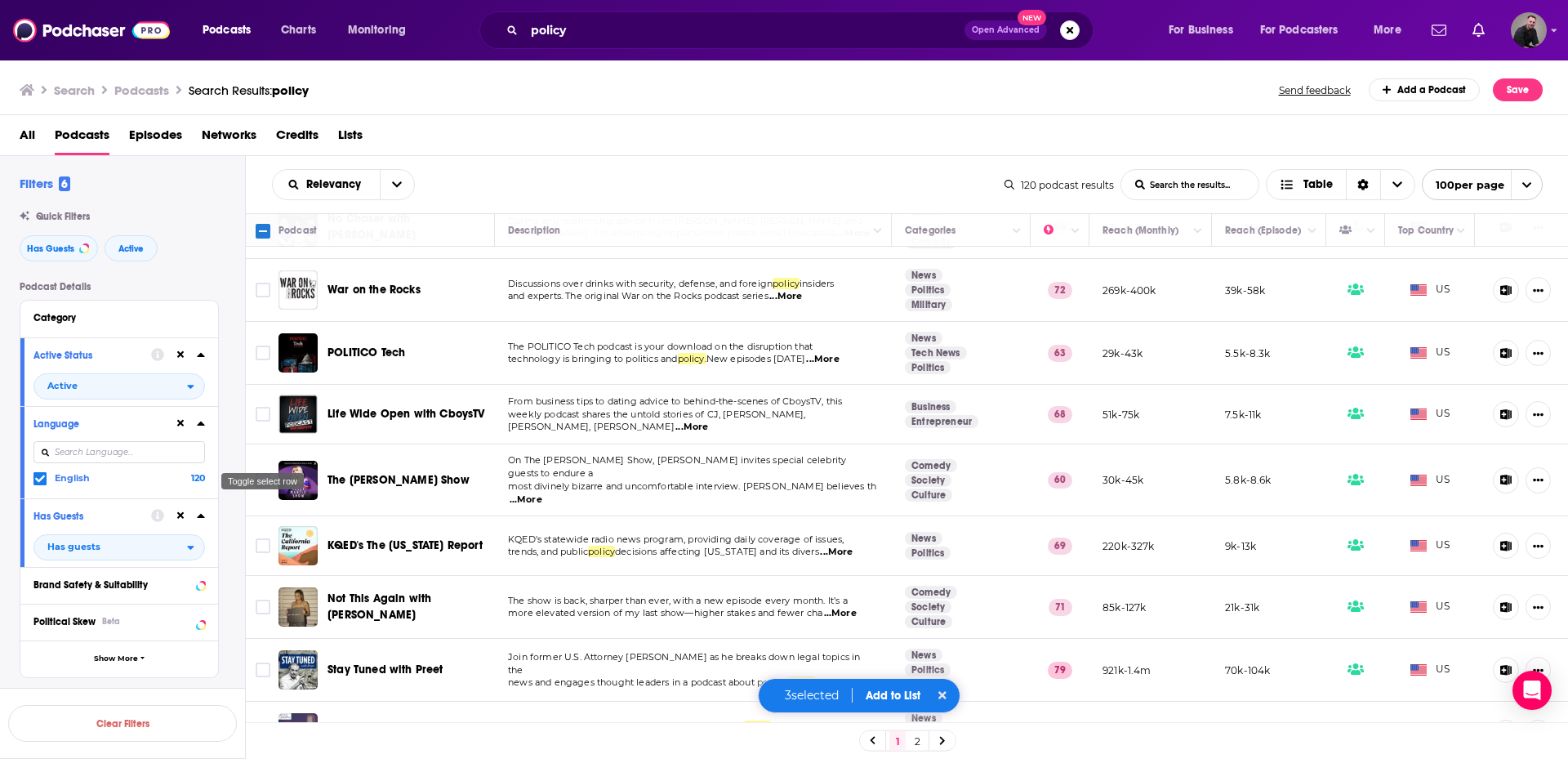
click at [260, 473] on input "Toggle select row" at bounding box center [262, 480] width 14 height 14
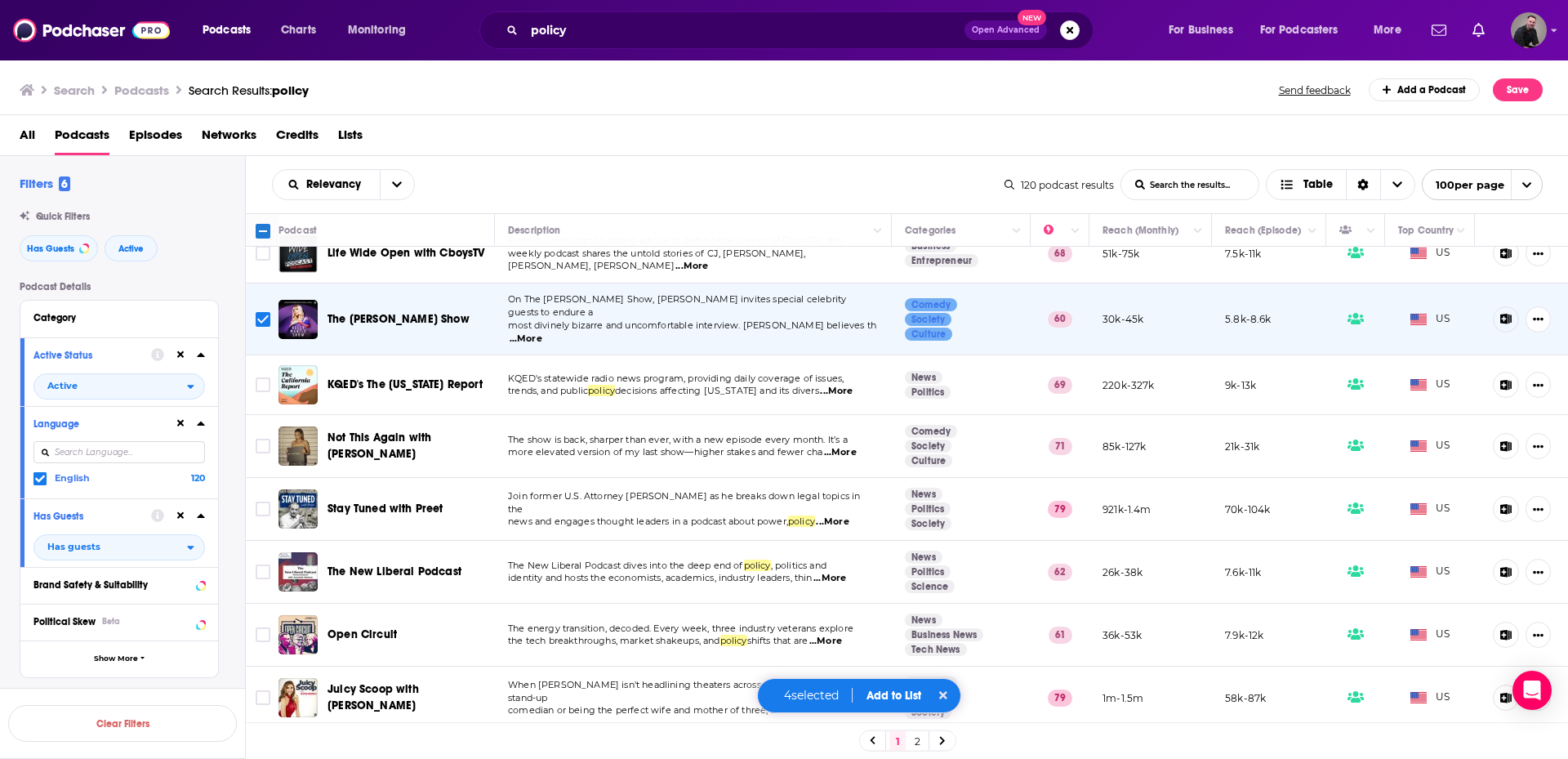
scroll to position [1225, 0]
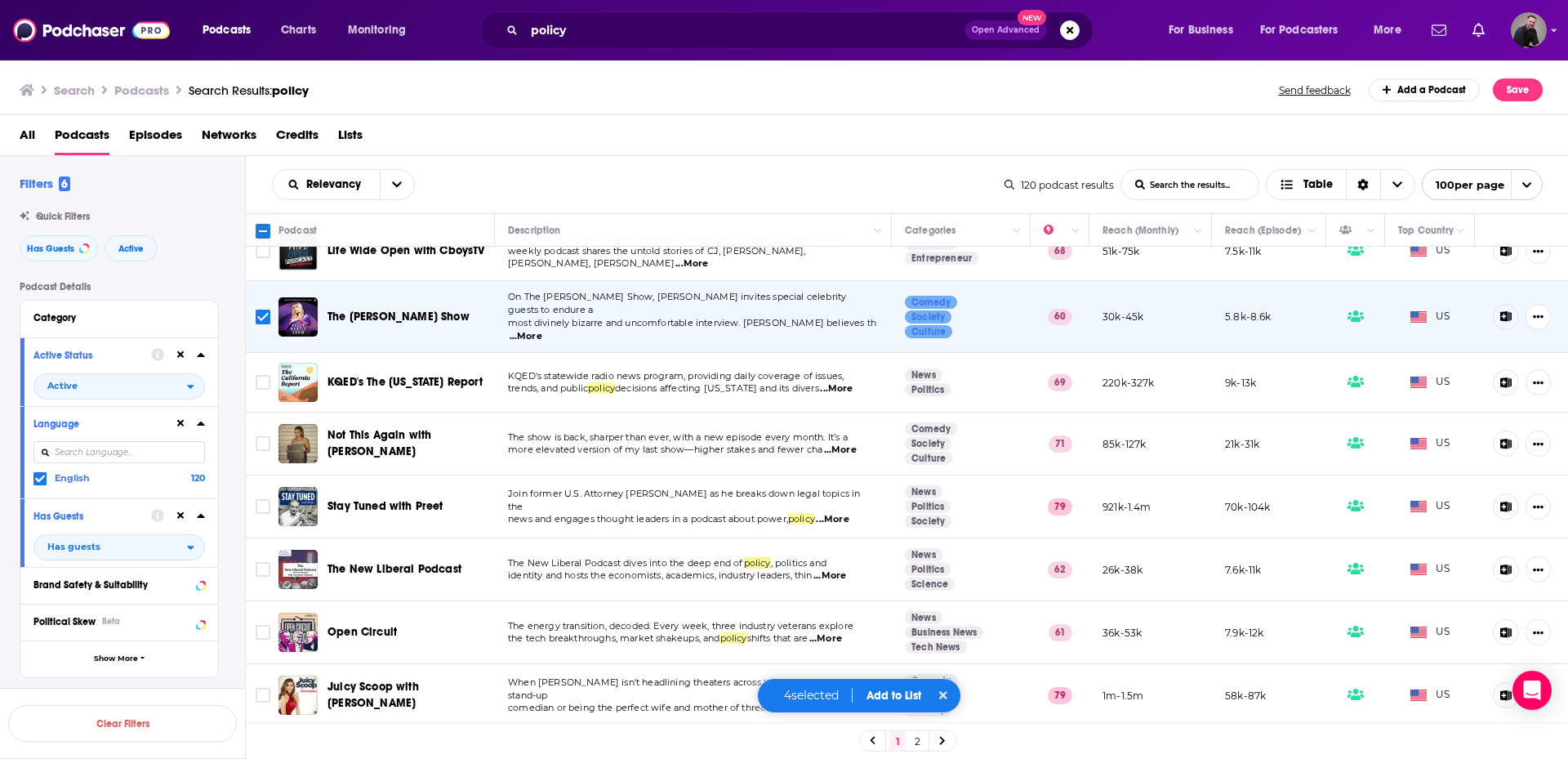
click at [836, 444] on span "...More" at bounding box center [840, 449] width 33 height 13
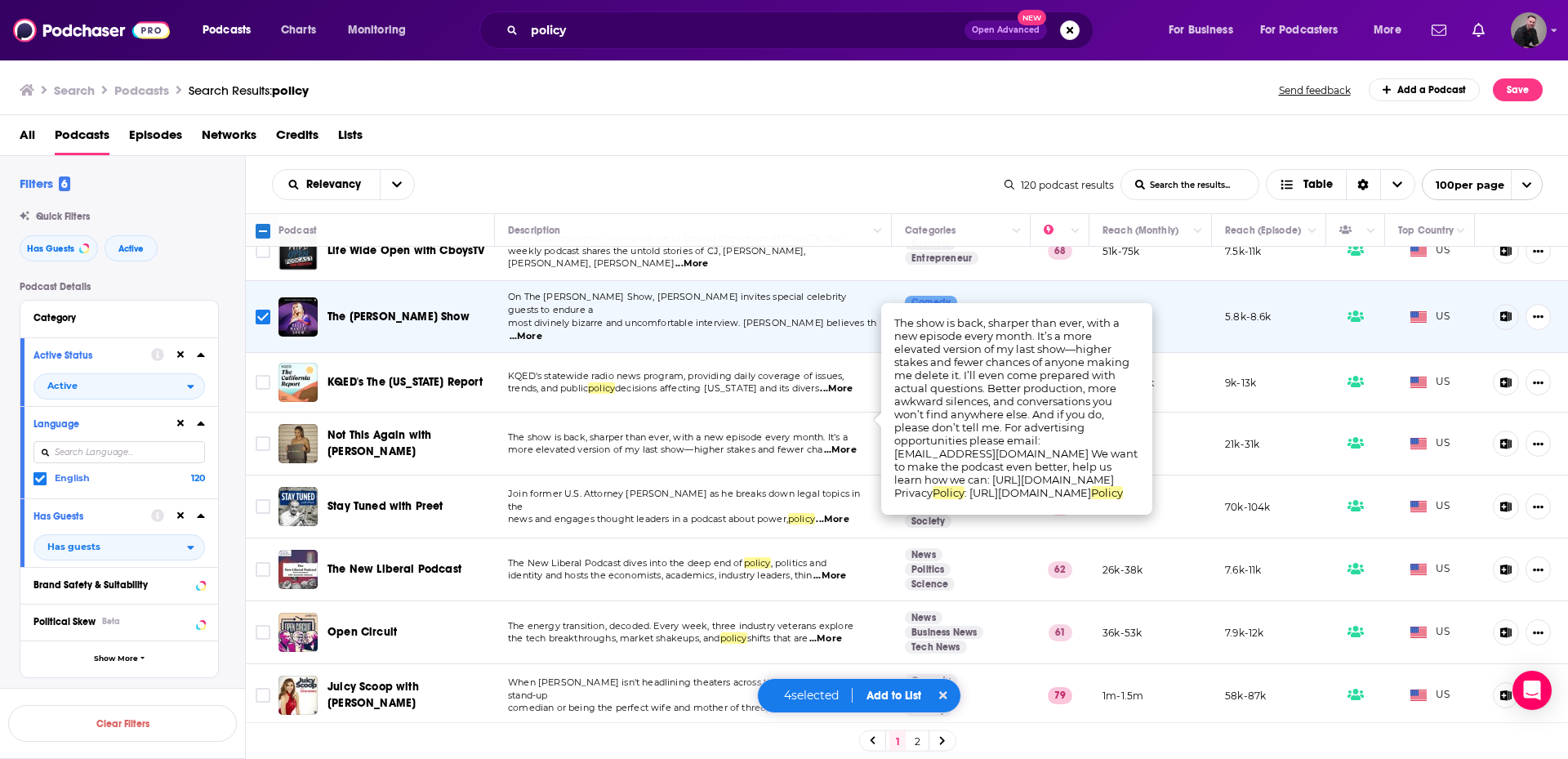
click at [751, 444] on span "more elevated version of my last show—higher stakes and fewer cha" at bounding box center [665, 449] width 315 height 11
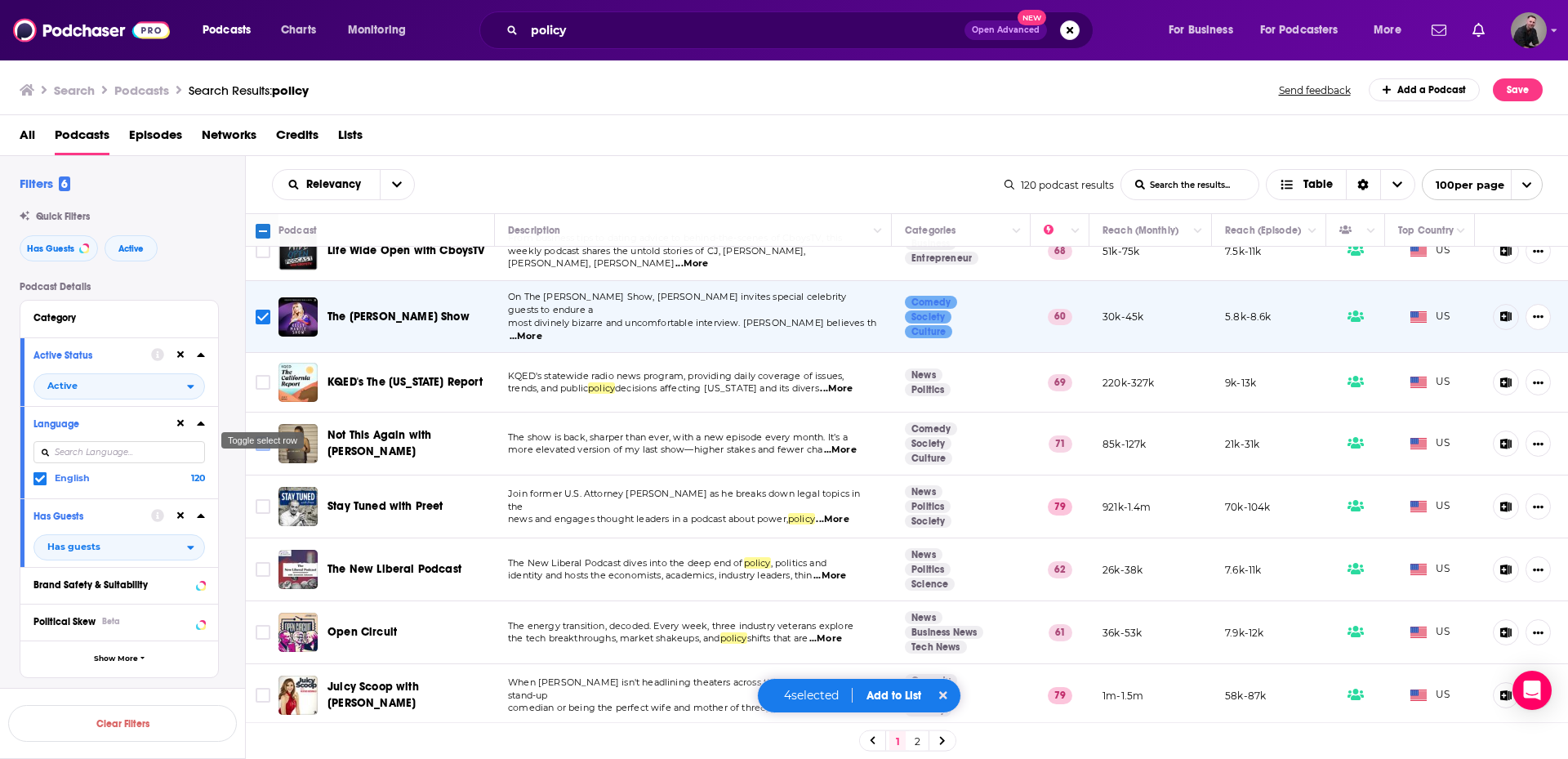
click at [261, 436] on input "Toggle select row" at bounding box center [262, 443] width 14 height 14
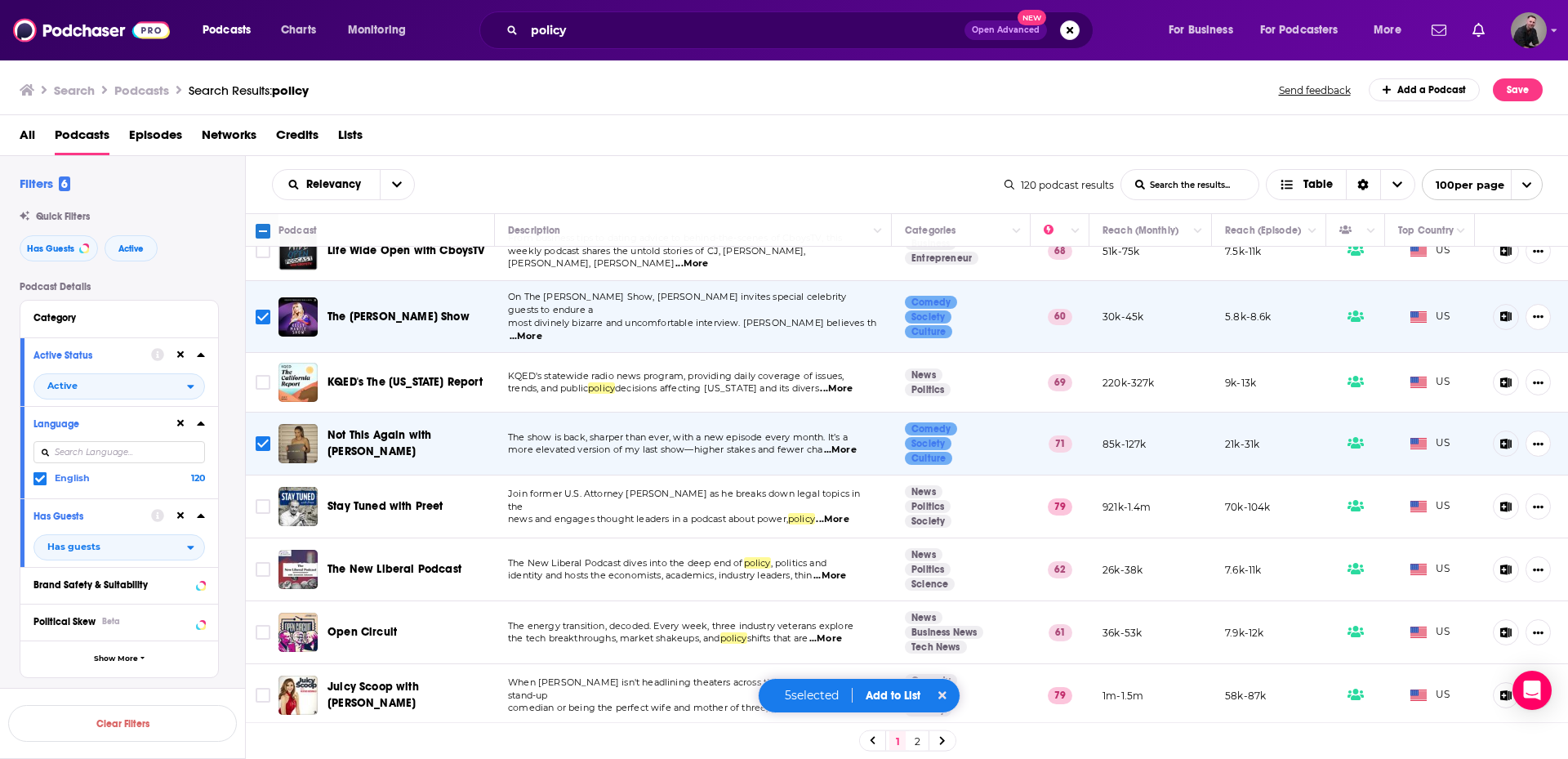
click at [849, 513] on span "...More" at bounding box center [832, 519] width 33 height 13
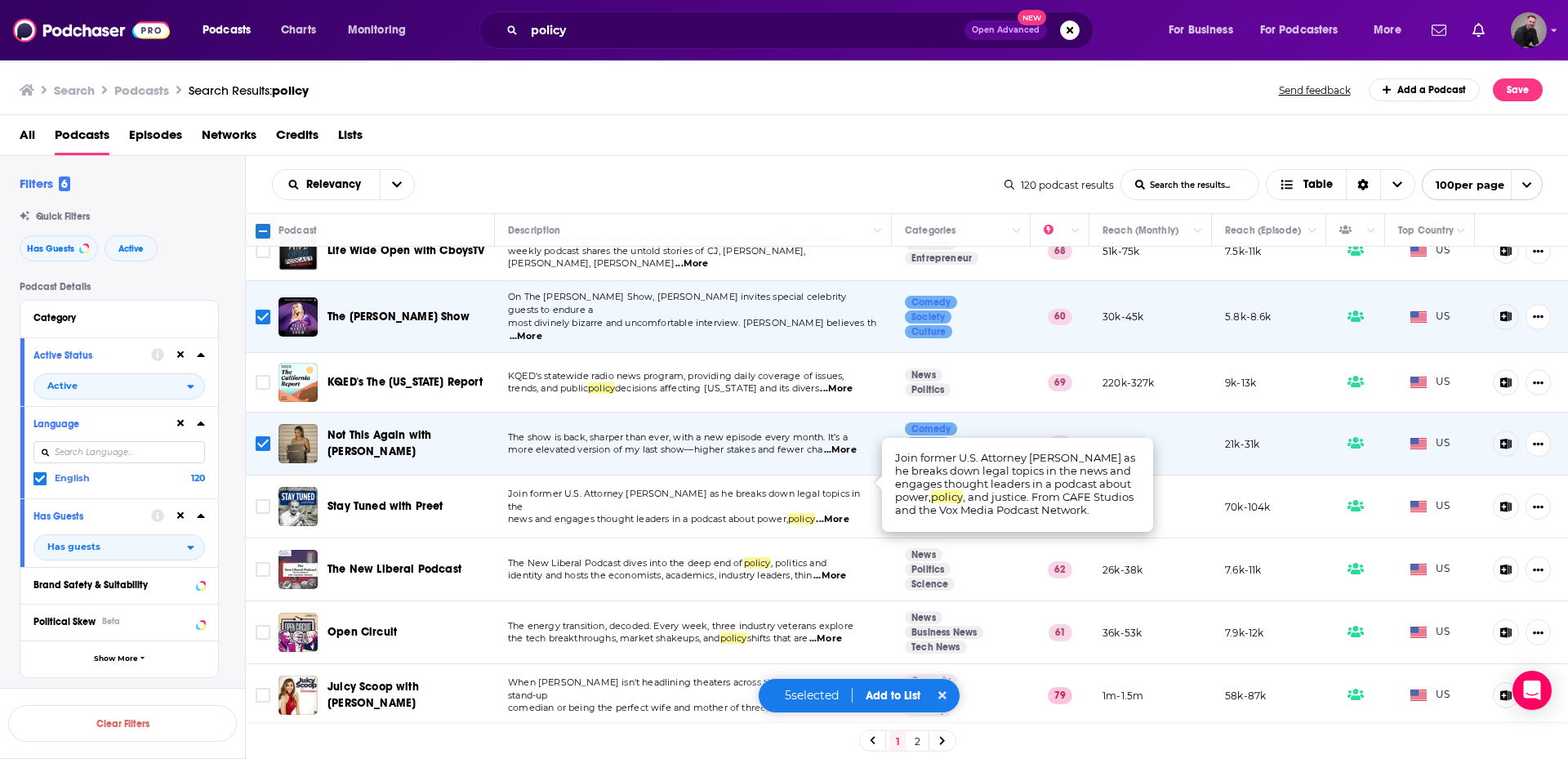
click at [843, 513] on span "...More" at bounding box center [832, 519] width 33 height 13
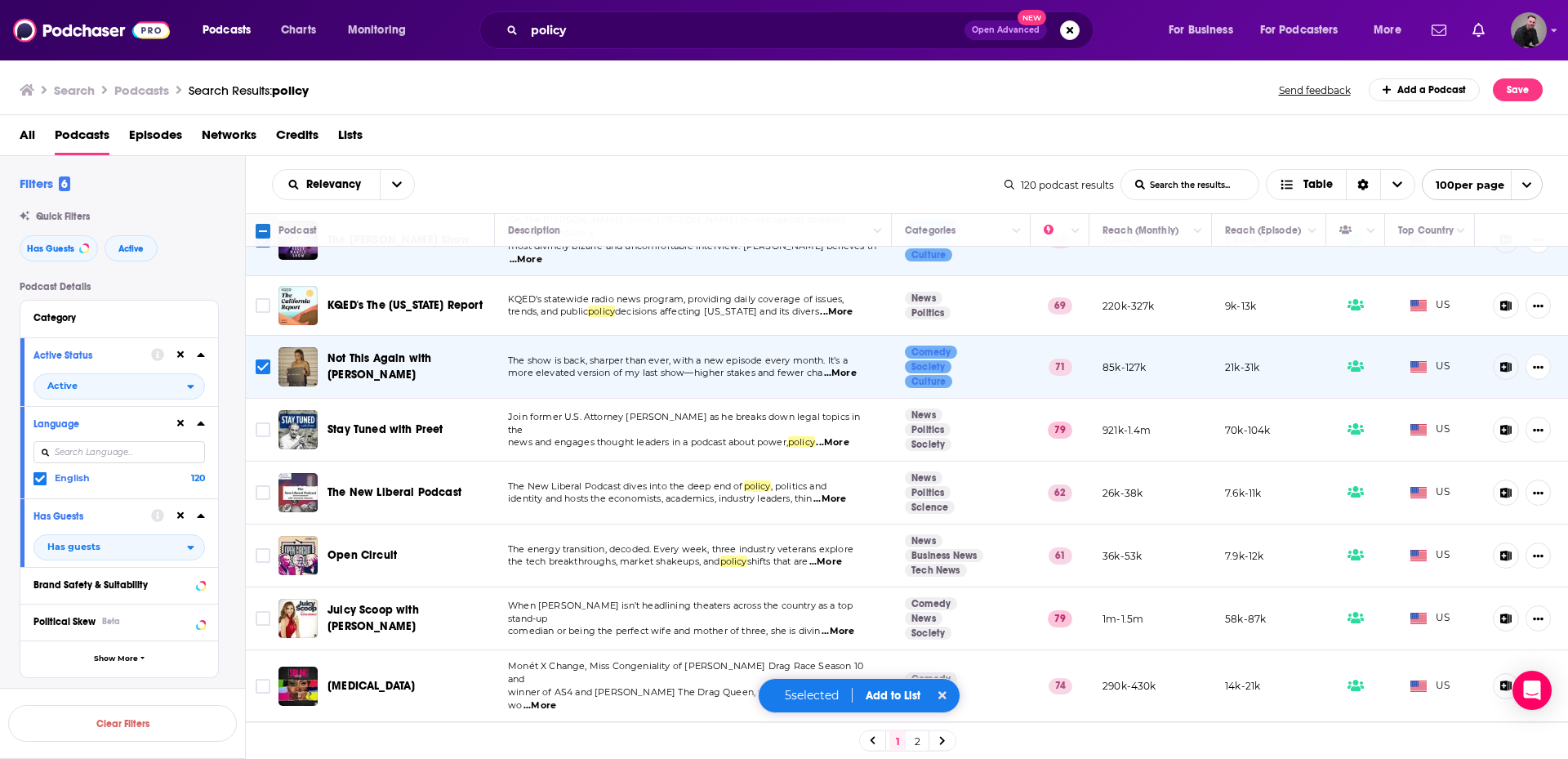
scroll to position [1307, 0]
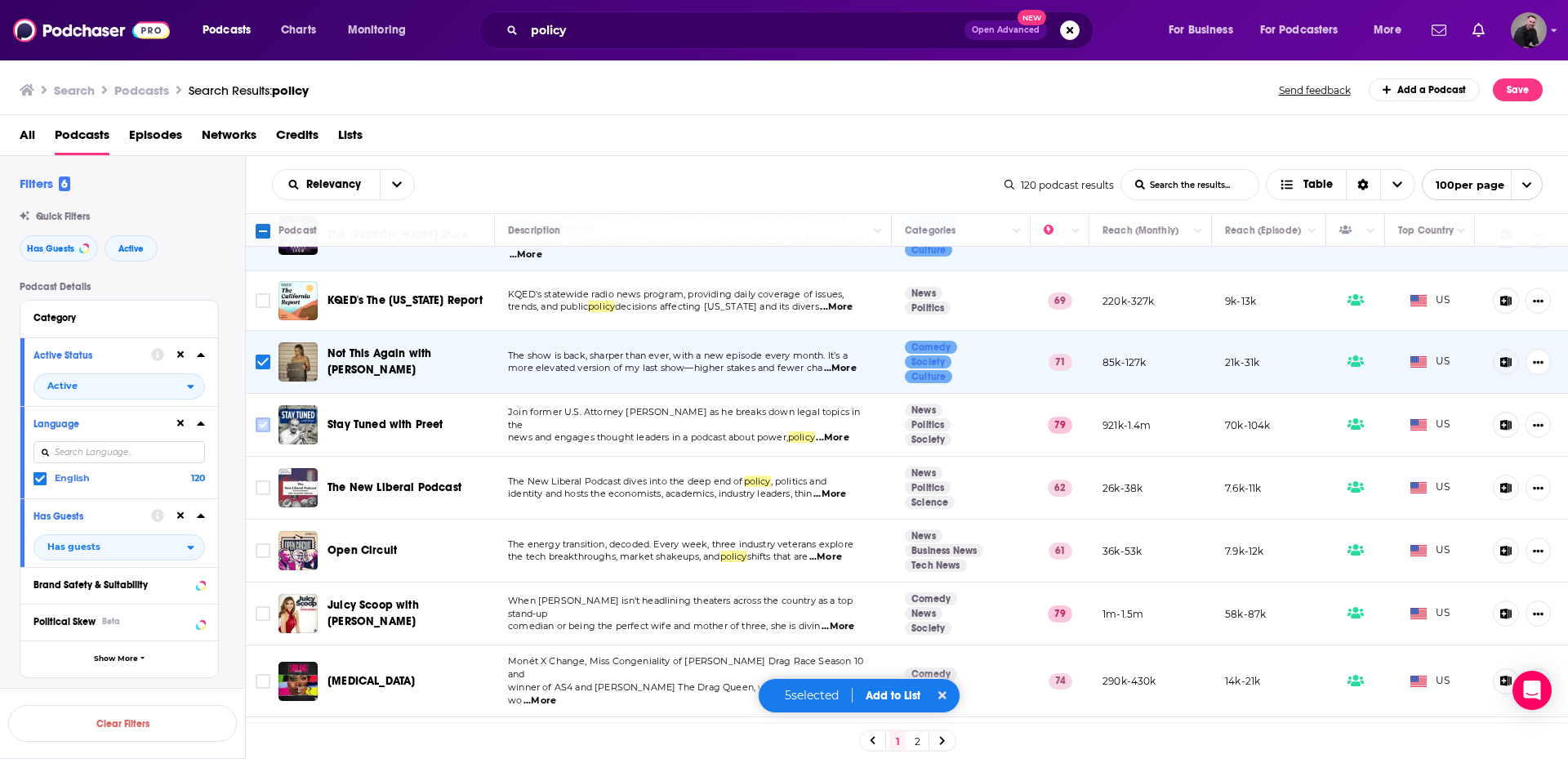
click at [269, 417] on input "Toggle select row" at bounding box center [262, 424] width 14 height 14
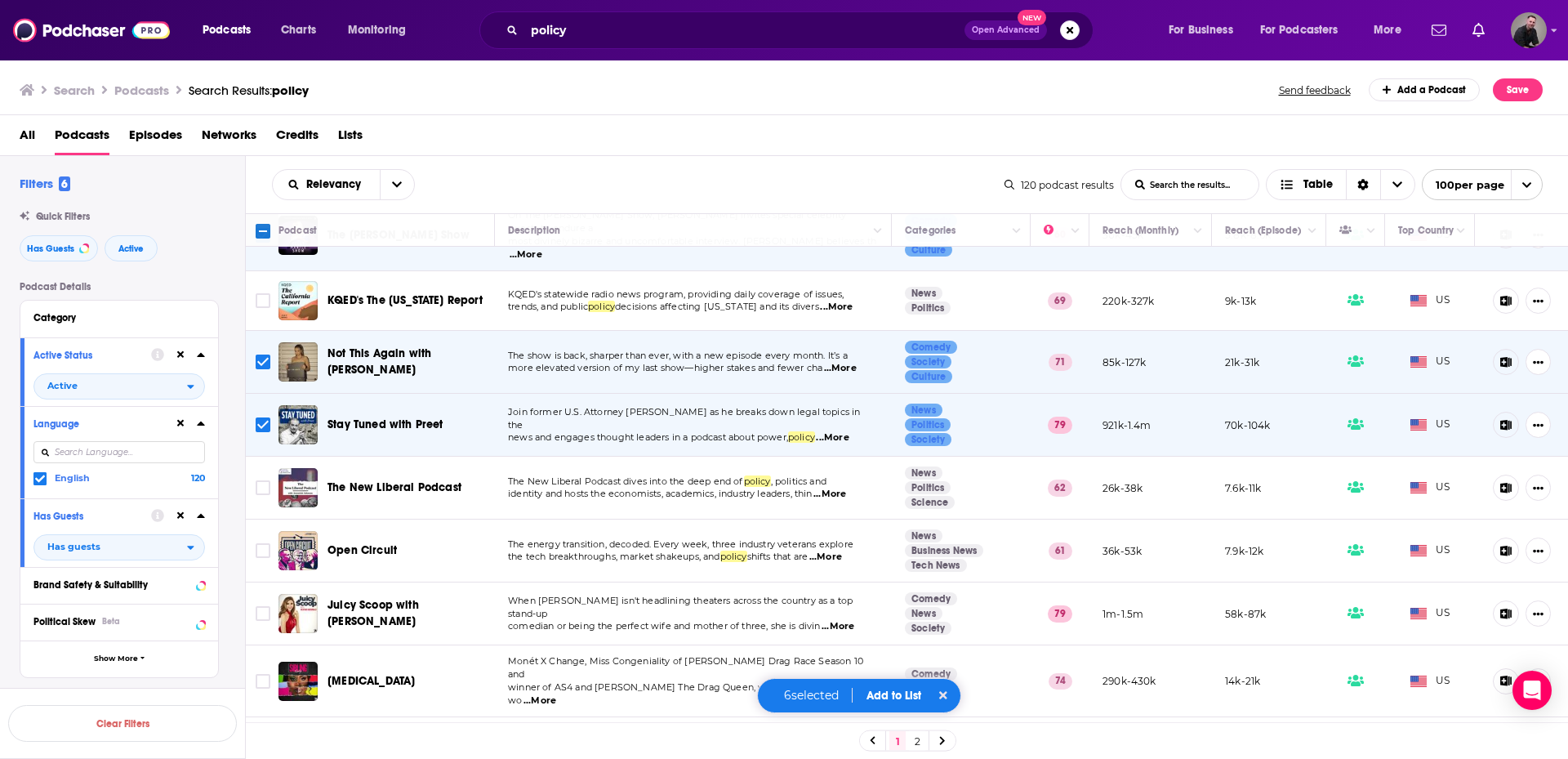
click at [841, 488] on span "...More" at bounding box center [829, 494] width 33 height 13
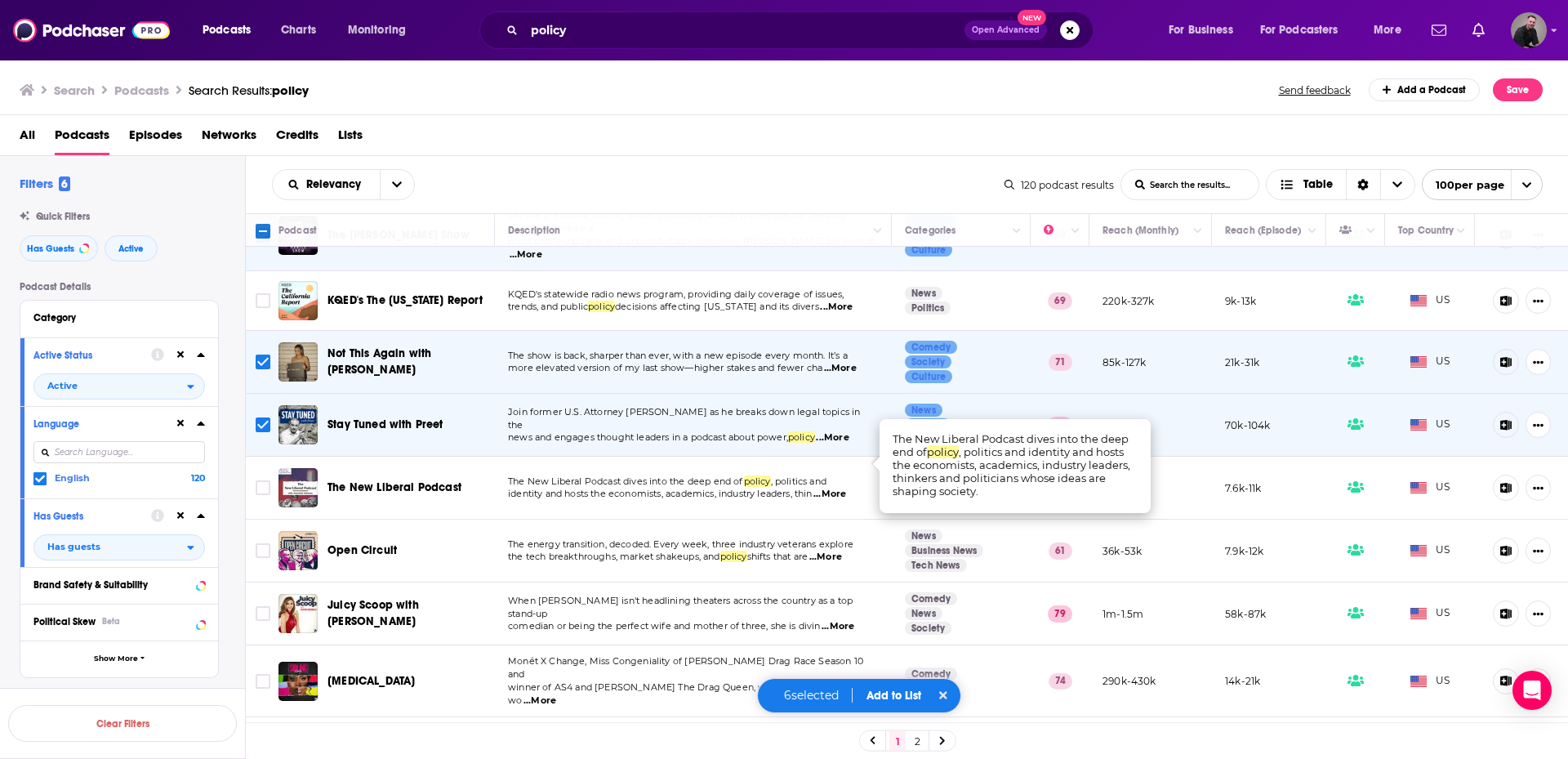
click at [841, 488] on span "...More" at bounding box center [829, 494] width 33 height 13
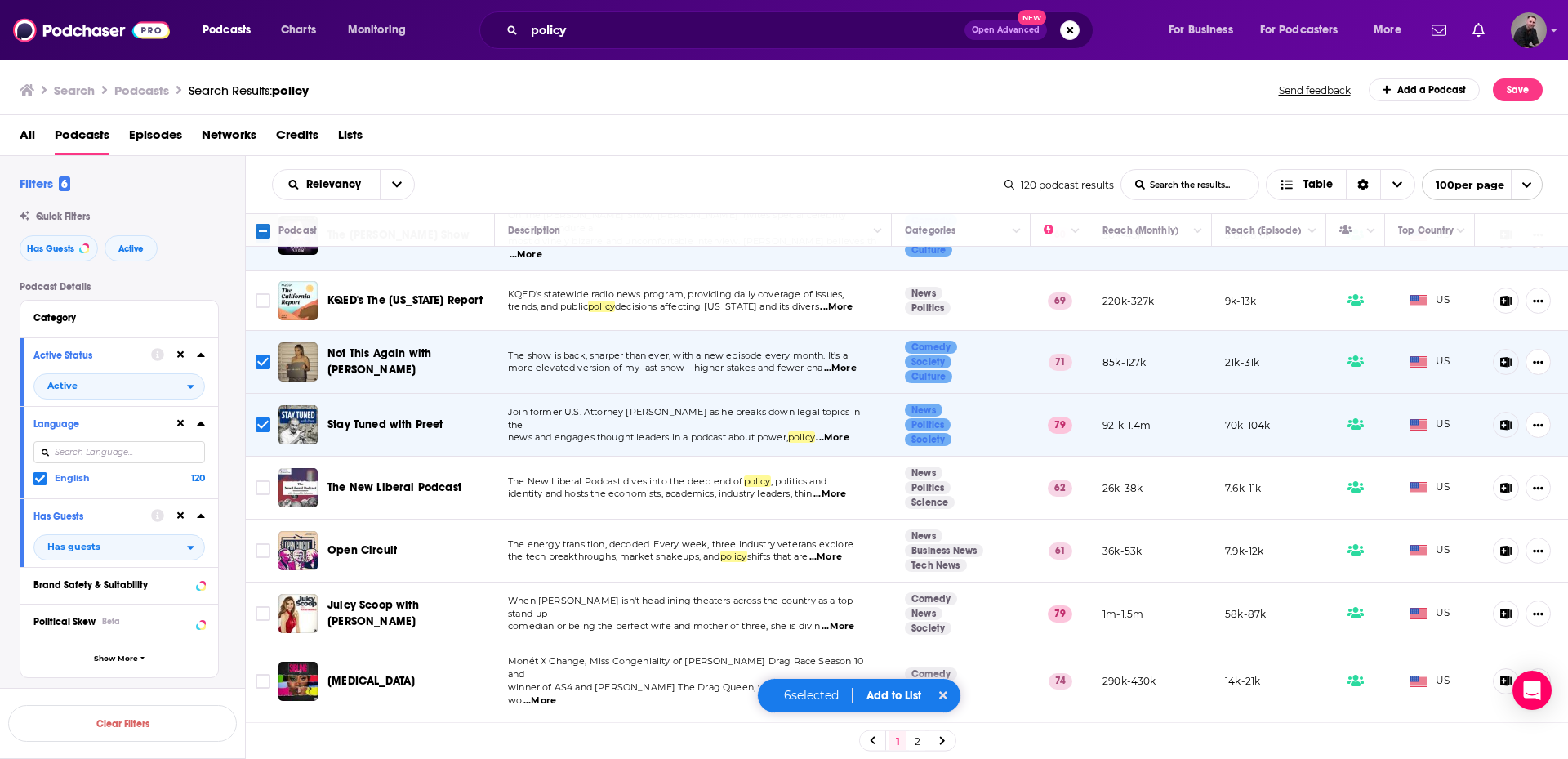
click at [841, 488] on span "...More" at bounding box center [829, 494] width 33 height 13
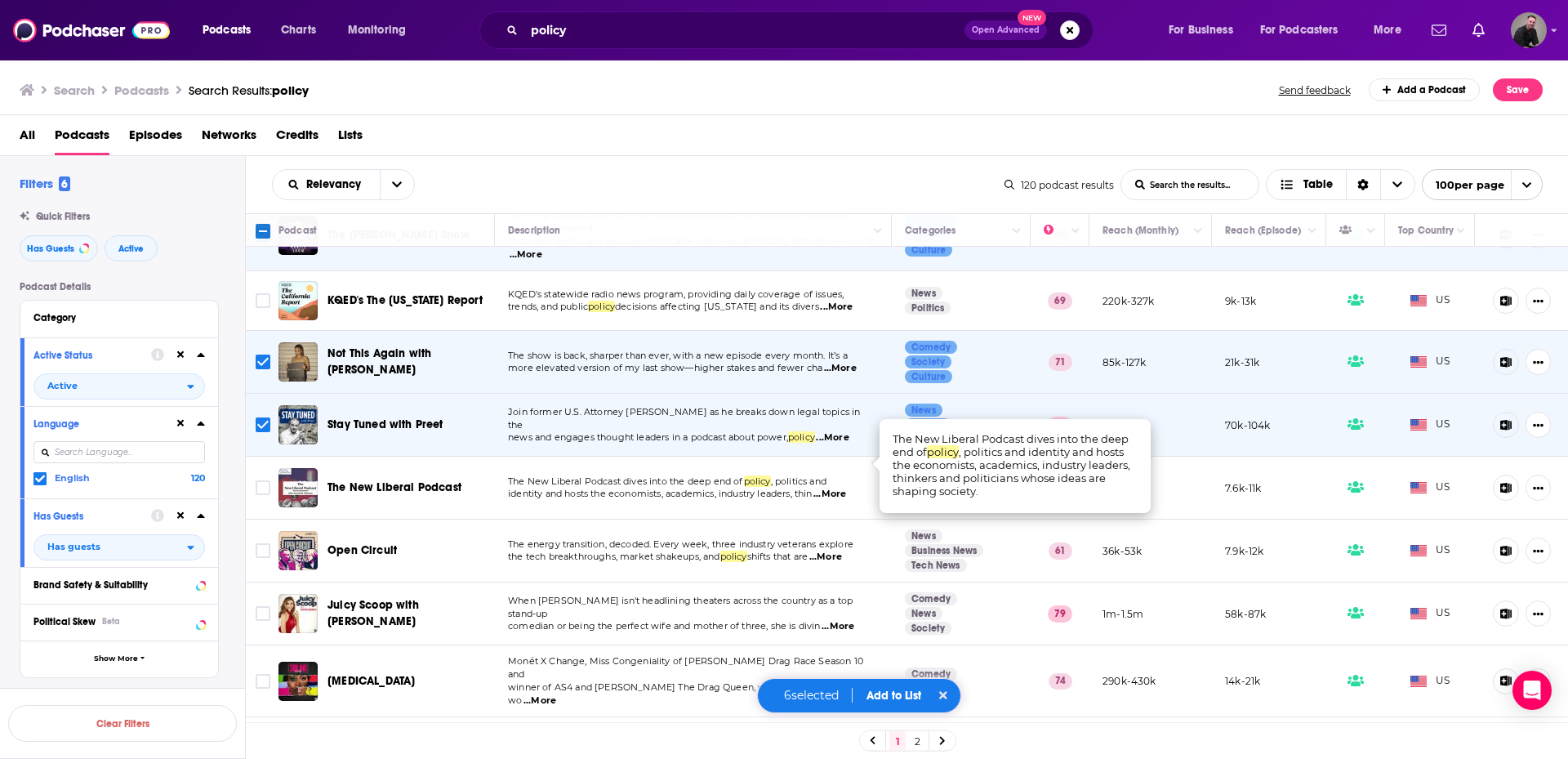
click at [841, 488] on span "...More" at bounding box center [829, 494] width 33 height 13
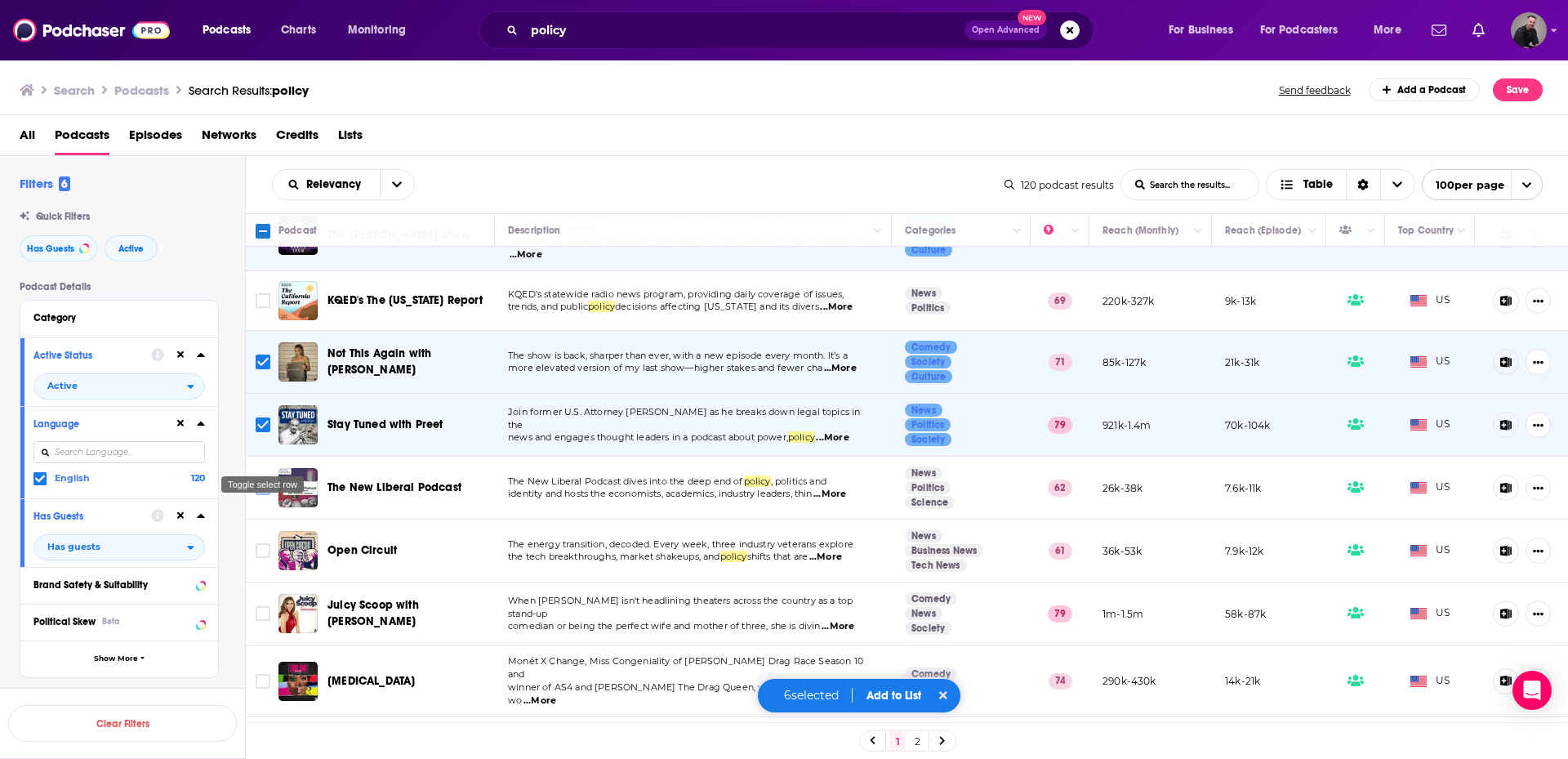
click at [259, 480] on input "Toggle select row" at bounding box center [262, 487] width 14 height 14
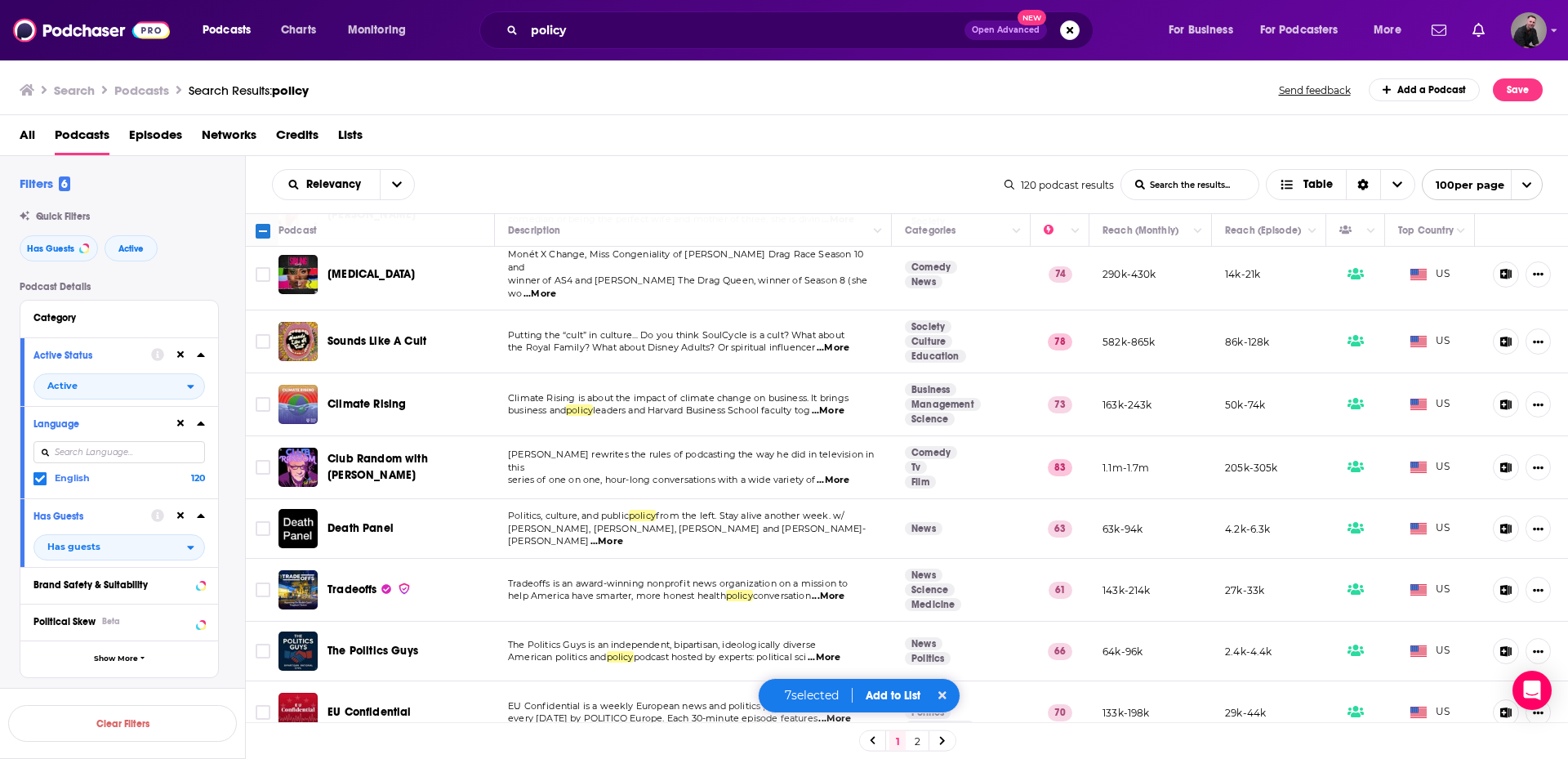
scroll to position [1716, 0]
click at [840, 472] on span "...More" at bounding box center [833, 478] width 33 height 13
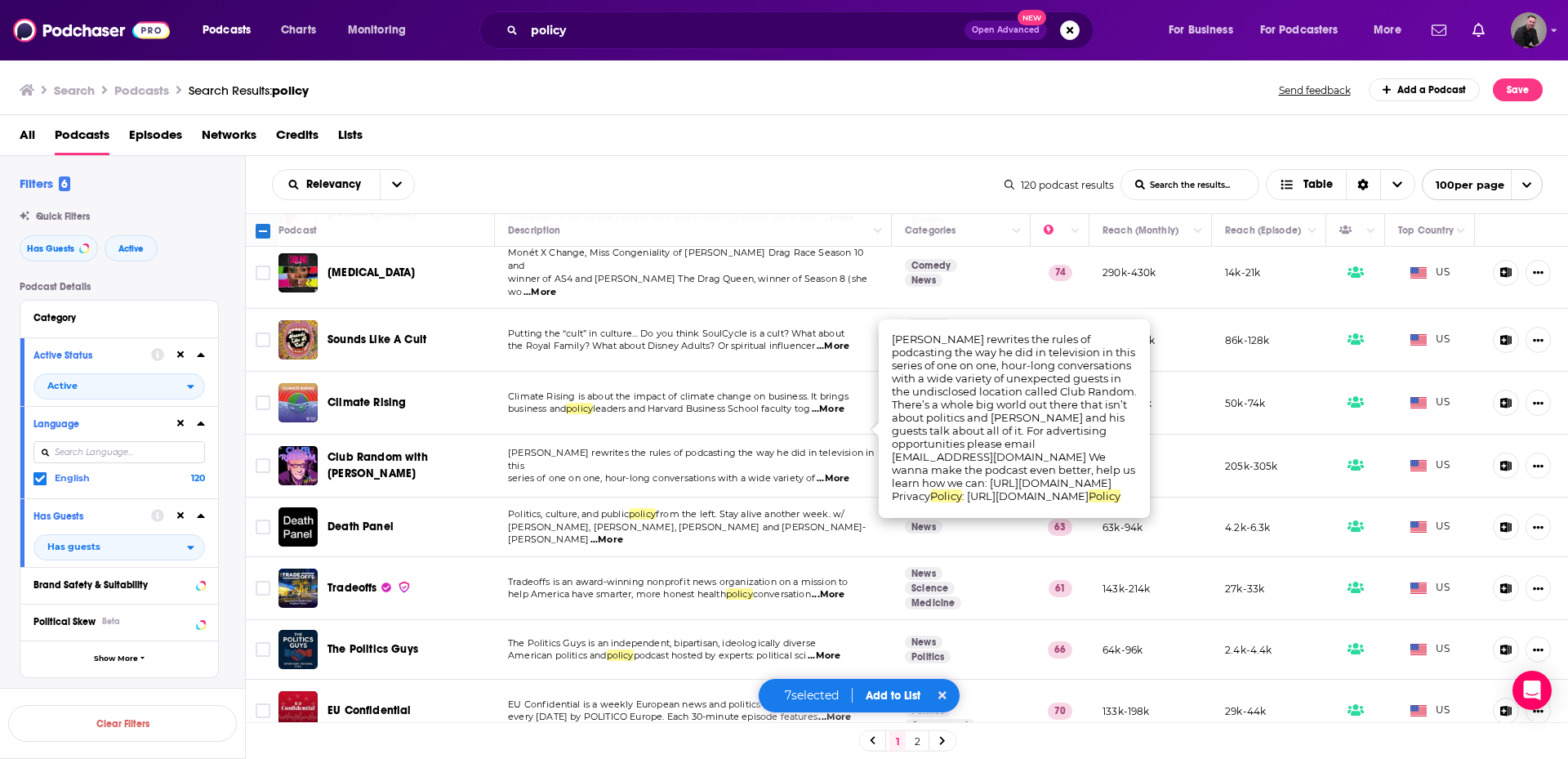
click at [842, 472] on span "...More" at bounding box center [833, 478] width 33 height 13
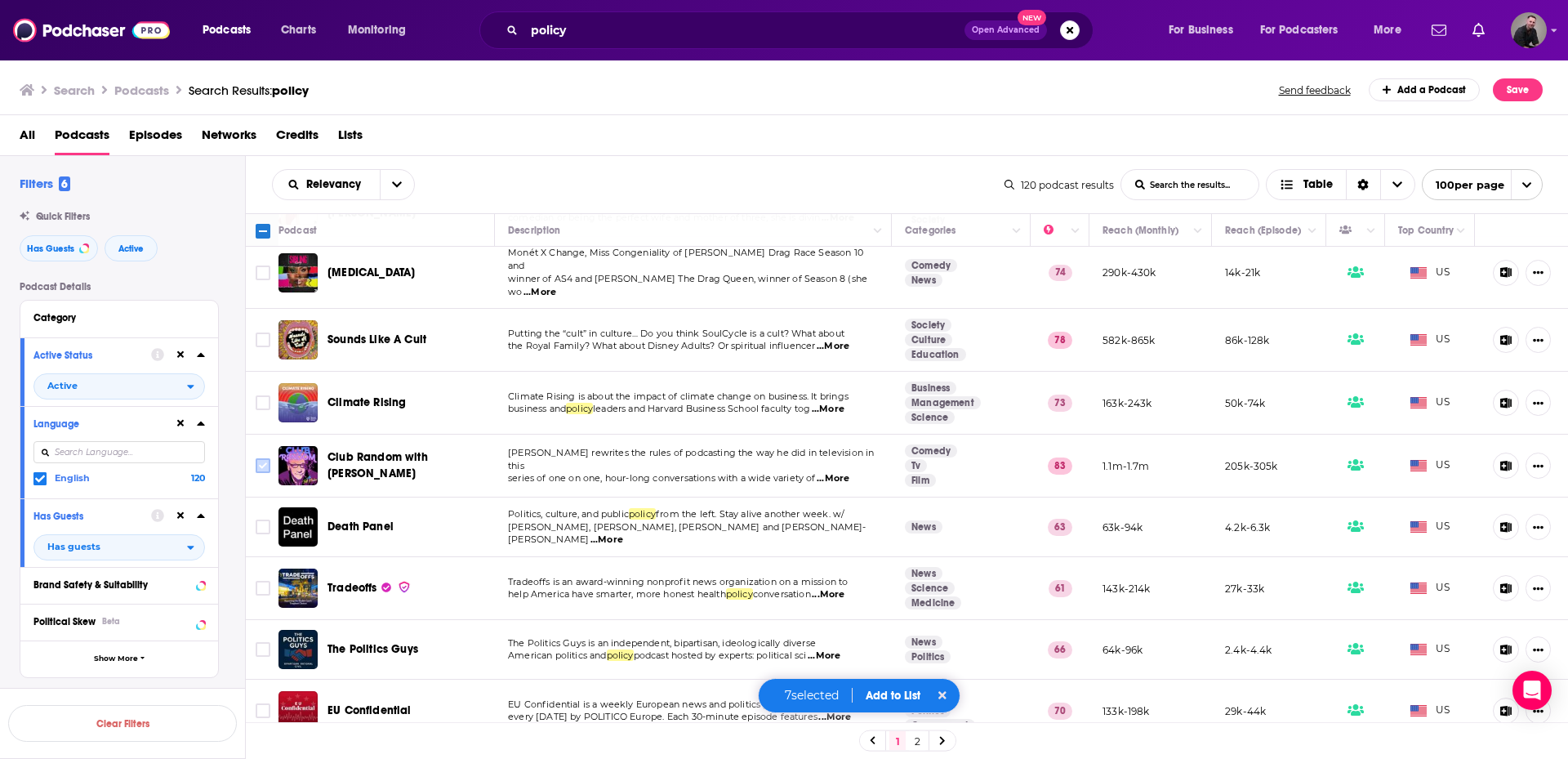
click at [263, 458] on input "Toggle select row" at bounding box center [262, 465] width 14 height 14
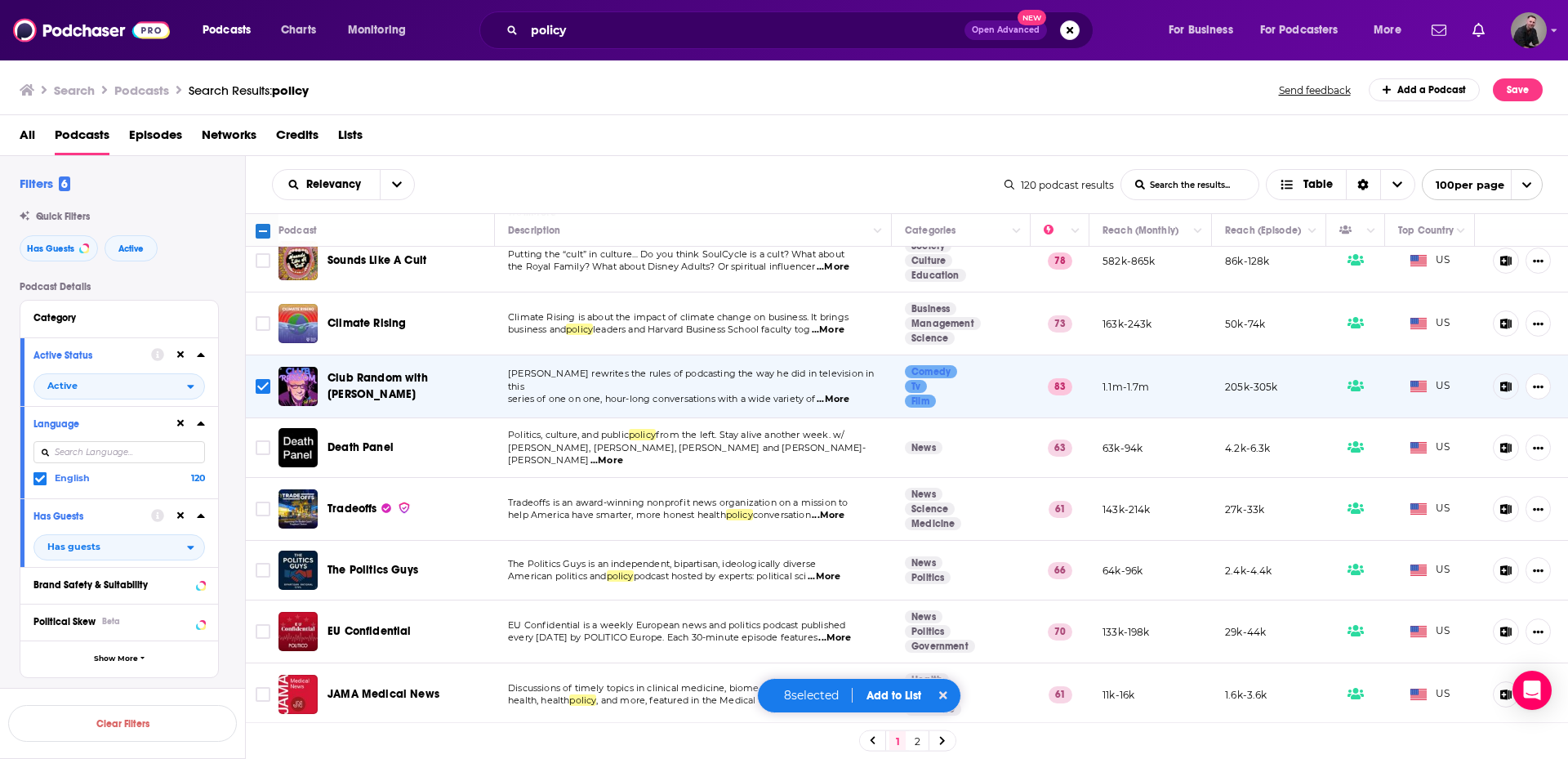
scroll to position [1797, 0]
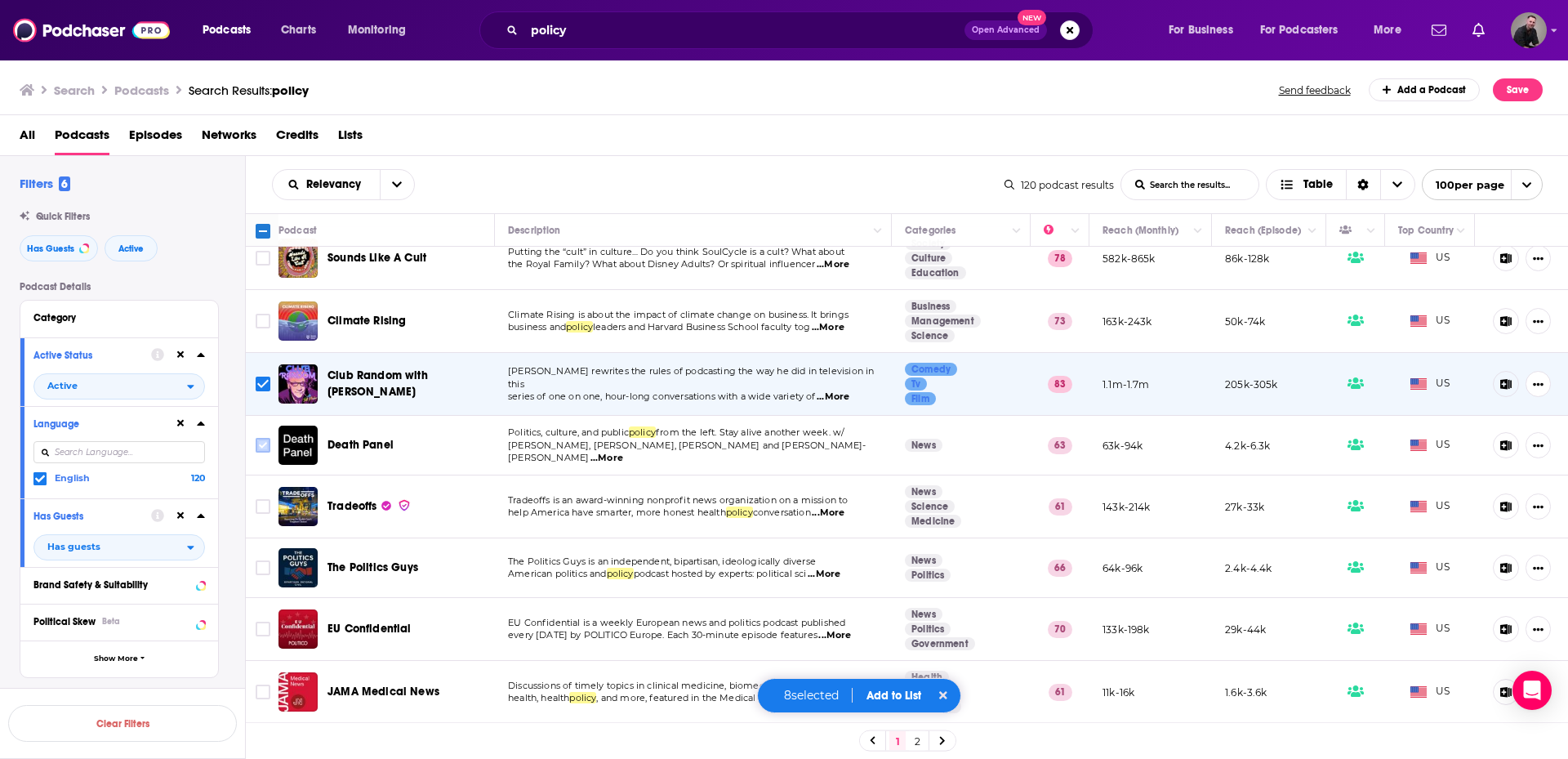
click at [256, 438] on input "Toggle select row" at bounding box center [262, 444] width 14 height 14
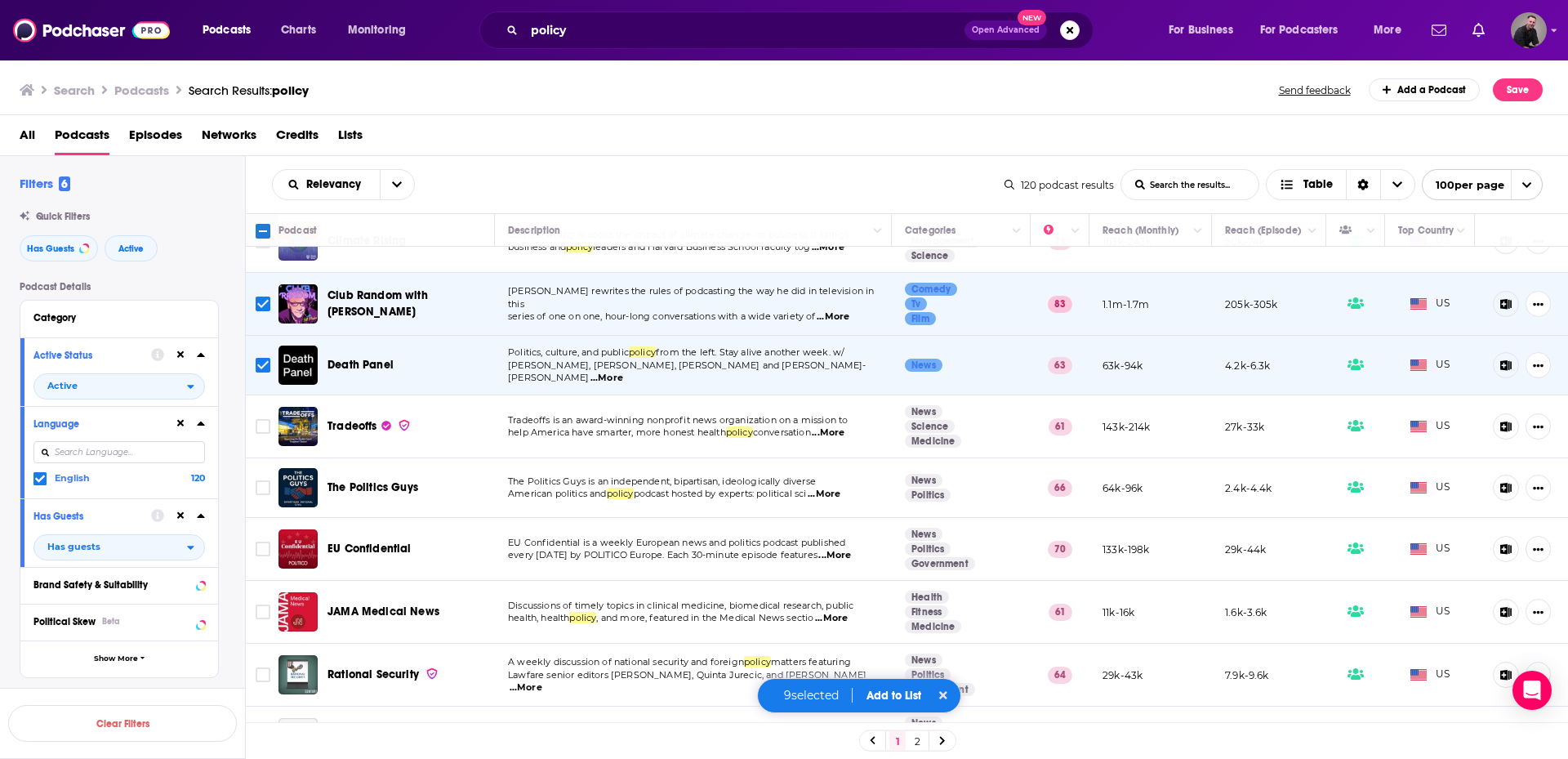
scroll to position [1878, 0]
click at [829, 425] on span "...More" at bounding box center [828, 431] width 33 height 13
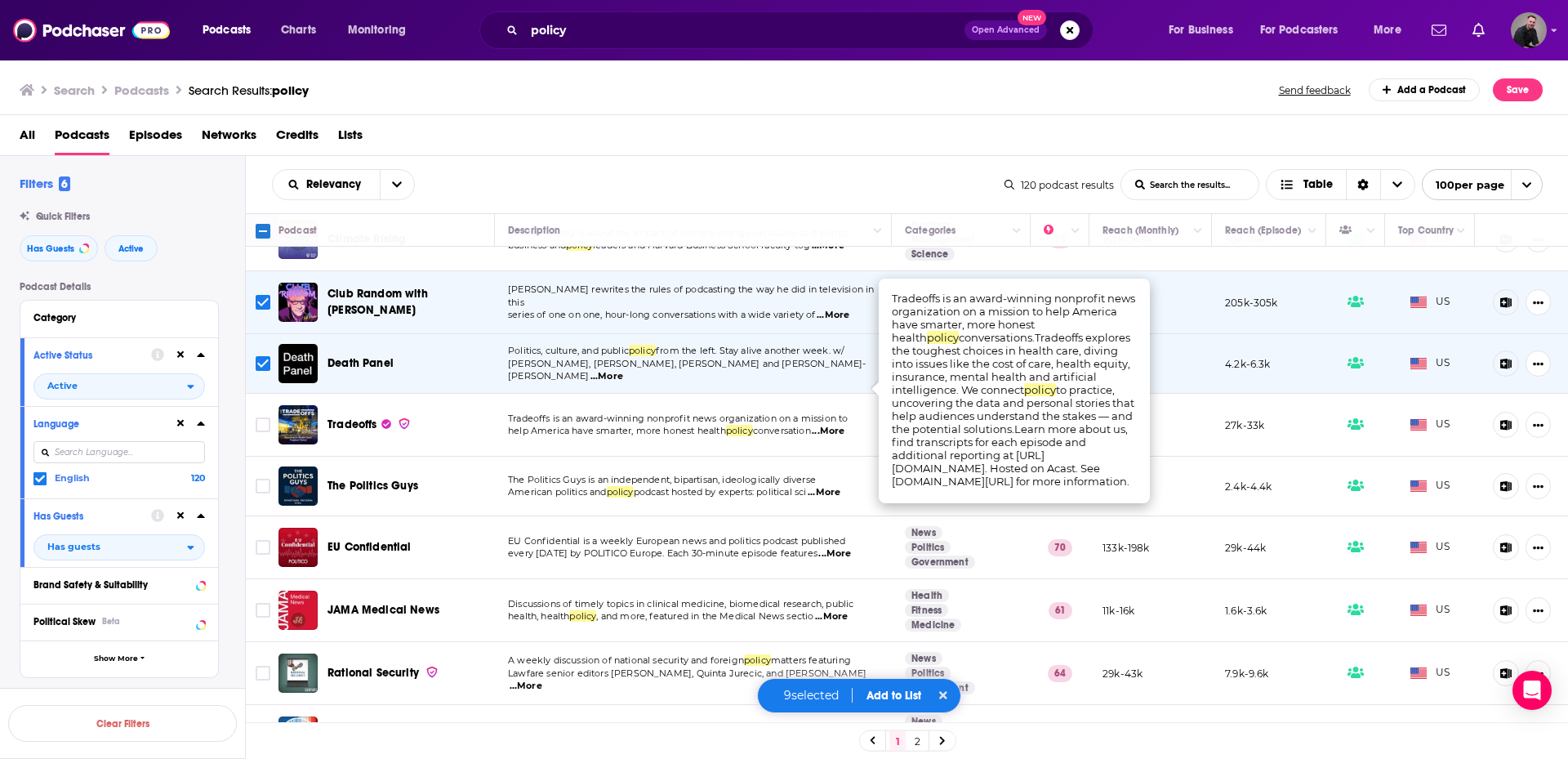
click at [829, 425] on span "...More" at bounding box center [828, 431] width 33 height 13
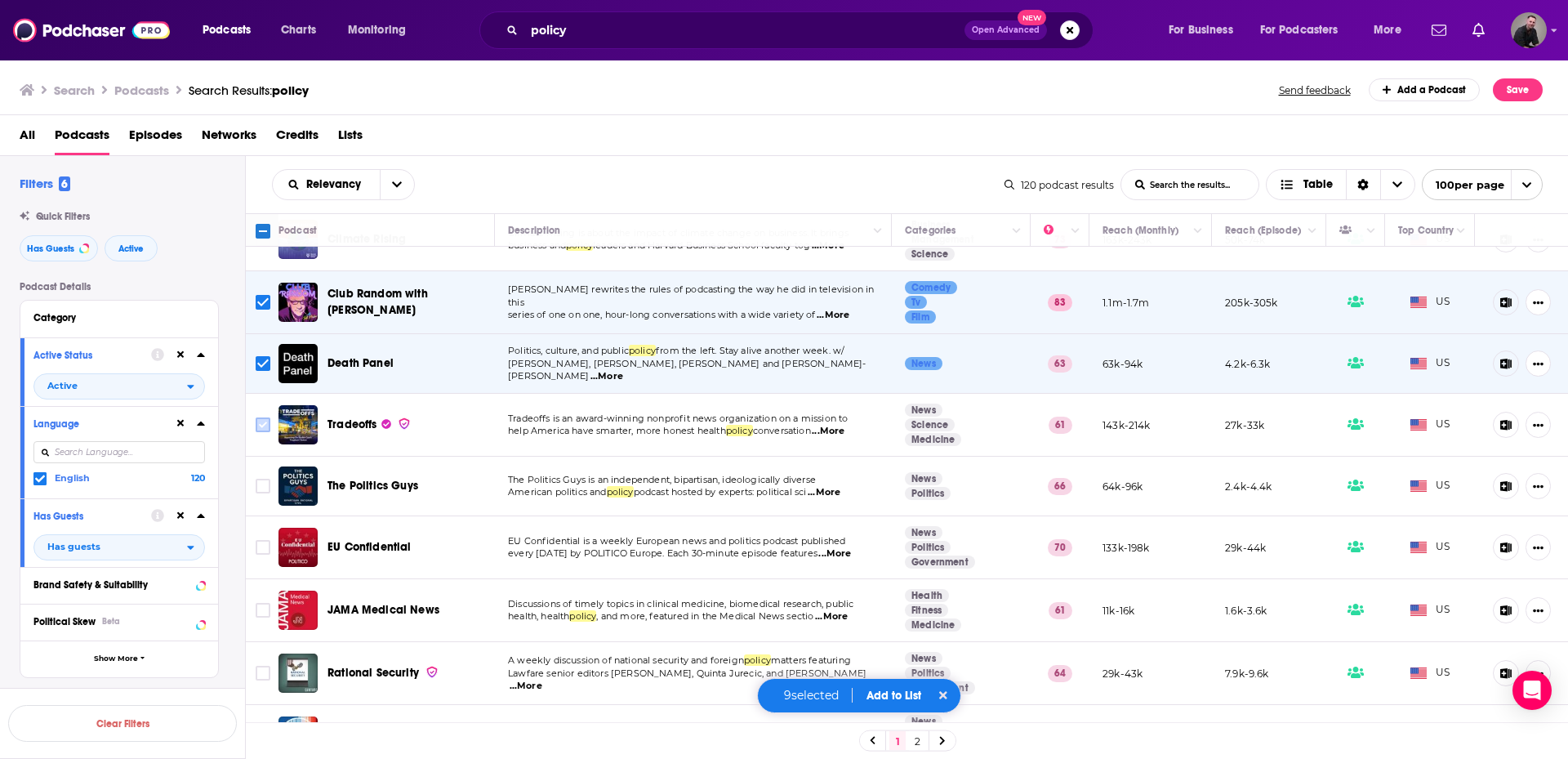
click at [265, 417] on input "Toggle select row" at bounding box center [262, 424] width 14 height 14
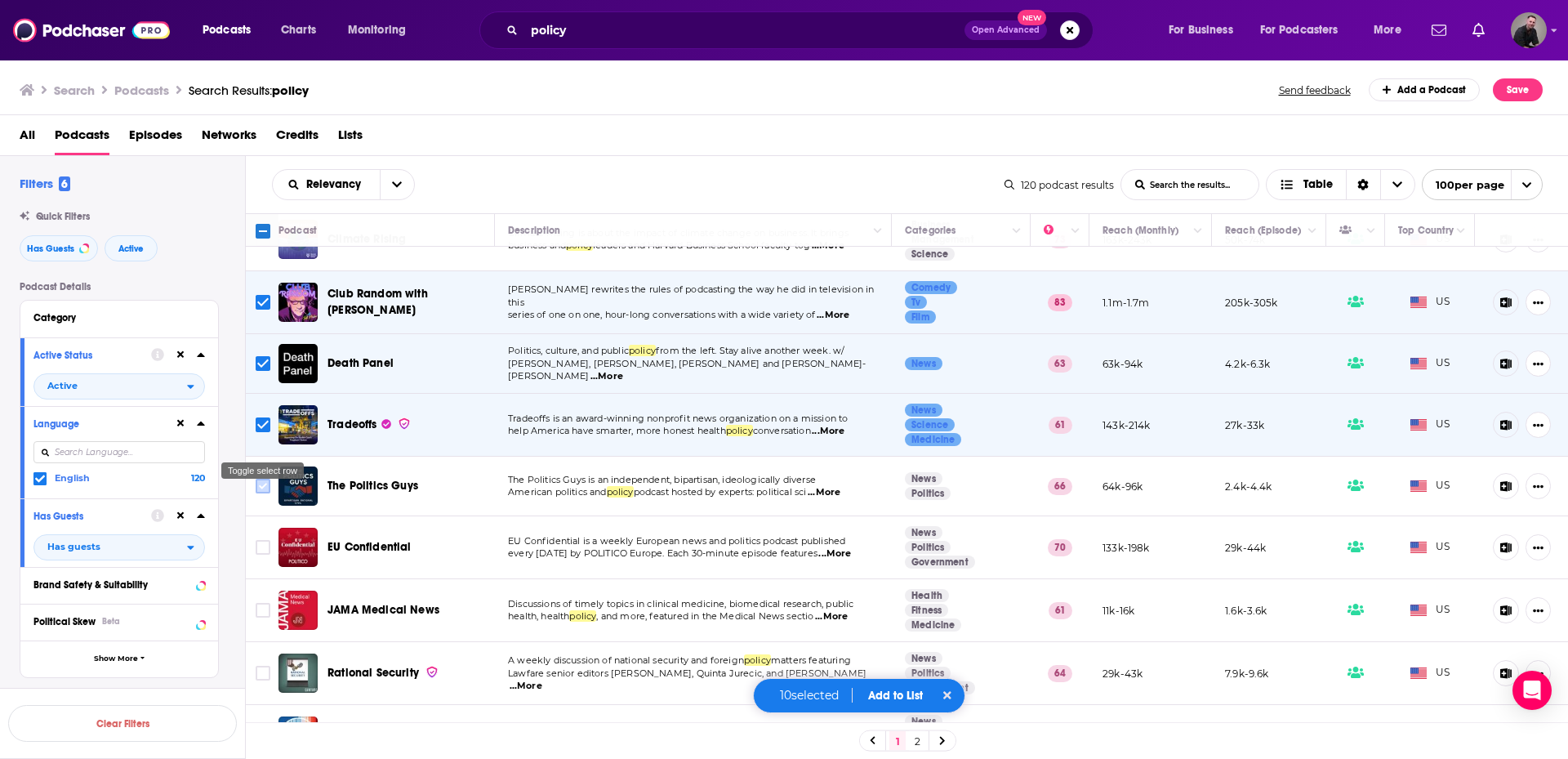
click at [263, 478] on input "Toggle select row" at bounding box center [262, 485] width 14 height 14
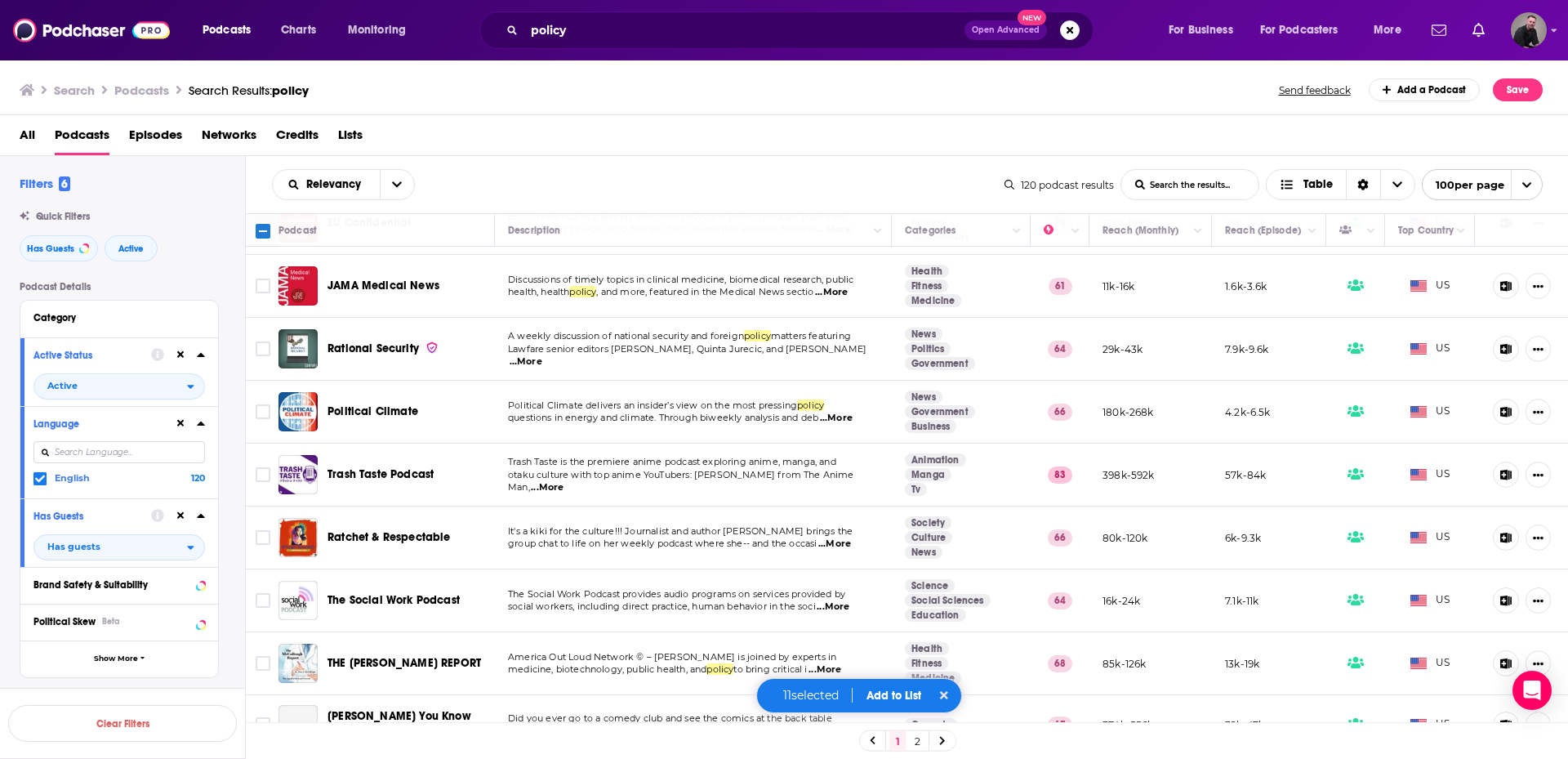
scroll to position [2206, 0]
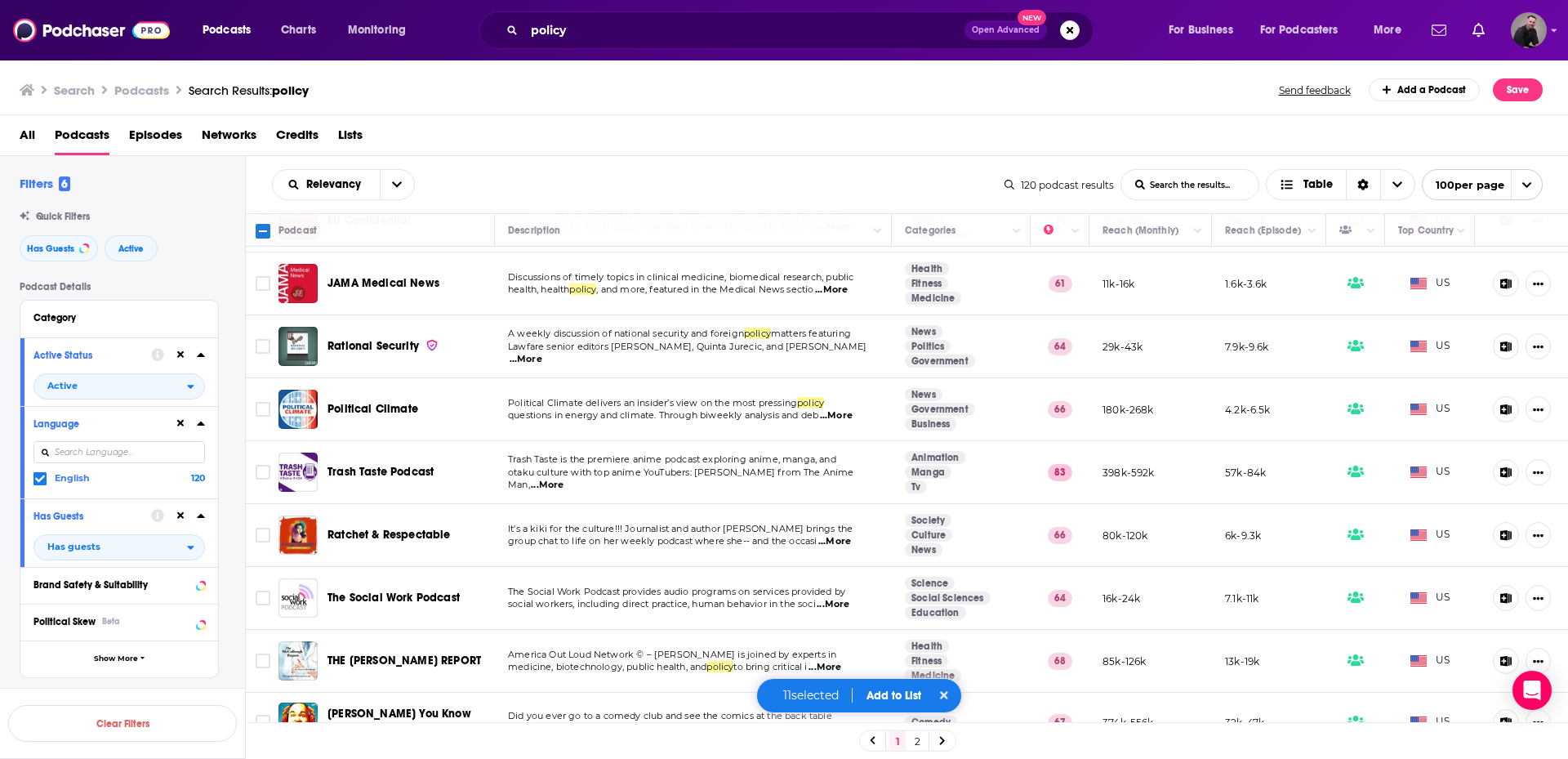
click at [840, 535] on span "...More" at bounding box center [834, 541] width 33 height 13
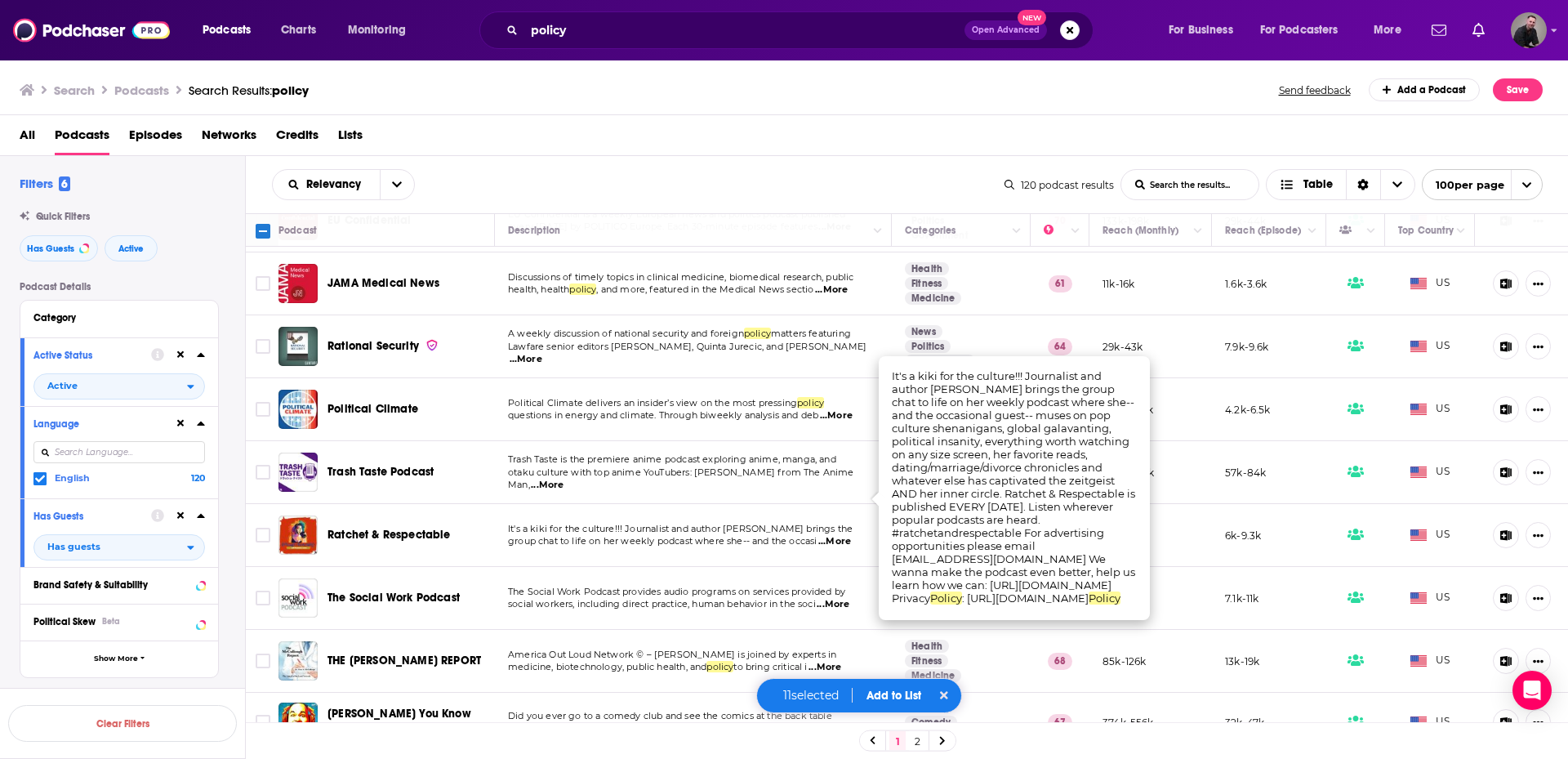
click at [840, 535] on span "...More" at bounding box center [834, 541] width 33 height 13
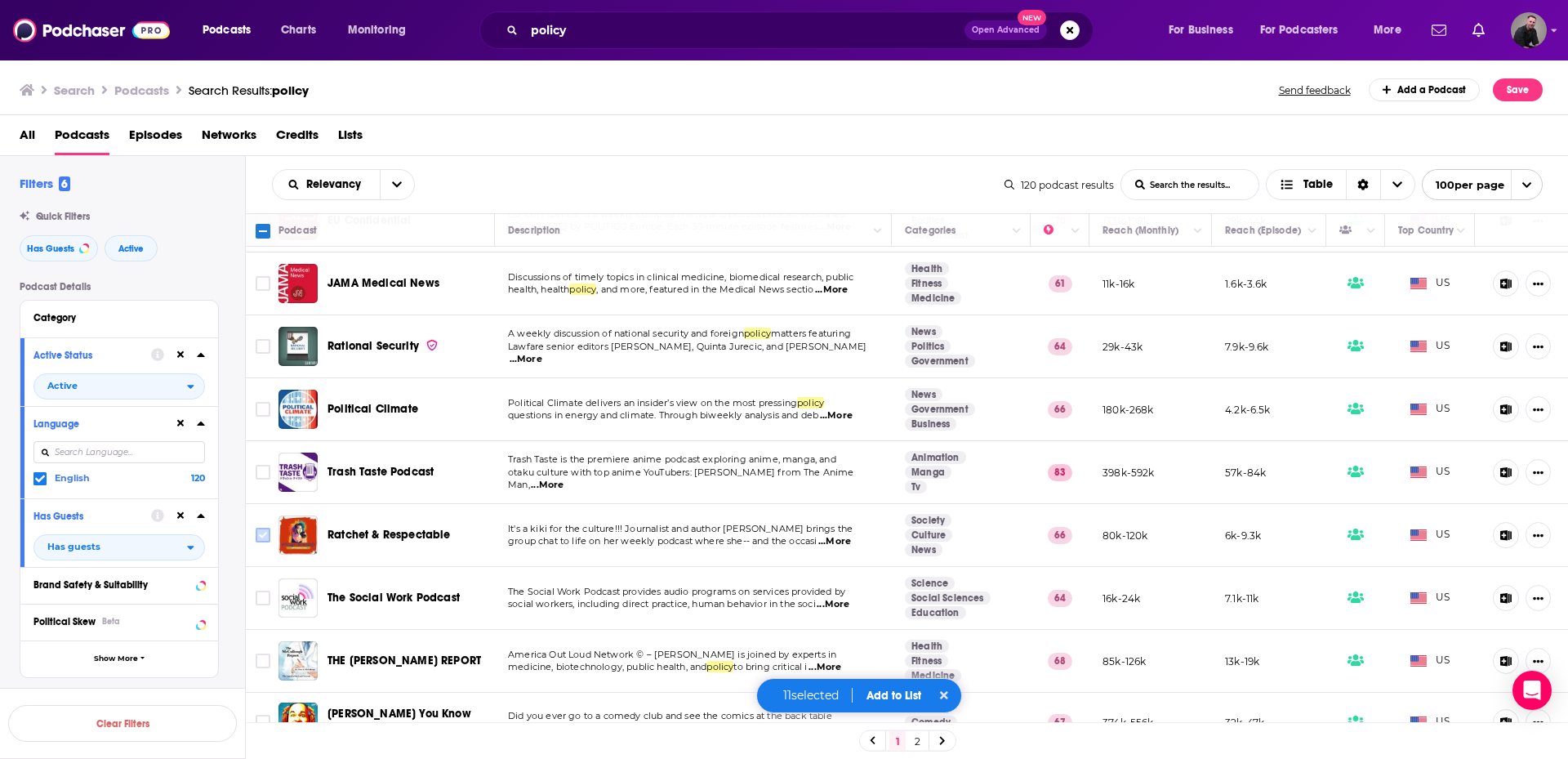
click at [254, 525] on icon "Toggle select row" at bounding box center [263, 534] width 20 height 20
click at [259, 527] on input "Toggle select row" at bounding box center [262, 534] width 14 height 14
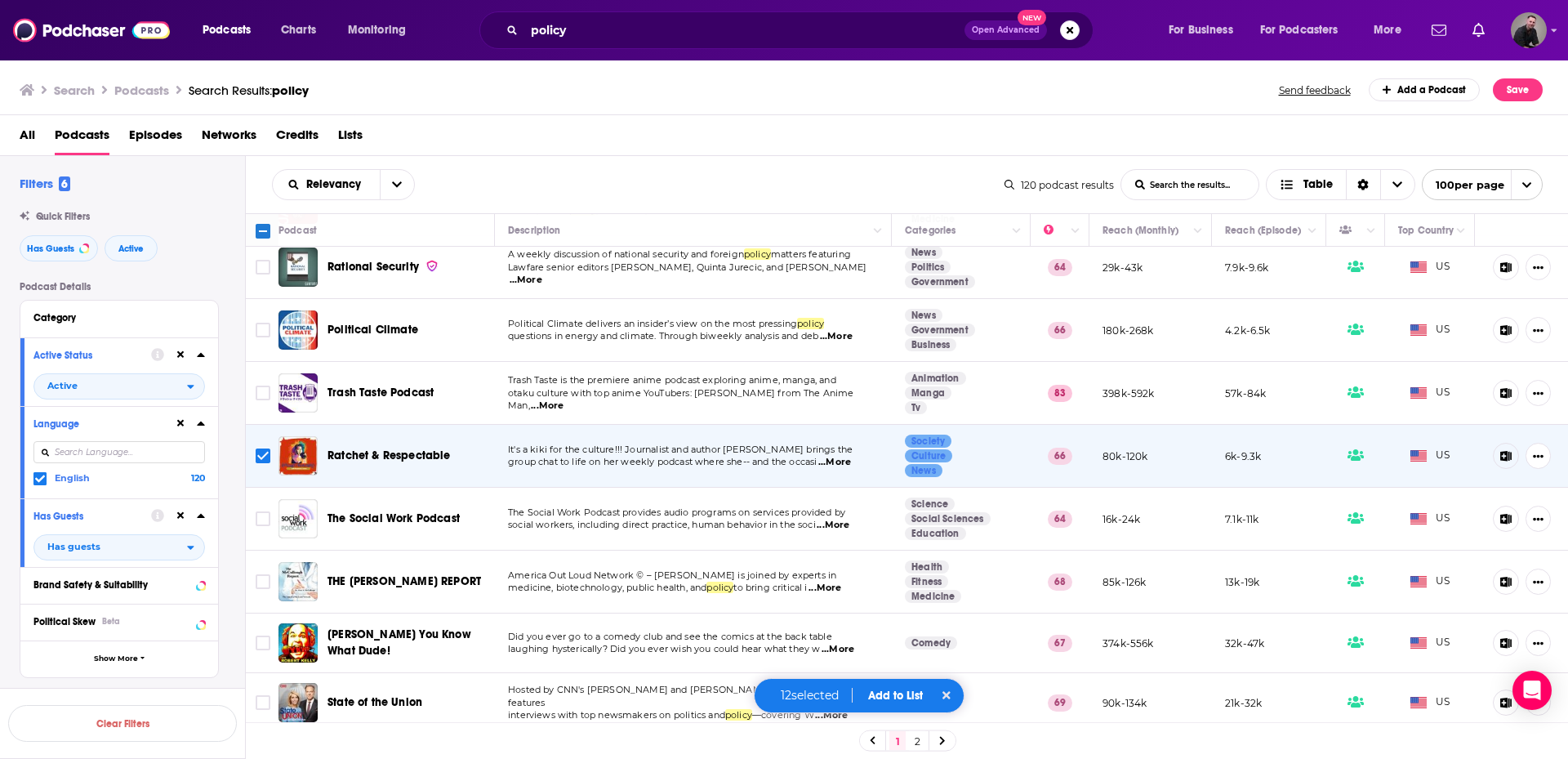
scroll to position [2287, 0]
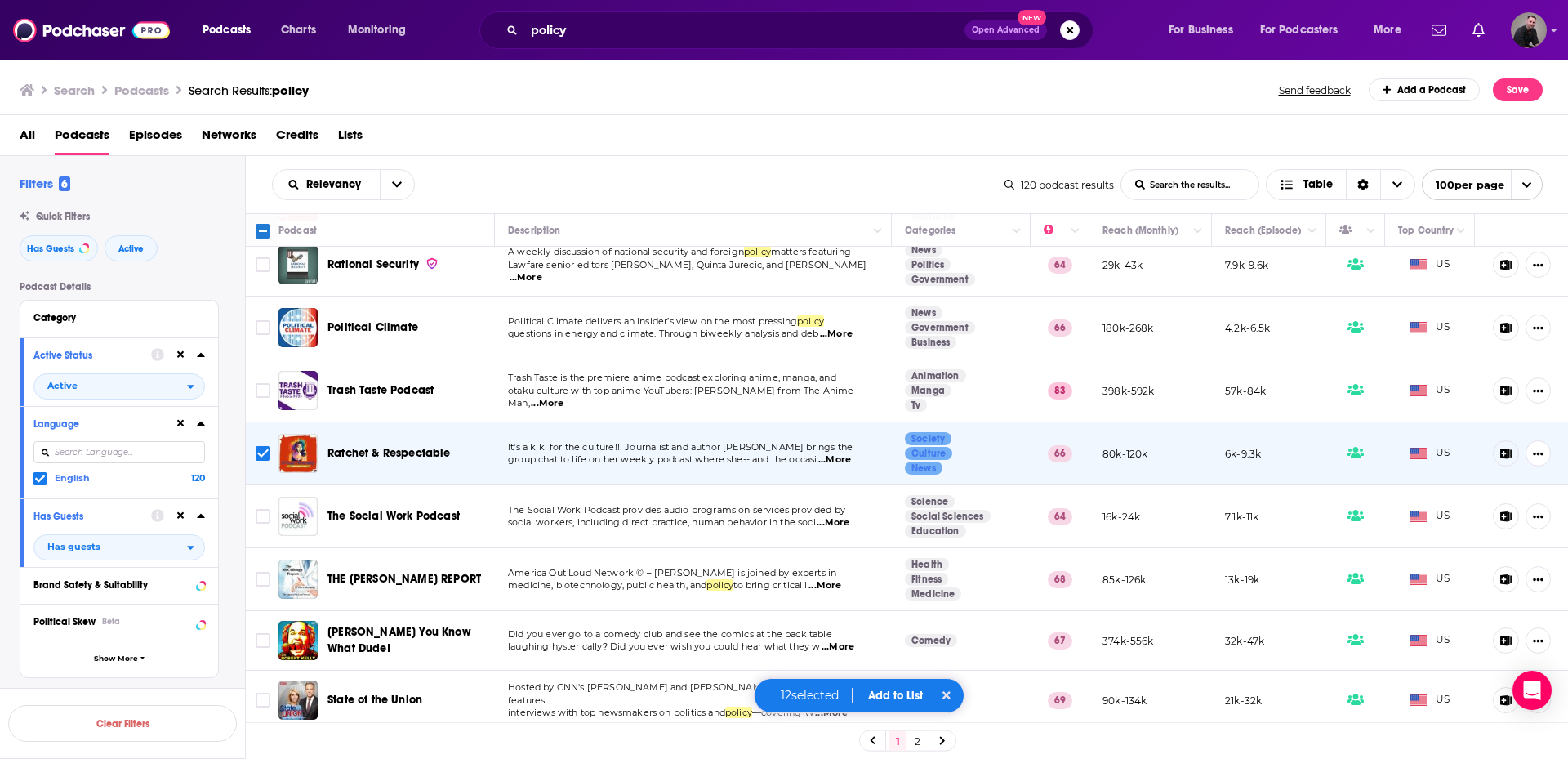
click at [845, 516] on span "...More" at bounding box center [833, 522] width 33 height 13
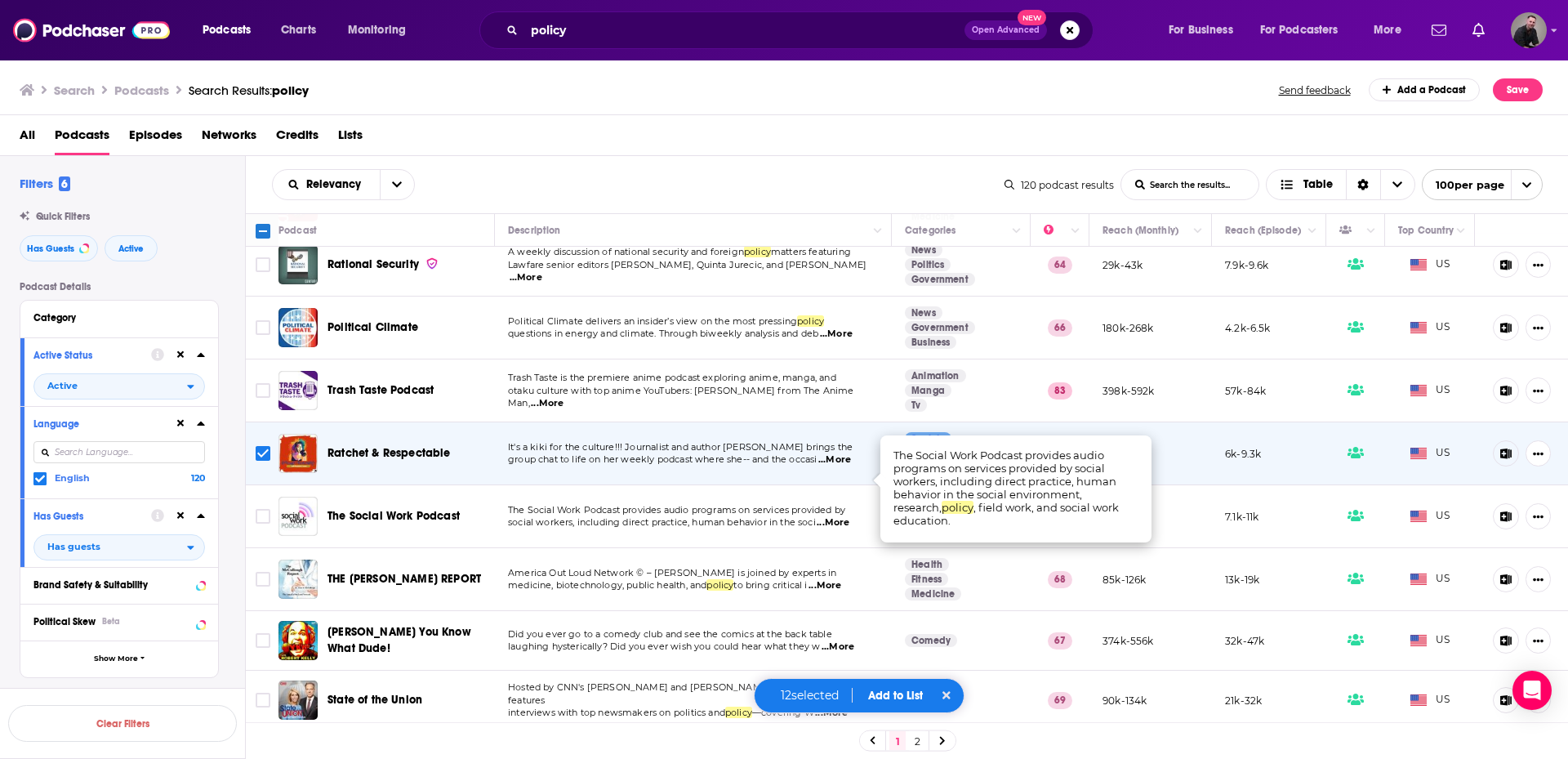
click at [251, 485] on td at bounding box center [262, 516] width 33 height 63
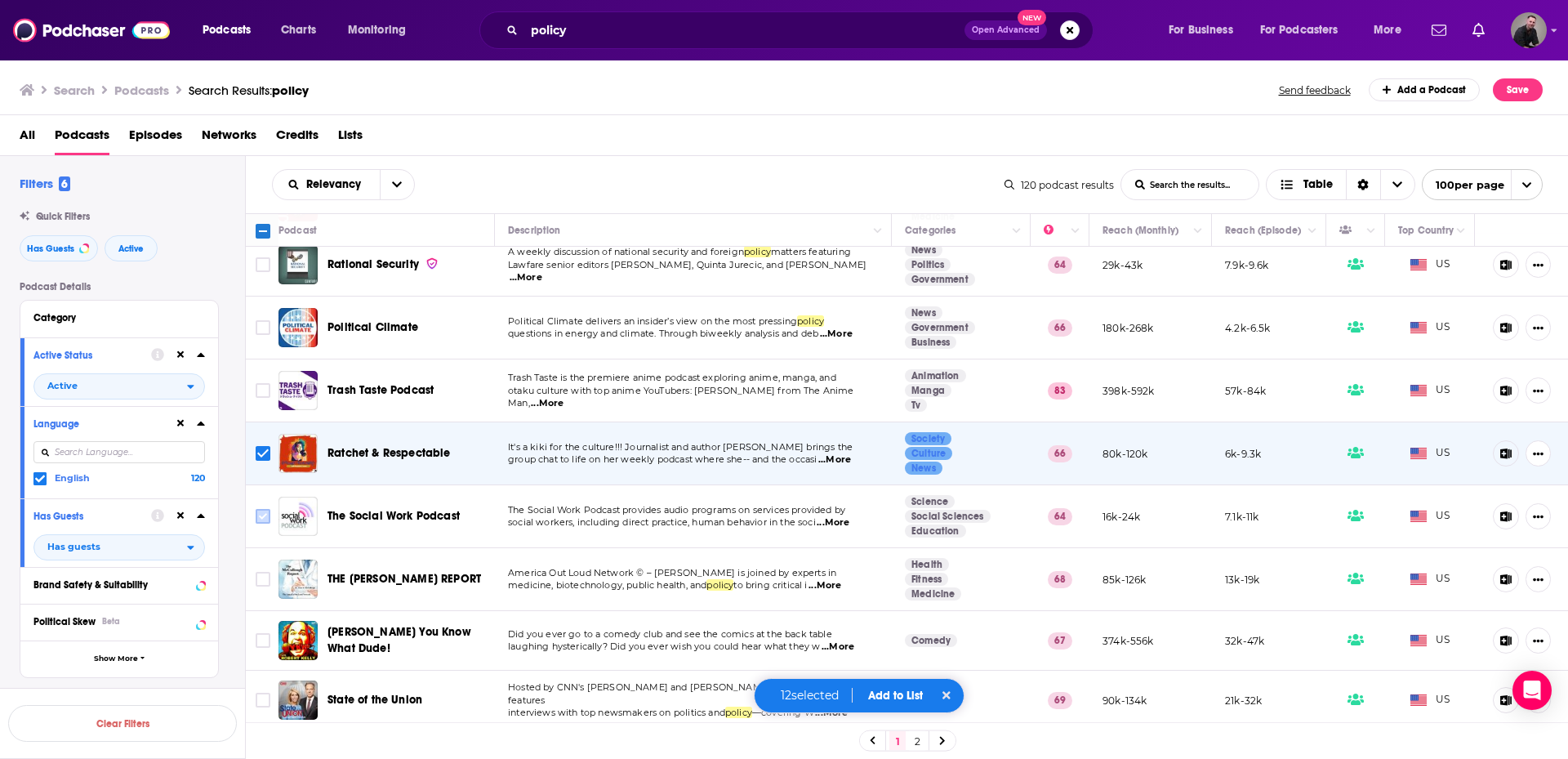
click at [271, 509] on span "Toggle select row" at bounding box center [262, 516] width 14 height 14
click at [261, 509] on input "Toggle select row" at bounding box center [262, 516] width 14 height 14
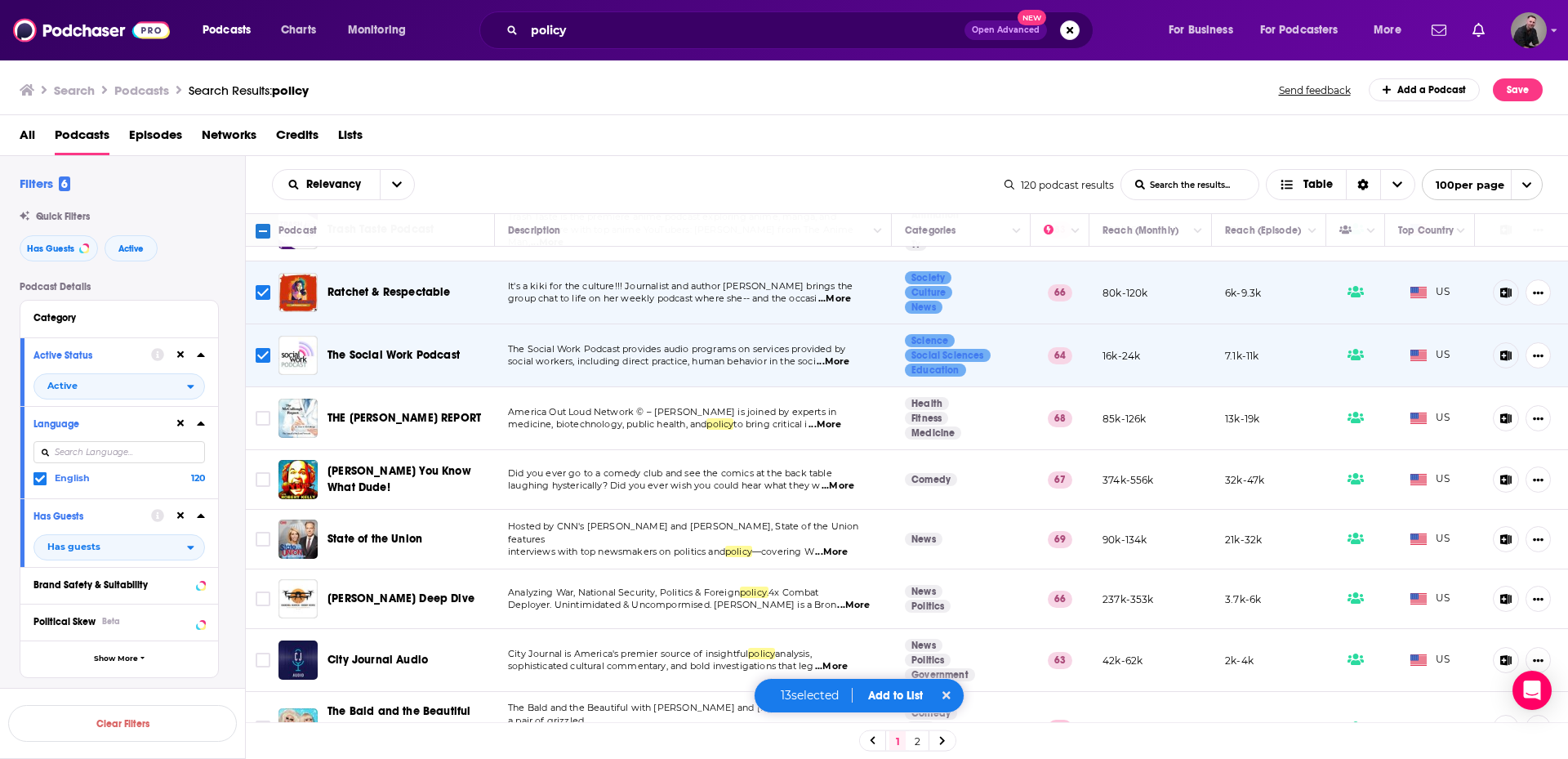
scroll to position [2451, 0]
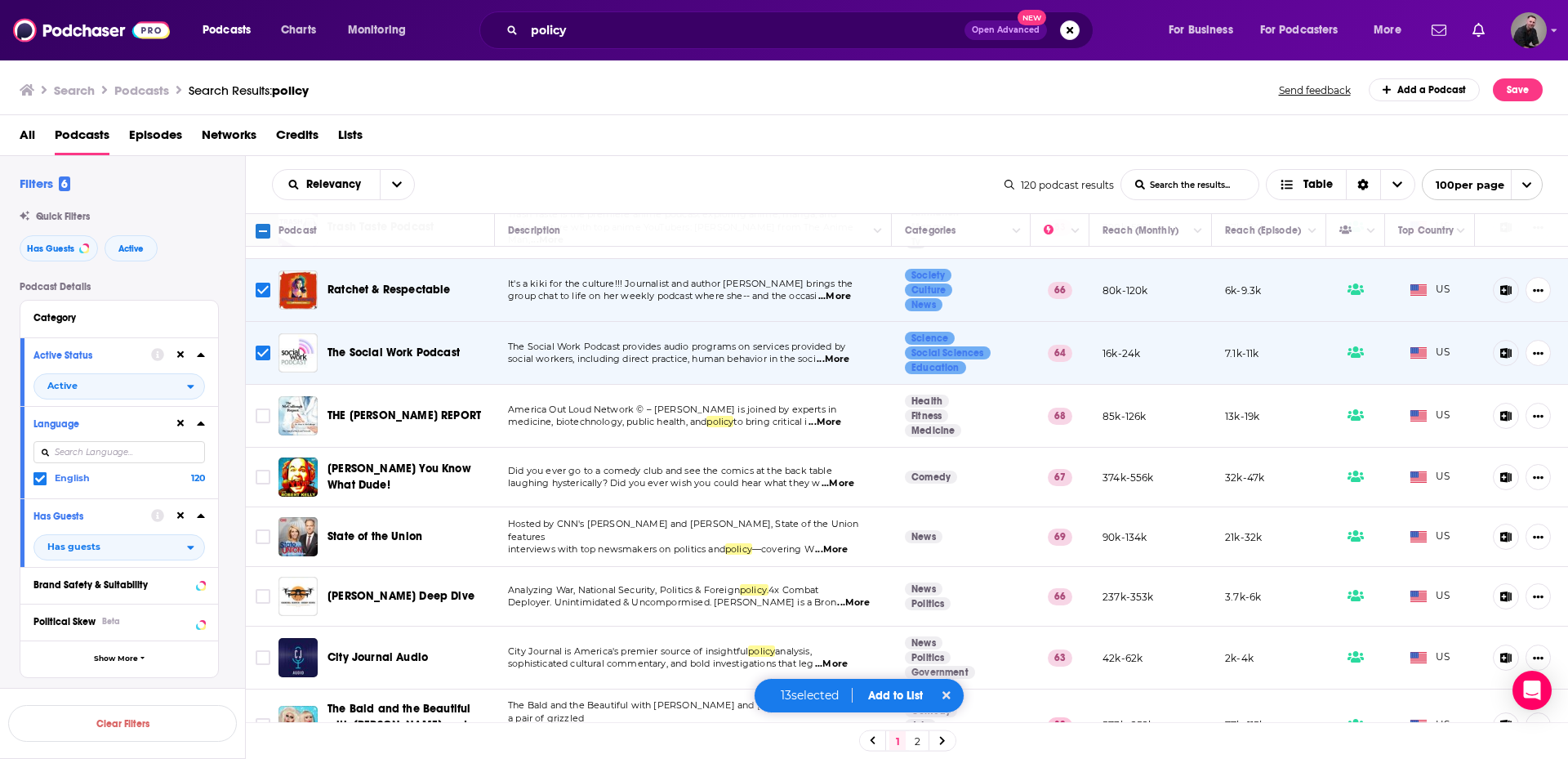
click at [844, 544] on span "...More" at bounding box center [831, 550] width 33 height 13
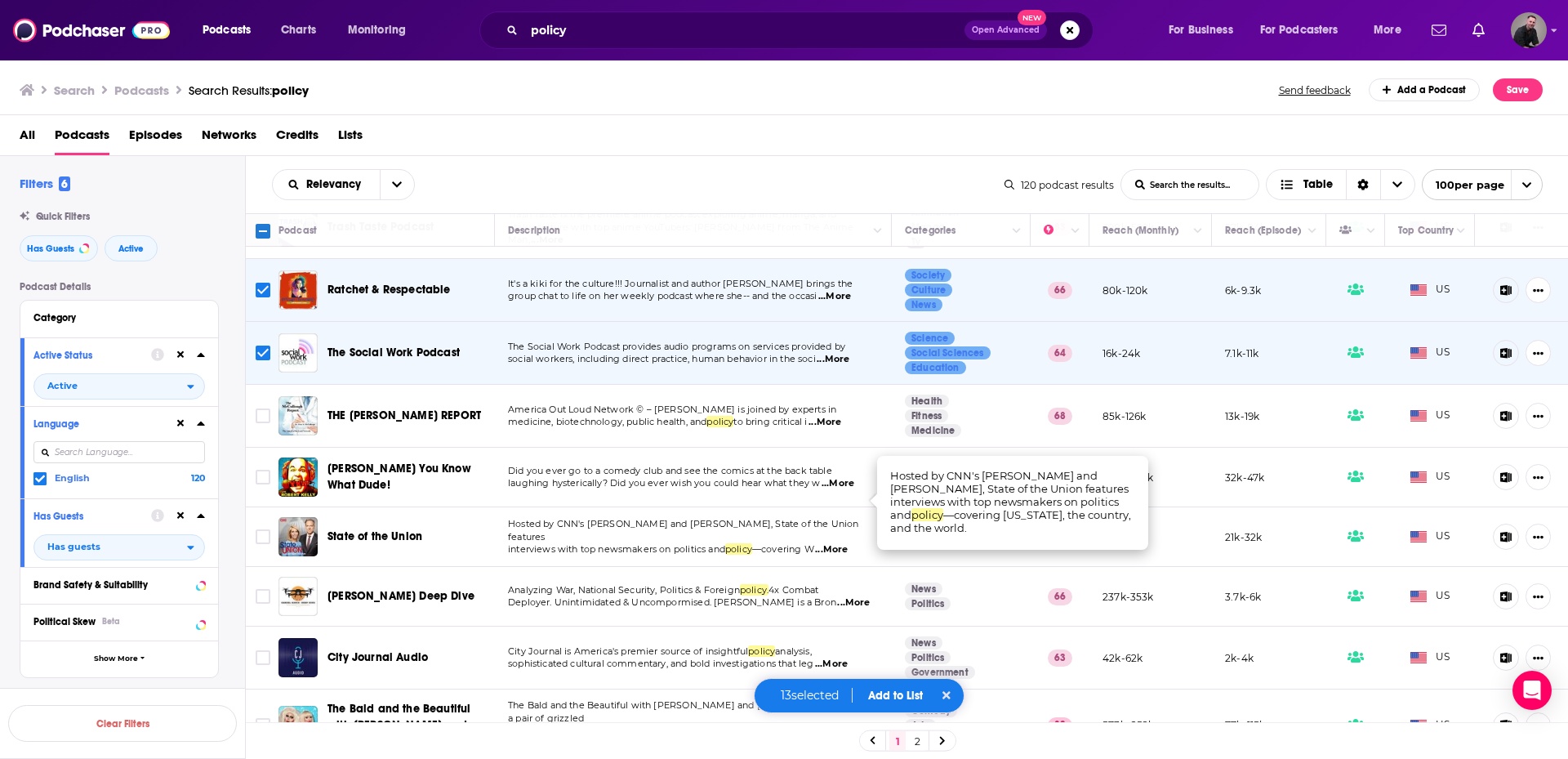
click at [844, 544] on span "...More" at bounding box center [831, 550] width 33 height 13
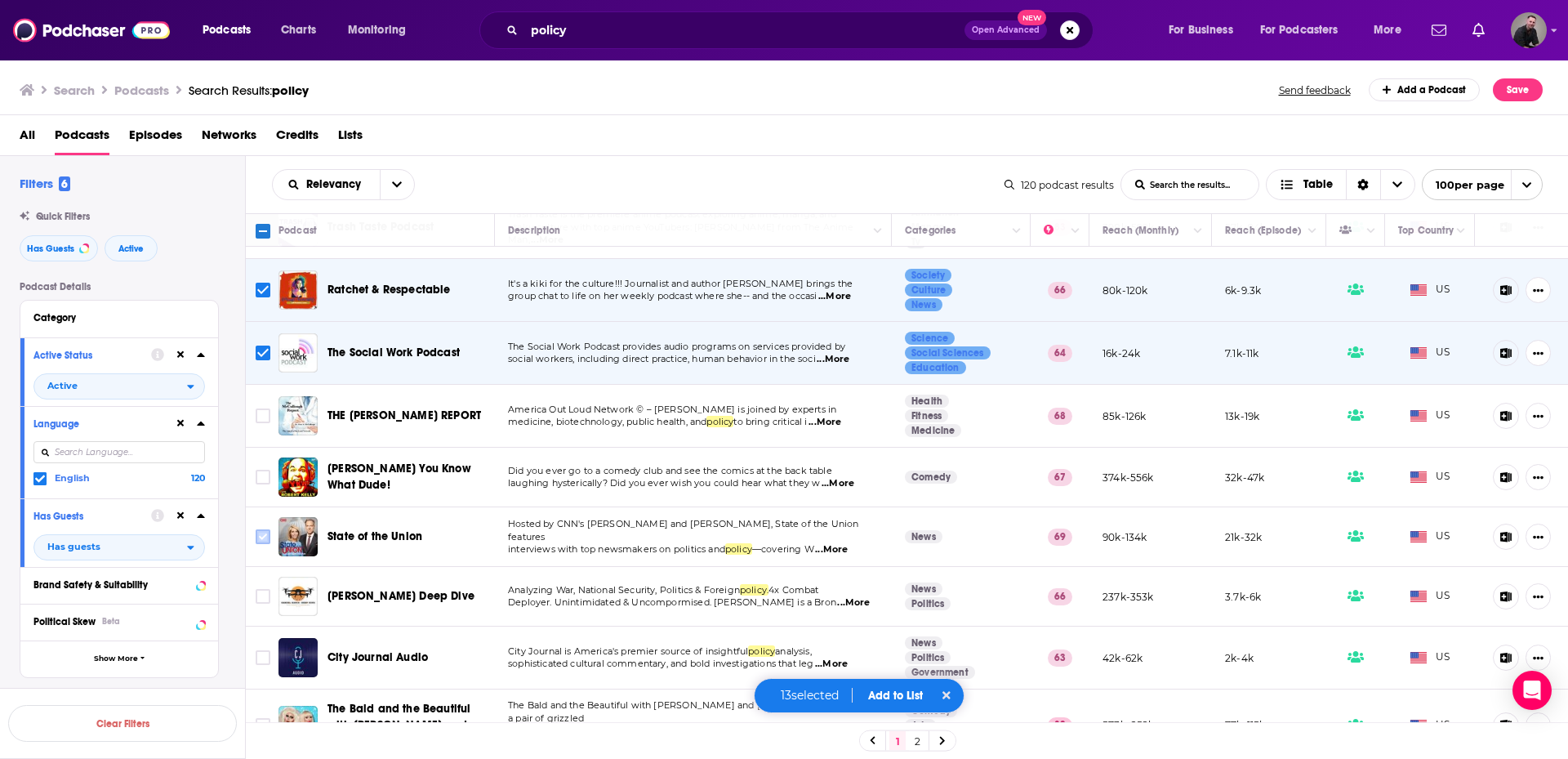
click at [271, 529] on icon "Toggle select row" at bounding box center [262, 536] width 14 height 14
click at [265, 529] on input "Toggle select row" at bounding box center [262, 536] width 14 height 14
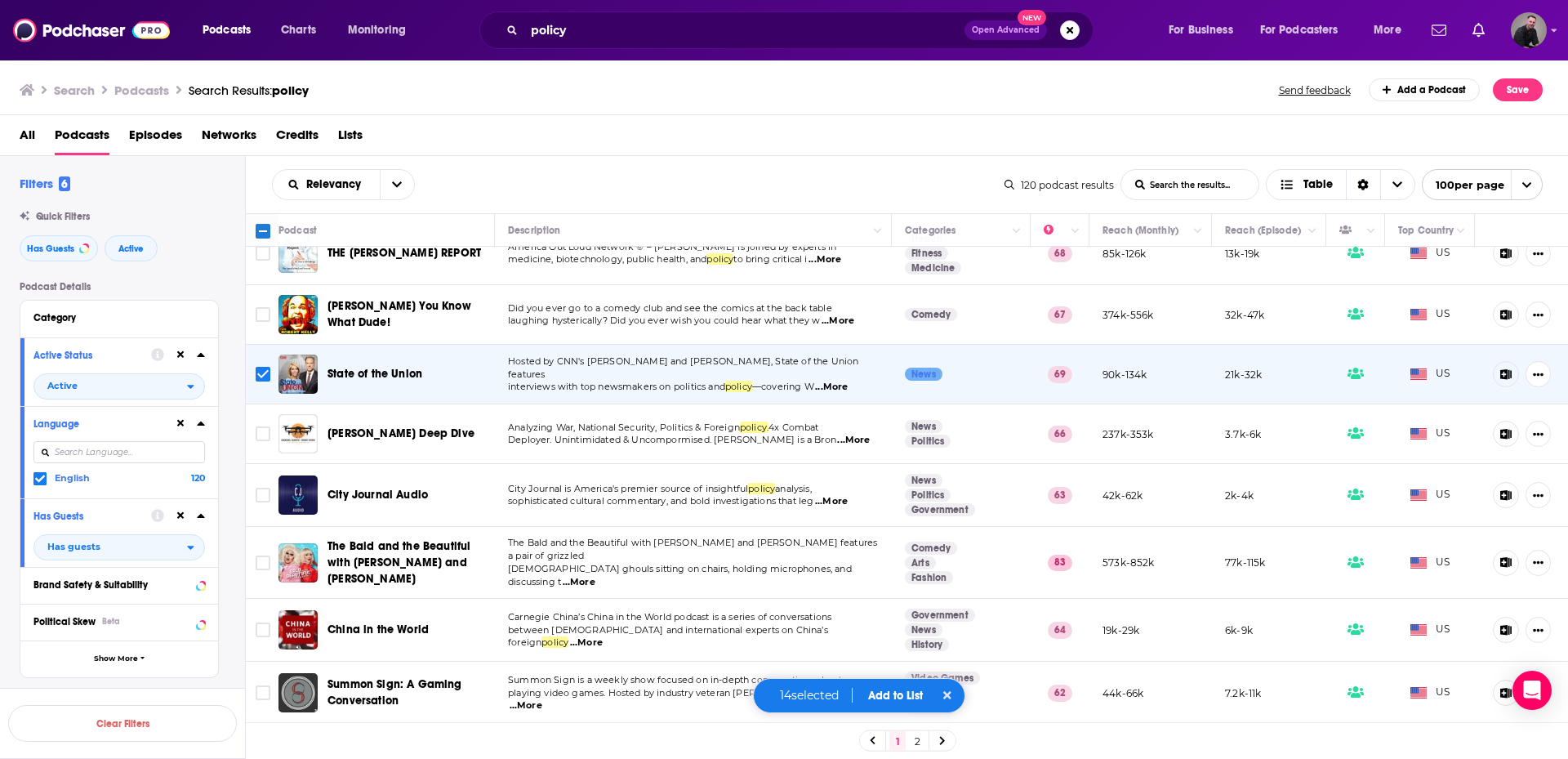
scroll to position [2614, 0]
click at [257, 487] on input "Toggle select row" at bounding box center [262, 494] width 14 height 14
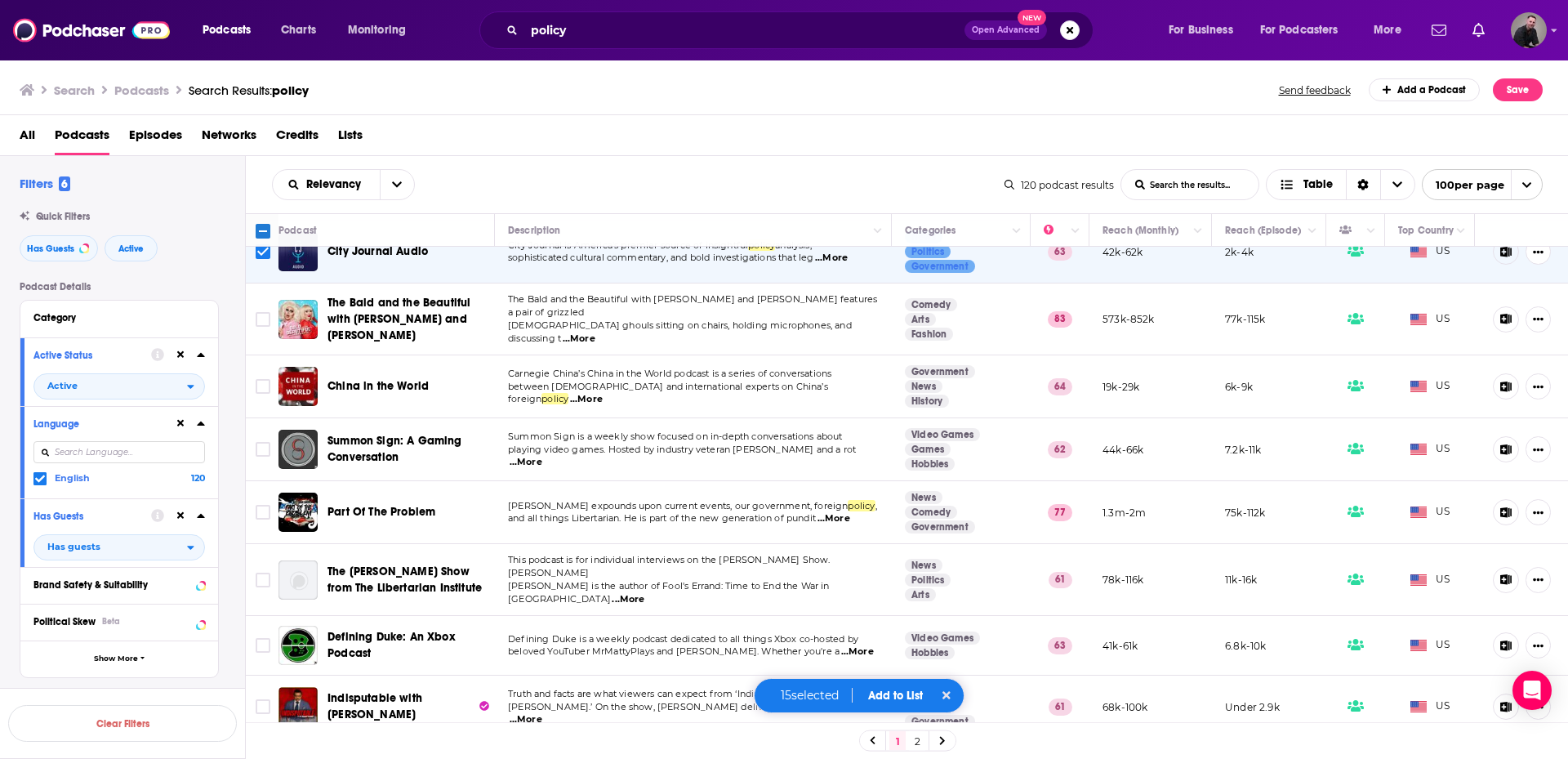
scroll to position [2859, 0]
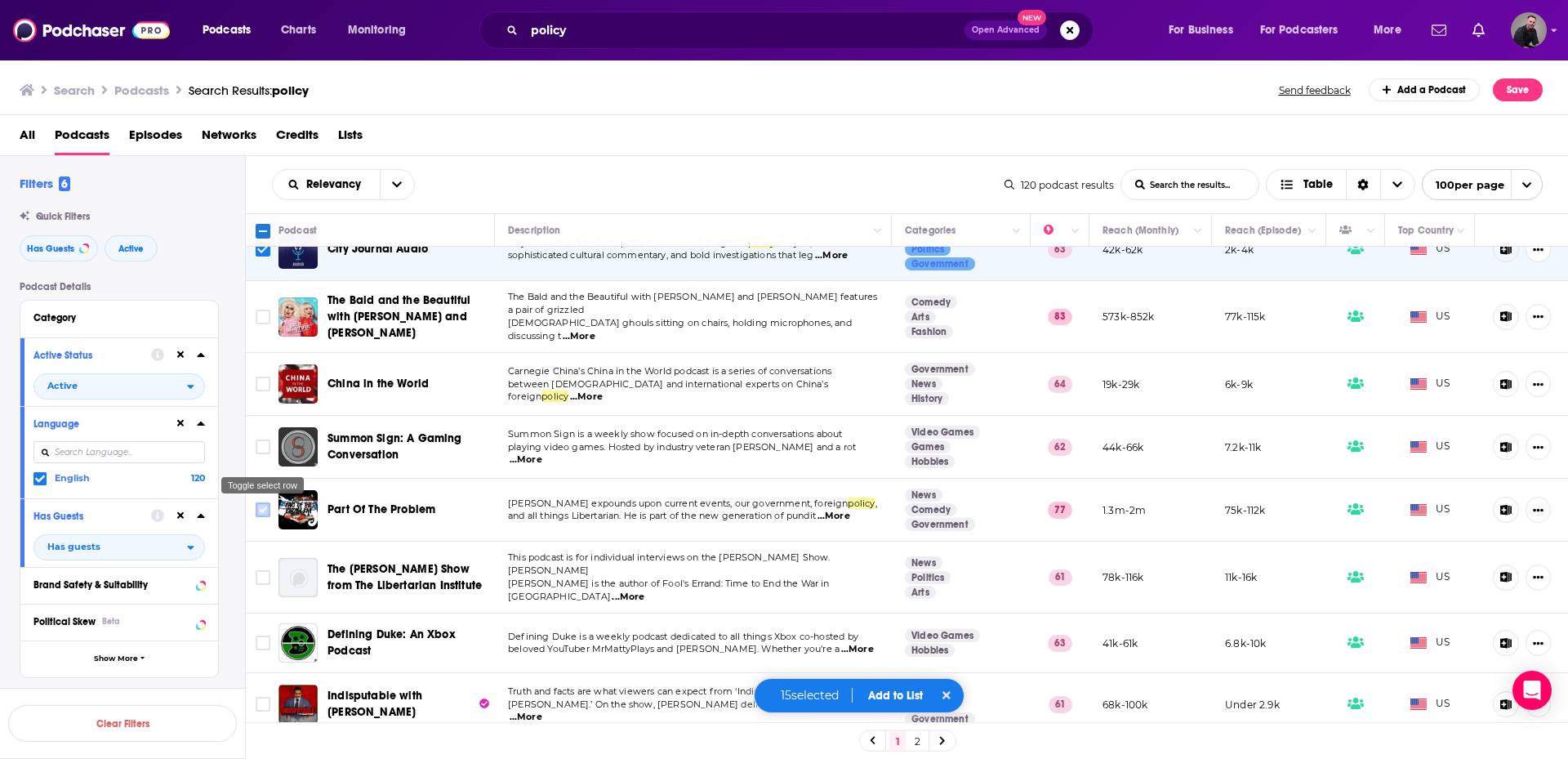
click at [259, 502] on input "Toggle select row" at bounding box center [262, 509] width 14 height 14
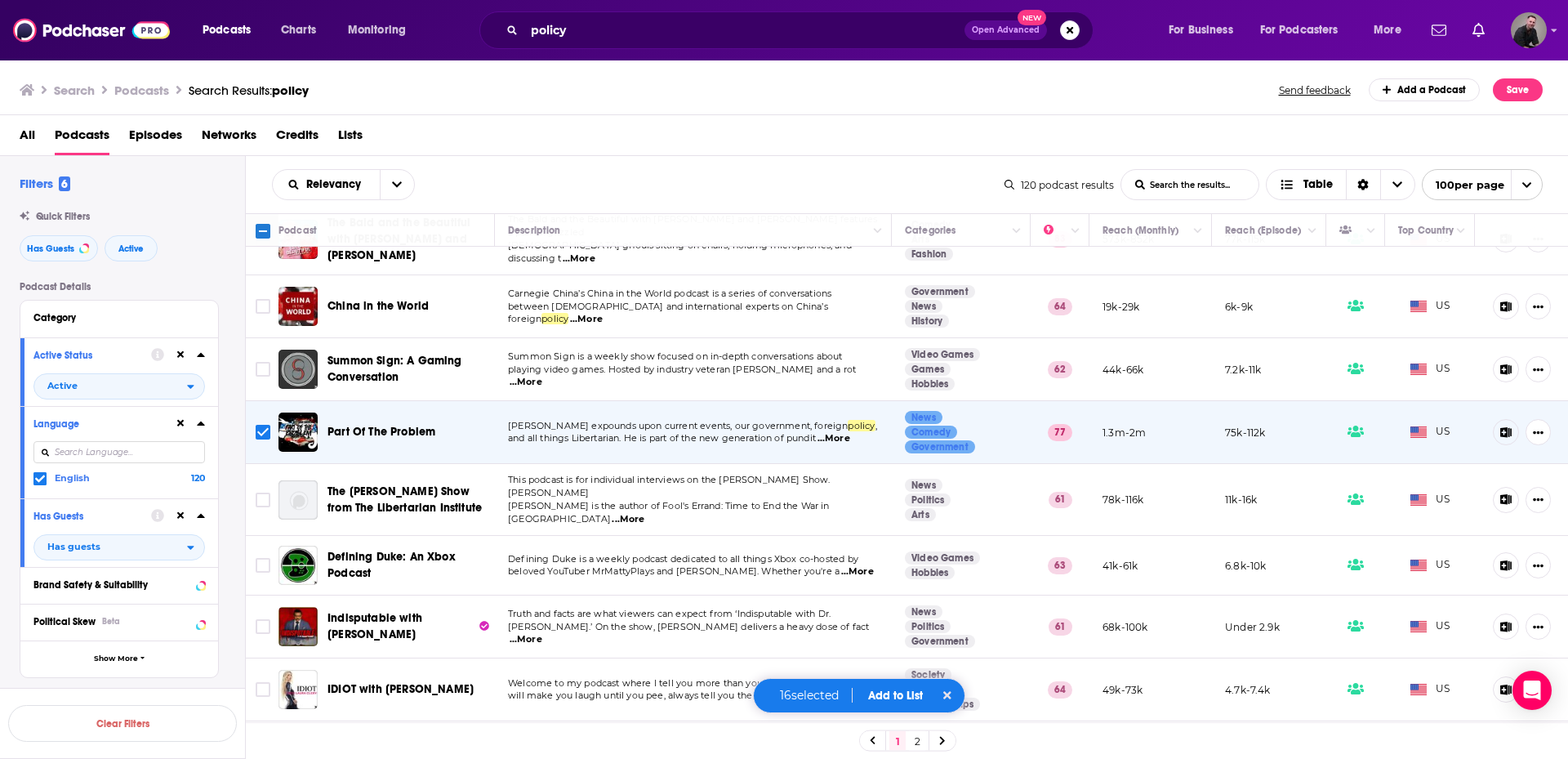
scroll to position [2941, 0]
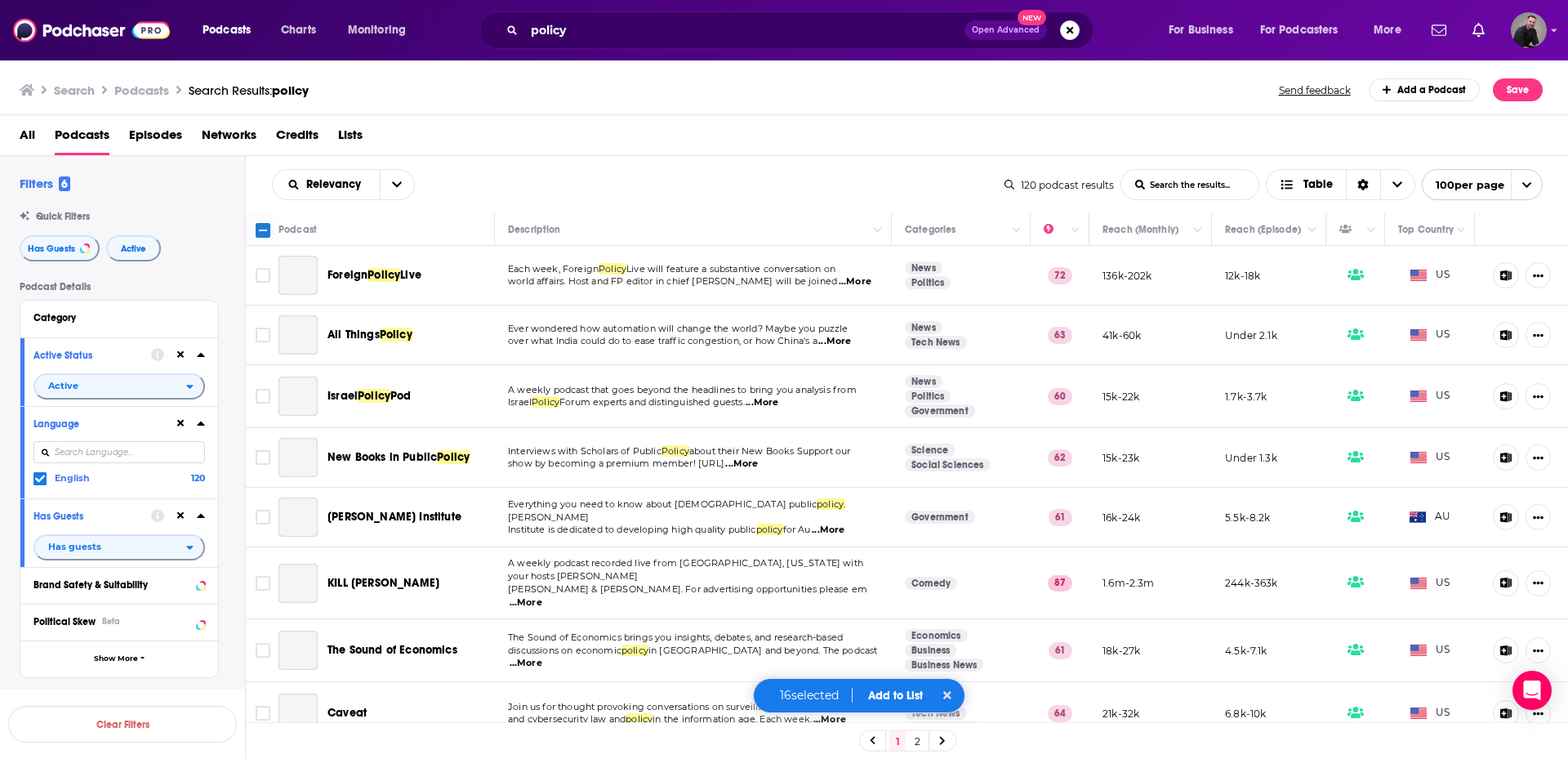
scroll to position [2941, 0]
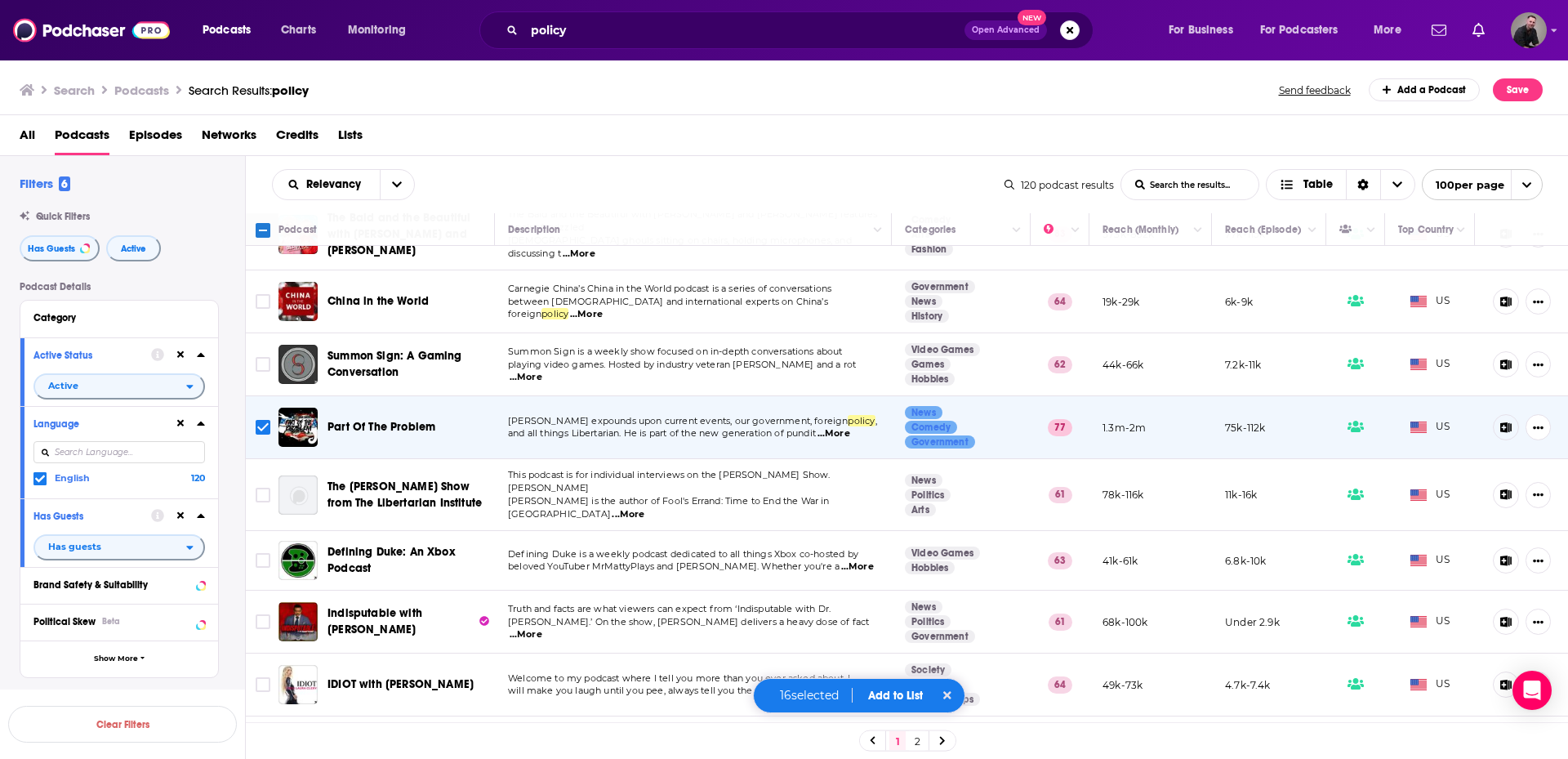
click at [644, 508] on span "...More" at bounding box center [628, 514] width 33 height 13
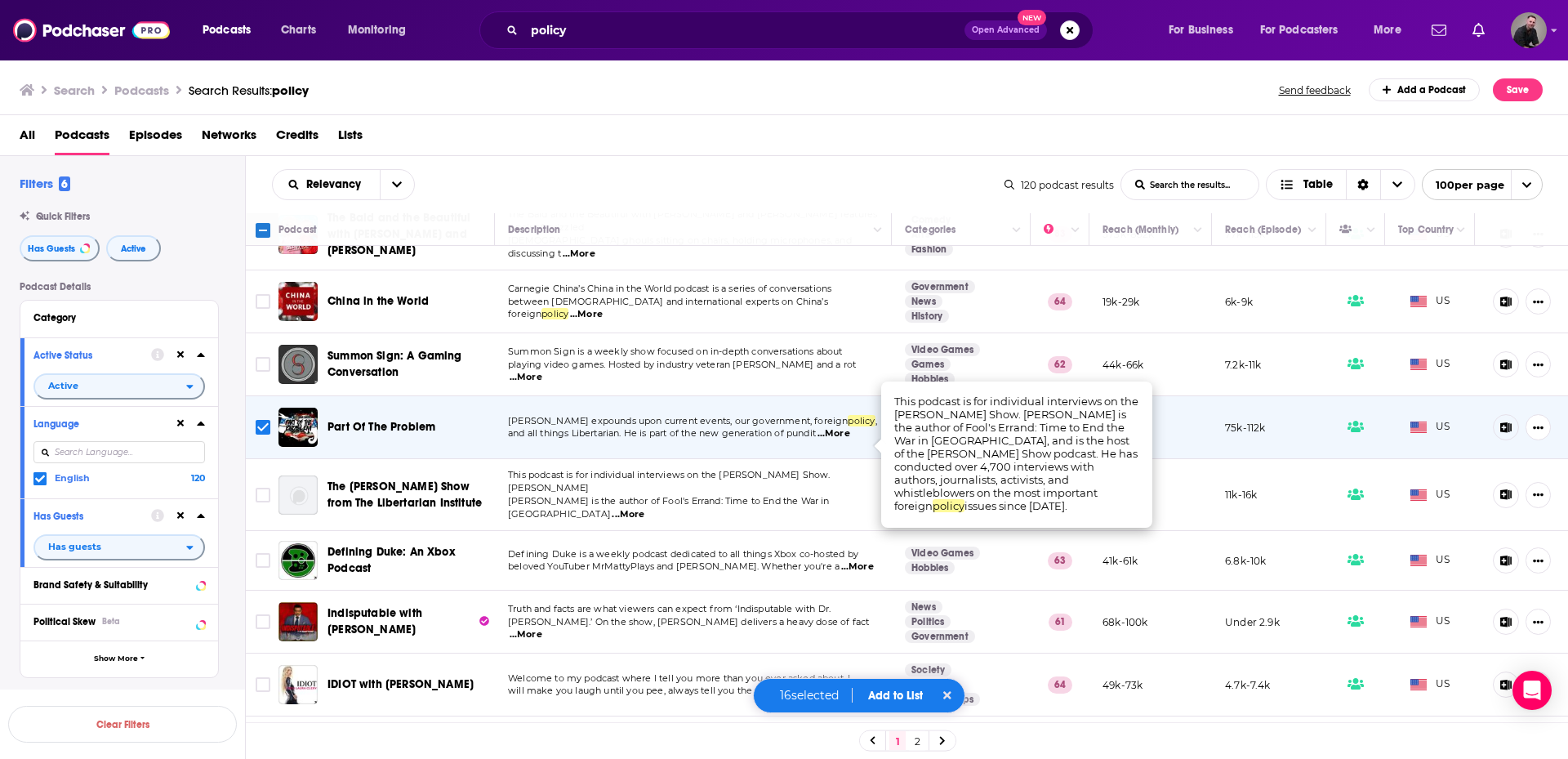
click at [644, 508] on span "...More" at bounding box center [628, 514] width 33 height 13
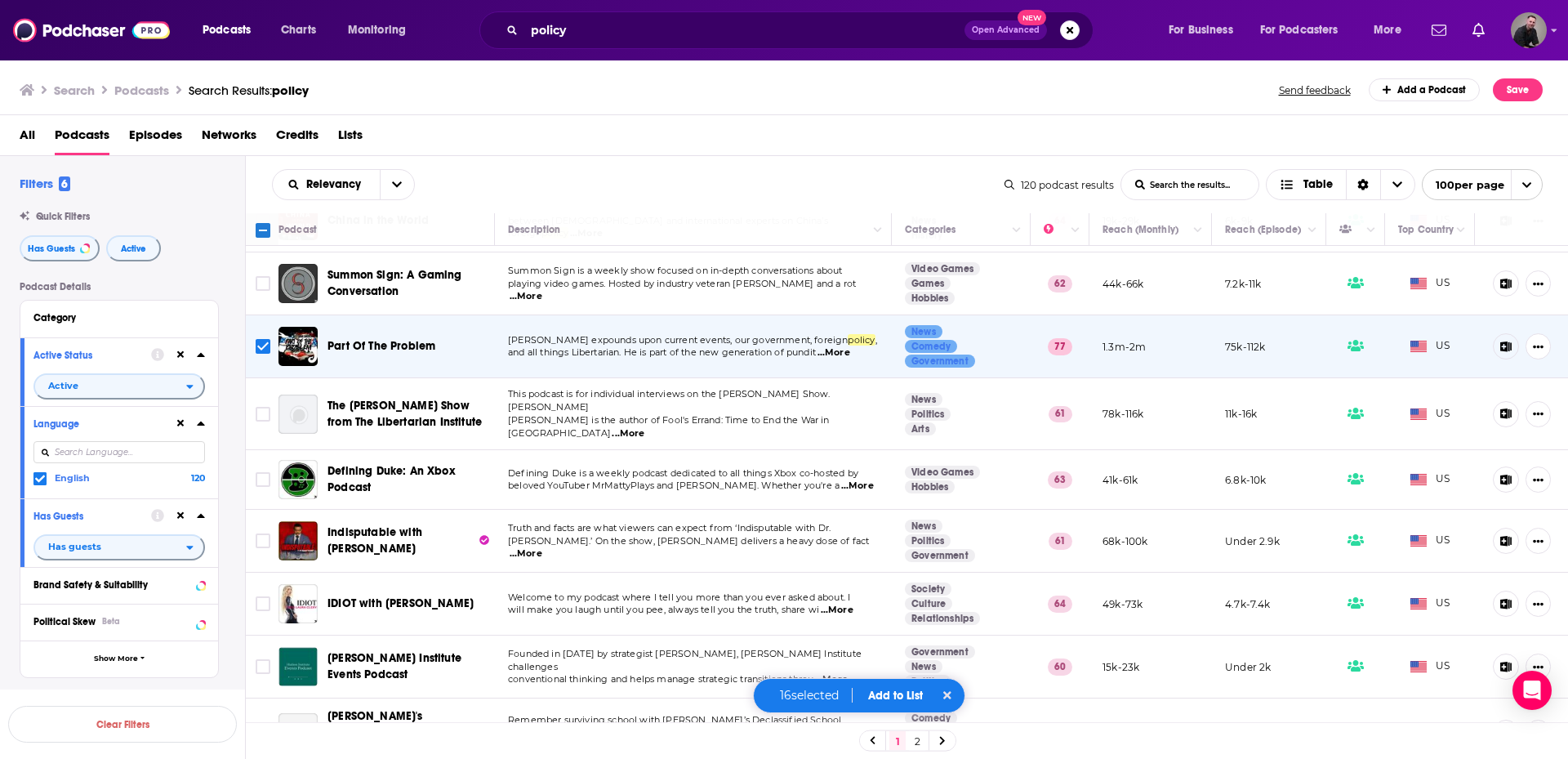
scroll to position [3022, 0]
click at [543, 546] on span "...More" at bounding box center [526, 552] width 33 height 13
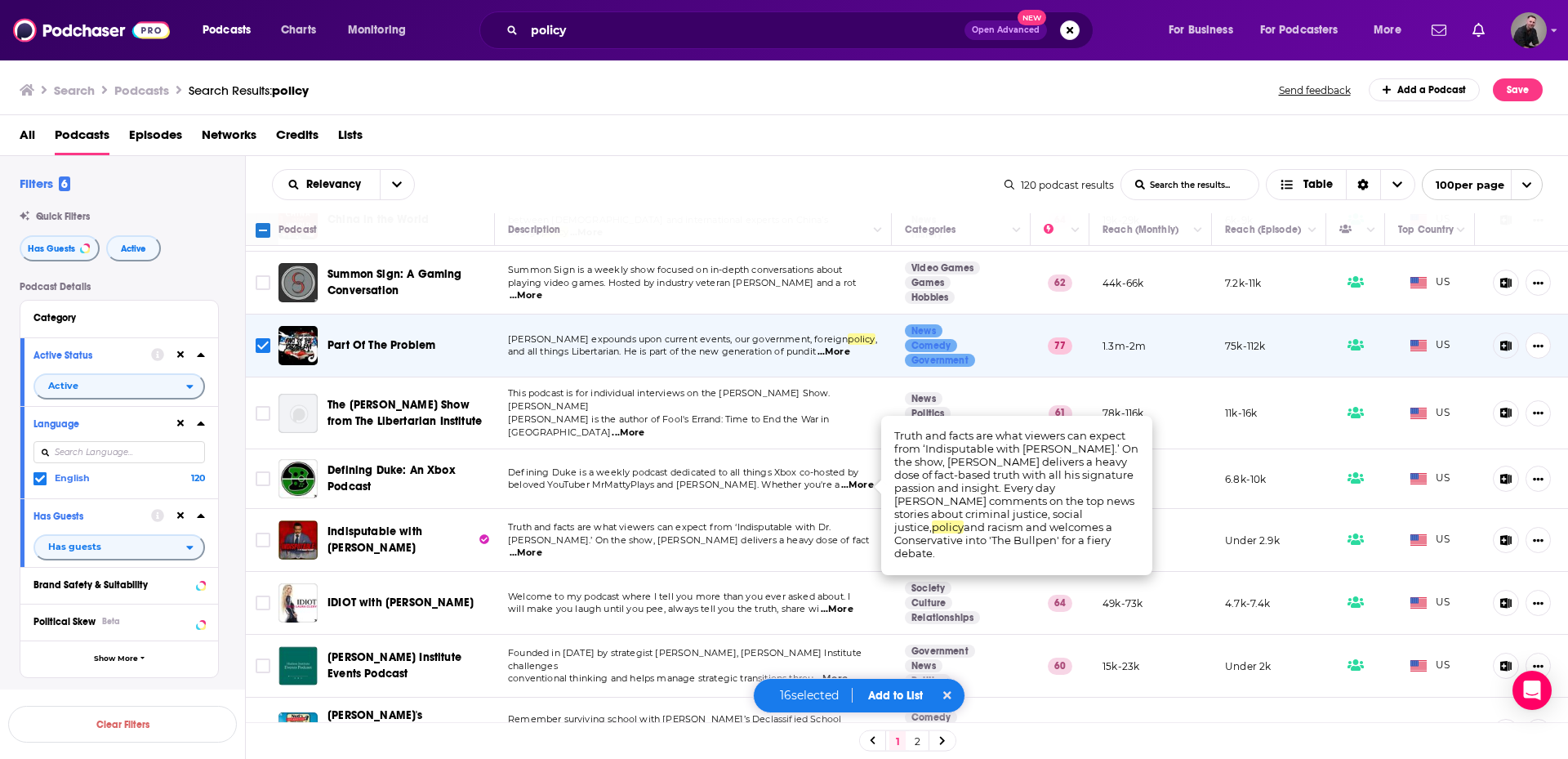
click at [543, 546] on span "...More" at bounding box center [526, 552] width 33 height 13
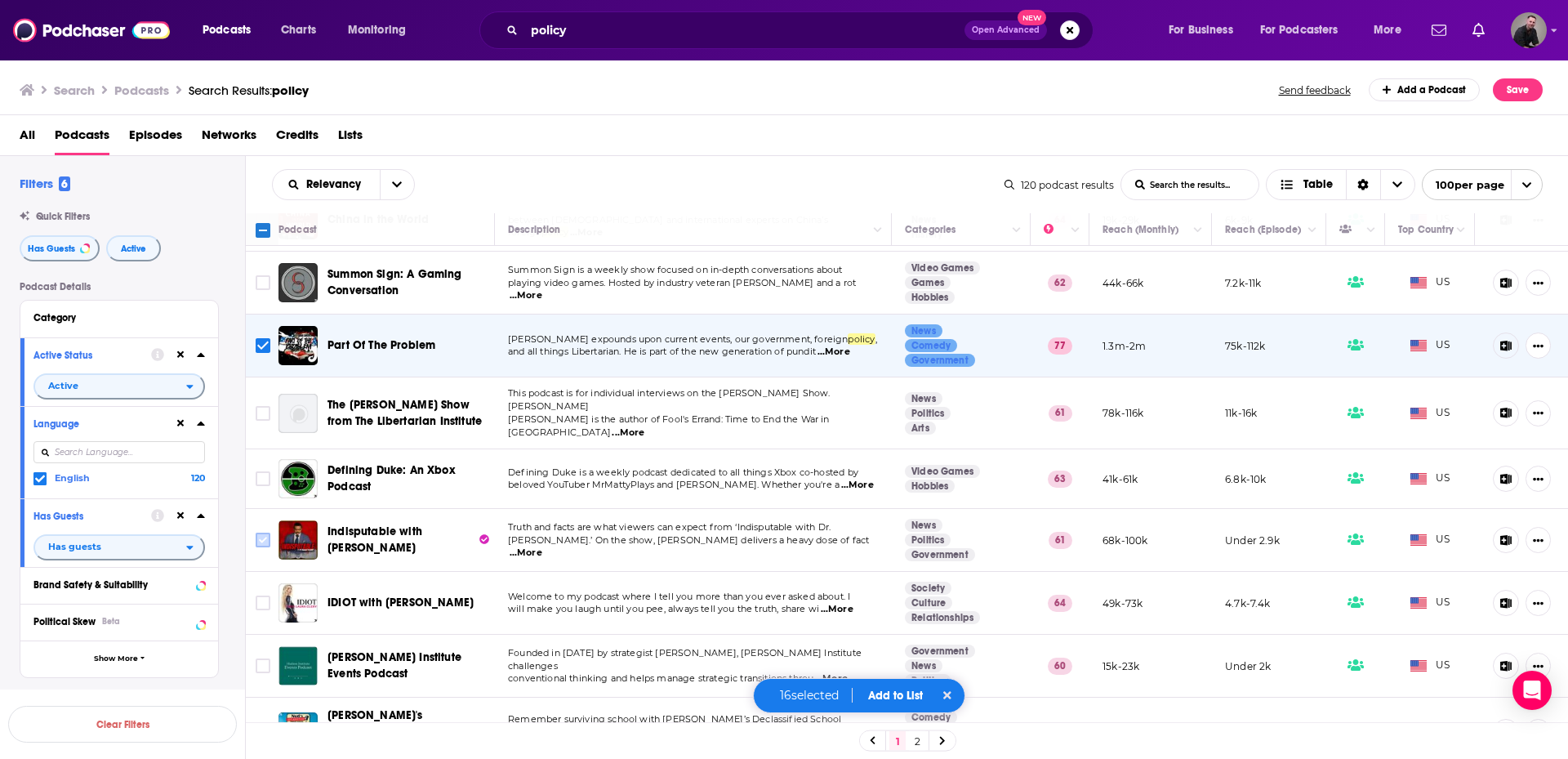
click at [264, 533] on input "Toggle select row" at bounding box center [262, 539] width 14 height 14
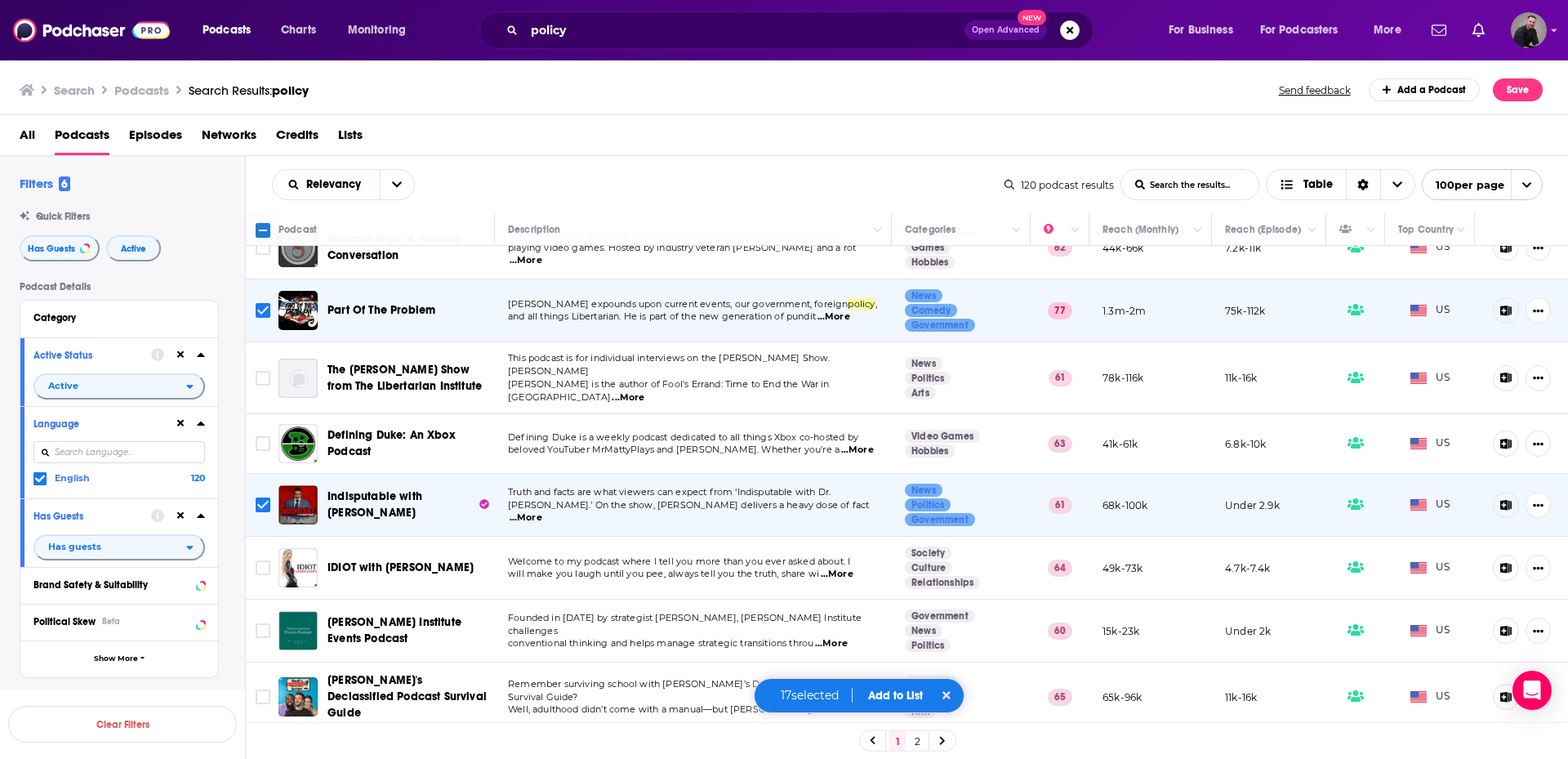
scroll to position [3104, 0]
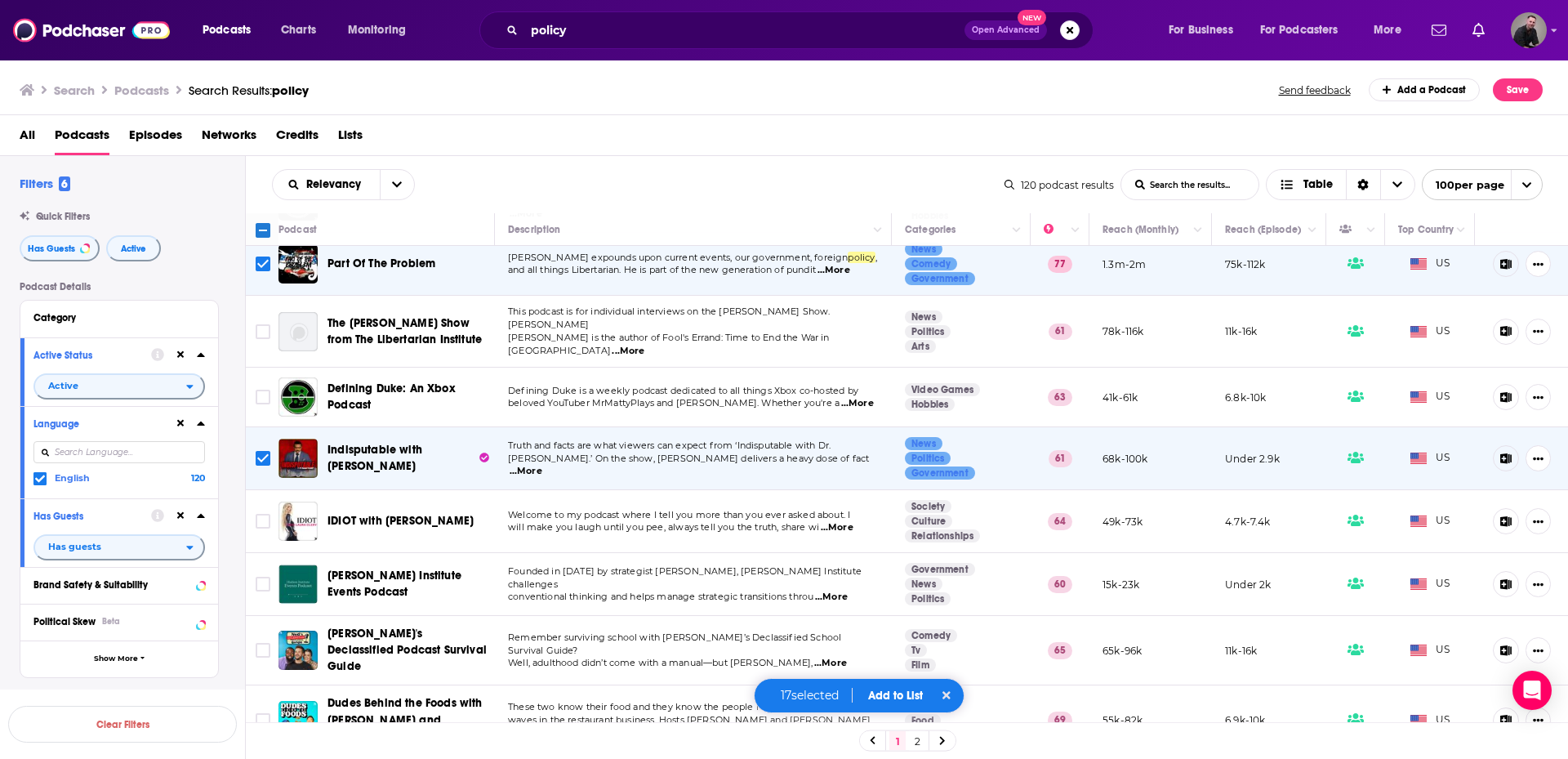
click at [840, 522] on span "...More" at bounding box center [837, 527] width 33 height 13
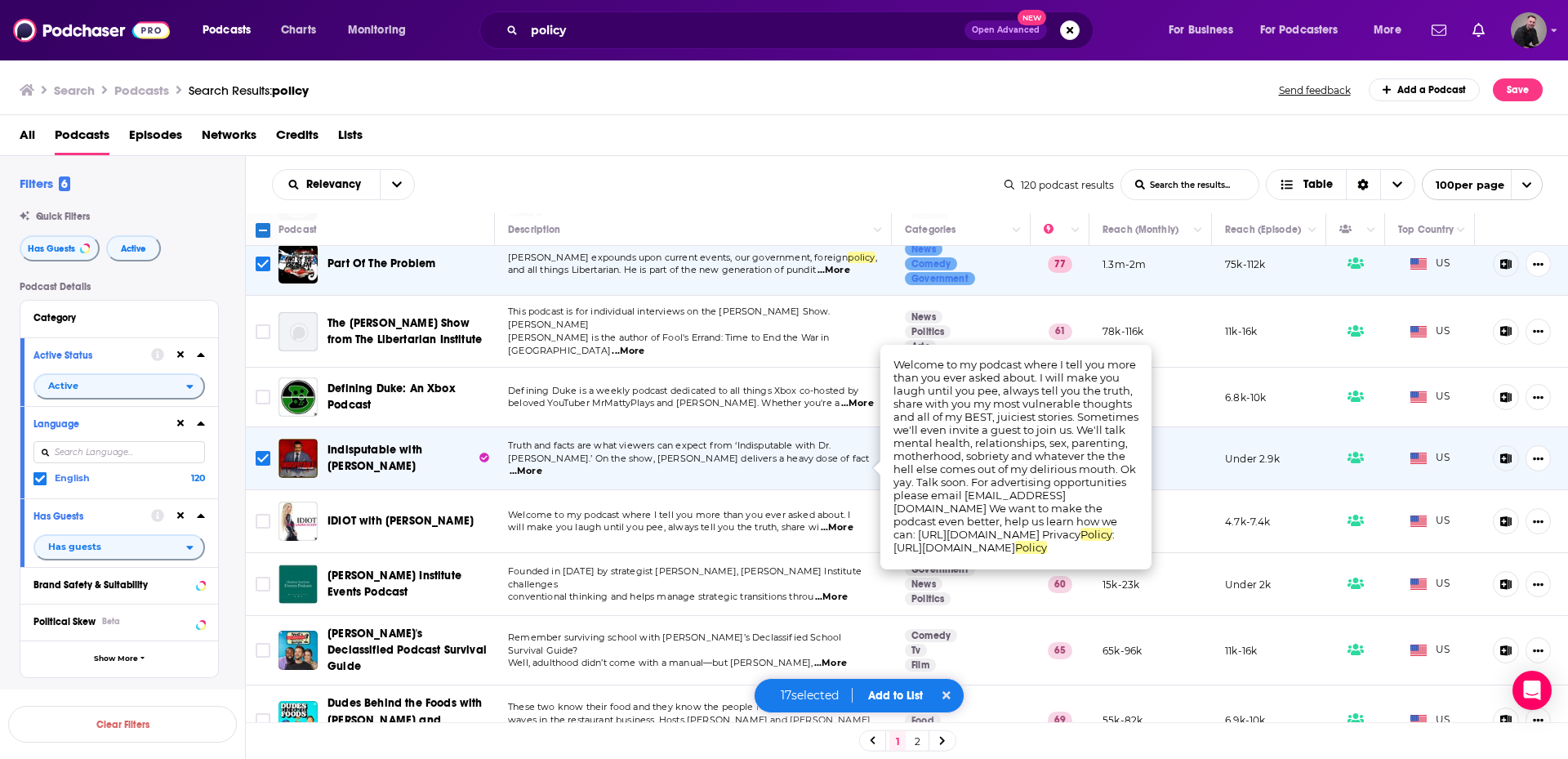
click at [835, 522] on span "...More" at bounding box center [837, 527] width 33 height 13
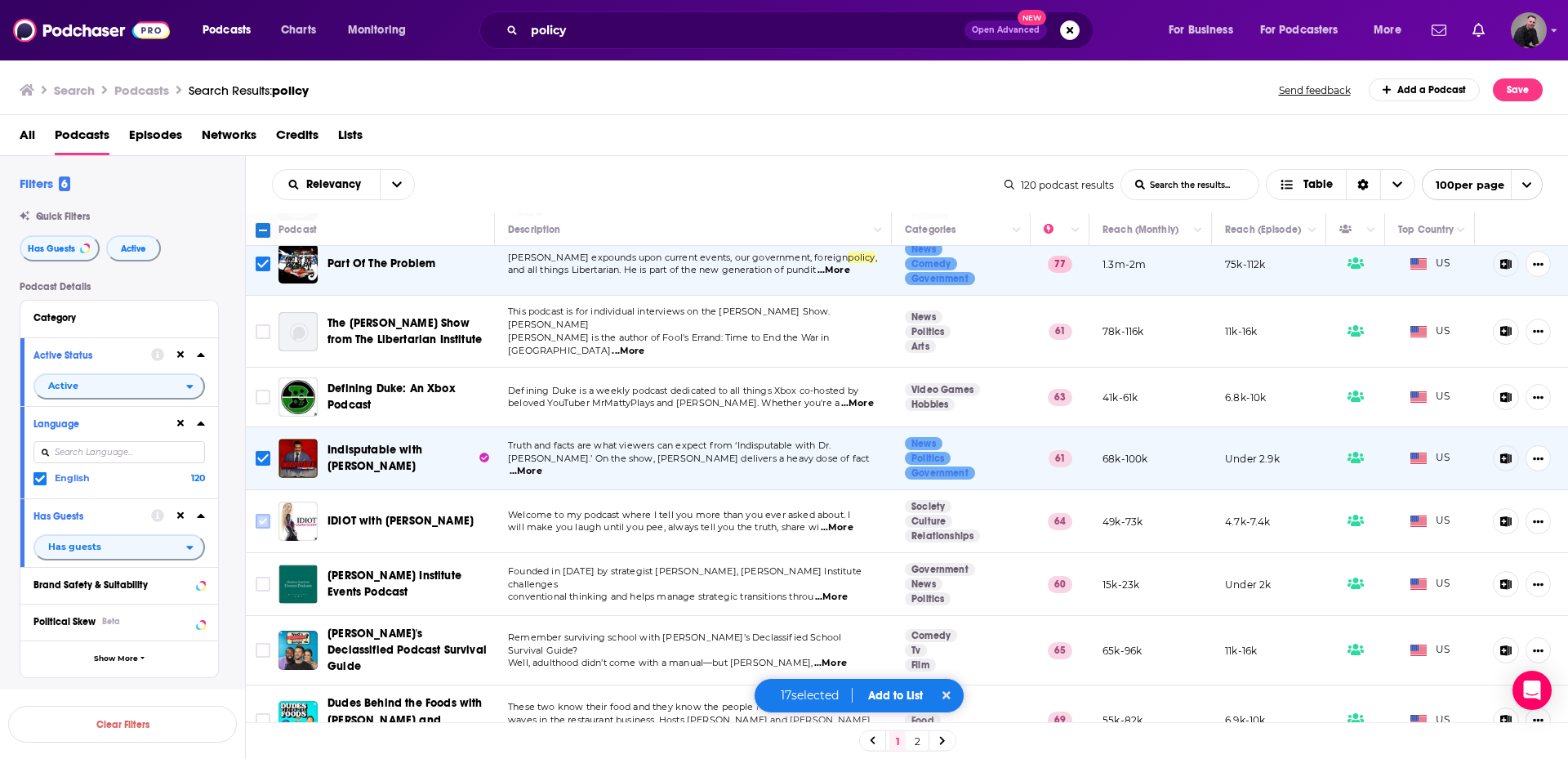
click at [266, 514] on input "Toggle select row" at bounding box center [262, 521] width 14 height 14
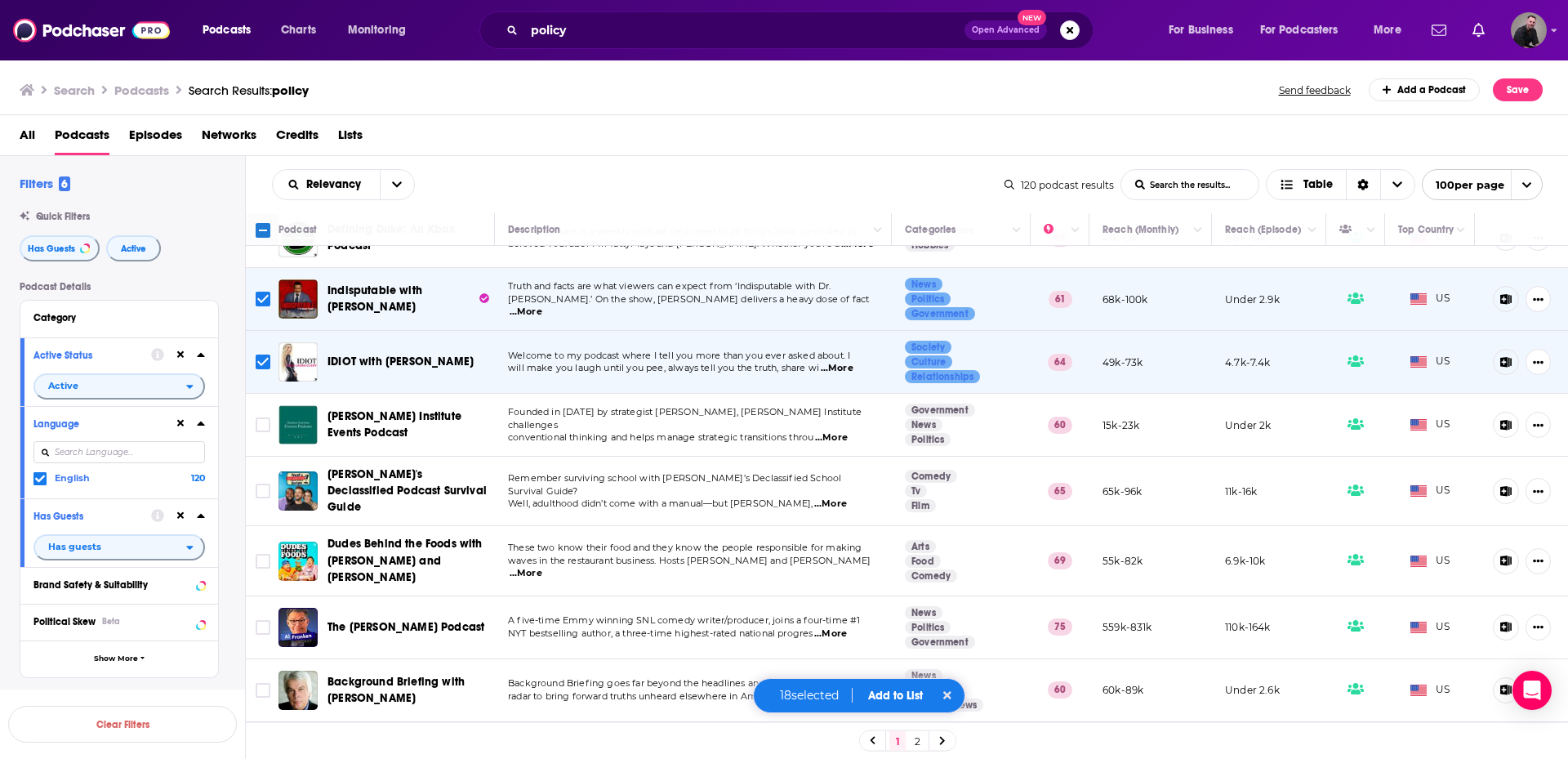
scroll to position [3268, 0]
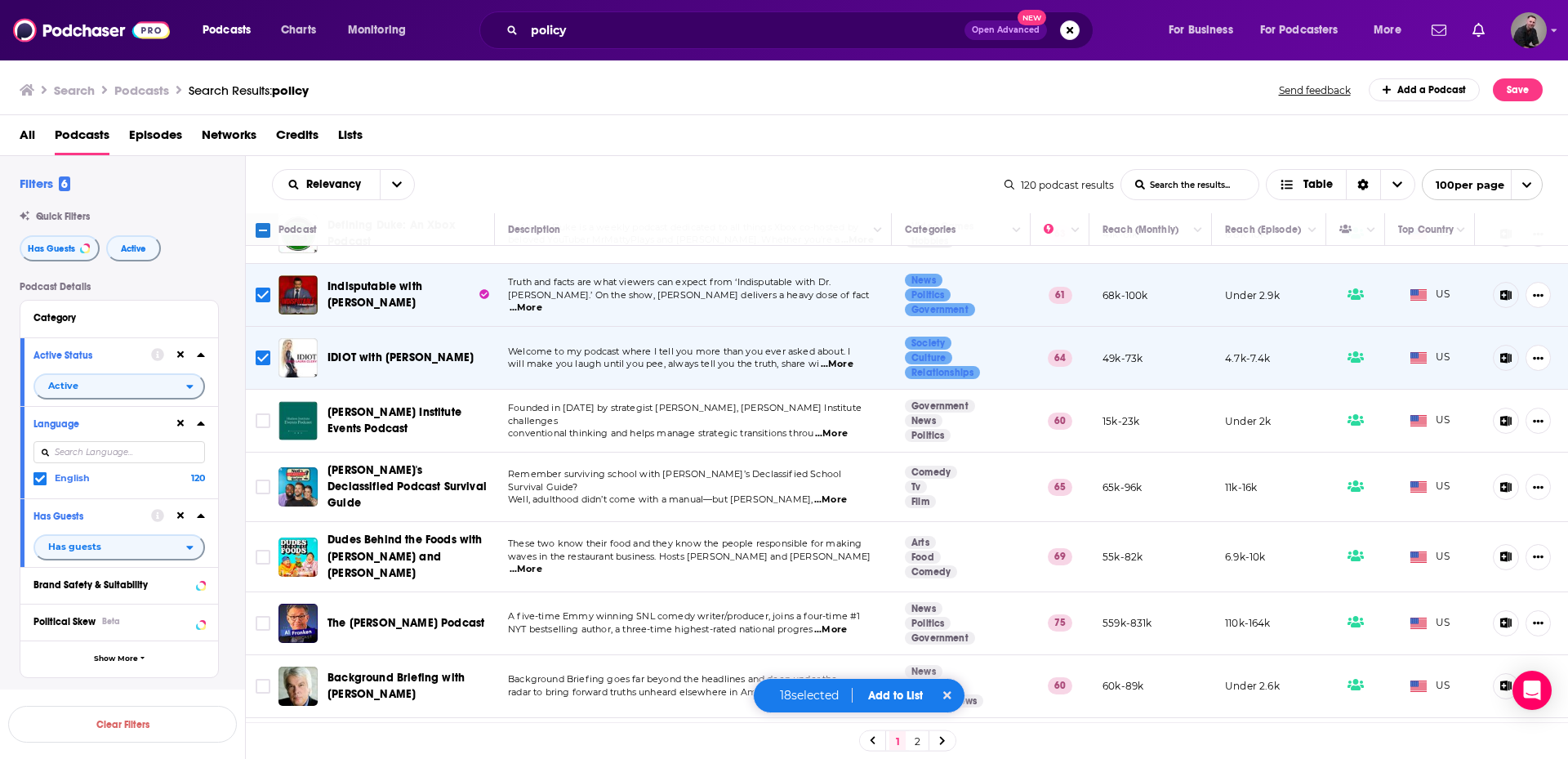
click at [836, 427] on span "...More" at bounding box center [831, 433] width 33 height 13
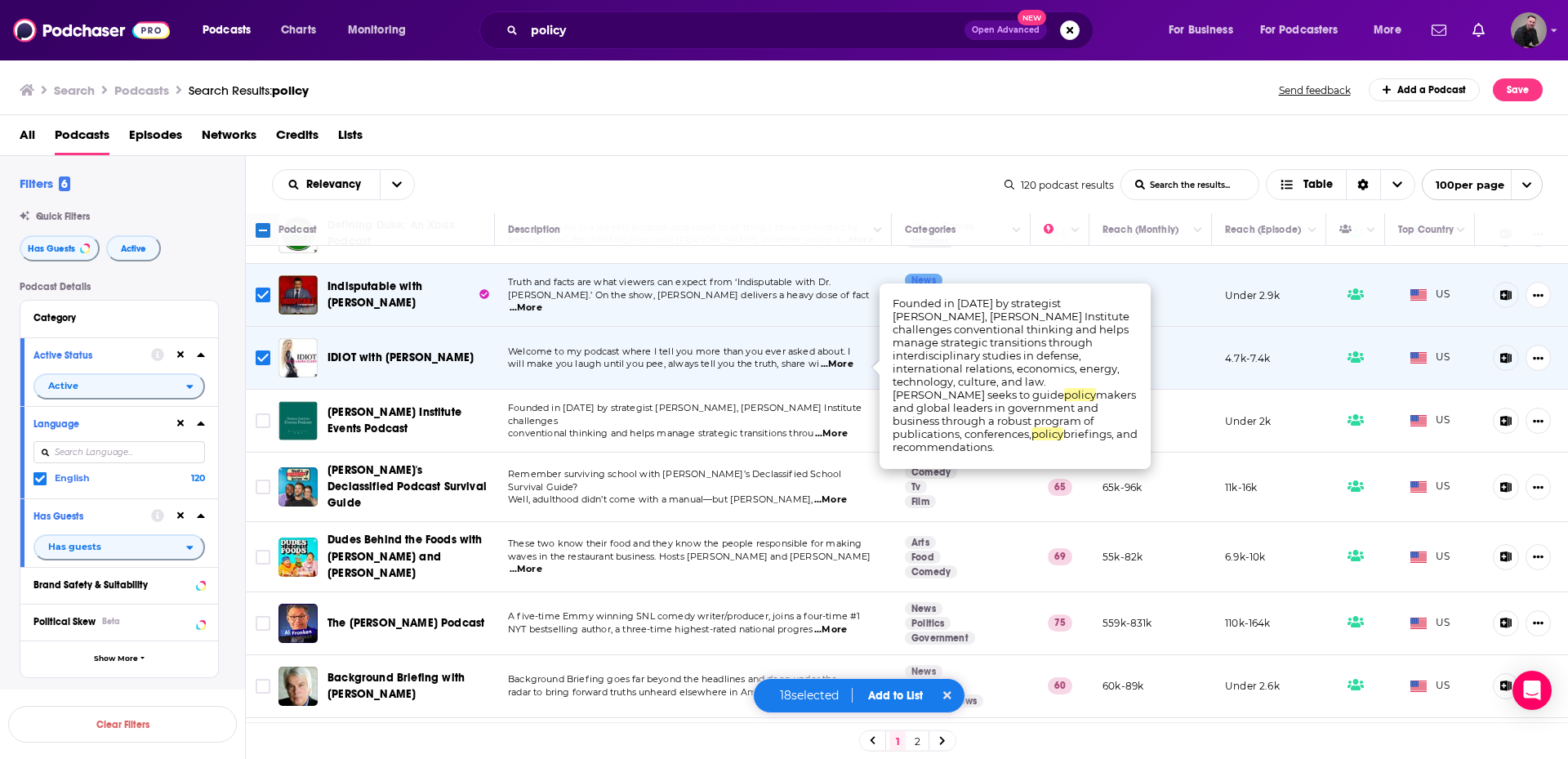
click at [830, 427] on span "...More" at bounding box center [831, 433] width 33 height 13
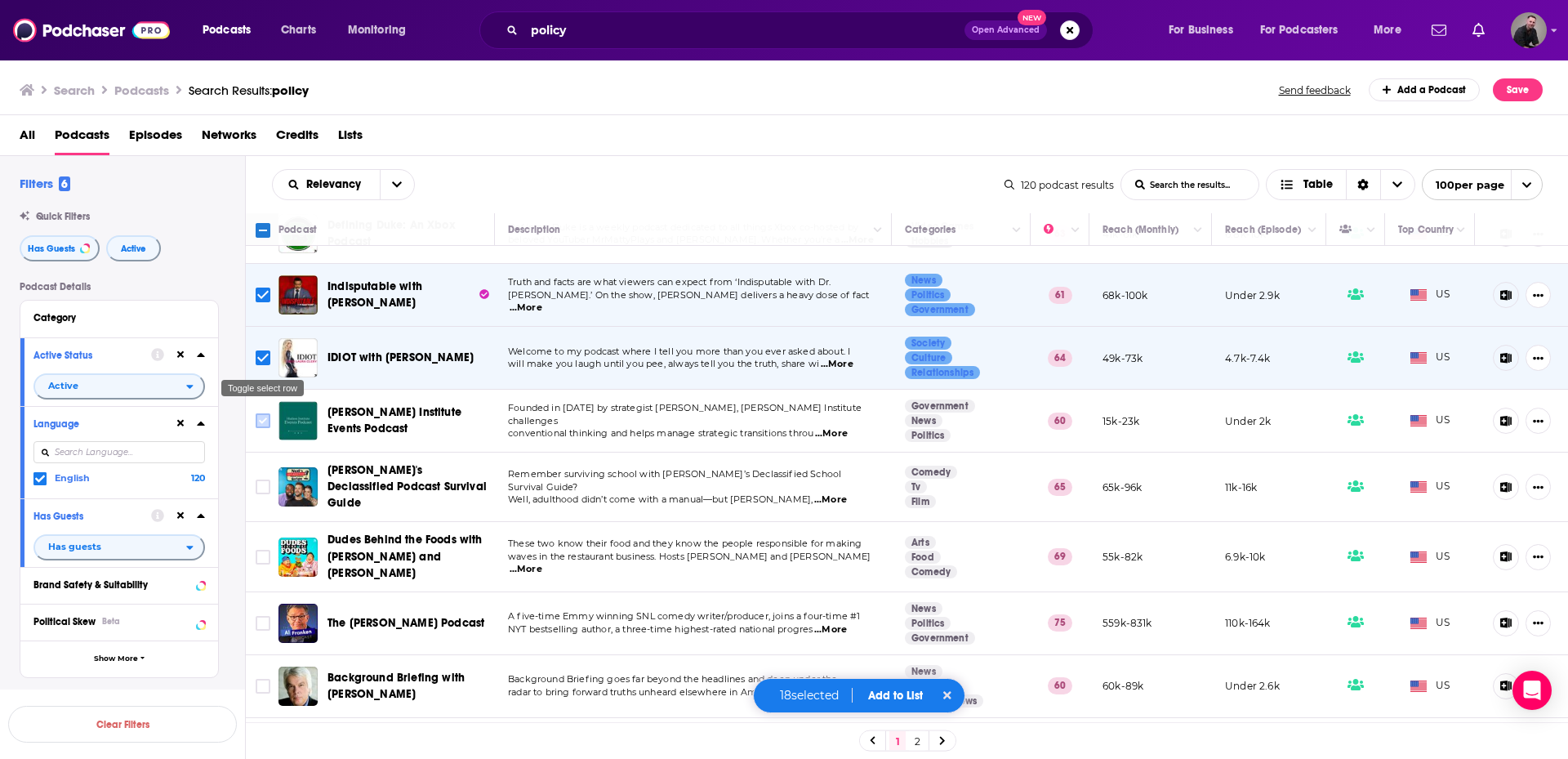
click at [261, 413] on input "Toggle select row" at bounding box center [262, 420] width 14 height 14
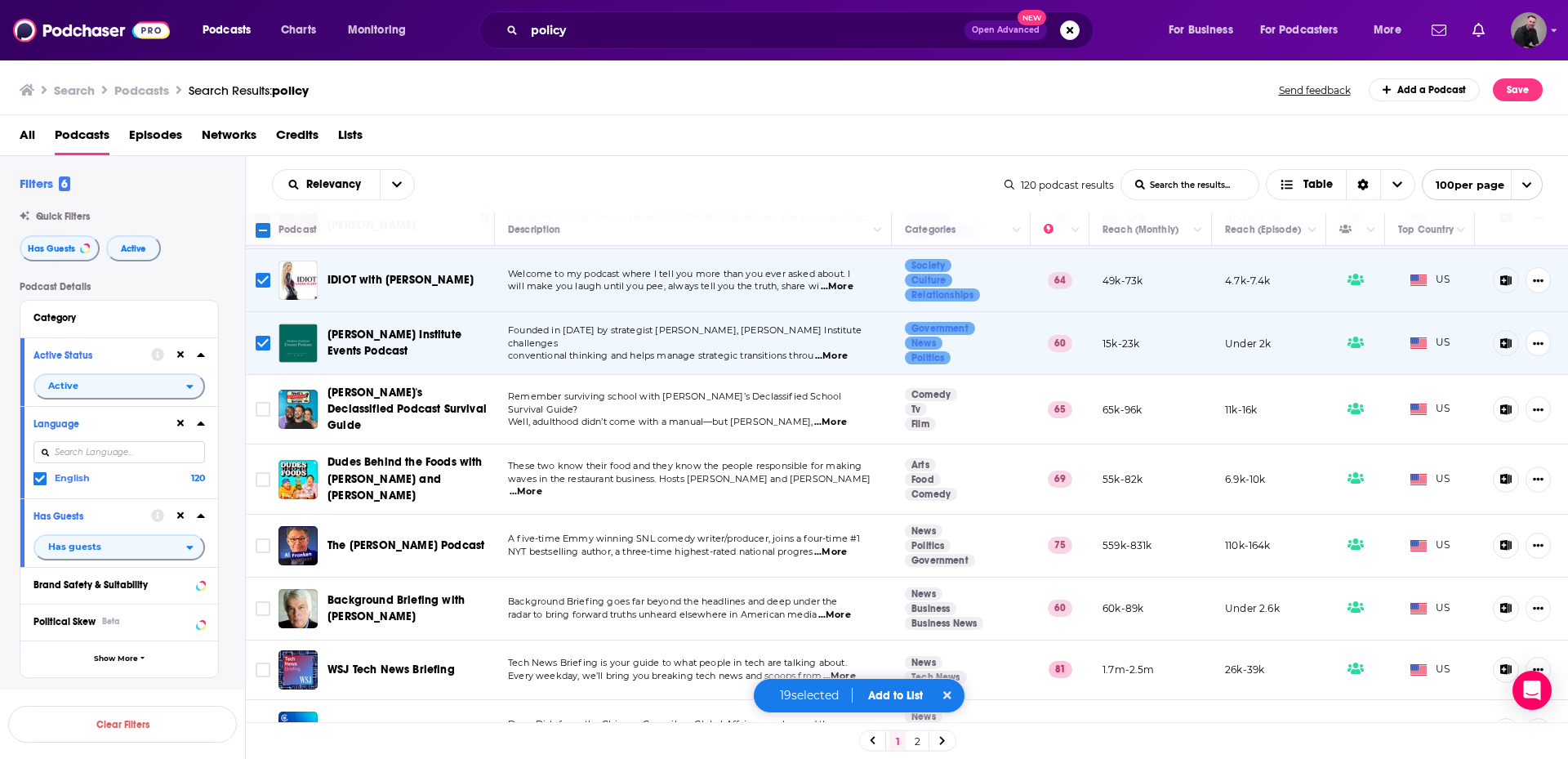
scroll to position [3349, 0]
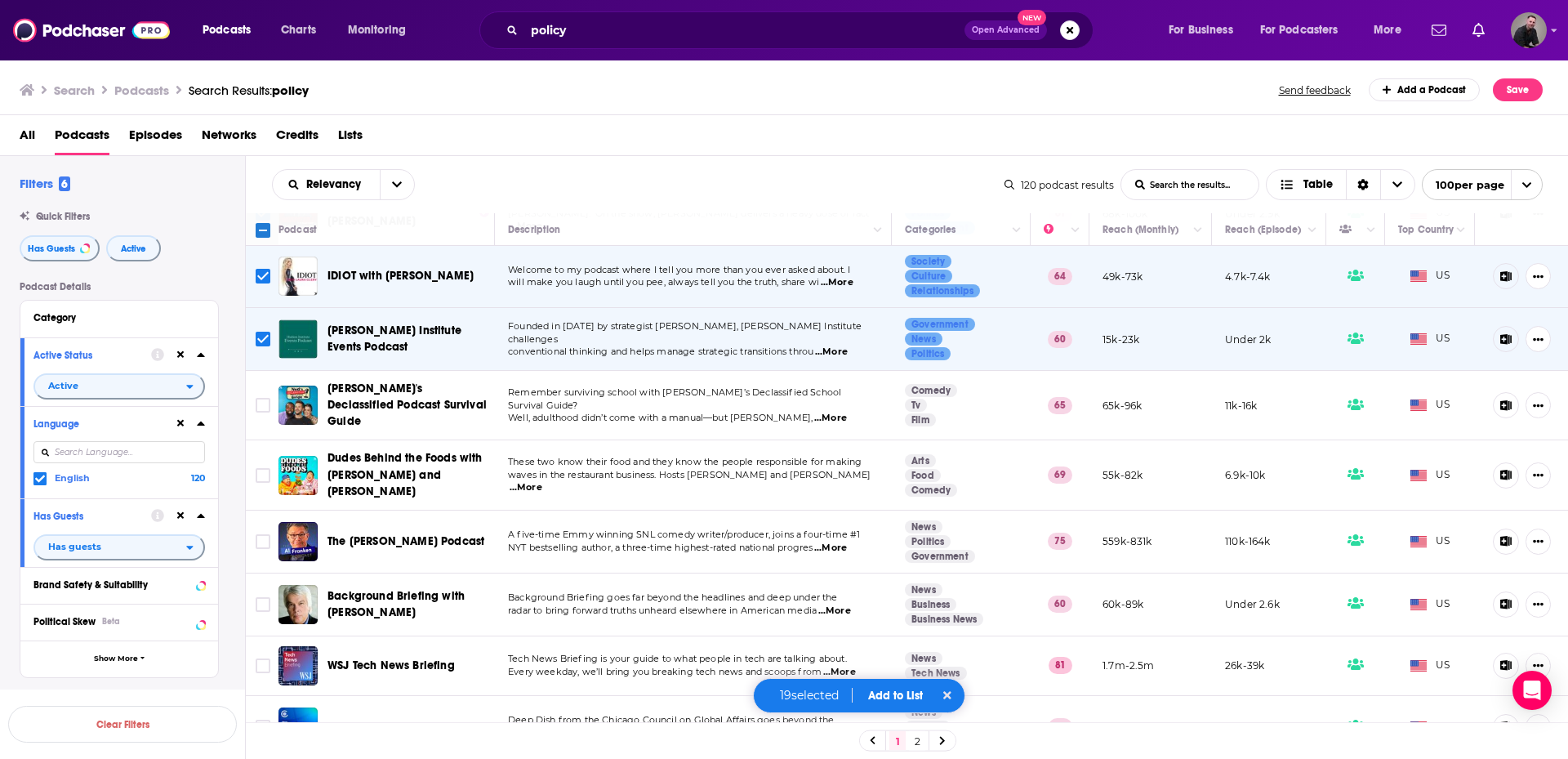
click at [847, 411] on span "...More" at bounding box center [830, 417] width 33 height 13
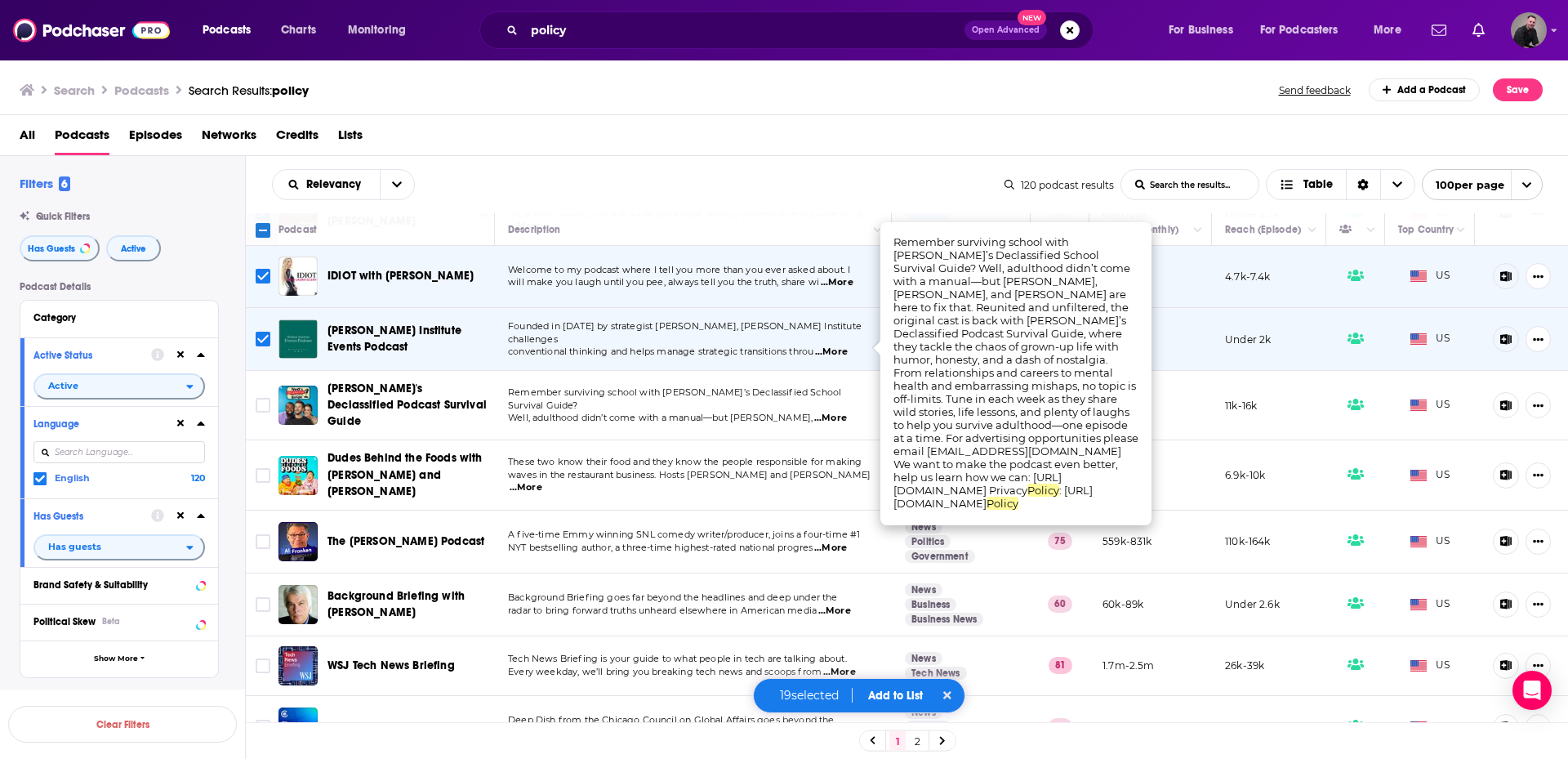
click at [847, 411] on span "...More" at bounding box center [830, 417] width 33 height 13
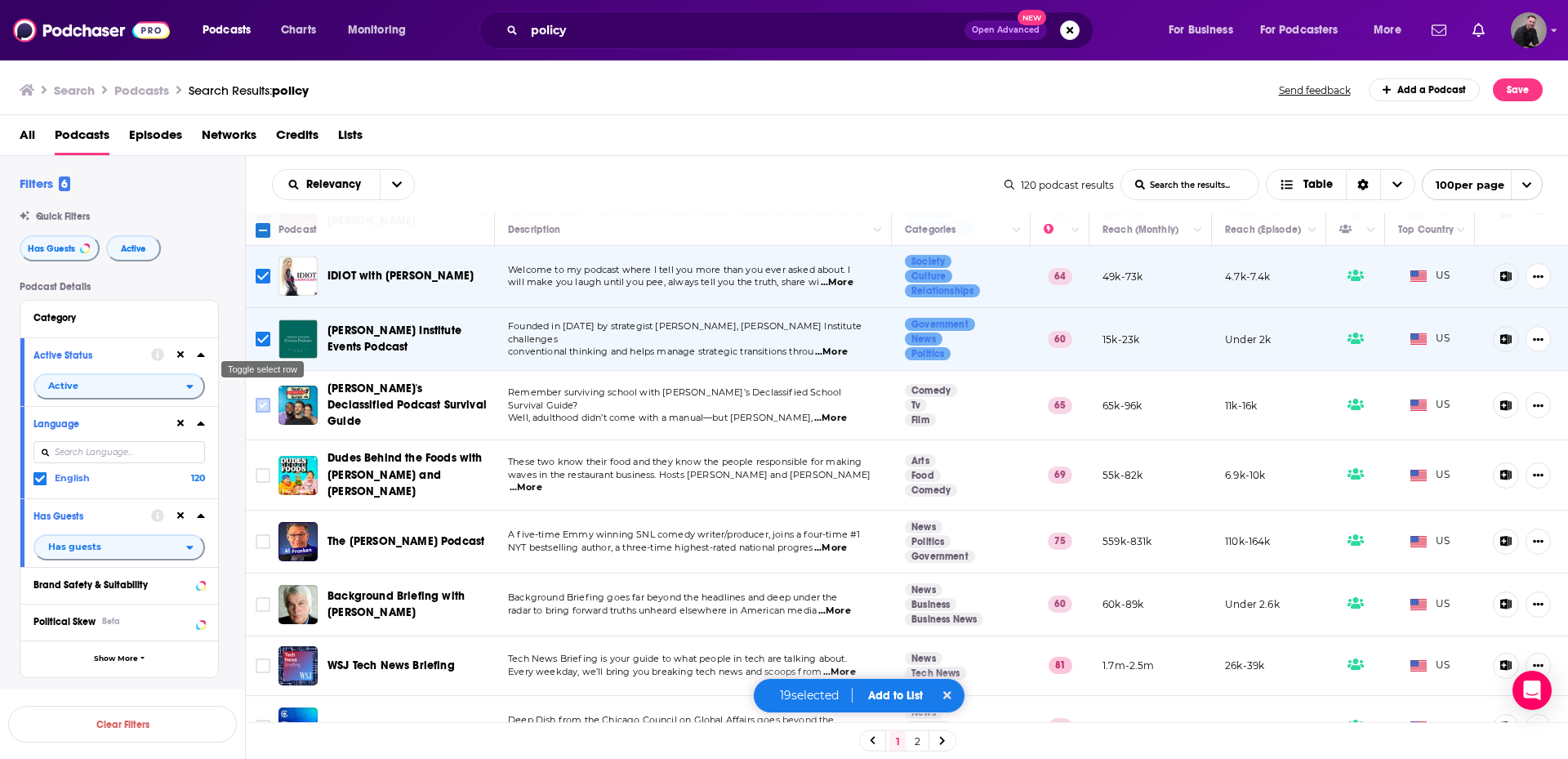
click at [260, 398] on input "Toggle select row" at bounding box center [262, 405] width 14 height 14
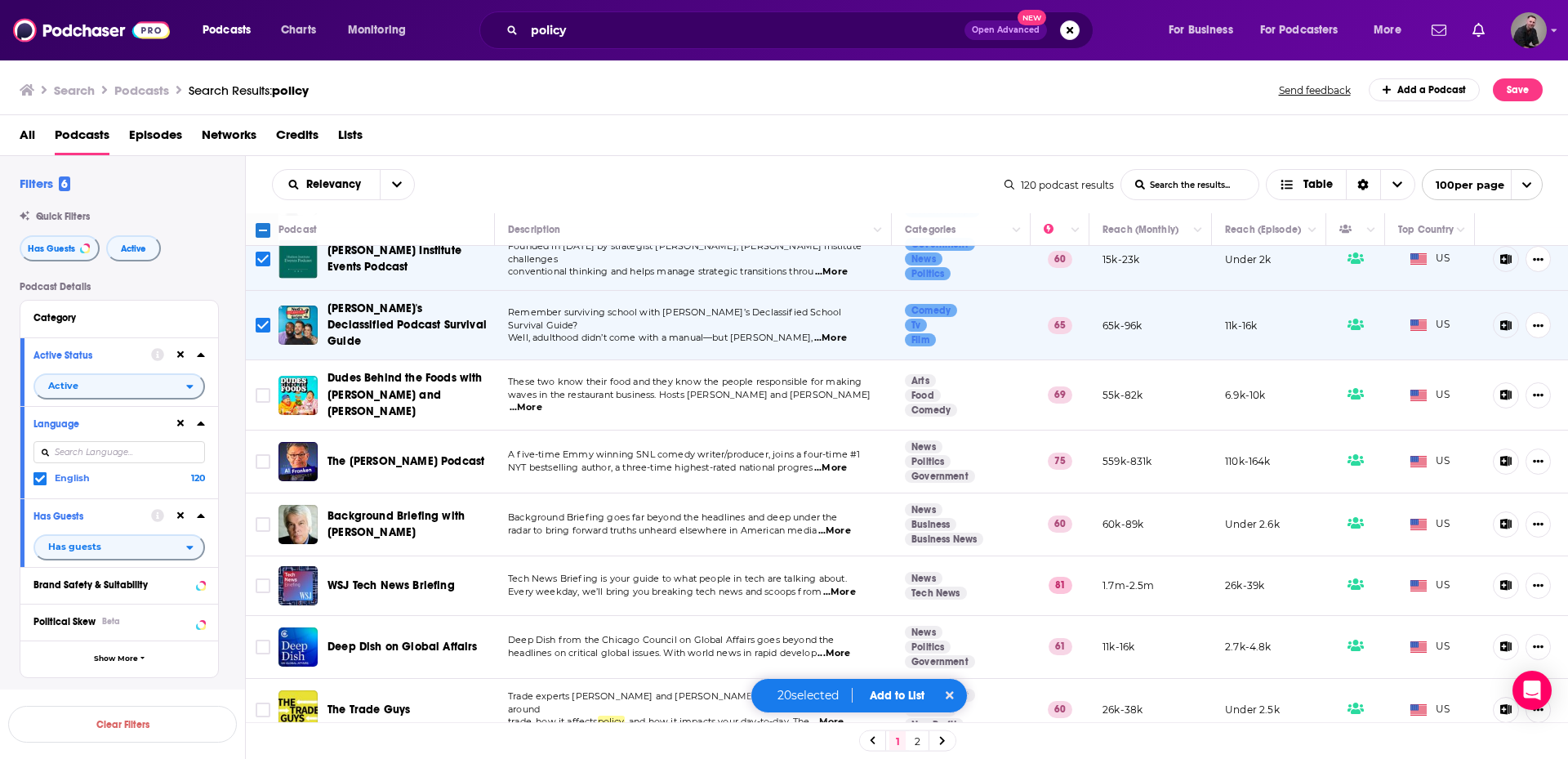
scroll to position [3431, 0]
click at [840, 460] on span "...More" at bounding box center [830, 466] width 33 height 13
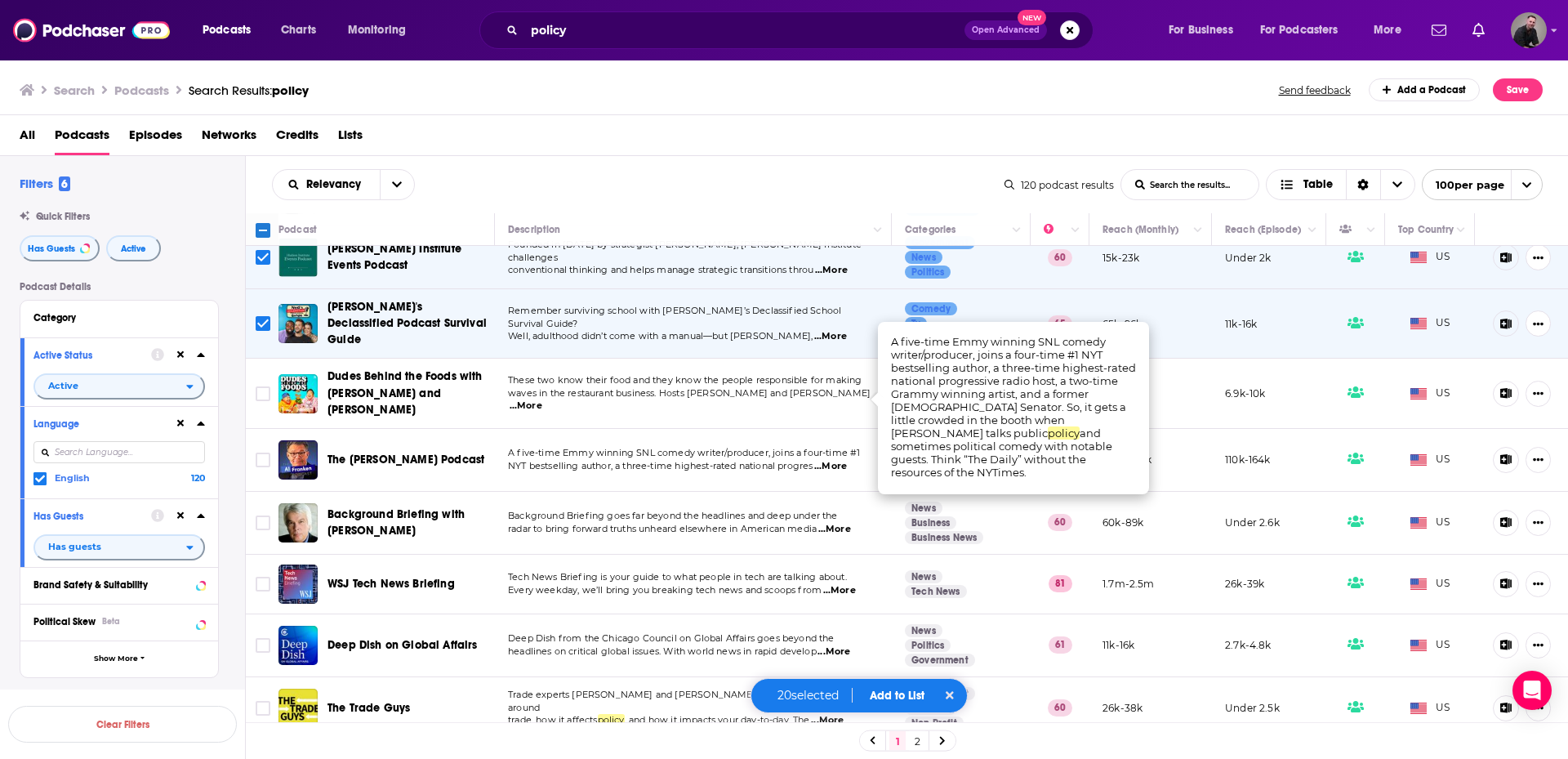
click at [840, 460] on span "...More" at bounding box center [830, 466] width 33 height 13
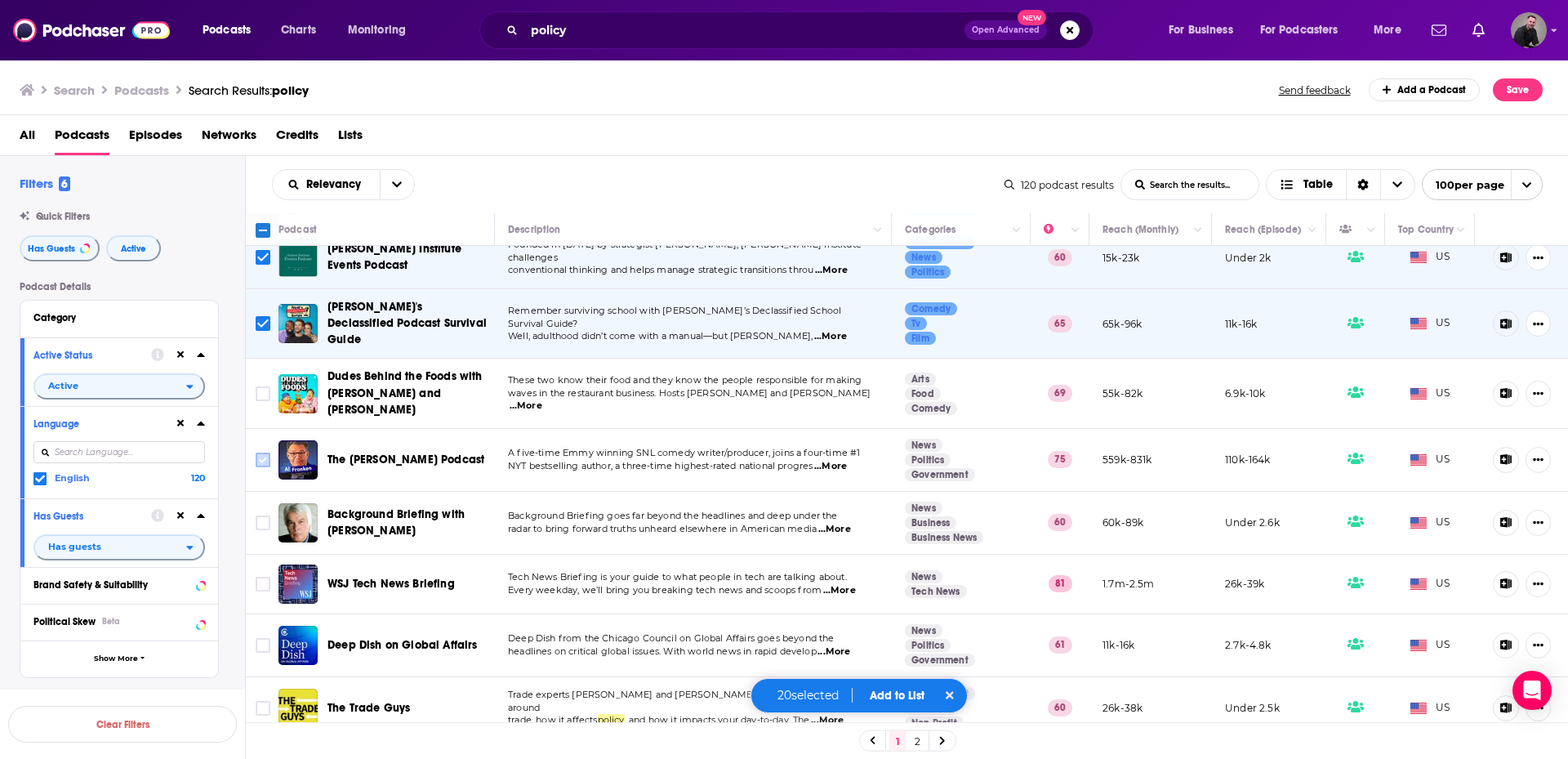
click at [254, 450] on icon "Toggle select row" at bounding box center [263, 460] width 20 height 20
click at [266, 453] on input "Toggle select row" at bounding box center [262, 460] width 14 height 14
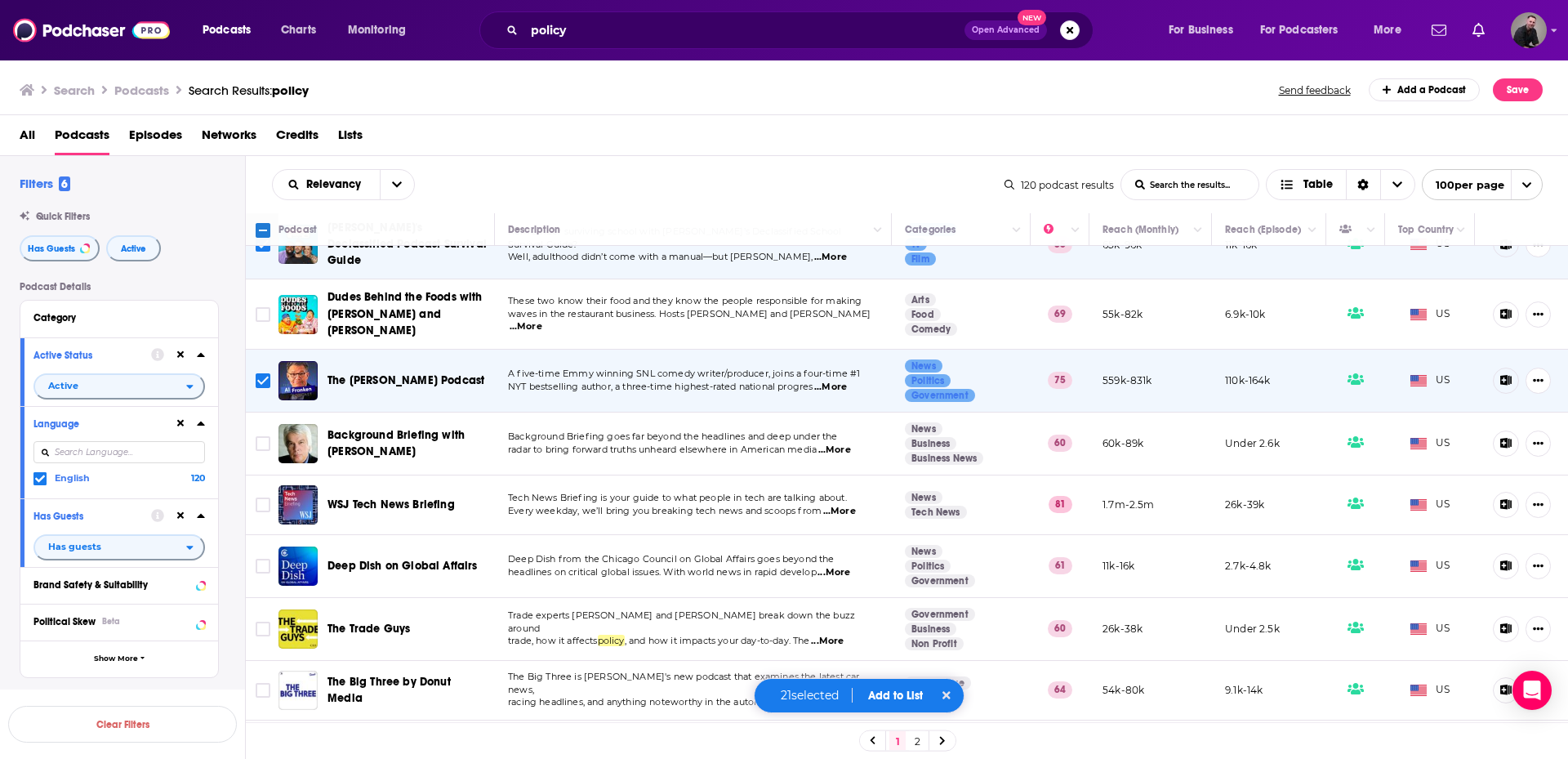
scroll to position [3513, 0]
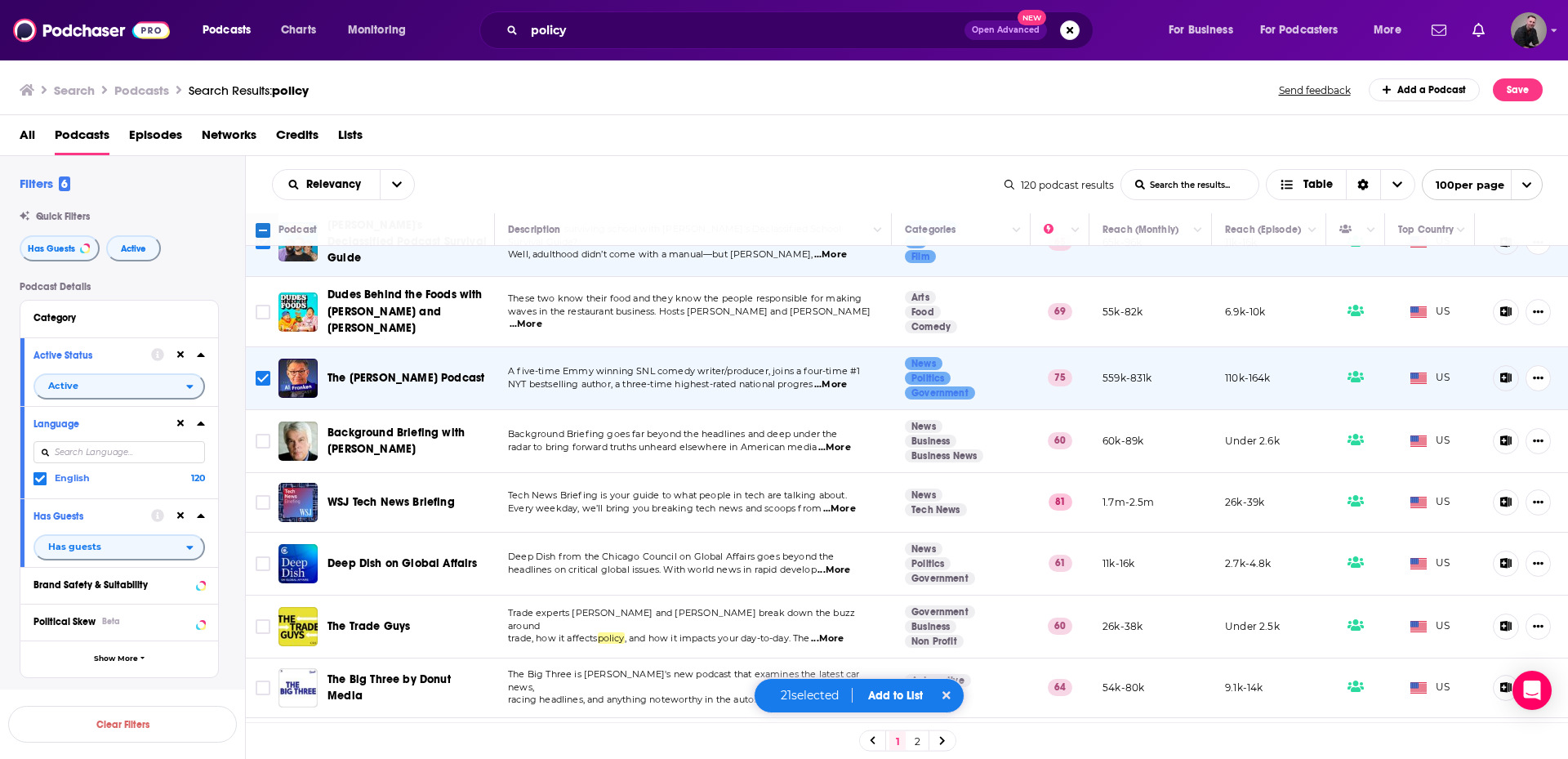
click at [849, 441] on span "...More" at bounding box center [834, 447] width 33 height 13
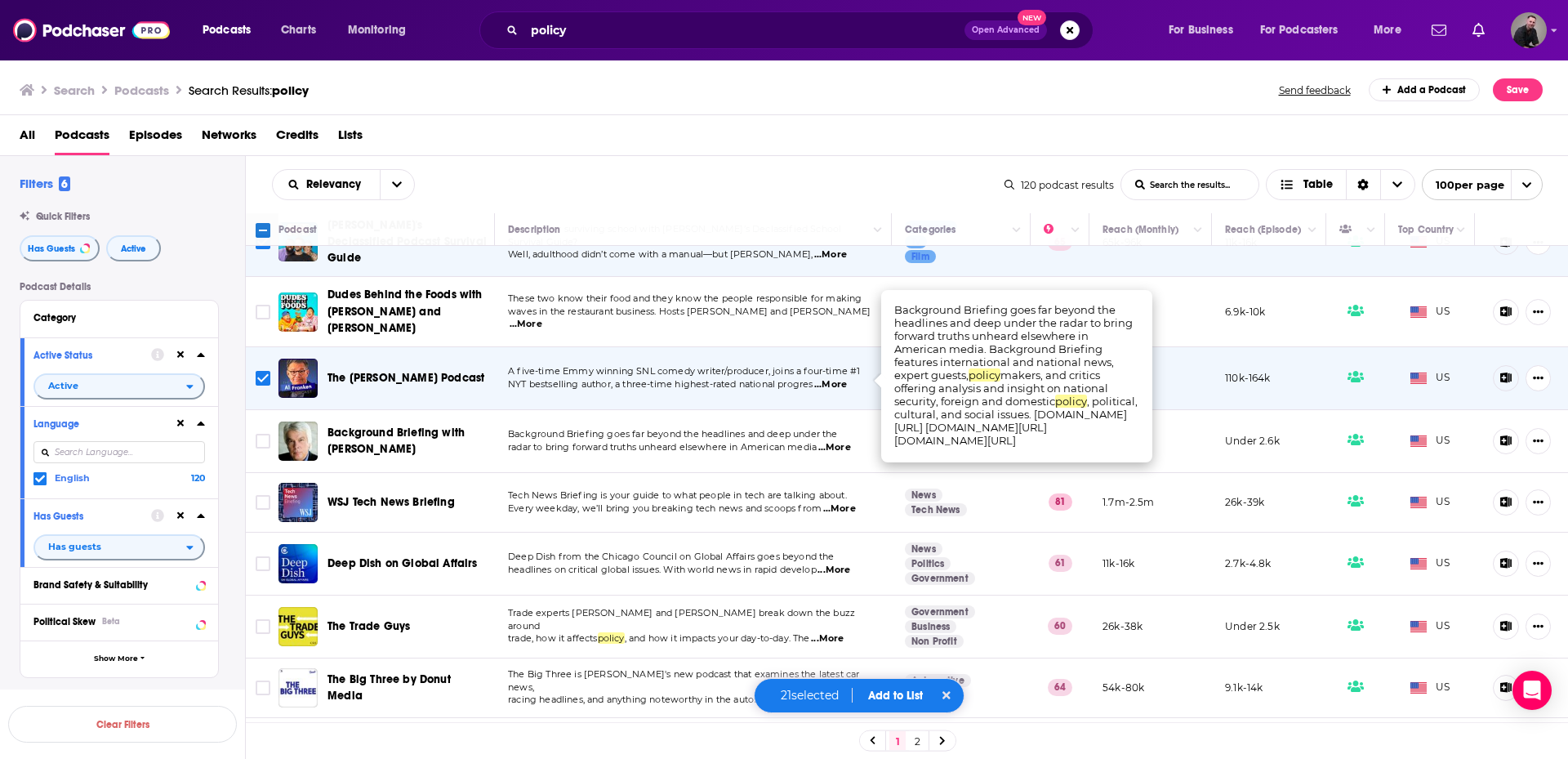
click at [849, 441] on span "...More" at bounding box center [834, 447] width 33 height 13
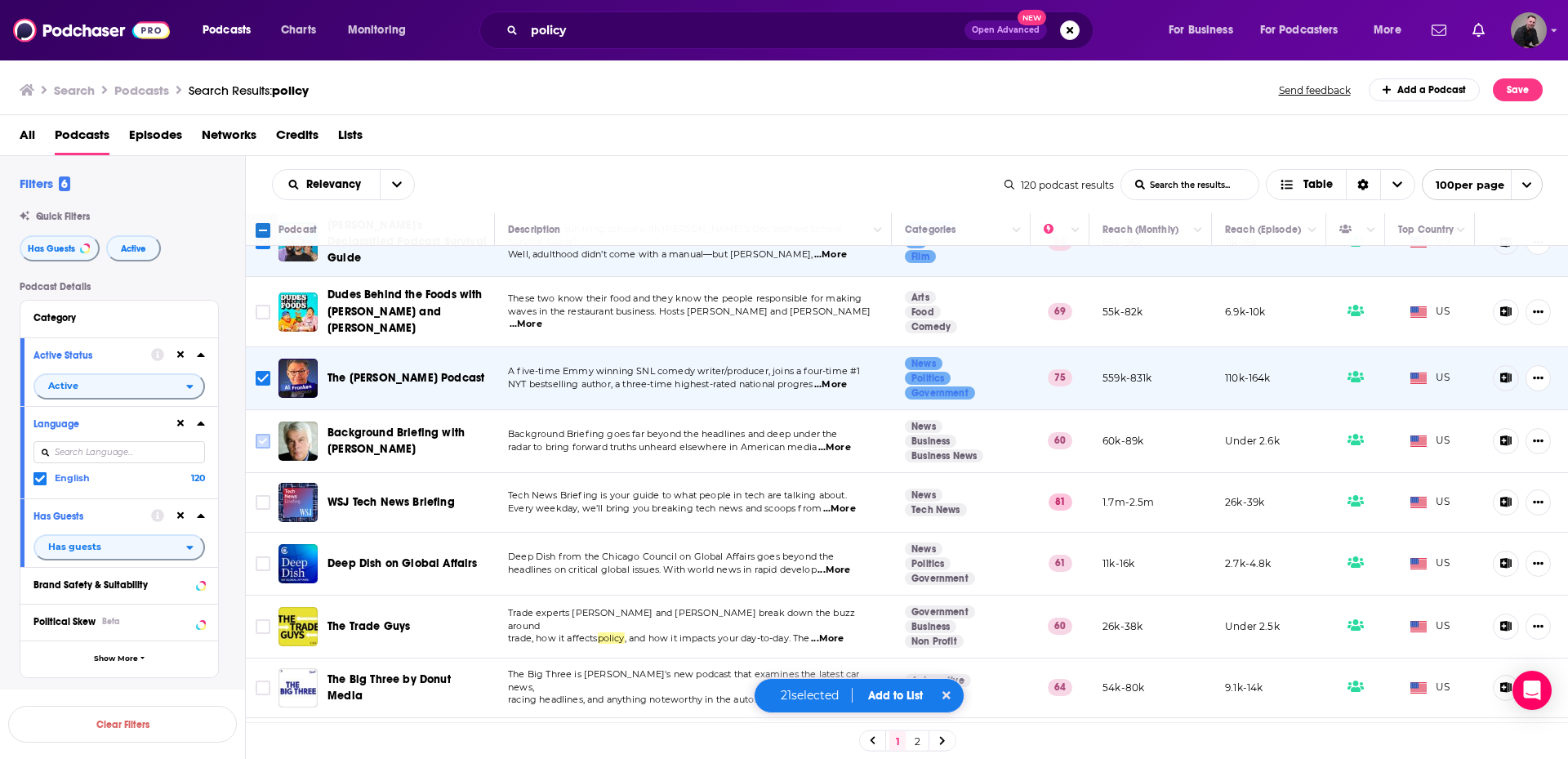
click at [261, 433] on input "Toggle select row" at bounding box center [262, 440] width 14 height 14
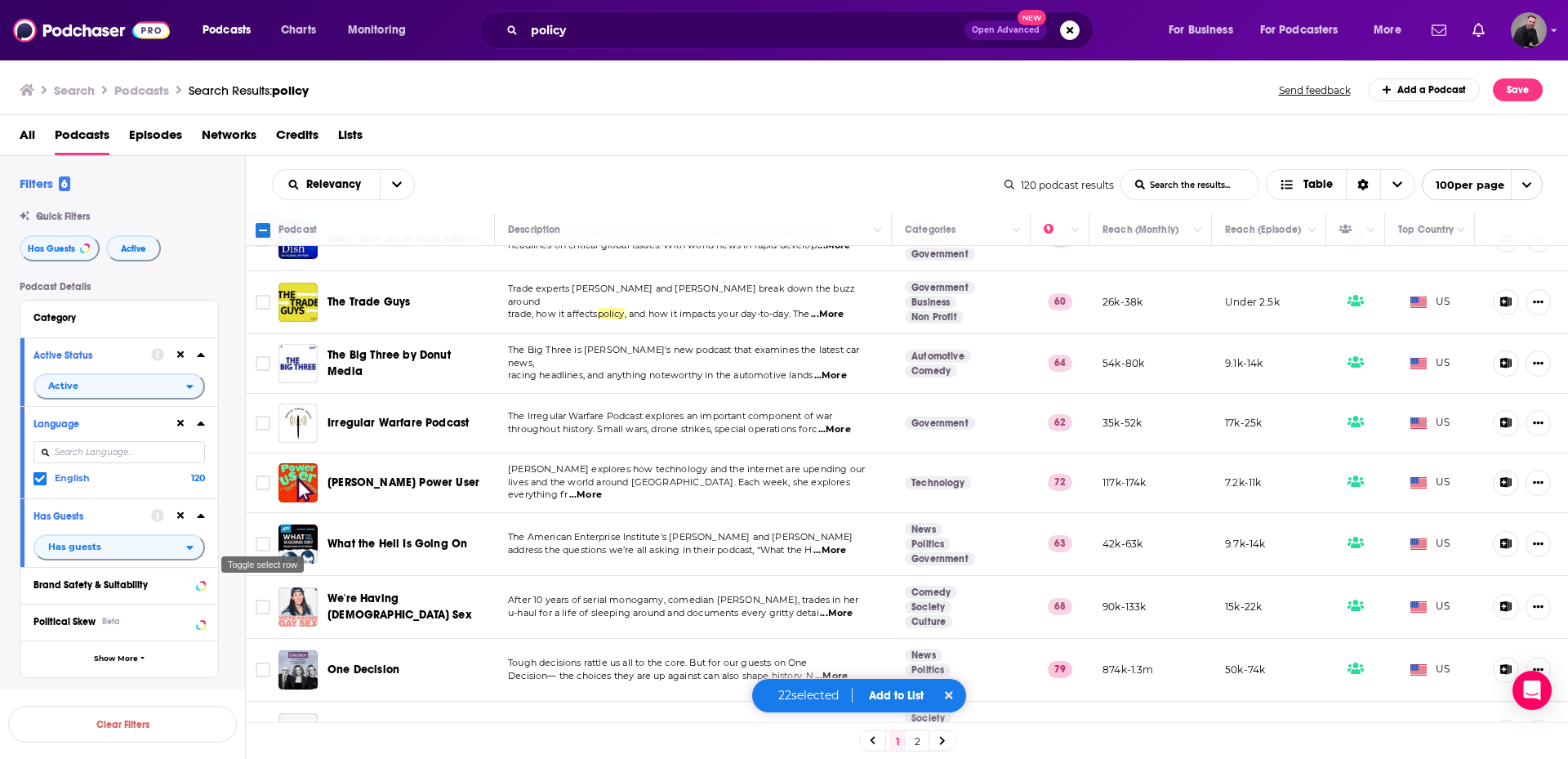
scroll to position [3839, 0]
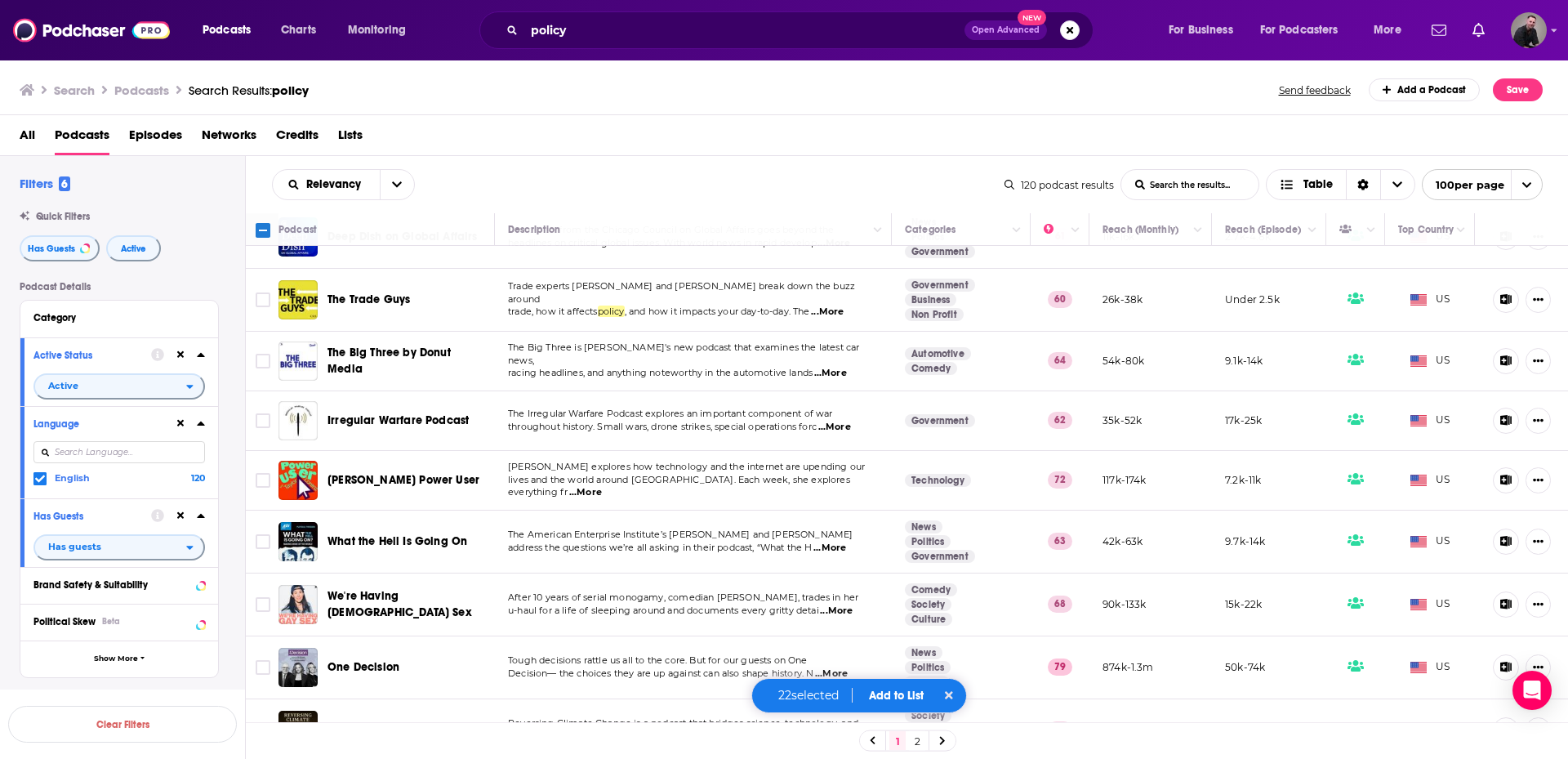
click at [846, 542] on span "...More" at bounding box center [829, 548] width 33 height 13
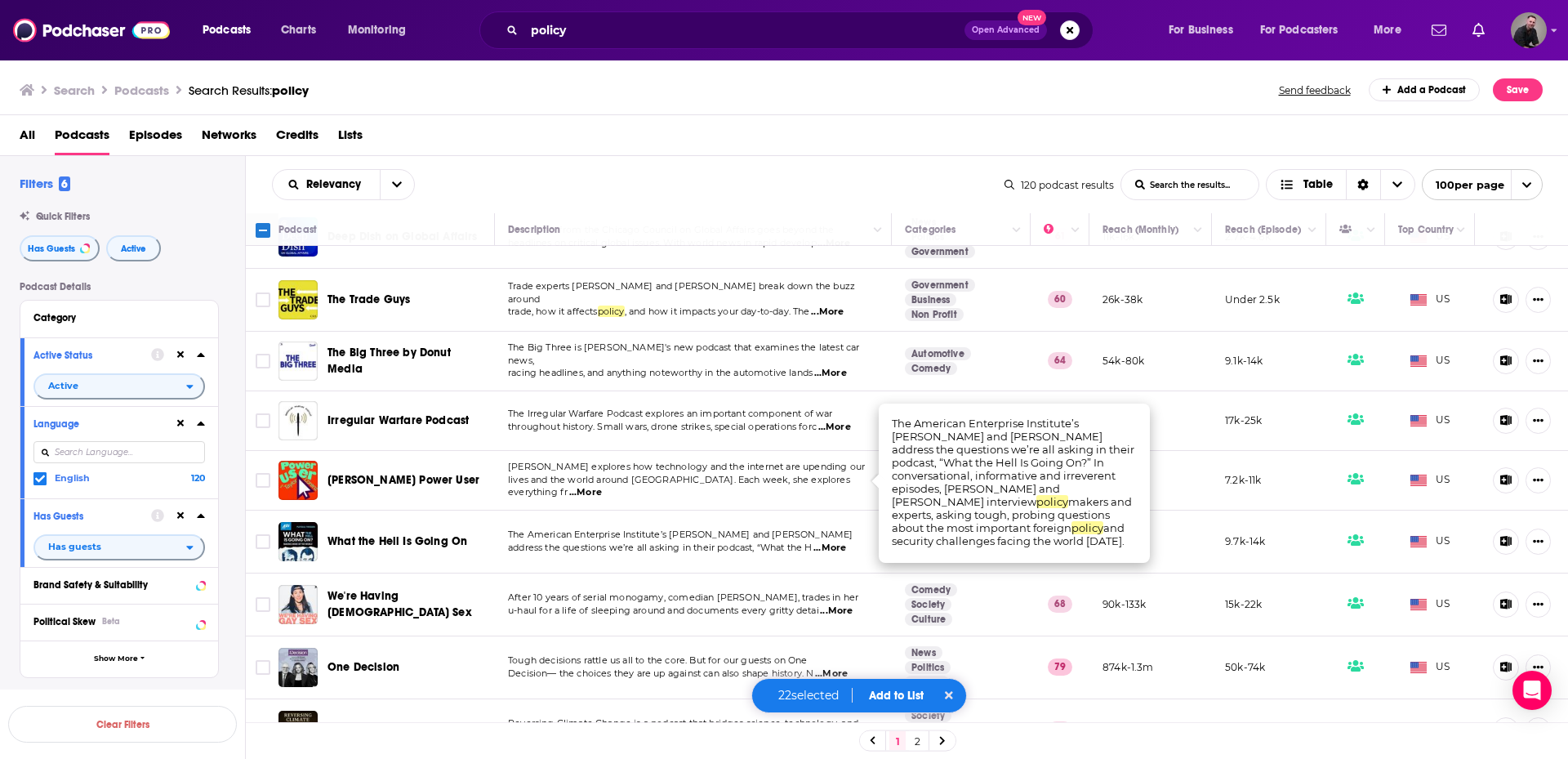
click at [844, 542] on span "...More" at bounding box center [829, 548] width 33 height 13
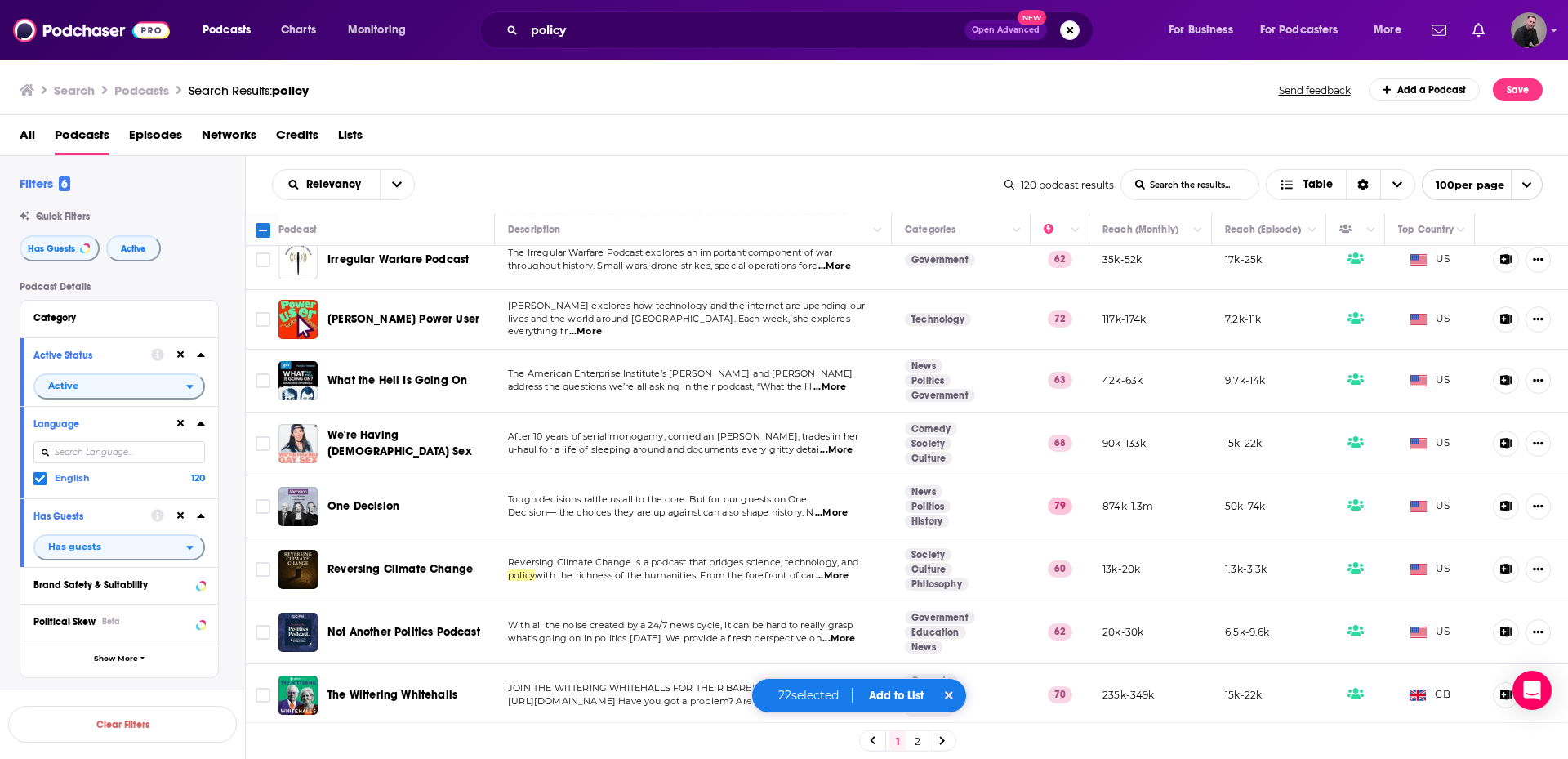
scroll to position [4003, 0]
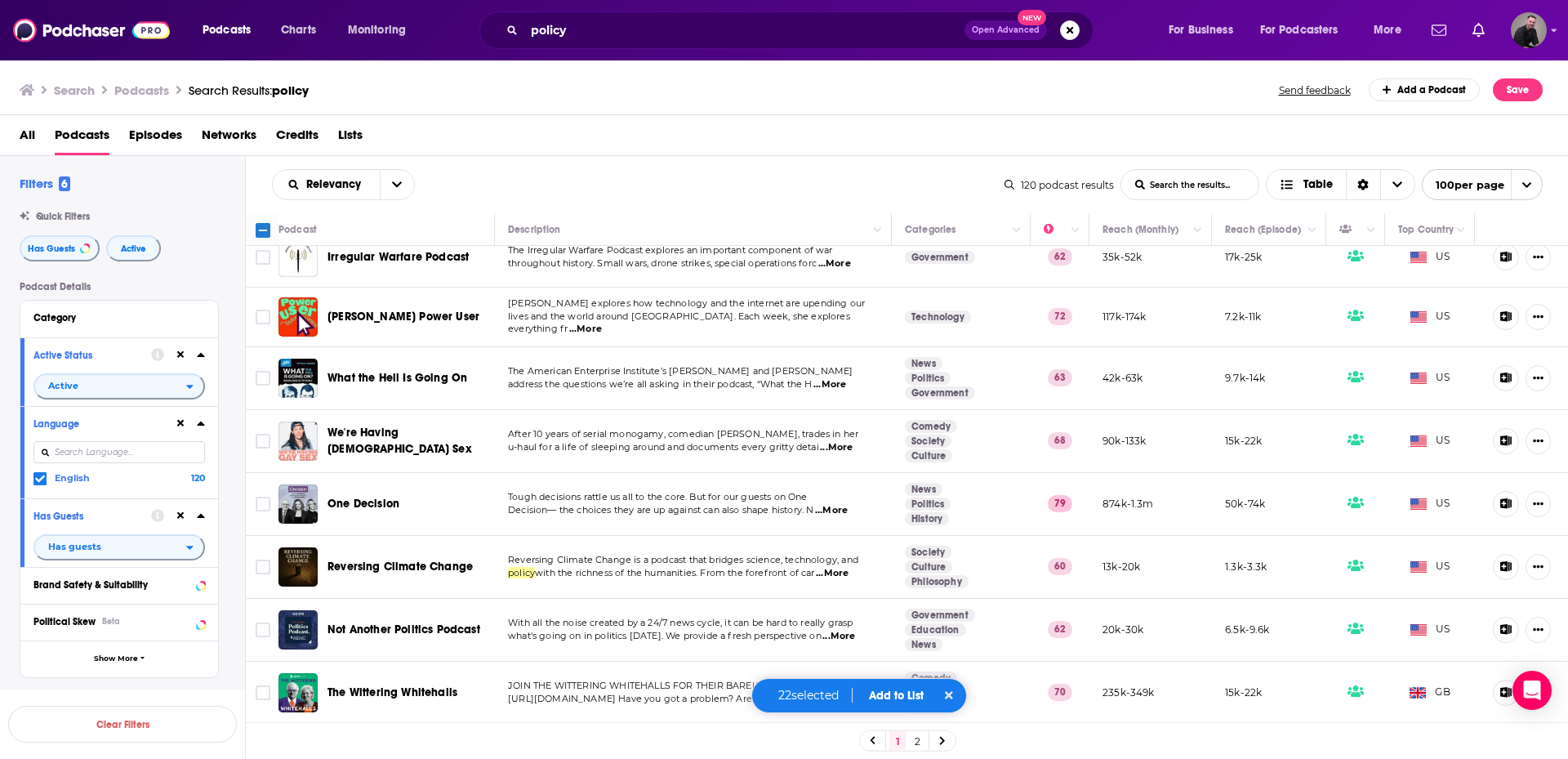
click at [848, 504] on span "...More" at bounding box center [831, 510] width 33 height 13
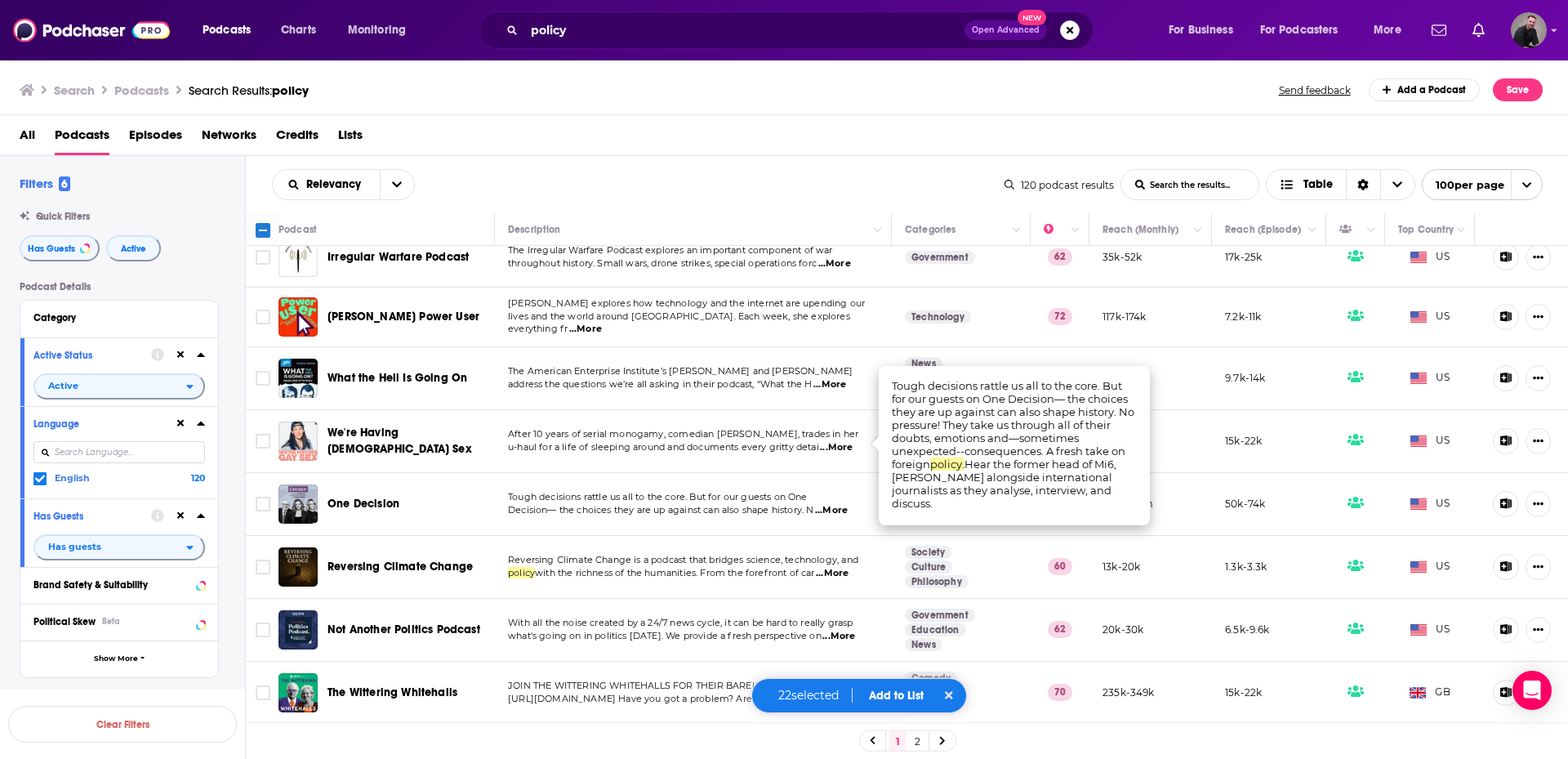
click at [836, 504] on span "...More" at bounding box center [831, 510] width 33 height 13
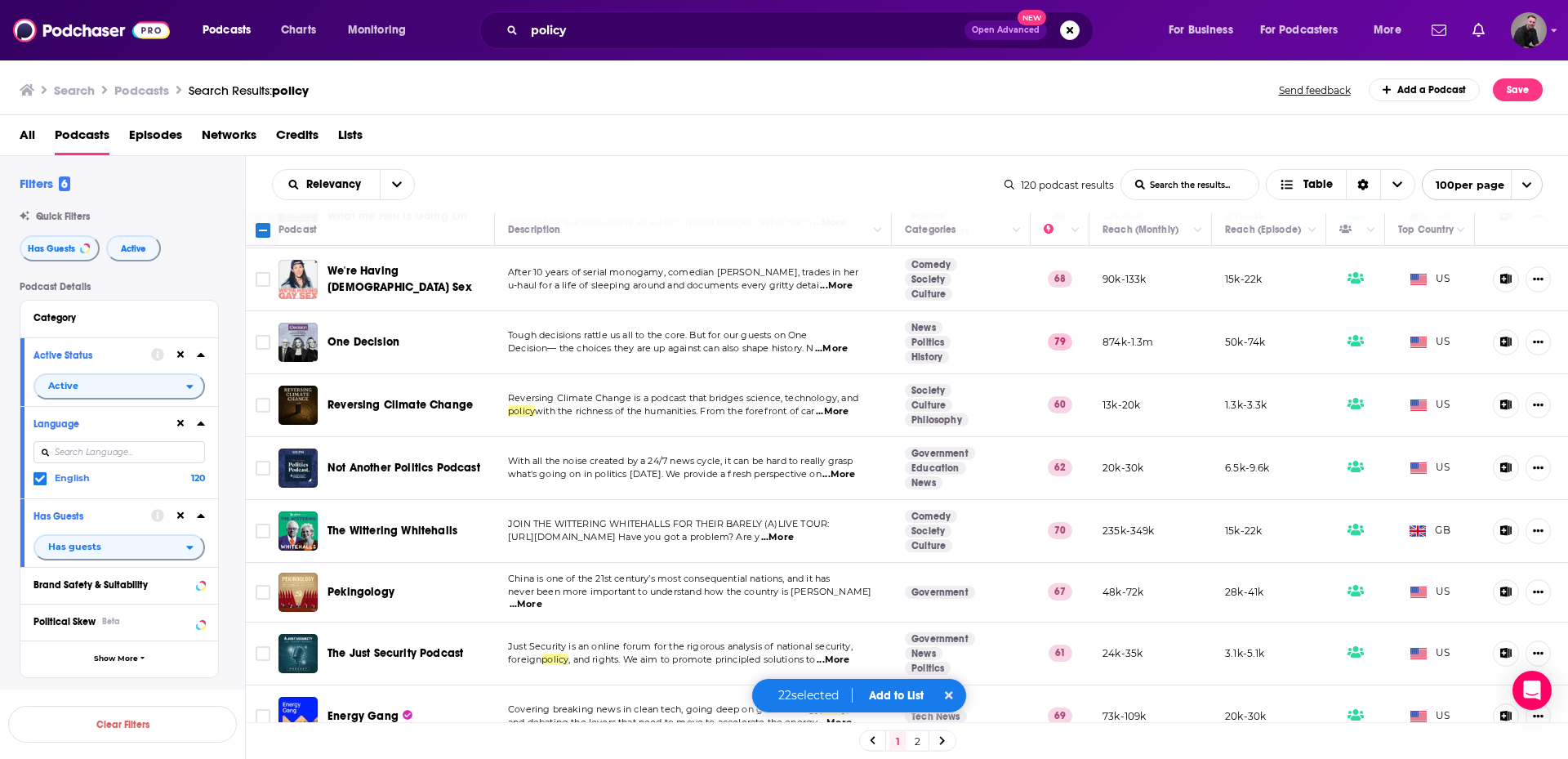
scroll to position [4166, 0]
click at [834, 466] on span "...More" at bounding box center [839, 472] width 33 height 13
click at [794, 529] on span "...More" at bounding box center [778, 535] width 33 height 13
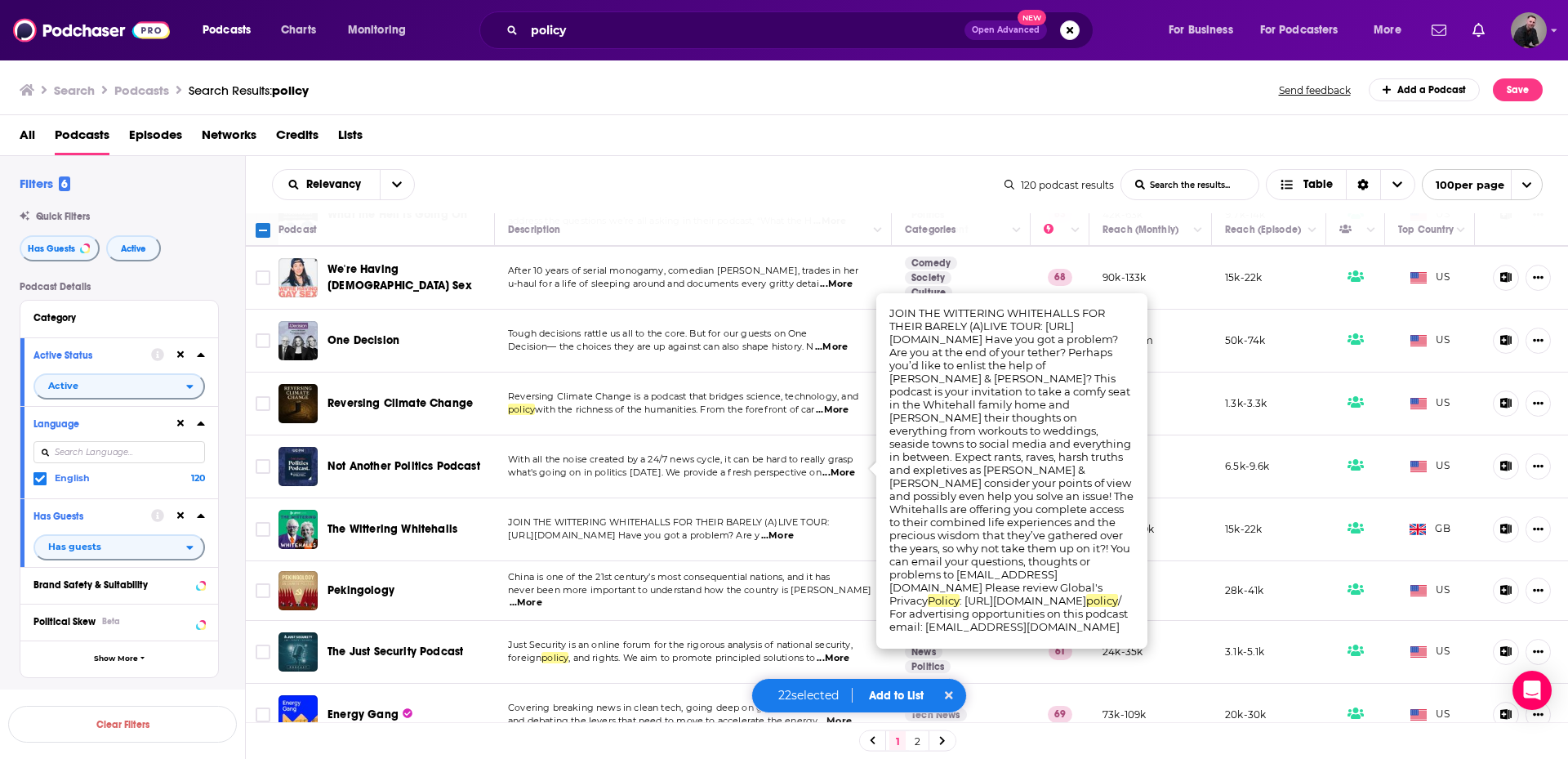
click at [794, 529] on span "...More" at bounding box center [778, 535] width 33 height 13
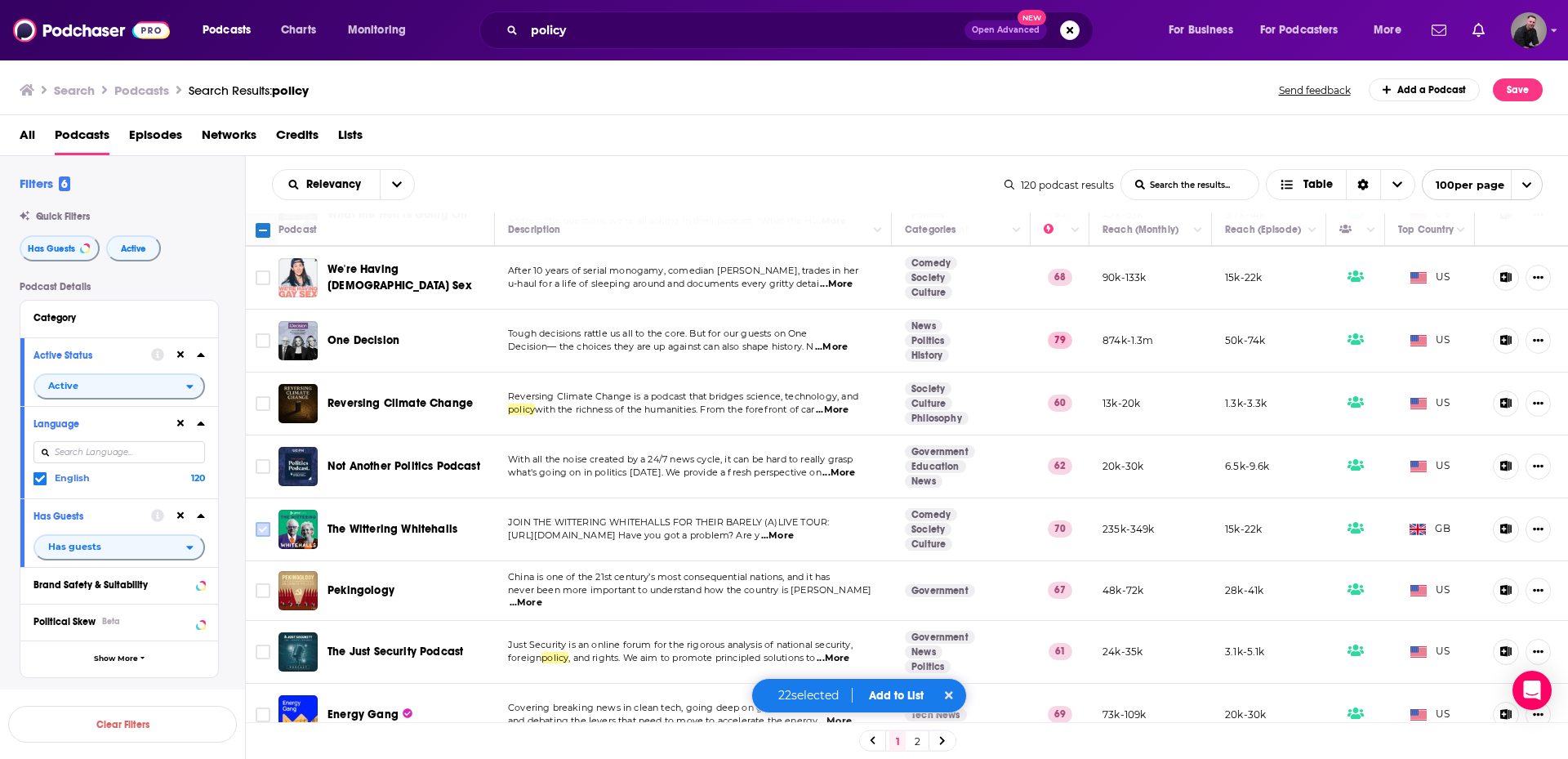
click at [259, 522] on input "Toggle select row" at bounding box center [262, 529] width 14 height 14
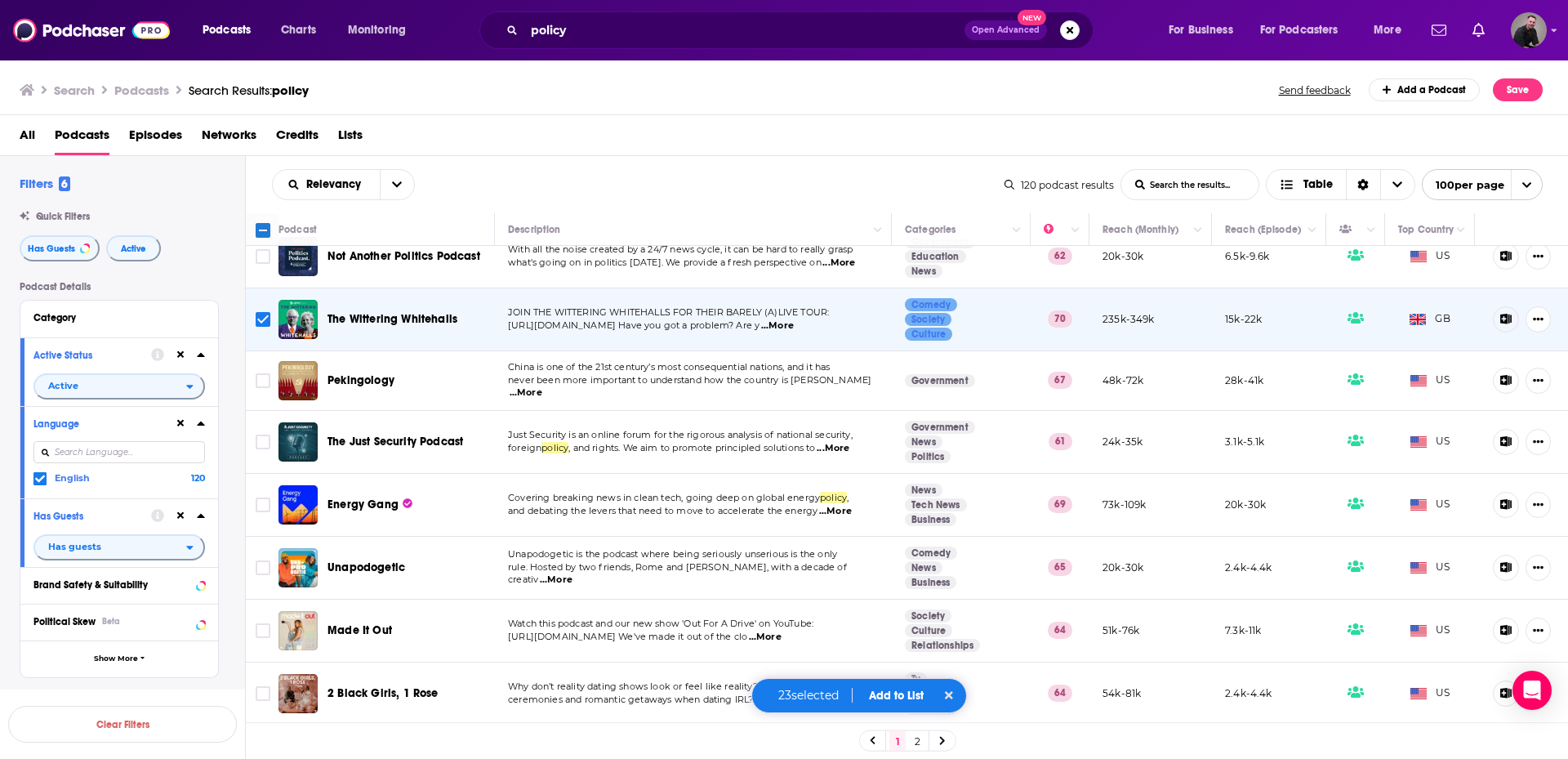
scroll to position [4412, 0]
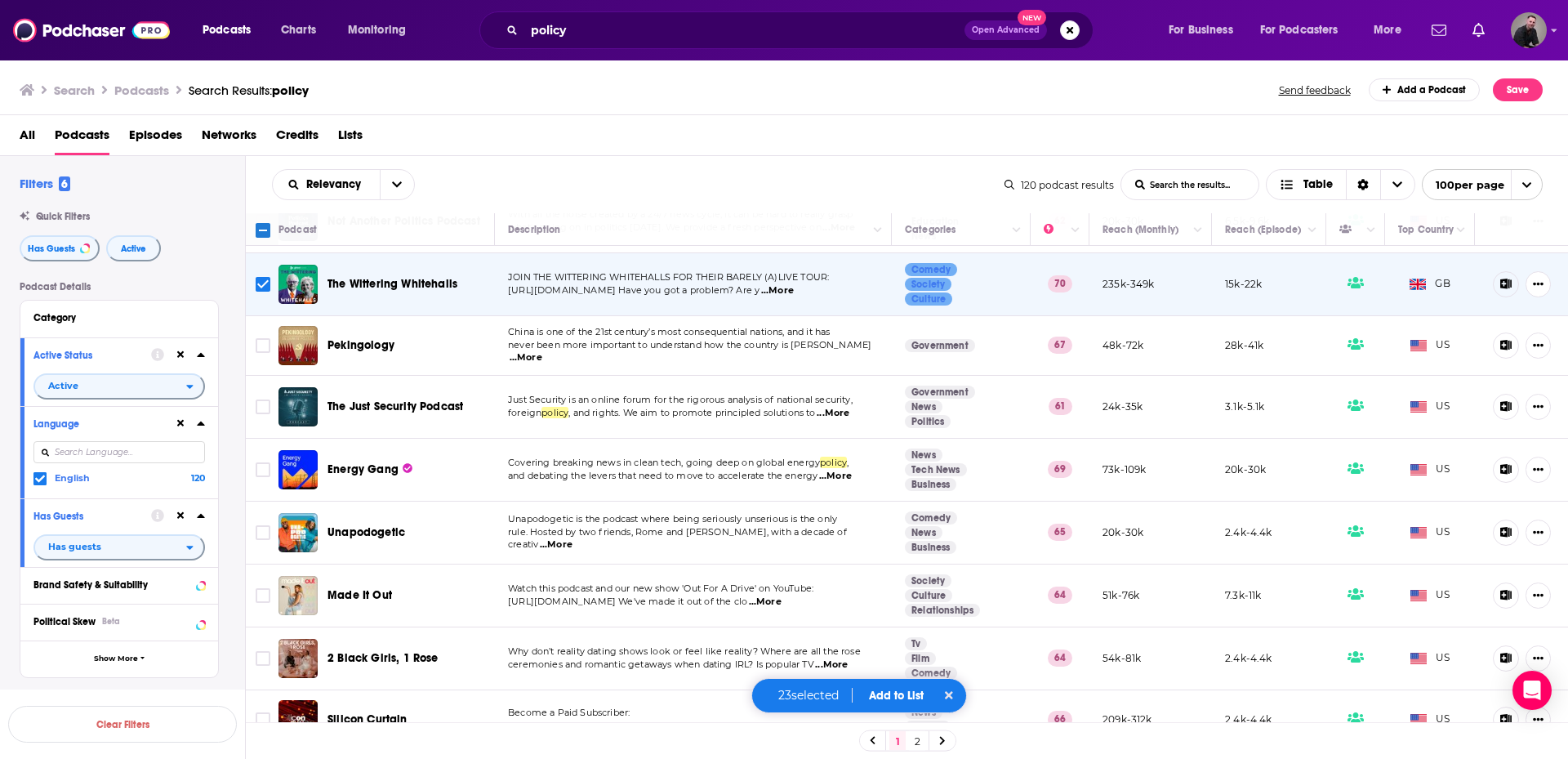
click at [572, 539] on span "...More" at bounding box center [556, 544] width 33 height 13
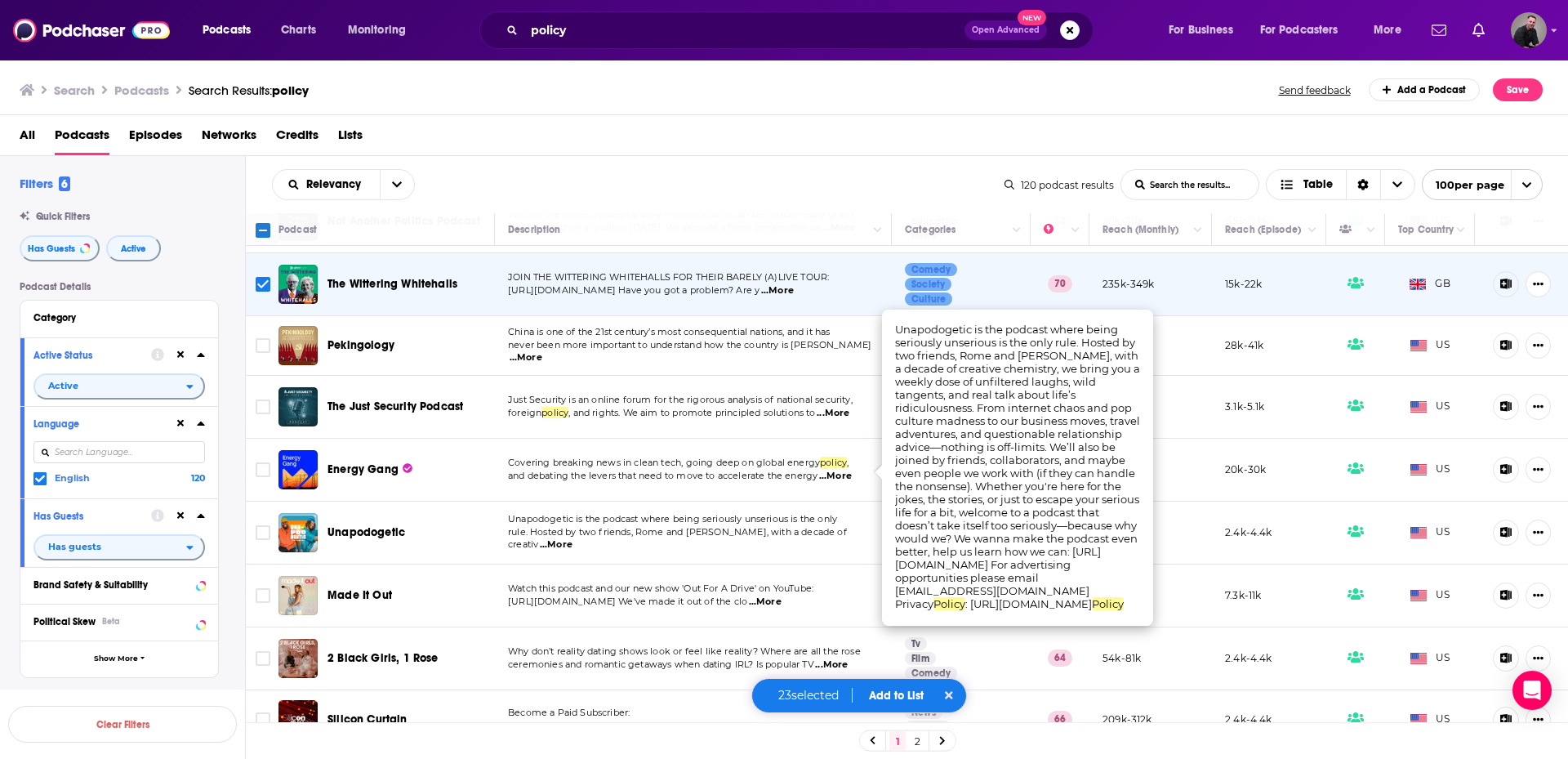
click at [572, 539] on span "...More" at bounding box center [556, 544] width 33 height 13
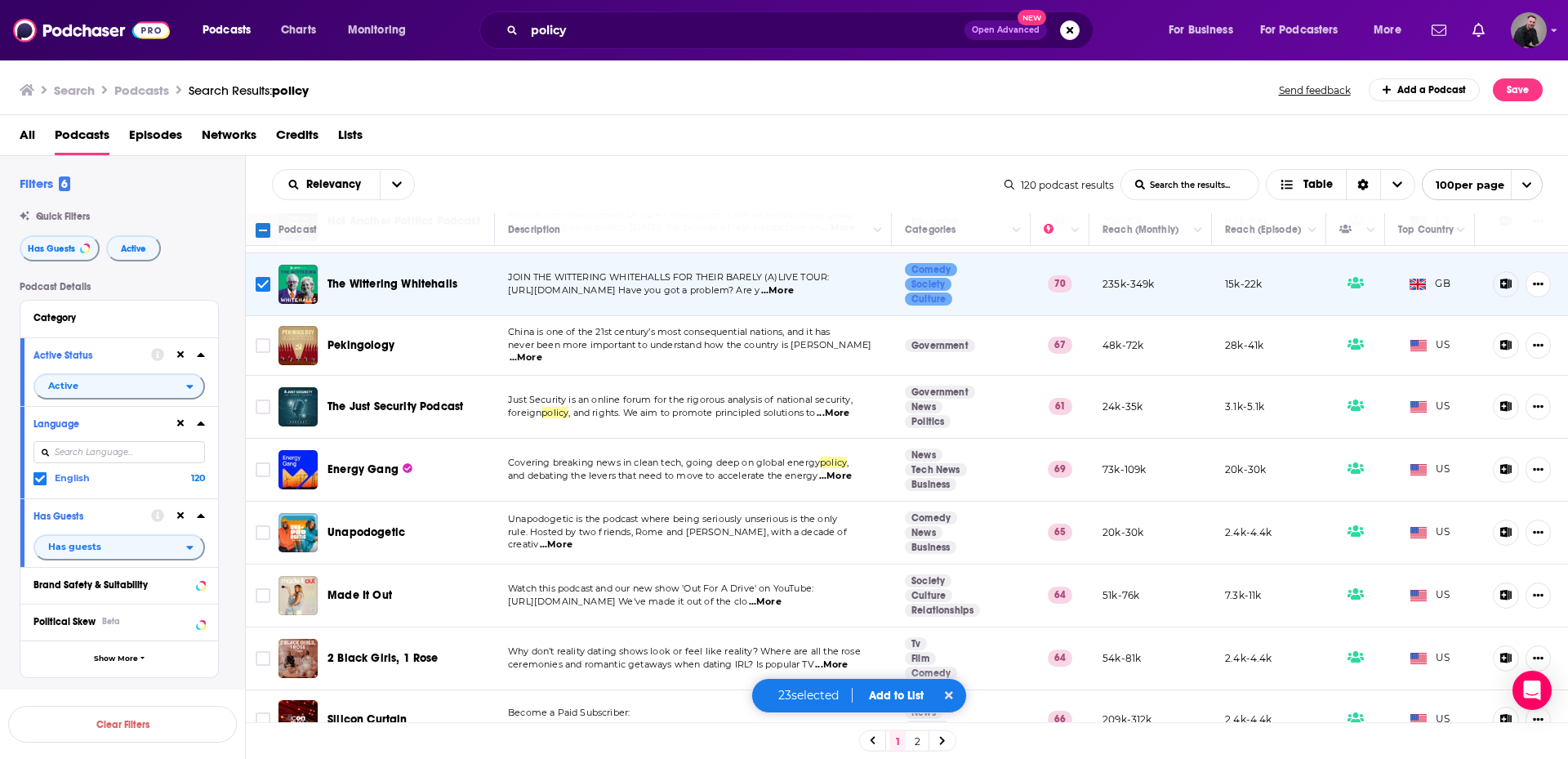
click at [572, 539] on span "...More" at bounding box center [556, 544] width 33 height 13
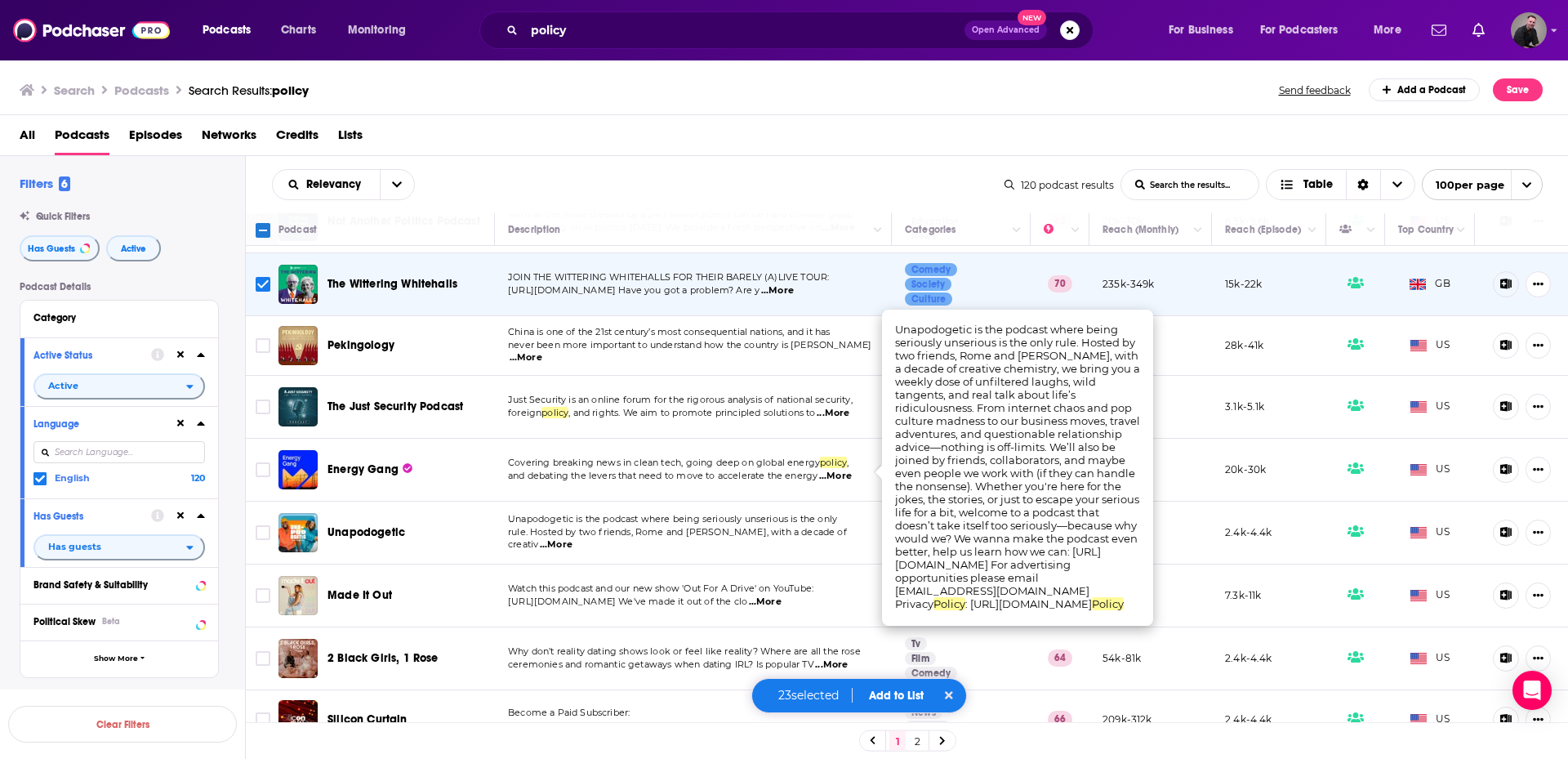
click at [572, 539] on span "...More" at bounding box center [556, 544] width 33 height 13
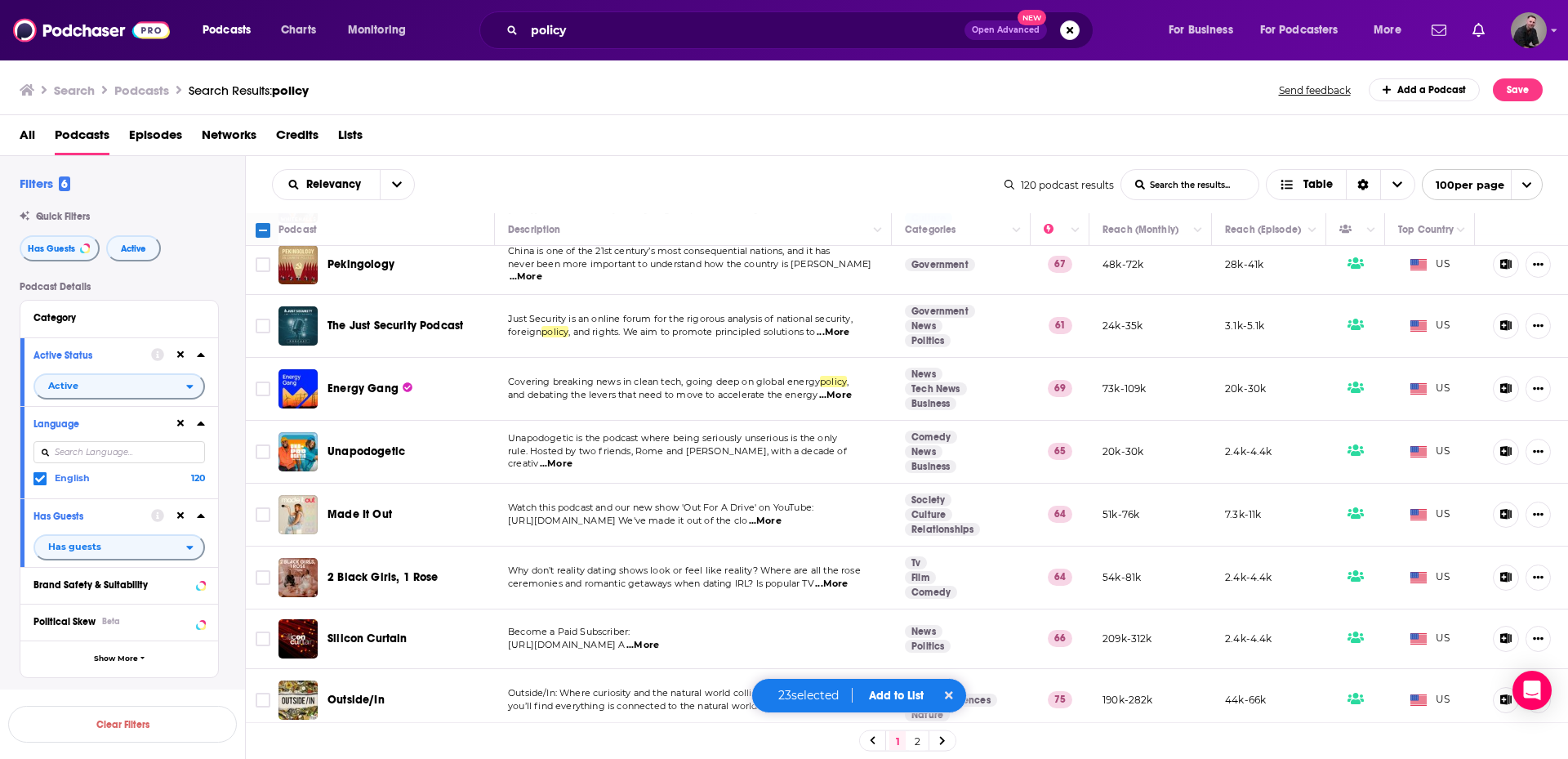
scroll to position [4493, 0]
click at [782, 514] on span "...More" at bounding box center [765, 520] width 33 height 13
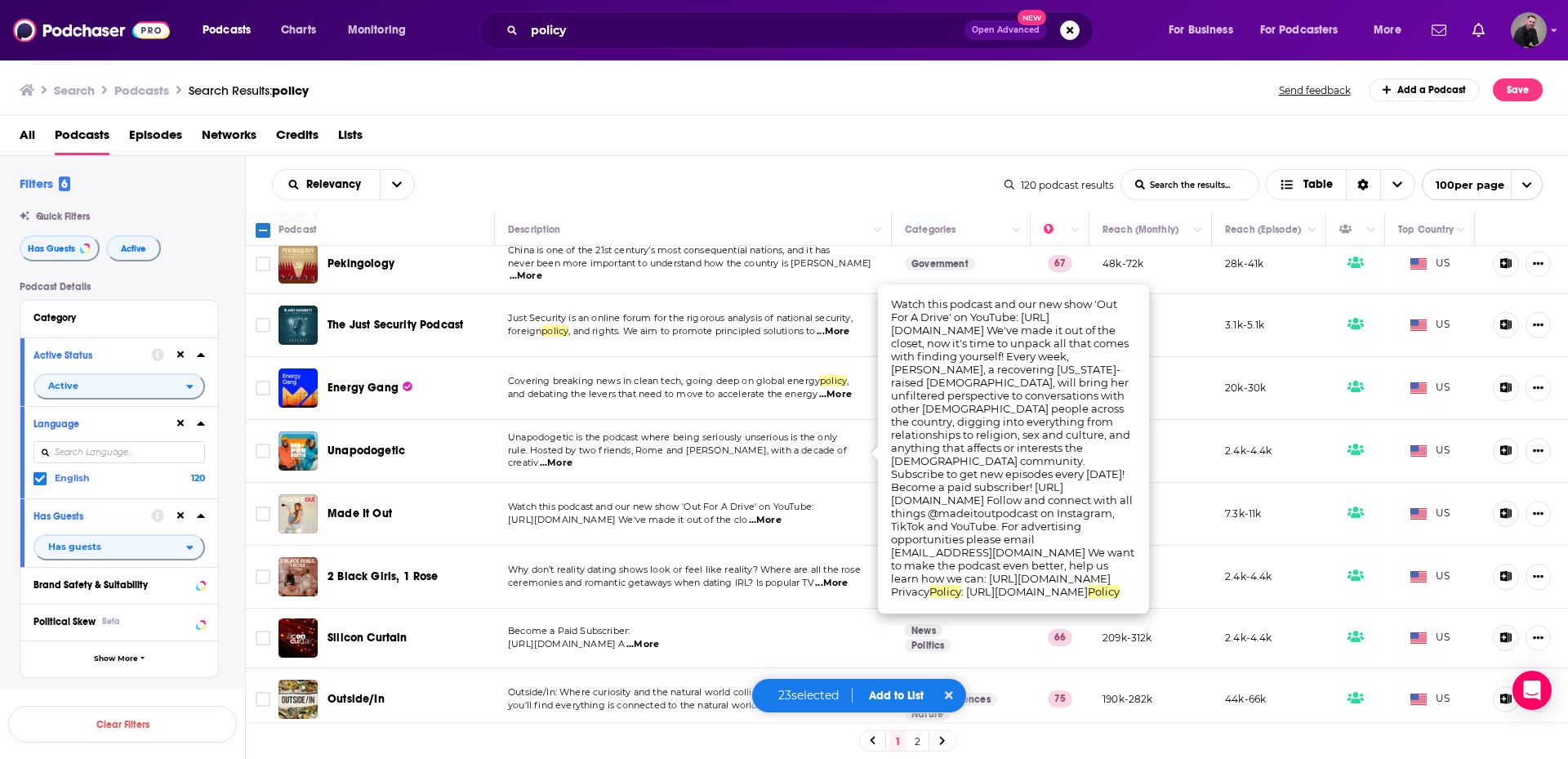
click at [782, 514] on span "...More" at bounding box center [765, 520] width 33 height 13
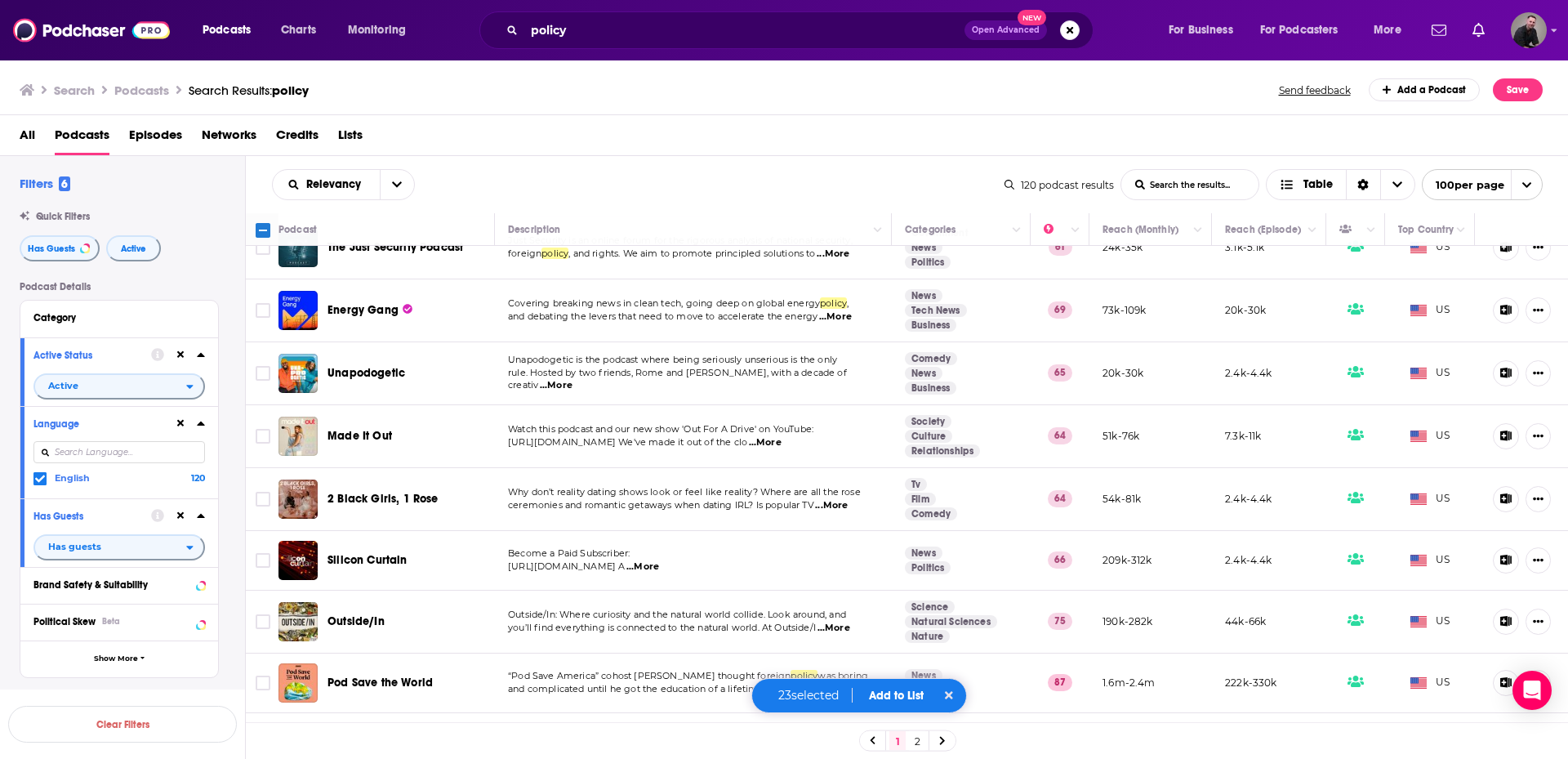
scroll to position [4574, 0]
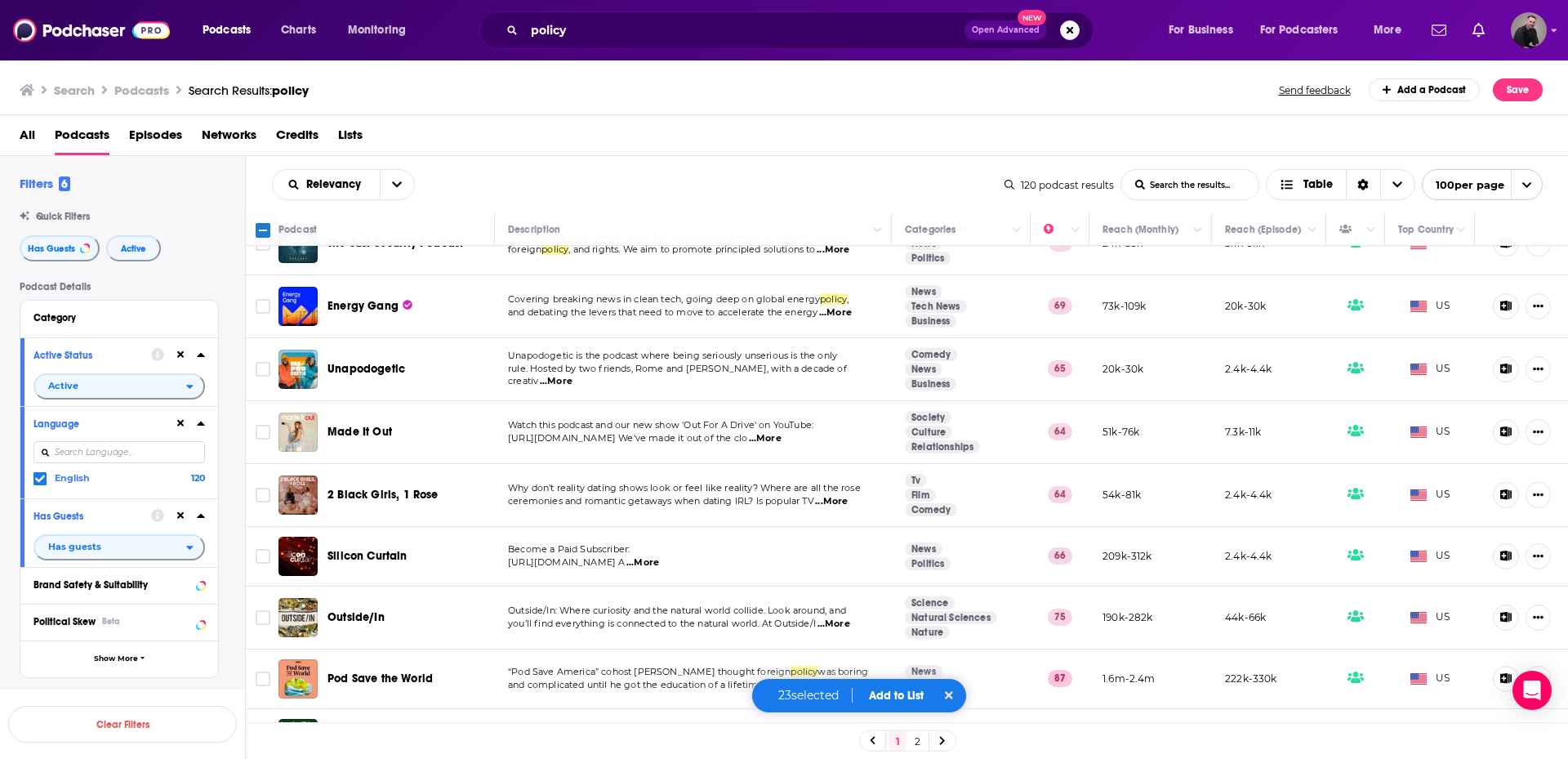
click at [659, 556] on span "...More" at bounding box center [643, 562] width 33 height 13
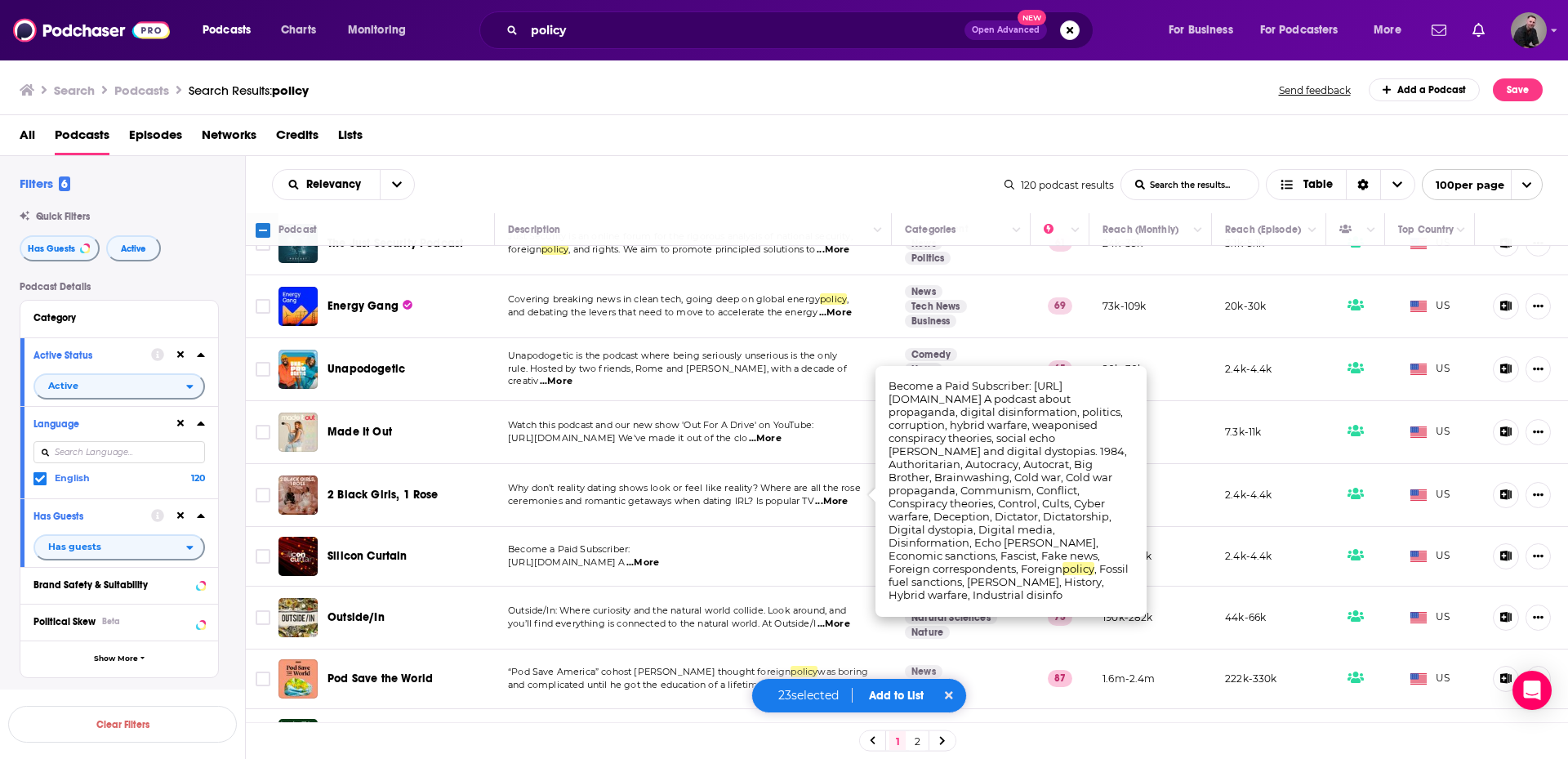
click at [659, 556] on span "...More" at bounding box center [643, 562] width 33 height 13
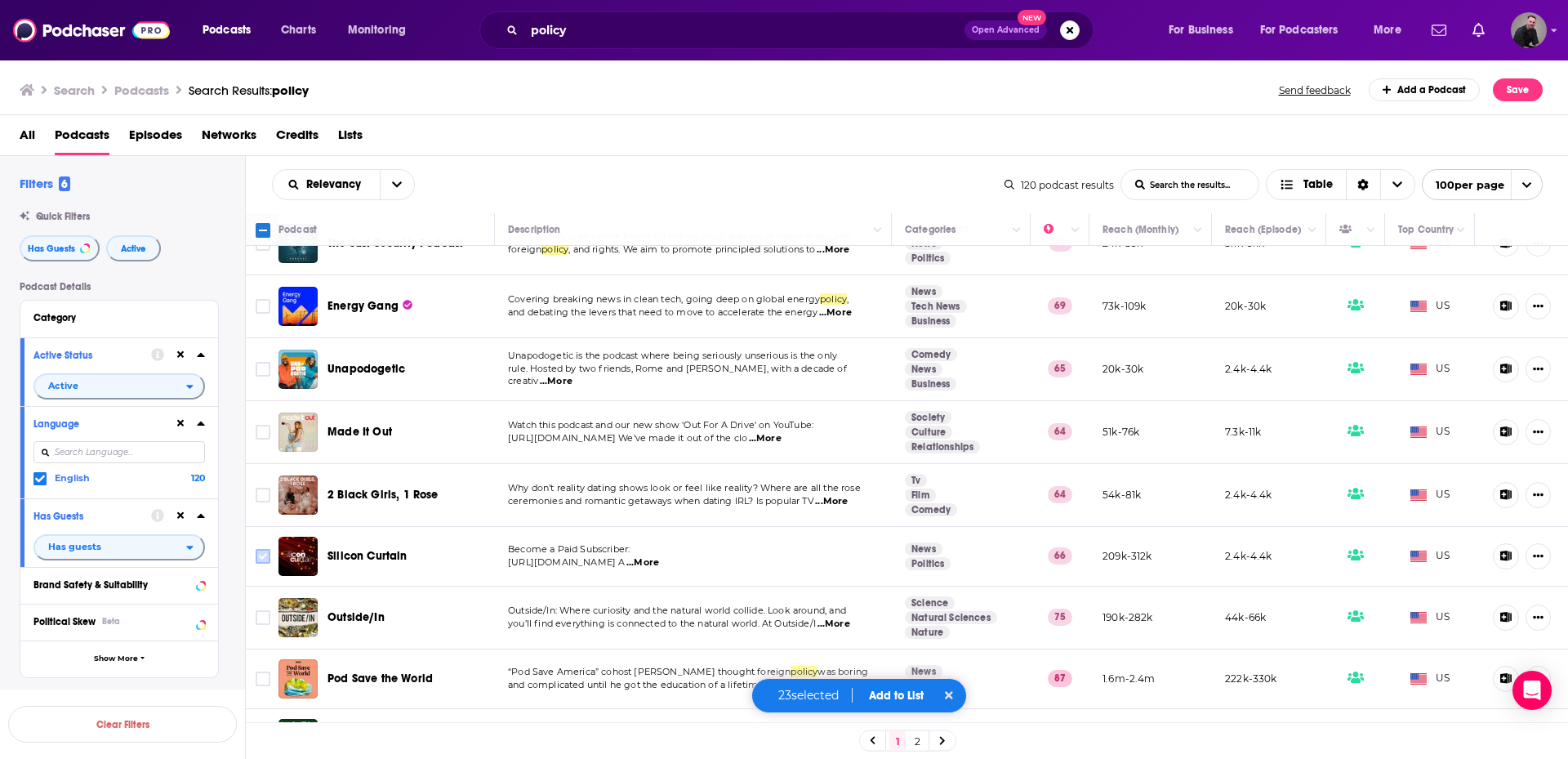
click at [262, 549] on input "Toggle select row" at bounding box center [262, 555] width 14 height 14
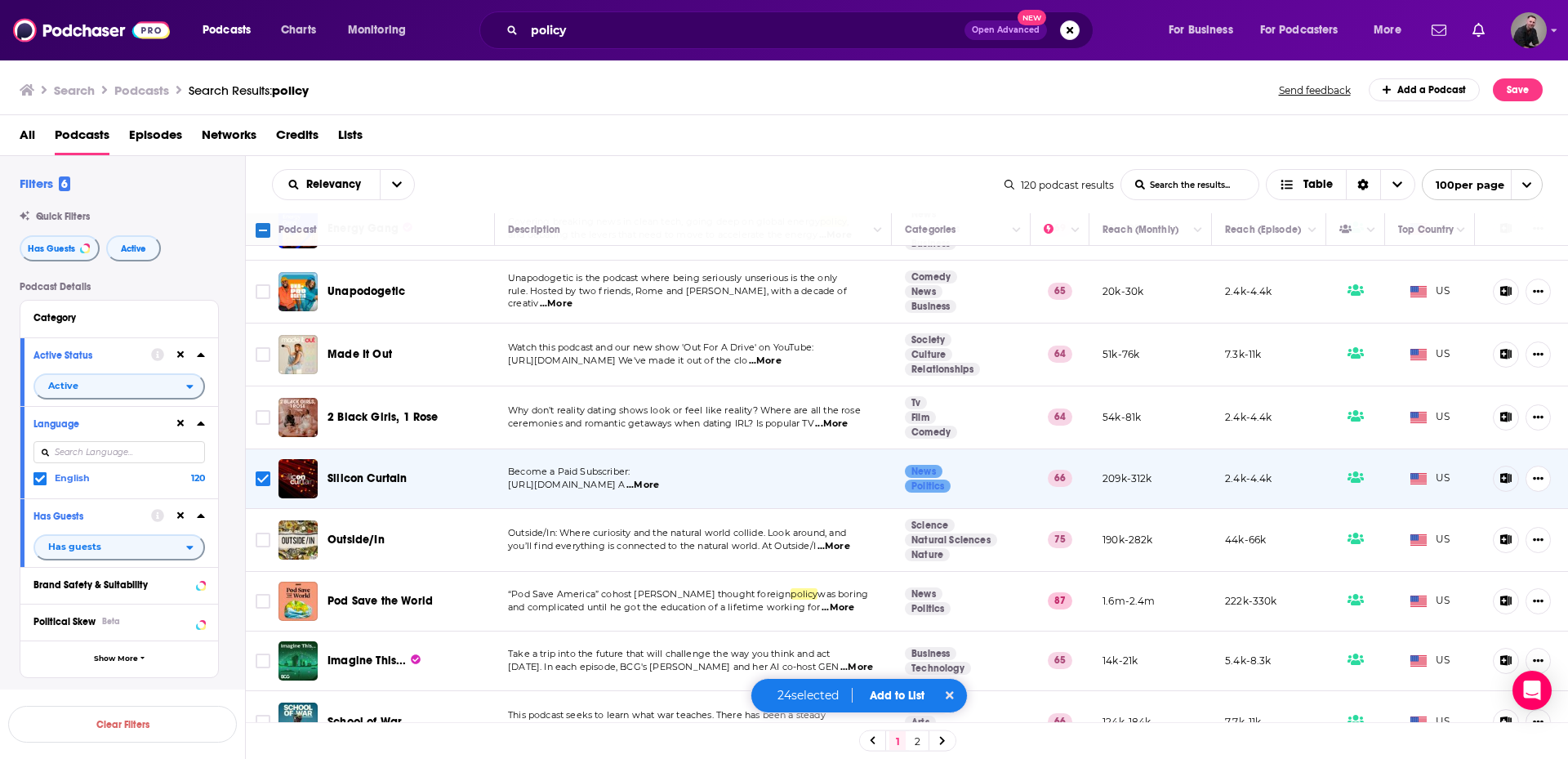
scroll to position [4656, 0]
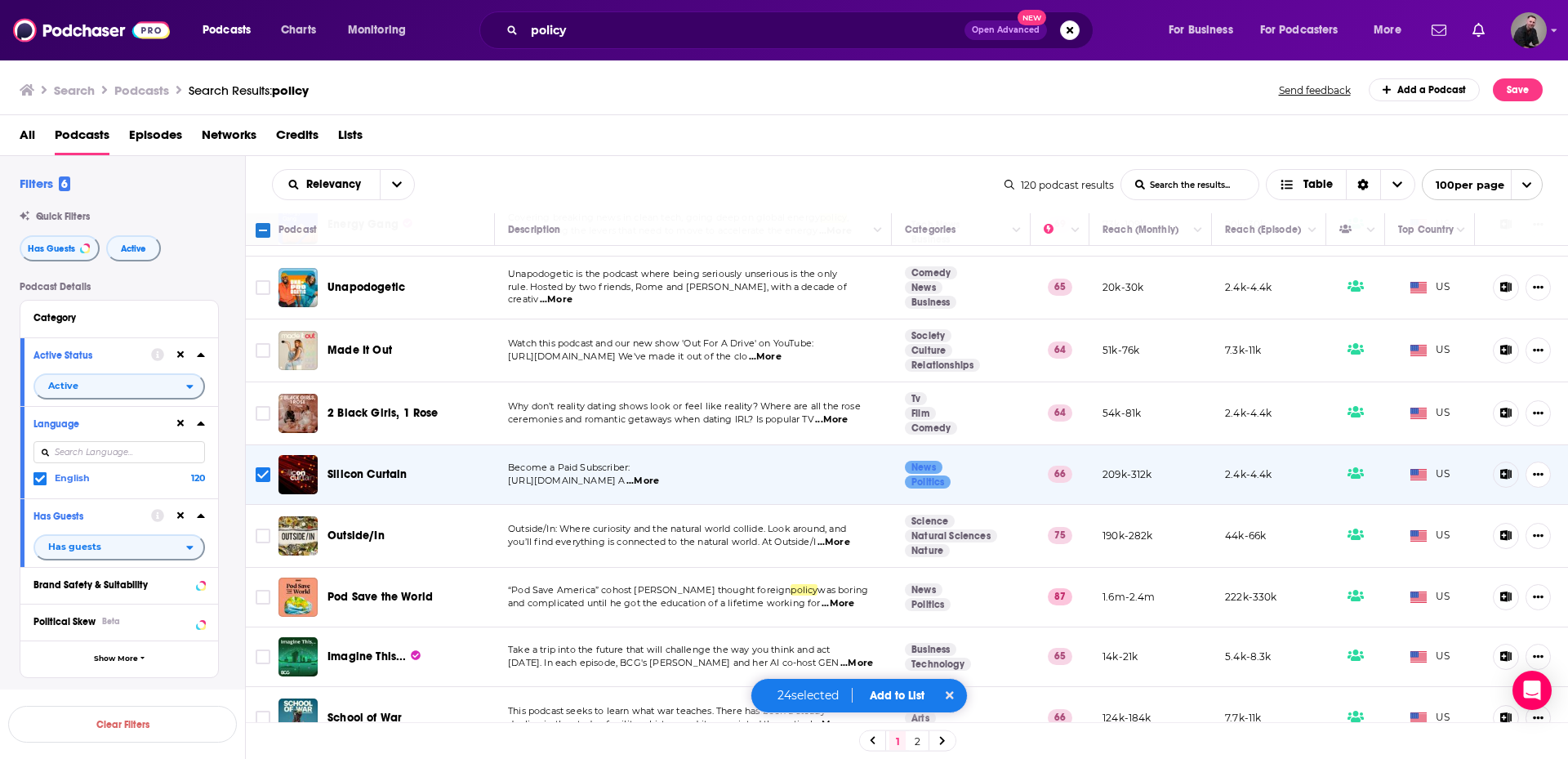
click at [847, 536] on span "...More" at bounding box center [834, 542] width 33 height 13
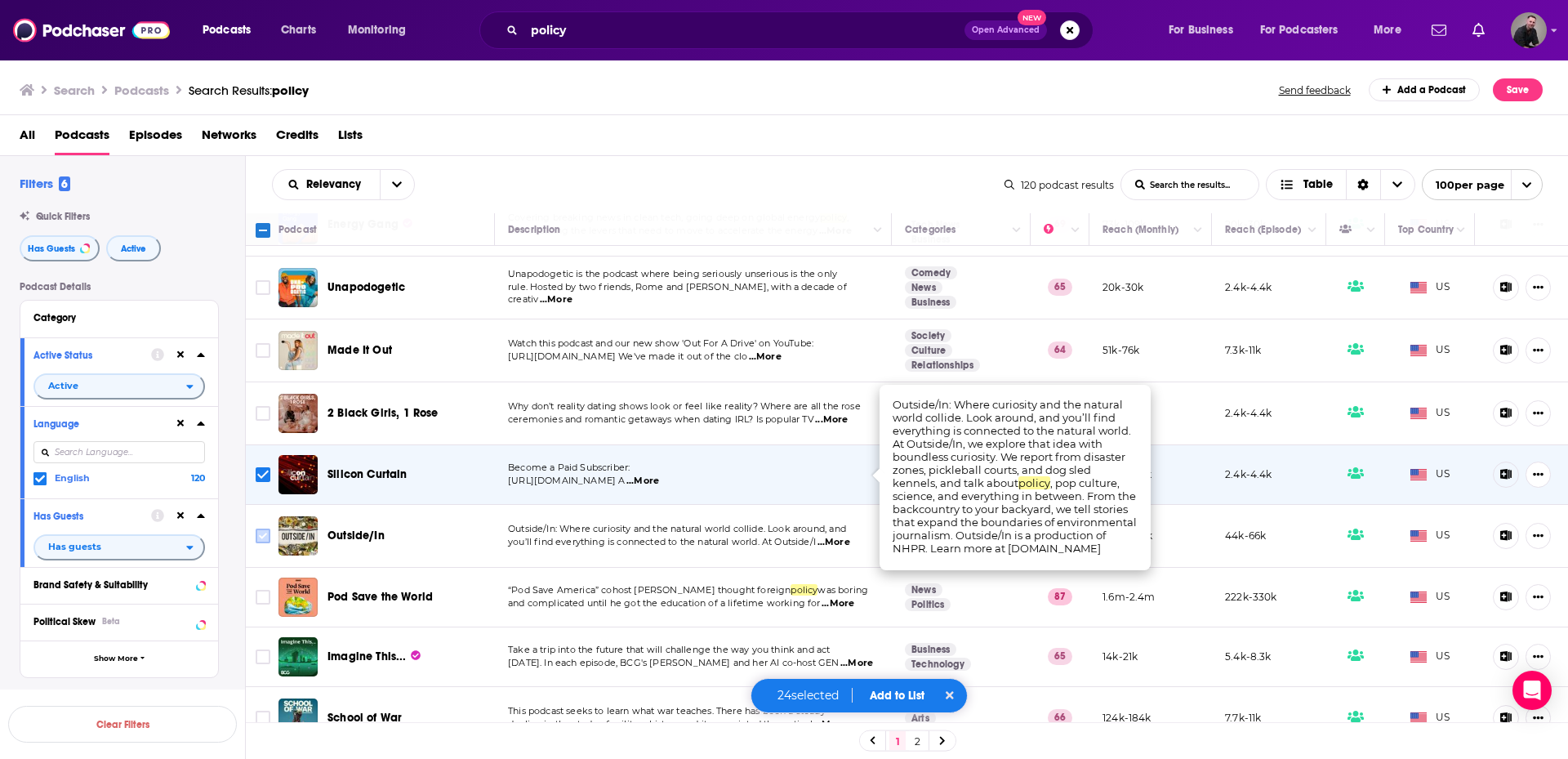
click at [263, 528] on input "Toggle select row" at bounding box center [262, 535] width 14 height 14
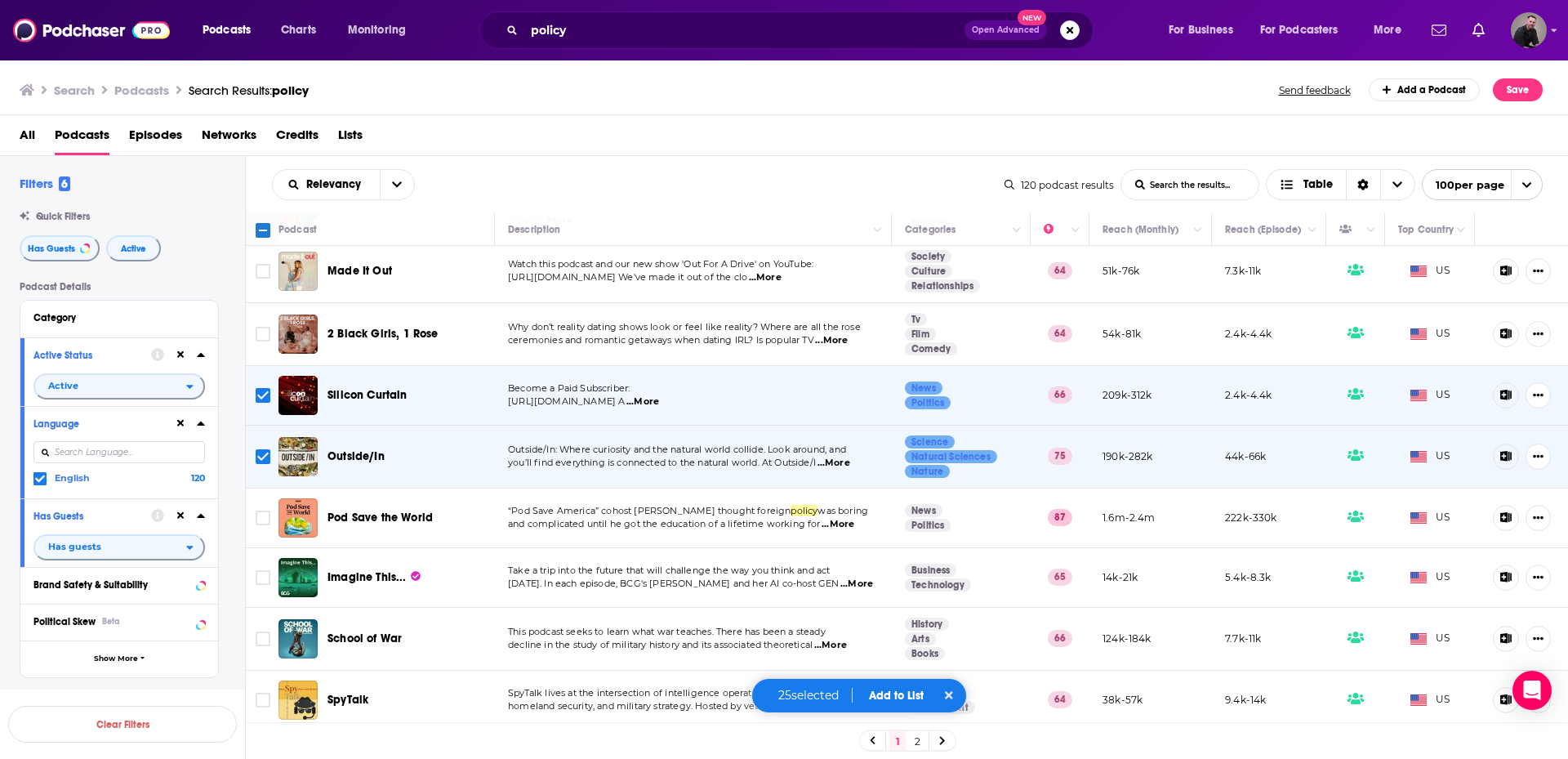
scroll to position [4738, 0]
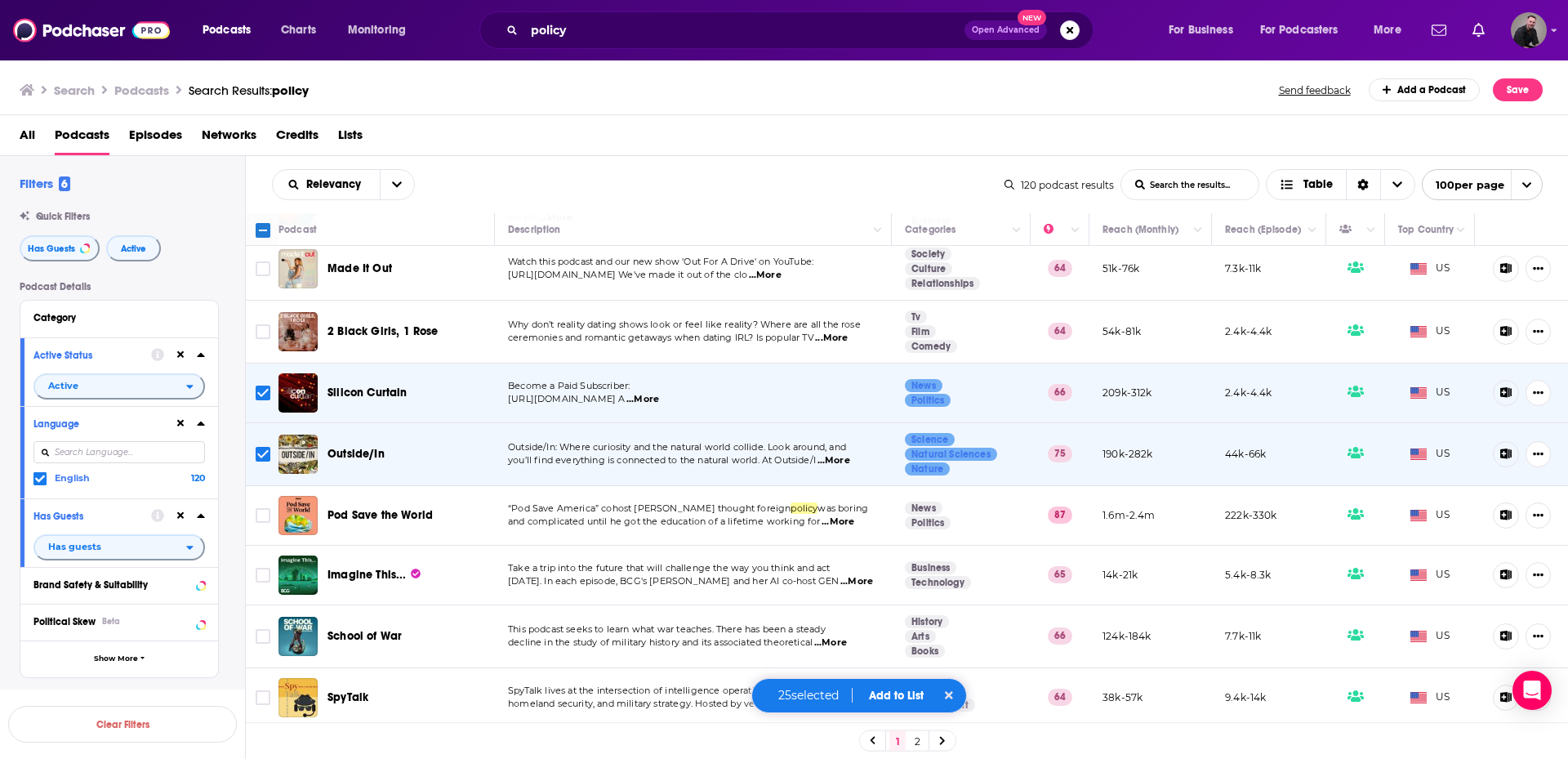
click at [841, 575] on span "...More" at bounding box center [857, 581] width 33 height 13
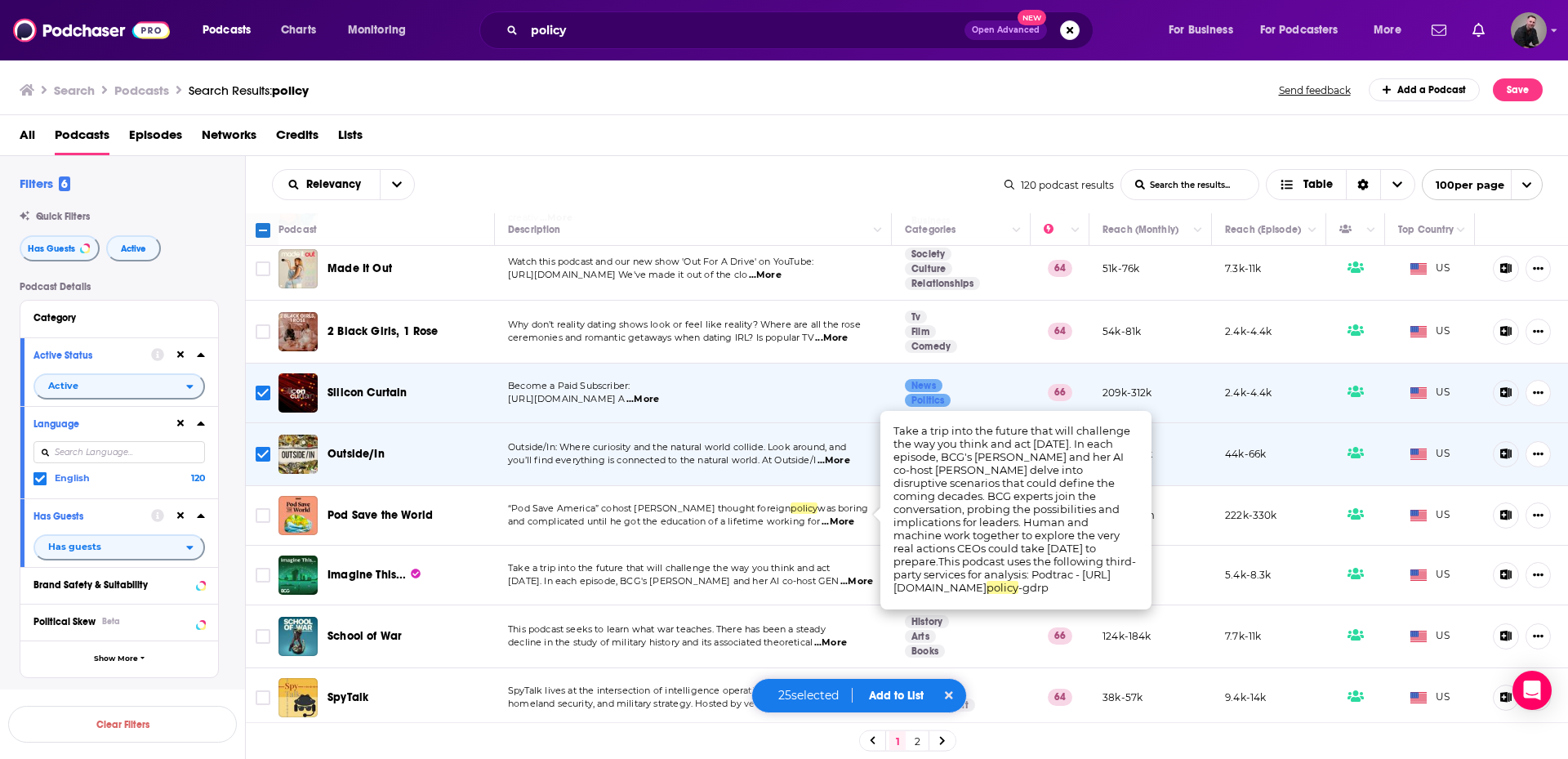
click at [841, 575] on span "...More" at bounding box center [857, 581] width 33 height 13
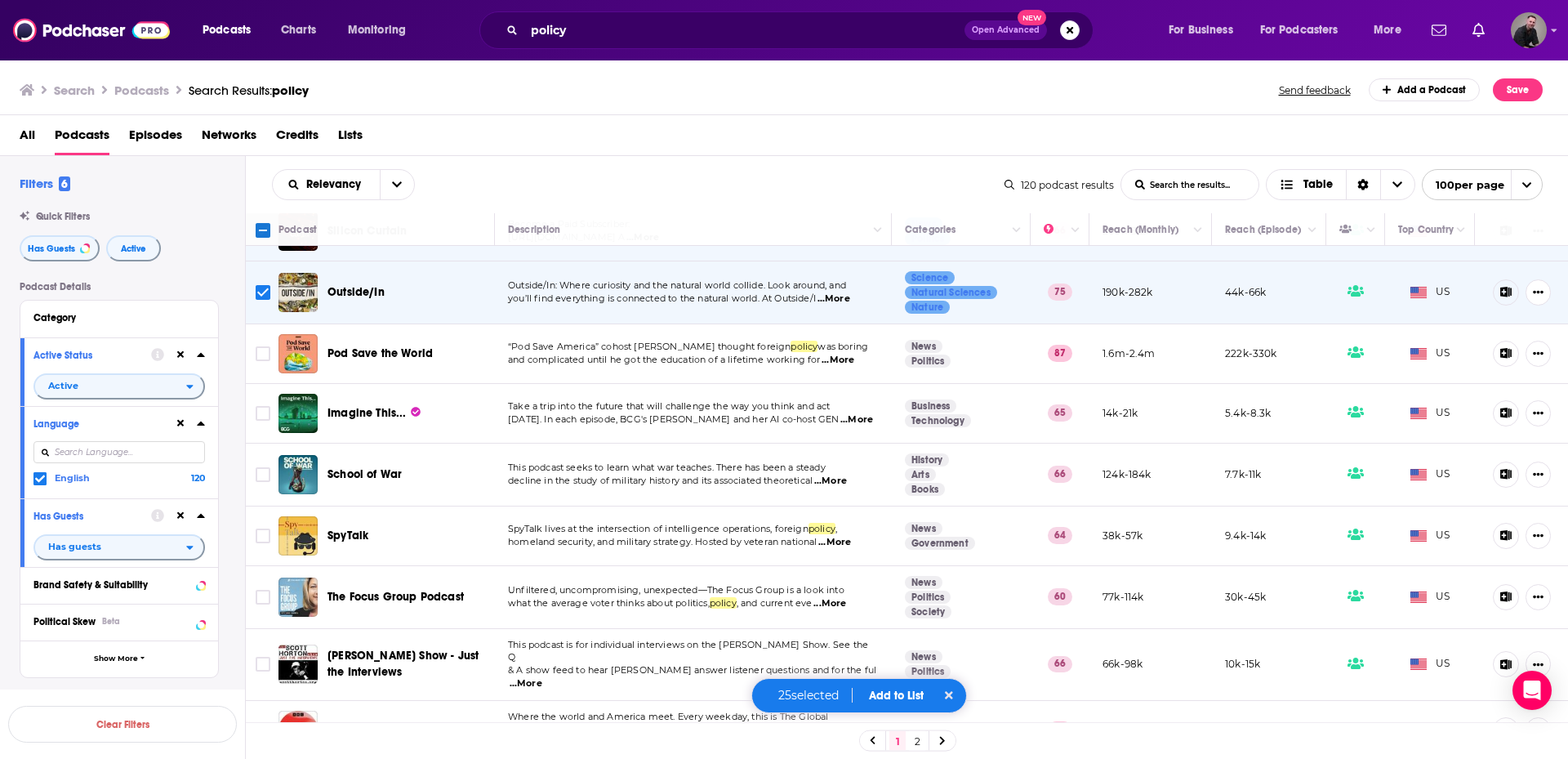
scroll to position [4901, 0]
click at [840, 595] on span "...More" at bounding box center [829, 601] width 33 height 13
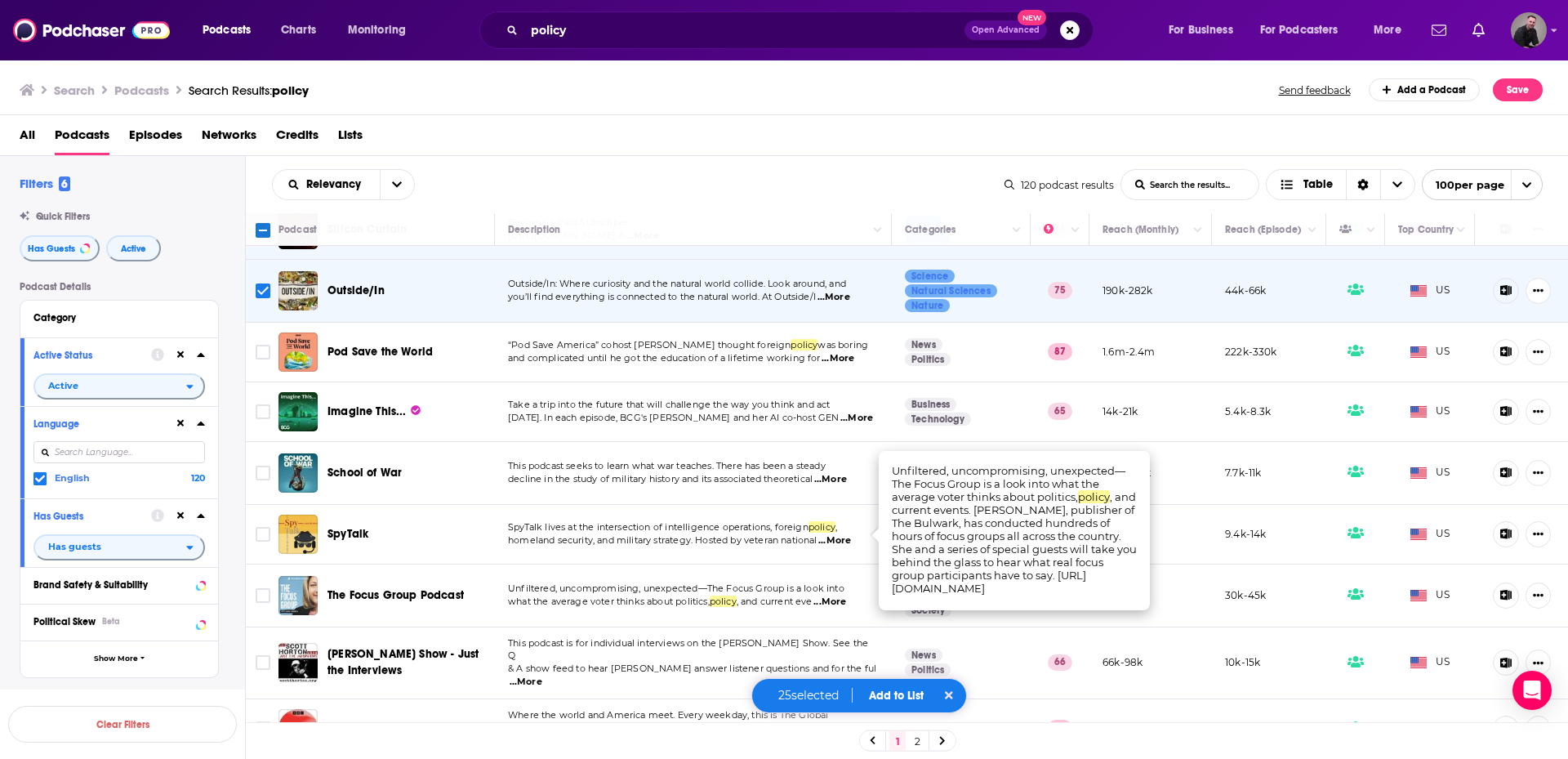
click at [840, 595] on span "...More" at bounding box center [829, 601] width 33 height 13
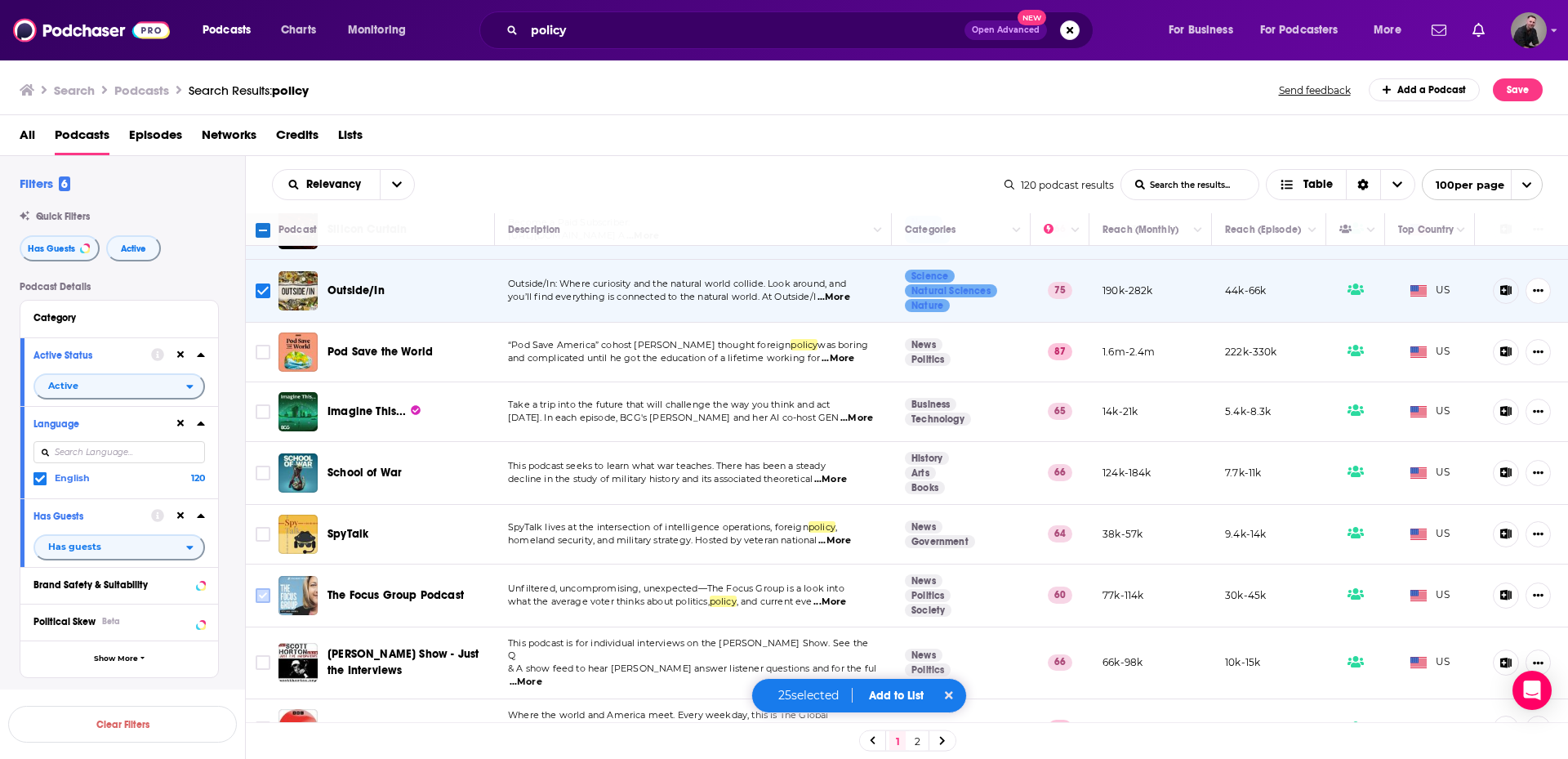
click at [259, 589] on input "Toggle select row" at bounding box center [262, 595] width 14 height 14
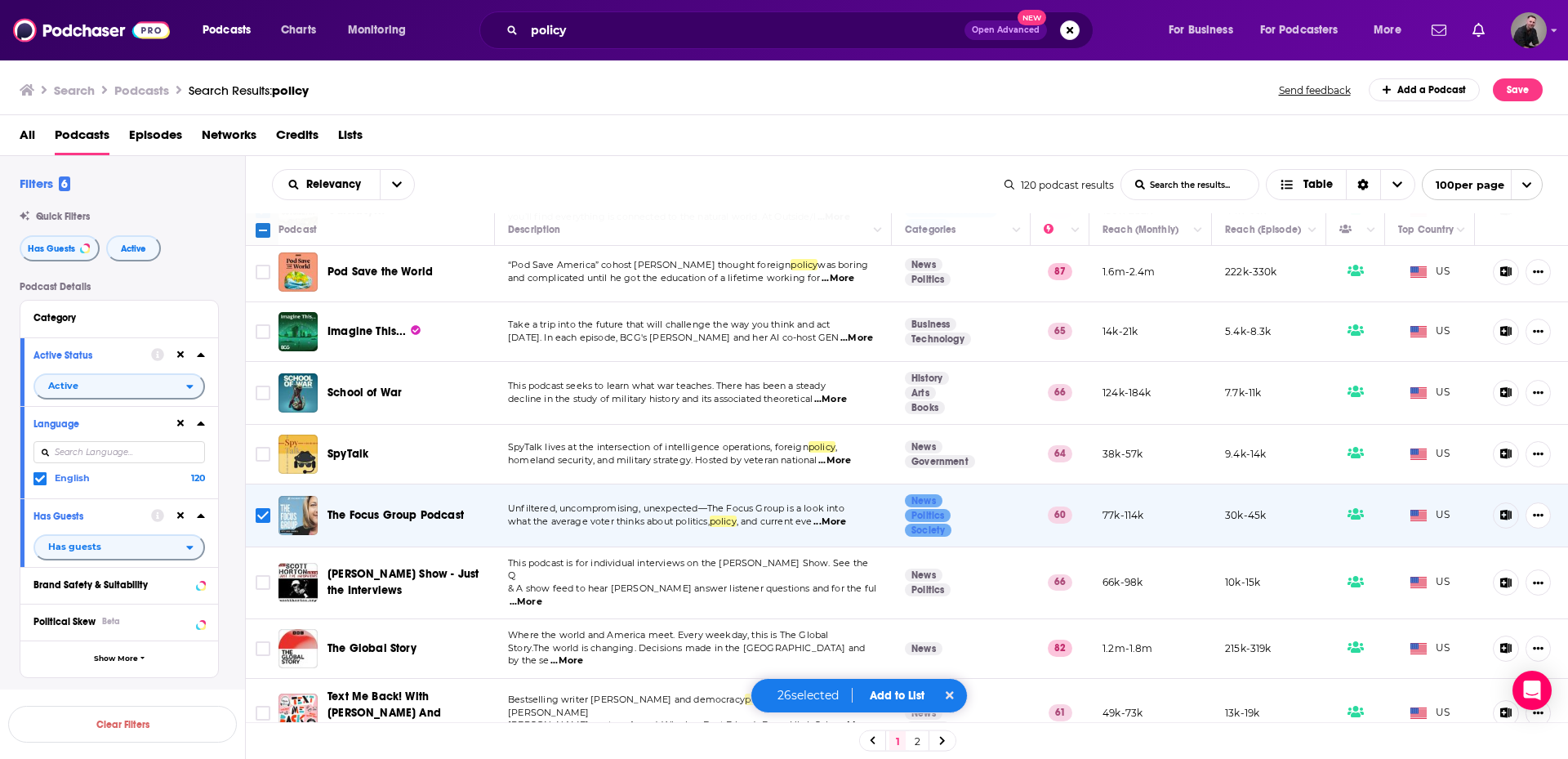
scroll to position [4983, 0]
click at [543, 594] on span "...More" at bounding box center [526, 600] width 33 height 13
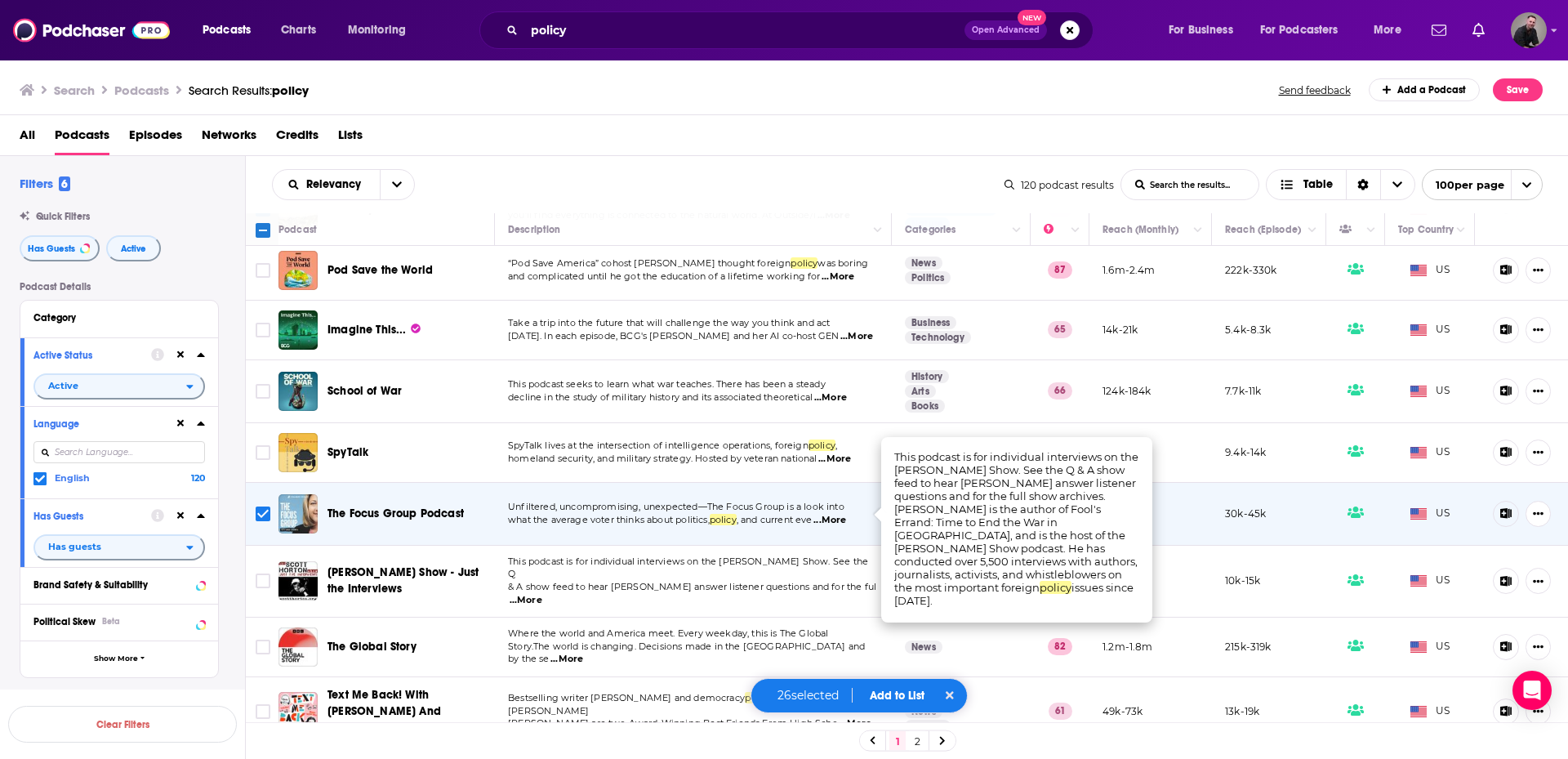
click at [543, 594] on span "...More" at bounding box center [526, 600] width 33 height 13
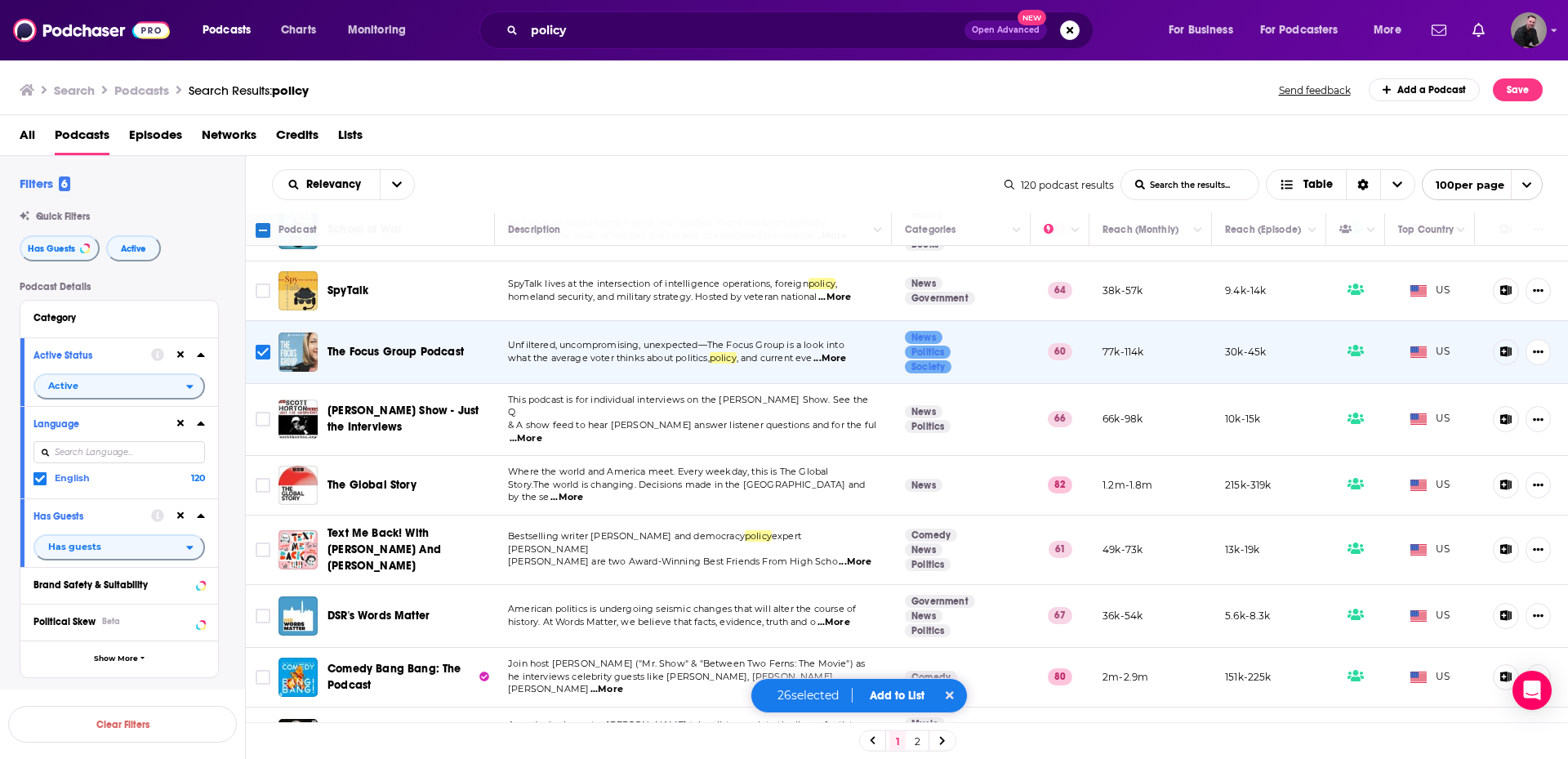
scroll to position [5146, 0]
click at [845, 514] on td "Bestselling writer Lindy West and democracy policy expert Meagan Hatcher-Mays a…" at bounding box center [694, 549] width 397 height 70
click at [845, 554] on span "...More" at bounding box center [855, 560] width 33 height 13
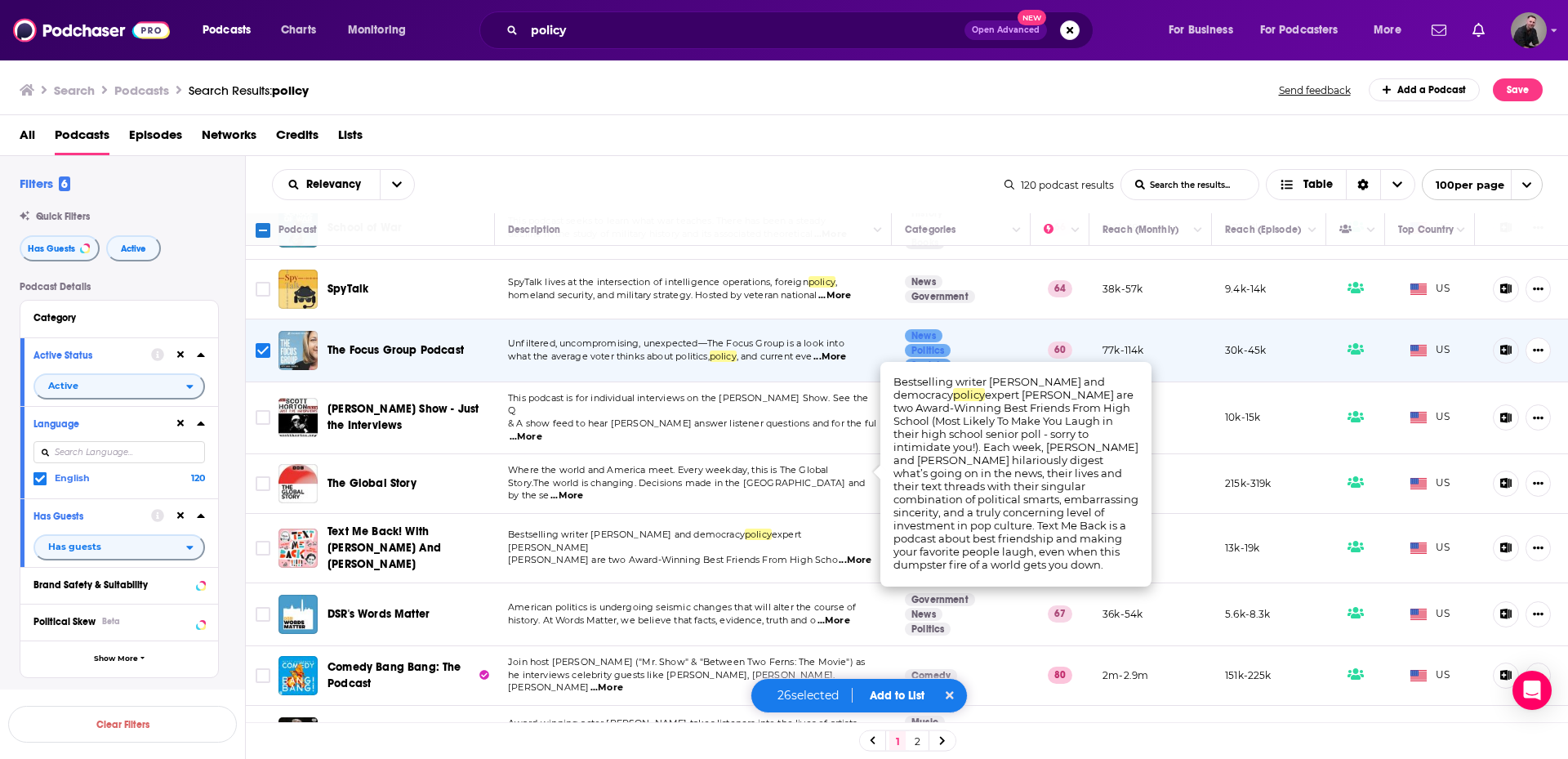
click at [845, 554] on span "...More" at bounding box center [855, 560] width 33 height 13
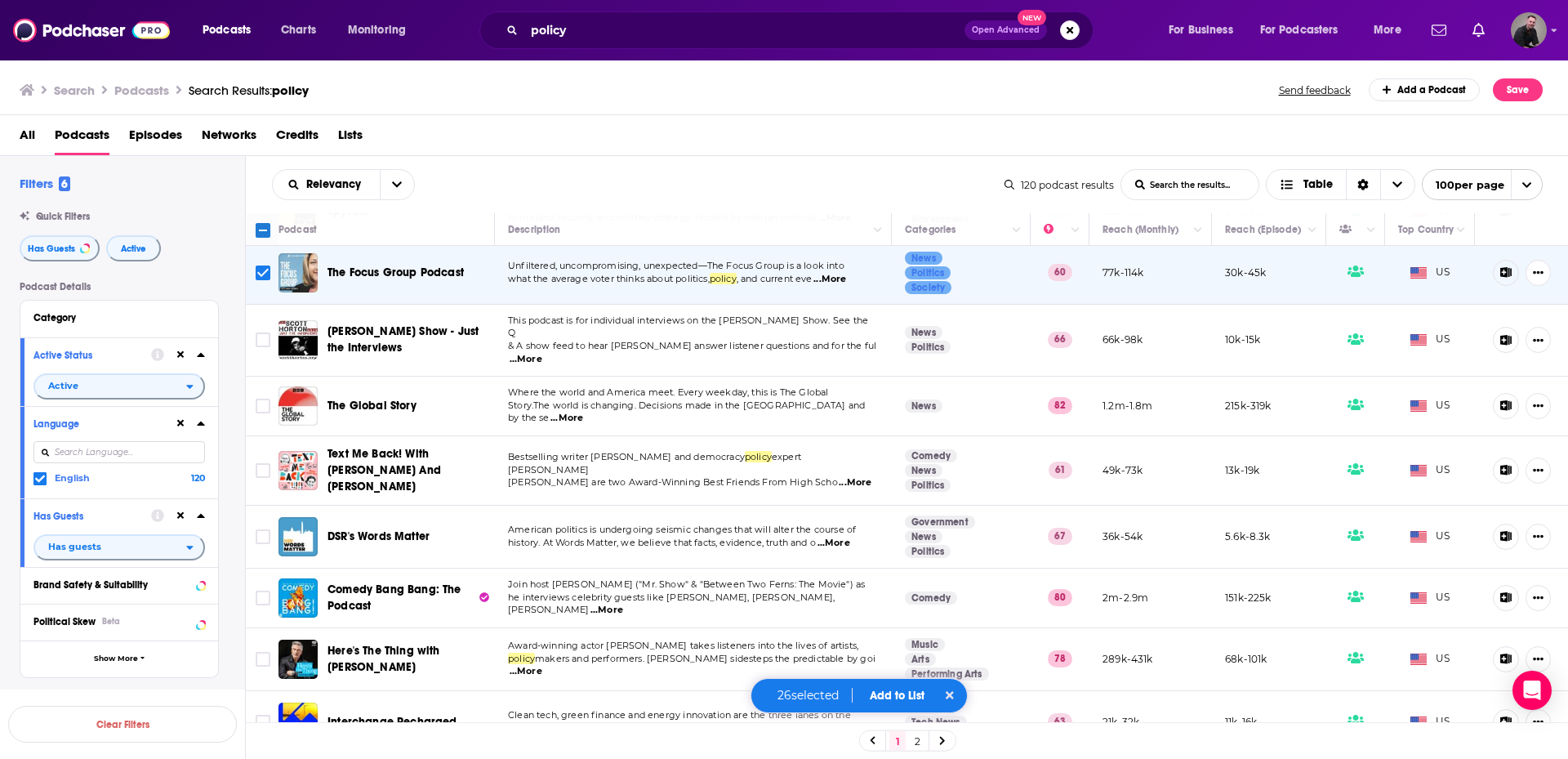
scroll to position [5228, 0]
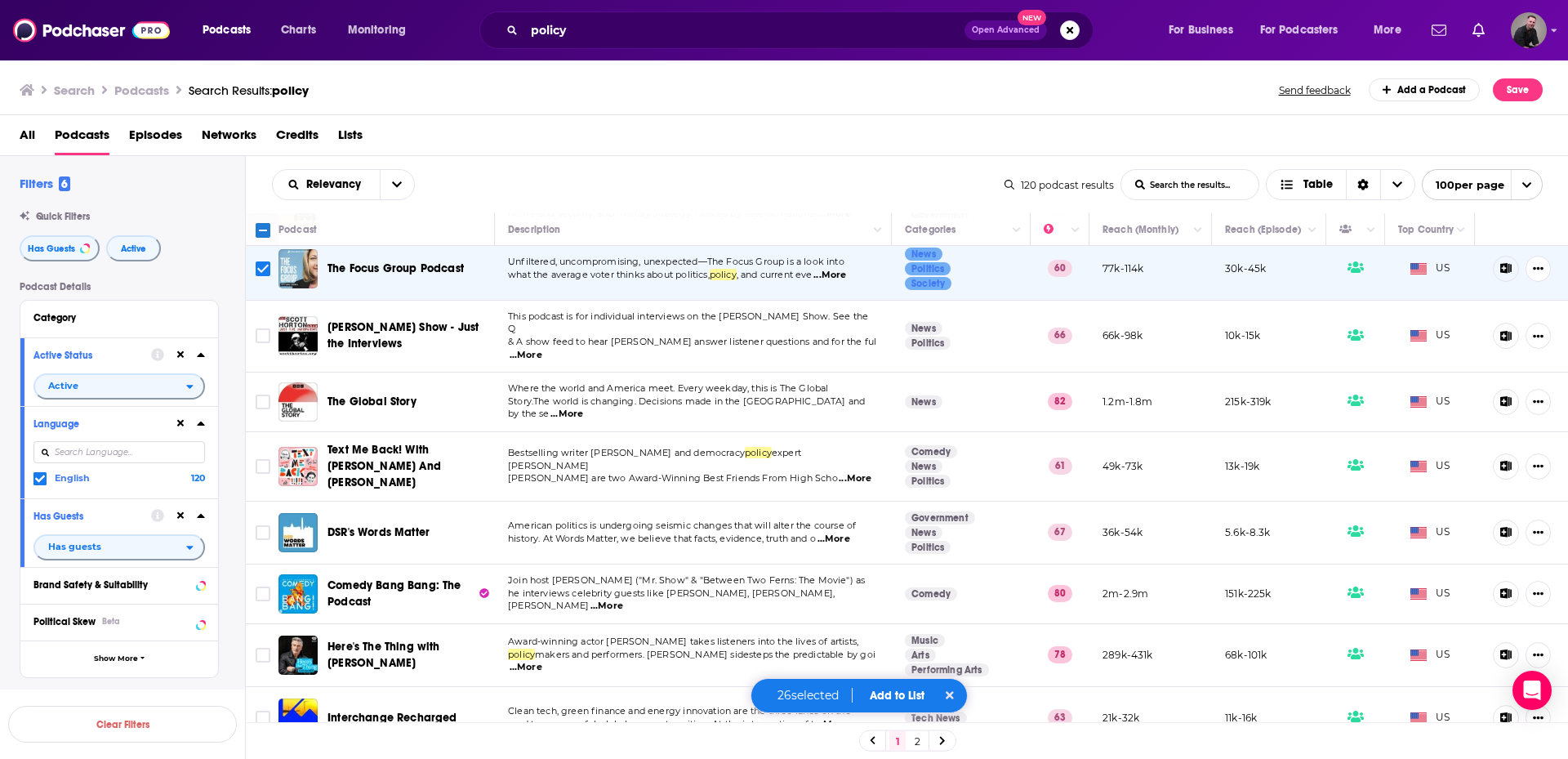
click at [841, 533] on span "...More" at bounding box center [834, 539] width 33 height 13
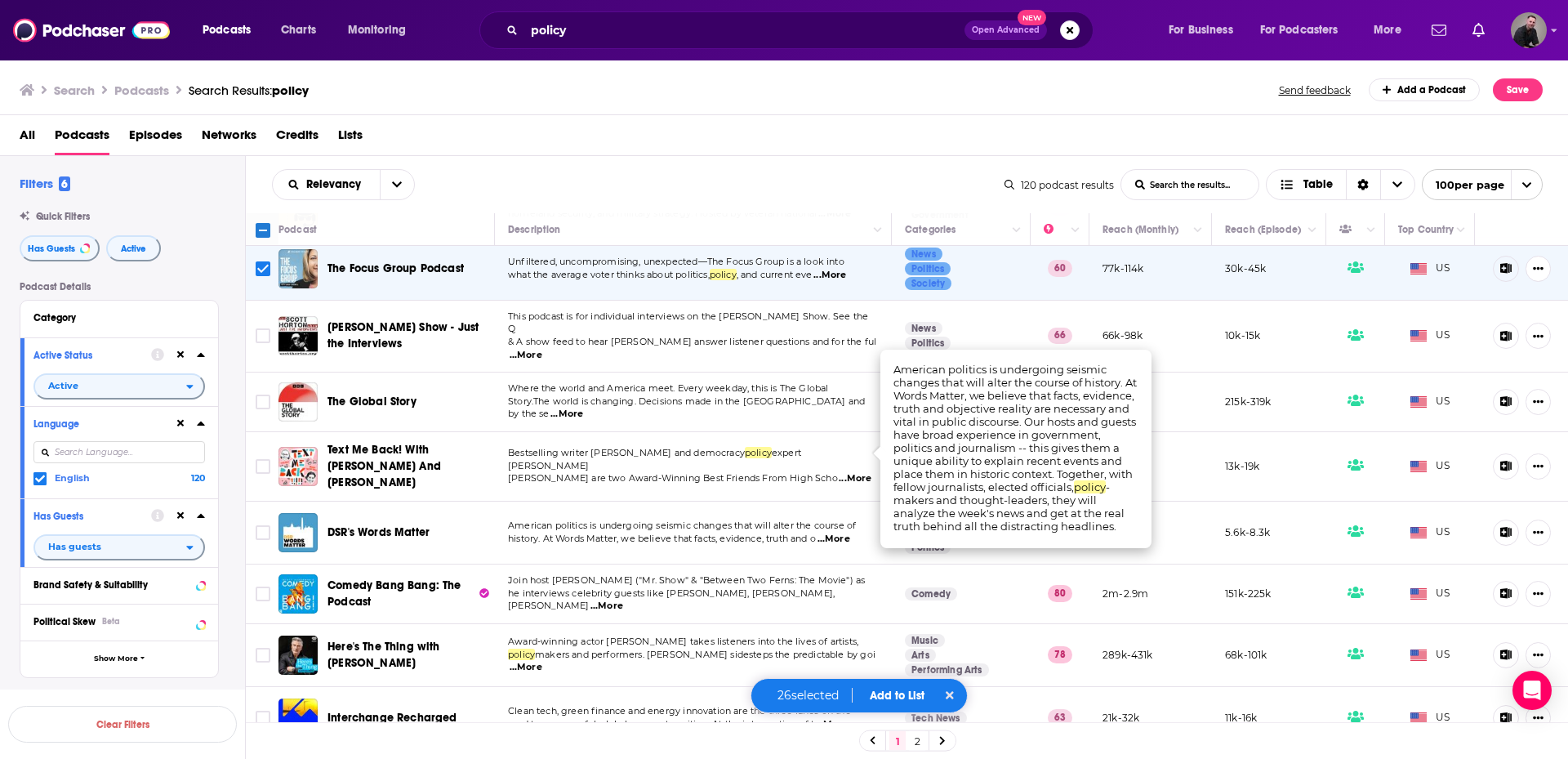
click at [841, 533] on span "...More" at bounding box center [834, 539] width 33 height 13
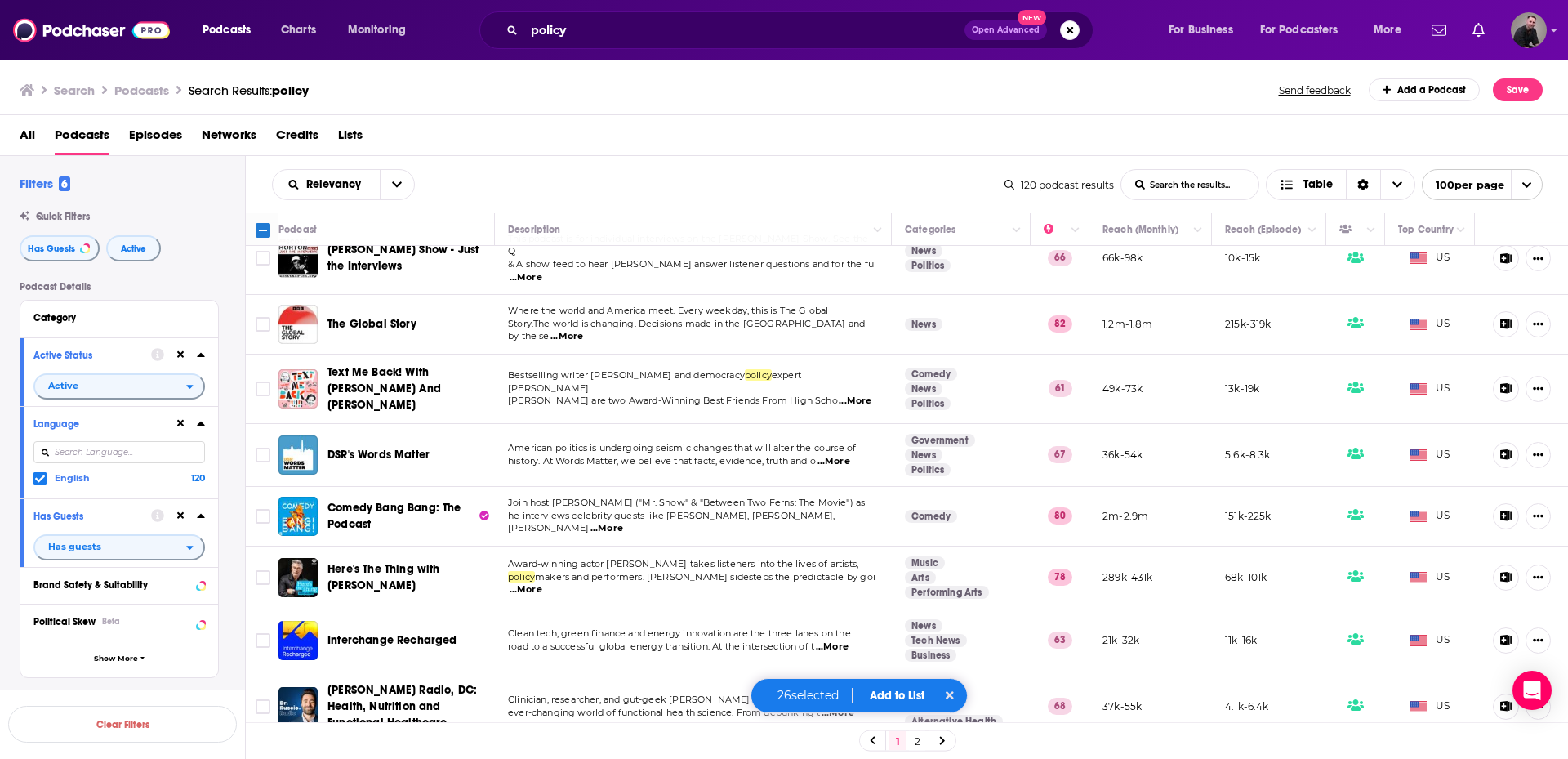
scroll to position [5310, 0]
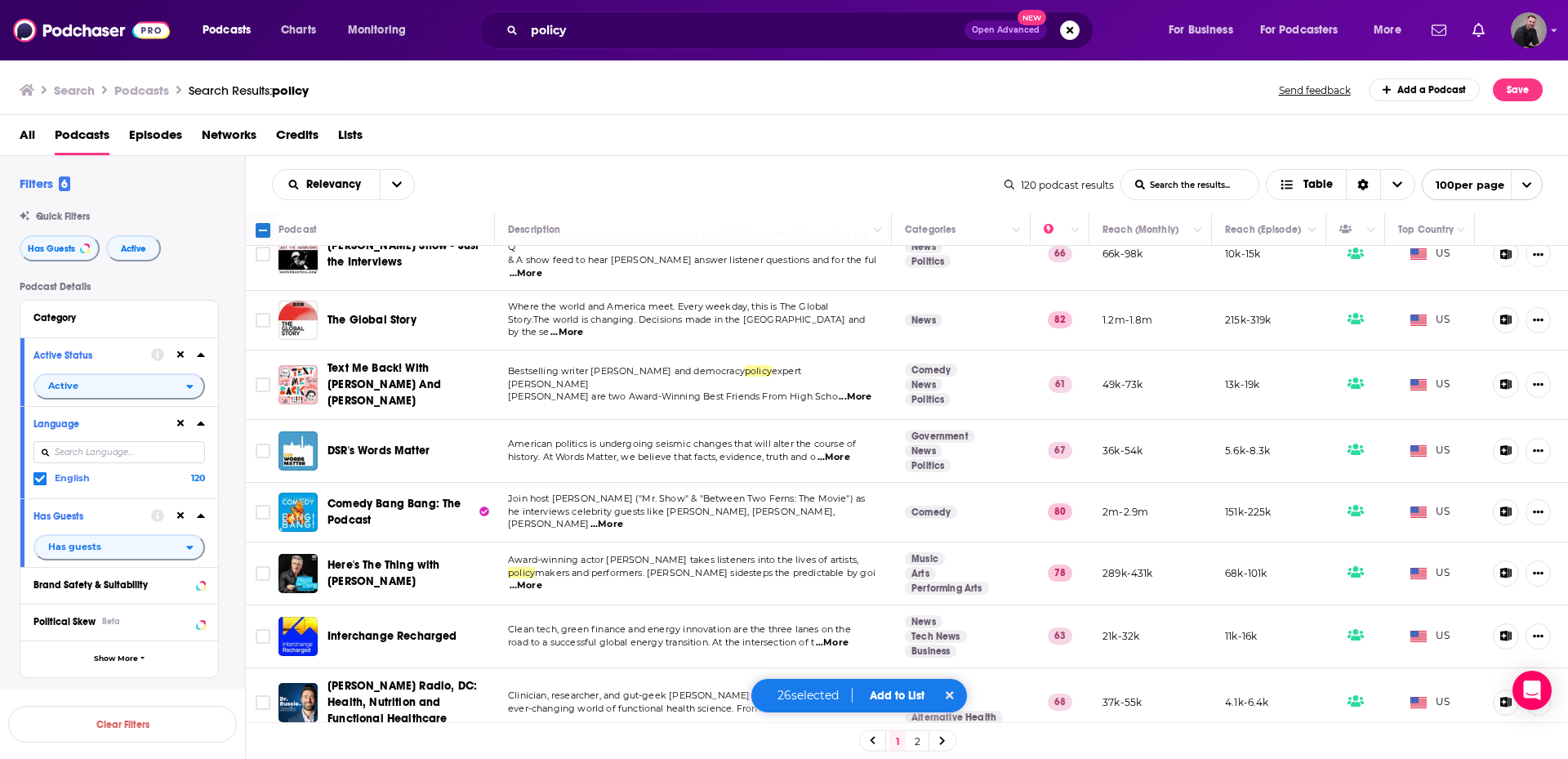
click at [543, 579] on span "...More" at bounding box center [526, 585] width 33 height 13
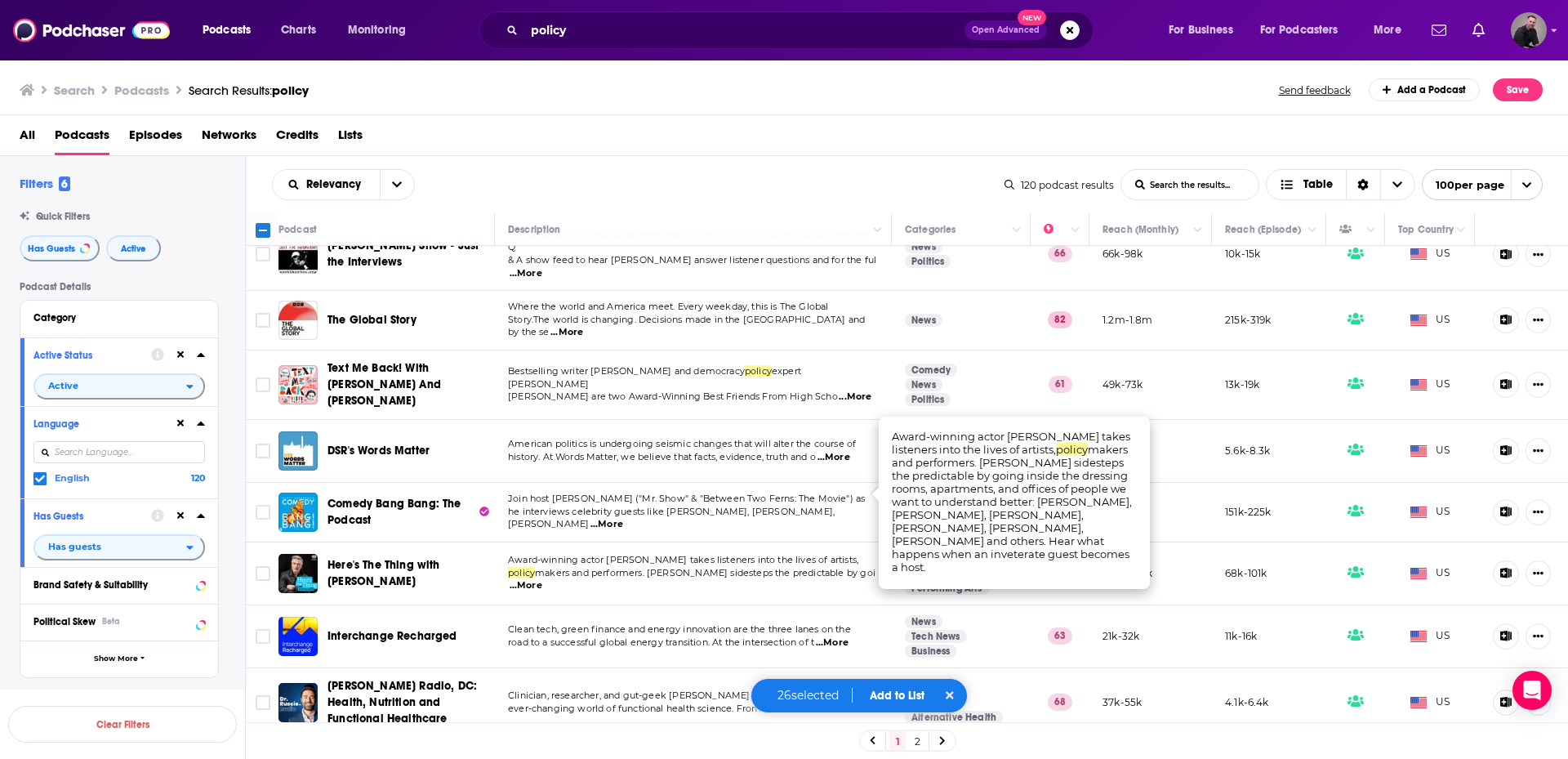
click at [543, 579] on span "...More" at bounding box center [526, 585] width 33 height 13
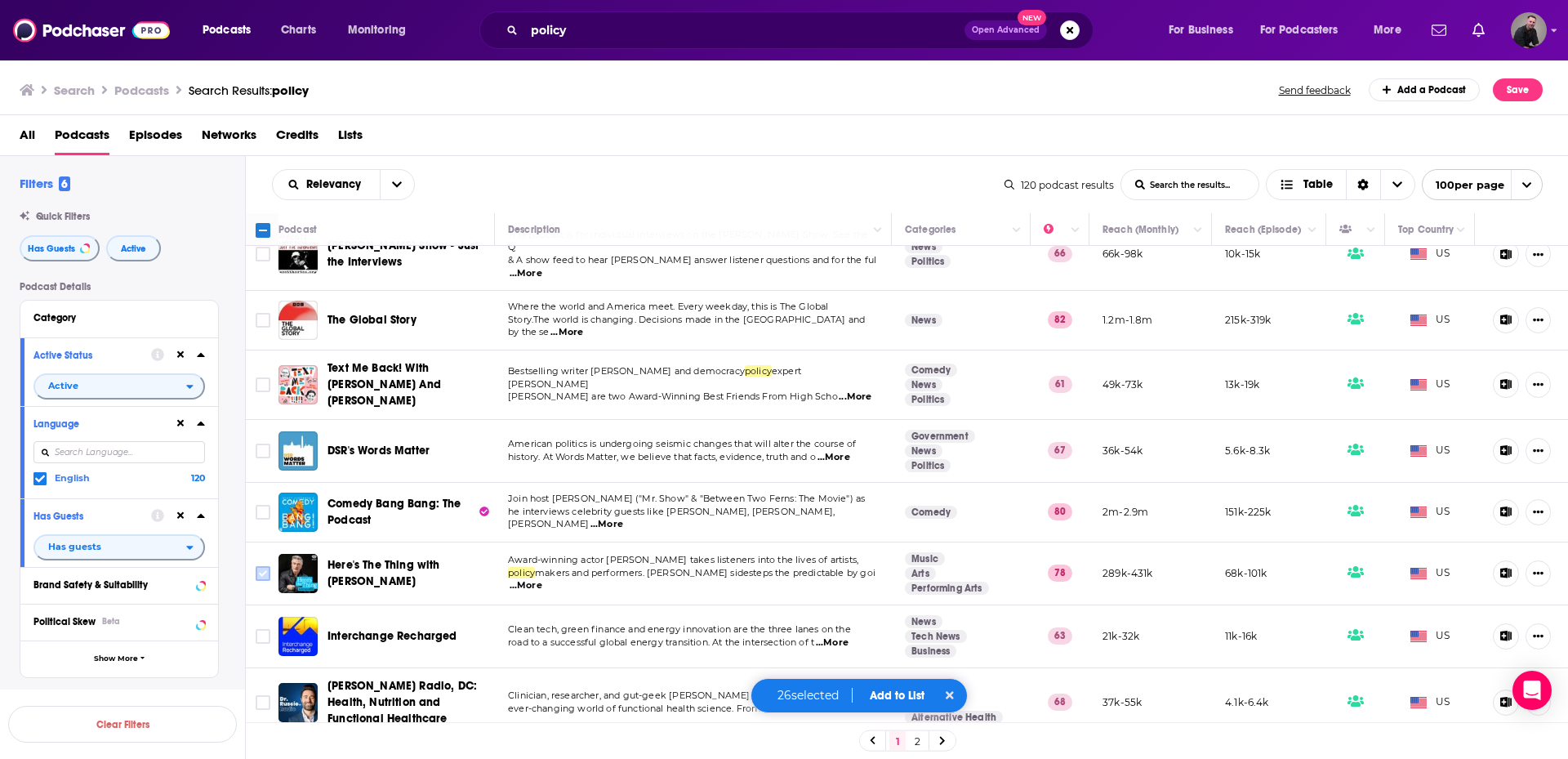
click at [265, 566] on input "Toggle select row" at bounding box center [262, 573] width 14 height 14
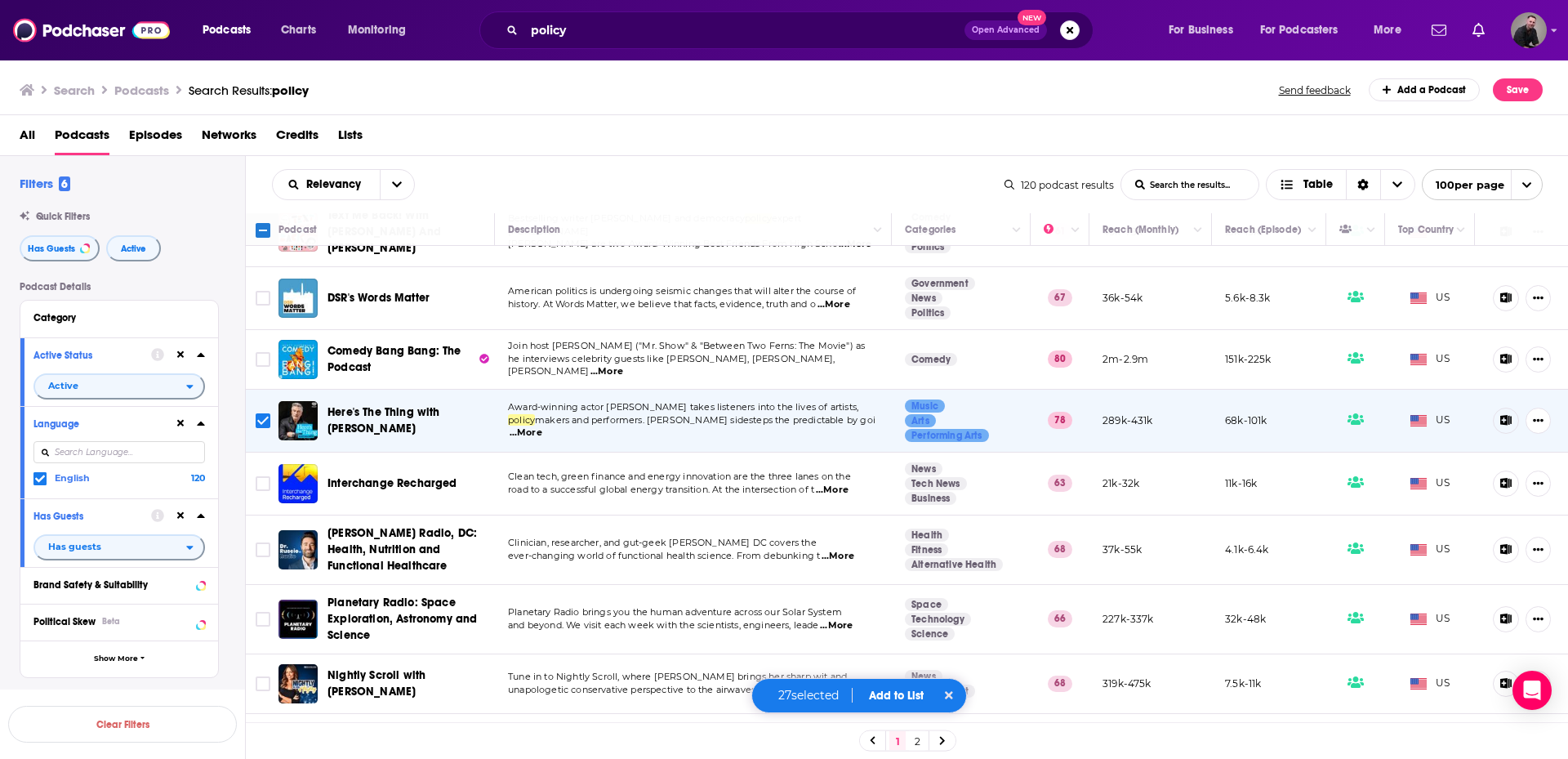
scroll to position [5473, 0]
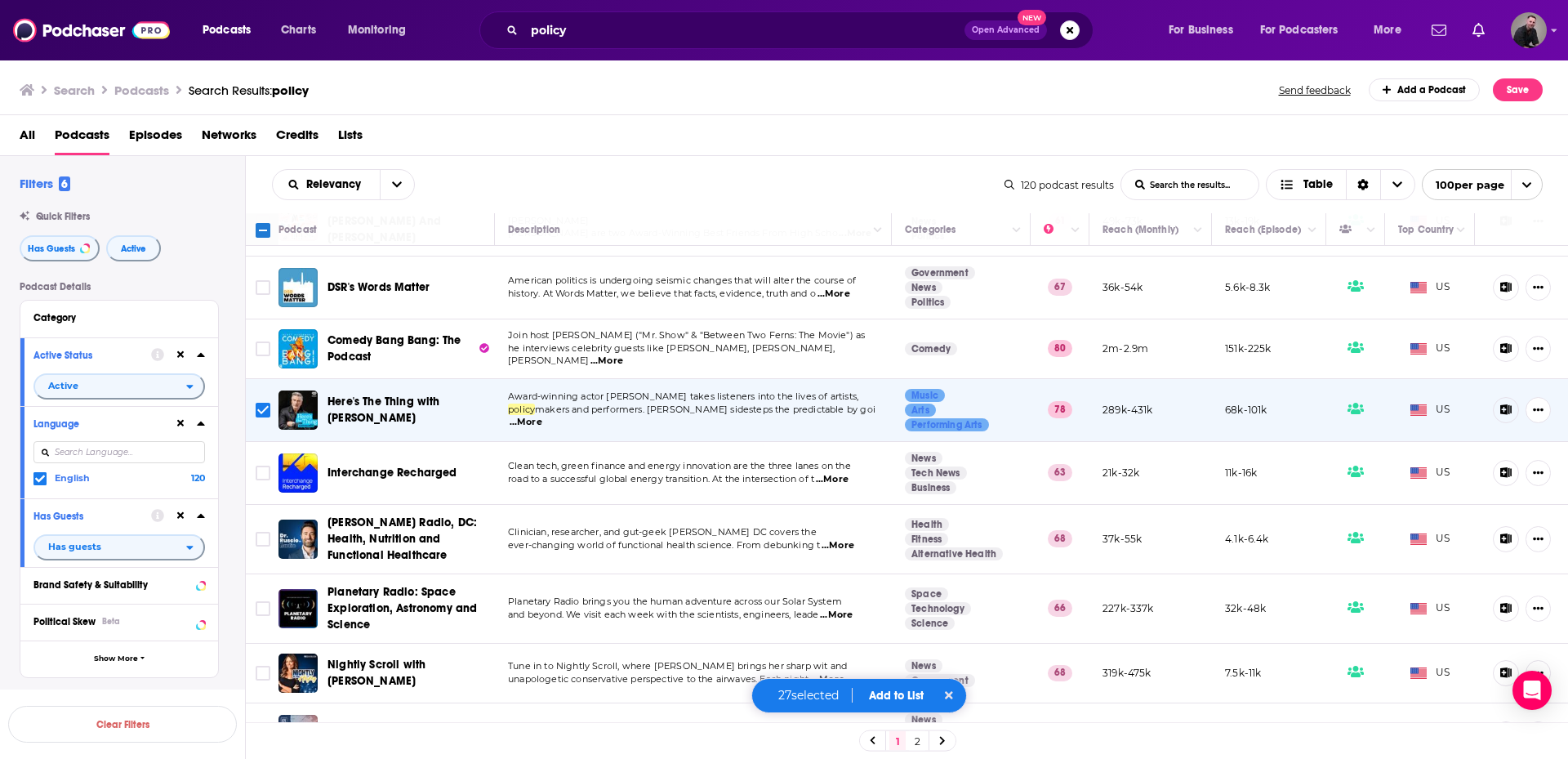
click at [842, 539] on span "...More" at bounding box center [838, 545] width 33 height 13
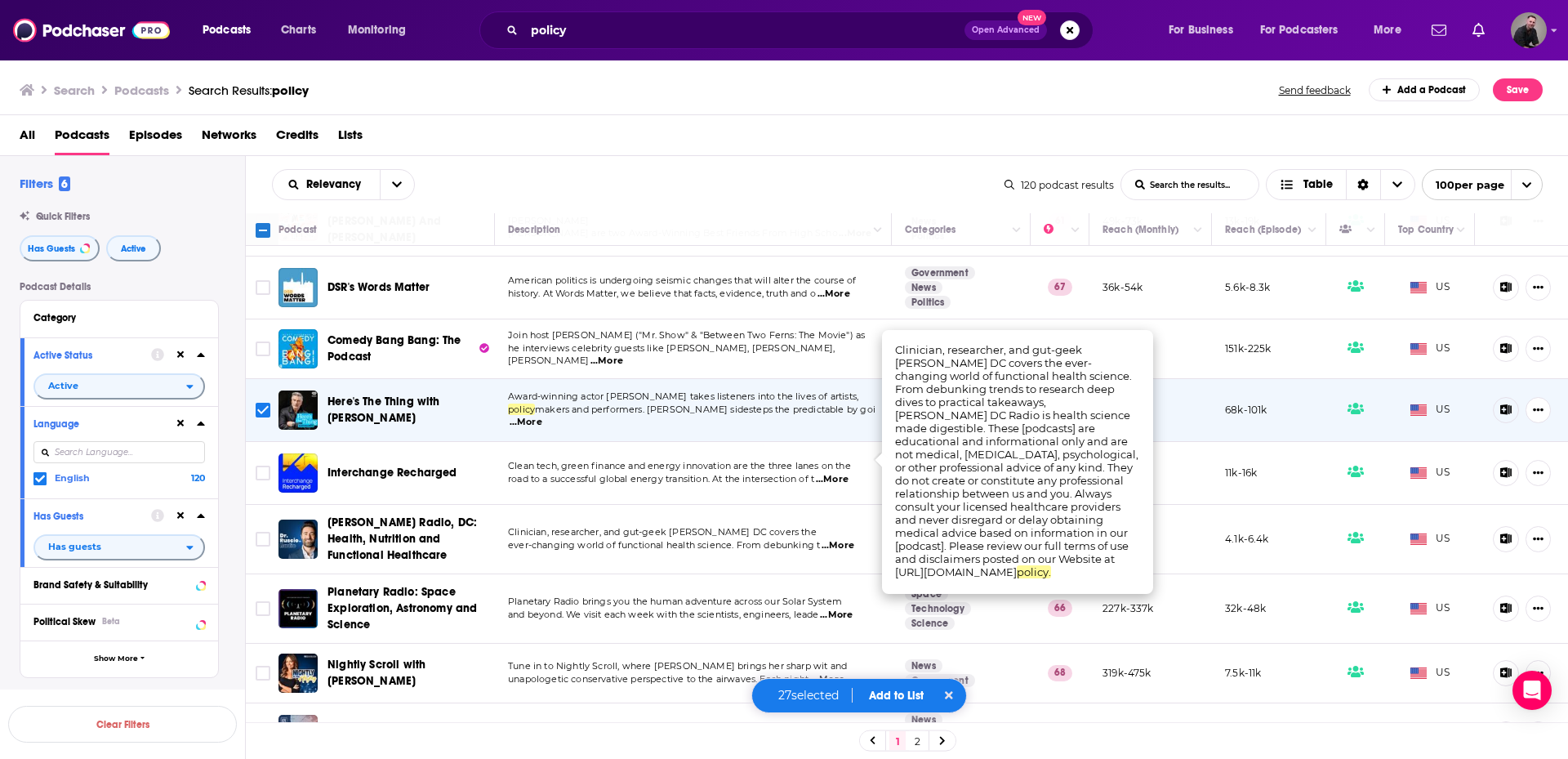
click at [840, 539] on span "...More" at bounding box center [838, 545] width 33 height 13
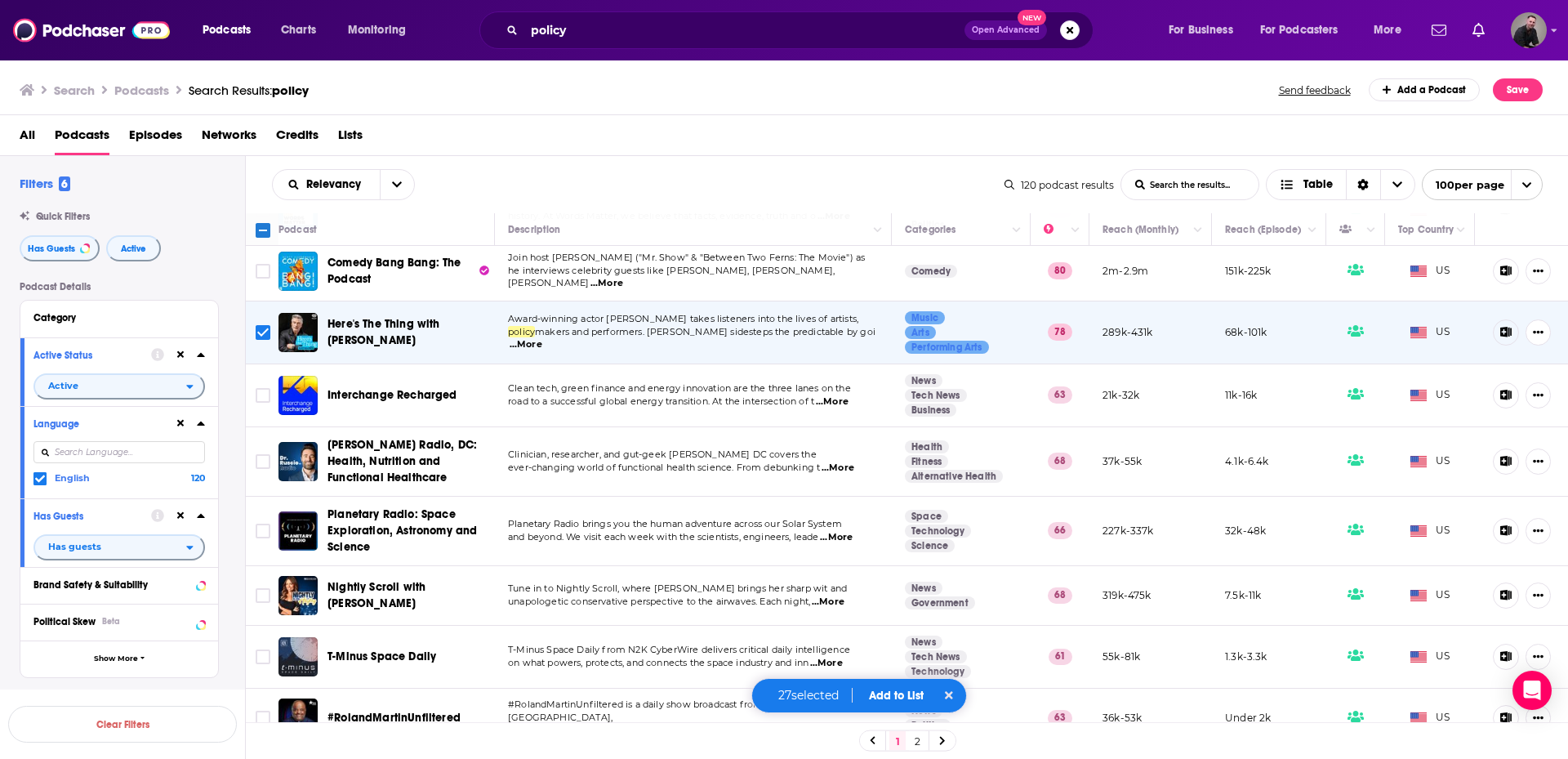
scroll to position [5555, 0]
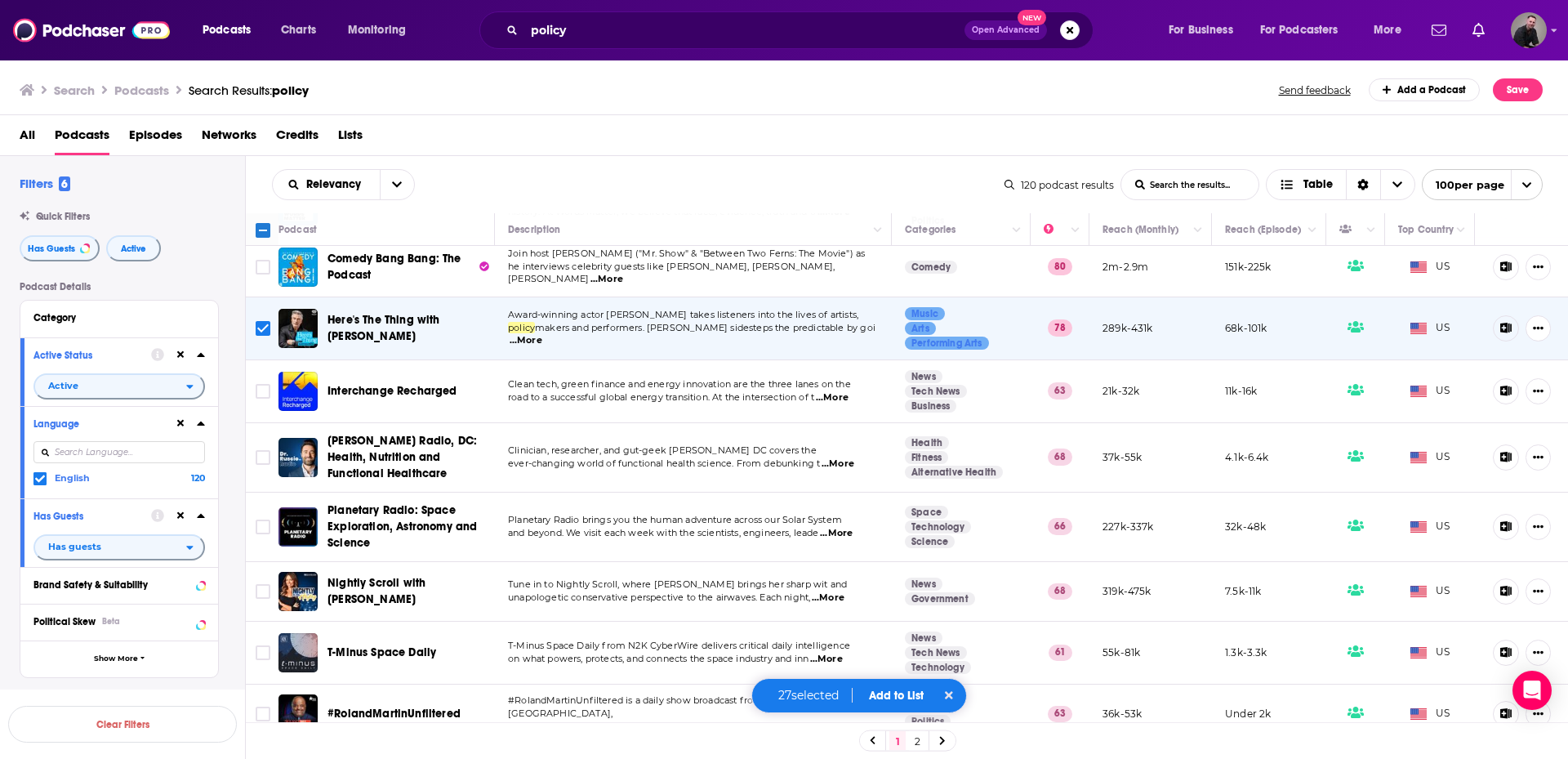
click at [840, 527] on span "...More" at bounding box center [836, 533] width 33 height 13
click at [256, 520] on input "Toggle select row" at bounding box center [262, 527] width 14 height 14
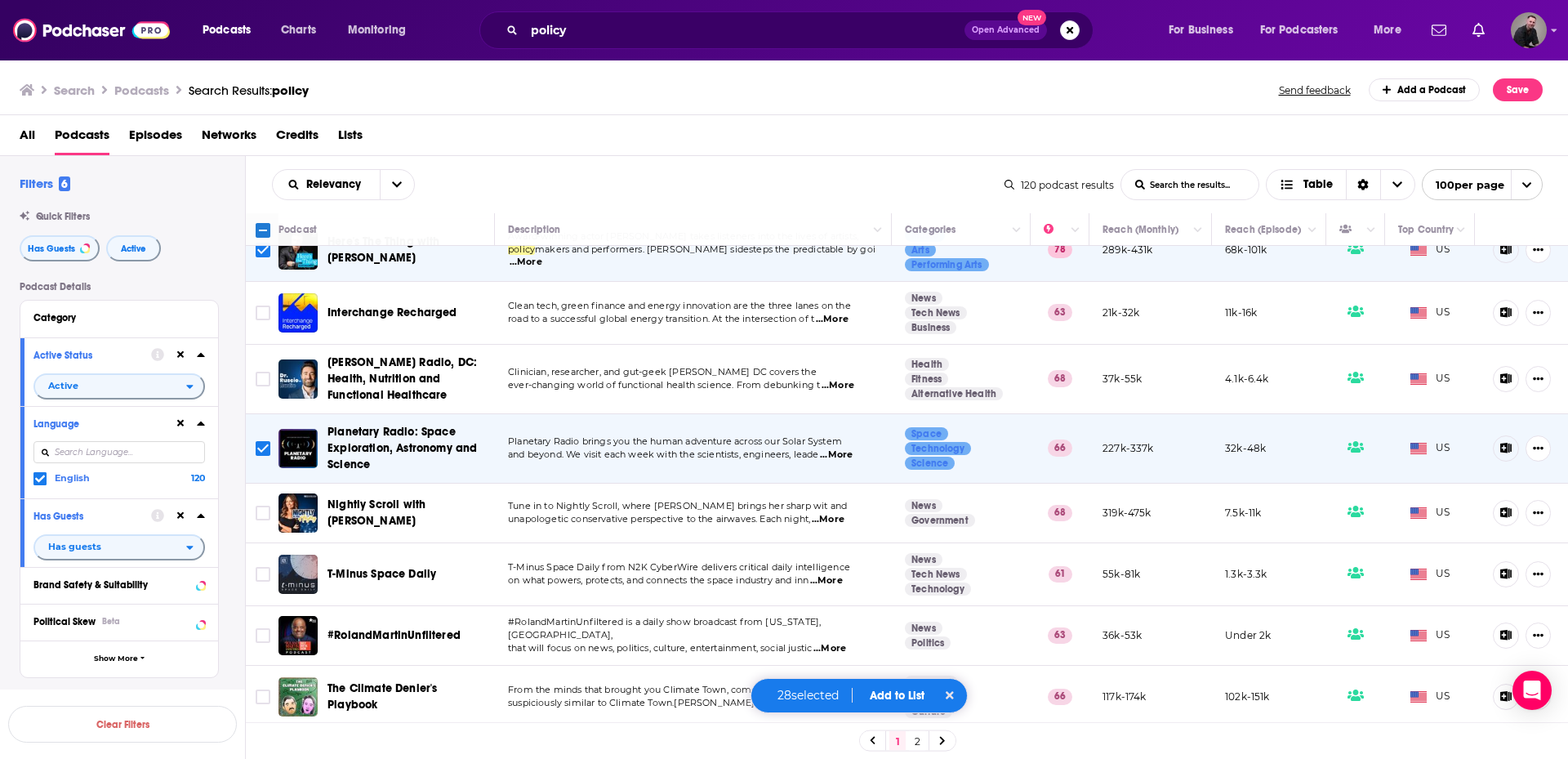
scroll to position [5636, 0]
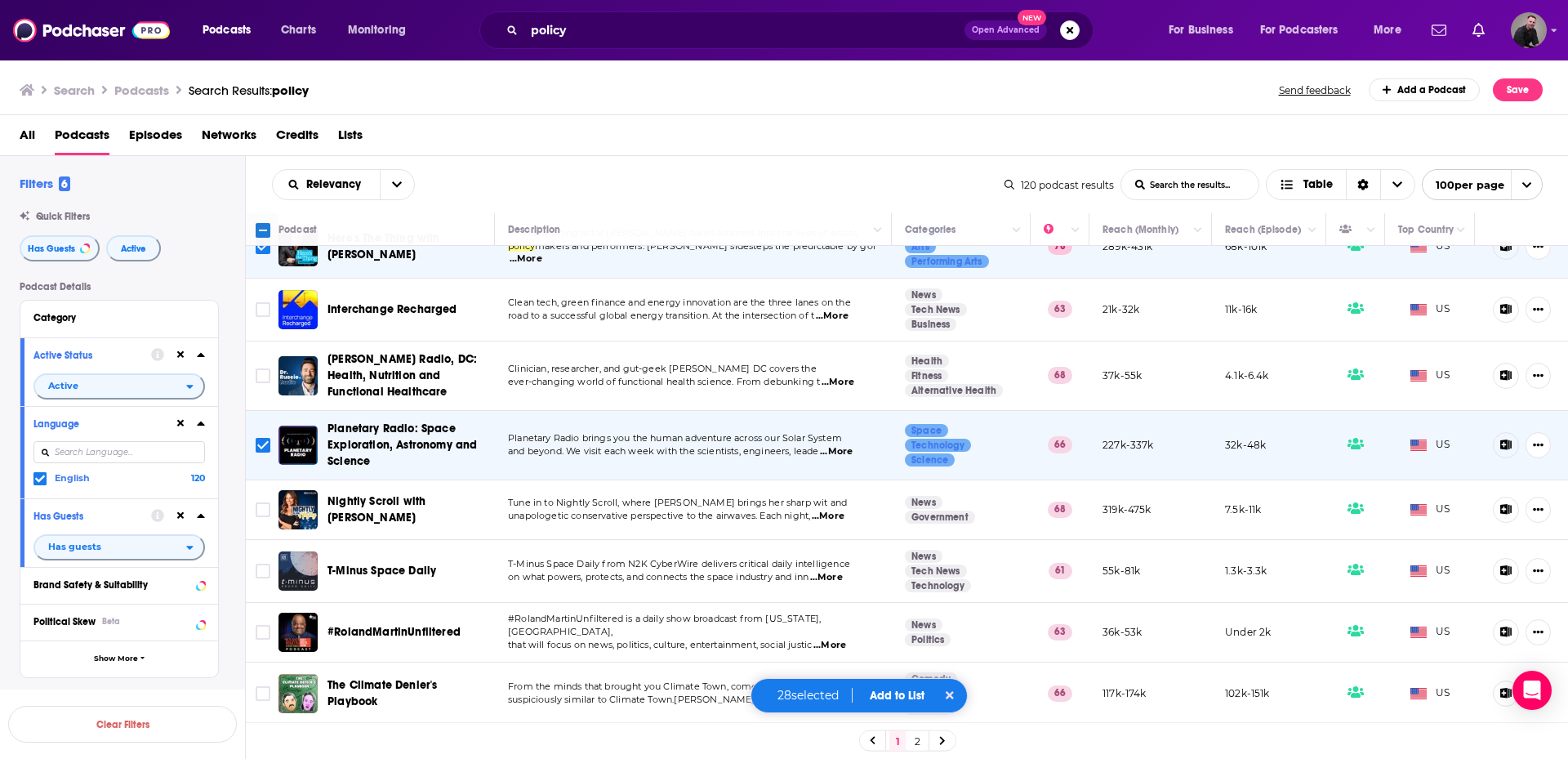
click at [840, 510] on span "...More" at bounding box center [828, 516] width 33 height 13
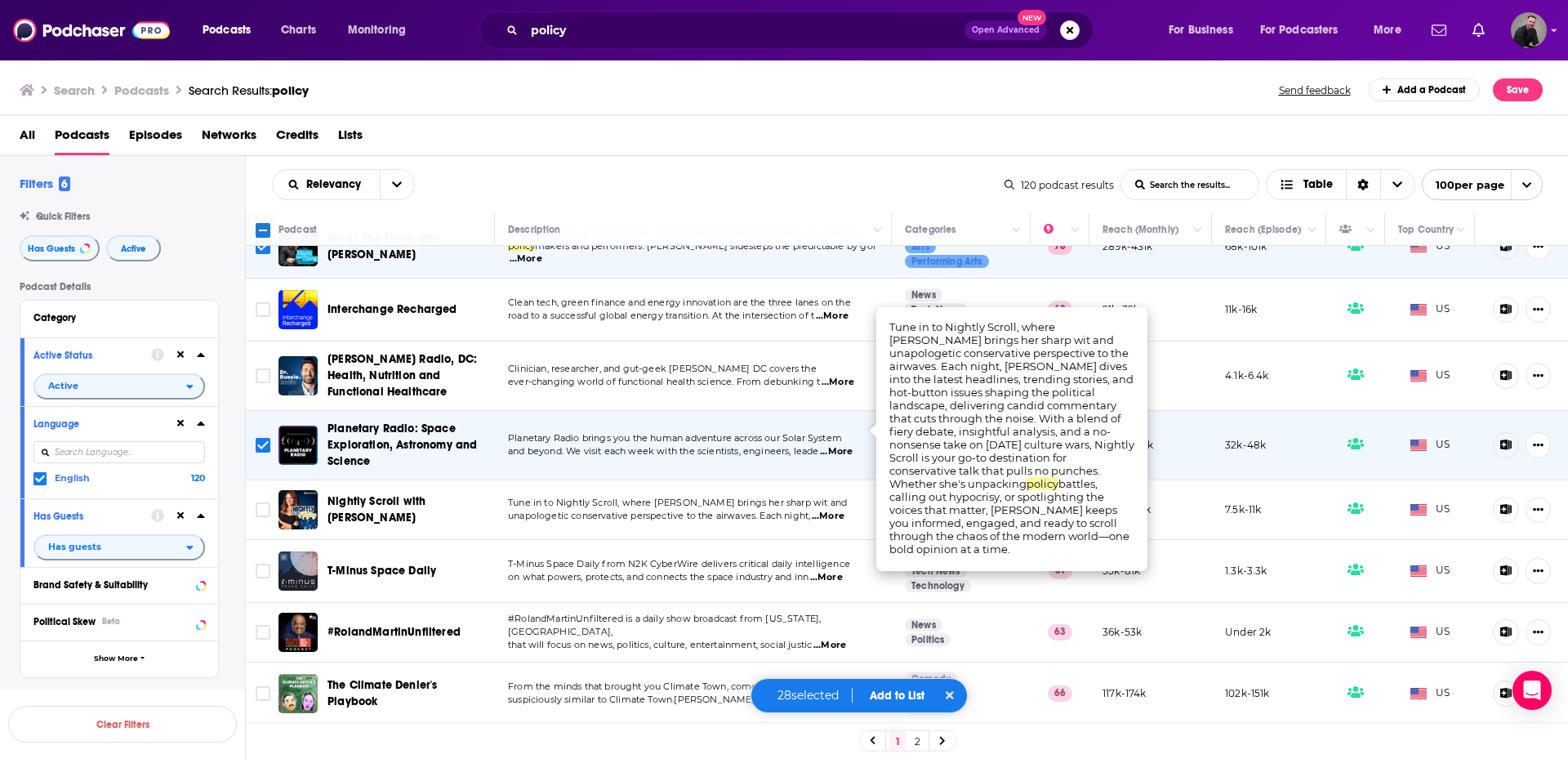
click at [835, 510] on span "...More" at bounding box center [828, 516] width 33 height 13
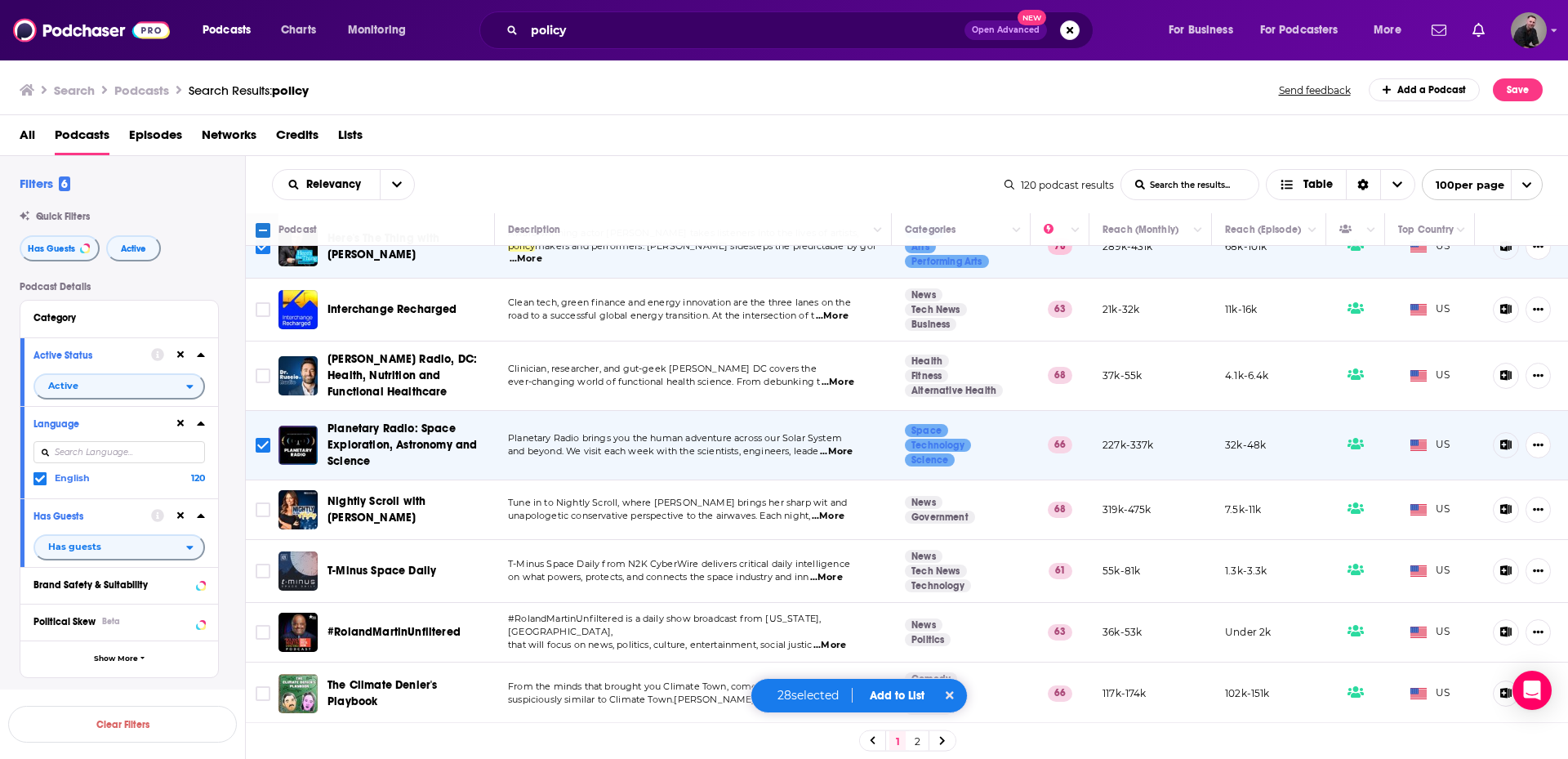
scroll to position [5718, 0]
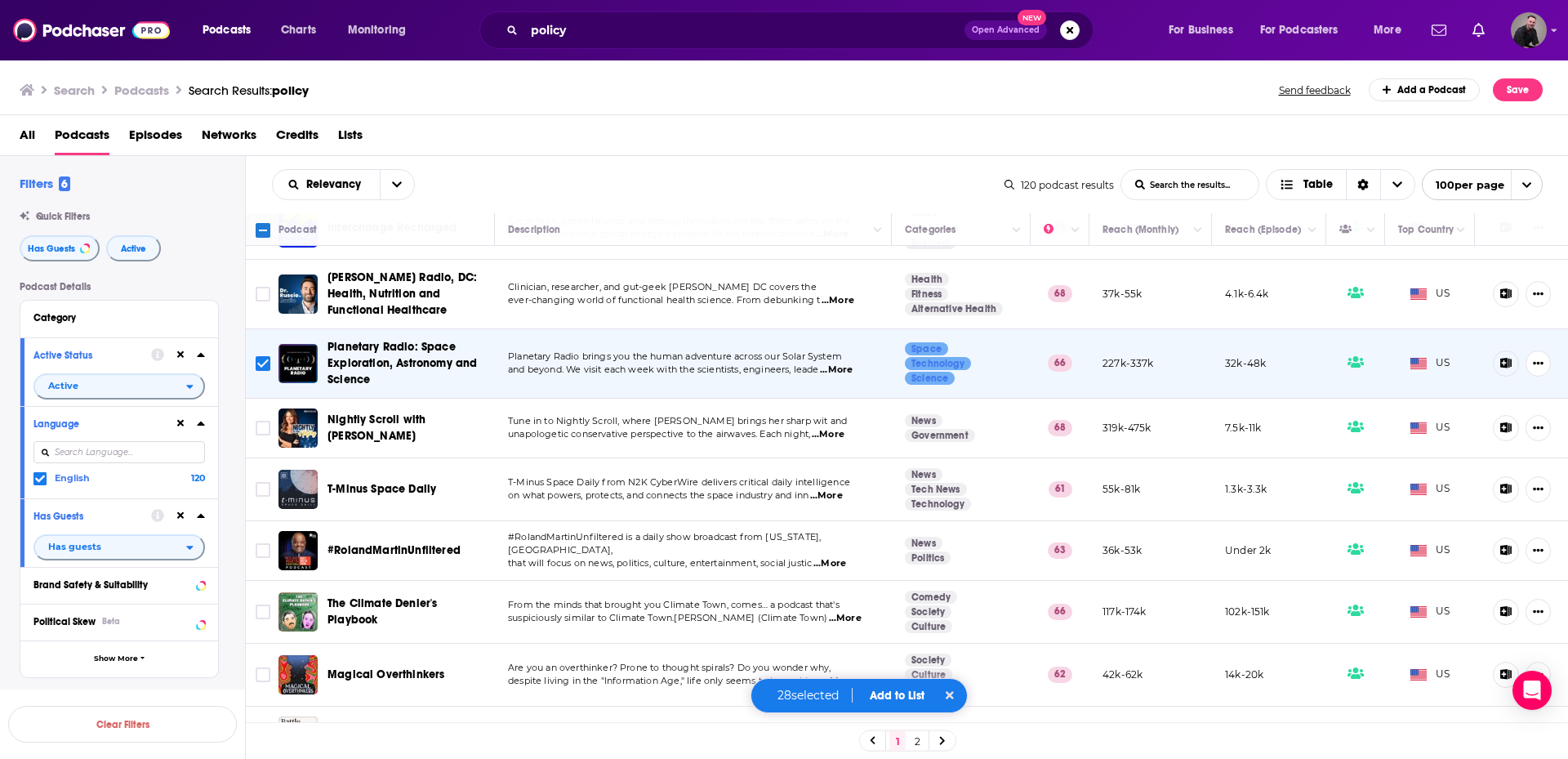
click at [836, 557] on span "...More" at bounding box center [829, 563] width 33 height 13
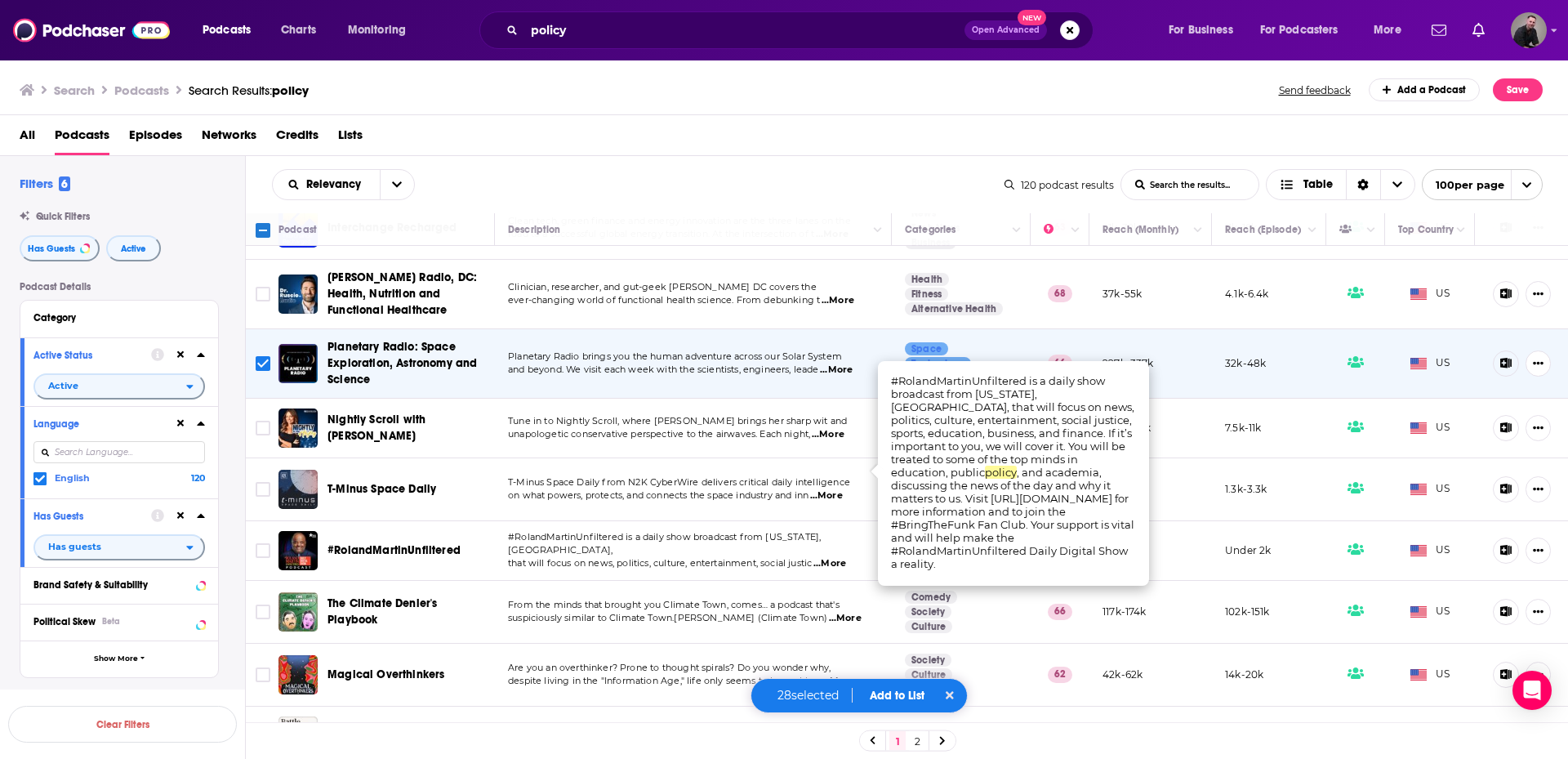
click at [836, 557] on span "...More" at bounding box center [829, 563] width 33 height 13
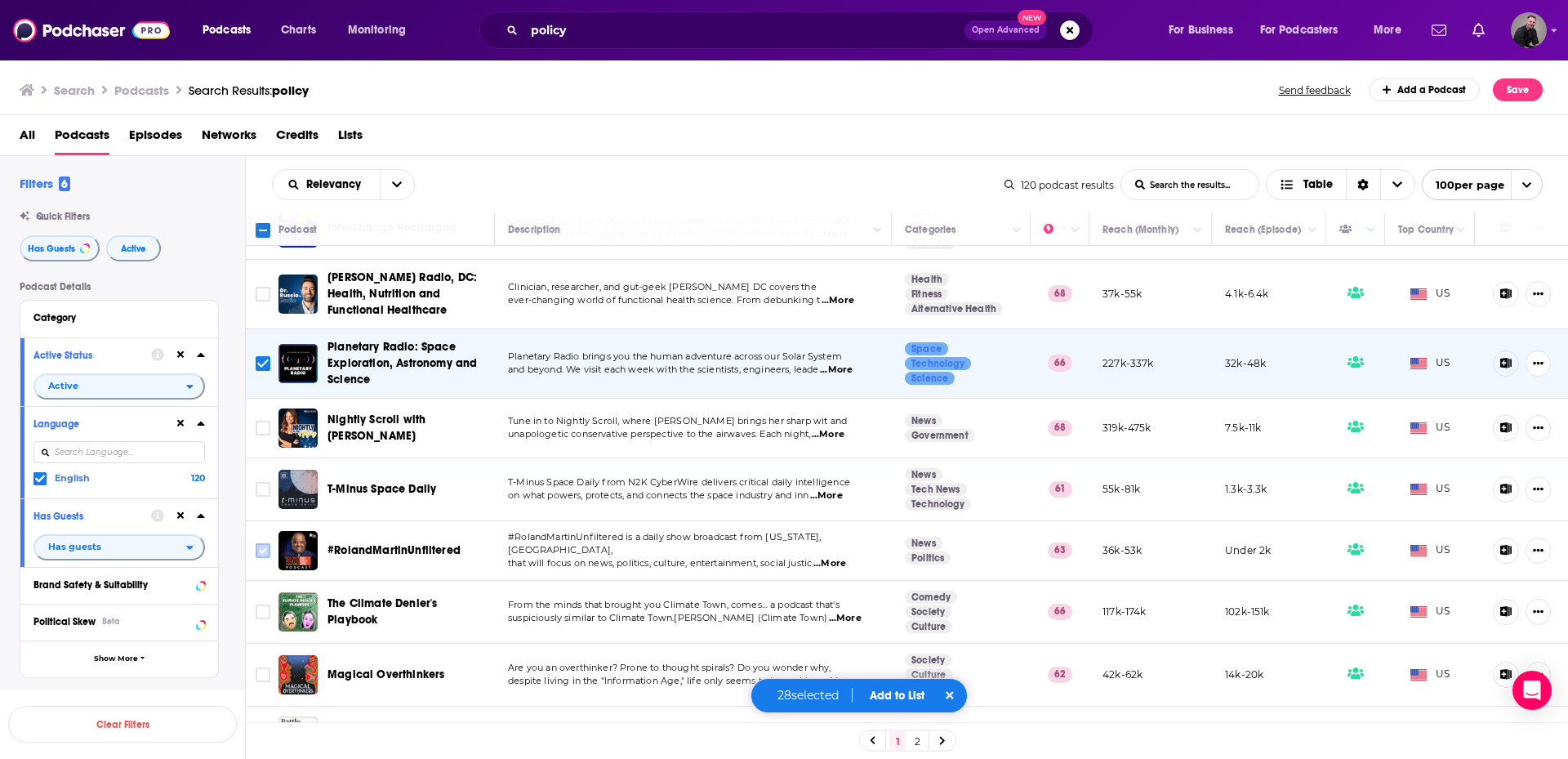
click at [258, 544] on input "Toggle select row" at bounding box center [262, 550] width 14 height 14
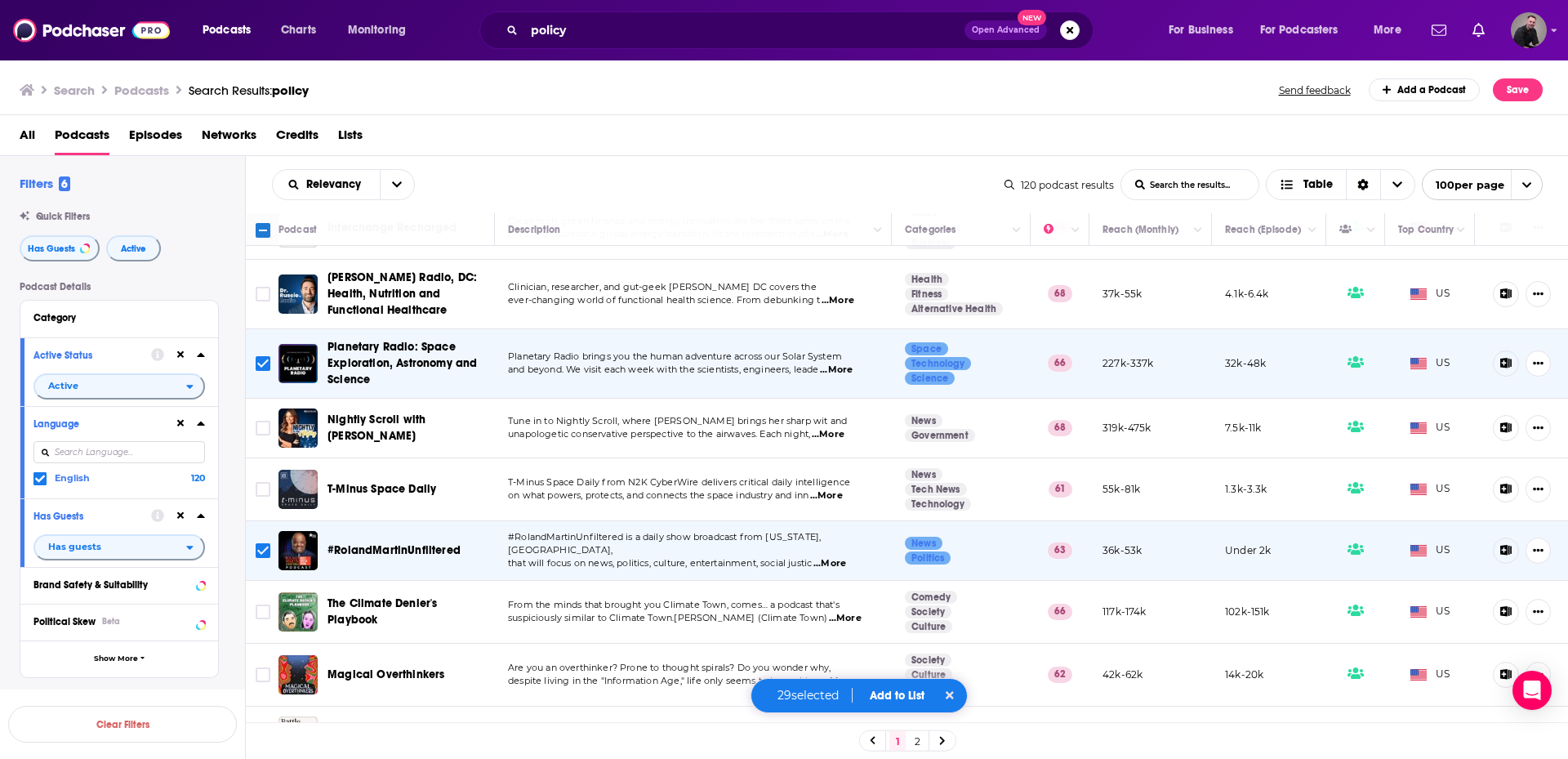
scroll to position [5738, 0]
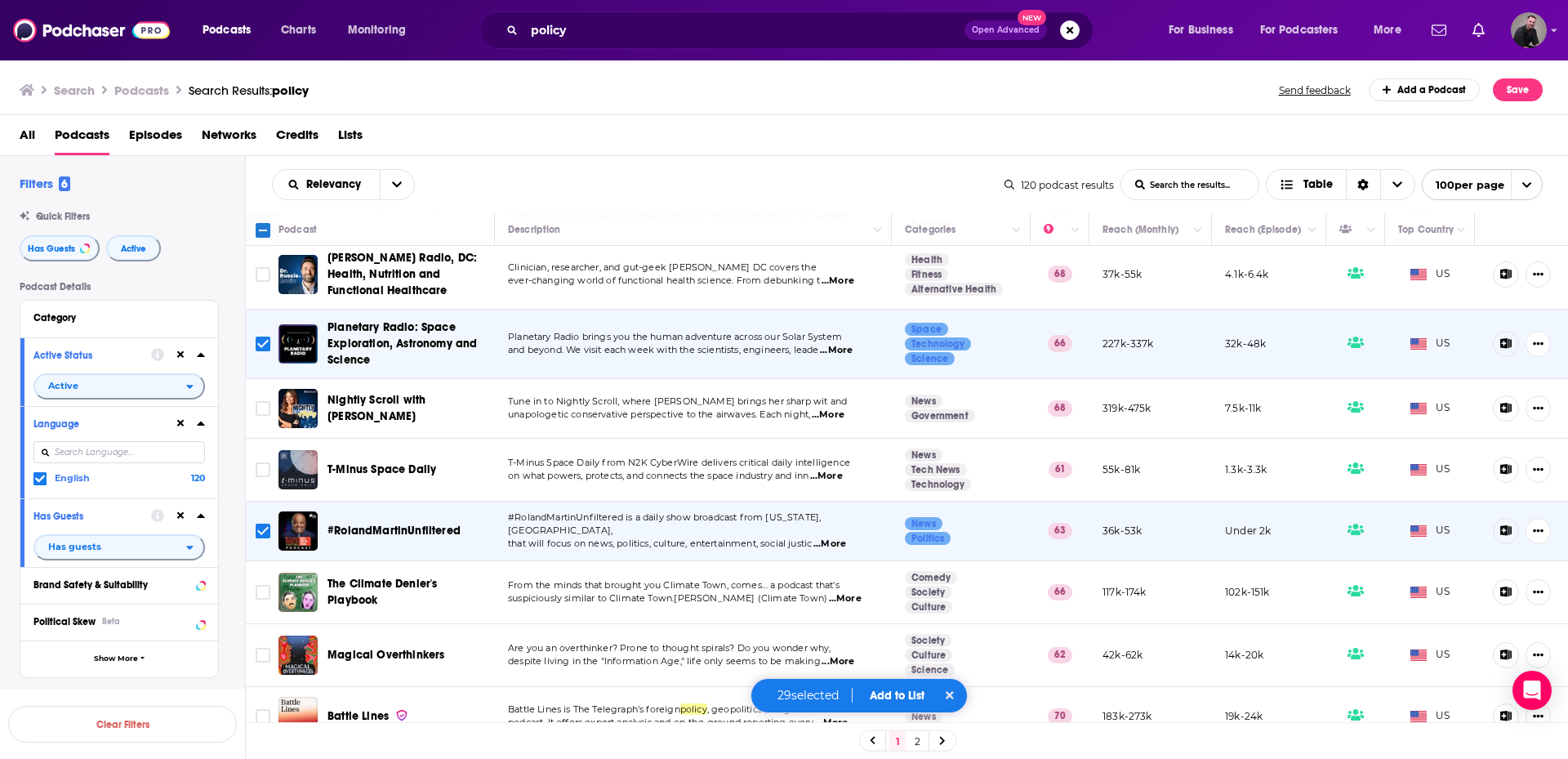
click at [840, 656] on span "...More" at bounding box center [838, 661] width 33 height 13
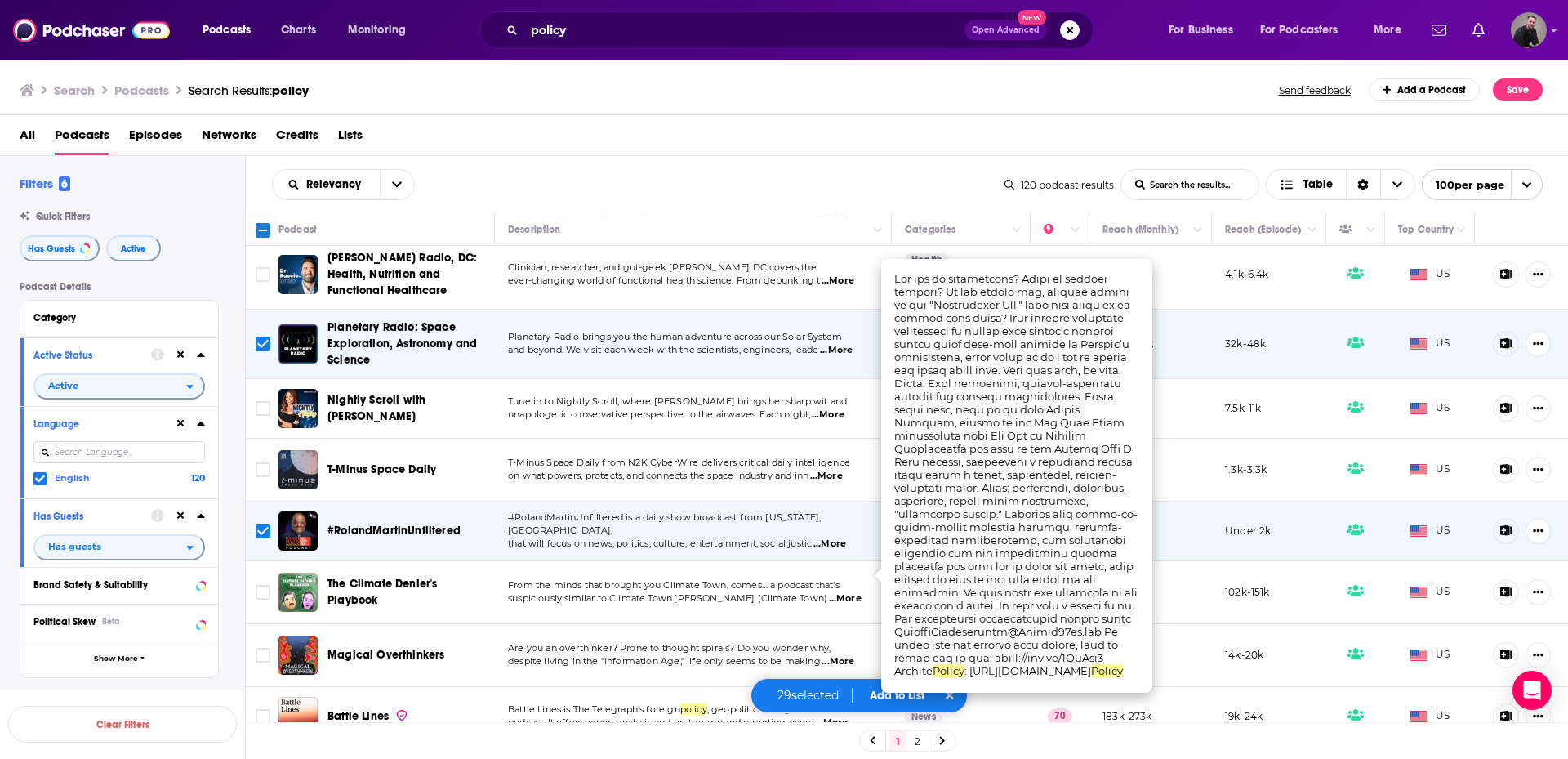
click at [838, 656] on span "...More" at bounding box center [838, 661] width 33 height 13
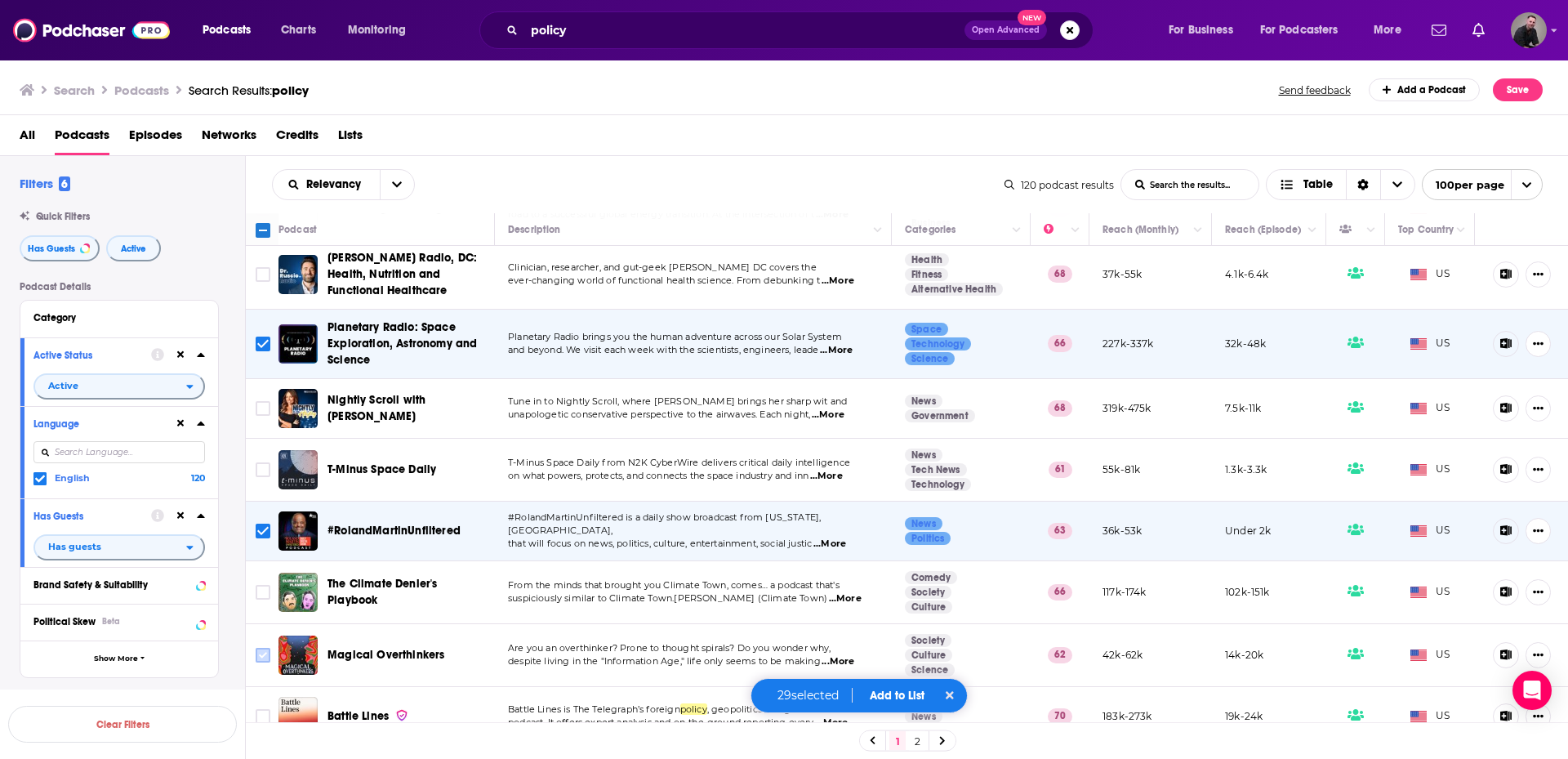
click at [257, 648] on input "Toggle select row" at bounding box center [262, 655] width 14 height 14
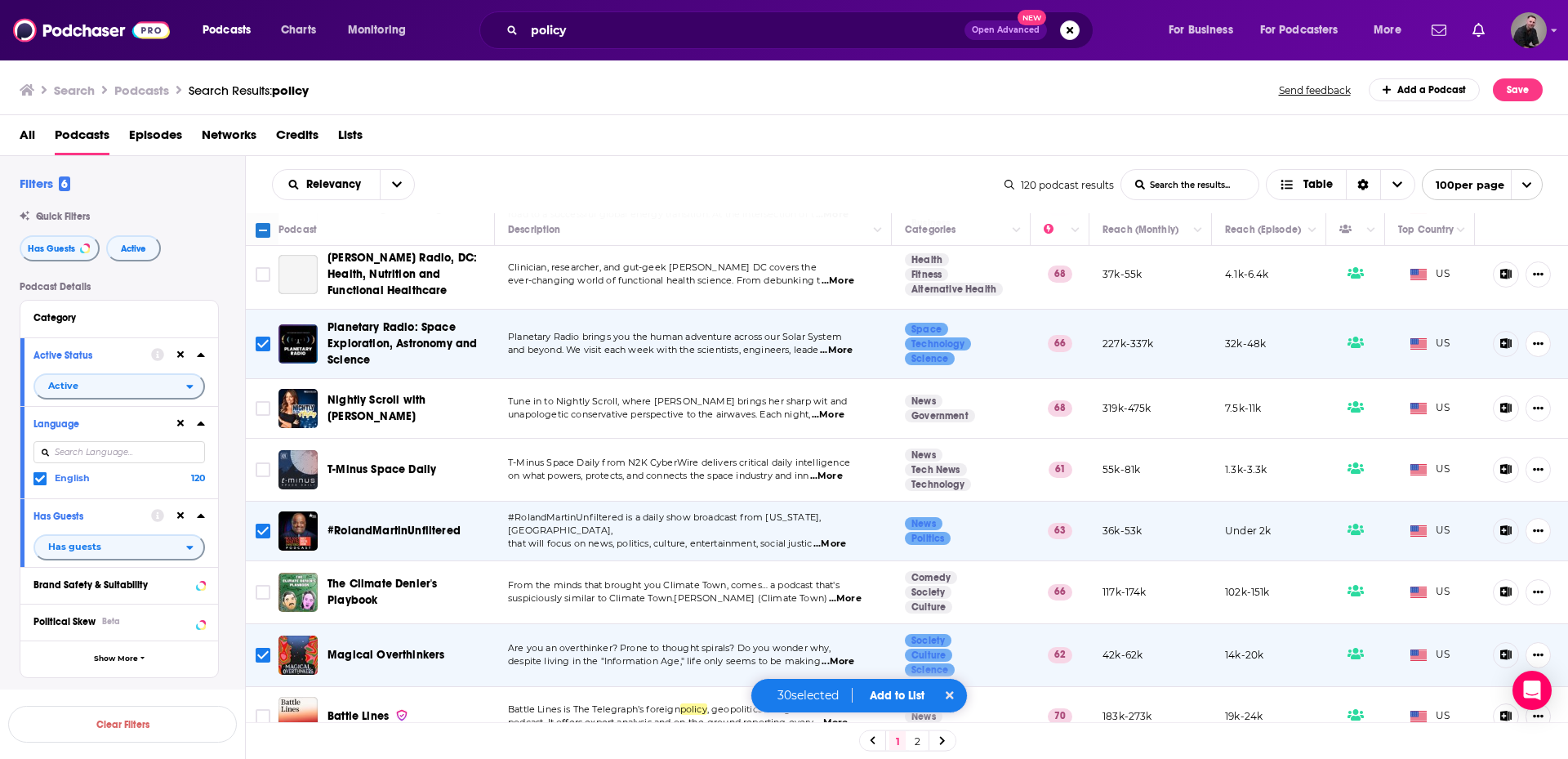
click at [899, 695] on button "Add to List" at bounding box center [896, 695] width 81 height 14
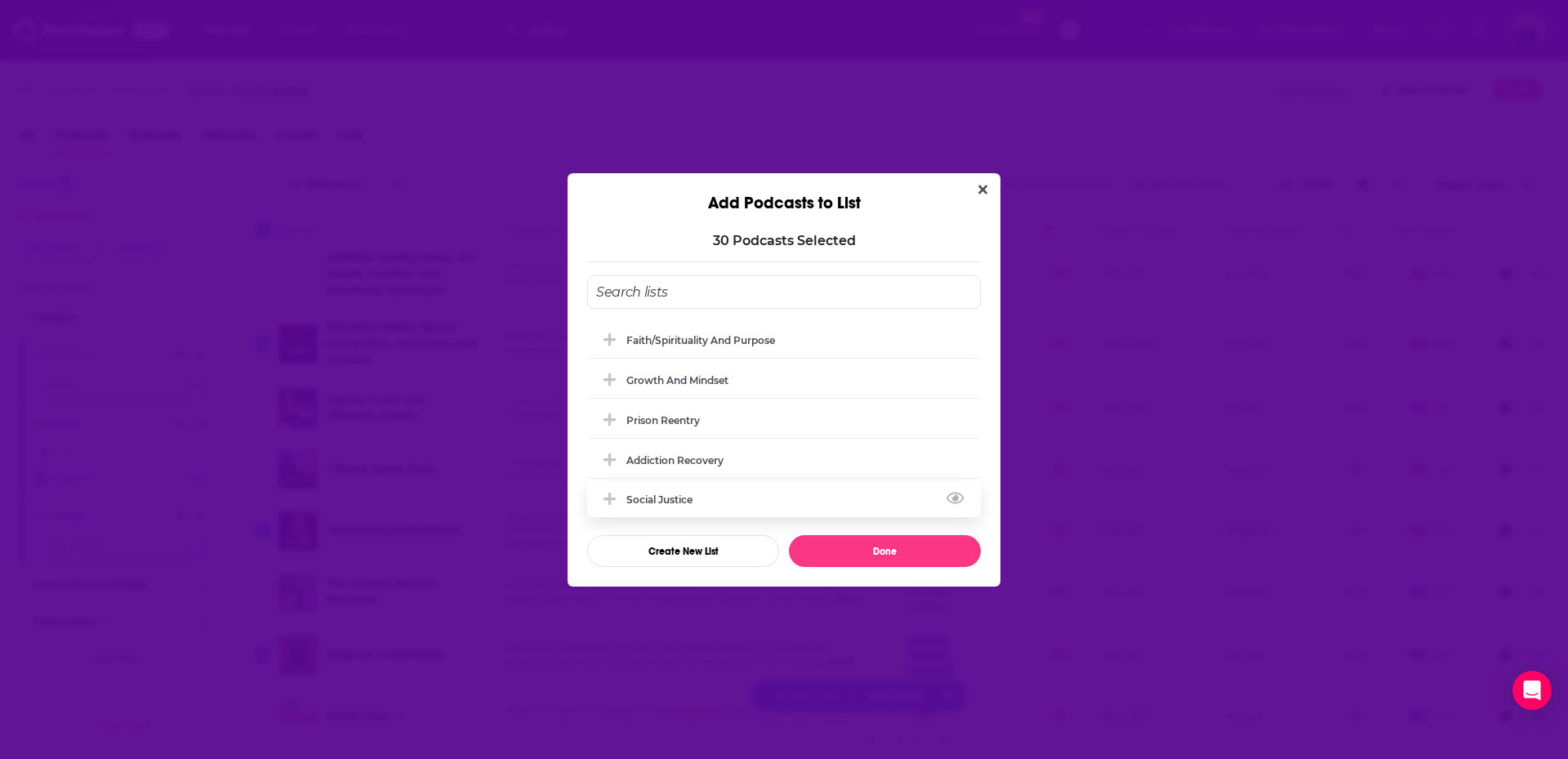
click at [680, 494] on div "Social Justice" at bounding box center [665, 499] width 76 height 12
click at [853, 561] on button "Done" at bounding box center [884, 551] width 192 height 32
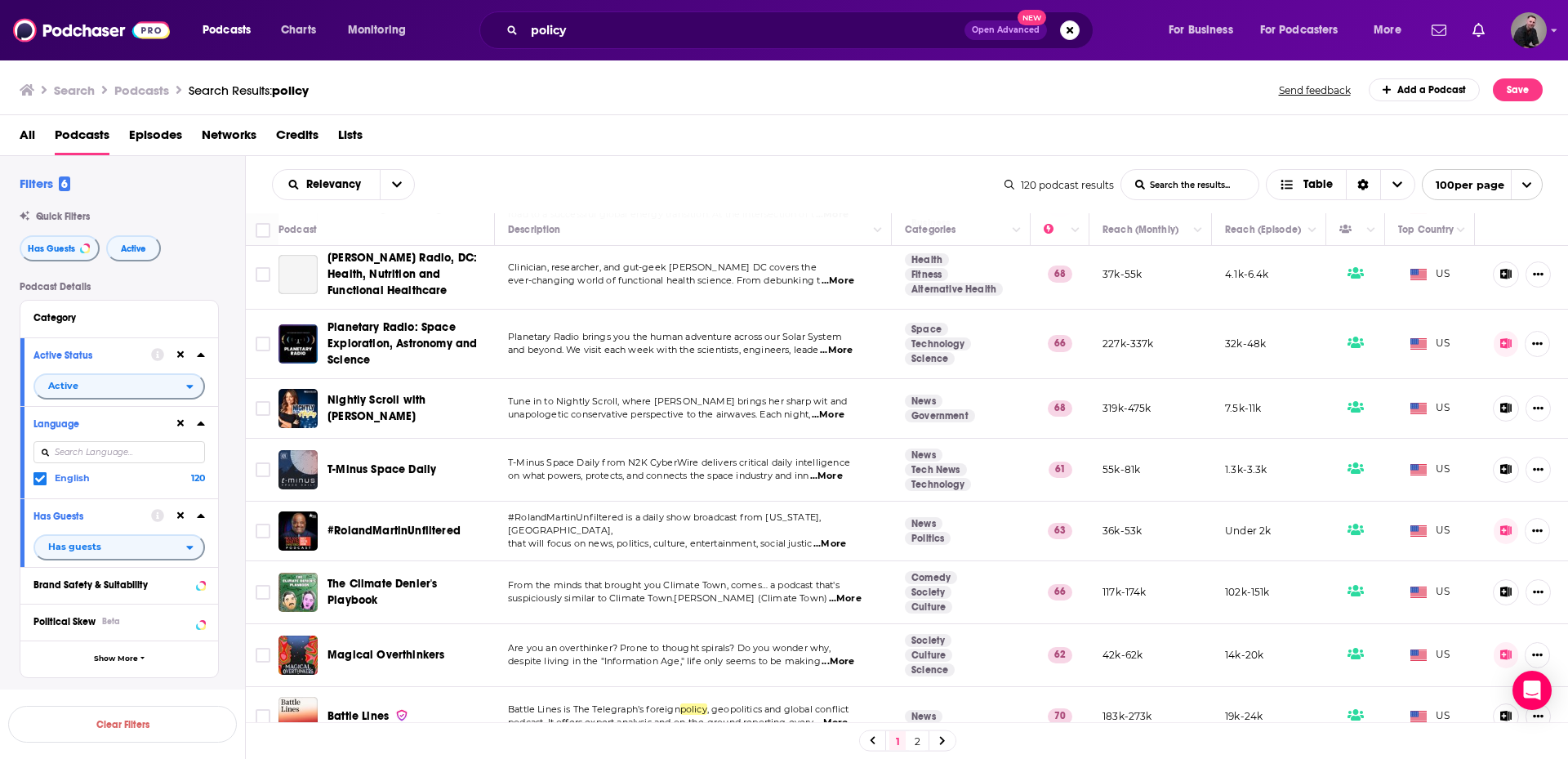
click at [924, 741] on link "2" at bounding box center [917, 740] width 16 height 20
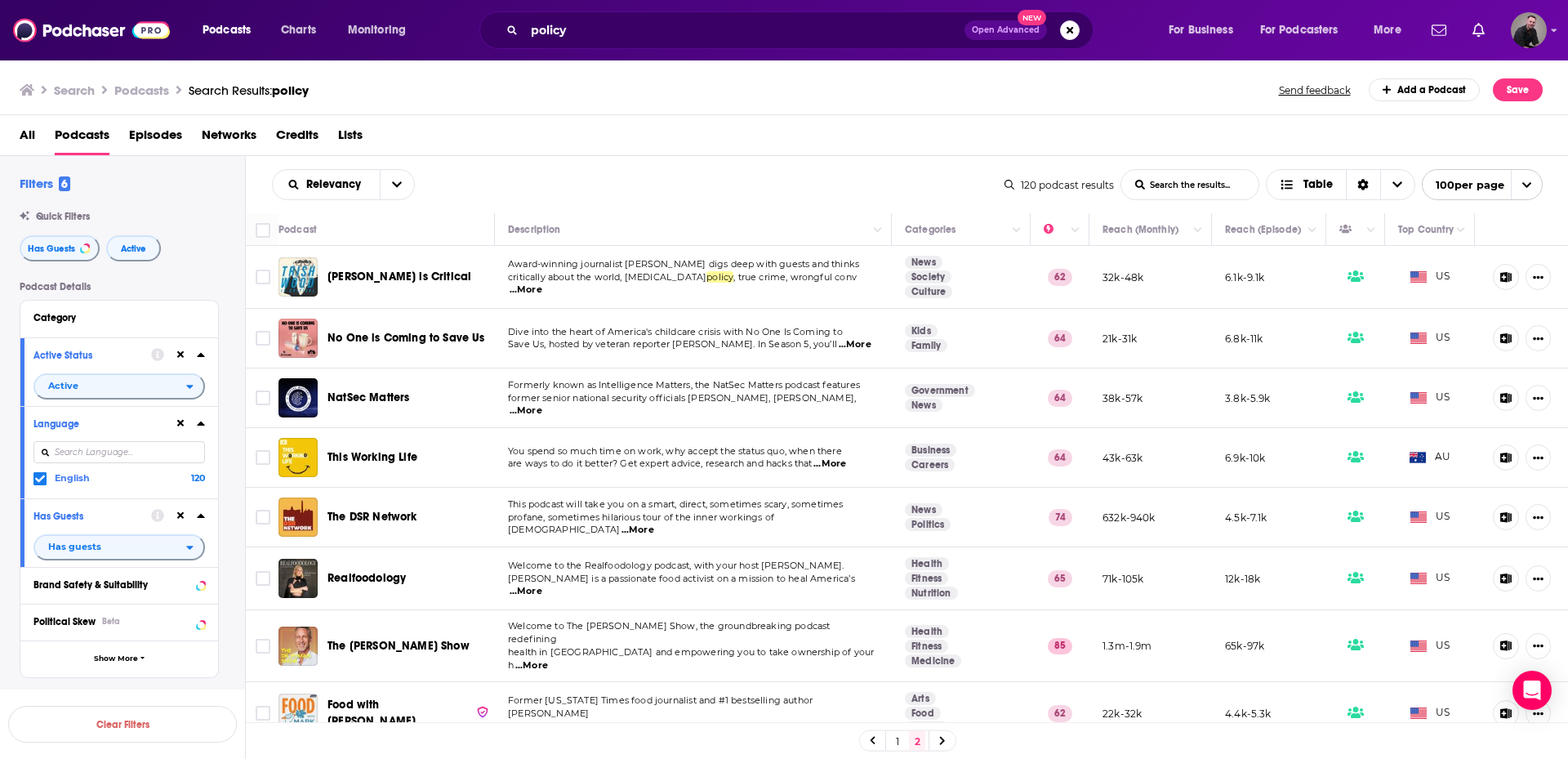
click at [846, 467] on span "...More" at bounding box center [829, 463] width 33 height 13
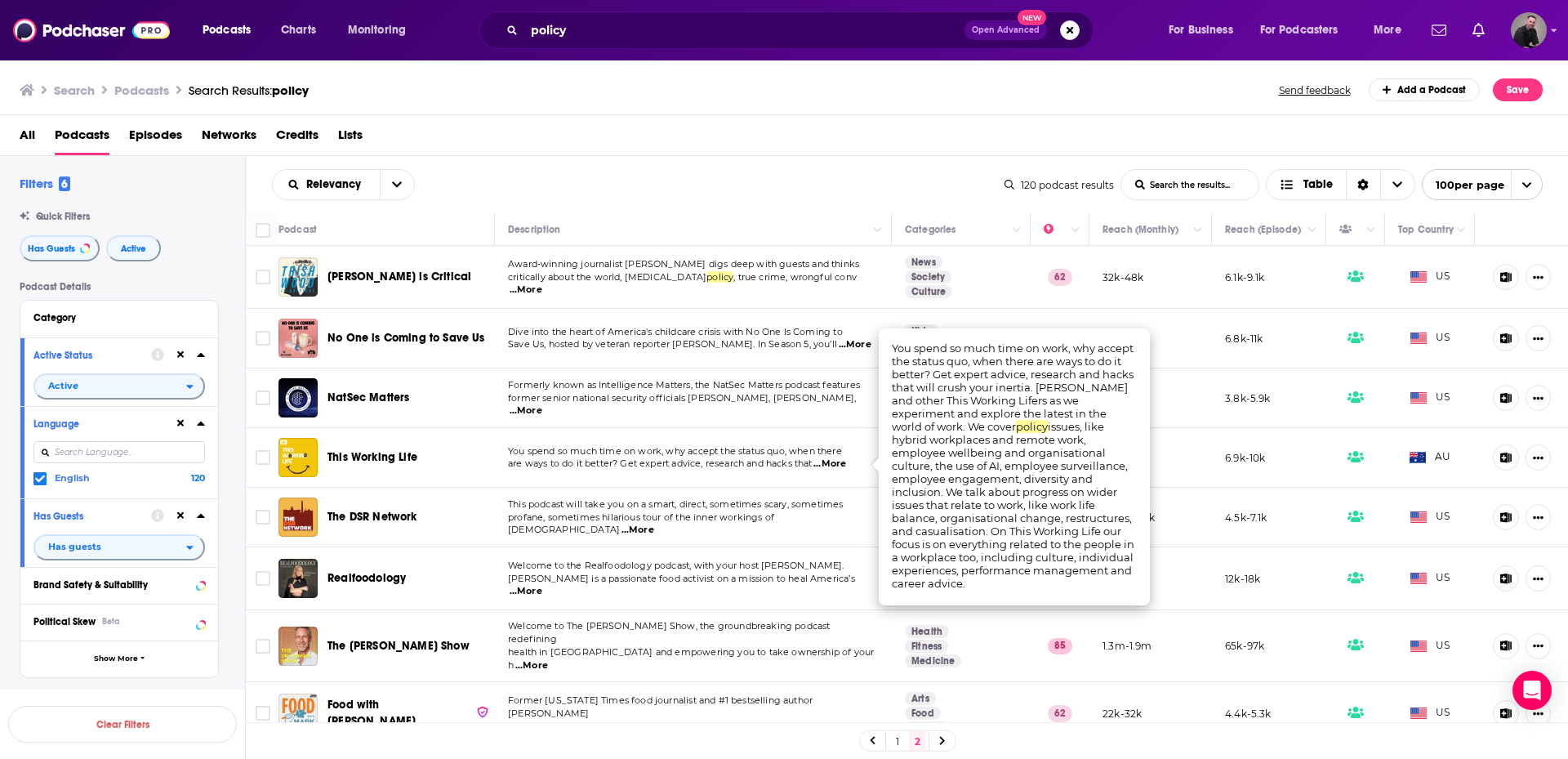
click at [844, 467] on span "...More" at bounding box center [829, 463] width 33 height 13
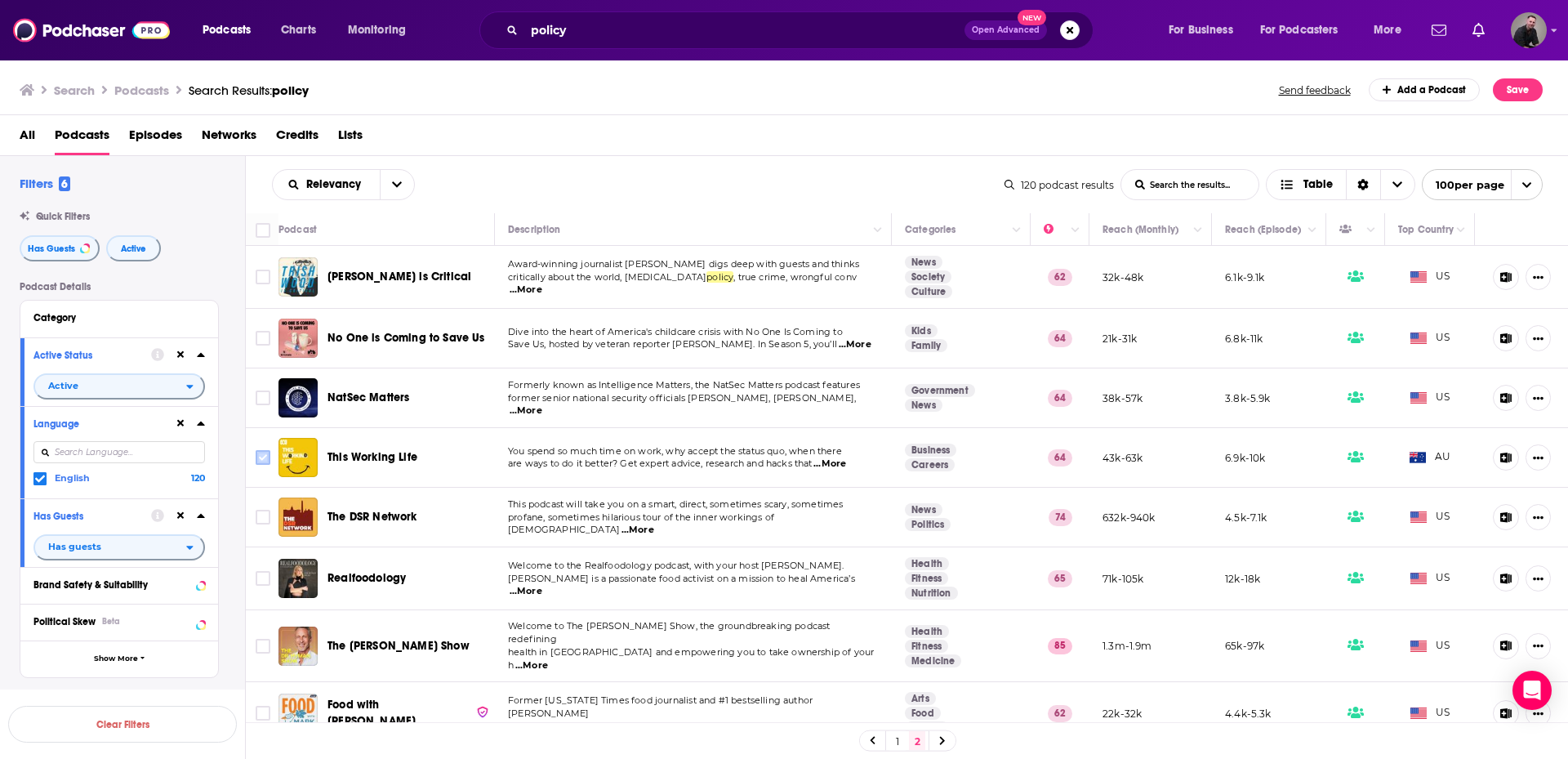
click at [262, 464] on input "Toggle select row" at bounding box center [262, 457] width 14 height 14
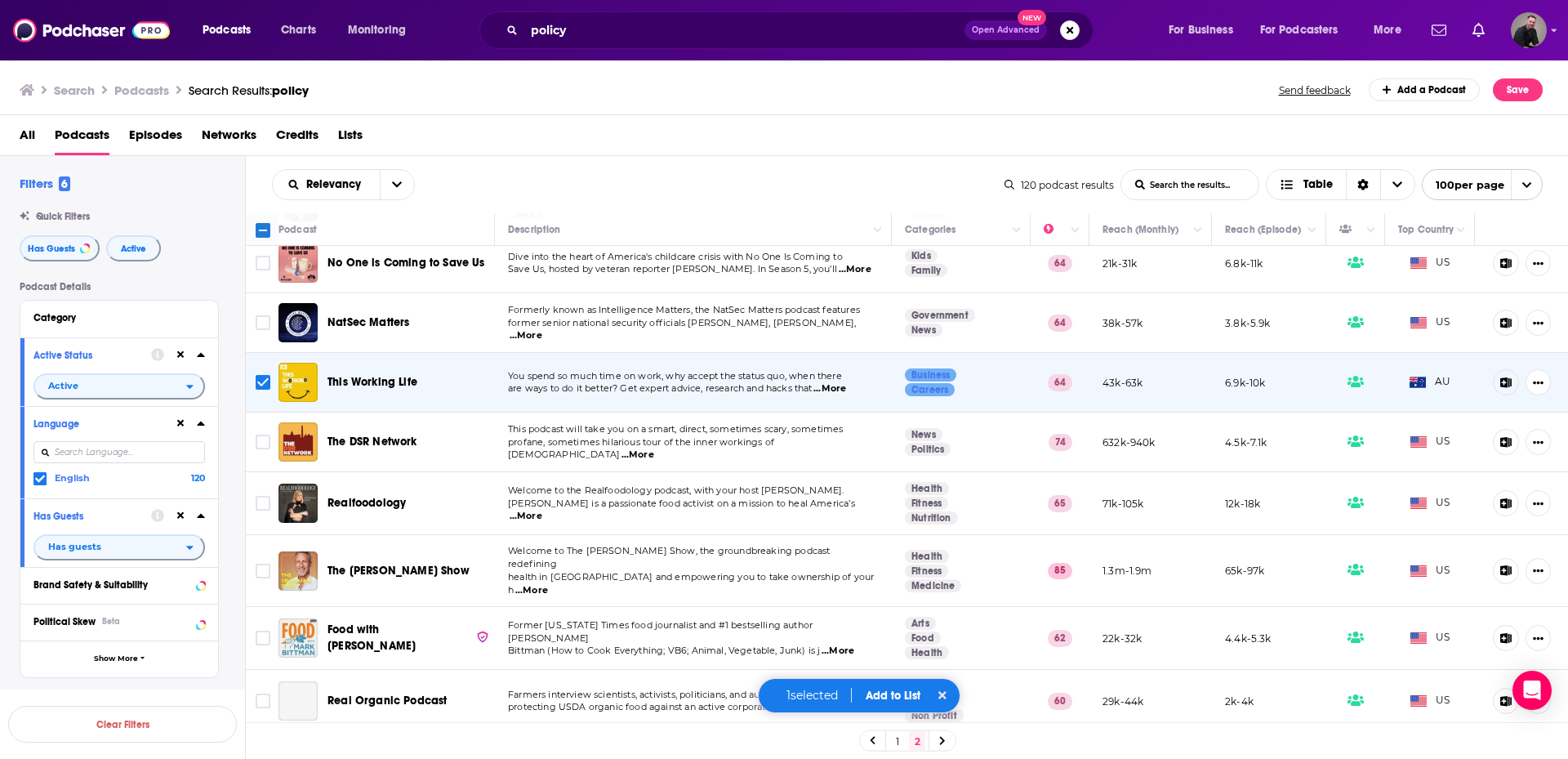
scroll to position [81, 0]
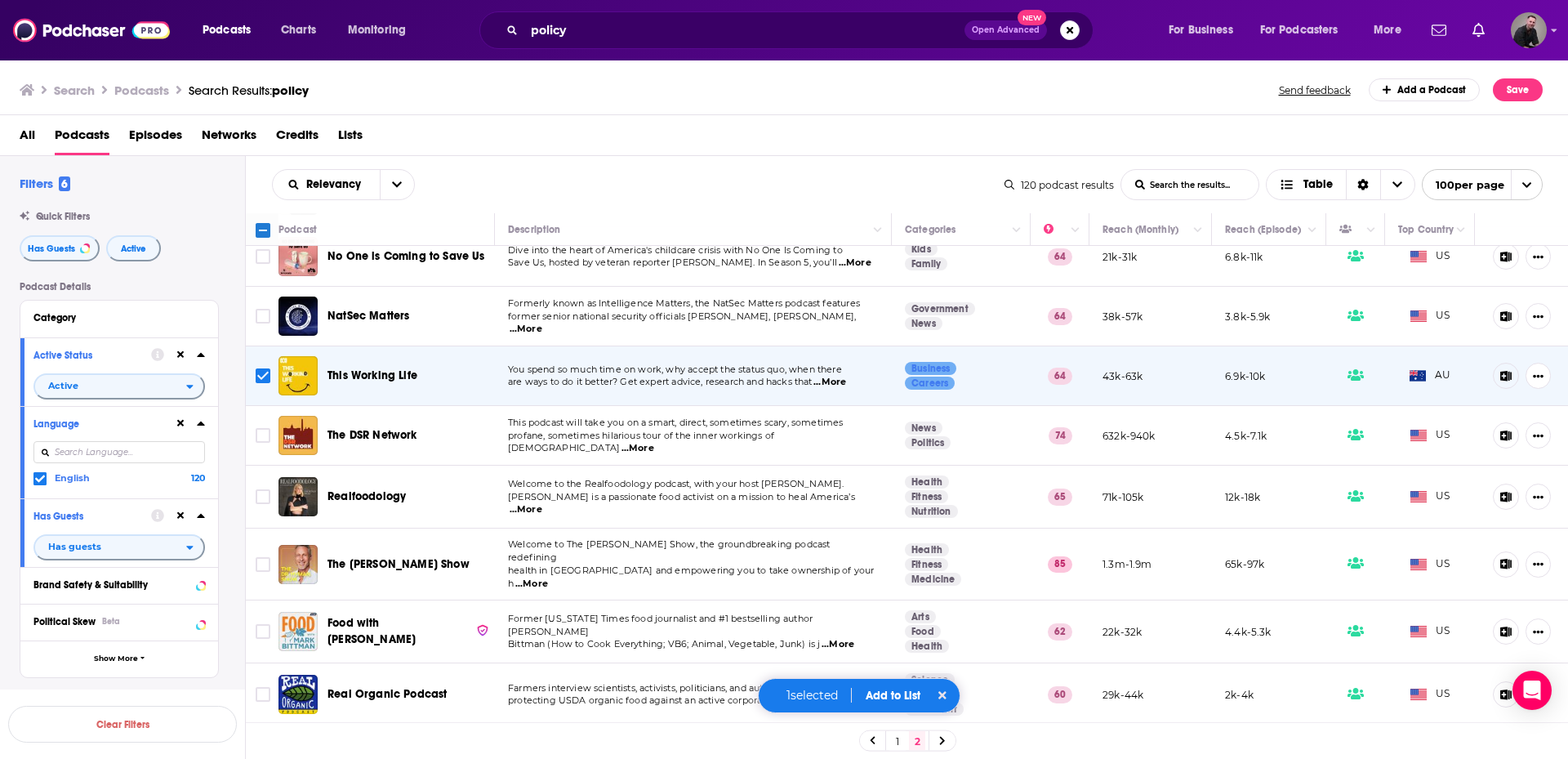
click at [655, 442] on span "...More" at bounding box center [638, 448] width 33 height 13
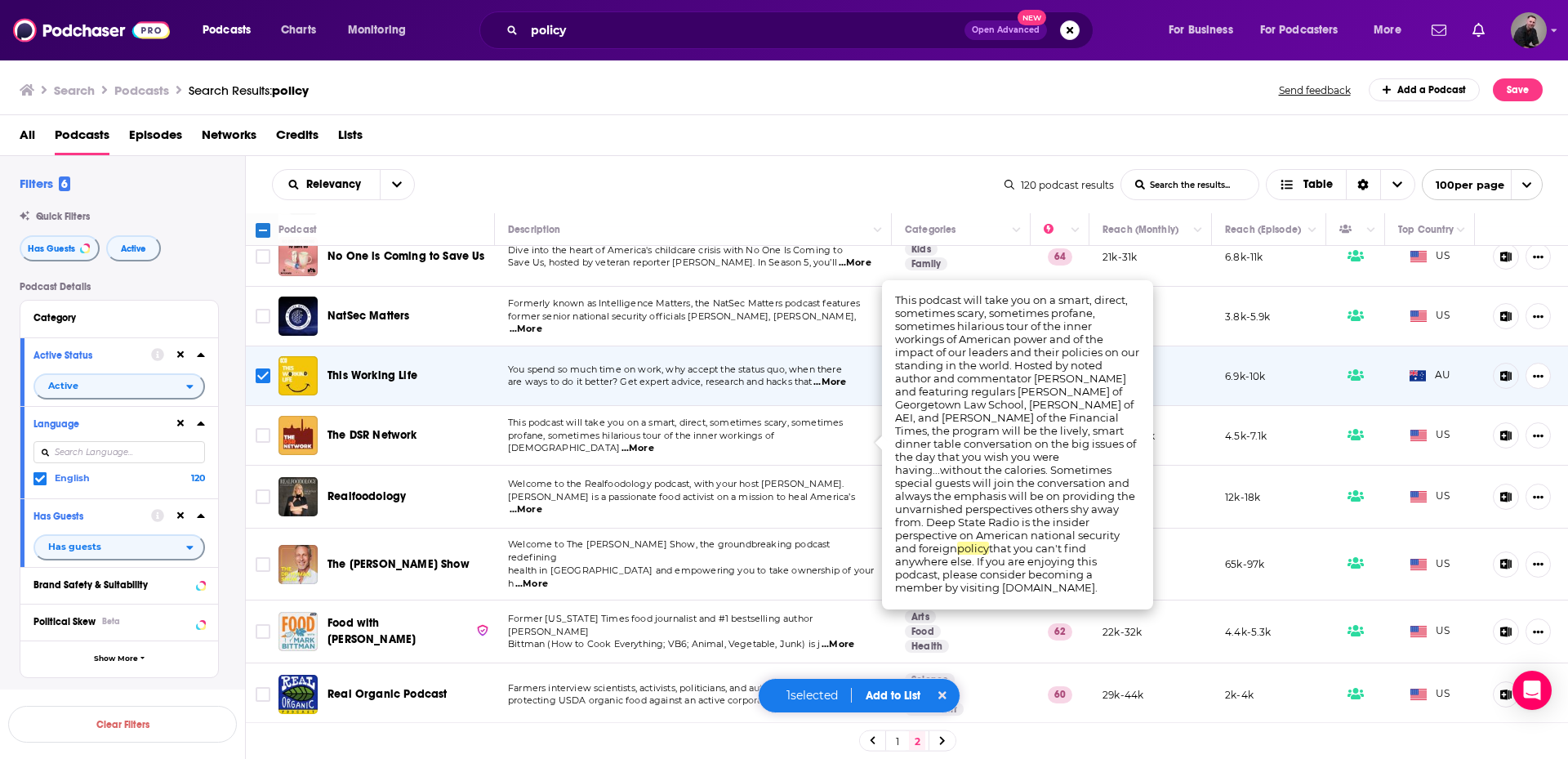
click at [655, 442] on span "...More" at bounding box center [638, 448] width 33 height 13
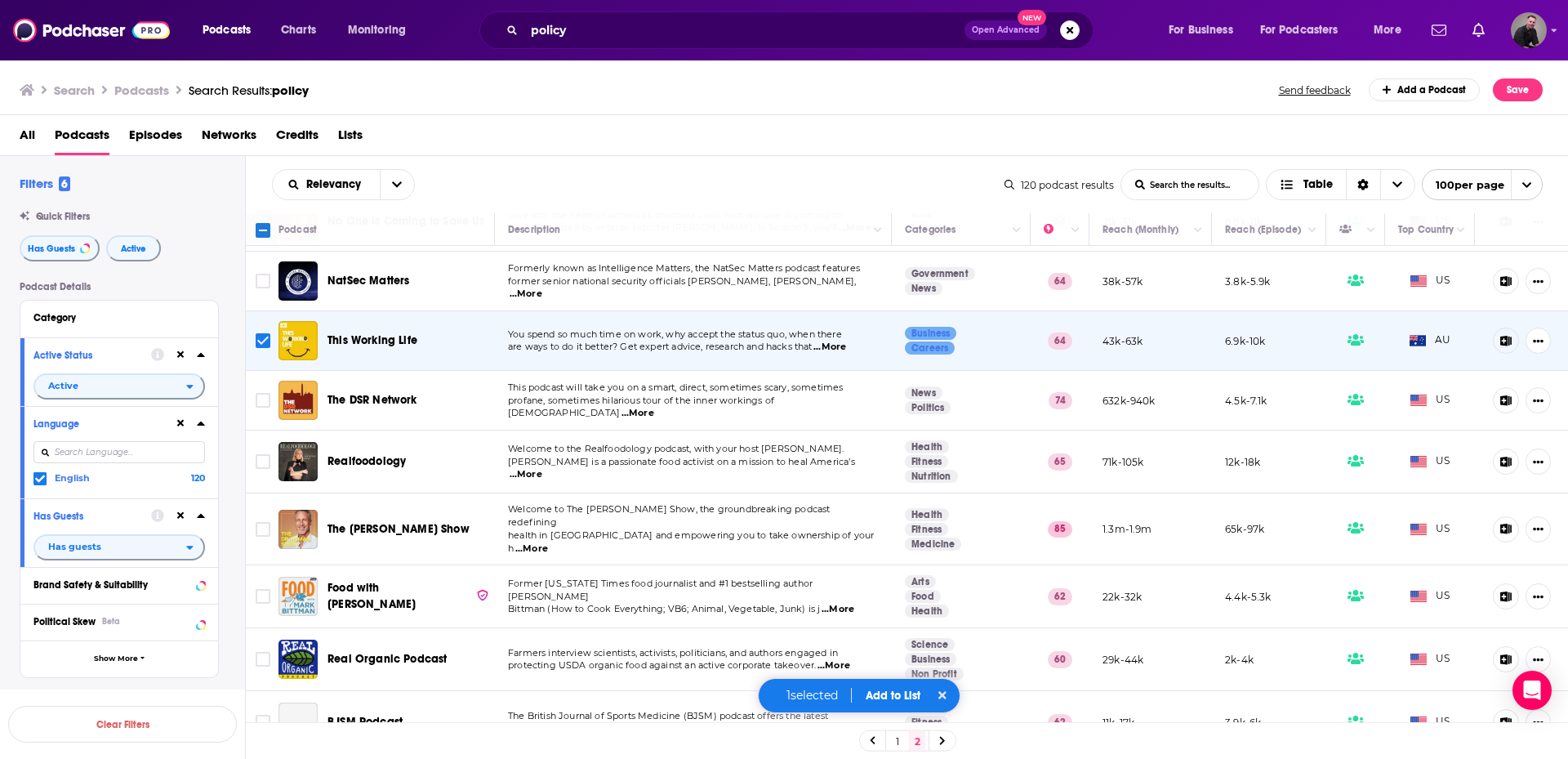
scroll to position [164, 0]
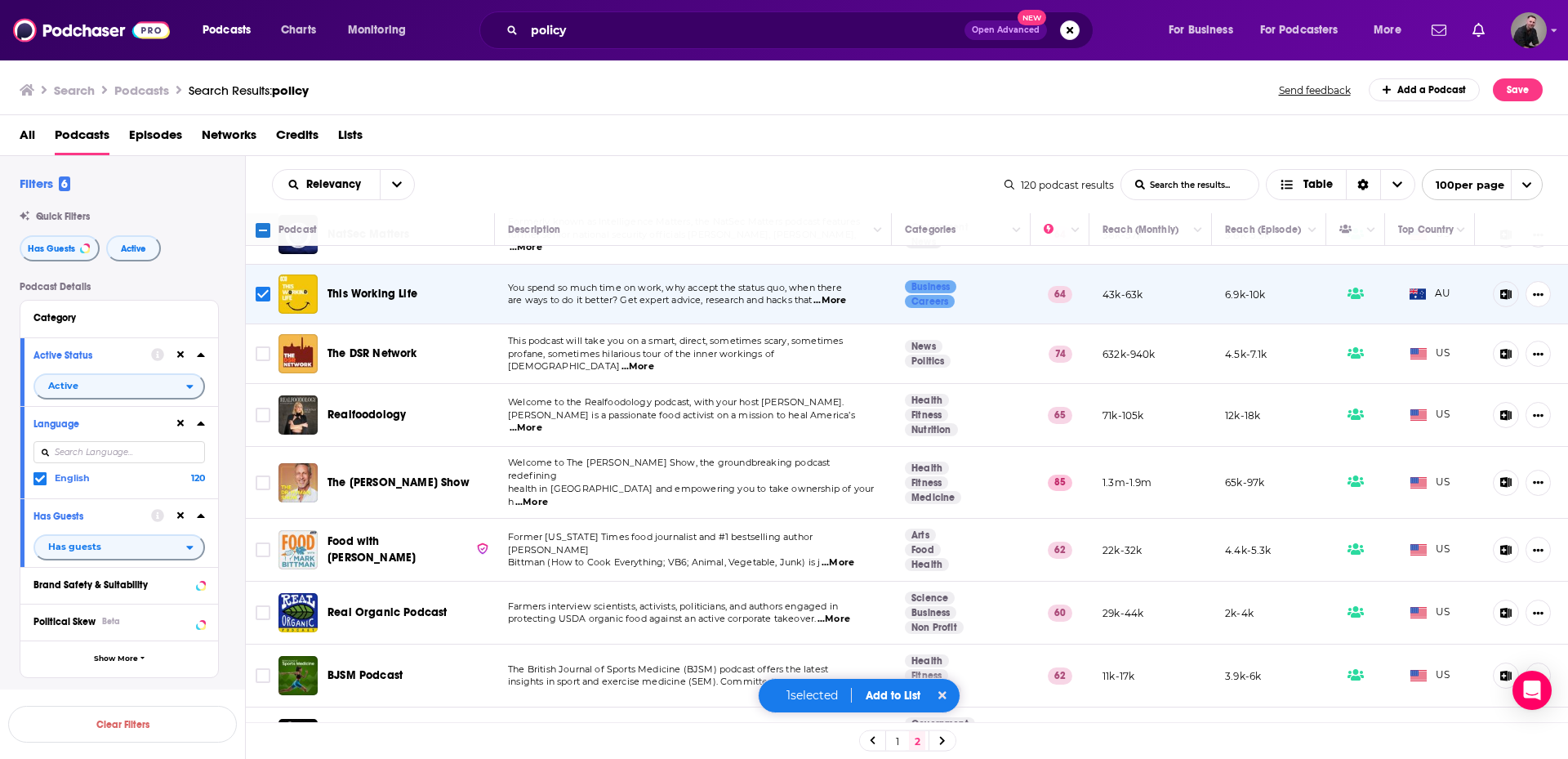
click at [548, 496] on span "...More" at bounding box center [532, 502] width 33 height 13
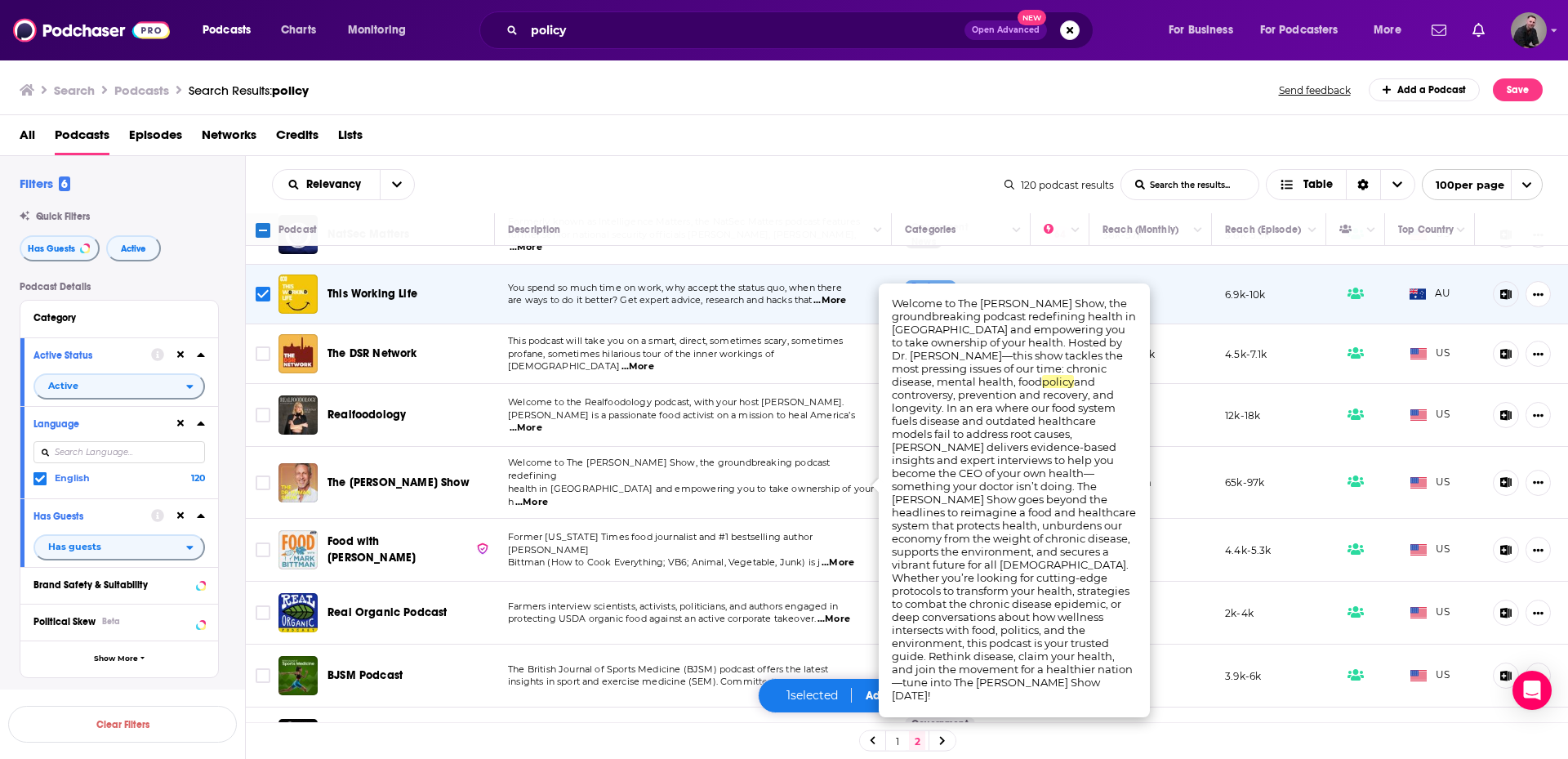
click at [548, 496] on span "...More" at bounding box center [532, 502] width 33 height 13
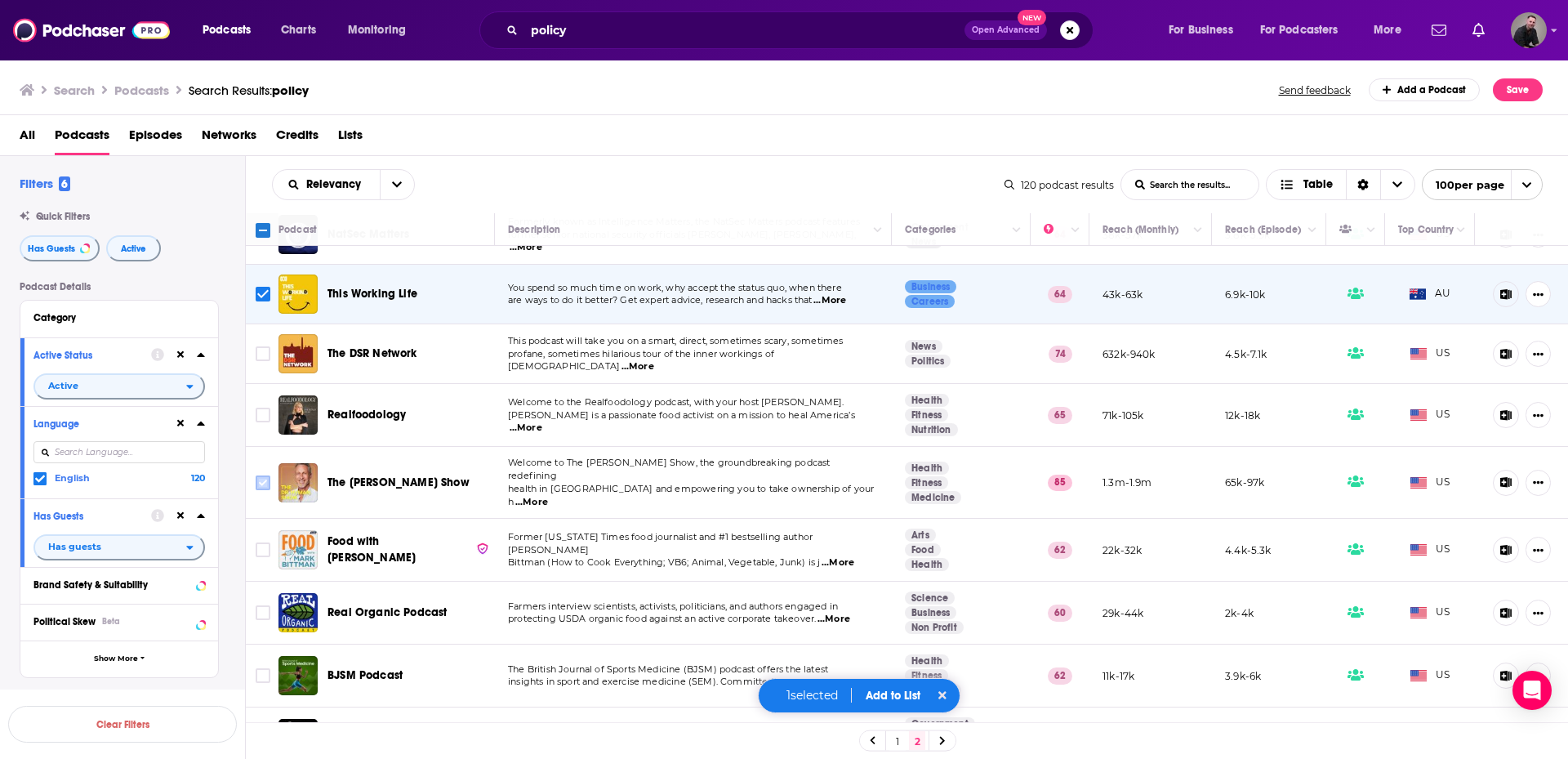
click at [267, 480] on input "Toggle select row" at bounding box center [262, 483] width 14 height 14
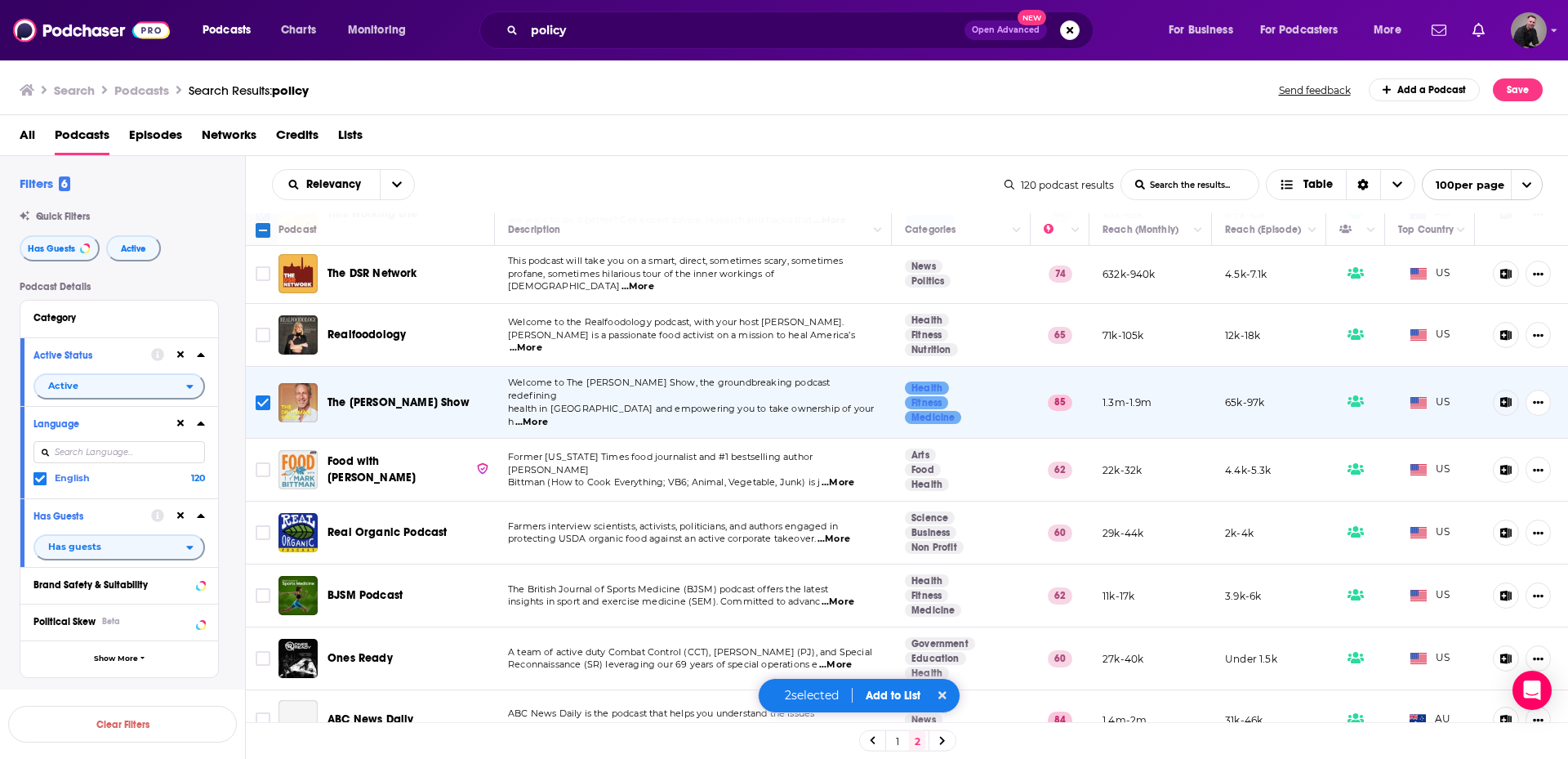
scroll to position [245, 0]
click at [261, 396] on input "Toggle select row" at bounding box center [262, 400] width 14 height 14
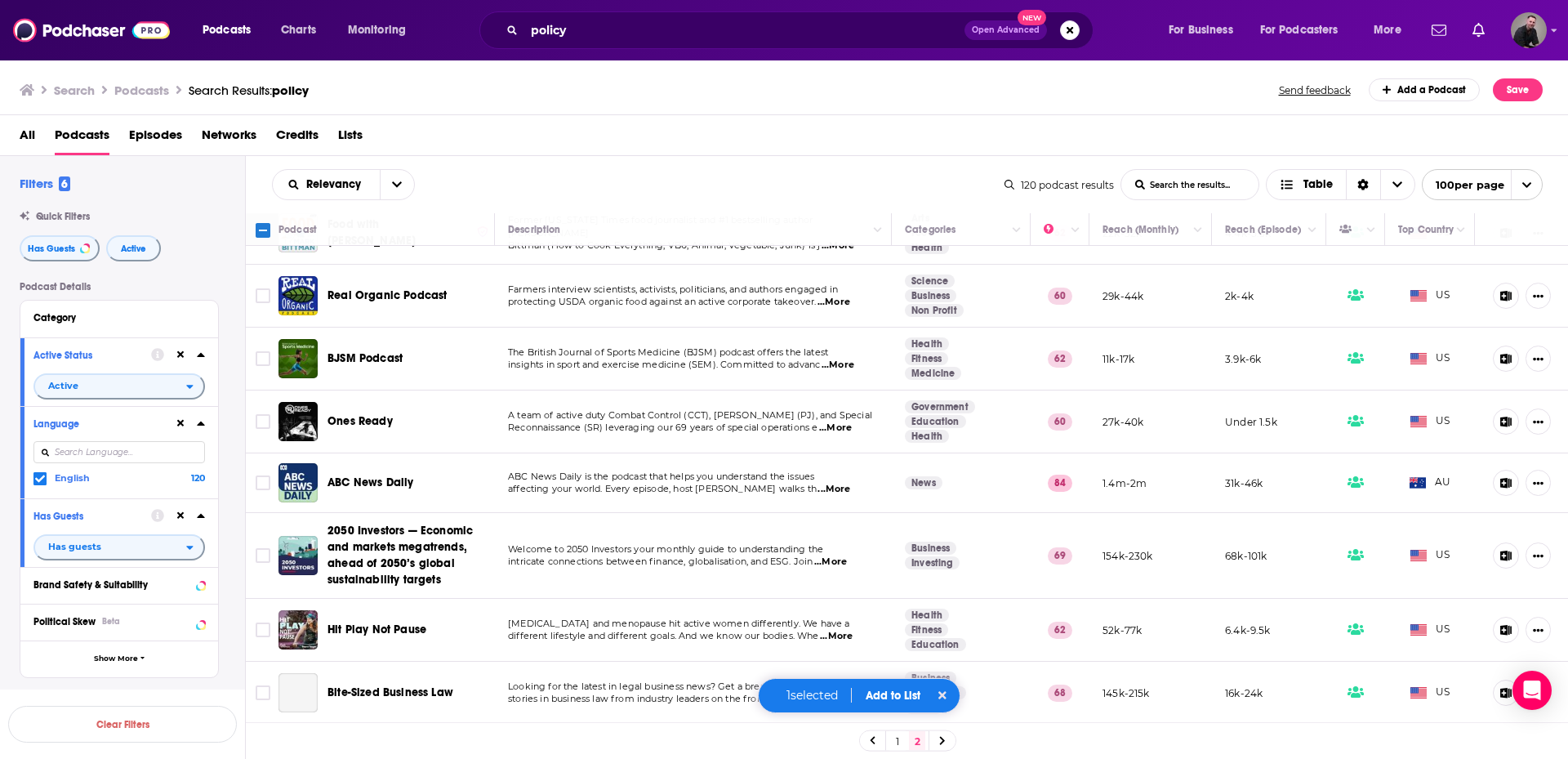
scroll to position [490, 0]
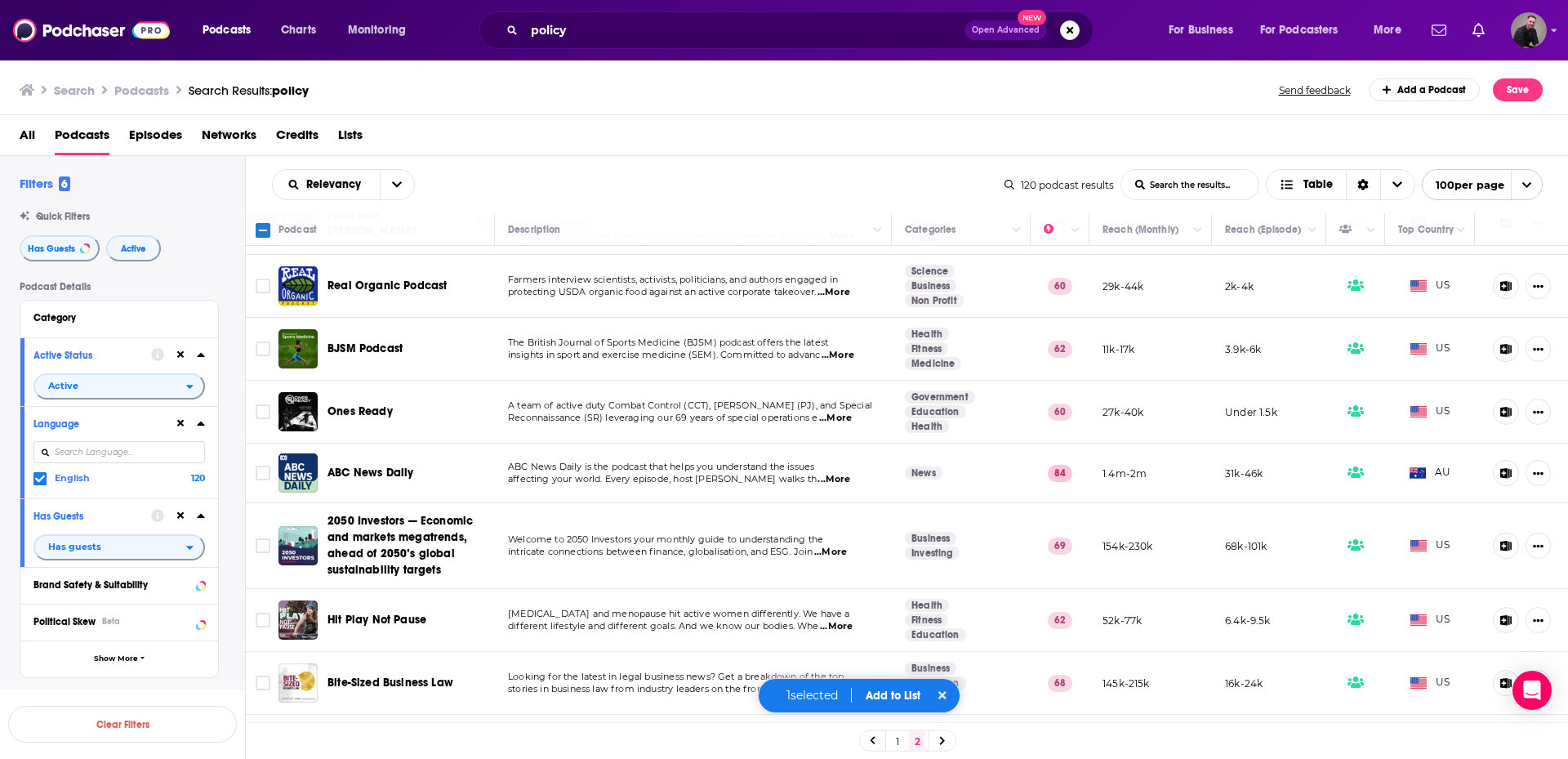
click at [844, 473] on span "...More" at bounding box center [834, 479] width 33 height 13
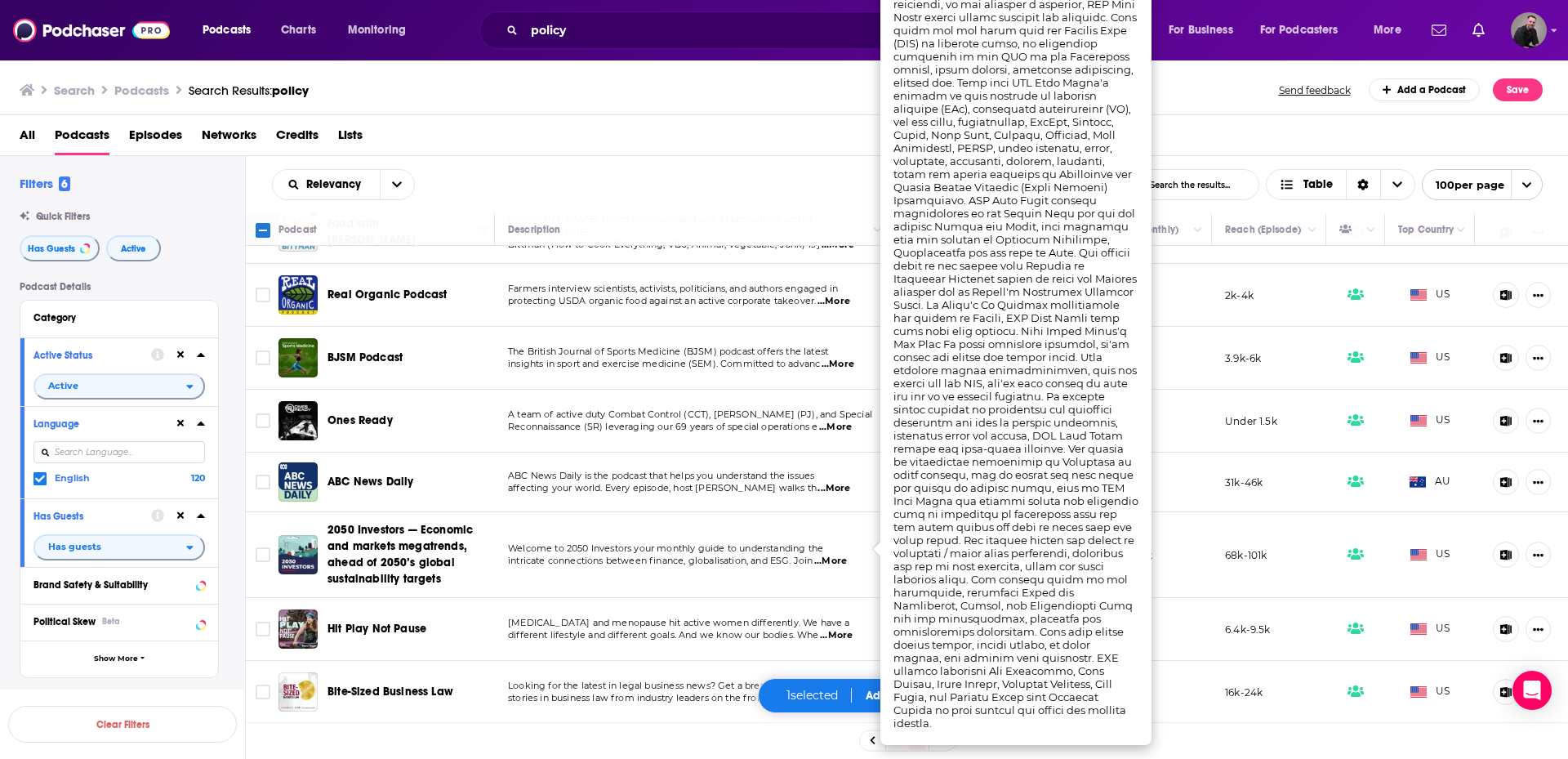
scroll to position [409, 0]
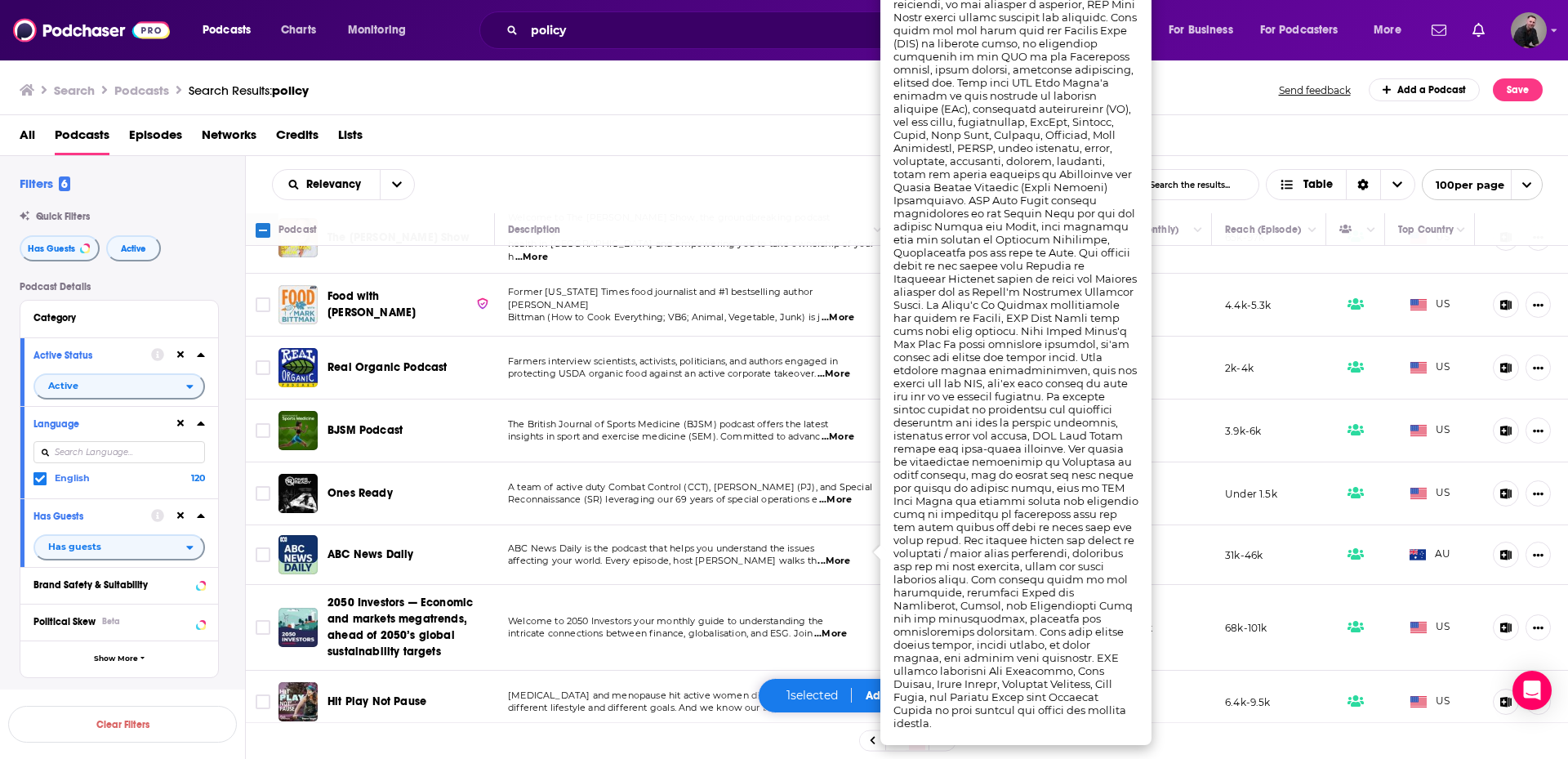
click at [841, 556] on span "...More" at bounding box center [834, 561] width 33 height 13
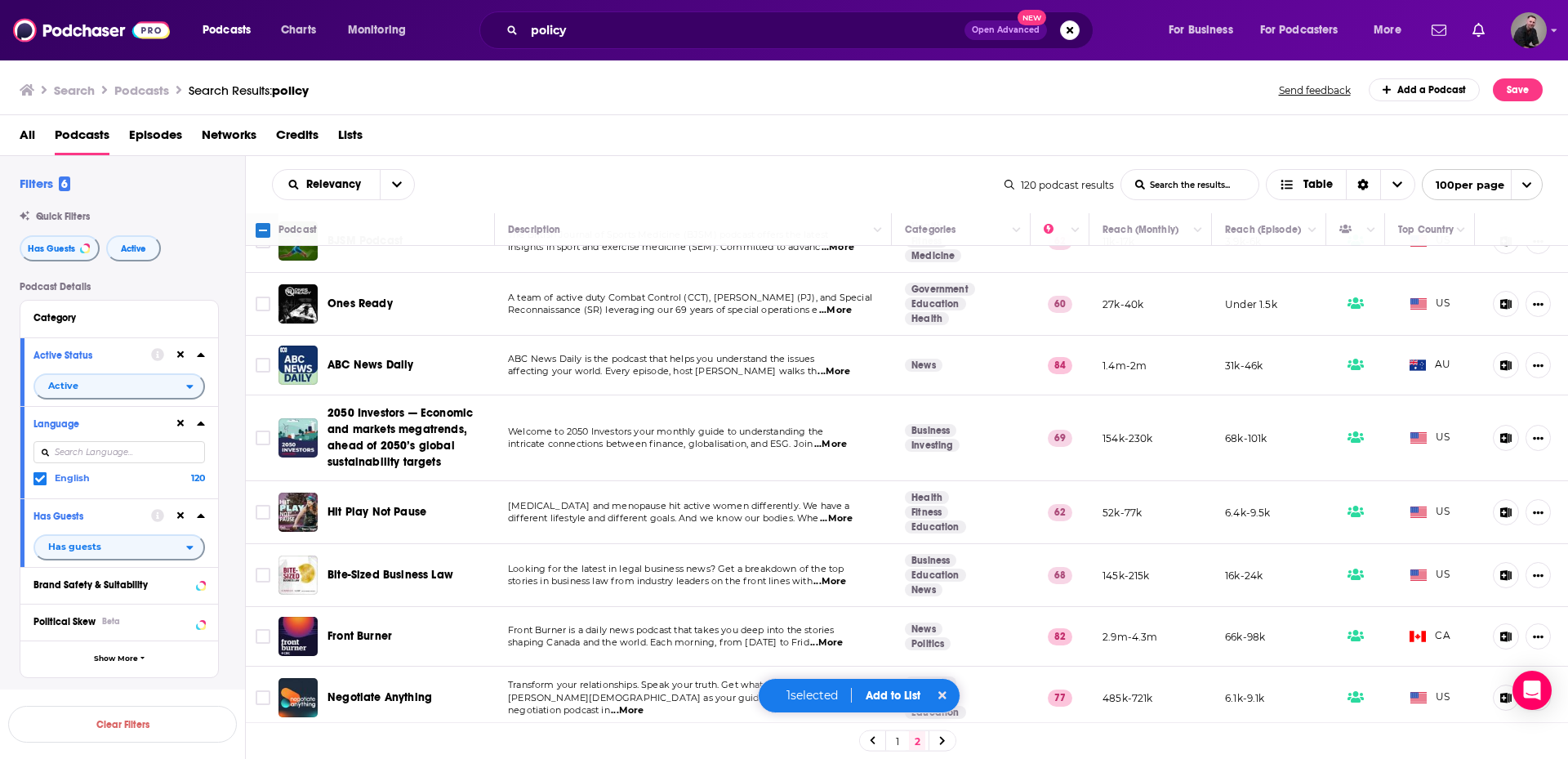
scroll to position [572, 0]
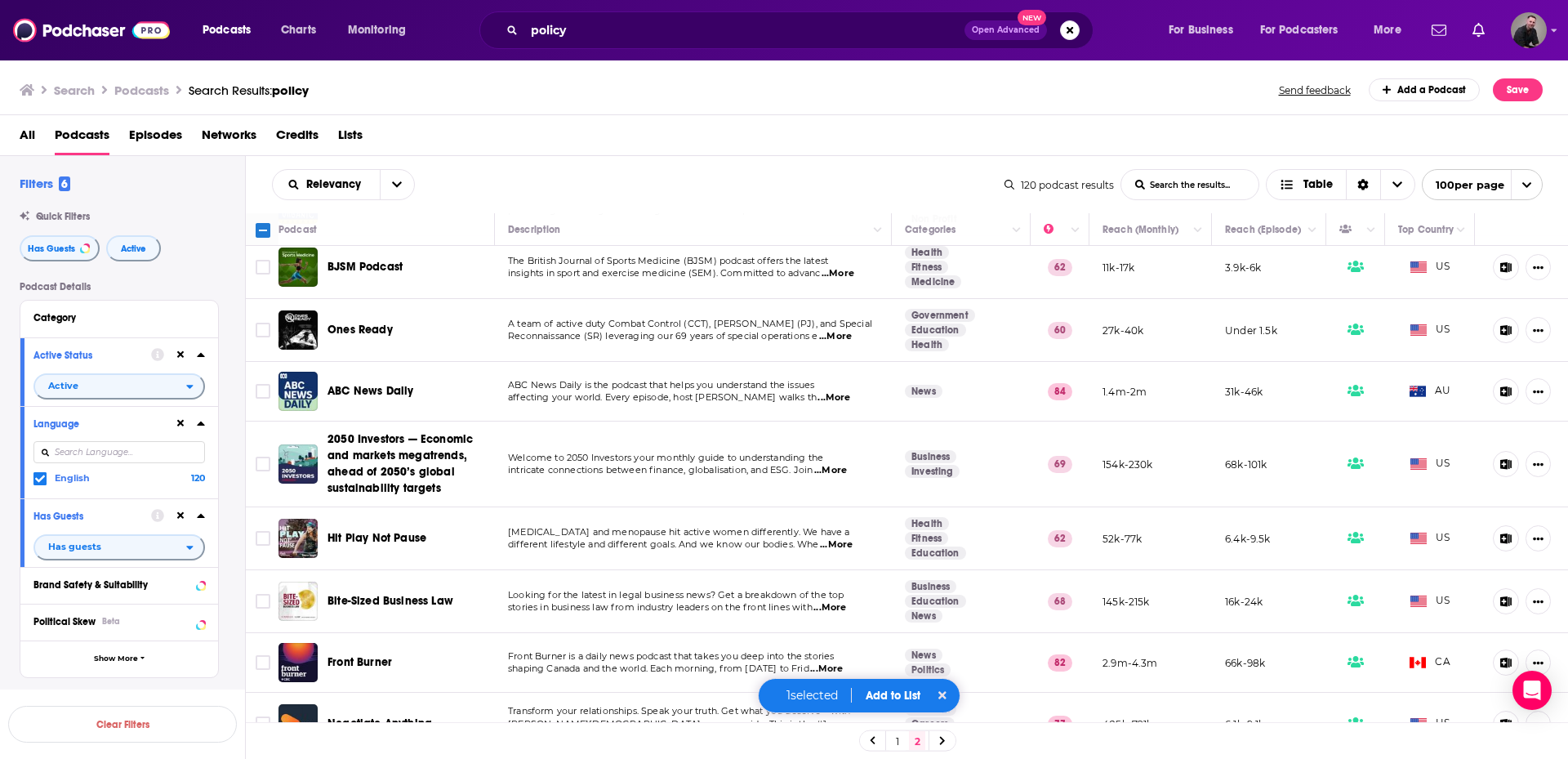
click at [842, 541] on span "...More" at bounding box center [836, 544] width 33 height 13
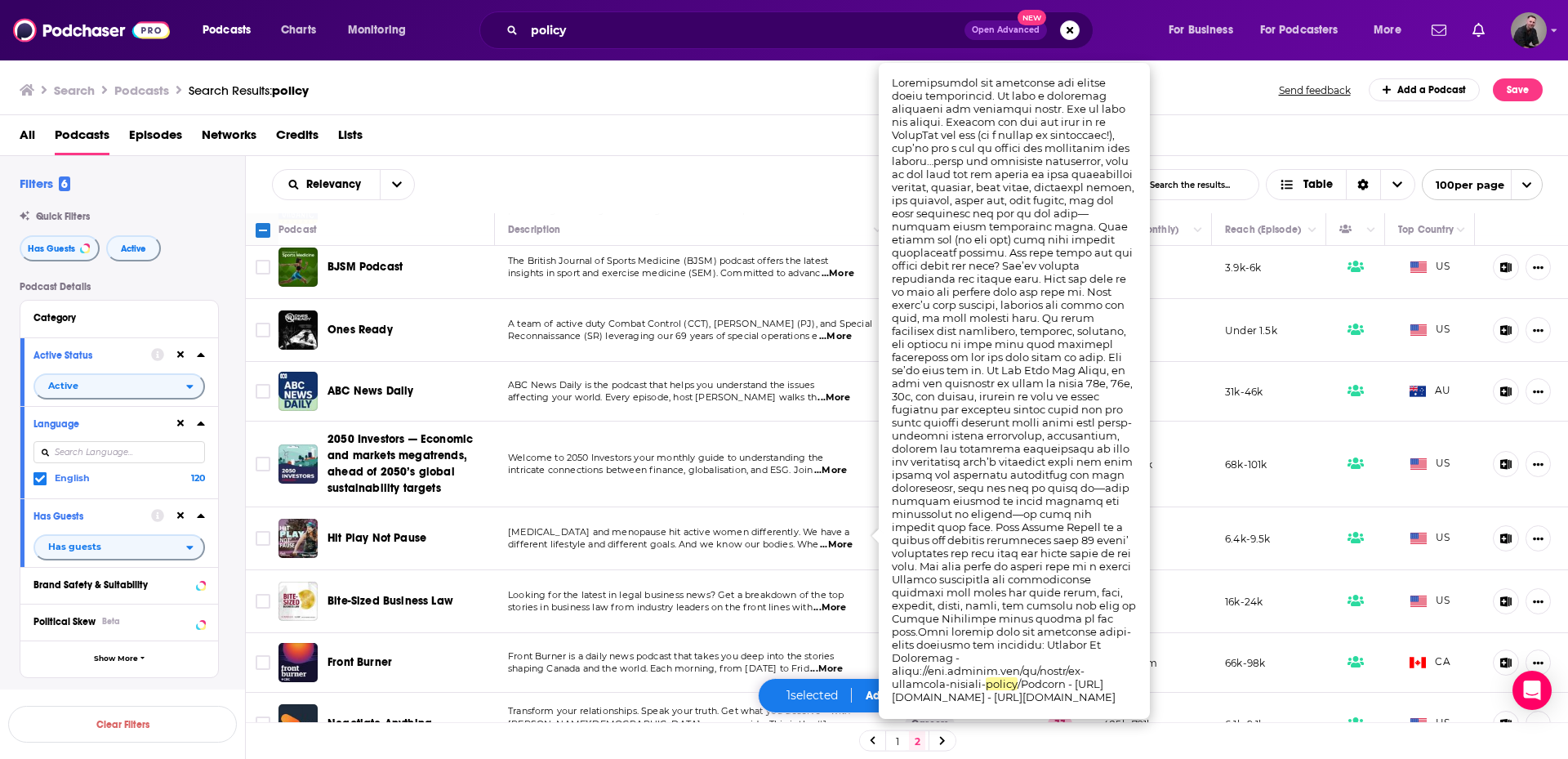
click at [842, 541] on span "...More" at bounding box center [836, 544] width 33 height 13
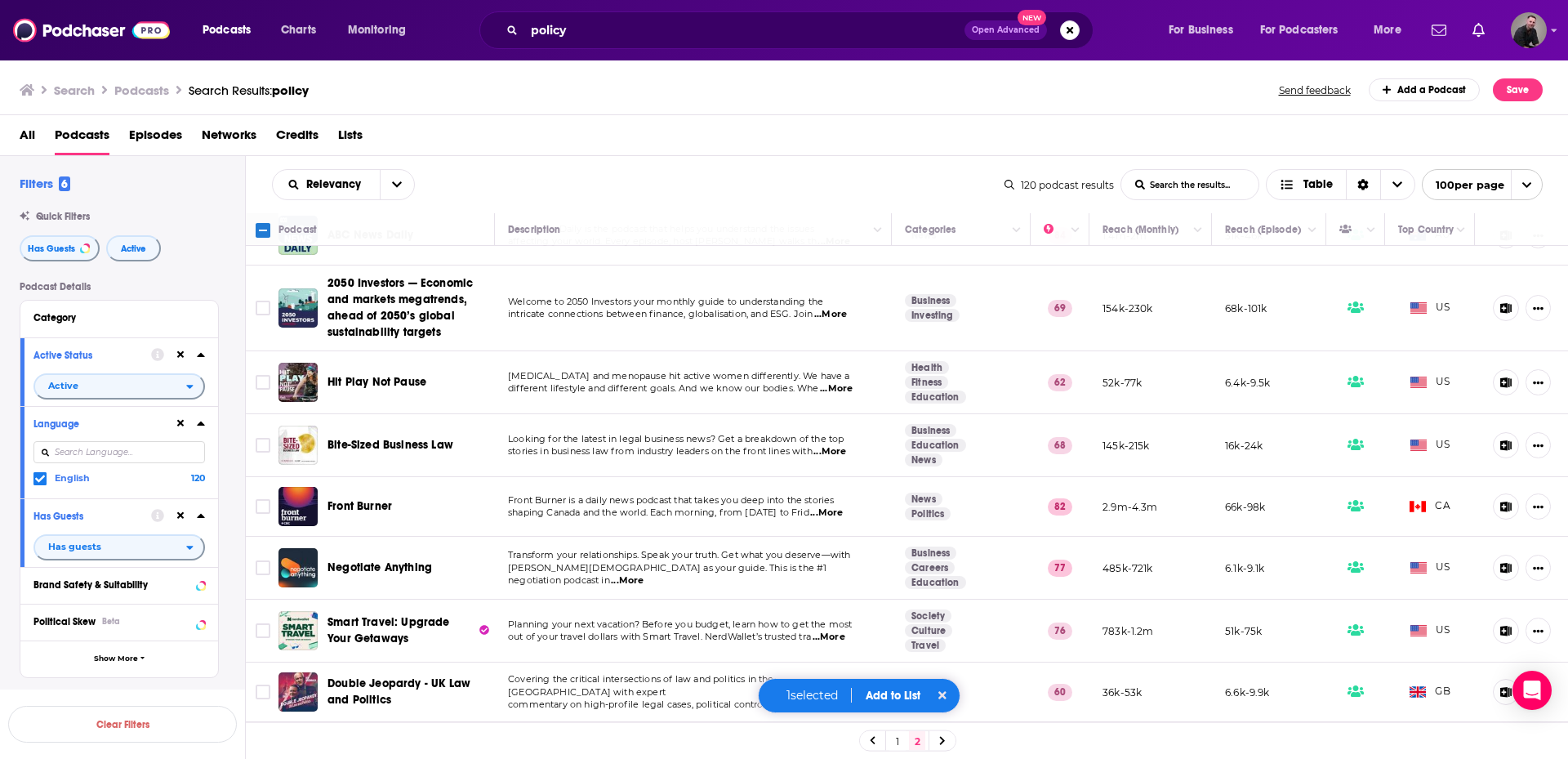
scroll to position [735, 0]
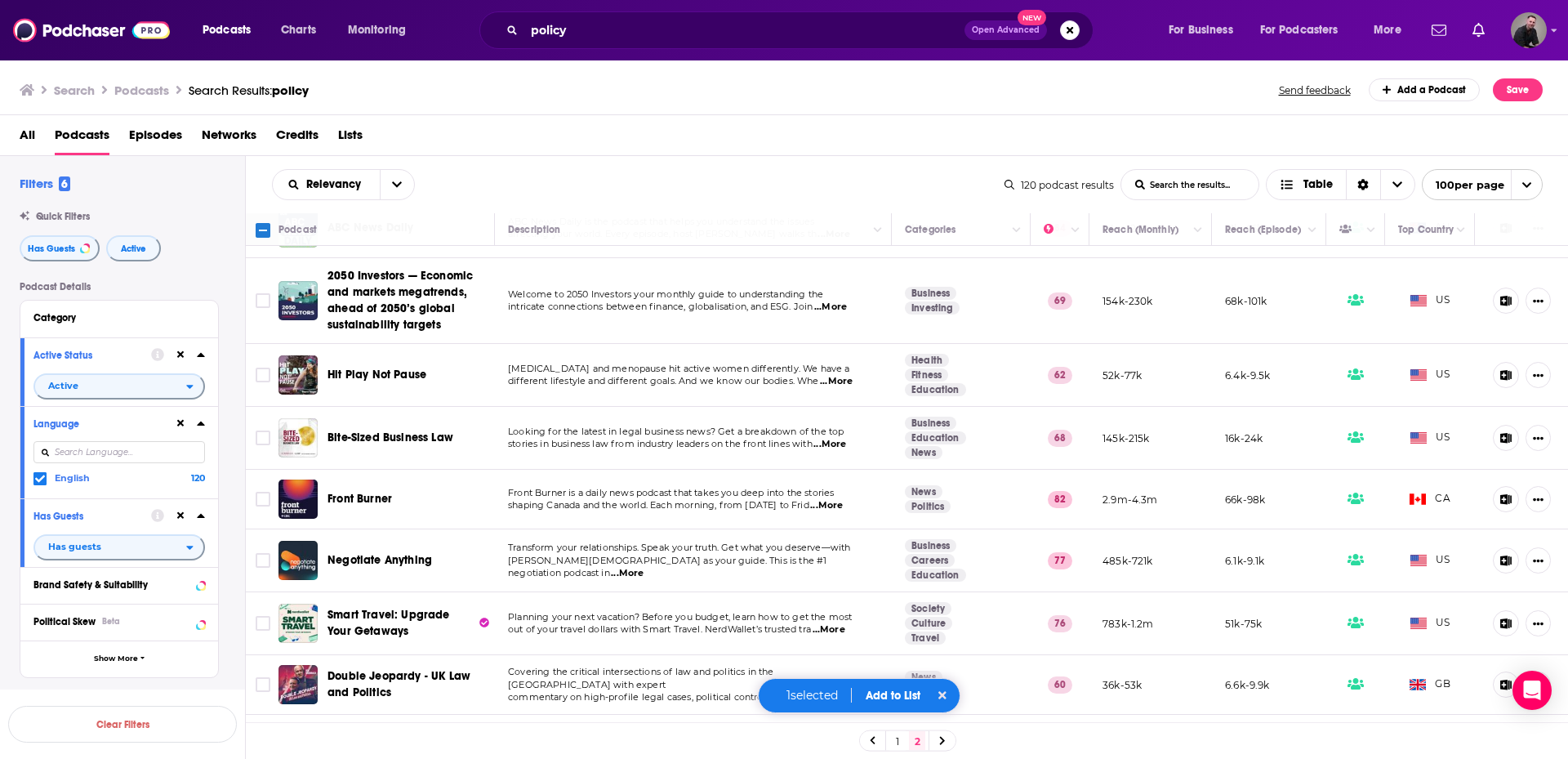
click at [644, 566] on span "...More" at bounding box center [628, 572] width 33 height 13
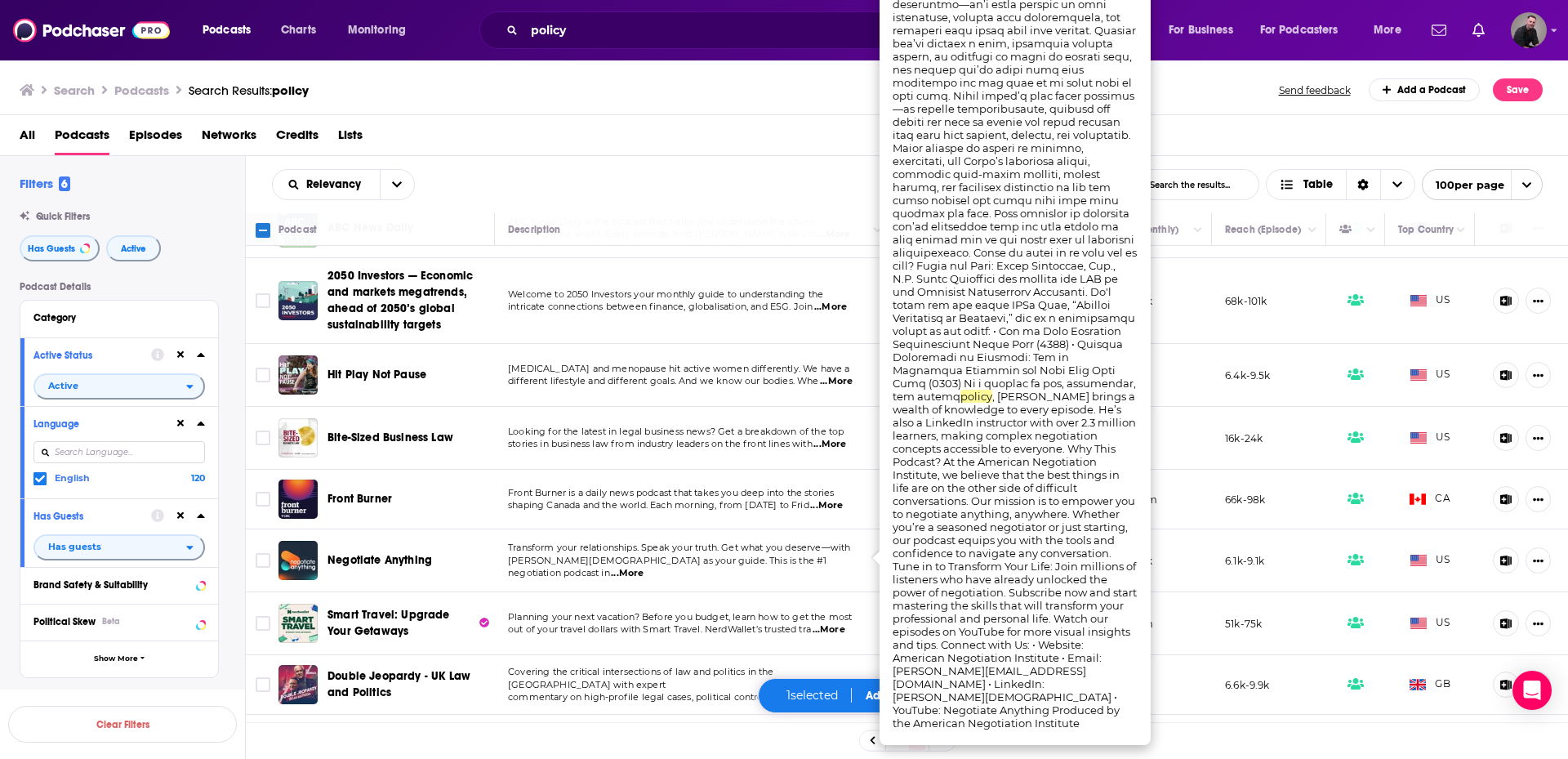
click at [644, 566] on span "...More" at bounding box center [628, 572] width 33 height 13
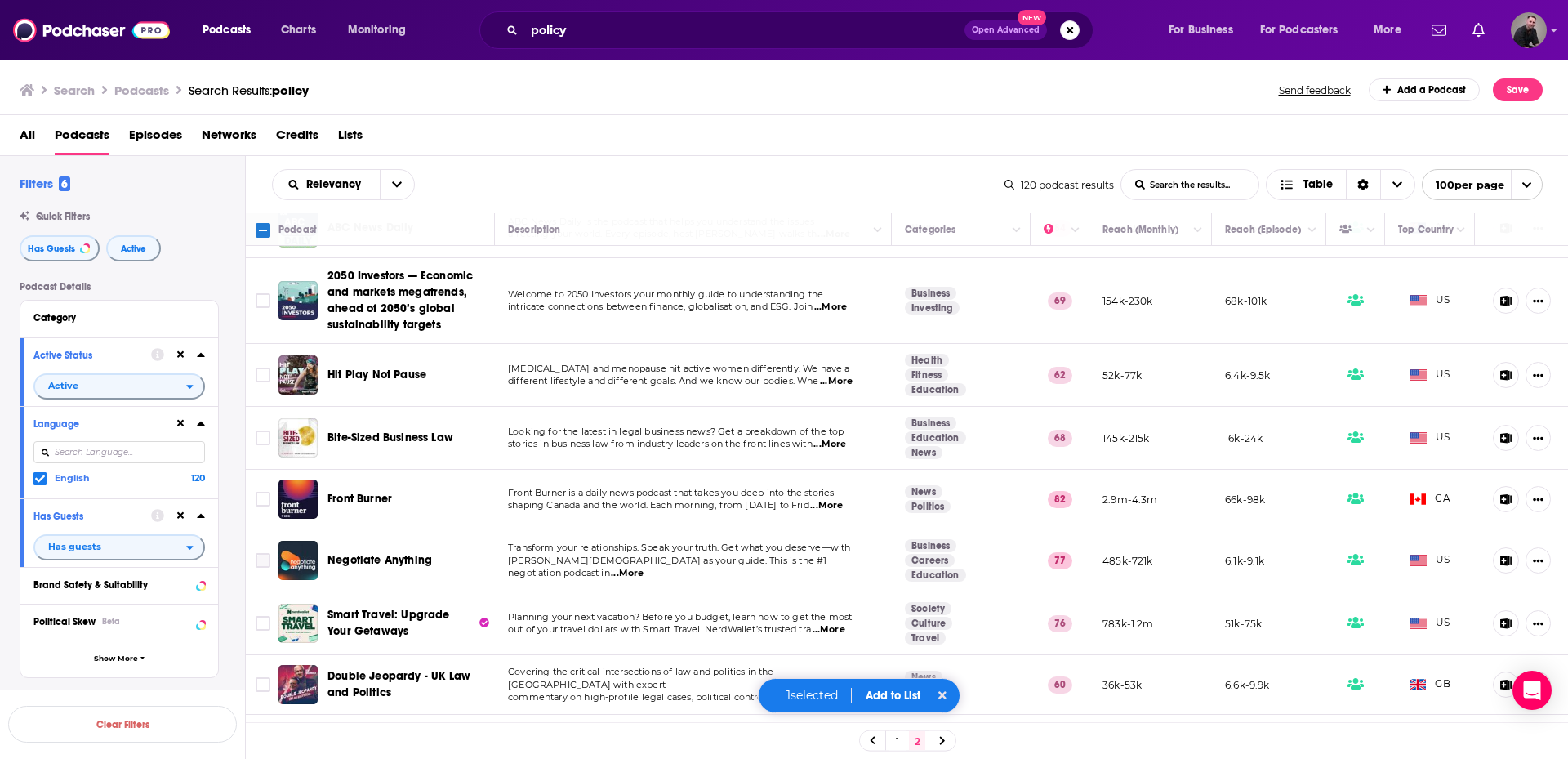
click at [253, 555] on td at bounding box center [262, 561] width 33 height 63
click at [256, 555] on input "Toggle select row" at bounding box center [262, 560] width 14 height 14
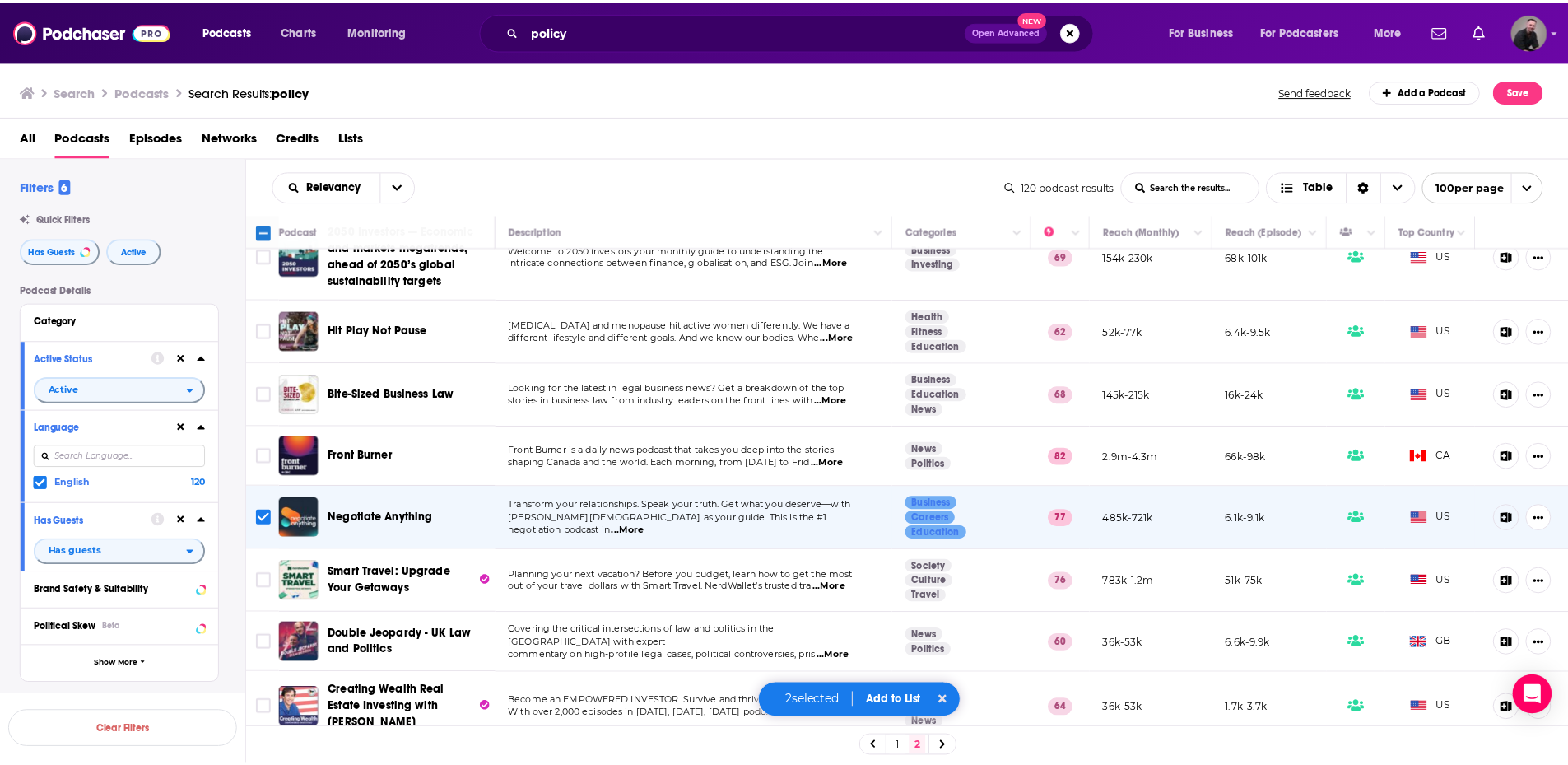
scroll to position [794, 0]
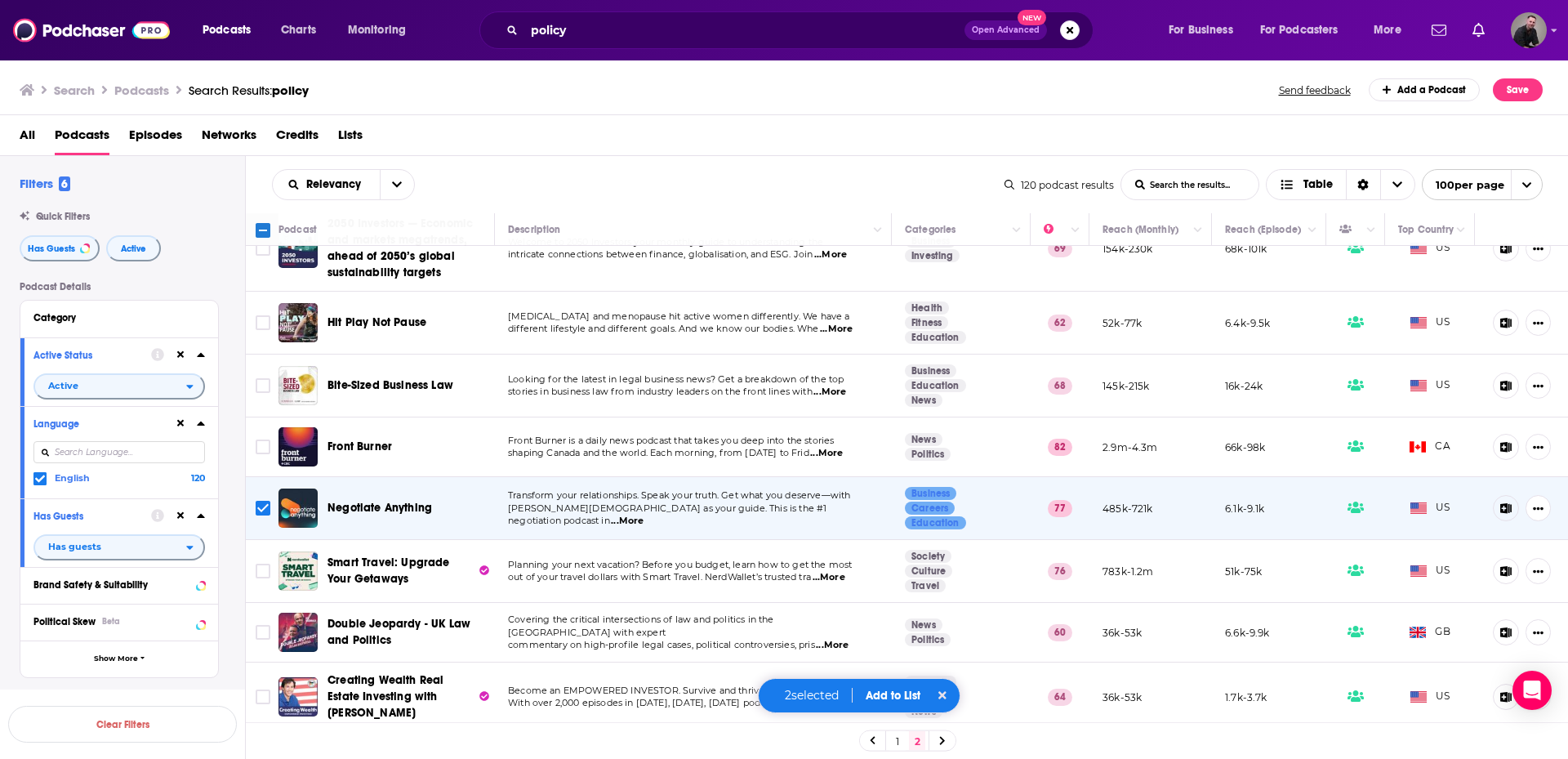
click at [890, 689] on button "Add to List" at bounding box center [893, 695] width 81 height 14
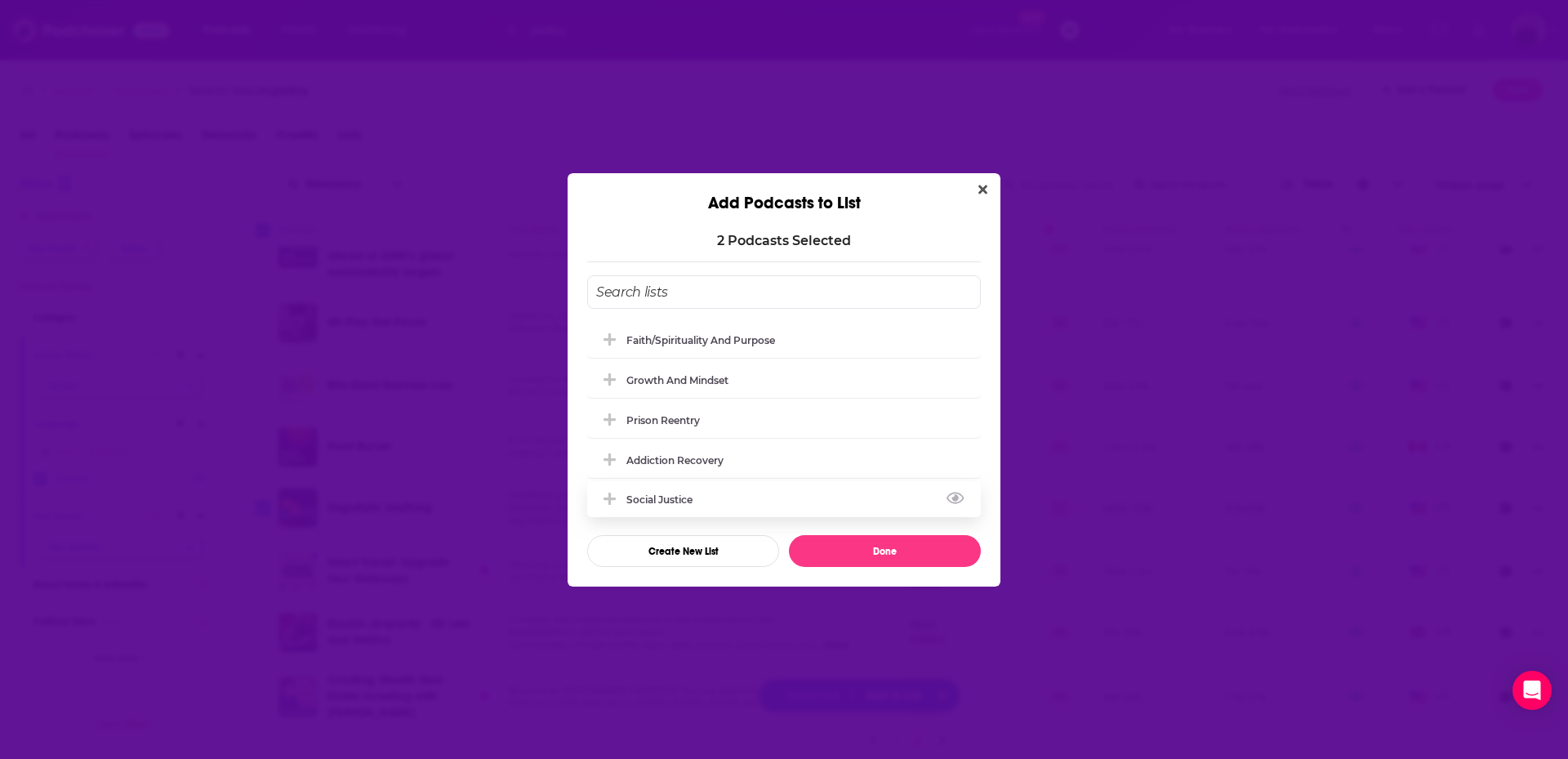
click at [691, 502] on div "Social Justice" at bounding box center [665, 499] width 76 height 12
click at [849, 545] on button "Done" at bounding box center [884, 551] width 192 height 32
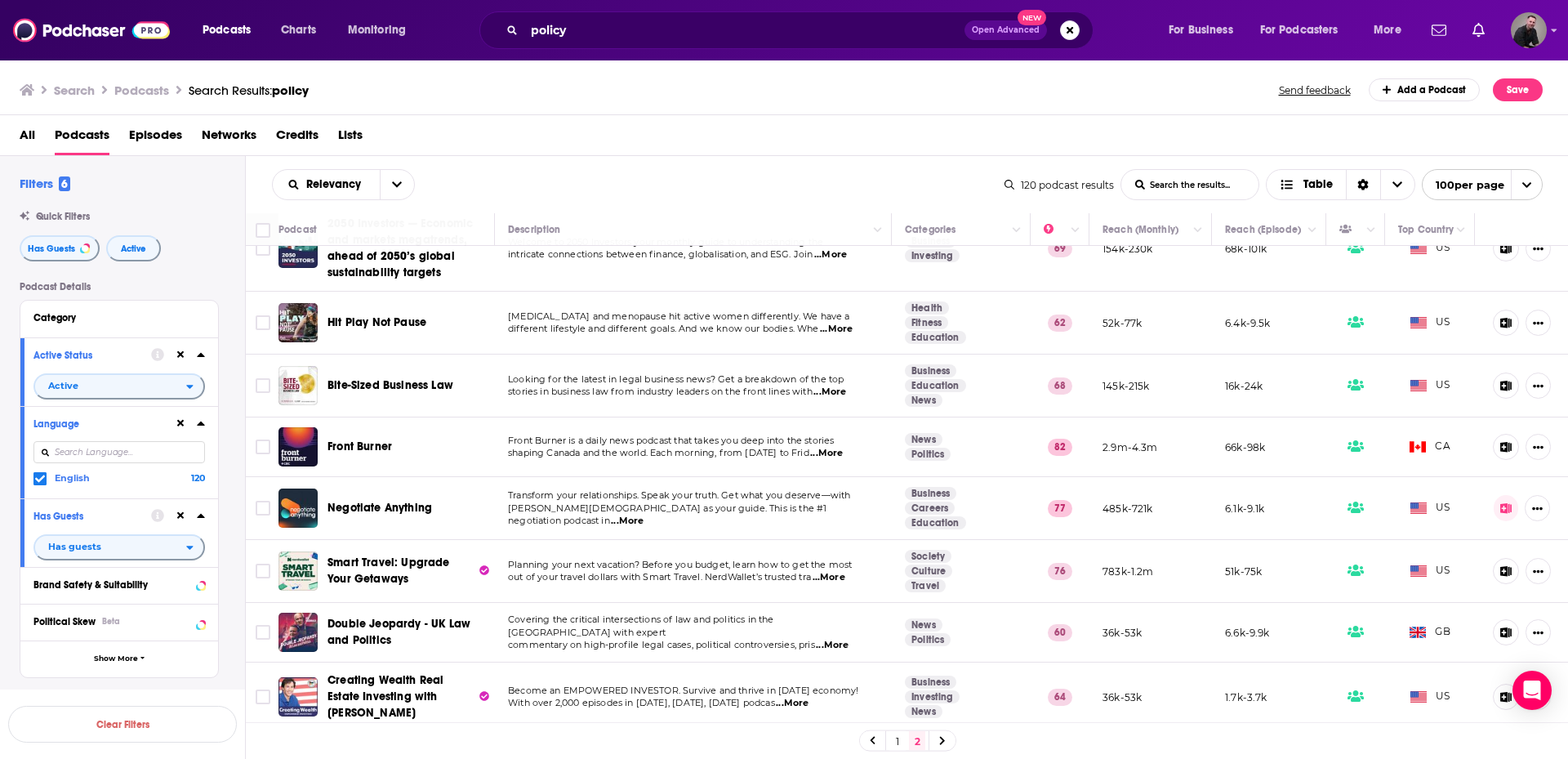
click at [28, 91] on icon at bounding box center [26, 89] width 14 height 11
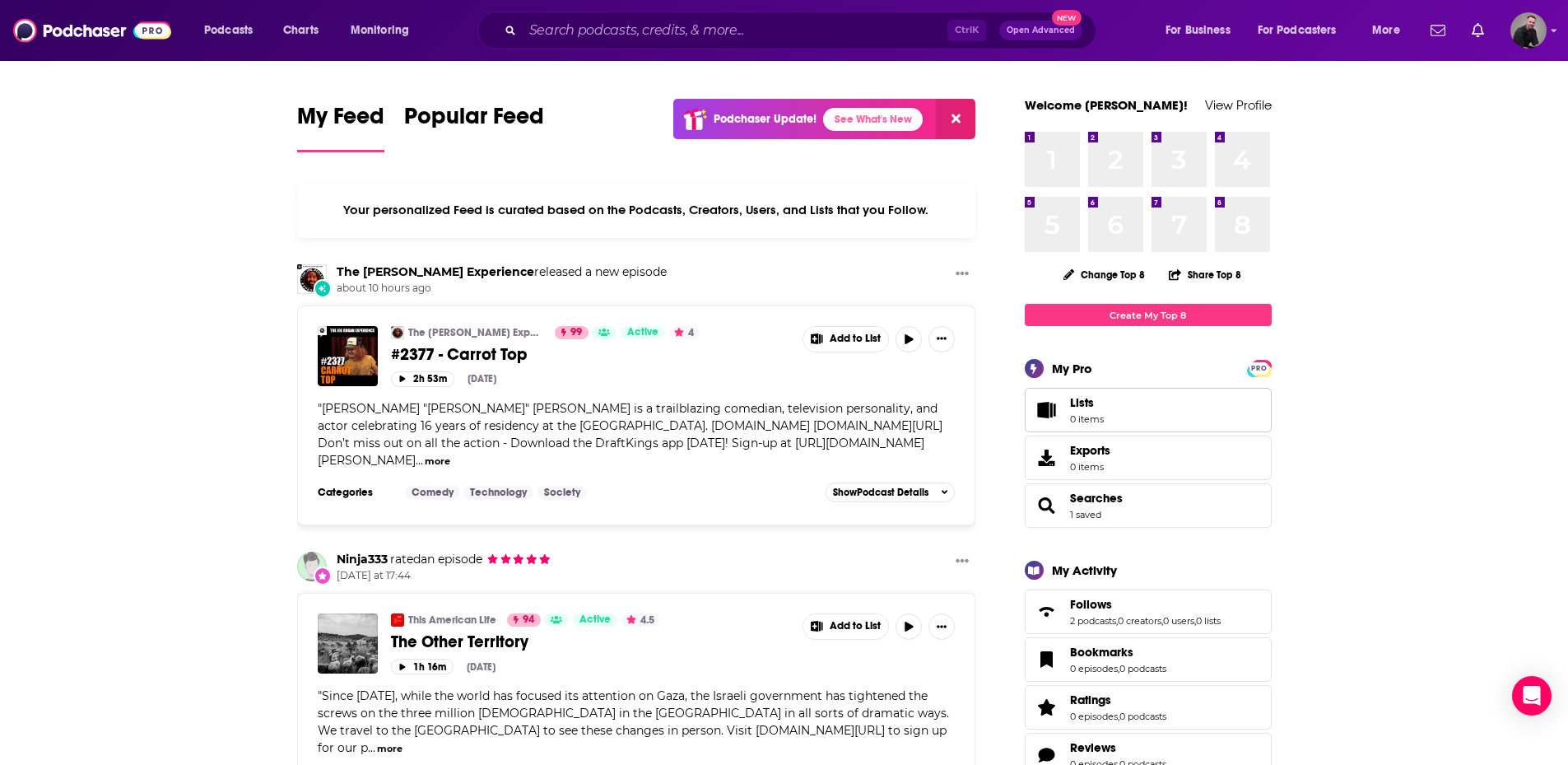
click at [1074, 404] on span "Lists" at bounding box center [1082, 402] width 24 height 15
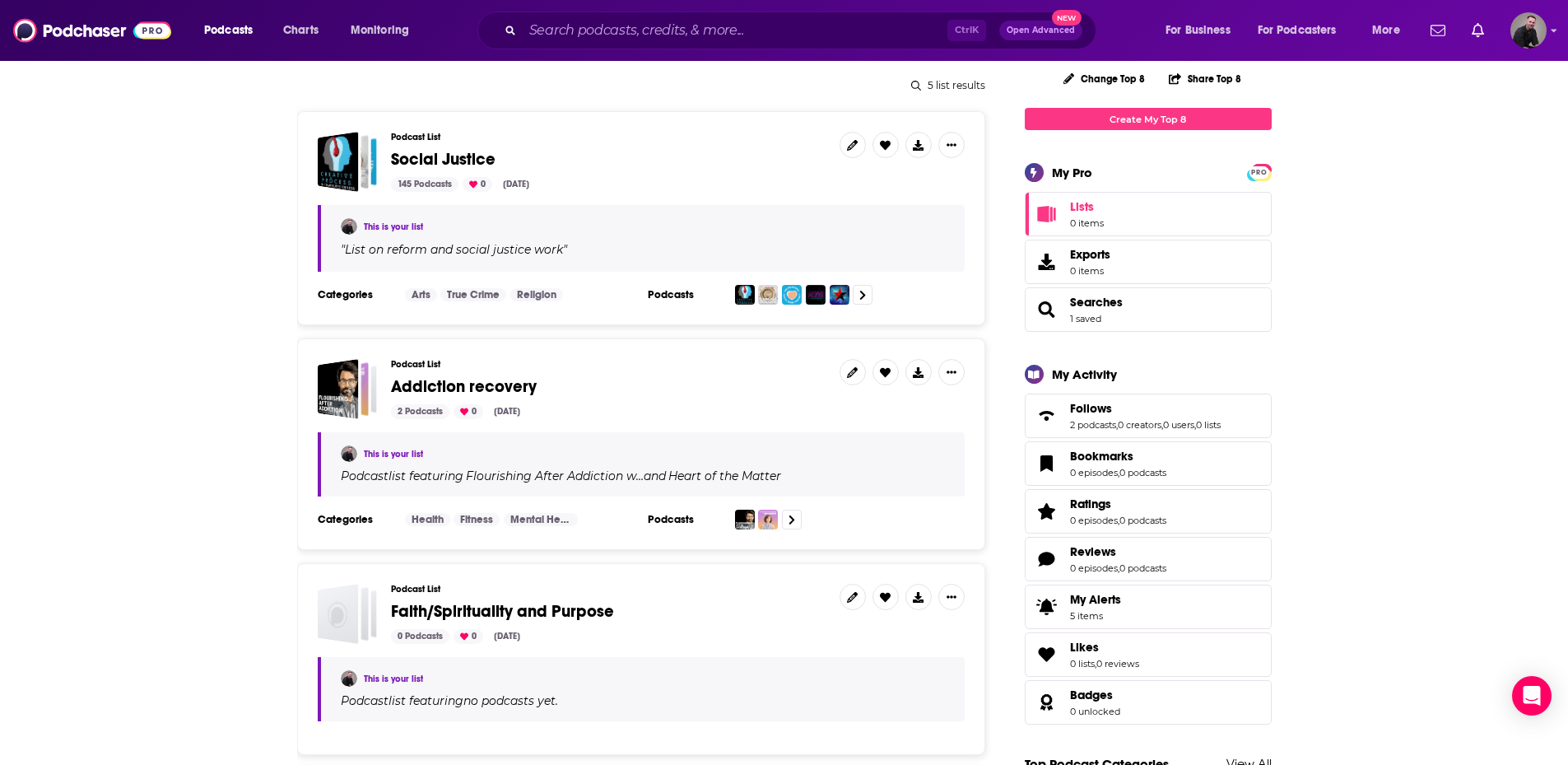
scroll to position [165, 0]
